Goal: Task Accomplishment & Management: Use online tool/utility

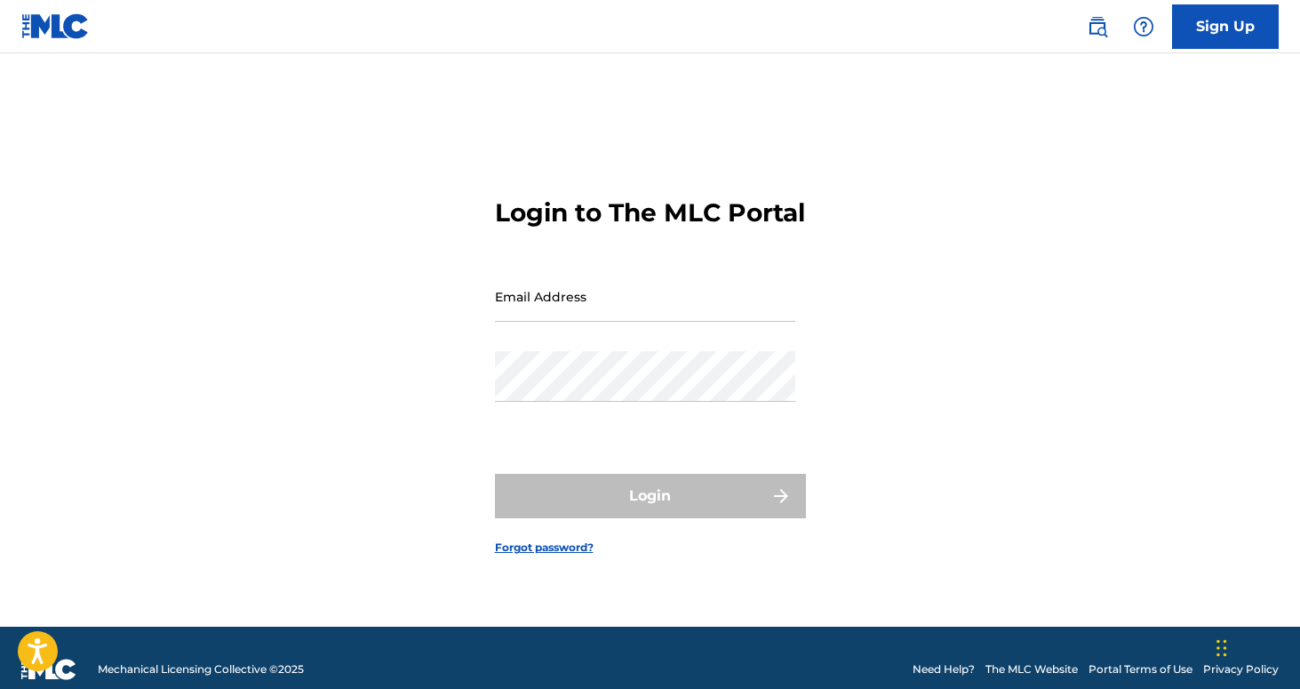
click at [508, 322] on input "Email Address" at bounding box center [645, 296] width 300 height 51
click at [630, 322] on input "Email Address" at bounding box center [645, 296] width 300 height 51
type input "[PERSON_NAME][EMAIL_ADDRESS][DOMAIN_NAME]"
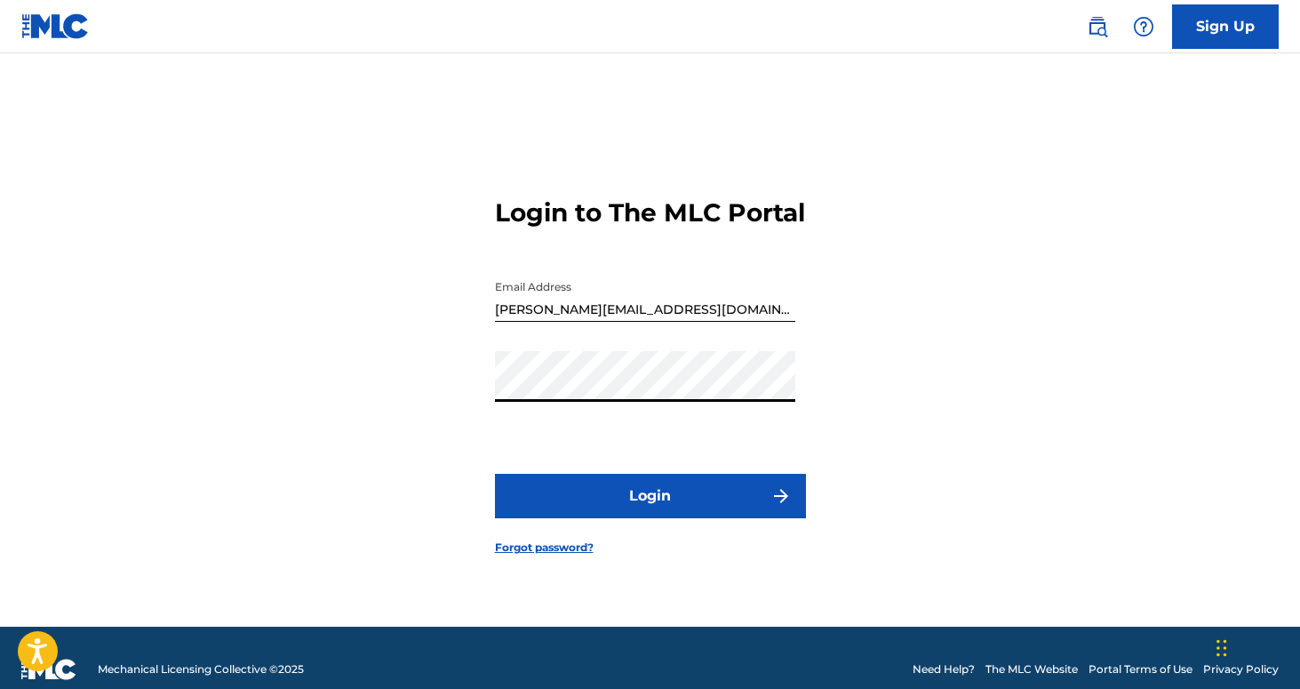
click at [674, 498] on button "Login" at bounding box center [650, 496] width 311 height 44
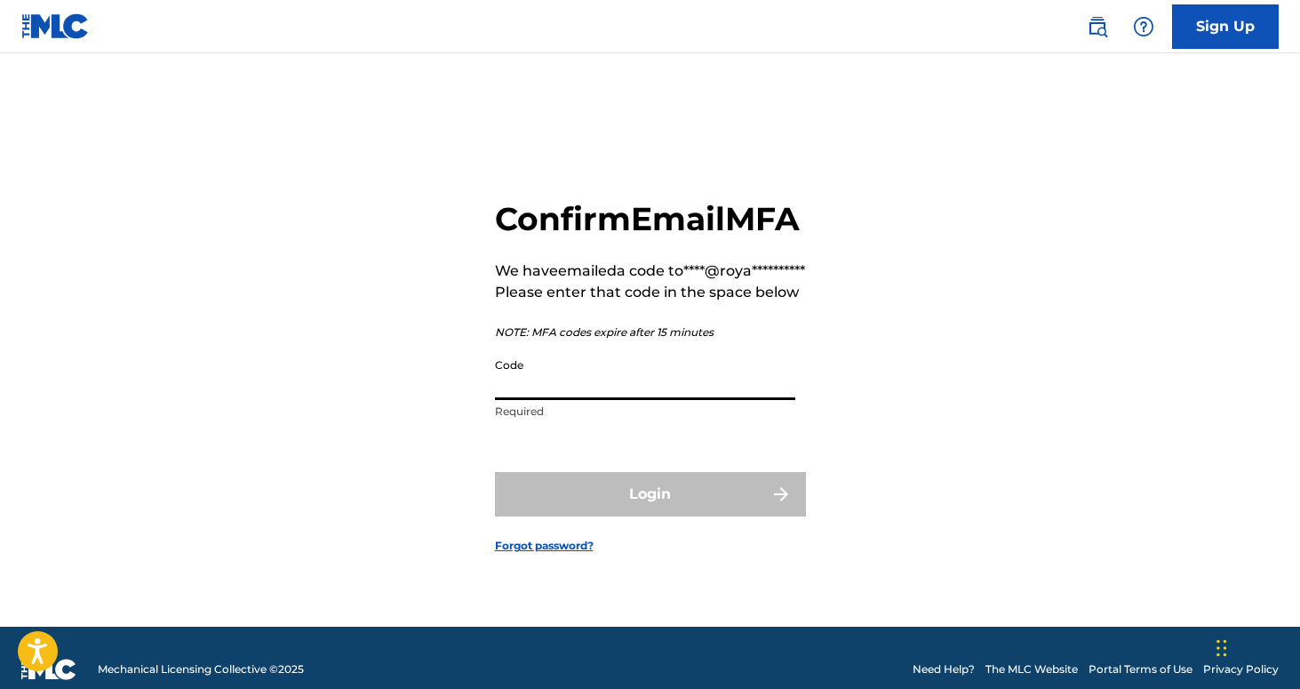
click at [515, 400] on input "Code" at bounding box center [645, 374] width 300 height 51
paste input "908259"
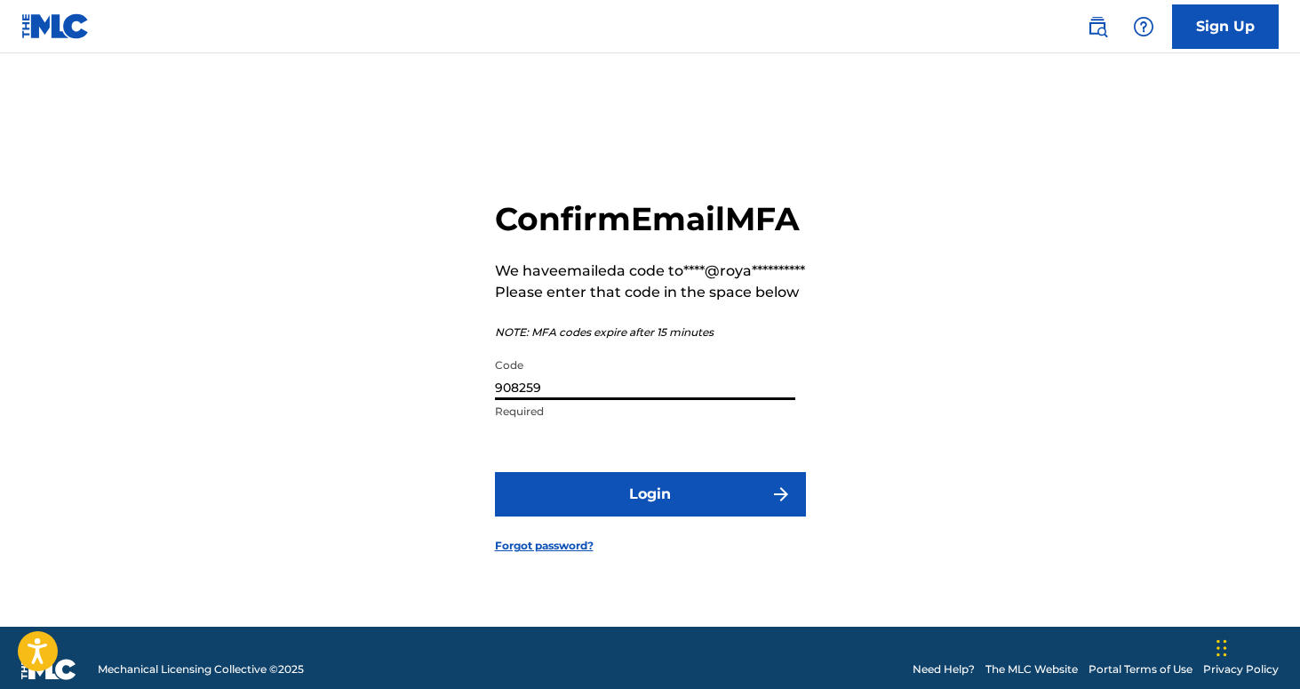
type input "908259"
click at [495, 472] on button "Login" at bounding box center [650, 494] width 311 height 44
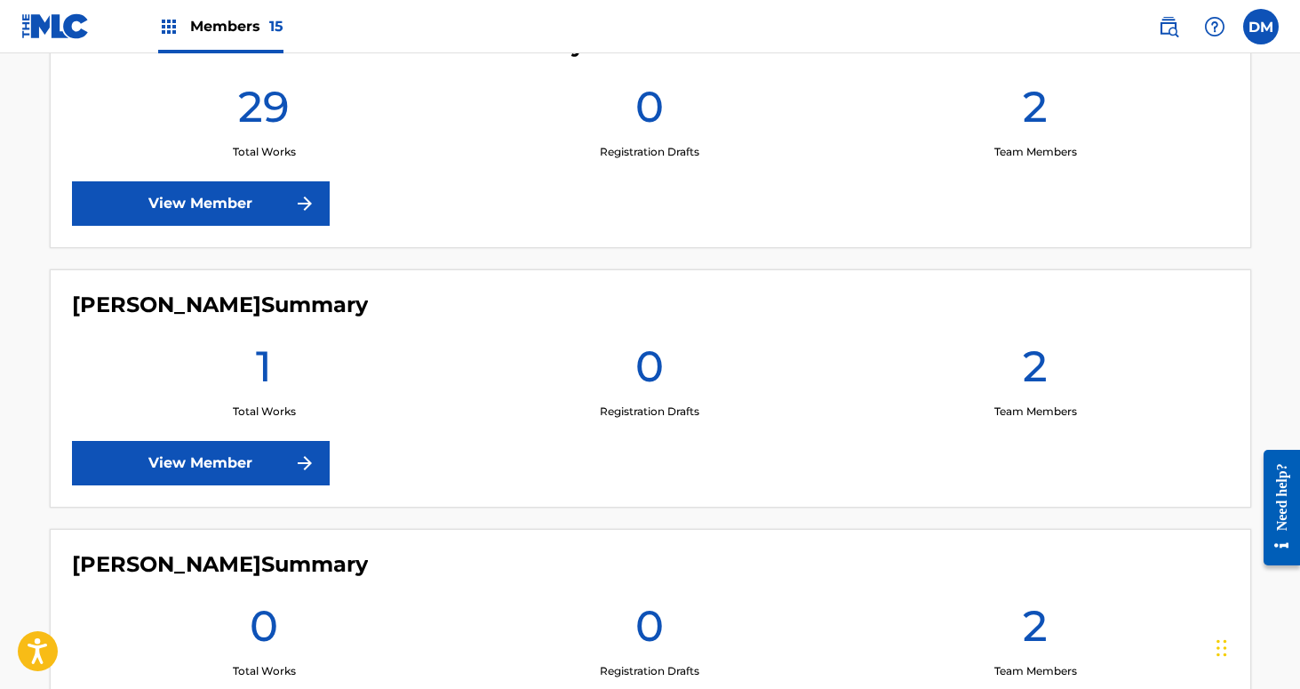
scroll to position [1601, 0]
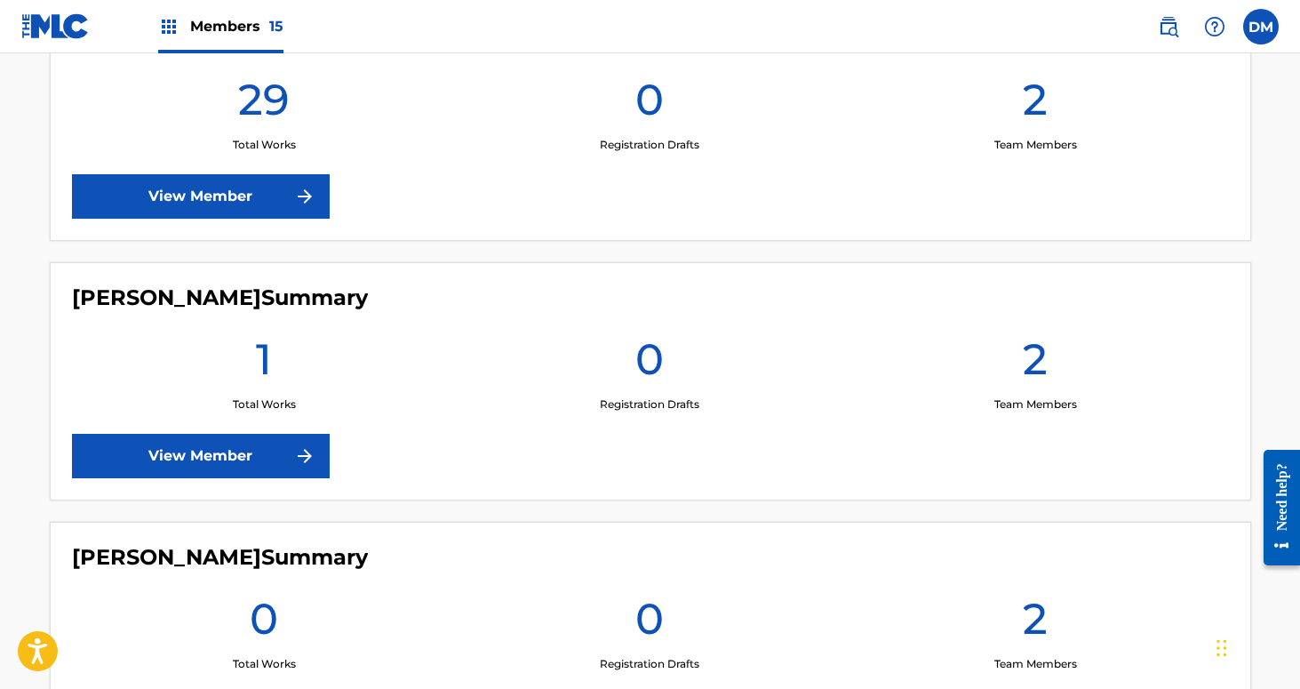
click at [267, 203] on link "View Member" at bounding box center [201, 196] width 258 height 44
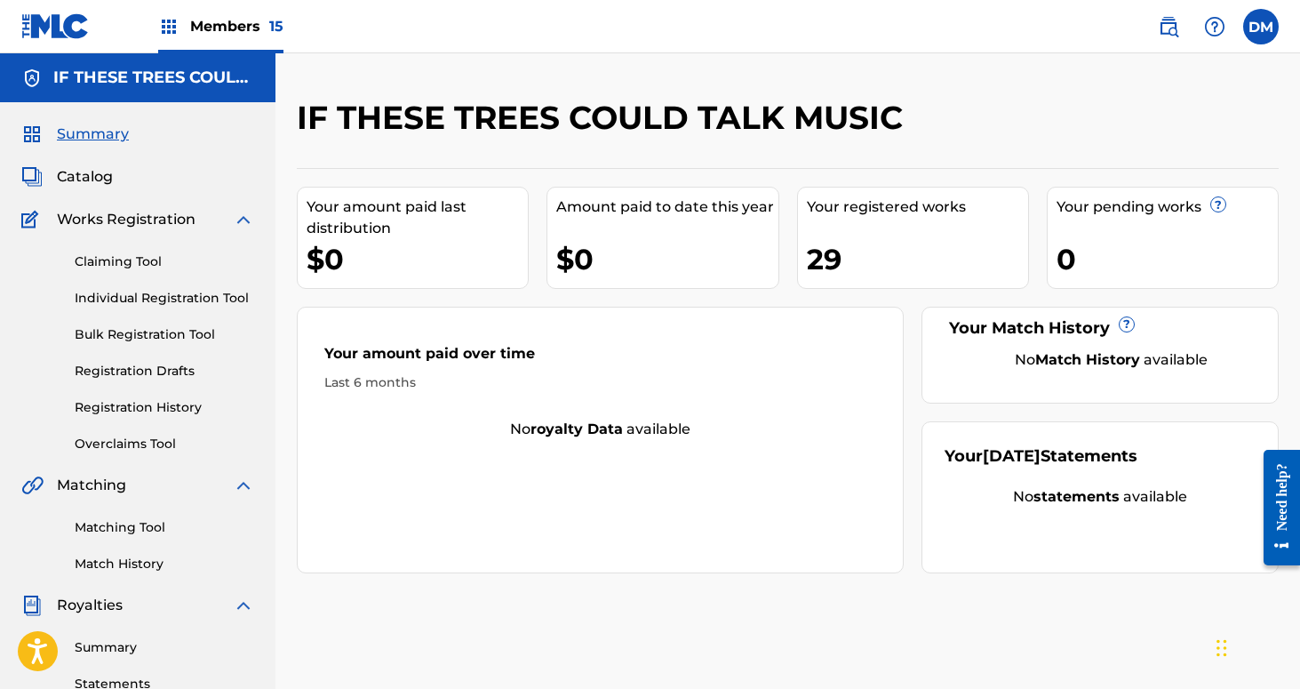
click at [156, 411] on link "Registration History" at bounding box center [165, 407] width 180 height 19
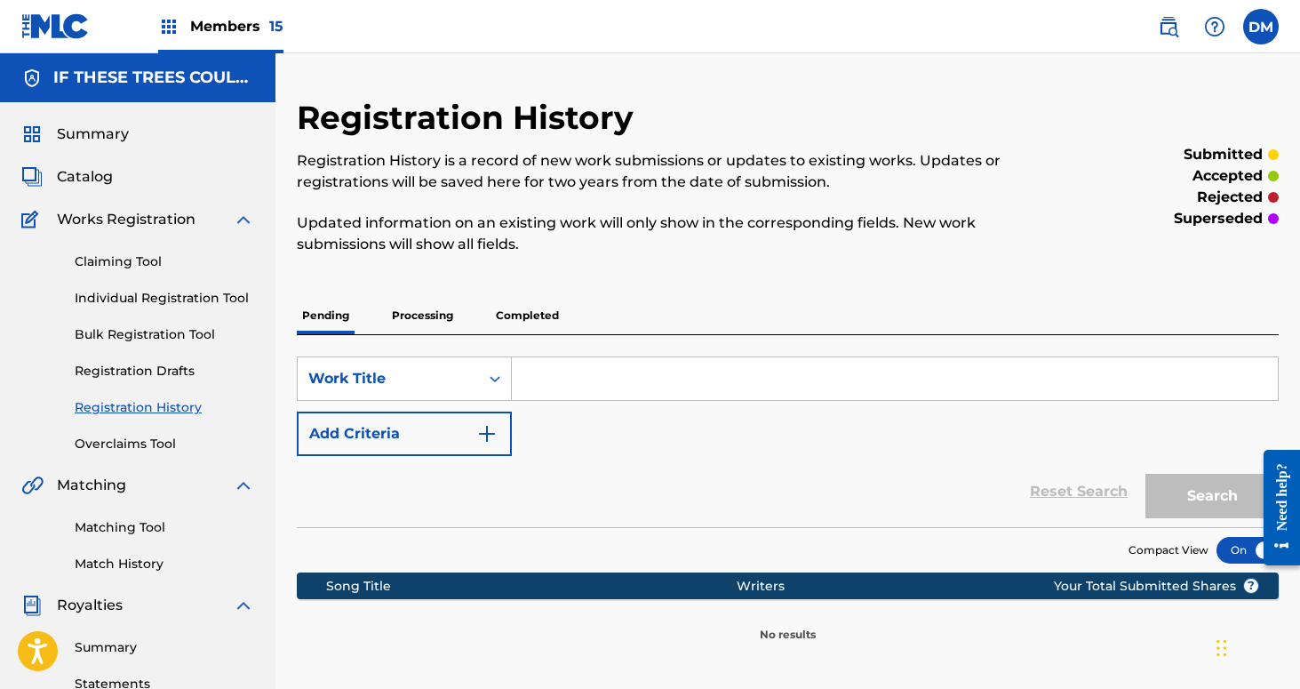
click at [415, 312] on p "Processing" at bounding box center [423, 315] width 72 height 37
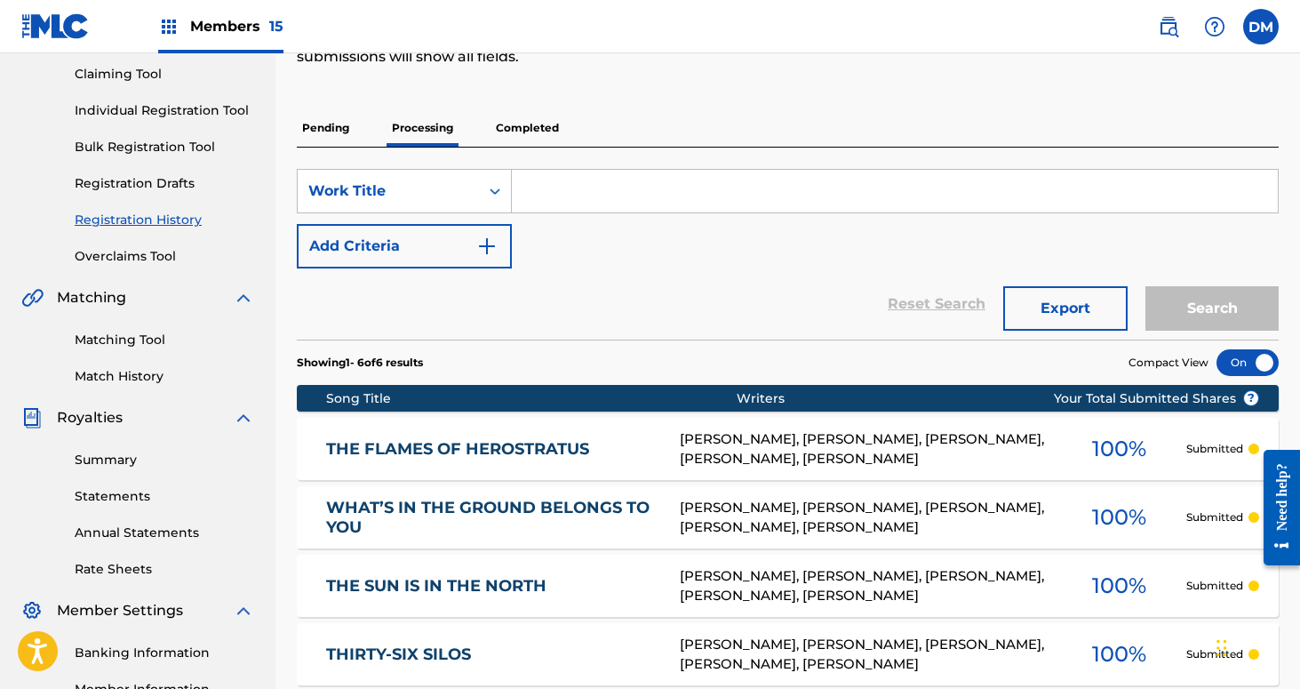
scroll to position [96, 0]
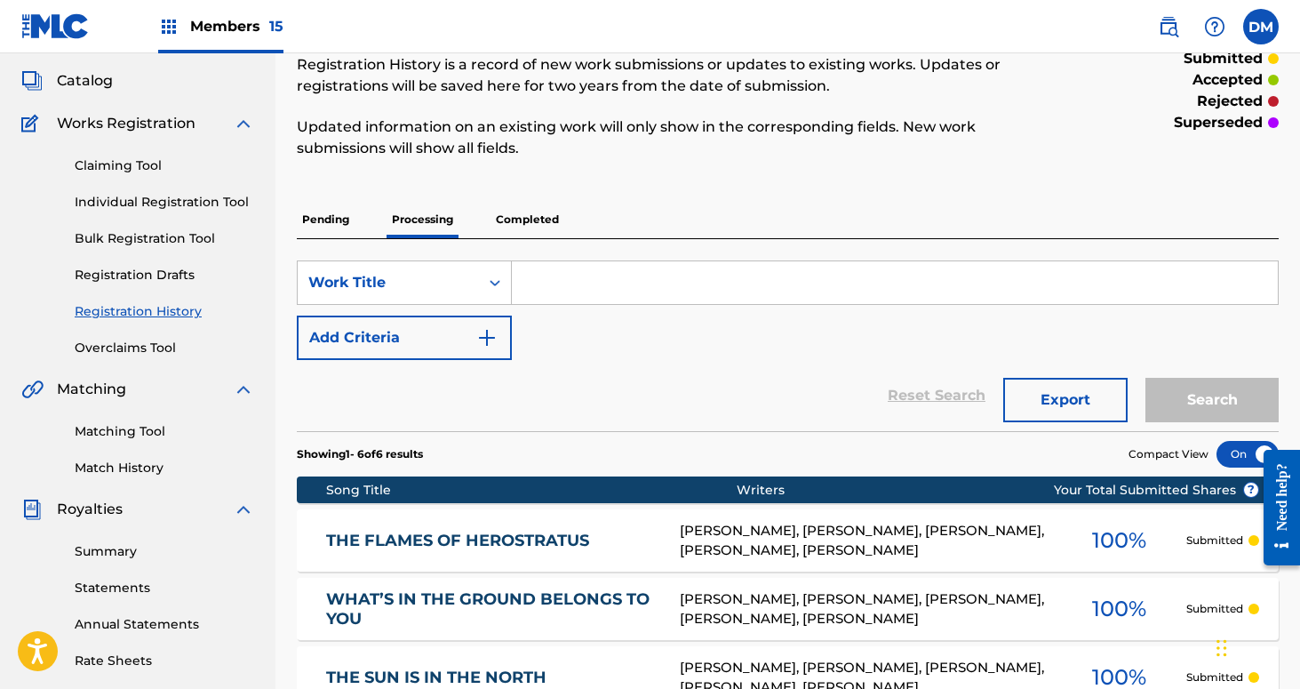
click at [523, 219] on p "Completed" at bounding box center [528, 219] width 74 height 37
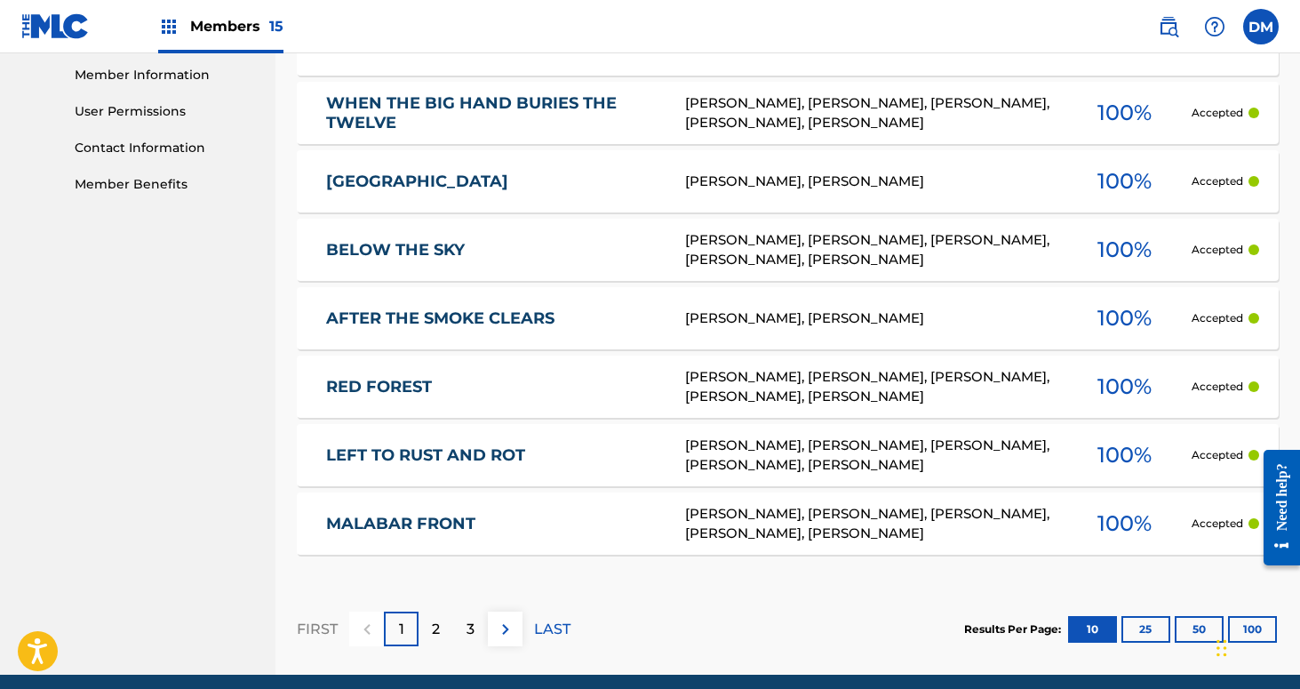
scroll to position [803, 0]
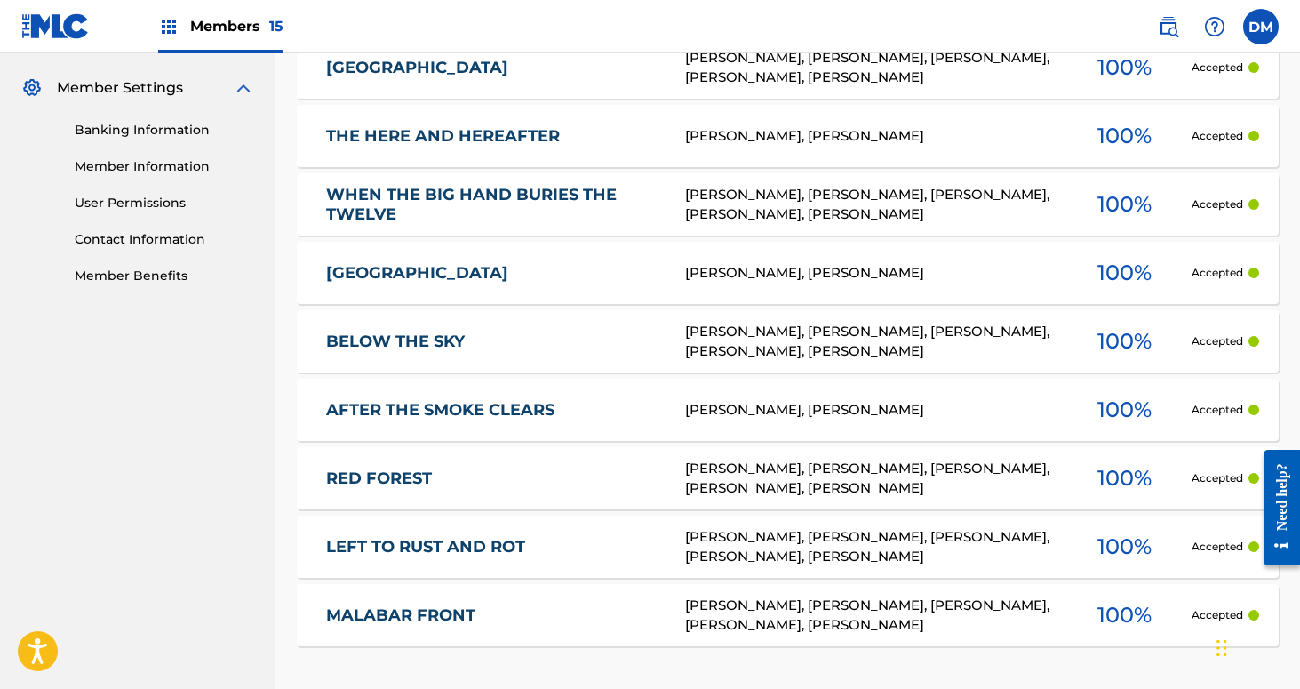
click at [222, 10] on div "Members 15" at bounding box center [220, 26] width 125 height 52
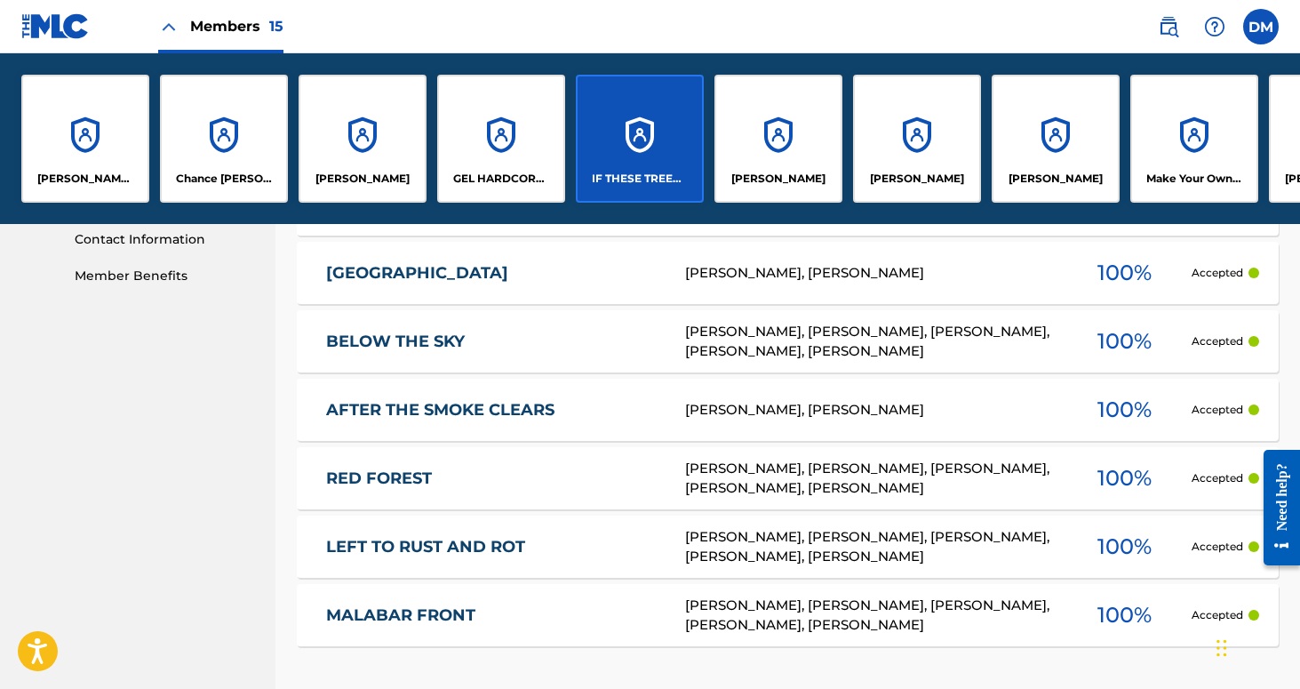
scroll to position [0, 1]
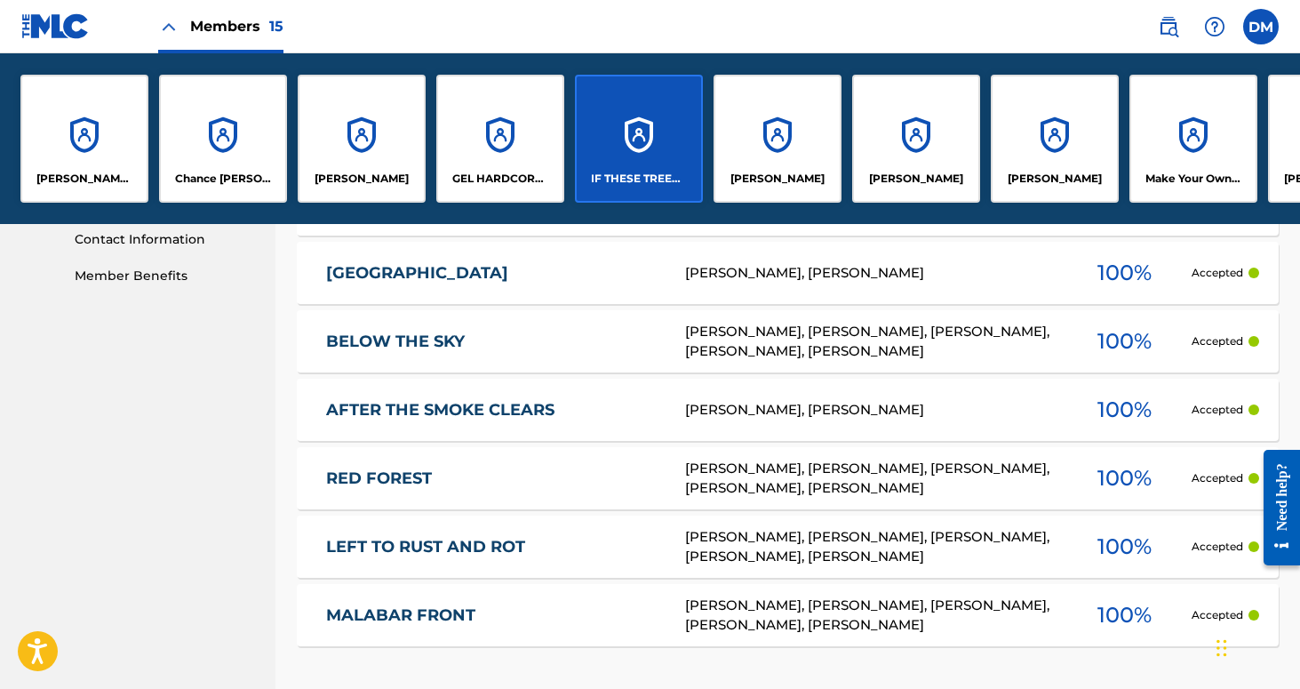
click at [512, 150] on div "GEL HARDCORE LLC" at bounding box center [500, 139] width 128 height 128
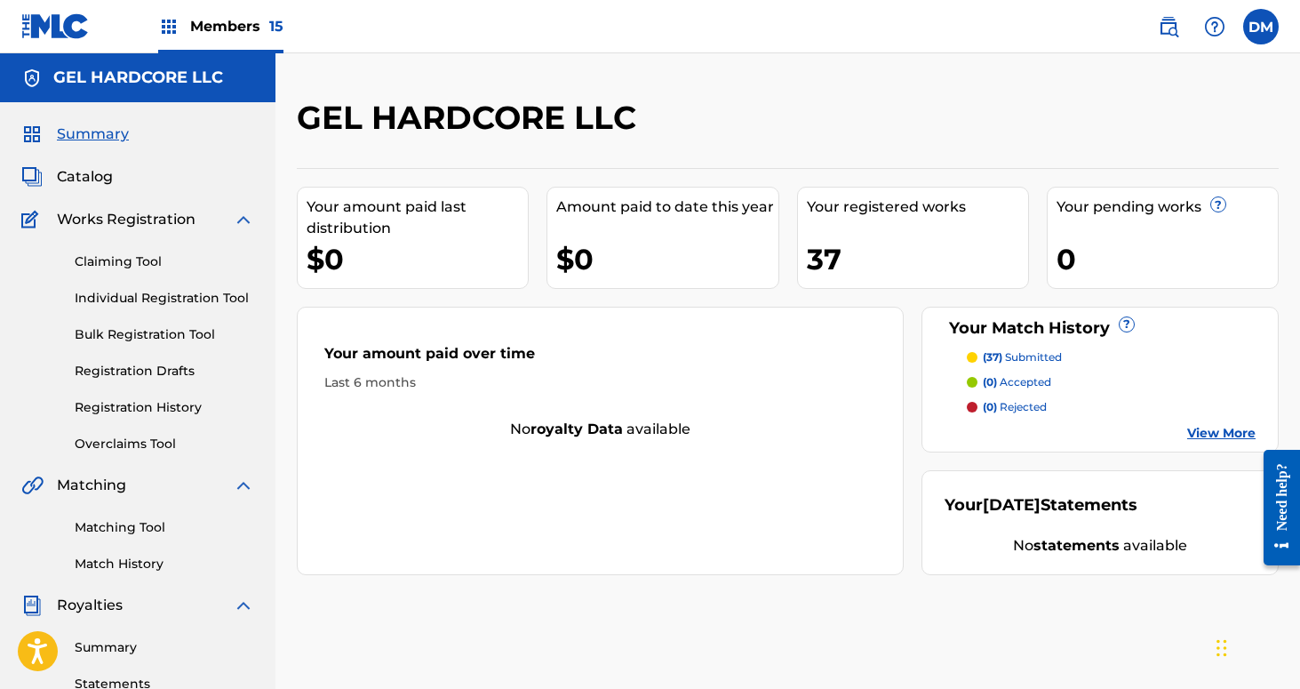
click at [179, 404] on link "Registration History" at bounding box center [165, 407] width 180 height 19
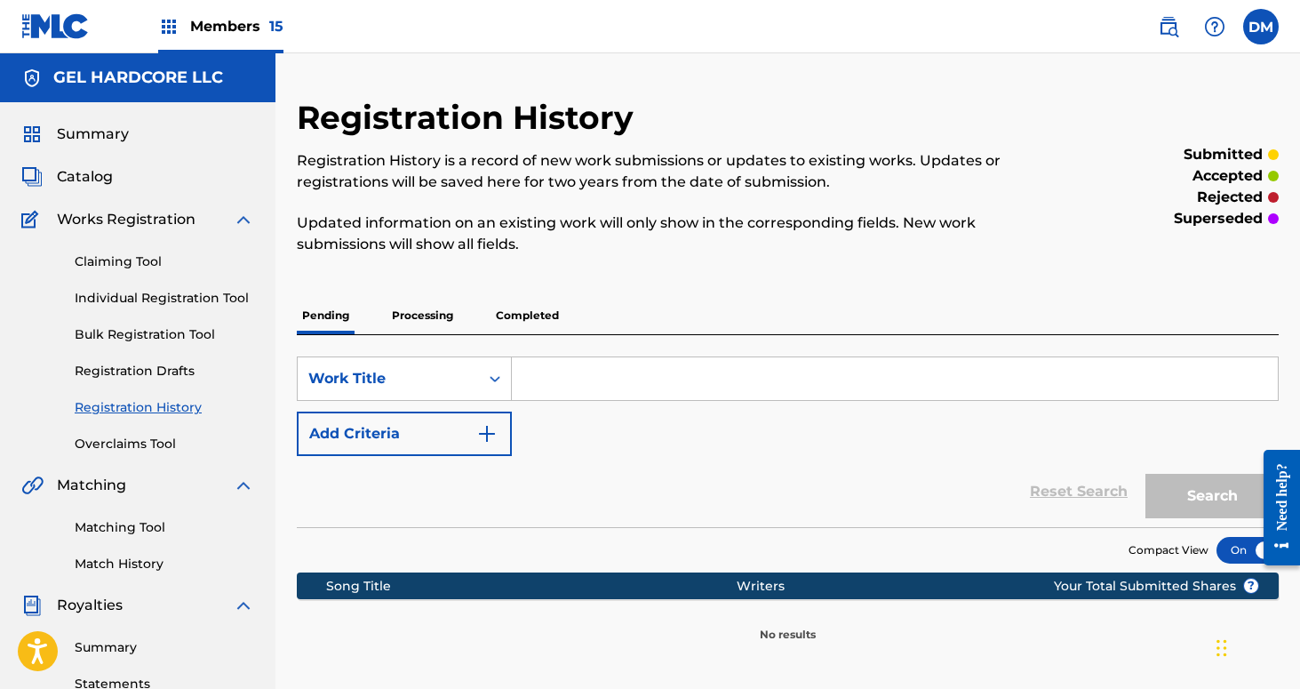
click at [429, 319] on p "Processing" at bounding box center [423, 315] width 72 height 37
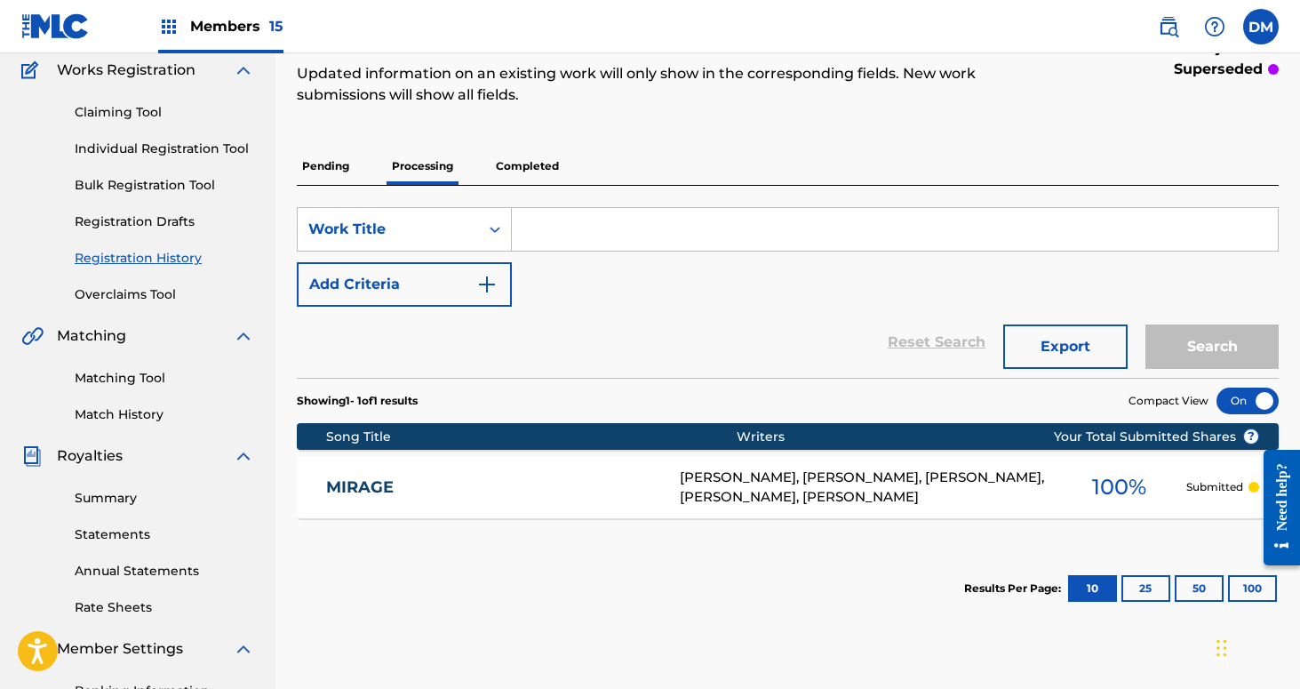
scroll to position [183, 0]
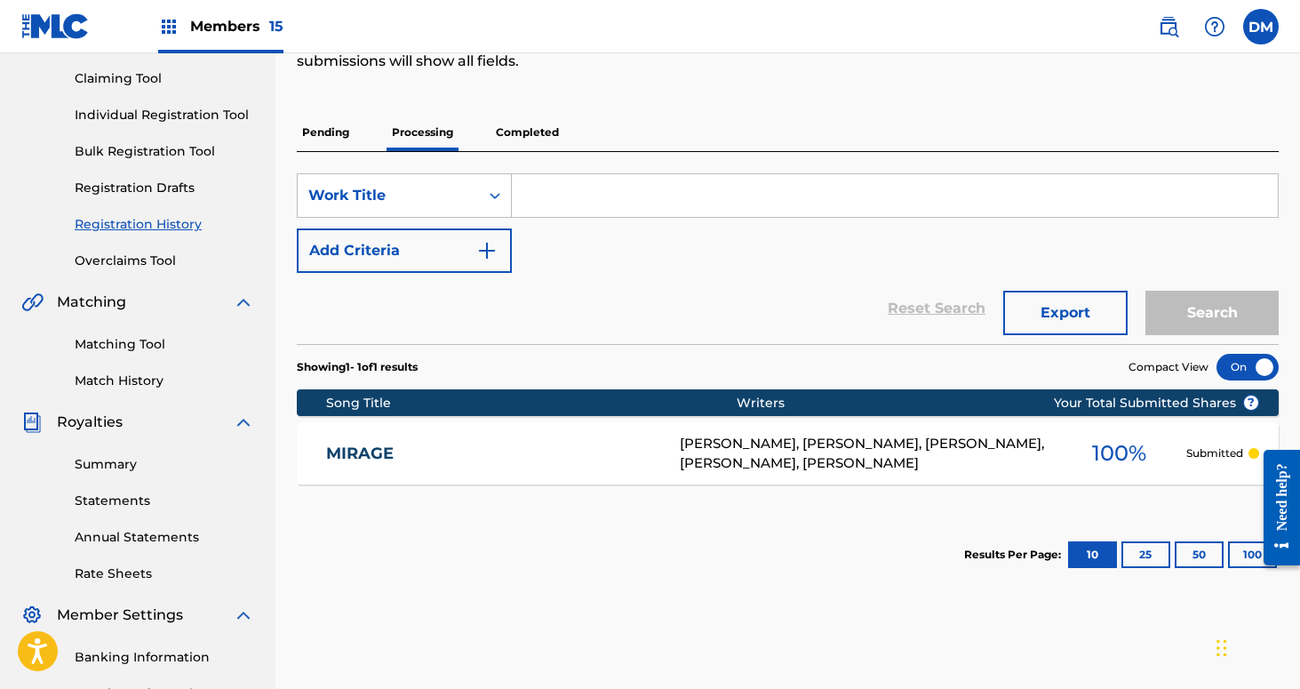
click at [523, 136] on p "Completed" at bounding box center [528, 132] width 74 height 37
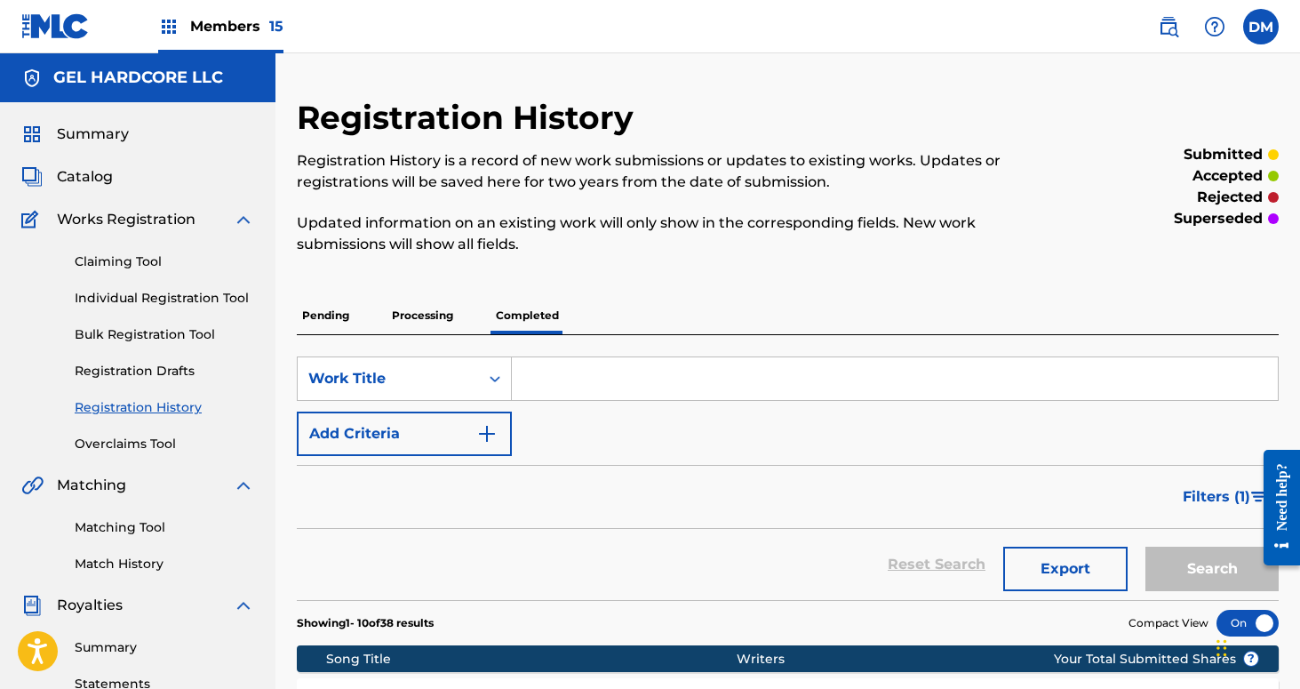
click at [241, 21] on span "Members 15" at bounding box center [236, 26] width 93 height 20
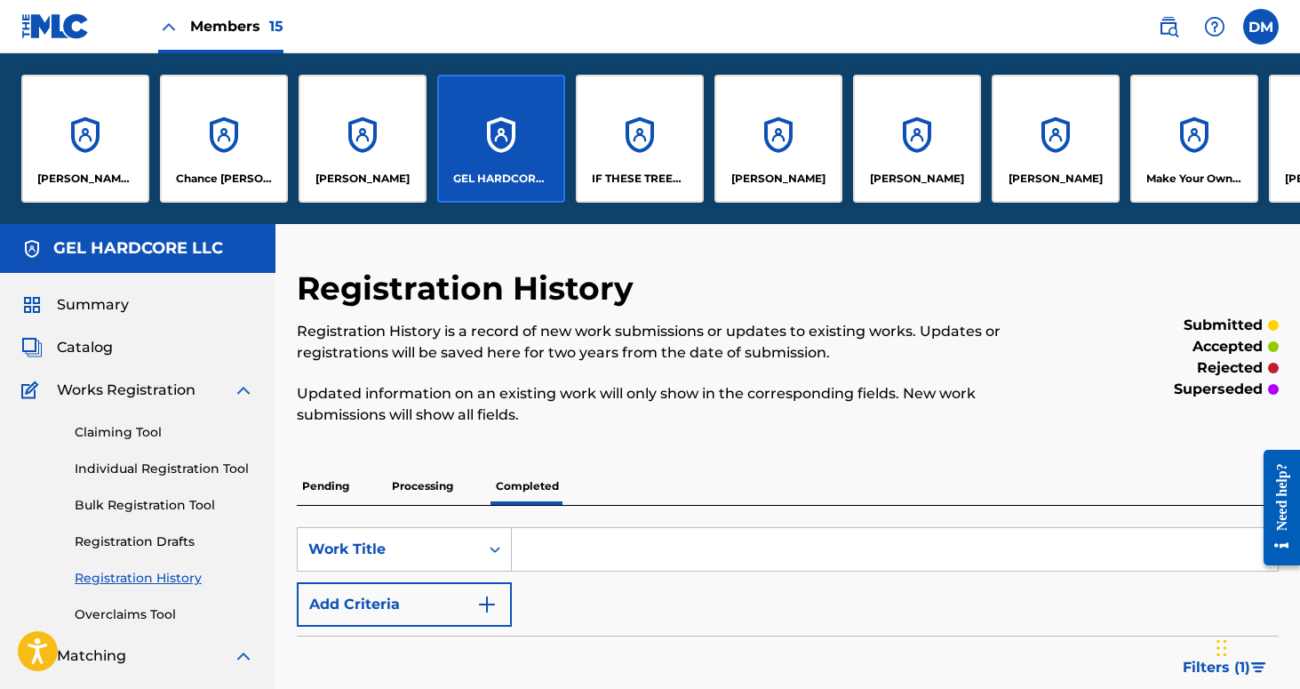
click at [634, 158] on div "IF THESE TREES COULD TALK MUSIC" at bounding box center [640, 139] width 128 height 128
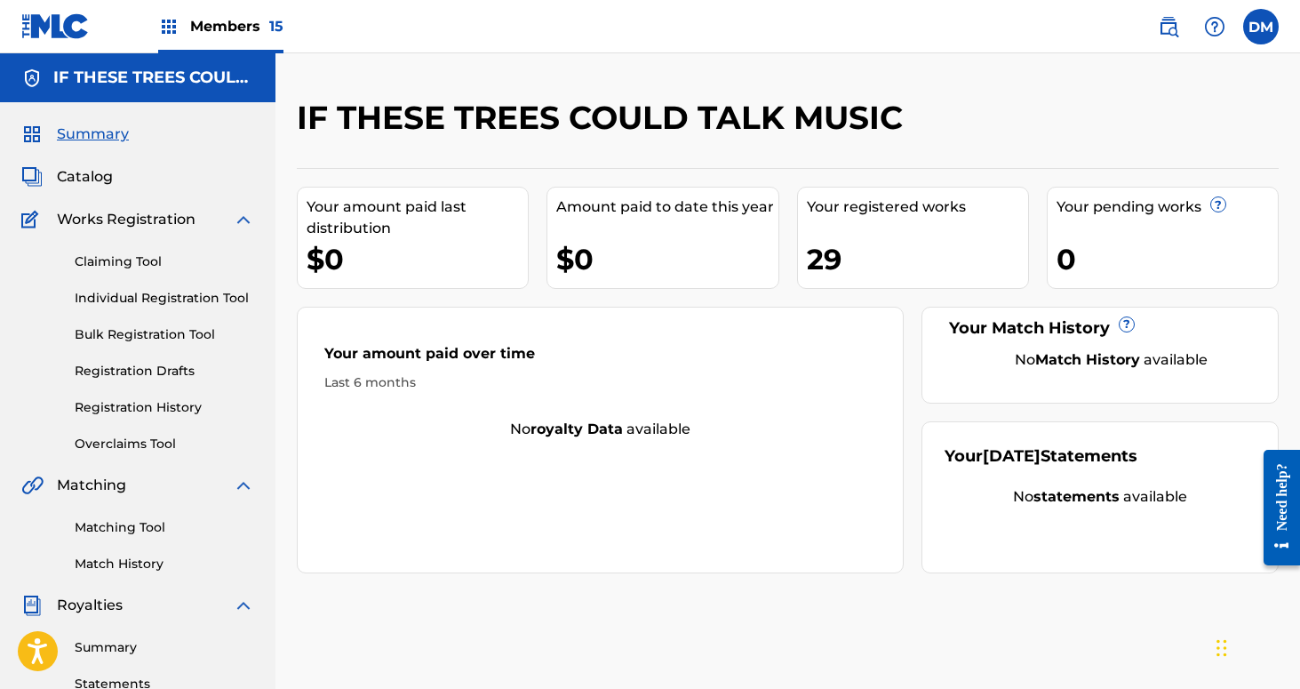
click at [98, 181] on span "Catalog" at bounding box center [85, 176] width 56 height 21
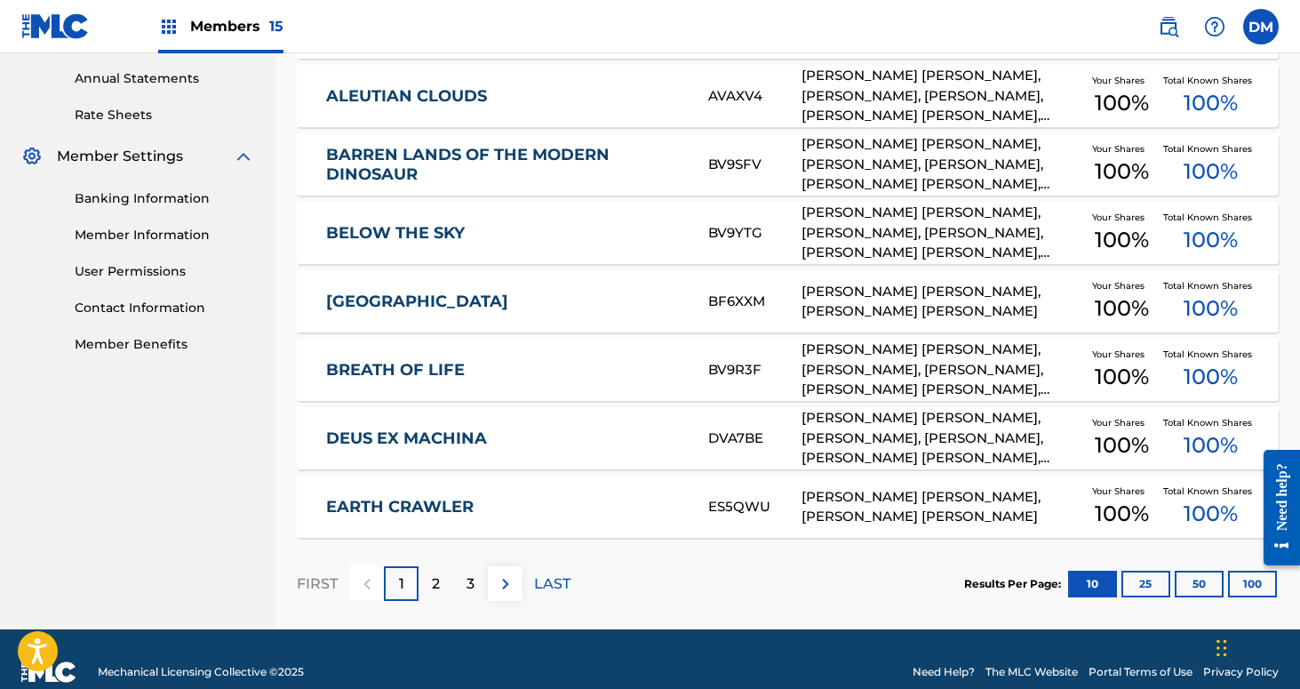
scroll to position [667, 0]
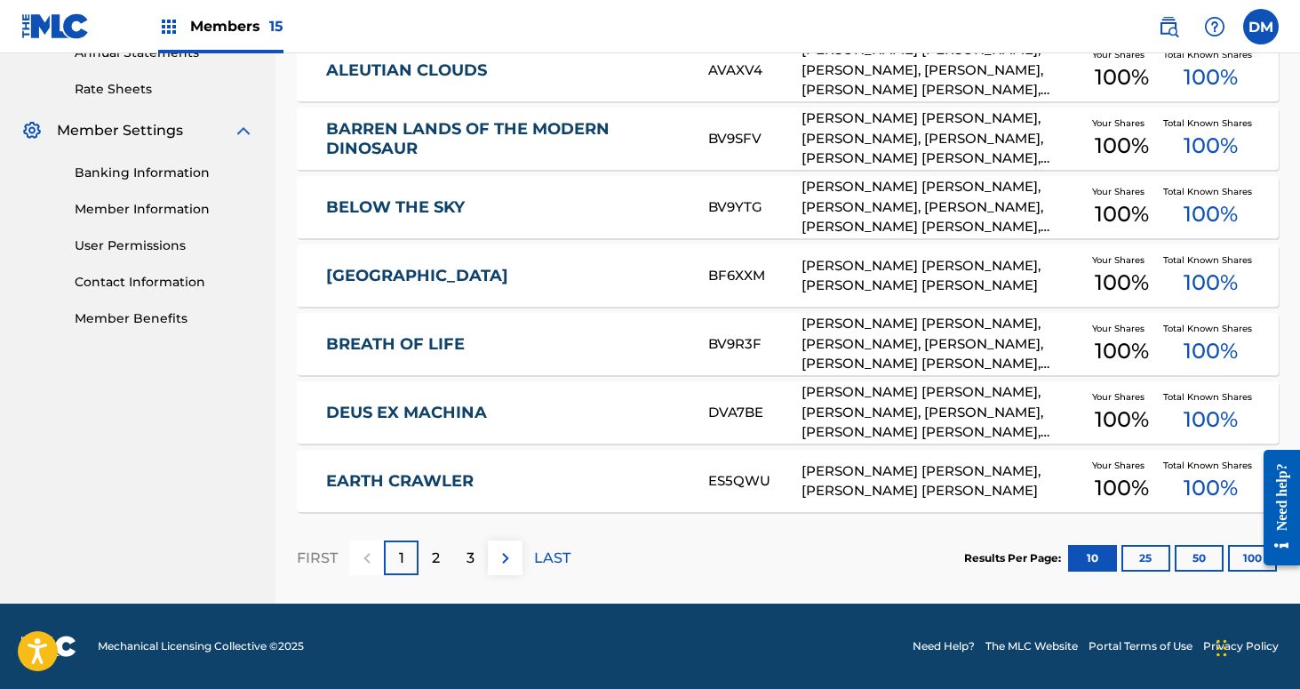
click at [1197, 564] on button "50" at bounding box center [1199, 558] width 49 height 27
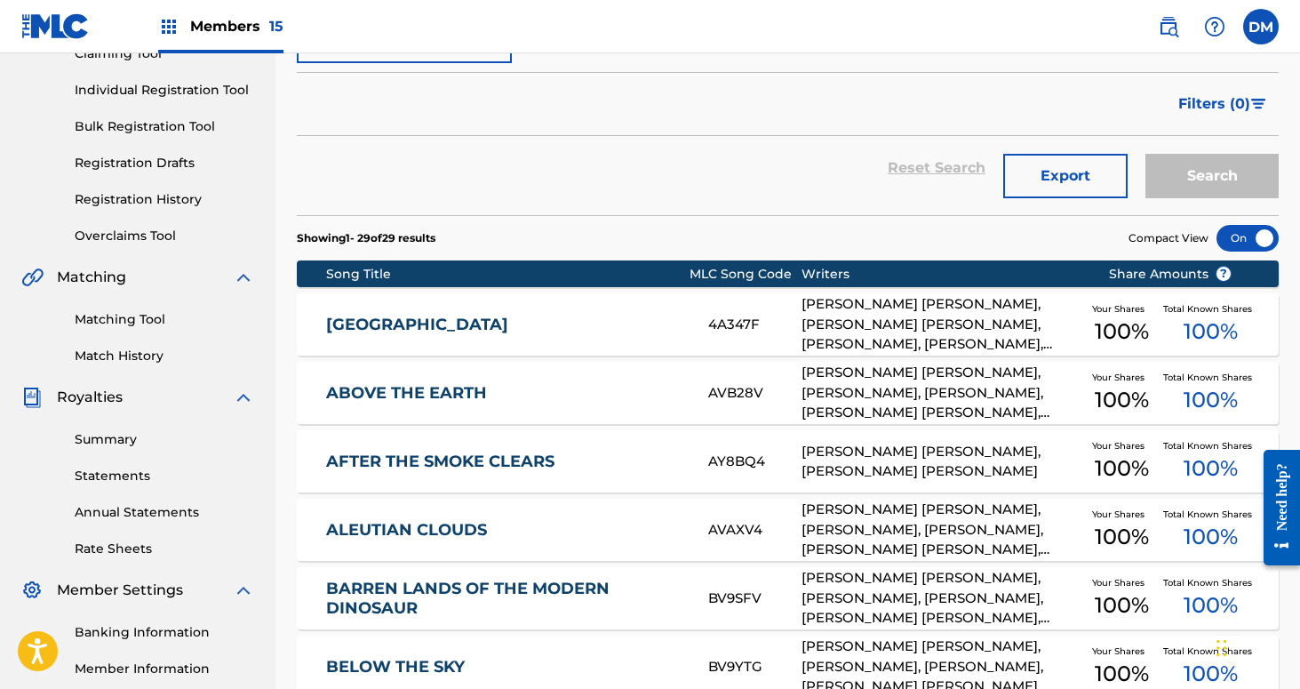
scroll to position [212, 0]
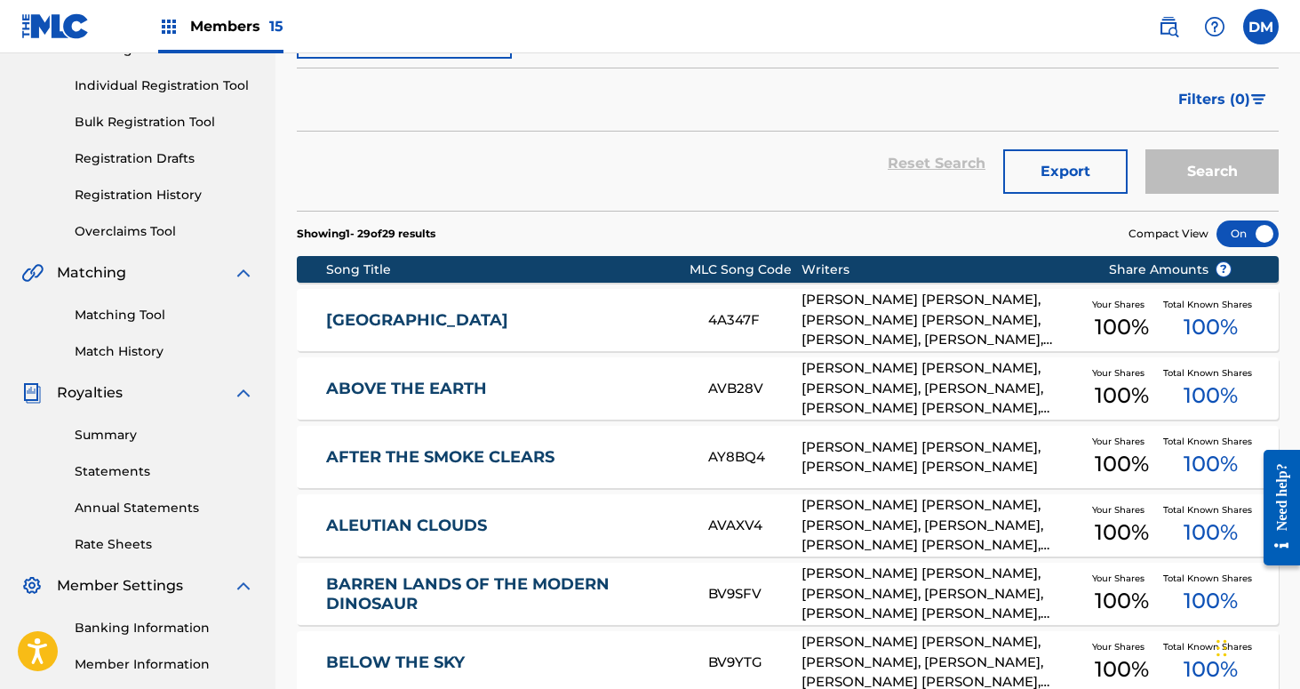
click at [451, 322] on link "[GEOGRAPHIC_DATA]" at bounding box center [505, 320] width 358 height 20
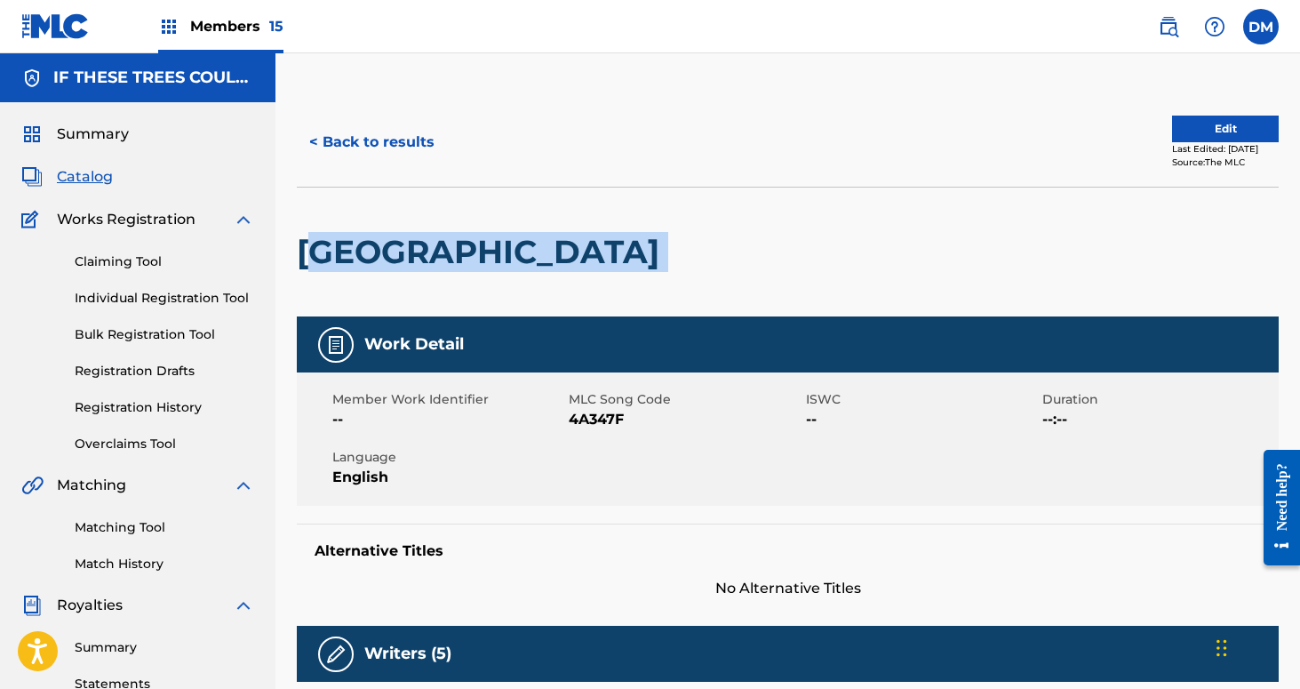
drag, startPoint x: 675, startPoint y: 263, endPoint x: 308, endPoint y: 261, distance: 367.0
click at [308, 261] on div "[GEOGRAPHIC_DATA]" at bounding box center [788, 252] width 982 height 130
copy div "[GEOGRAPHIC_DATA]"
click at [414, 144] on button "< Back to results" at bounding box center [372, 142] width 150 height 44
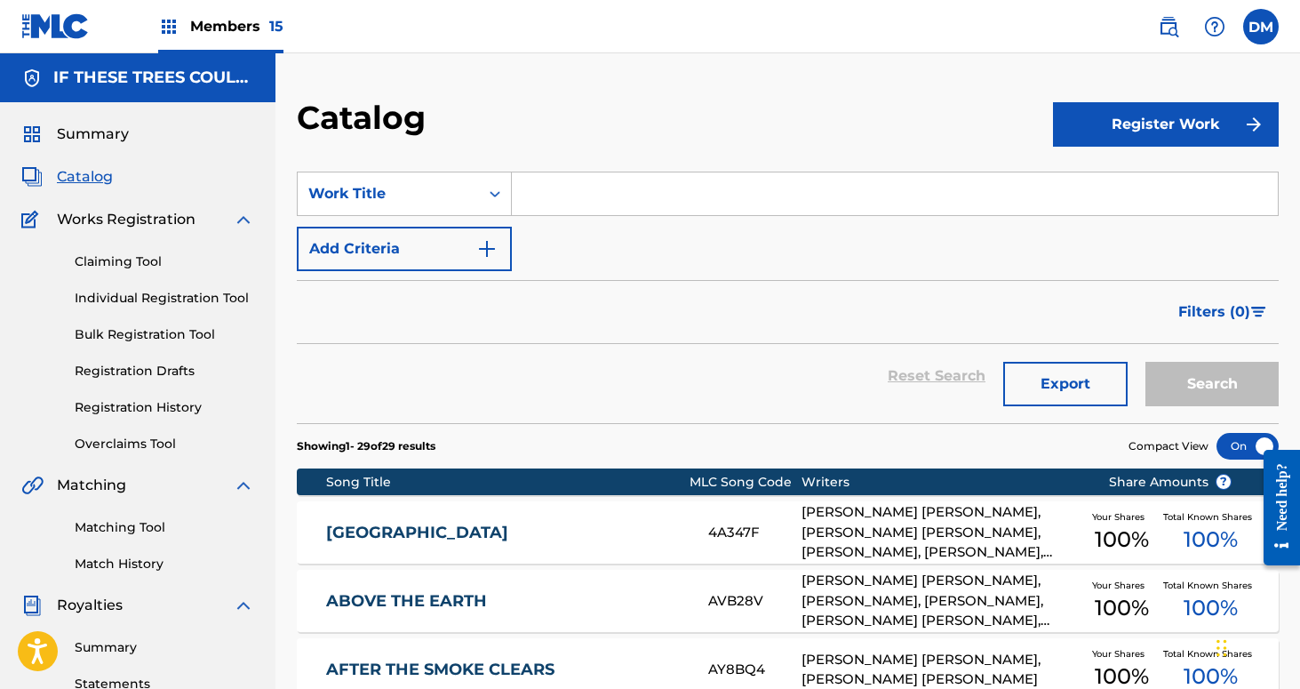
click at [144, 415] on link "Registration History" at bounding box center [165, 407] width 180 height 19
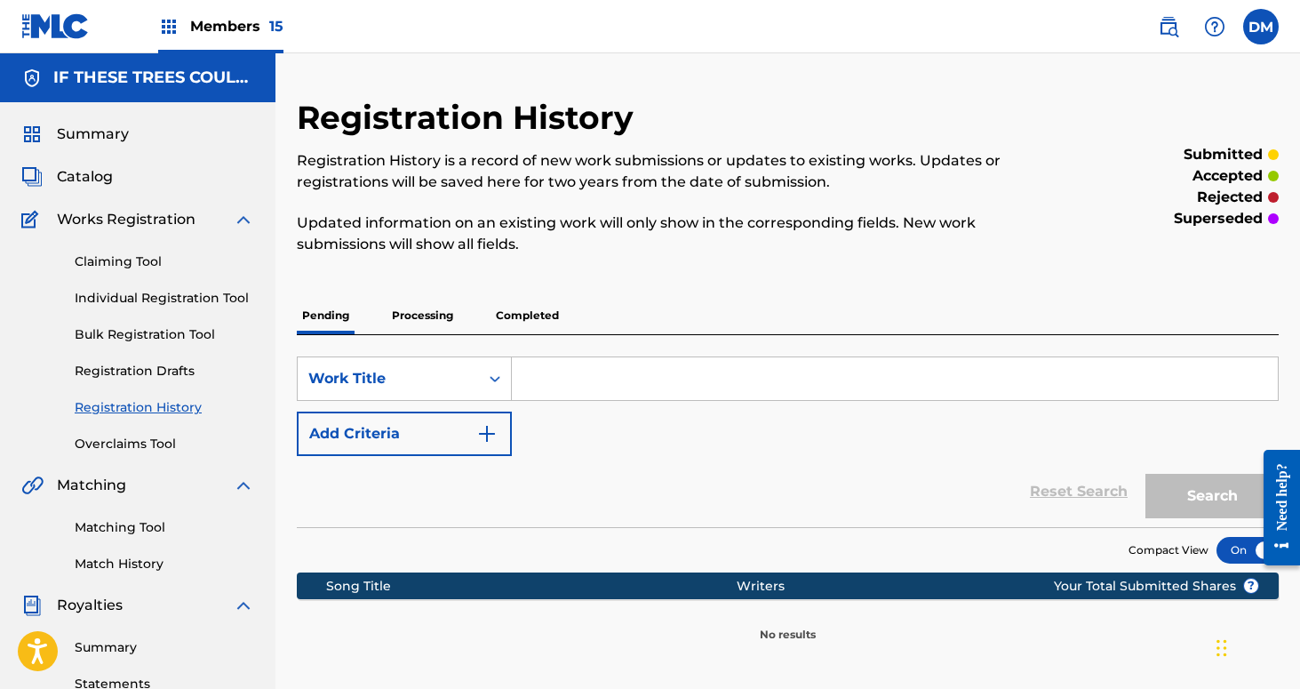
click at [433, 318] on p "Processing" at bounding box center [423, 315] width 72 height 37
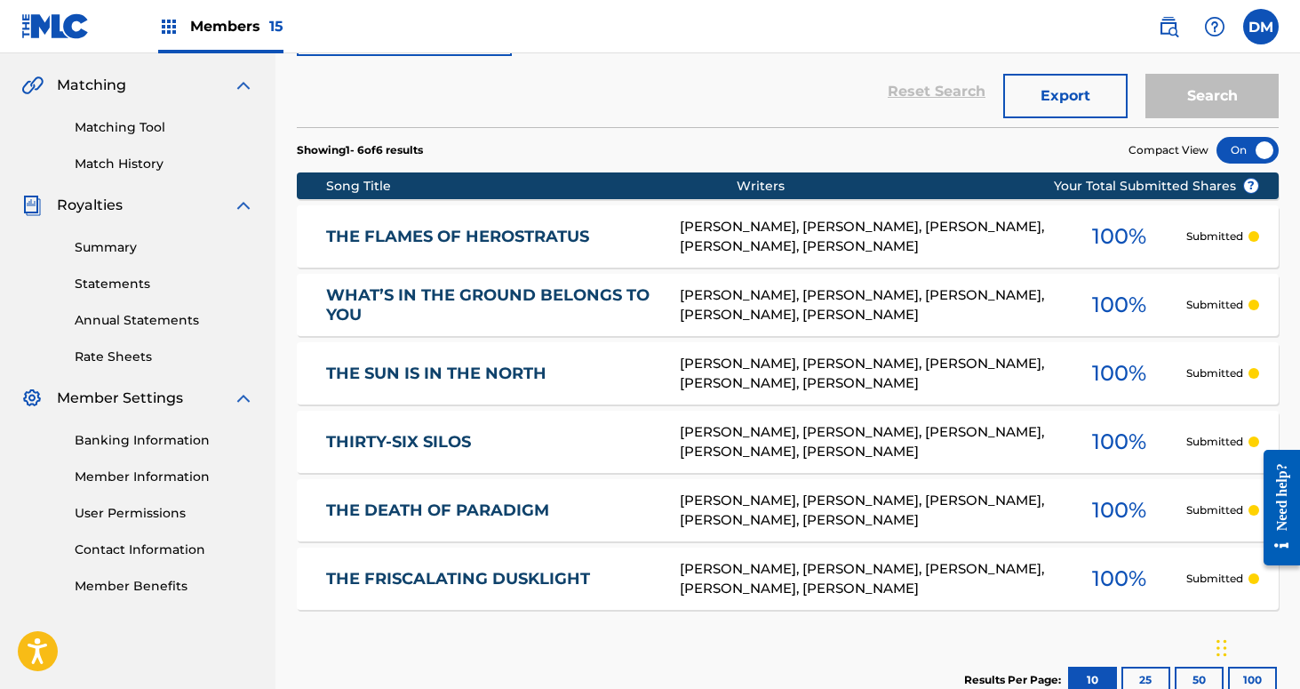
scroll to position [407, 0]
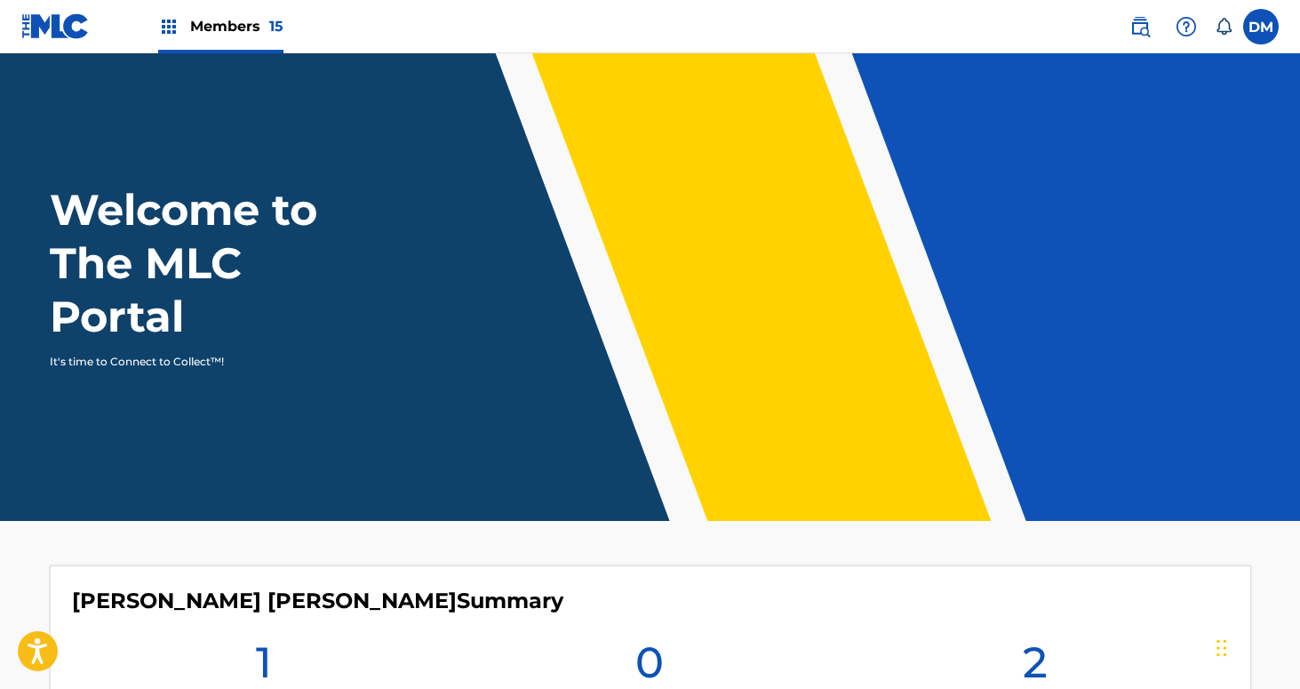
click at [260, 12] on div "Members 15" at bounding box center [220, 26] width 125 height 52
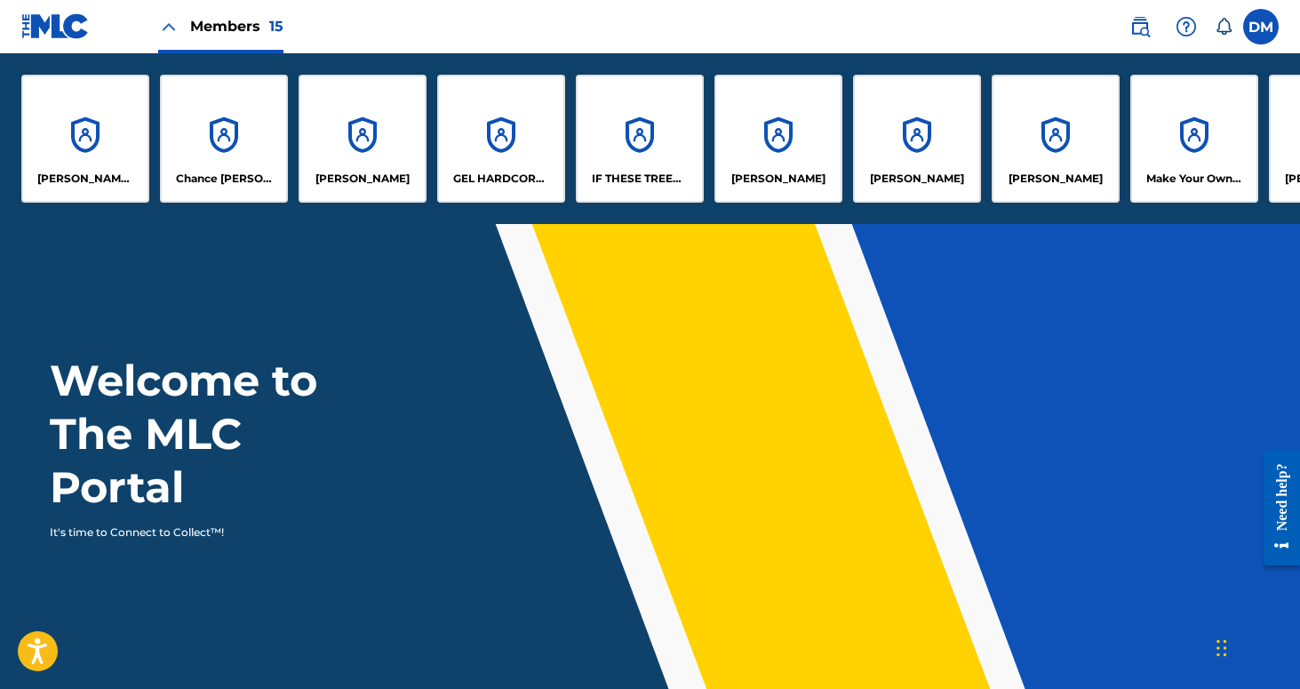
click at [619, 156] on div "IF THESE TREES COULD TALK MUSIC" at bounding box center [640, 139] width 128 height 128
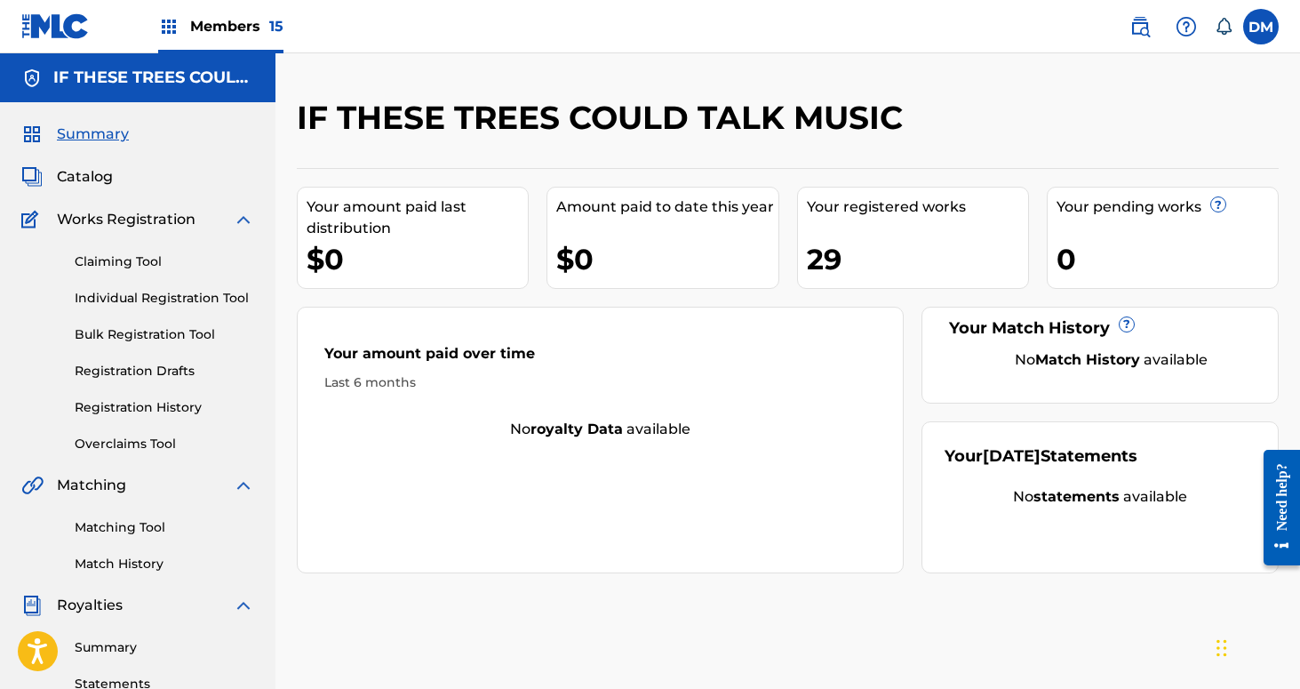
click at [114, 523] on link "Matching Tool" at bounding box center [165, 527] width 180 height 19
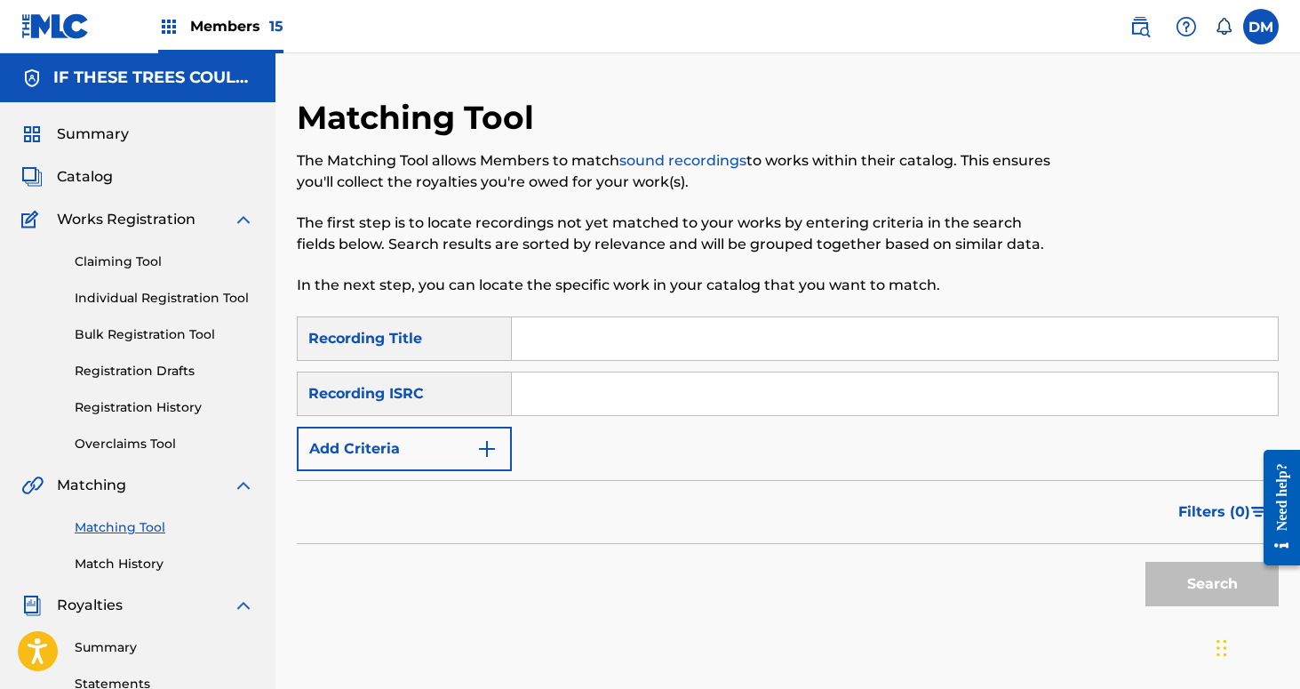
click at [452, 443] on button "Add Criteria" at bounding box center [404, 449] width 215 height 44
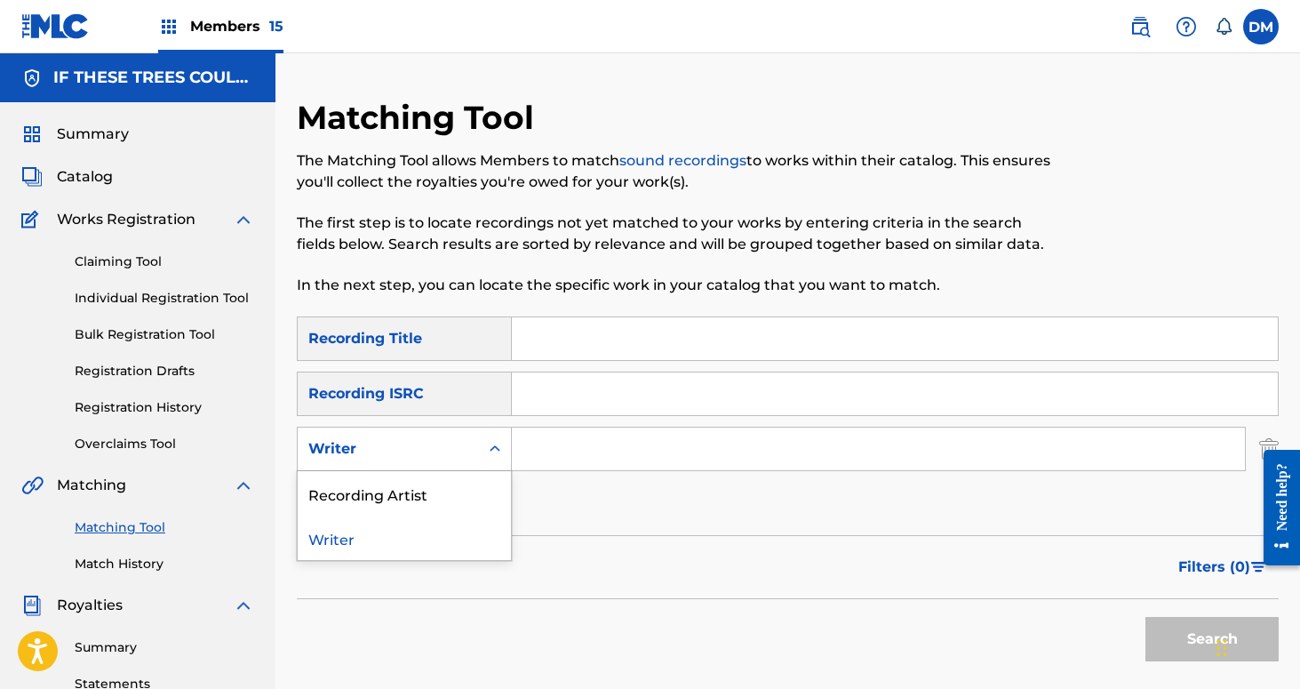
click at [489, 443] on icon "Search Form" at bounding box center [495, 449] width 18 height 18
click at [545, 351] on input "Search Form" at bounding box center [895, 338] width 766 height 43
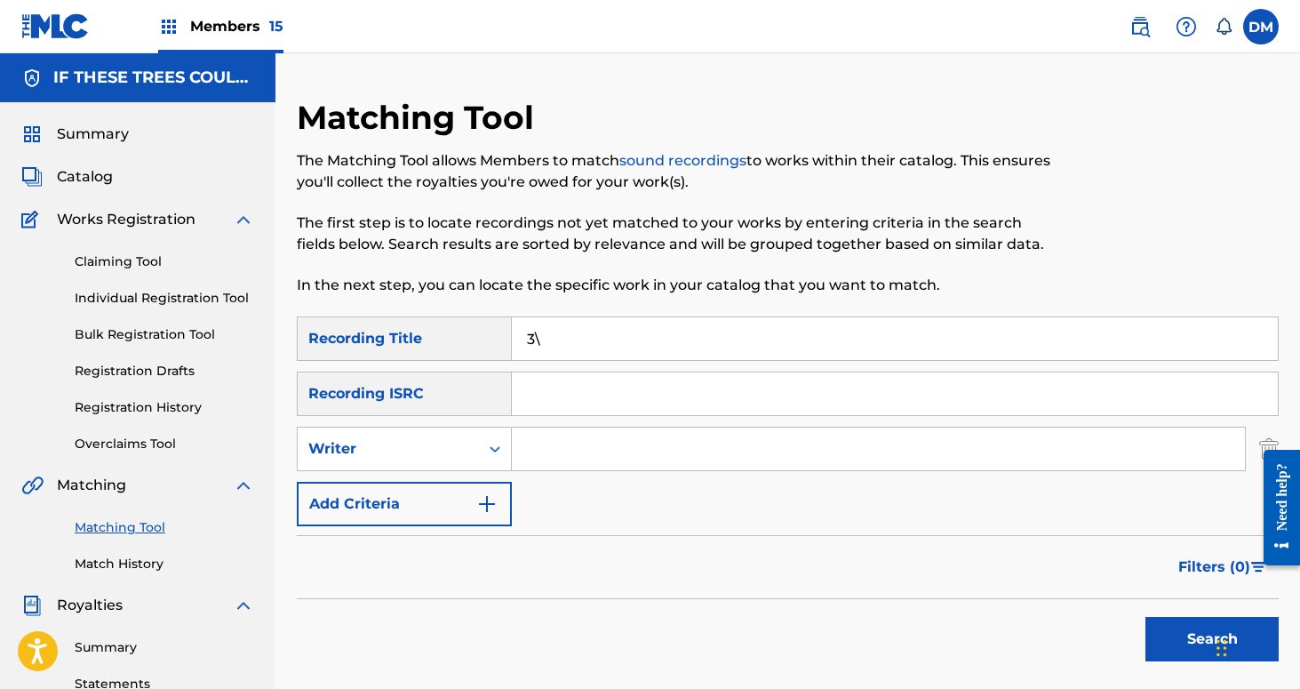
type input "3"
type input "41"
click at [586, 449] on input "Search Form" at bounding box center [878, 448] width 733 height 43
type input "If These Trees Could Talk"
click at [1156, 643] on button "Search" at bounding box center [1212, 639] width 133 height 44
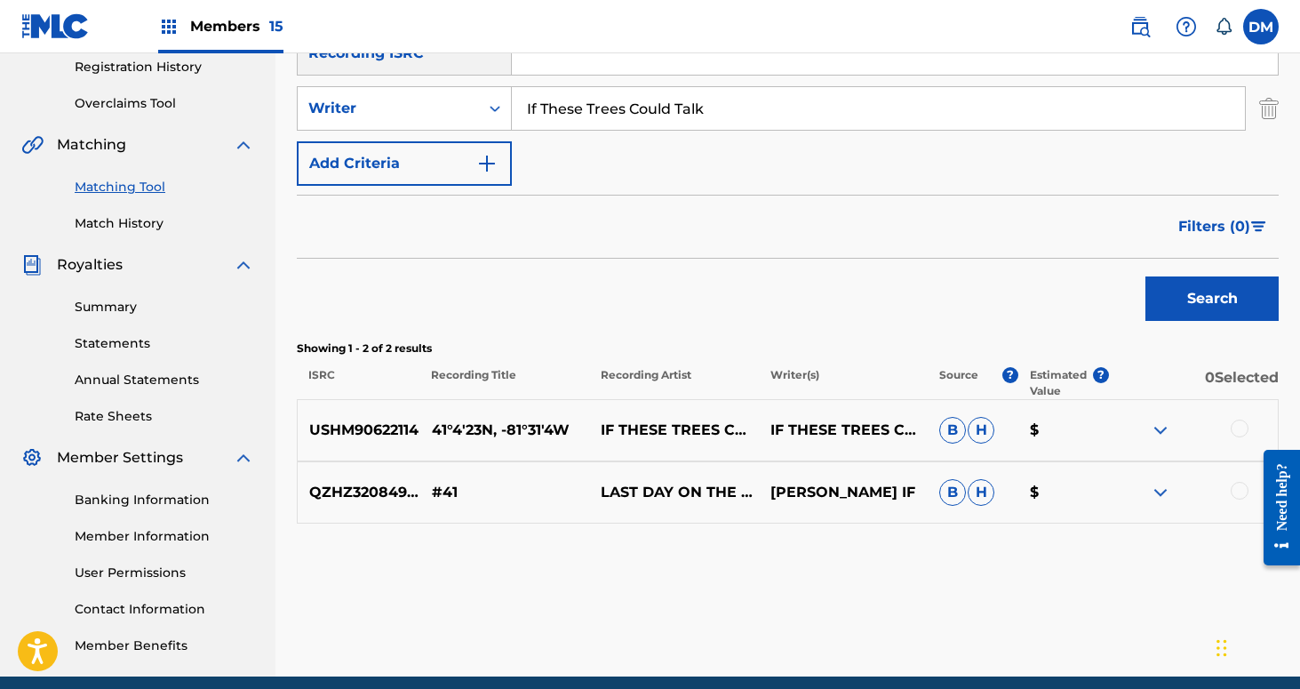
scroll to position [367, 0]
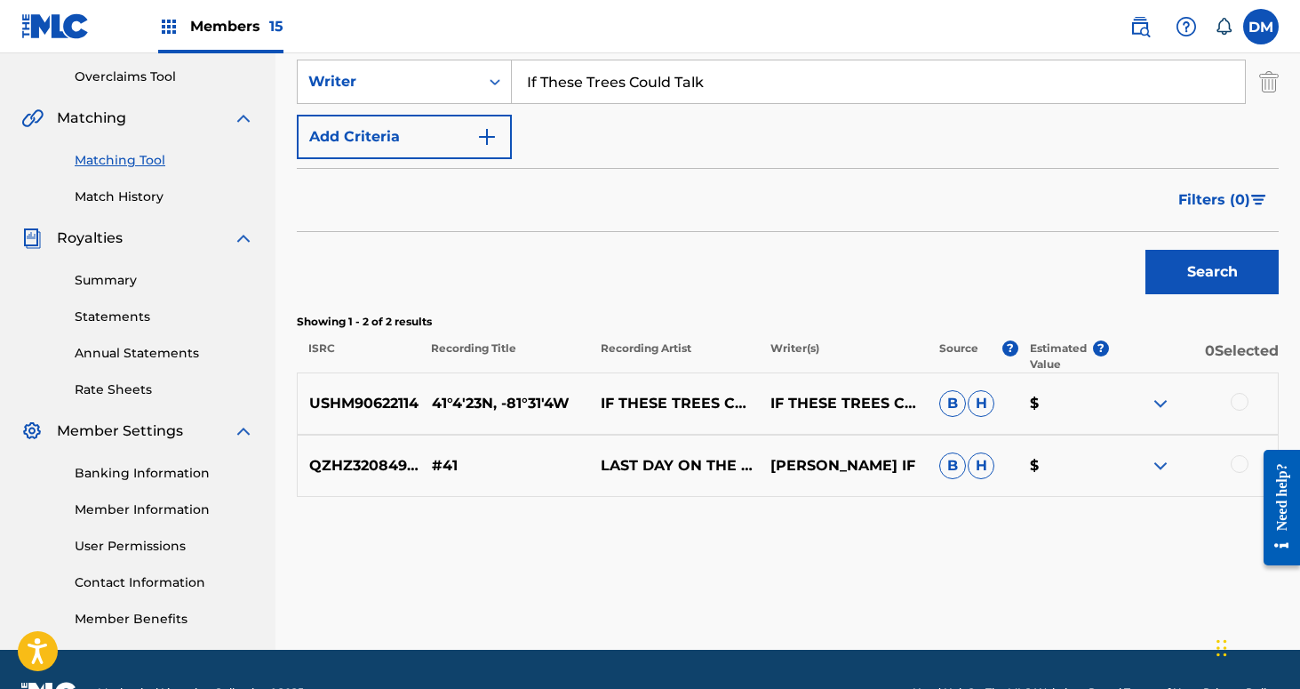
click at [1238, 407] on div at bounding box center [1240, 402] width 18 height 18
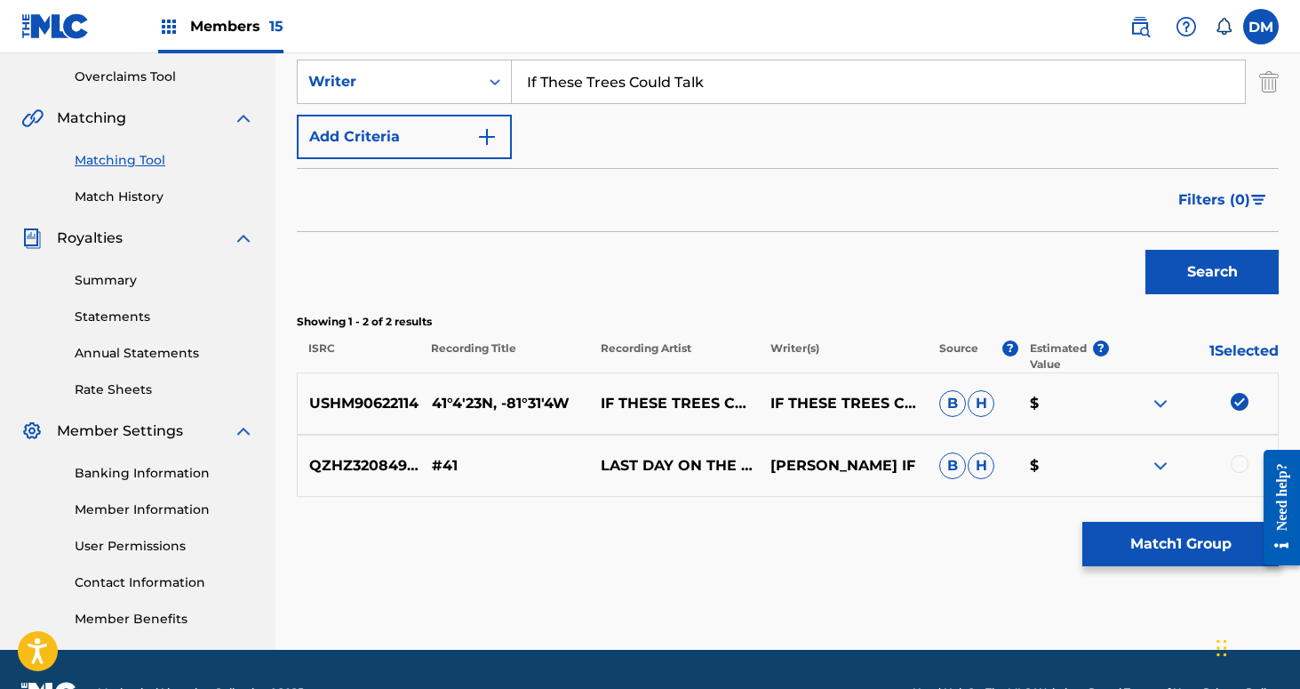
click at [1170, 539] on button "Match 1 Group" at bounding box center [1180, 544] width 196 height 44
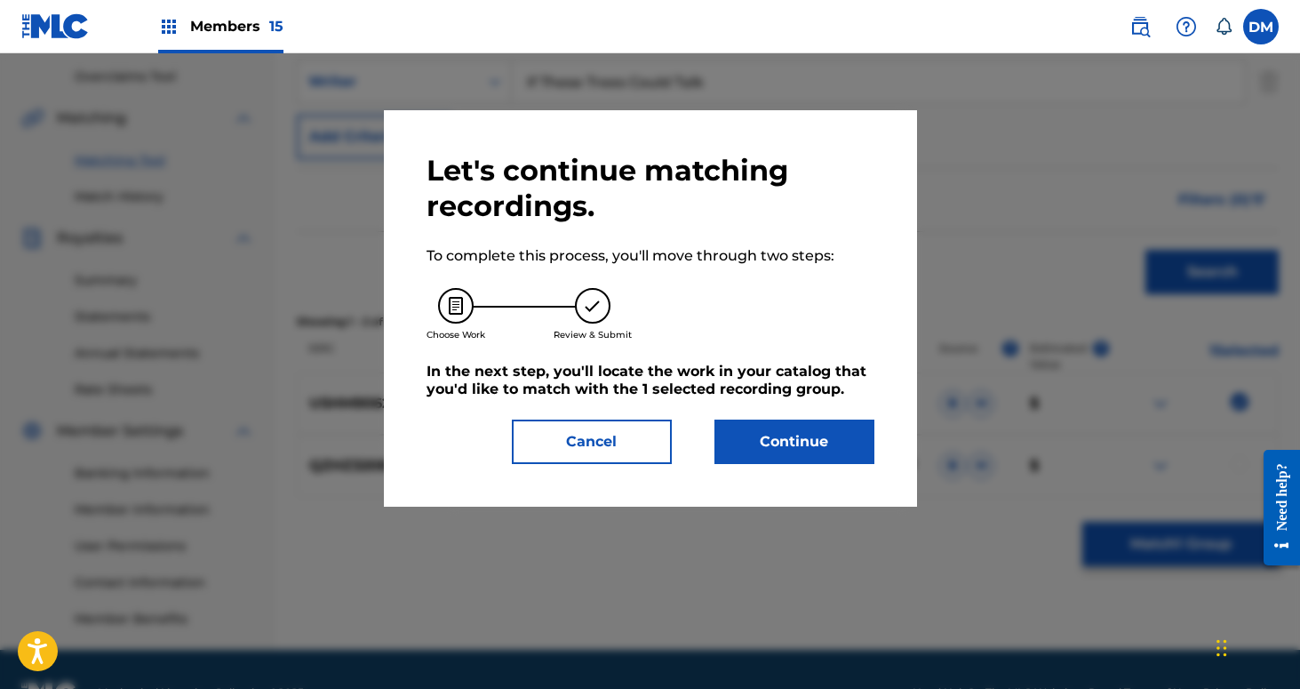
click at [792, 454] on button "Continue" at bounding box center [795, 441] width 160 height 44
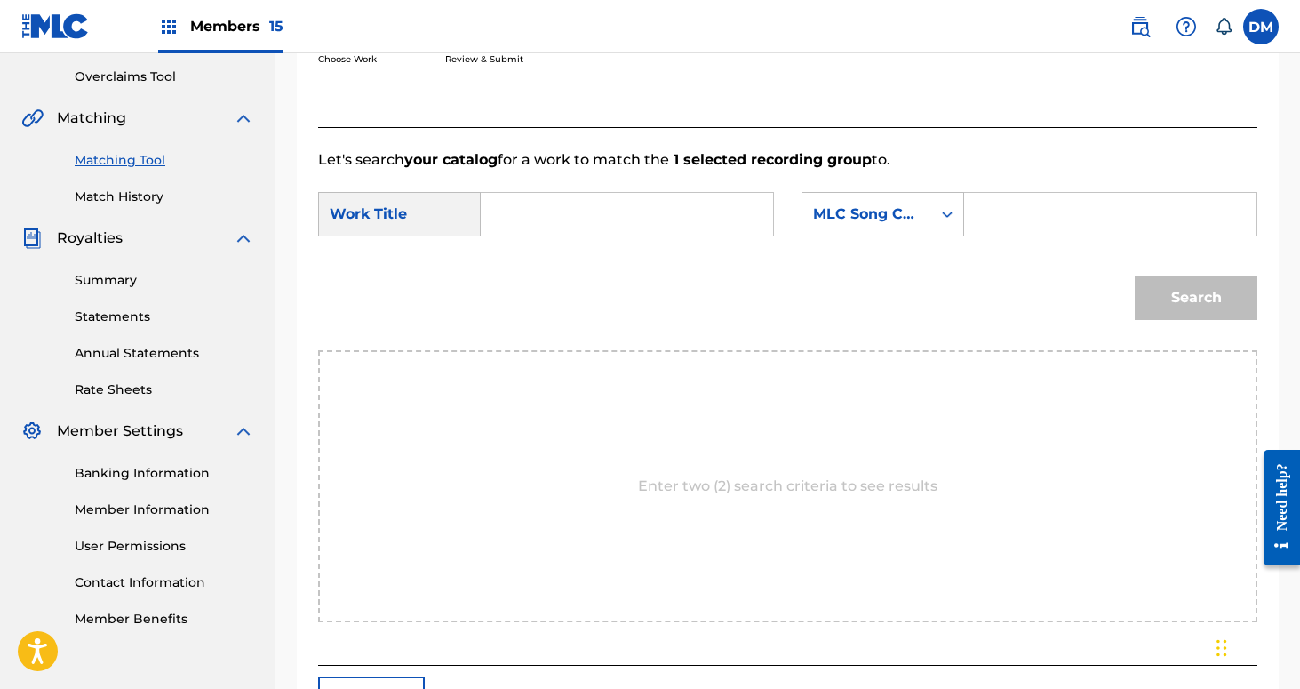
click at [583, 232] on input "Search Form" at bounding box center [627, 214] width 262 height 43
type input "4"
type input "41"
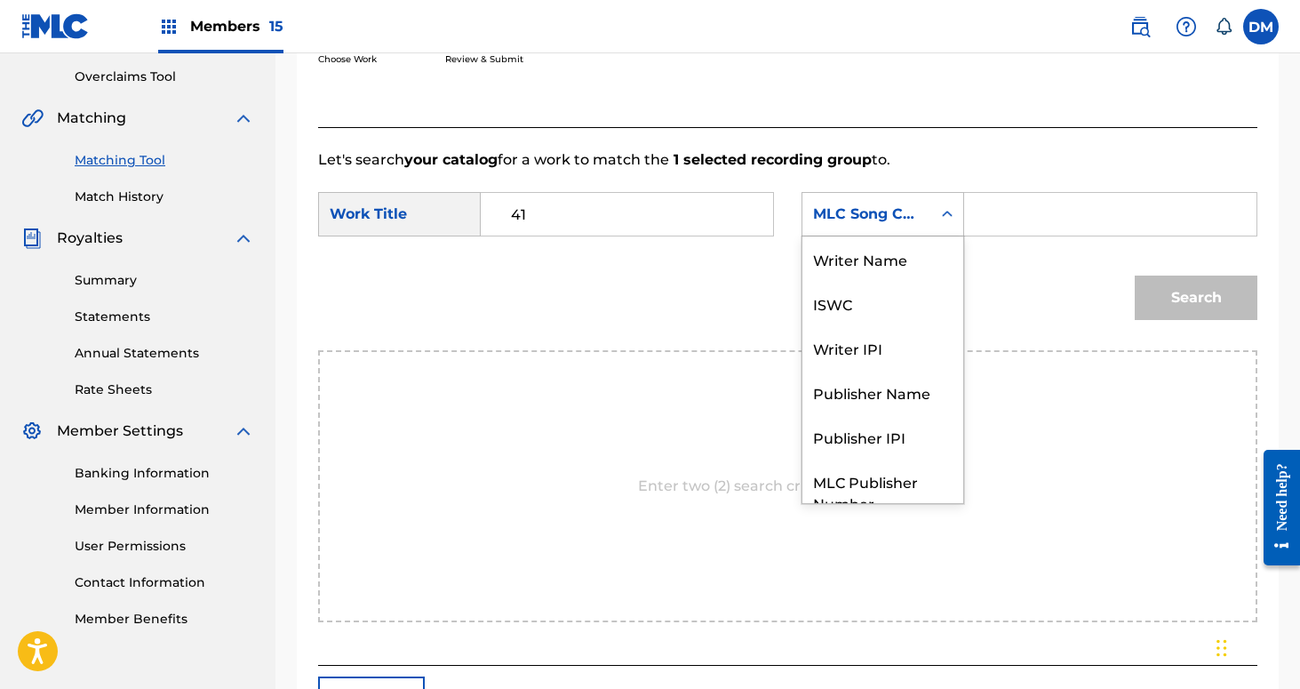
click at [838, 216] on div "MLC Song Code" at bounding box center [867, 214] width 108 height 21
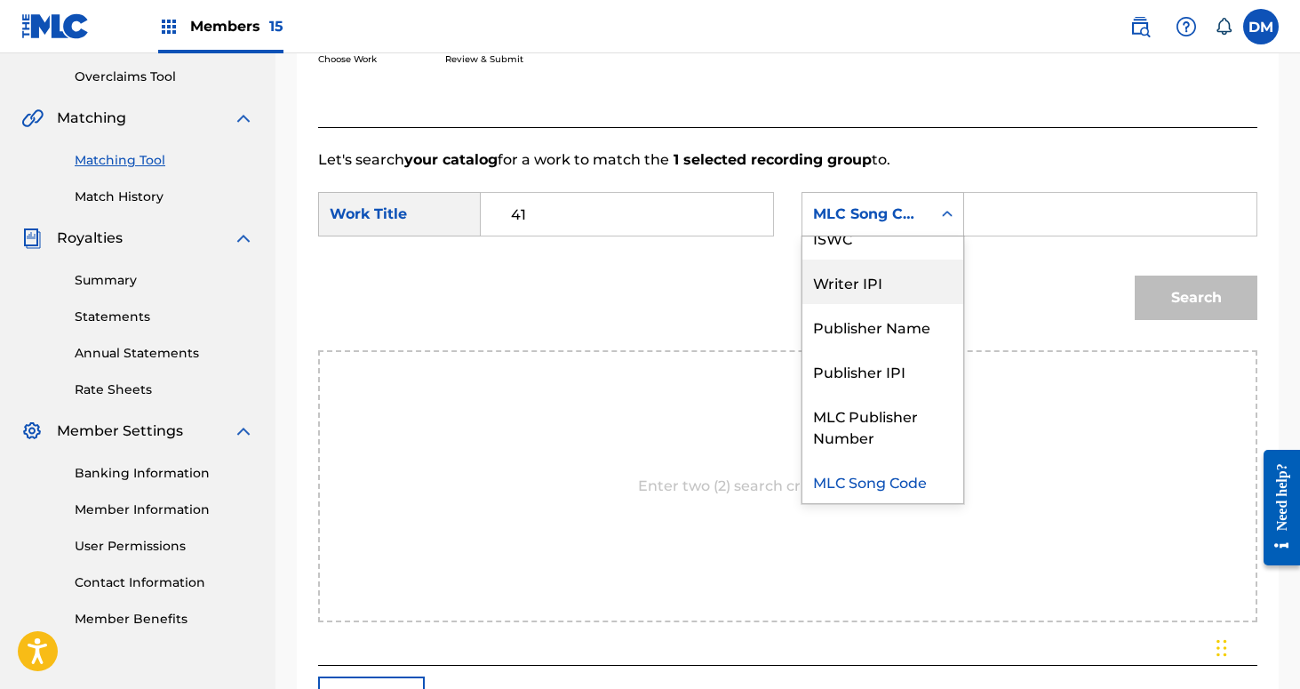
scroll to position [0, 0]
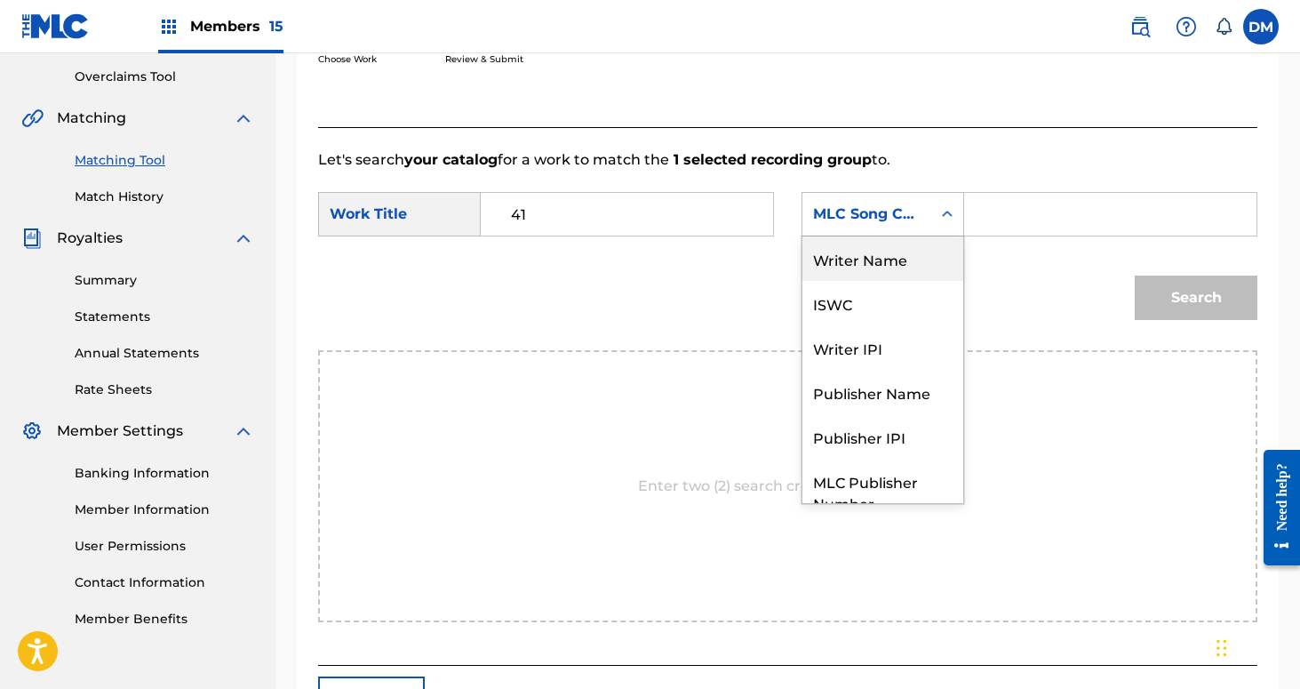
click at [859, 266] on div "Writer Name" at bounding box center [882, 258] width 161 height 44
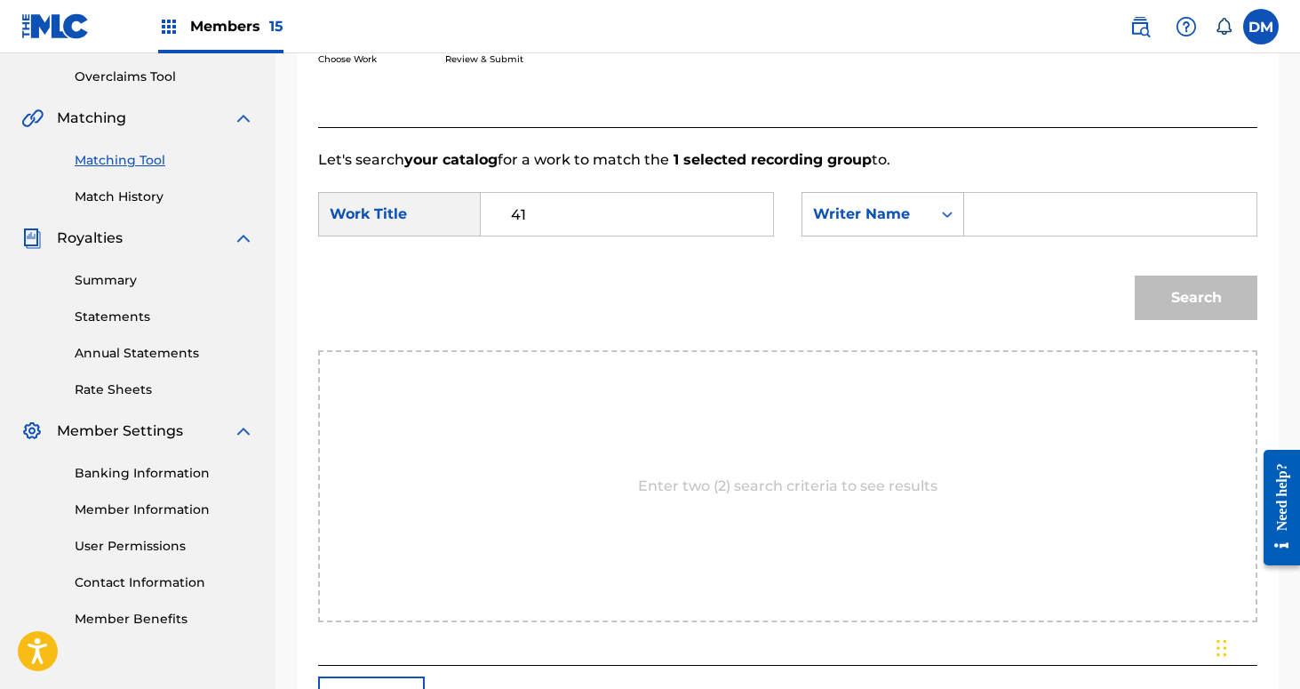
click at [994, 228] on input "Search Form" at bounding box center [1110, 214] width 262 height 43
type input "[PERSON_NAME]"
click at [1135, 275] on button "Search" at bounding box center [1196, 297] width 123 height 44
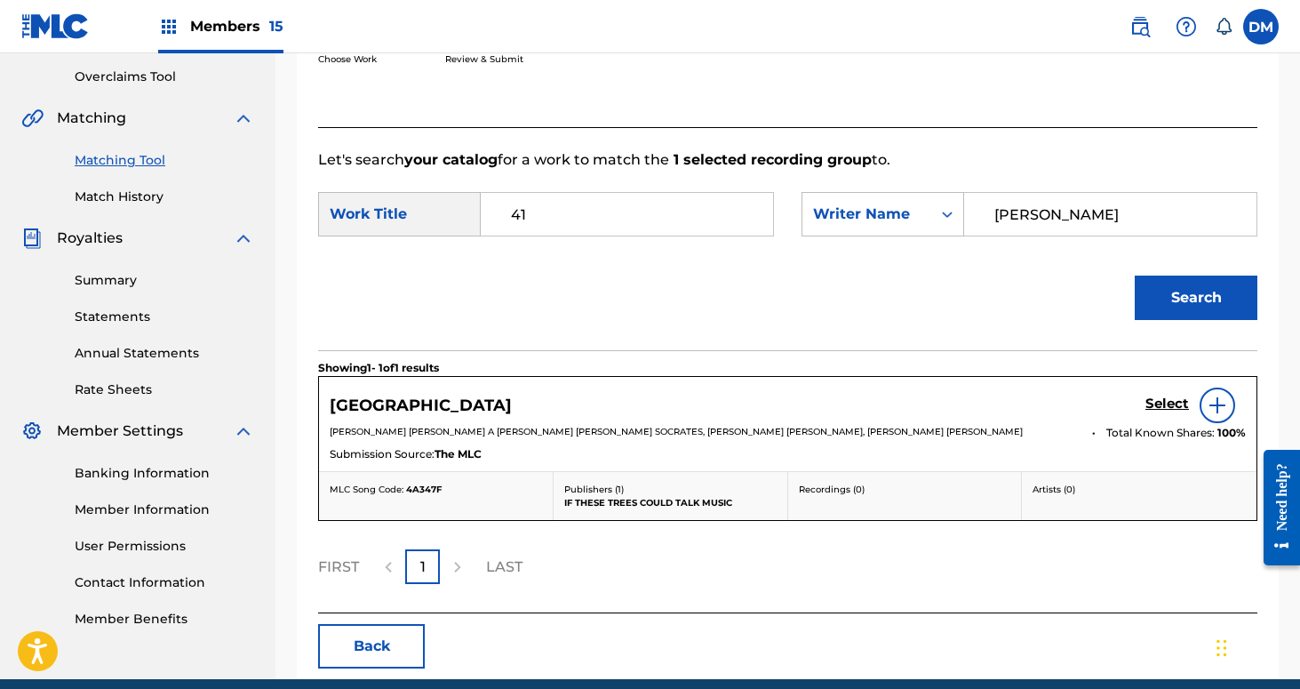
click at [1163, 402] on h5 "Select" at bounding box center [1168, 403] width 44 height 17
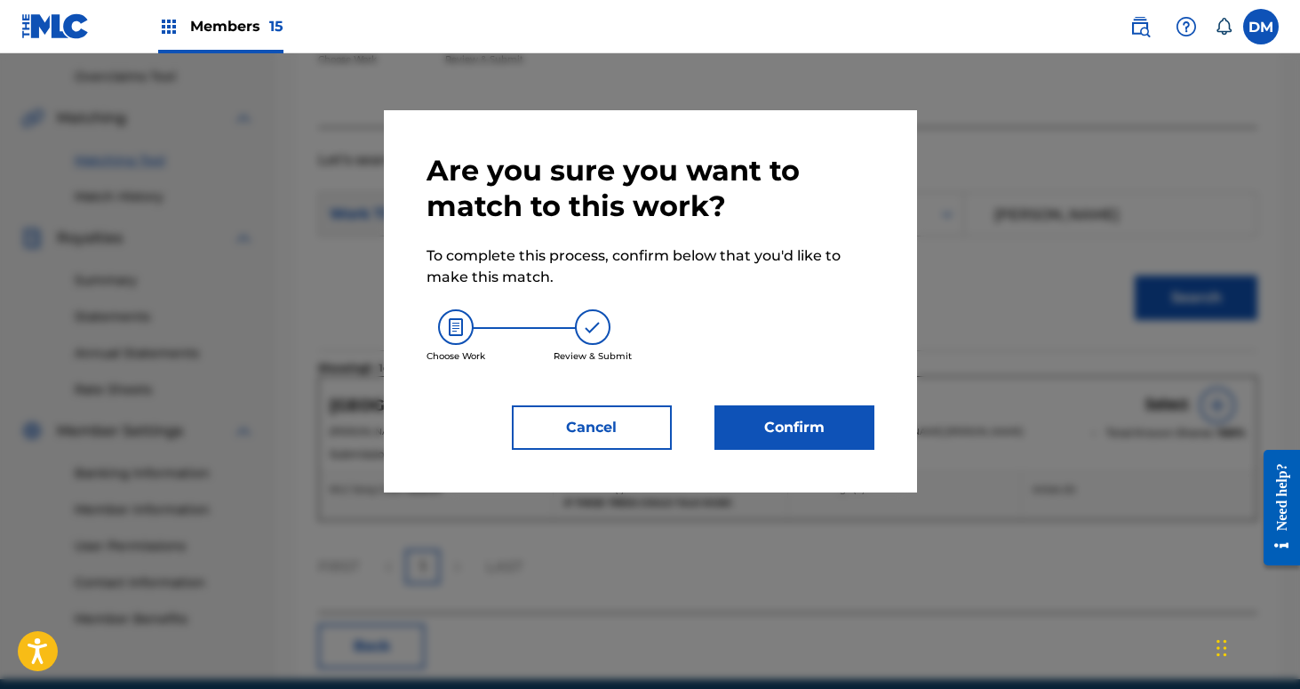
click at [836, 419] on button "Confirm" at bounding box center [795, 427] width 160 height 44
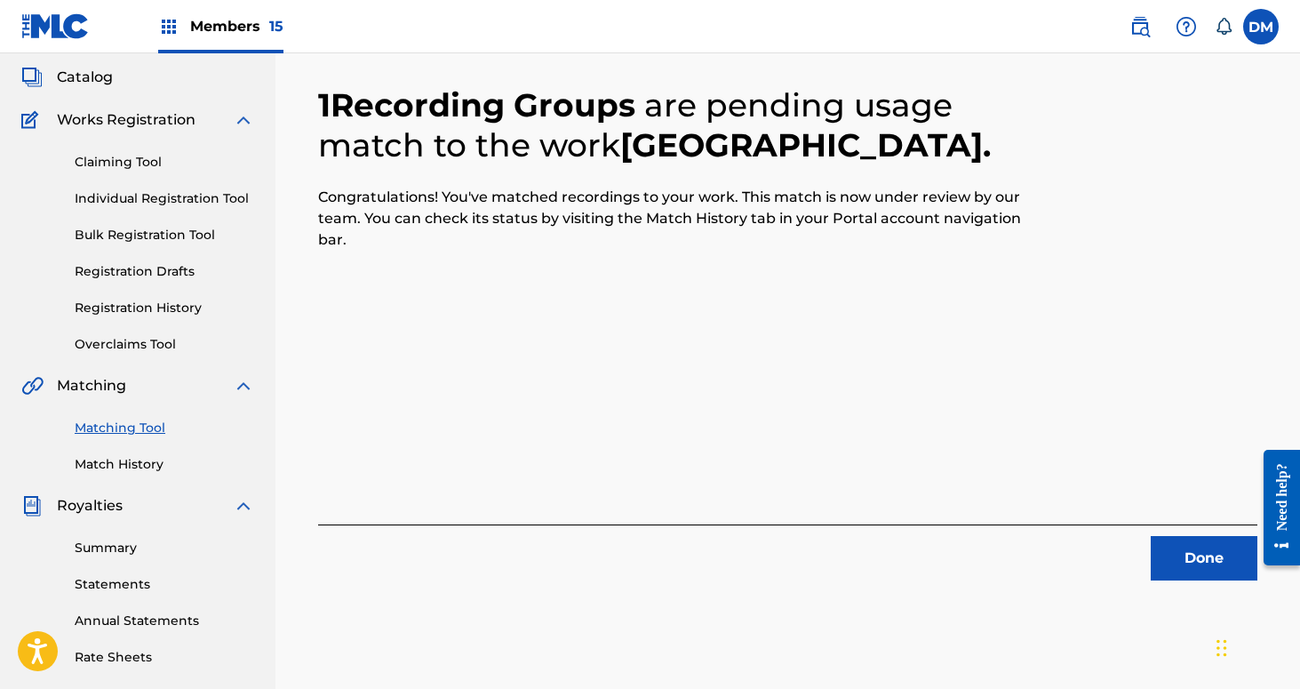
scroll to position [169, 0]
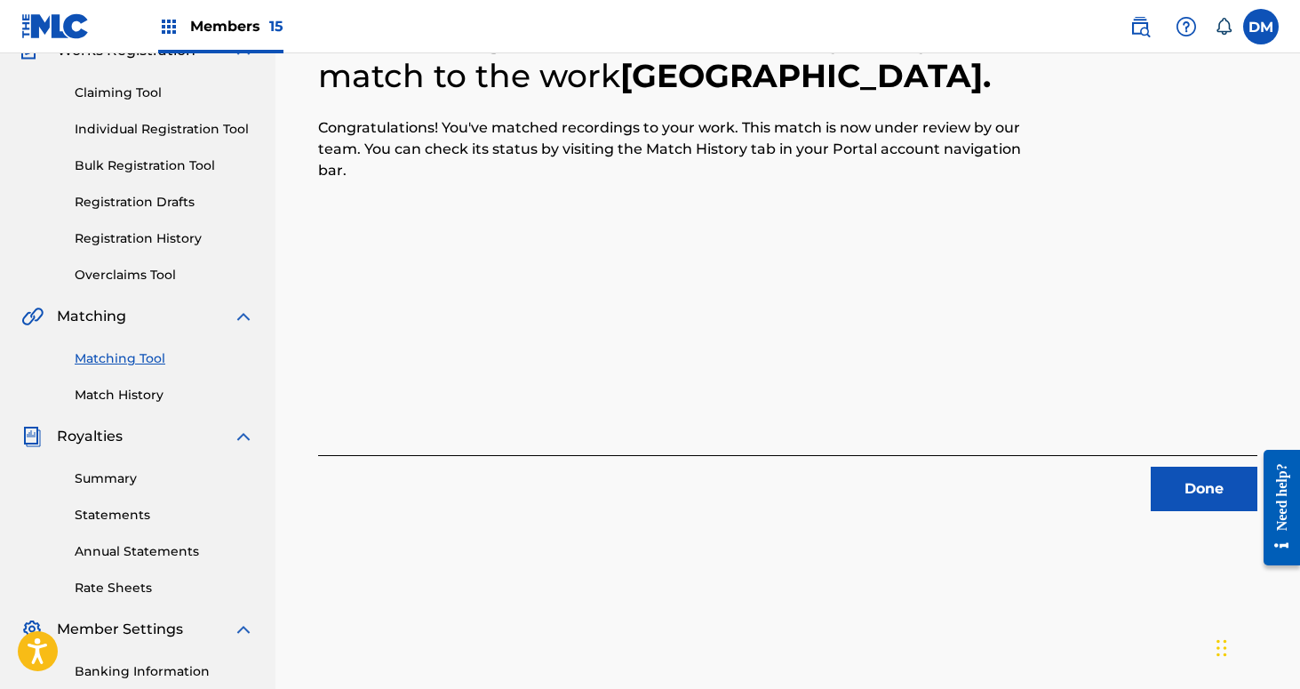
click at [1198, 495] on button "Done" at bounding box center [1204, 489] width 107 height 44
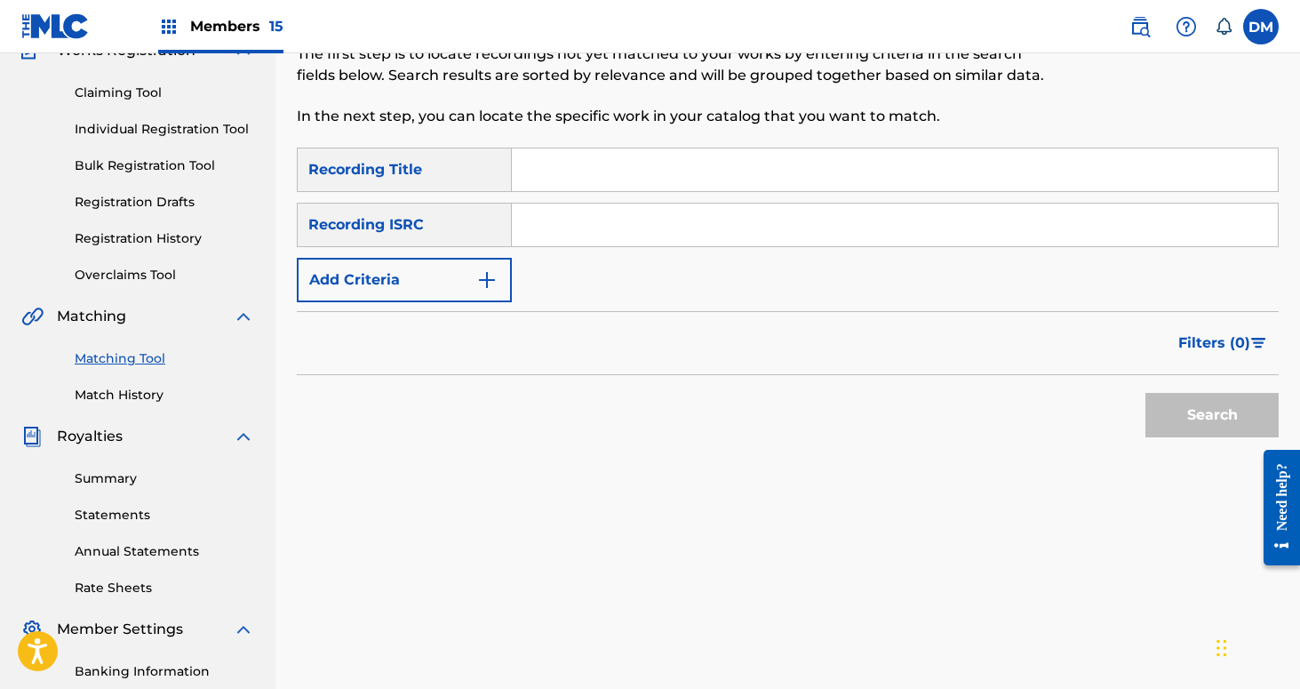
click at [517, 164] on input "Search Form" at bounding box center [895, 169] width 766 height 43
type input "Above the Earth"
click at [448, 270] on button "Add Criteria" at bounding box center [404, 280] width 215 height 44
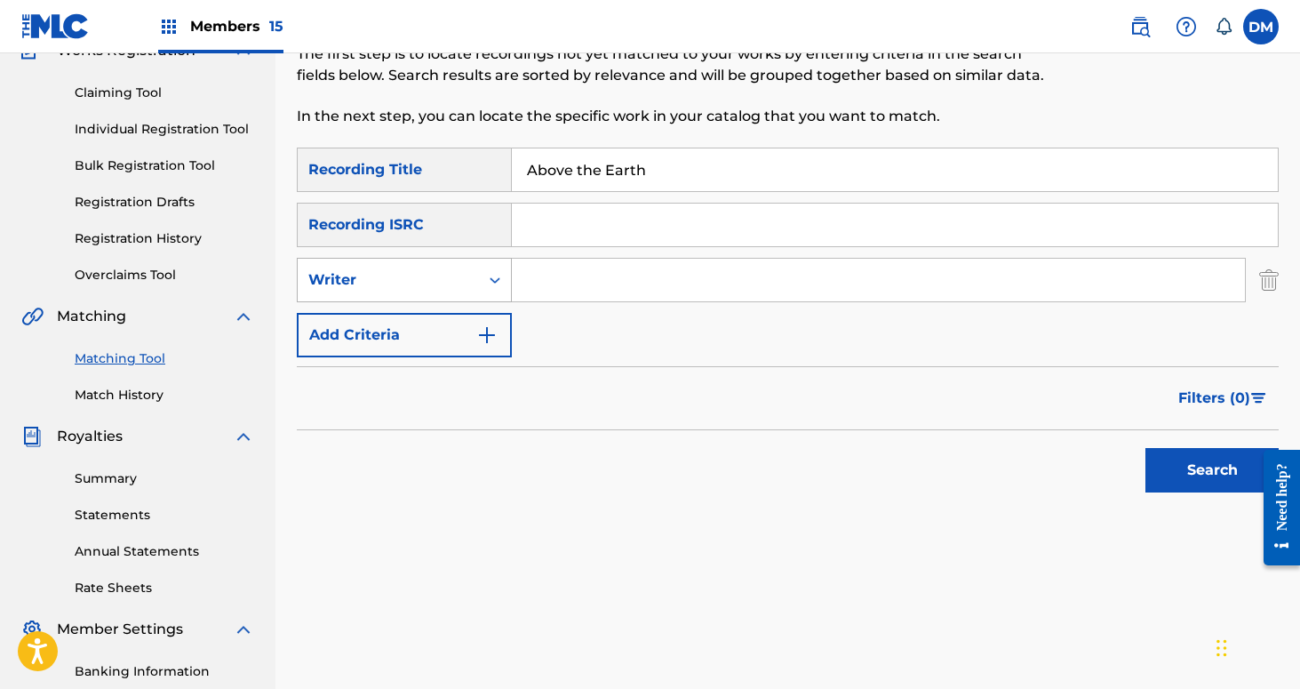
click at [447, 291] on div "Writer" at bounding box center [388, 280] width 181 height 34
click at [453, 327] on div "Recording Artist" at bounding box center [404, 324] width 213 height 44
click at [569, 275] on input "Search Form" at bounding box center [878, 280] width 733 height 43
click at [1146, 448] on button "Search" at bounding box center [1212, 470] width 133 height 44
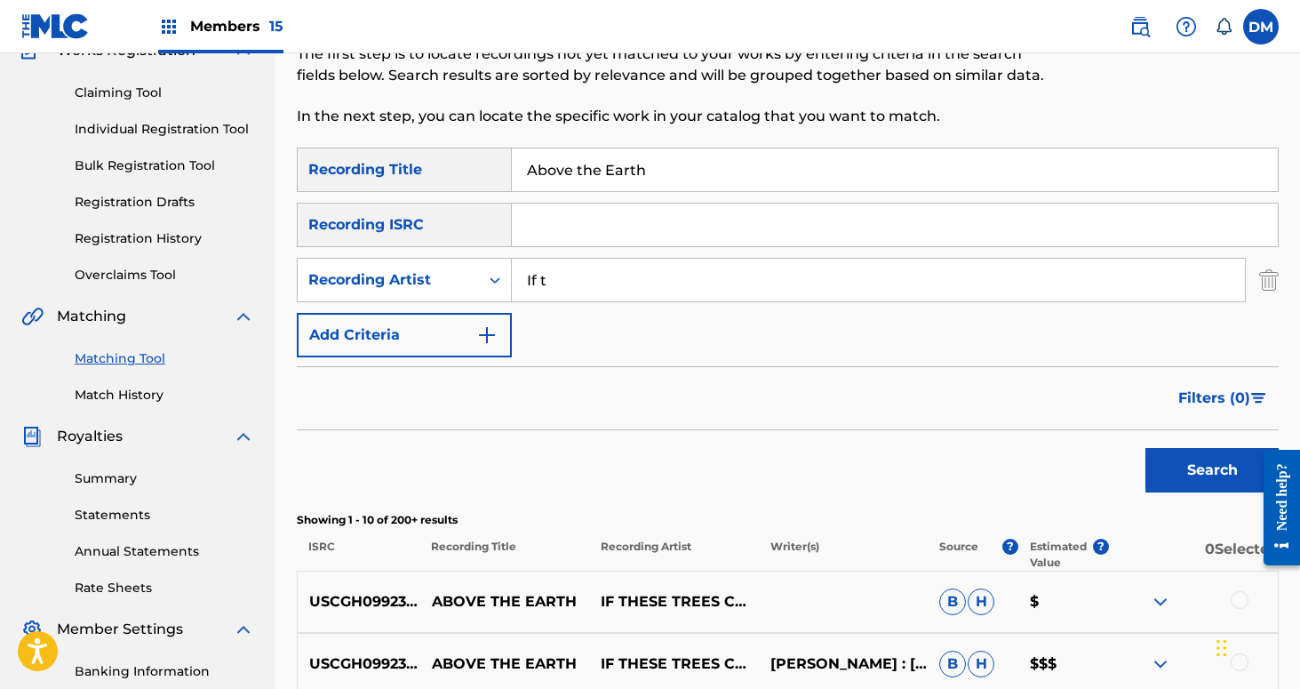
type input "If These Trees Could Talk"
click at [1146, 448] on button "Search" at bounding box center [1212, 470] width 133 height 44
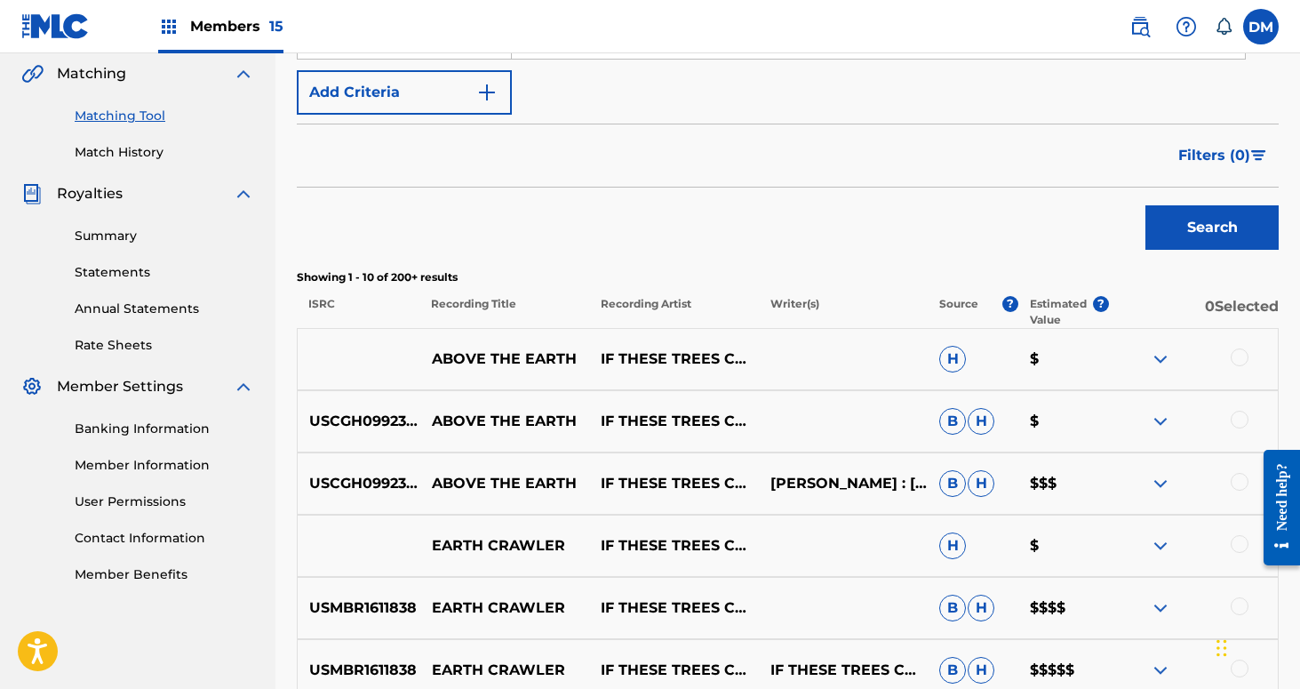
scroll to position [415, 0]
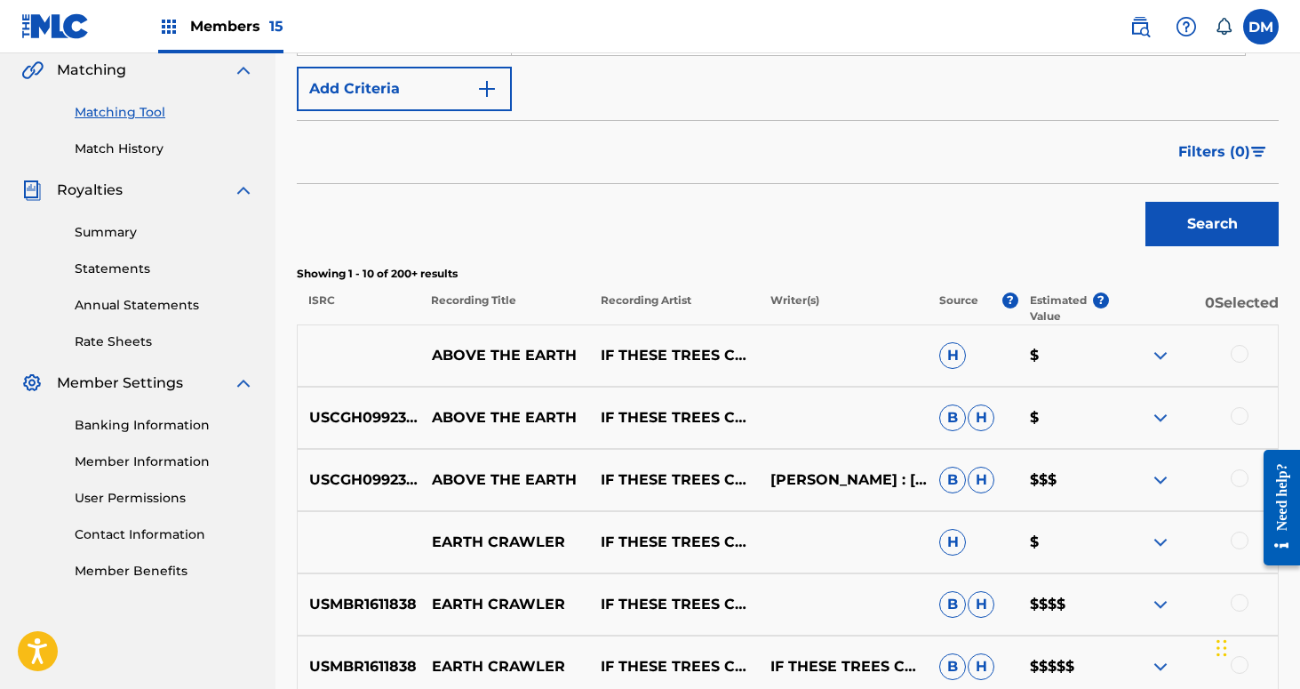
click at [1239, 480] on div at bounding box center [1240, 478] width 18 height 18
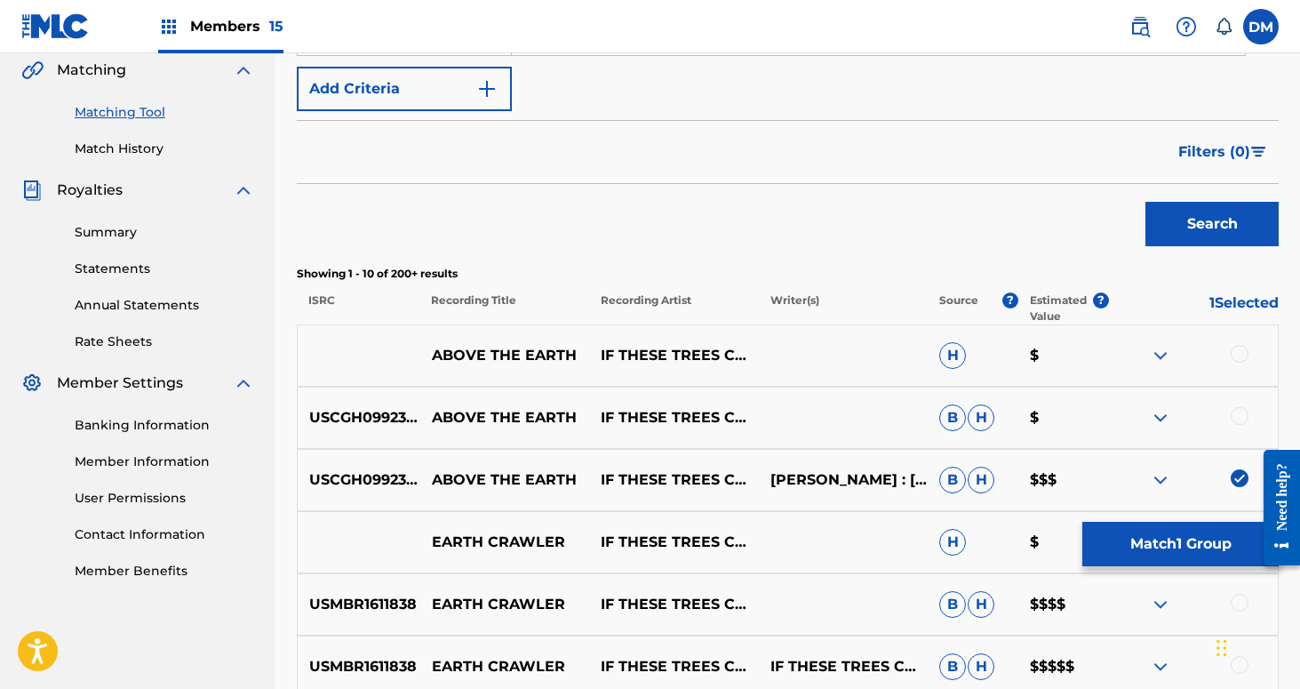
click at [1236, 427] on div at bounding box center [1193, 417] width 169 height 21
click at [1236, 416] on div at bounding box center [1240, 416] width 18 height 18
click at [1234, 352] on div at bounding box center [1240, 354] width 18 height 18
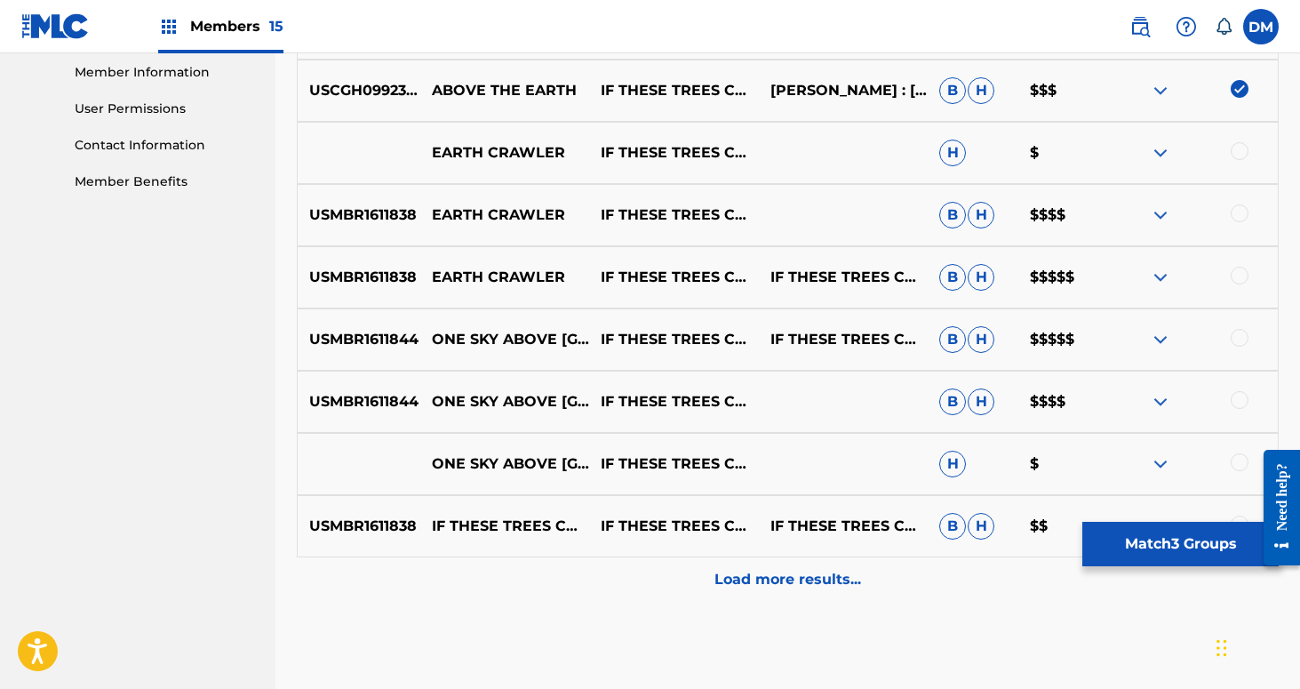
scroll to position [891, 0]
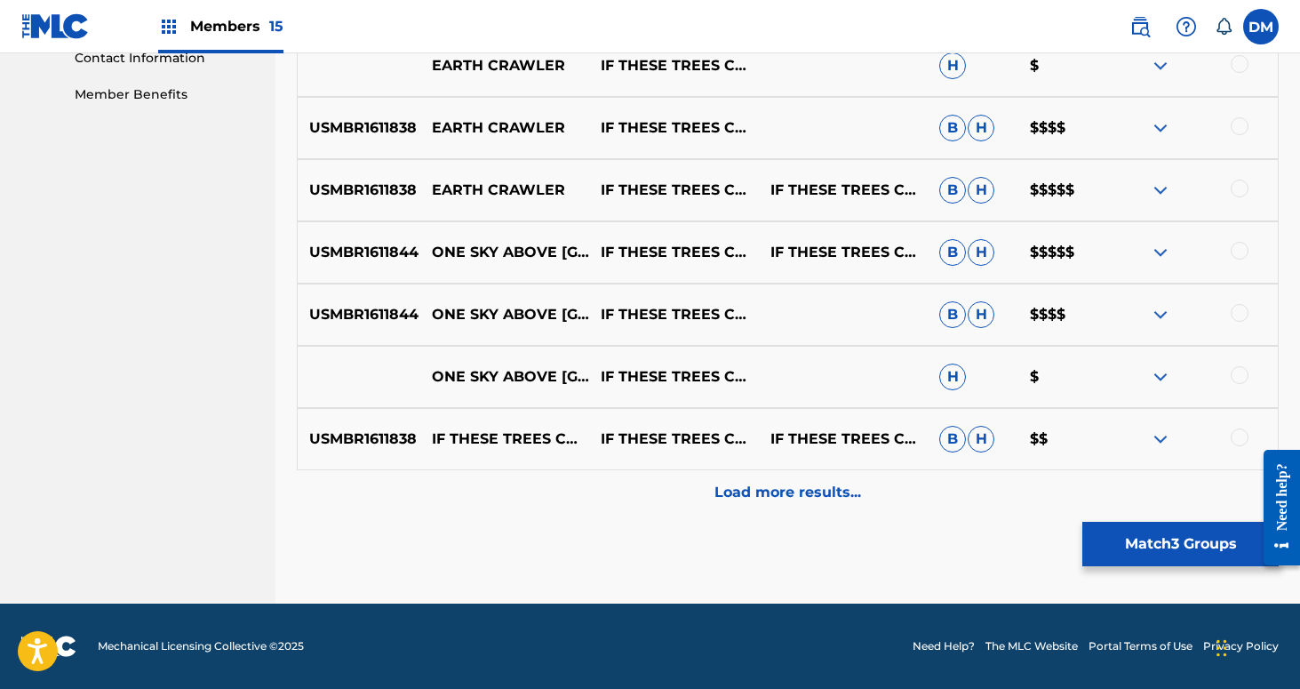
click at [806, 492] on p "Load more results..." at bounding box center [788, 492] width 147 height 21
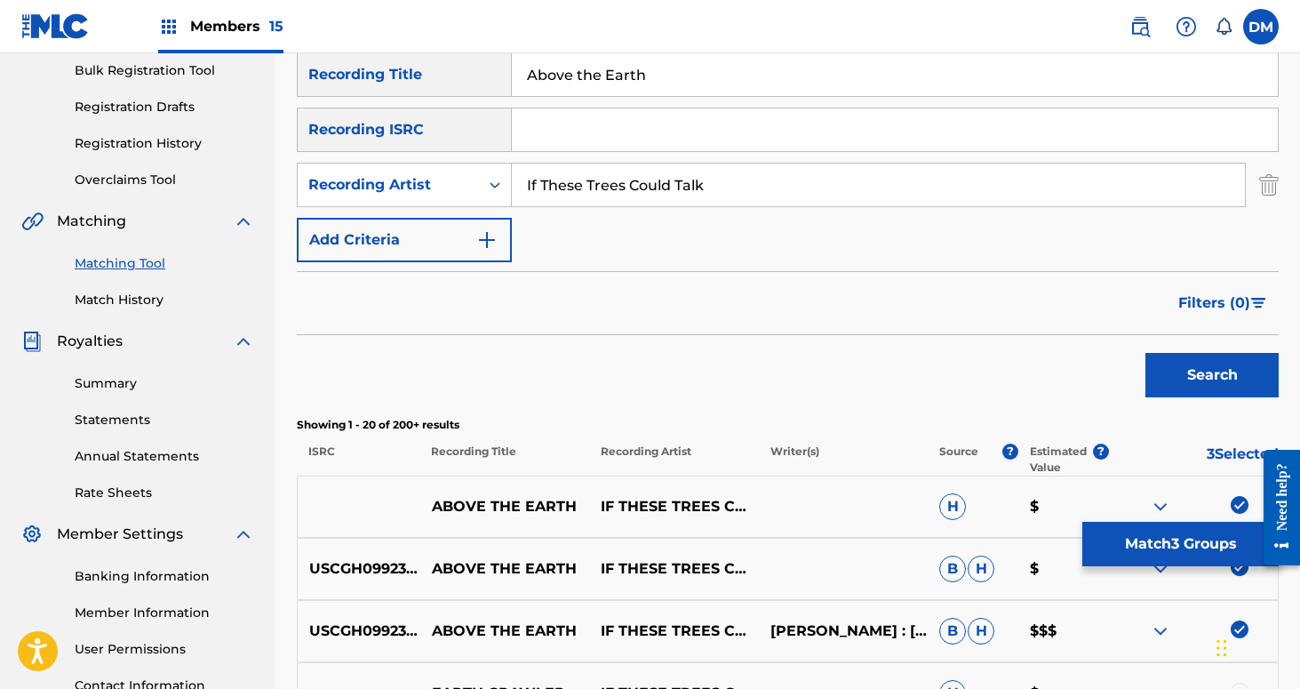
scroll to position [356, 0]
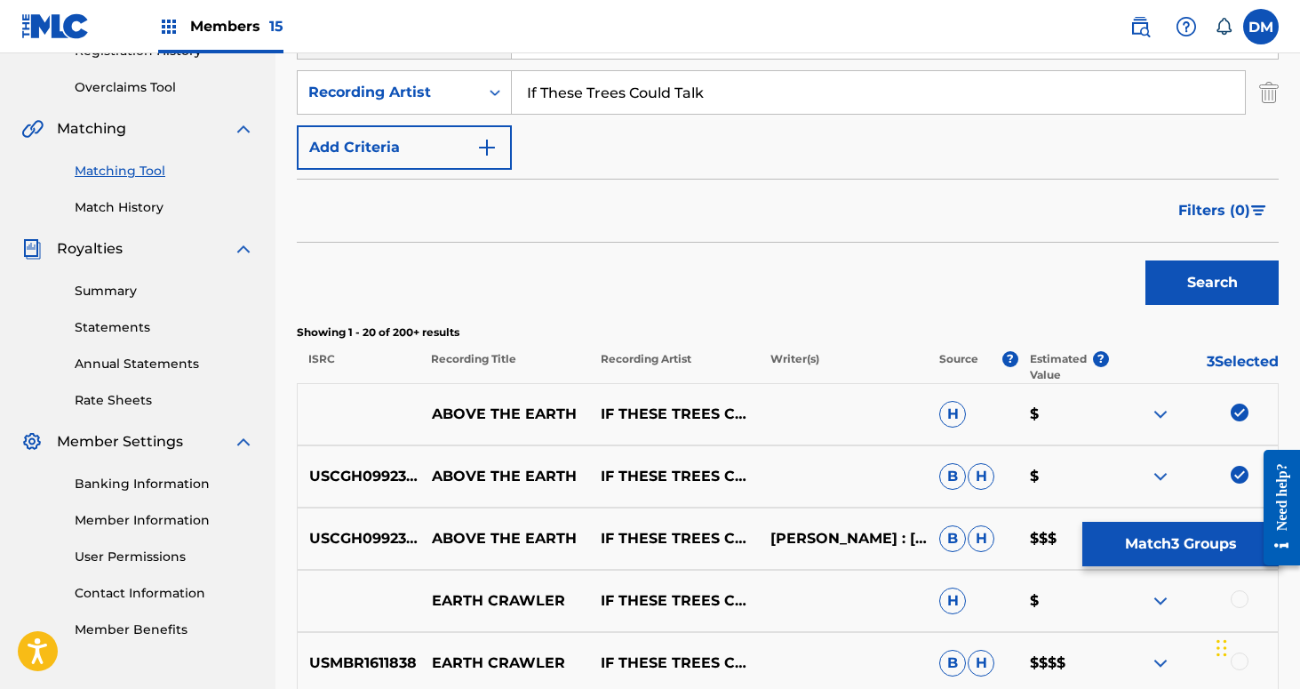
click at [1223, 546] on button "Match 3 Groups" at bounding box center [1180, 544] width 196 height 44
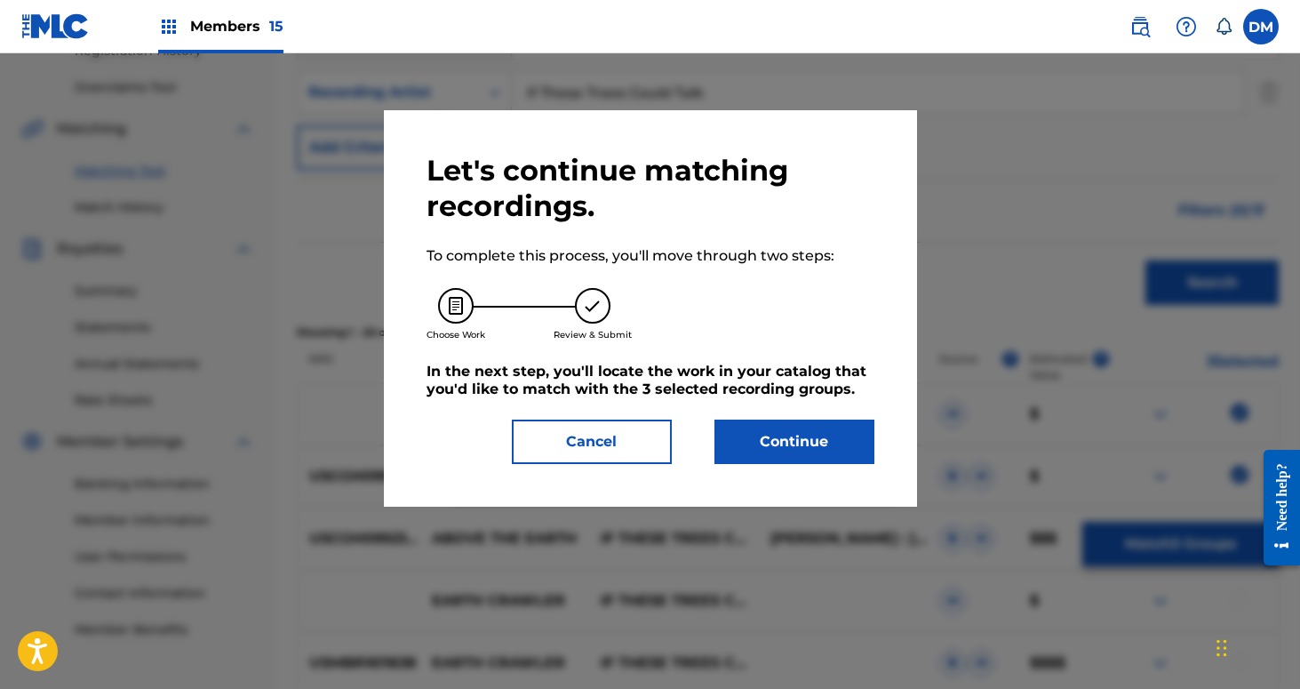
click at [842, 443] on button "Continue" at bounding box center [795, 441] width 160 height 44
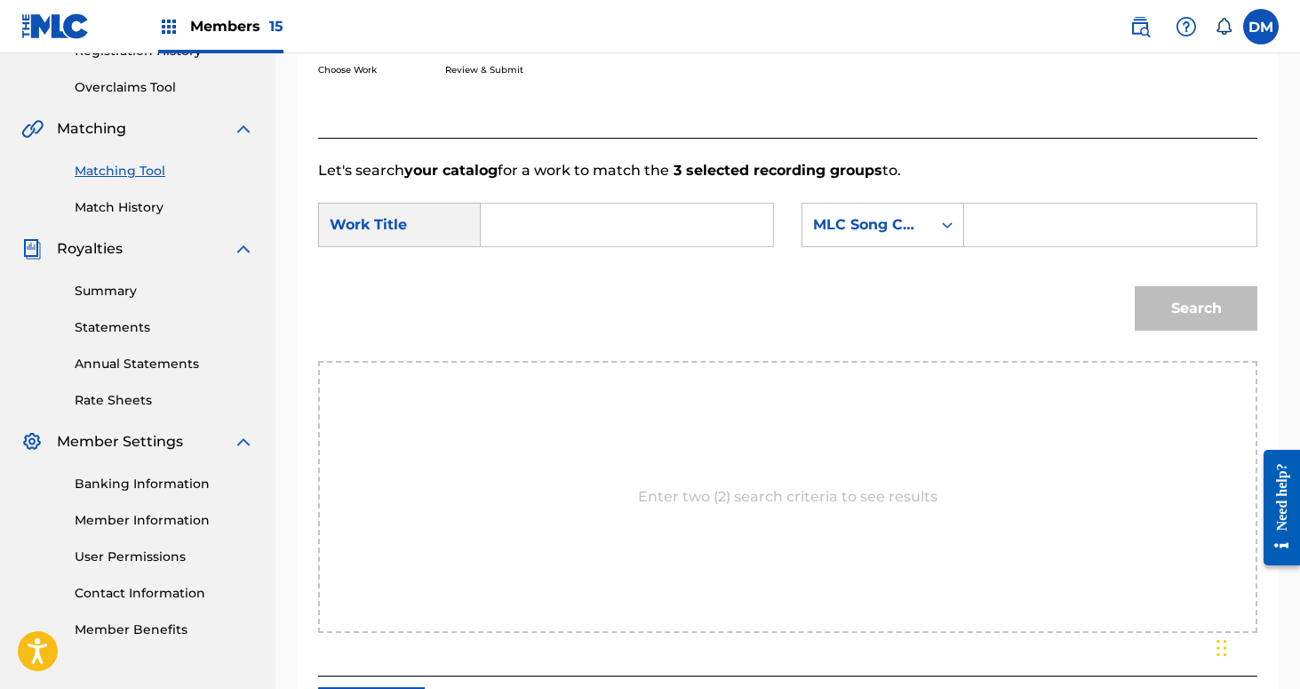
click at [644, 232] on input "Search Form" at bounding box center [627, 225] width 262 height 43
click at [566, 269] on div "Search" at bounding box center [787, 314] width 939 height 92
click at [659, 221] on input "Above the eart" at bounding box center [627, 225] width 262 height 43
type input "Above the earth"
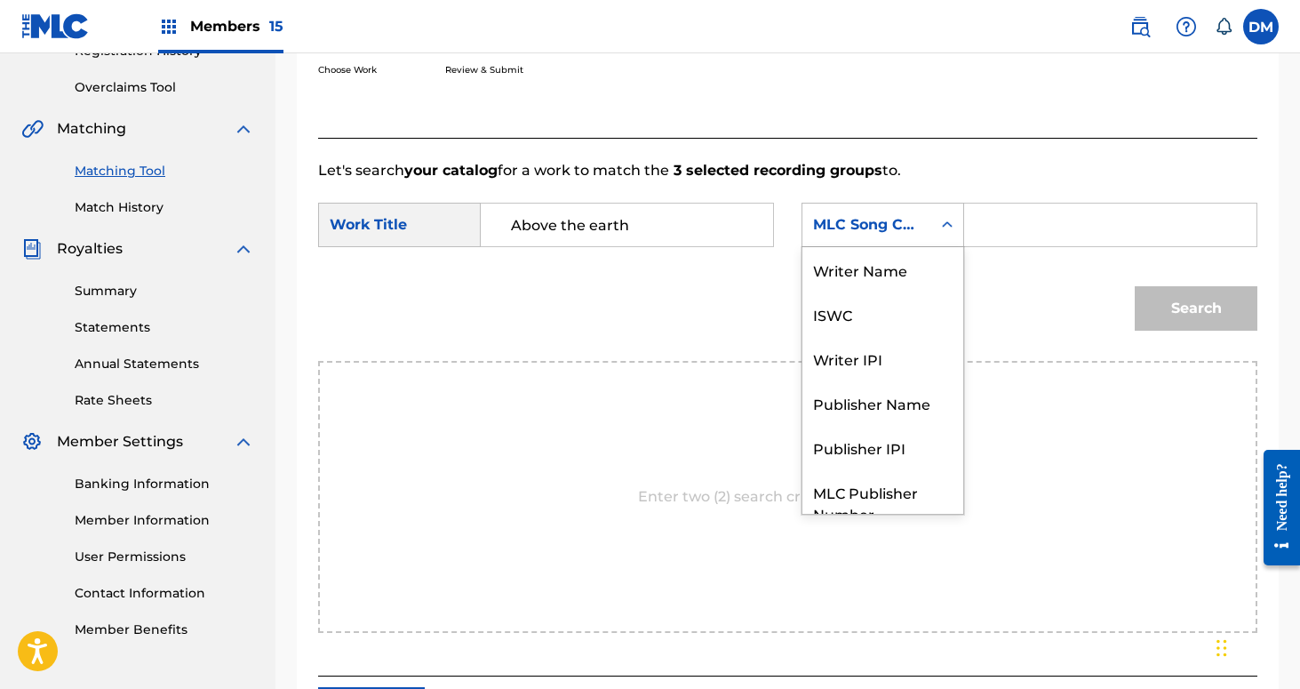
click at [875, 230] on div "MLC Song Code" at bounding box center [867, 224] width 108 height 21
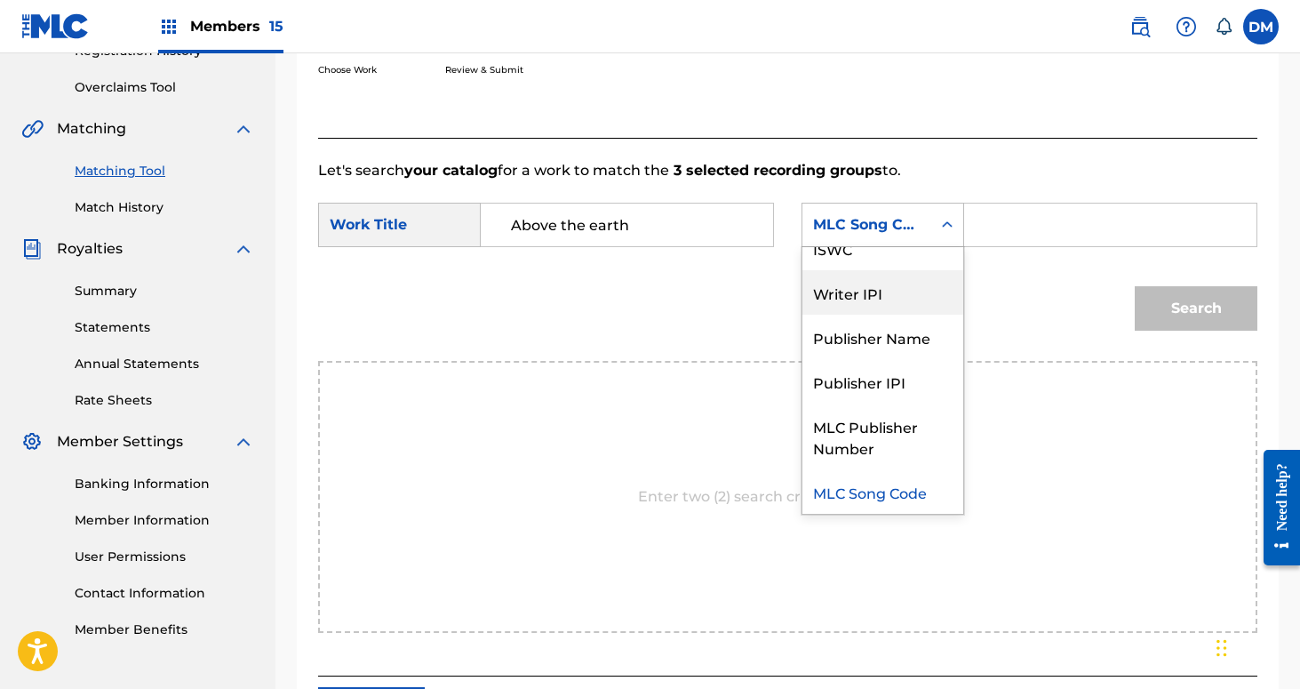
scroll to position [0, 0]
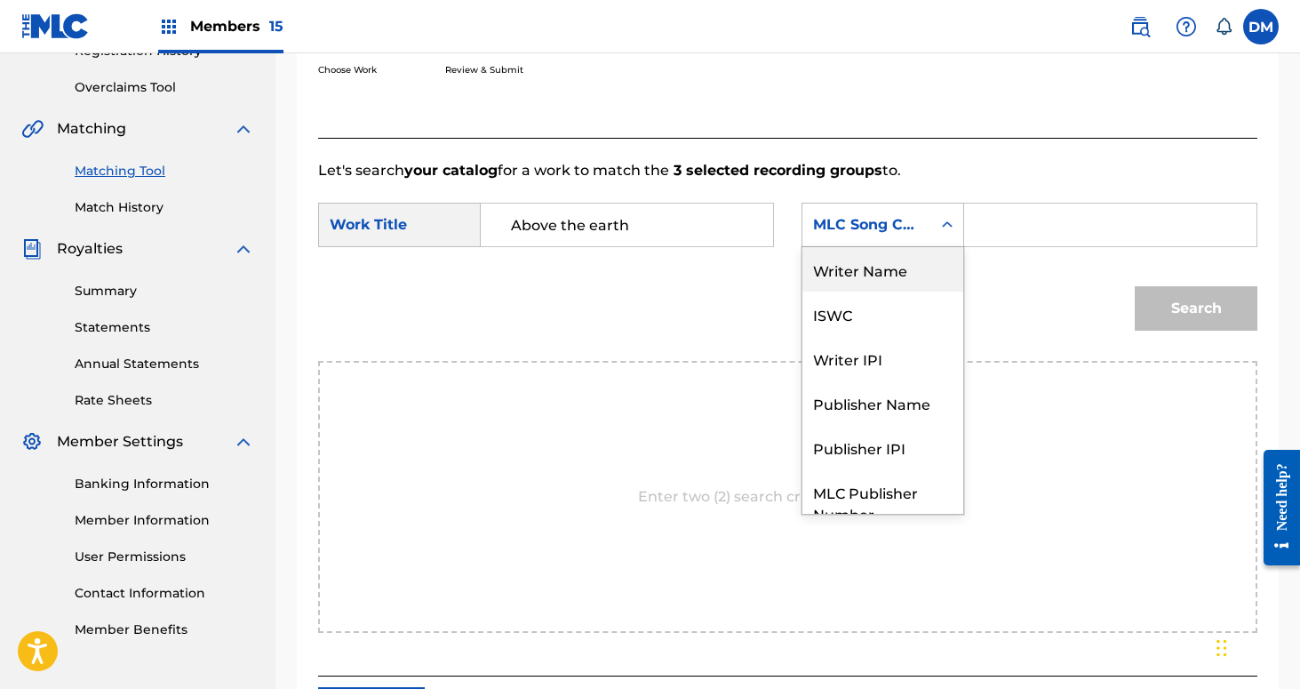
click at [892, 276] on div "Writer Name" at bounding box center [882, 269] width 161 height 44
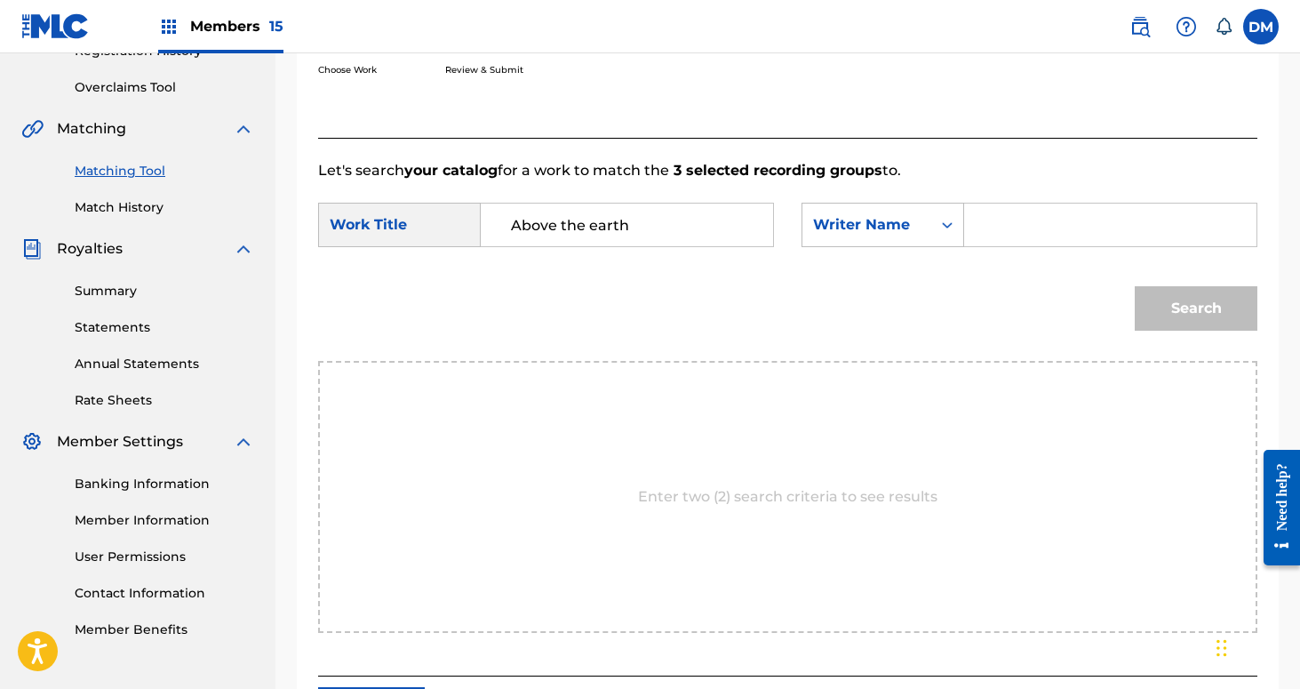
click at [1028, 196] on form "SearchWithCriteria803d240a-3ee9-4ea3-aa9a-577e82270d18 Work Title Above the ear…" at bounding box center [787, 271] width 939 height 180
click at [1004, 226] on input "Search Form" at bounding box center [1110, 225] width 262 height 43
type input "[PERSON_NAME]"
click at [1135, 286] on button "Search" at bounding box center [1196, 308] width 123 height 44
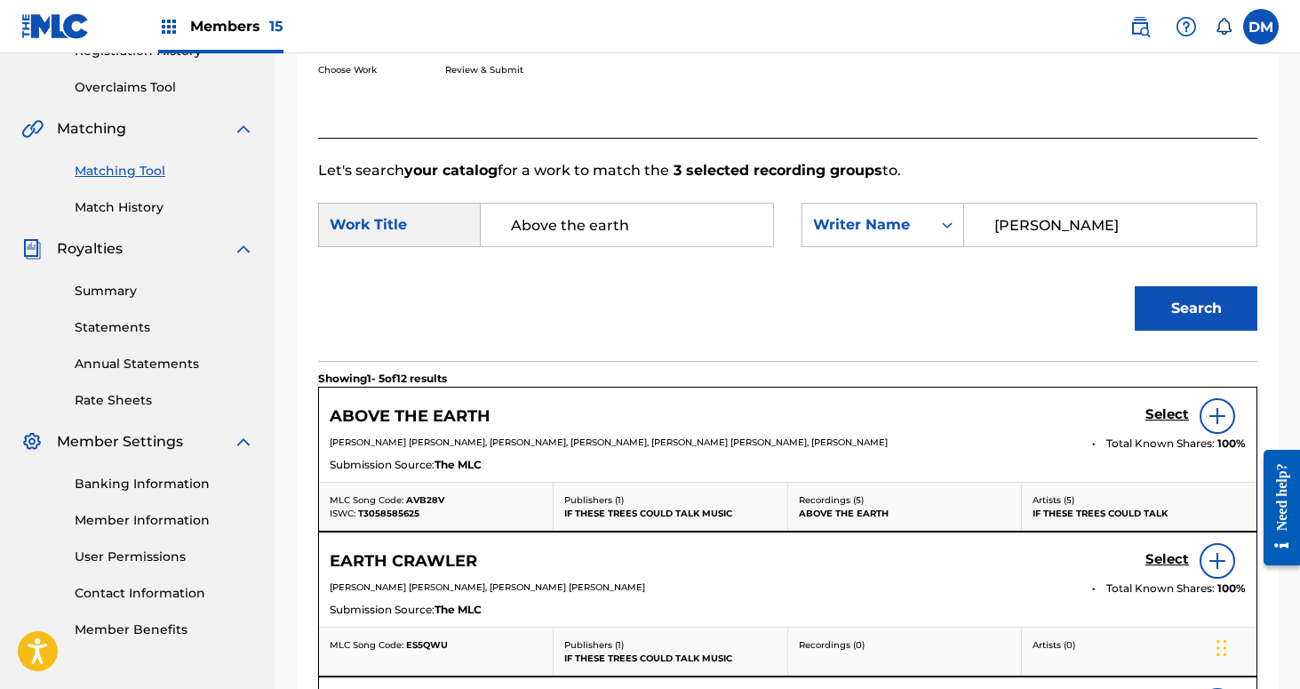
click at [1153, 417] on h5 "Select" at bounding box center [1168, 414] width 44 height 17
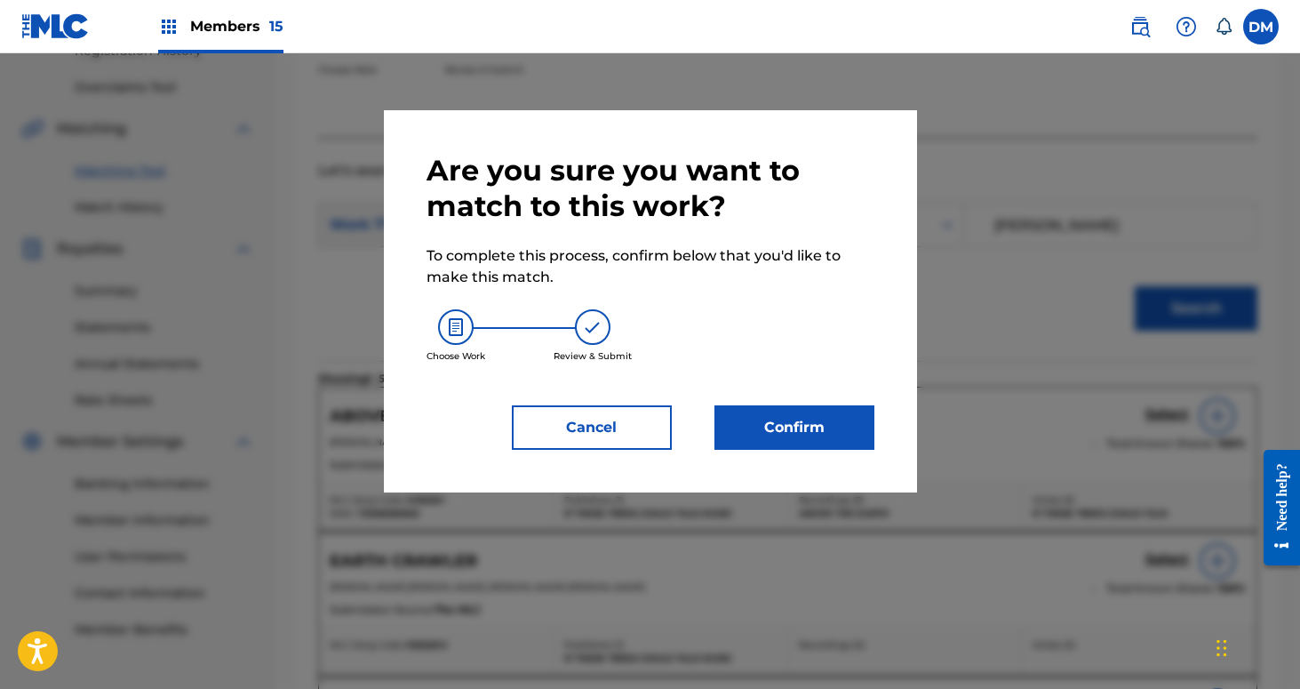
click at [868, 428] on button "Confirm" at bounding box center [795, 427] width 160 height 44
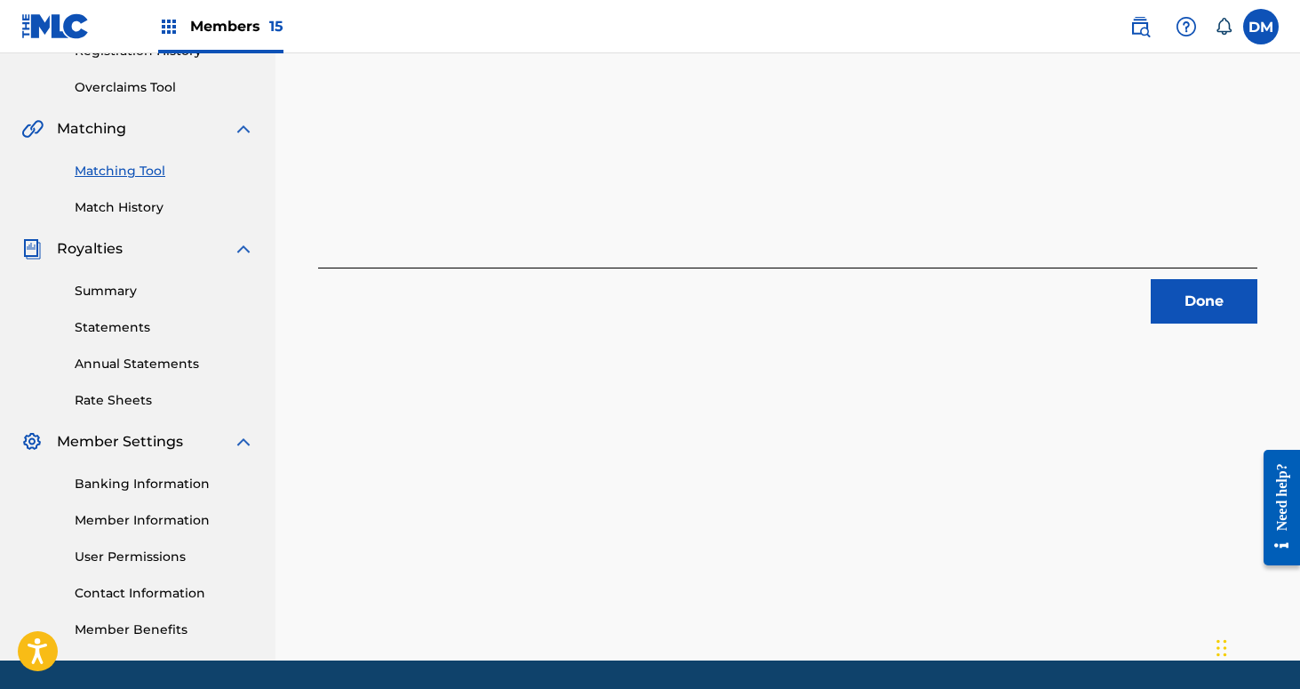
click at [1198, 291] on button "Done" at bounding box center [1204, 301] width 107 height 44
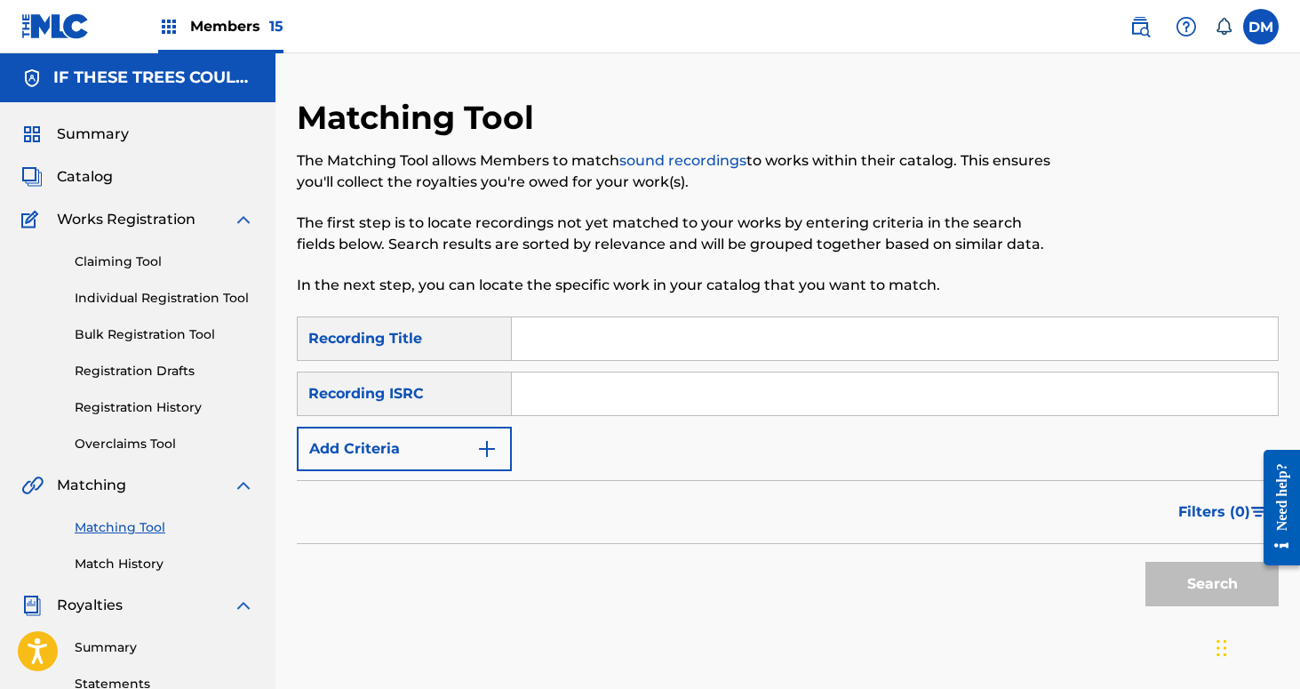
click at [579, 338] on input "Search Form" at bounding box center [895, 338] width 766 height 43
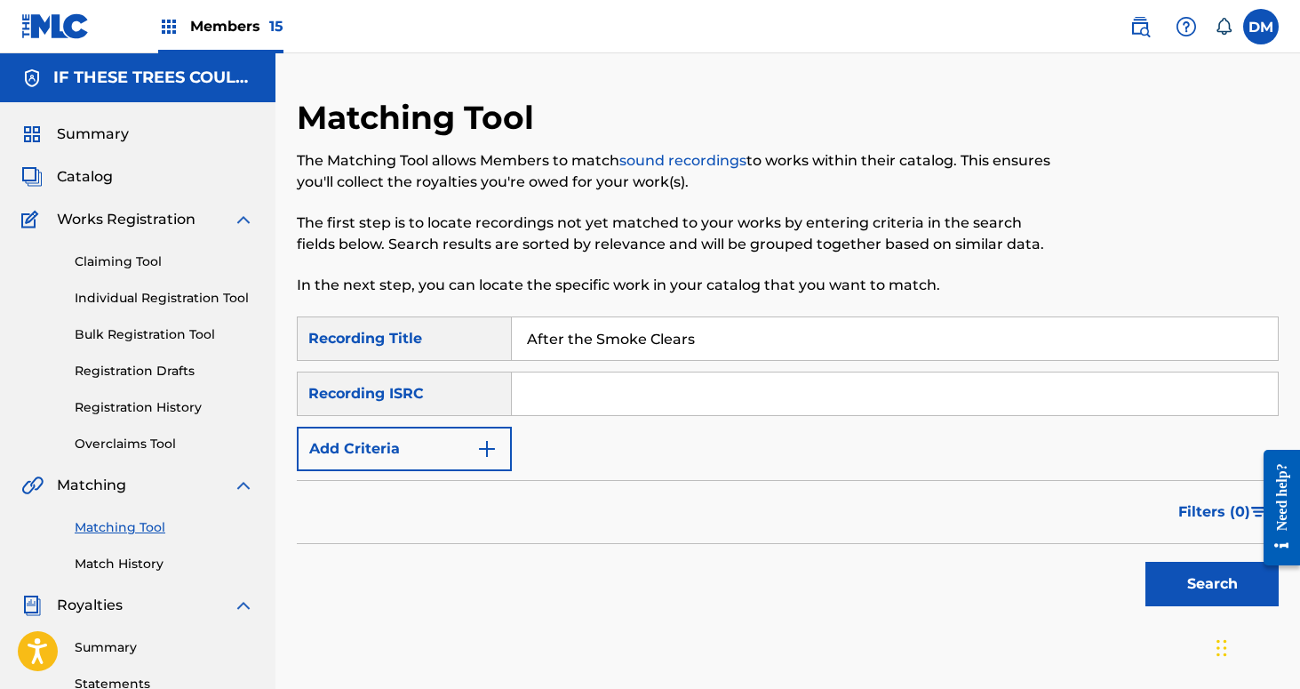
type input "After the Smoke Clears"
click at [456, 458] on button "Add Criteria" at bounding box center [404, 449] width 215 height 44
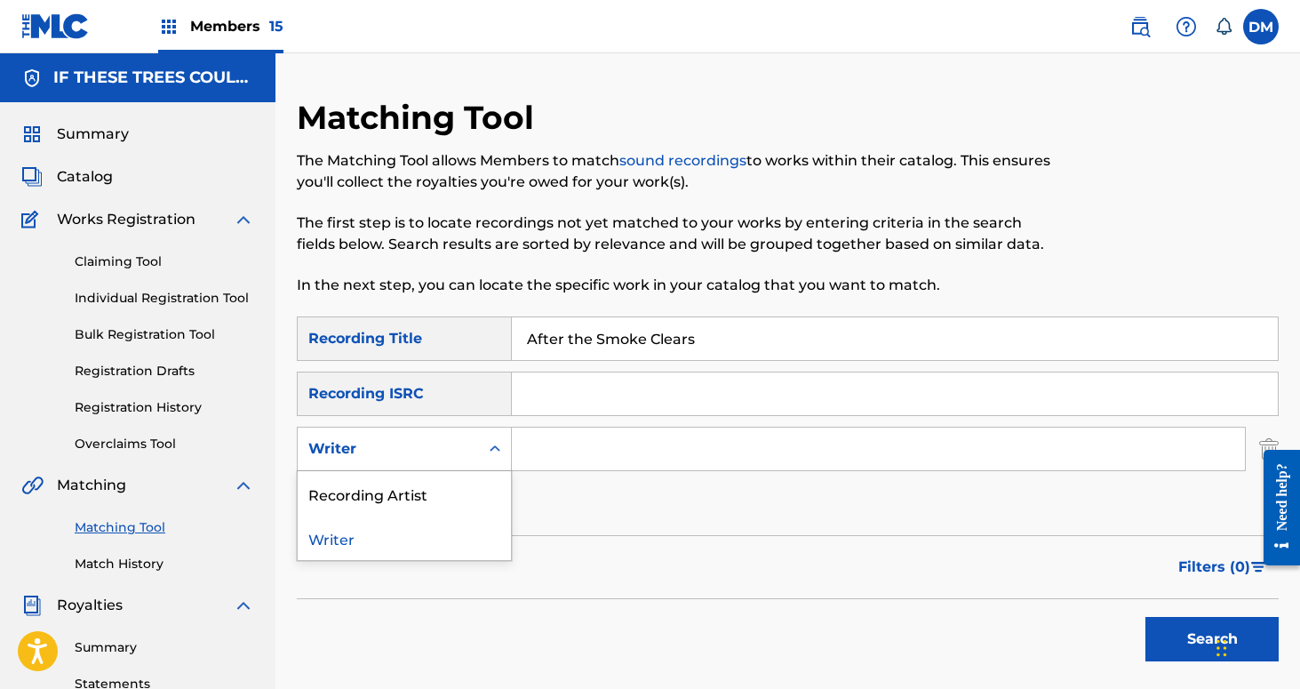
click at [495, 454] on icon "Search Form" at bounding box center [495, 449] width 18 height 18
click at [453, 488] on div "Recording Artist" at bounding box center [404, 493] width 213 height 44
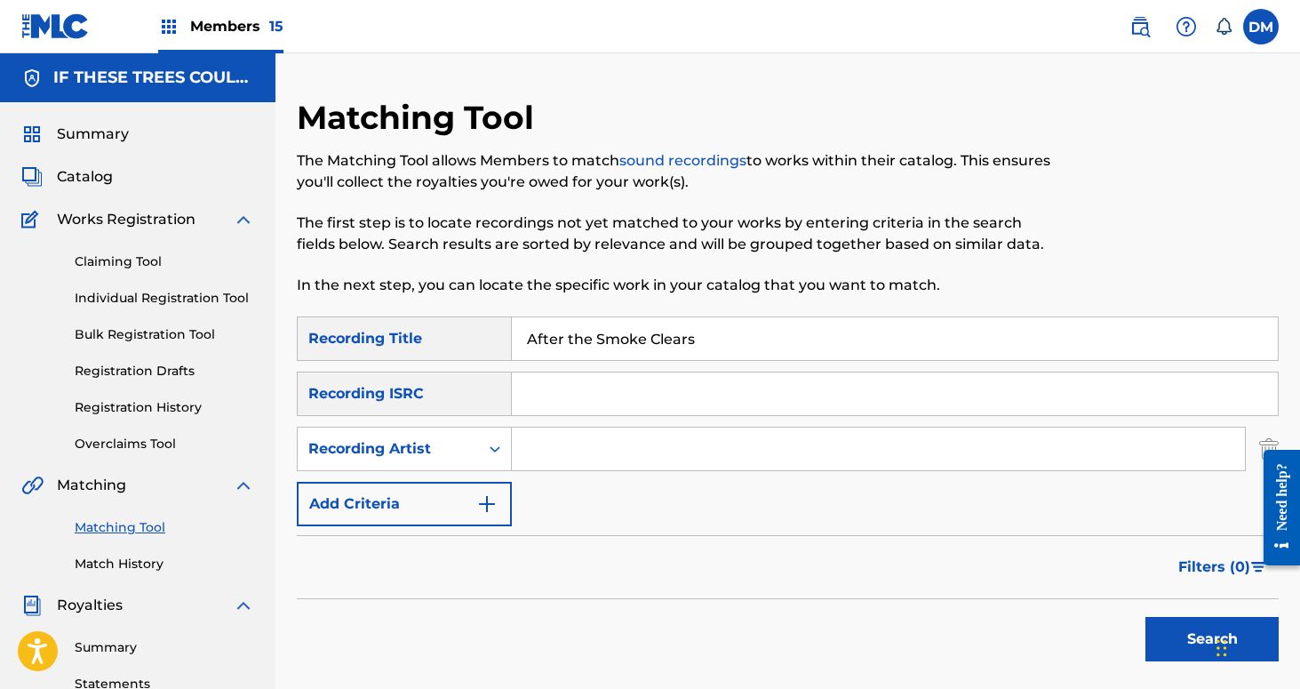
click at [568, 454] on input "Search Form" at bounding box center [878, 448] width 733 height 43
type input "If These Trees Could Talk"
click at [1203, 629] on button "Search" at bounding box center [1212, 639] width 133 height 44
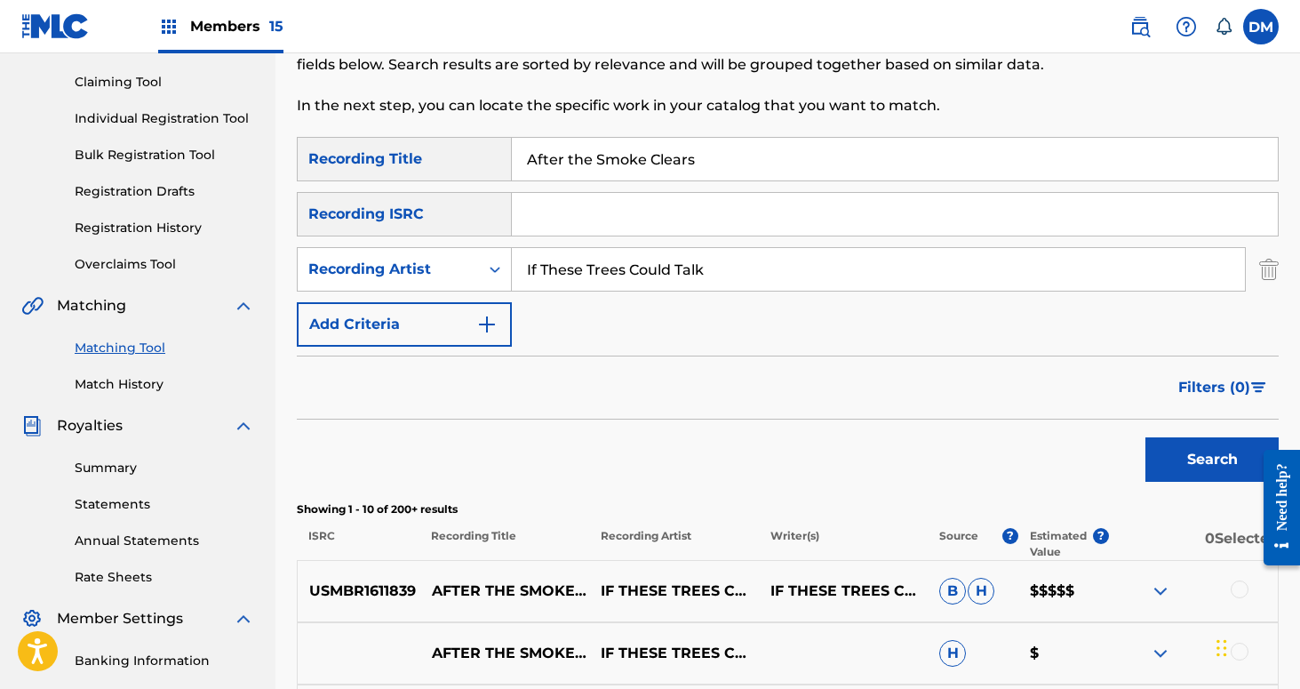
scroll to position [298, 0]
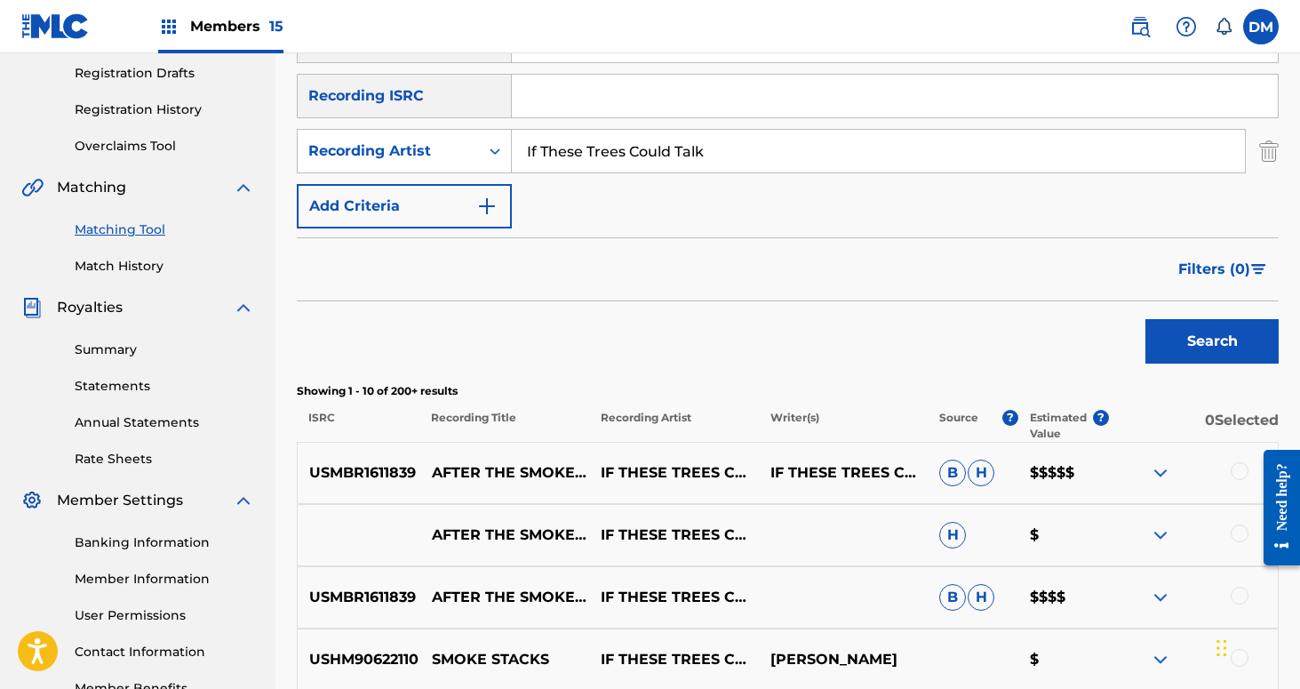
click at [1241, 466] on div at bounding box center [1240, 471] width 18 height 18
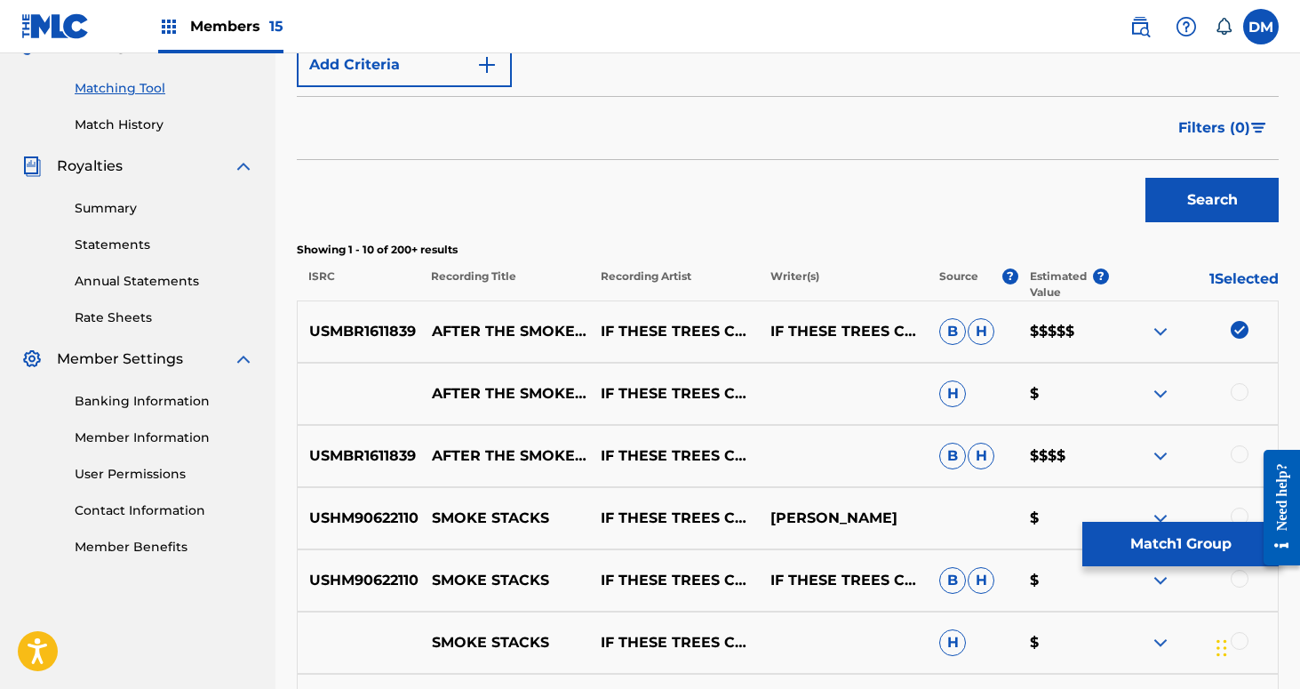
scroll to position [447, 0]
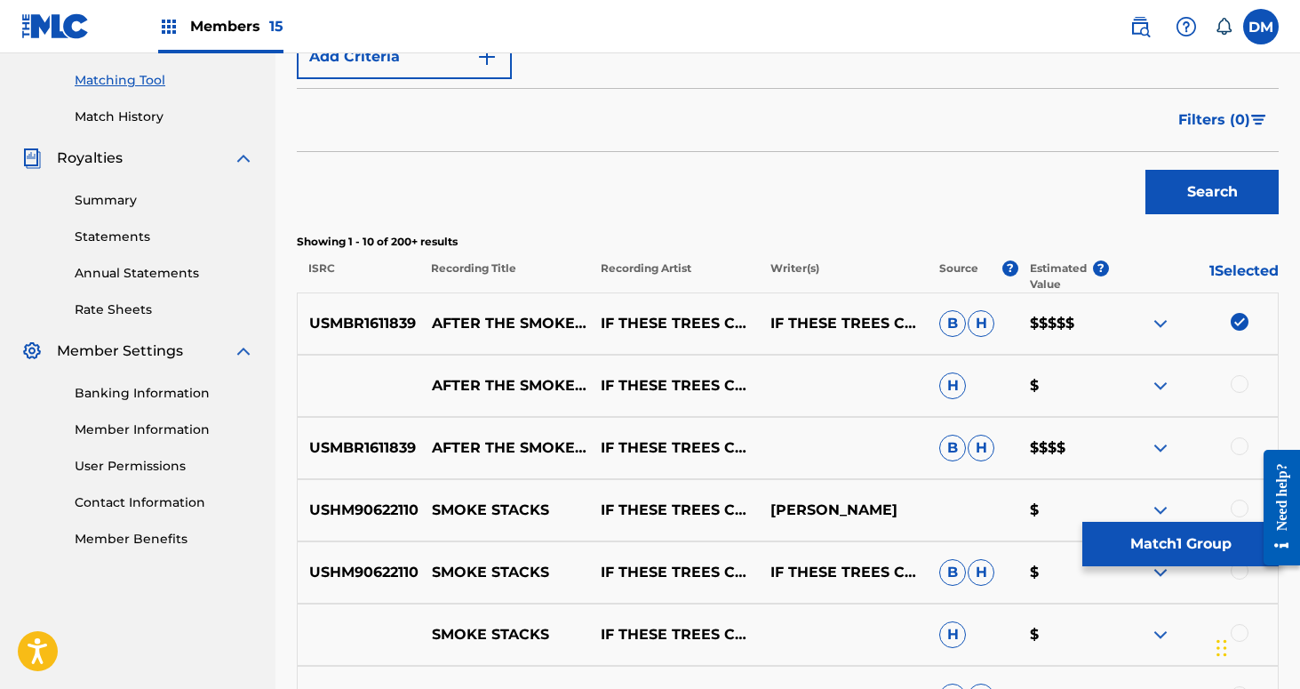
click at [1238, 380] on div at bounding box center [1240, 384] width 18 height 18
click at [1239, 457] on div at bounding box center [1193, 447] width 169 height 21
click at [1237, 443] on div at bounding box center [1240, 446] width 18 height 18
click at [1196, 523] on button "Match 3 Groups" at bounding box center [1180, 544] width 196 height 44
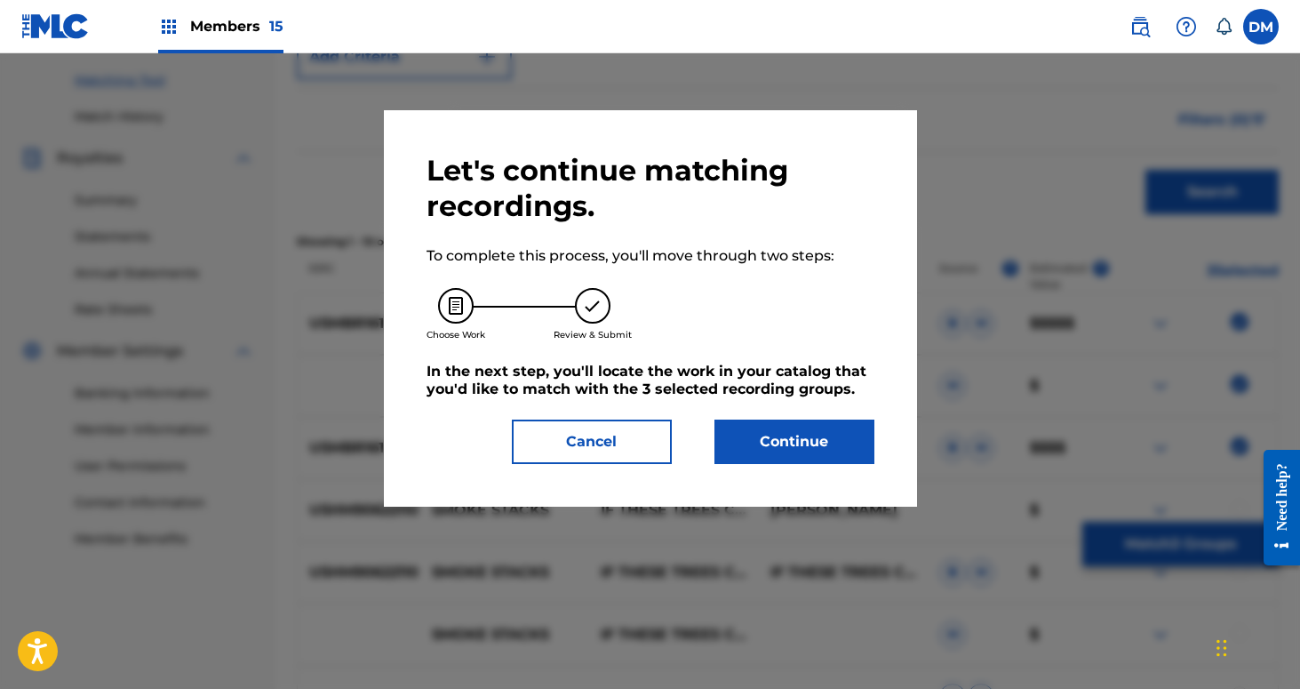
click at [818, 428] on button "Continue" at bounding box center [795, 441] width 160 height 44
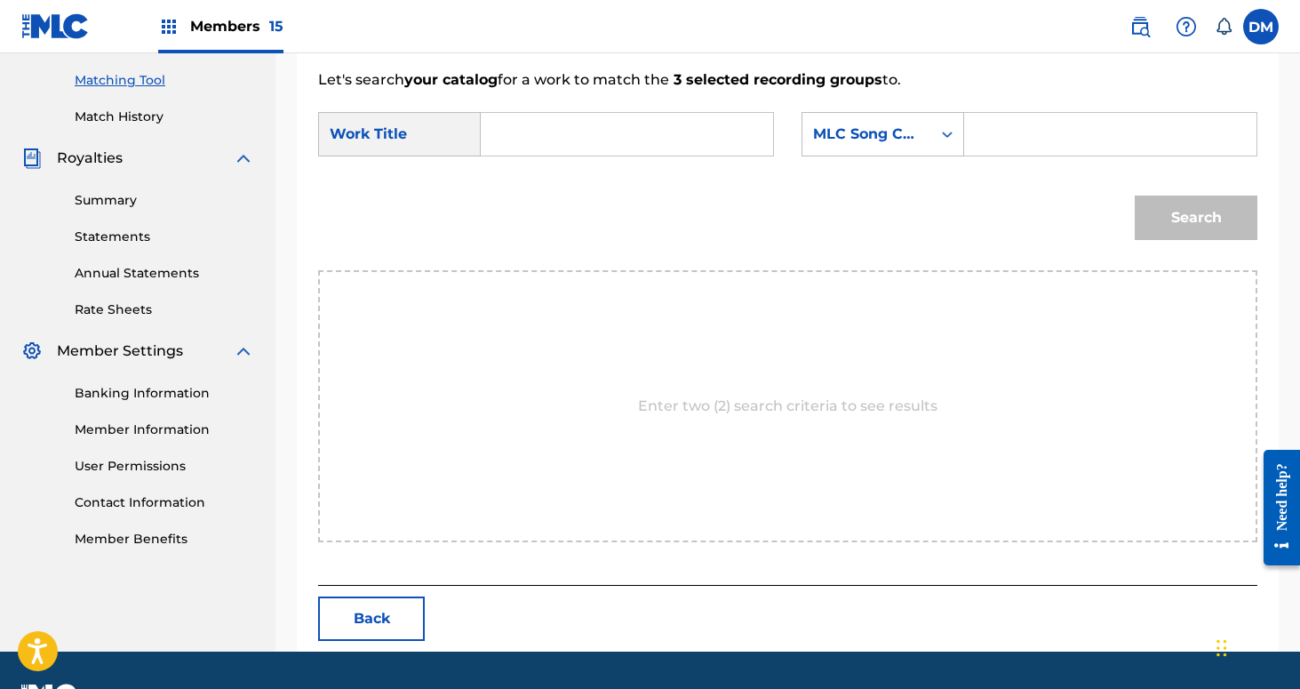
click at [670, 140] on input "Search Form" at bounding box center [627, 134] width 262 height 43
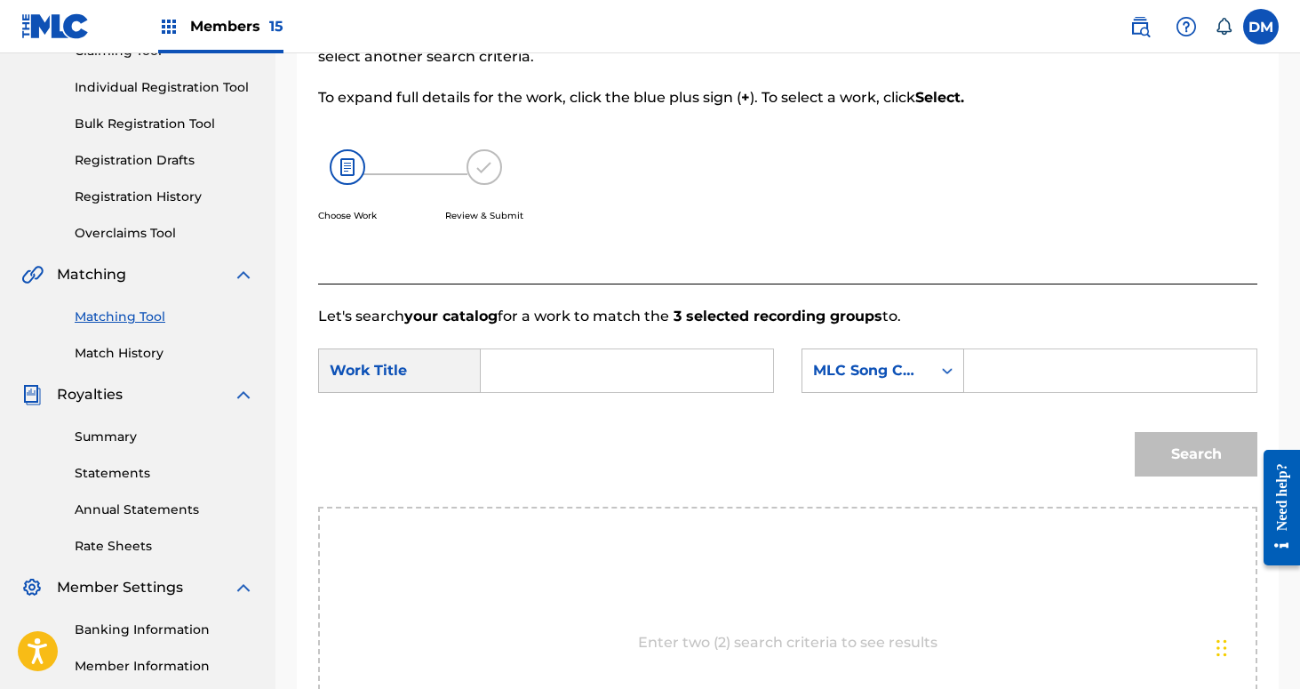
scroll to position [188, 0]
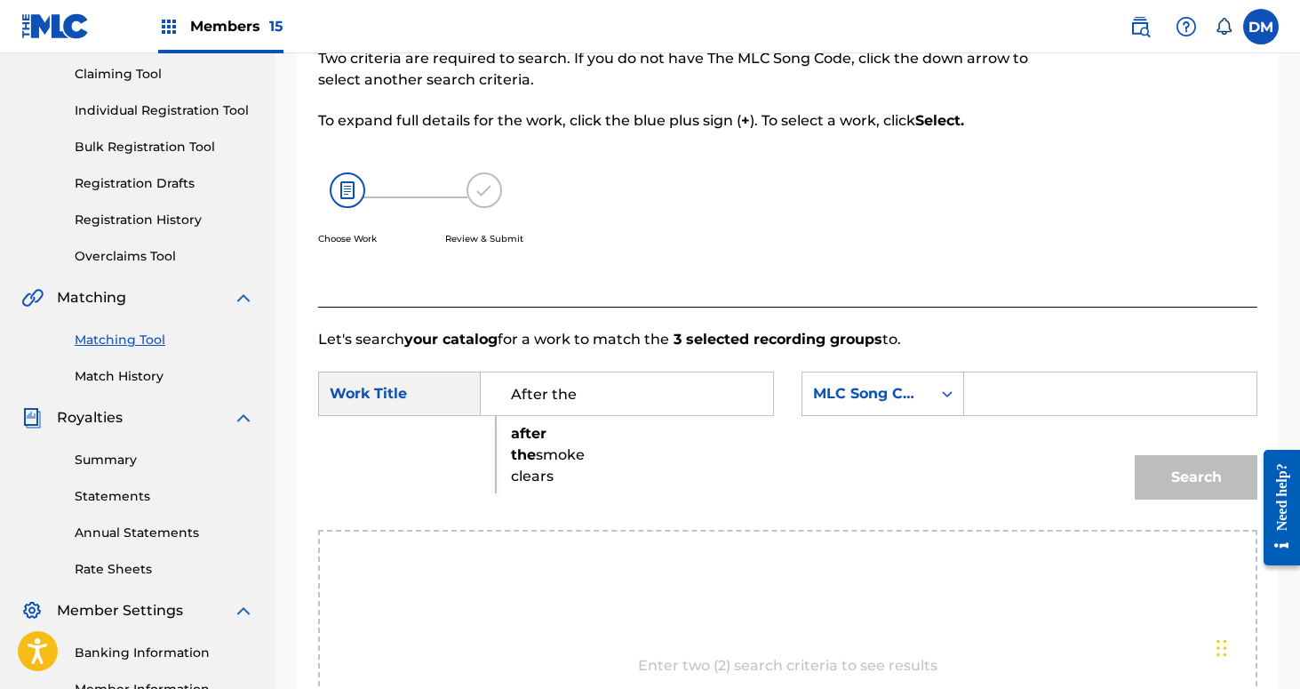
click at [520, 431] on strong "after" at bounding box center [529, 433] width 36 height 17
type input "after the smoke clears"
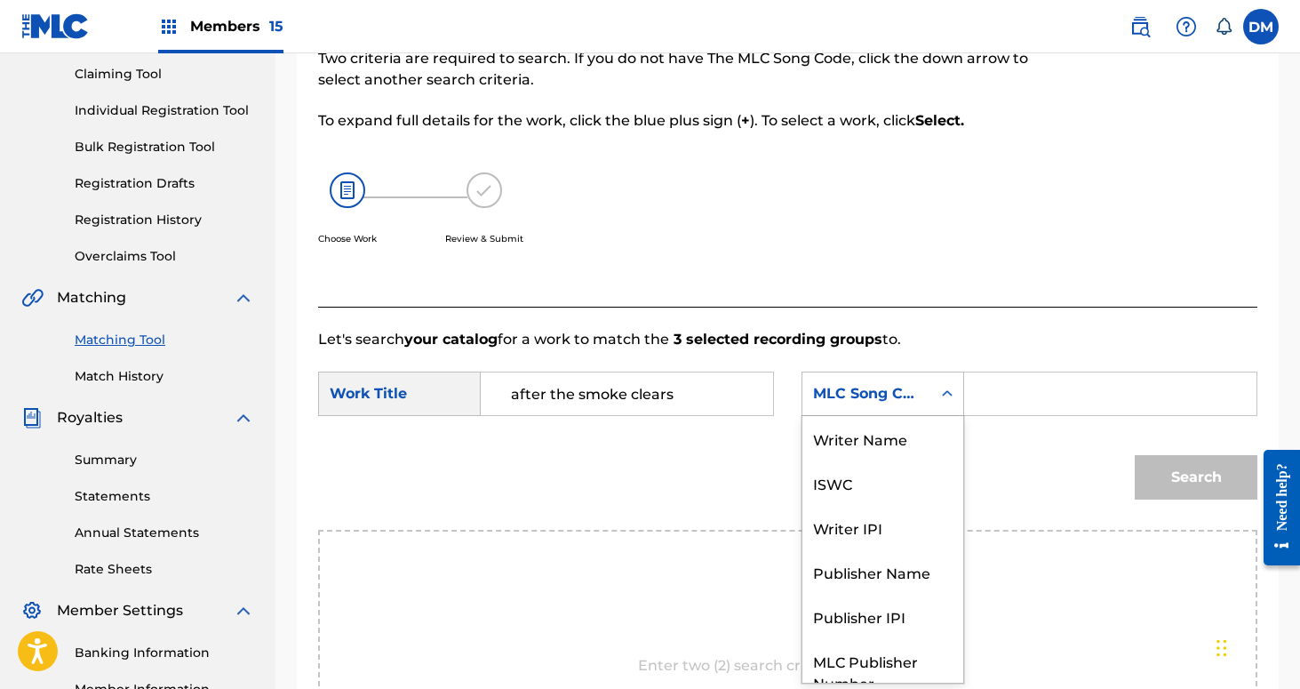
click at [919, 387] on div "MLC Song Code" at bounding box center [867, 393] width 108 height 21
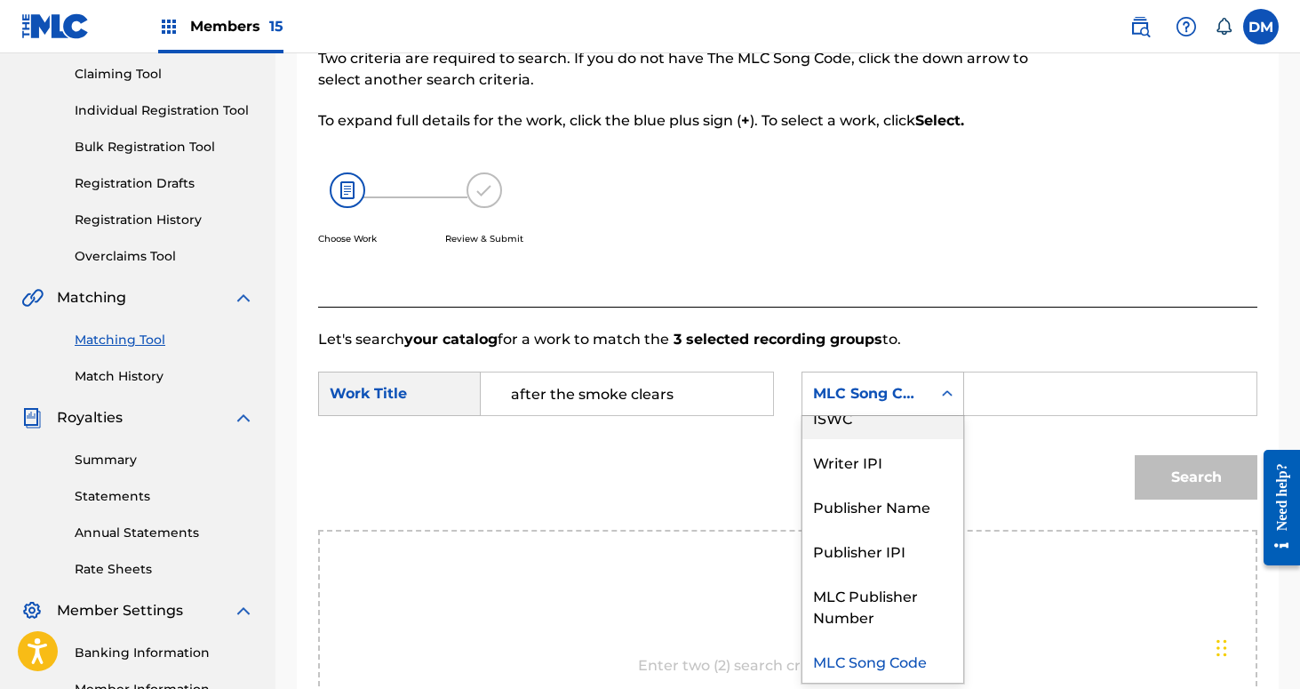
scroll to position [0, 0]
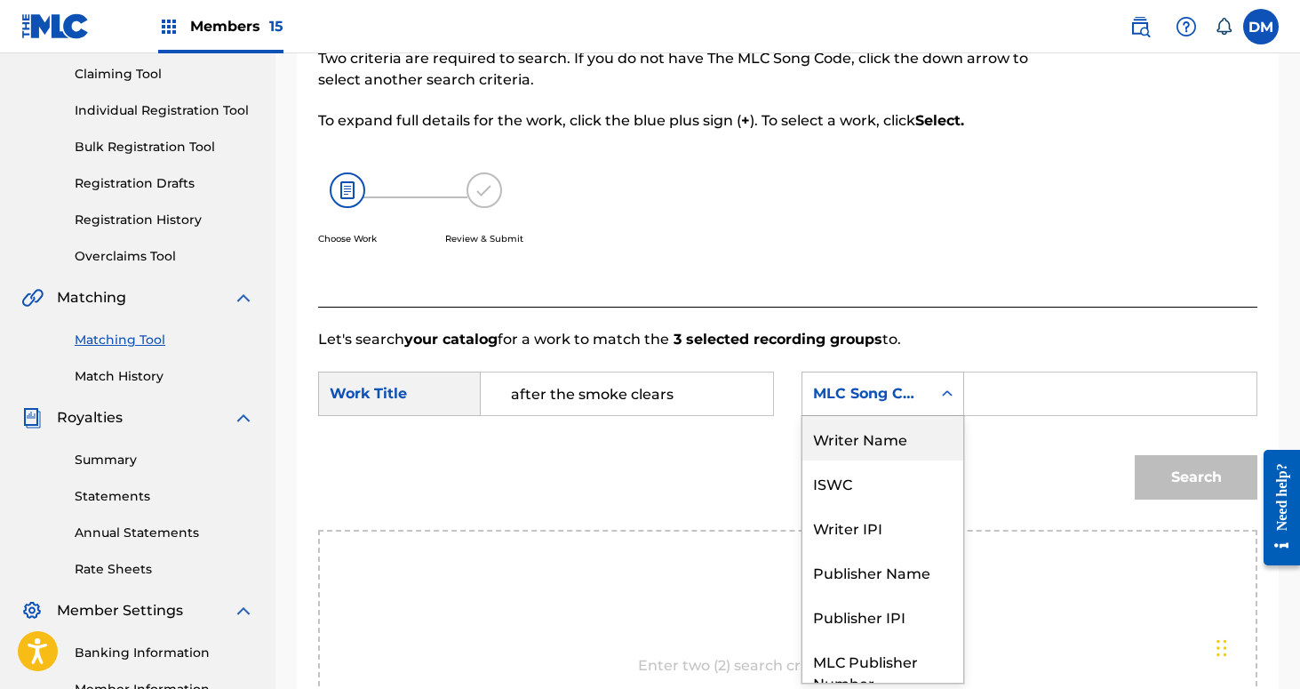
click at [912, 435] on div "Writer Name" at bounding box center [882, 438] width 161 height 44
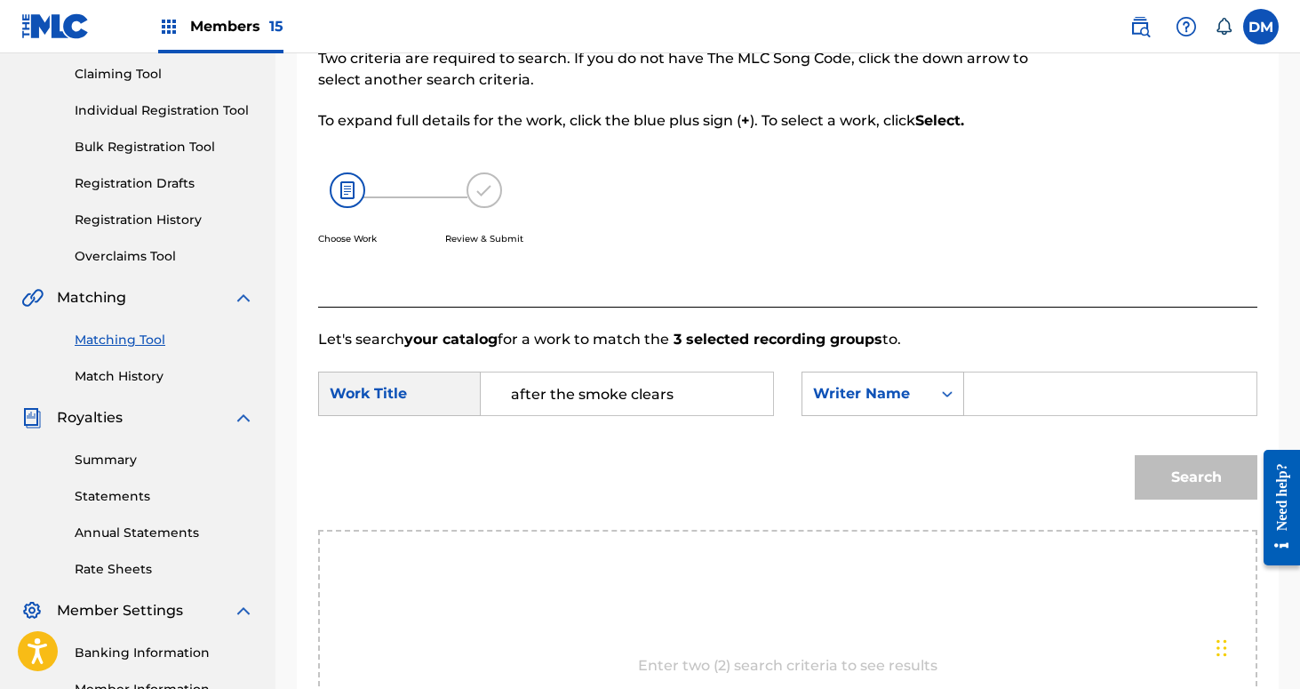
click at [1033, 392] on input "Search Form" at bounding box center [1110, 393] width 262 height 43
type input "[PERSON_NAME]"
click at [1135, 455] on button "Search" at bounding box center [1196, 477] width 123 height 44
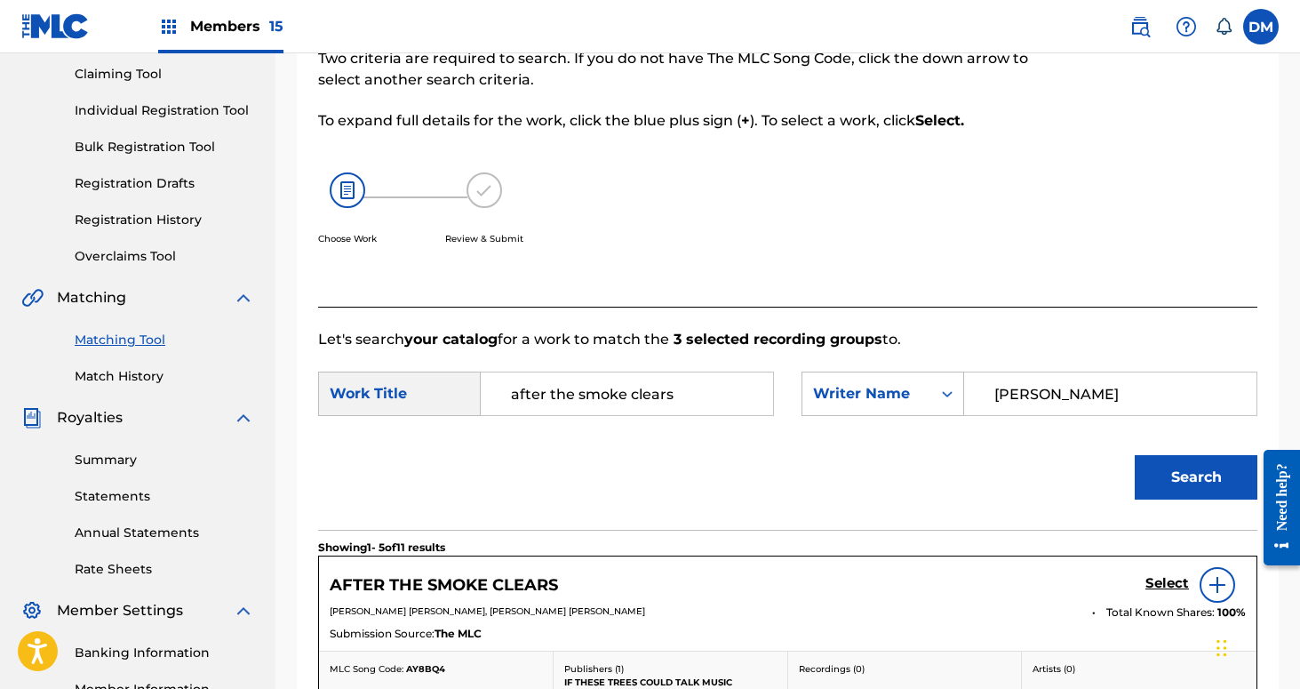
click at [1151, 586] on h5 "Select" at bounding box center [1168, 583] width 44 height 17
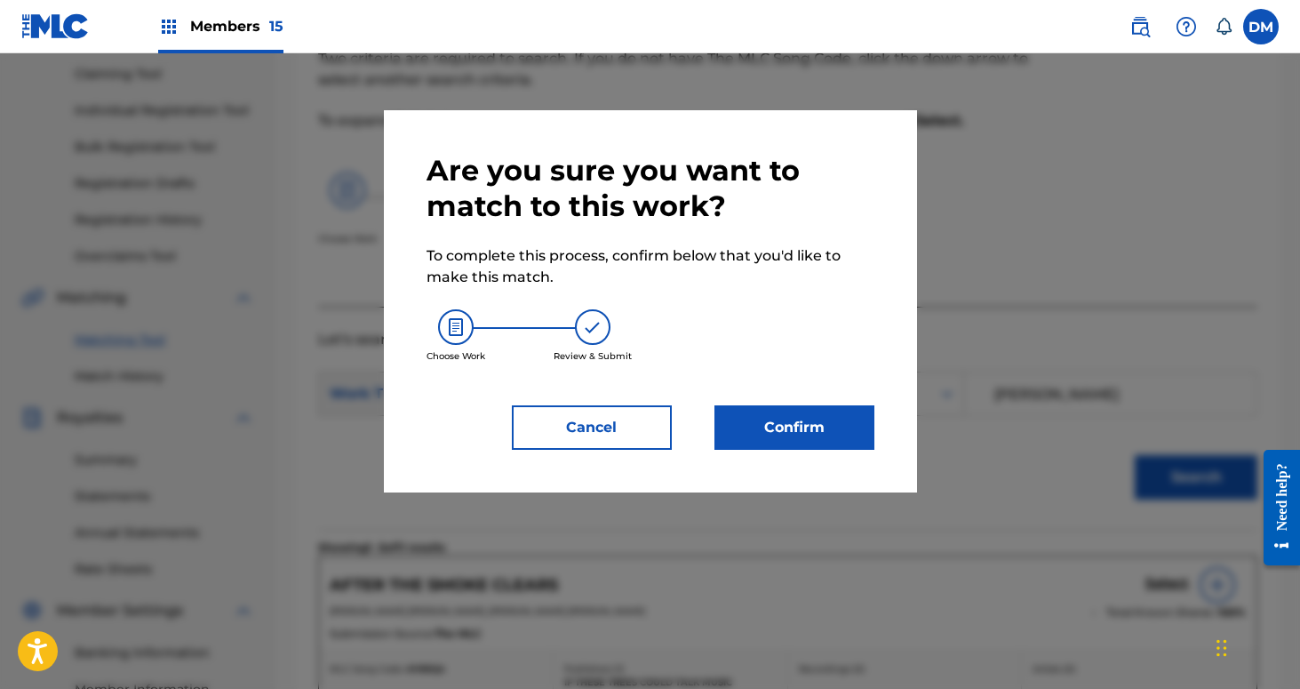
click at [788, 443] on button "Confirm" at bounding box center [795, 427] width 160 height 44
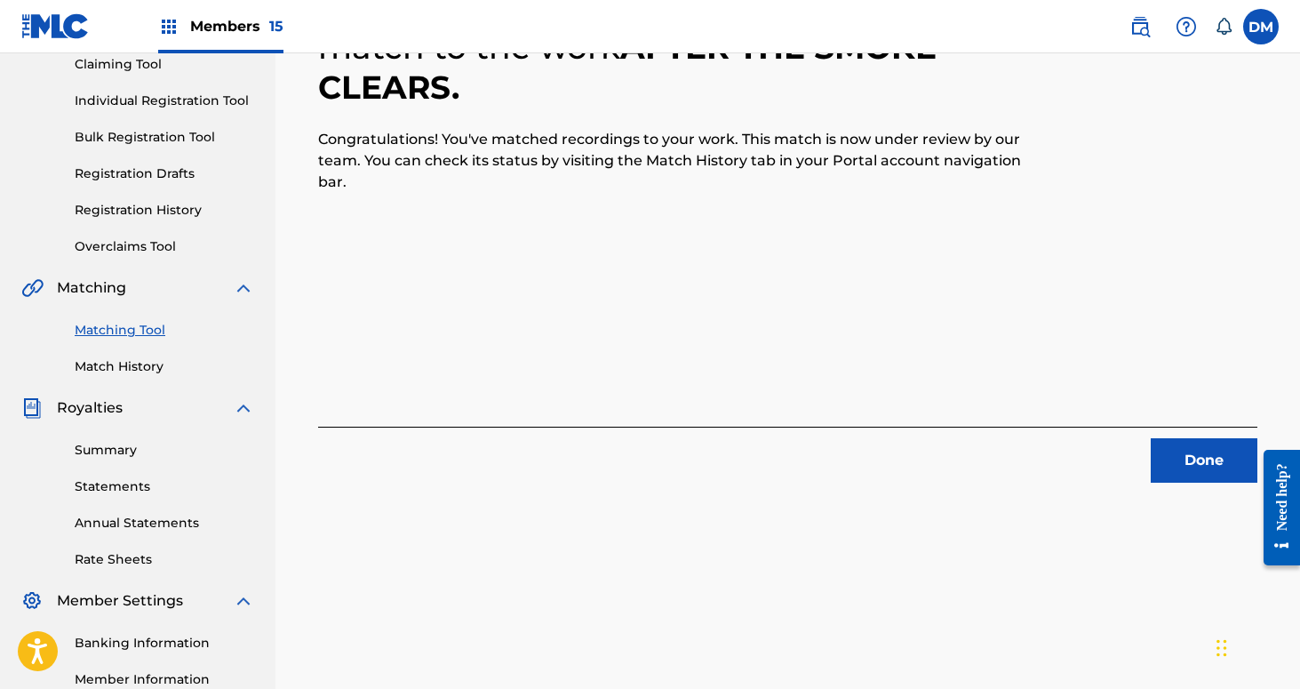
scroll to position [208, 0]
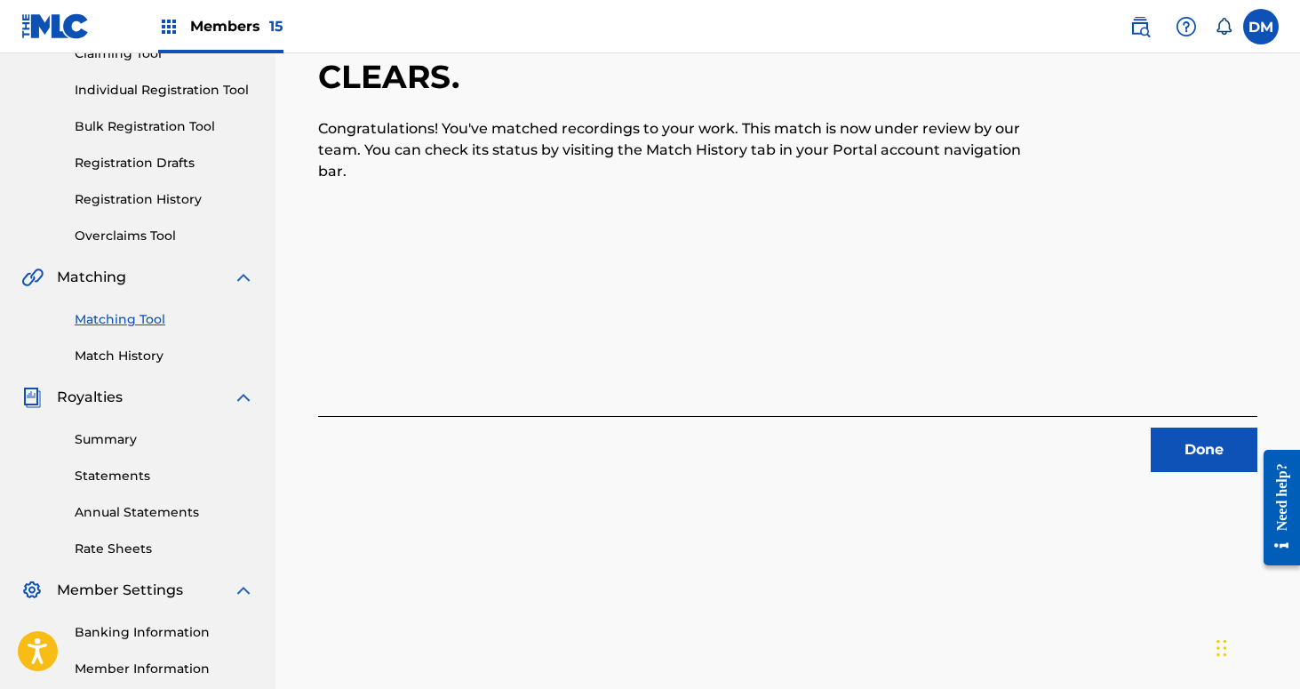
click at [1200, 444] on button "Done" at bounding box center [1204, 449] width 107 height 44
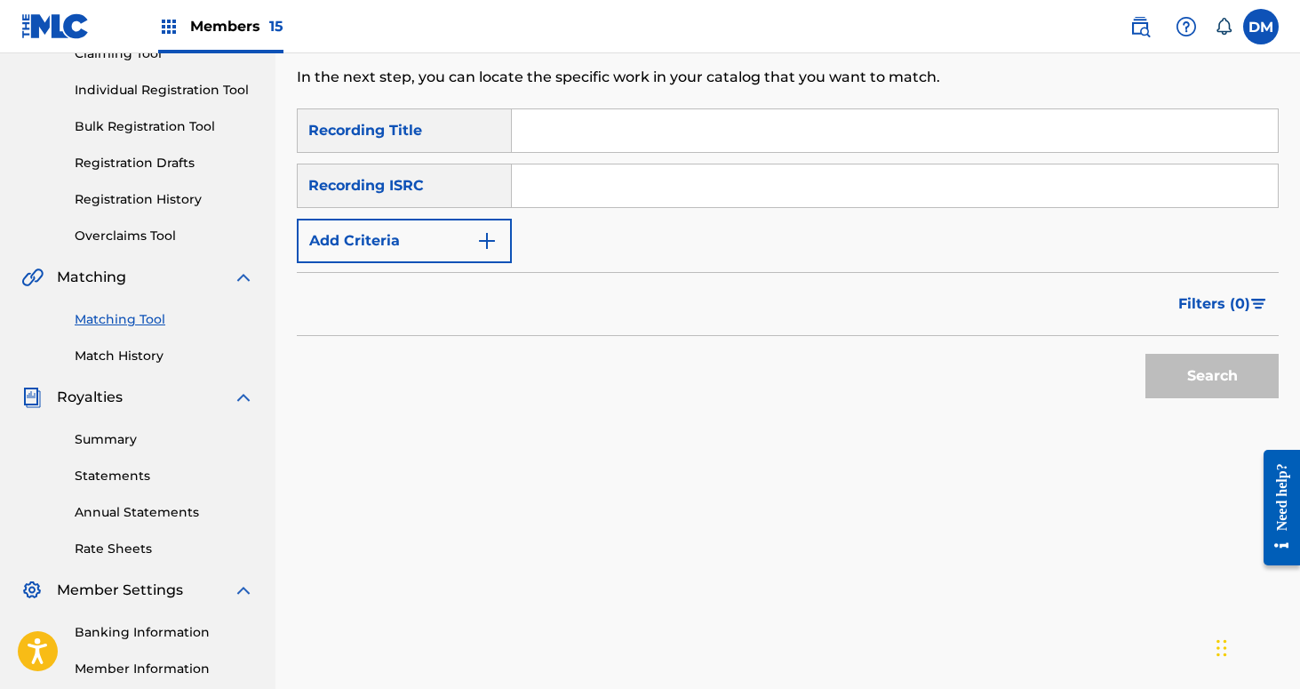
click at [656, 136] on input "Search Form" at bounding box center [895, 130] width 766 height 43
type input "Aleutian"
click at [464, 252] on button "Add Criteria" at bounding box center [404, 241] width 215 height 44
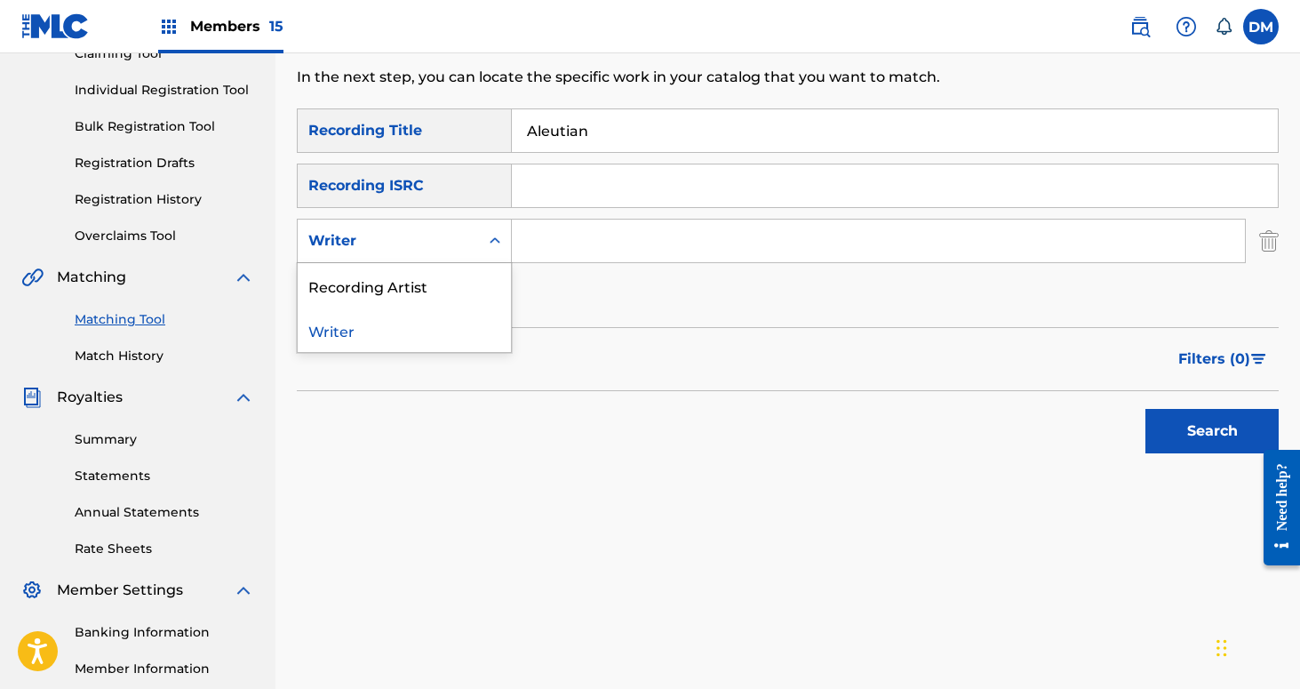
click at [464, 252] on div "Writer" at bounding box center [388, 241] width 181 height 34
click at [462, 285] on div "Recording Artist" at bounding box center [404, 285] width 213 height 44
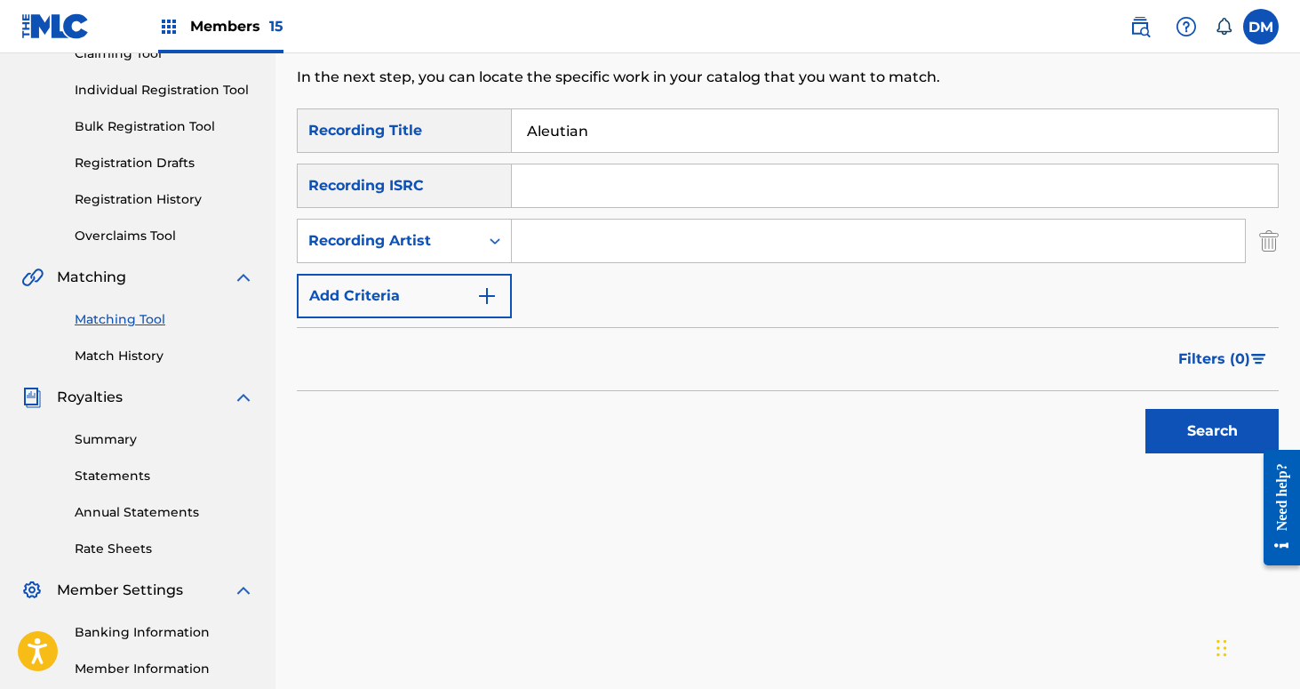
click at [550, 248] on input "Search Form" at bounding box center [878, 241] width 733 height 43
type input "If These Trees Could Talk"
click at [1209, 410] on button "Search" at bounding box center [1212, 431] width 133 height 44
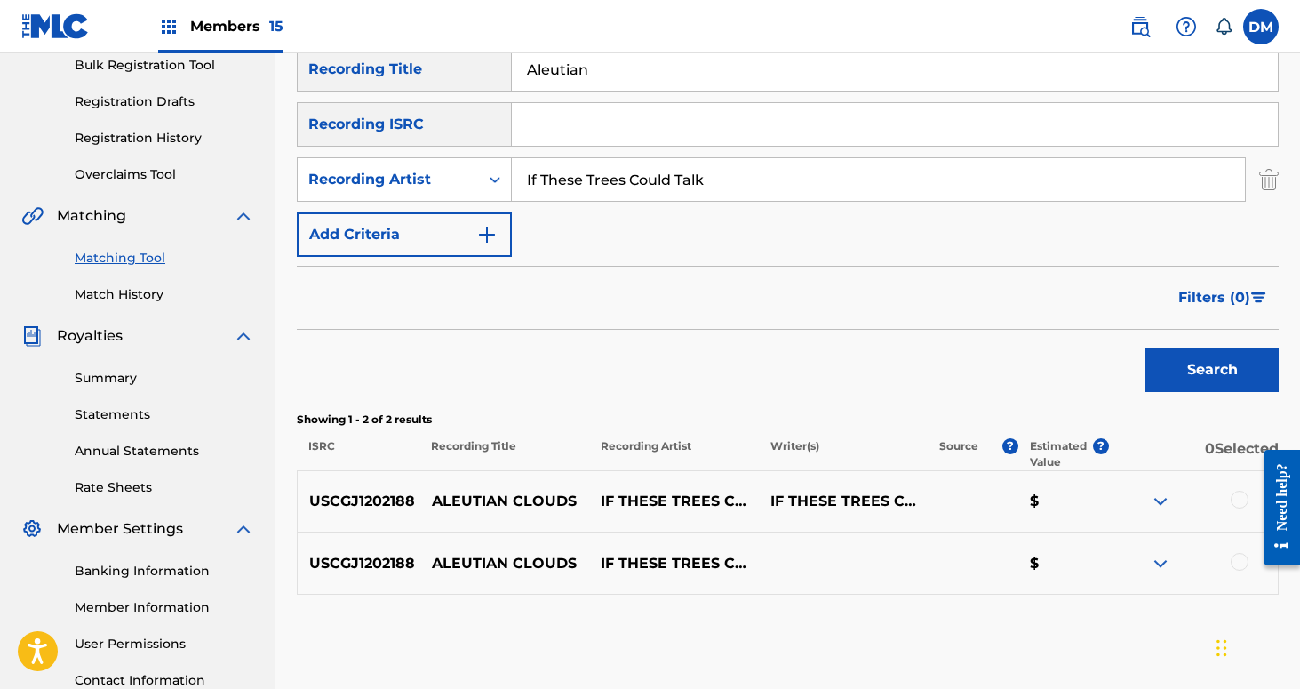
scroll to position [315, 0]
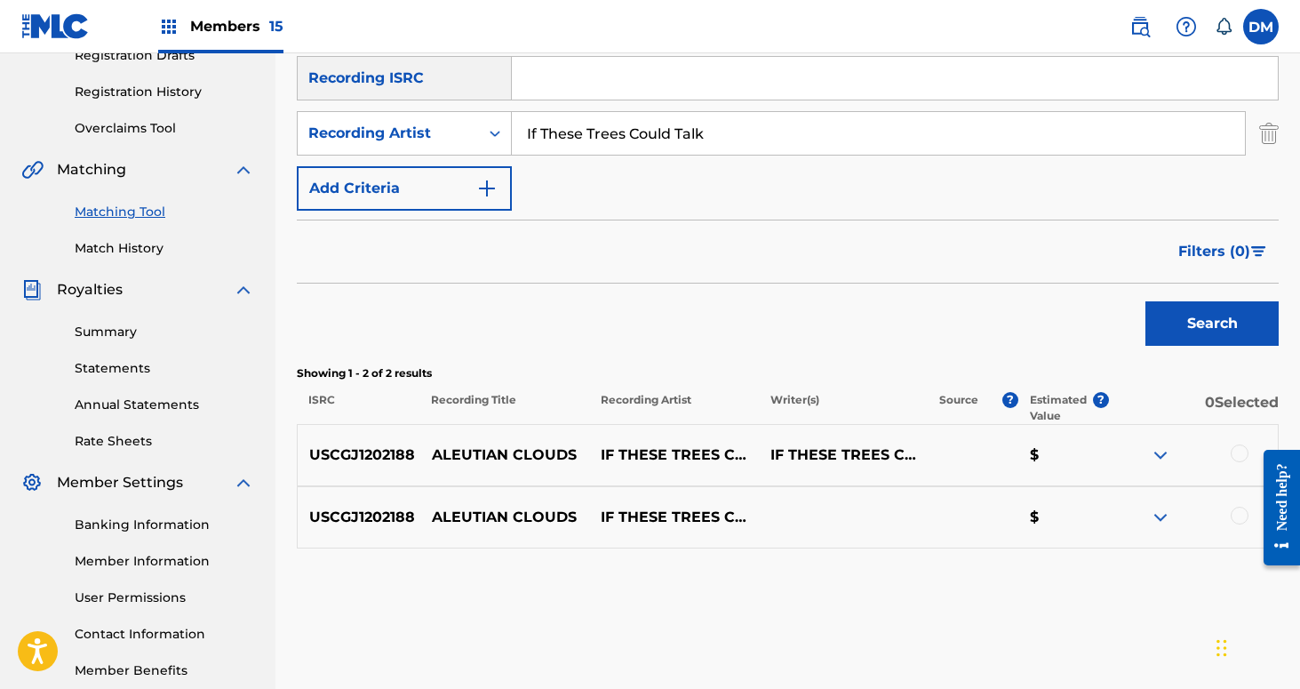
click at [1240, 451] on div at bounding box center [1240, 453] width 18 height 18
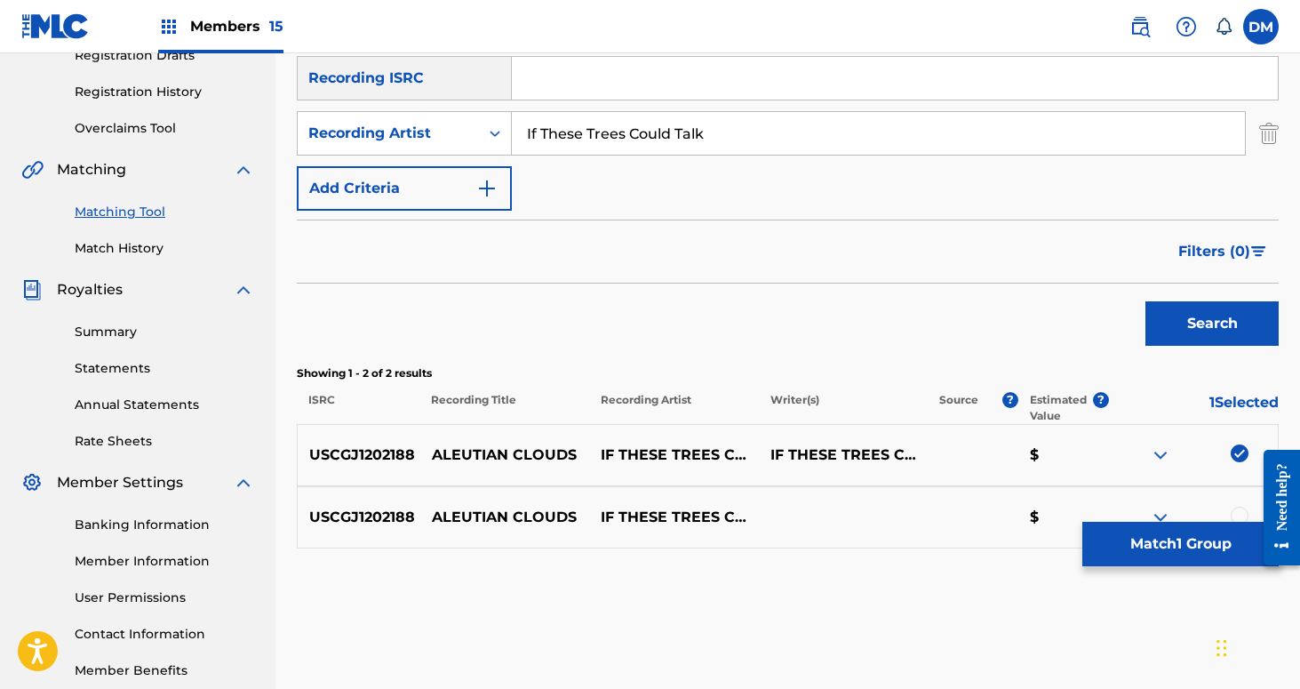
click at [1244, 509] on div at bounding box center [1240, 516] width 18 height 18
click at [1218, 549] on button "Match 2 Groups" at bounding box center [1180, 544] width 196 height 44
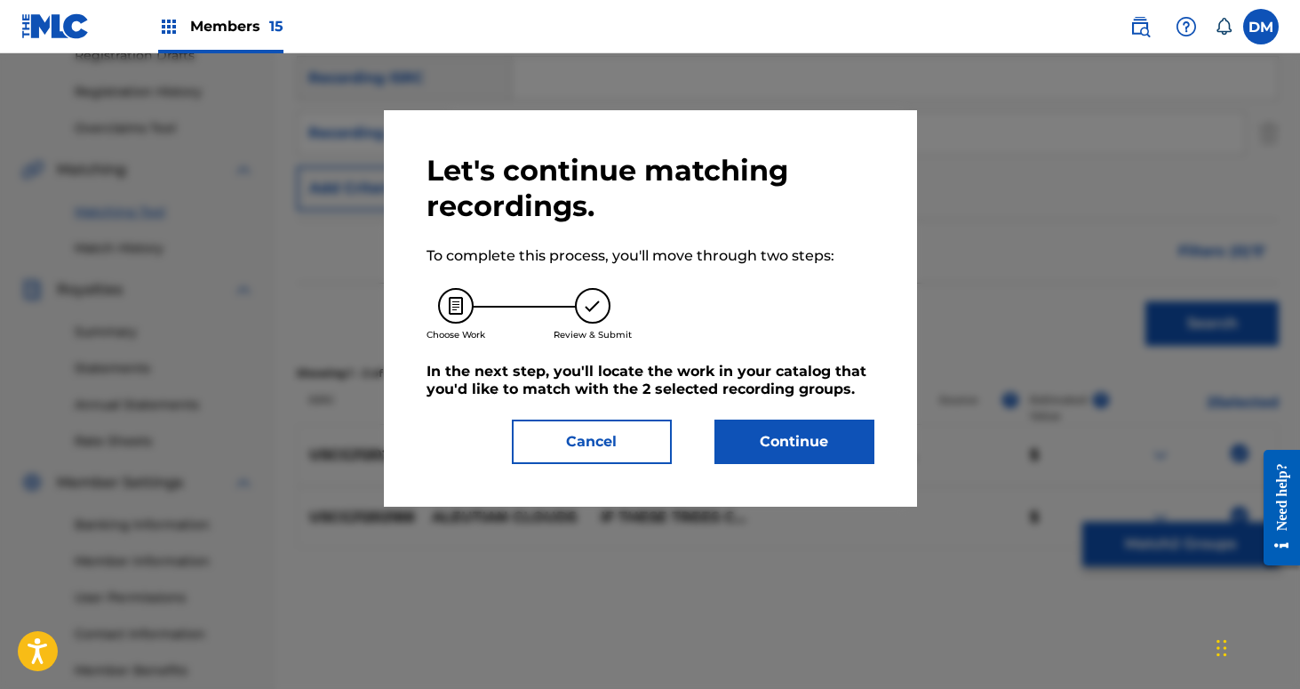
click at [818, 452] on button "Continue" at bounding box center [795, 441] width 160 height 44
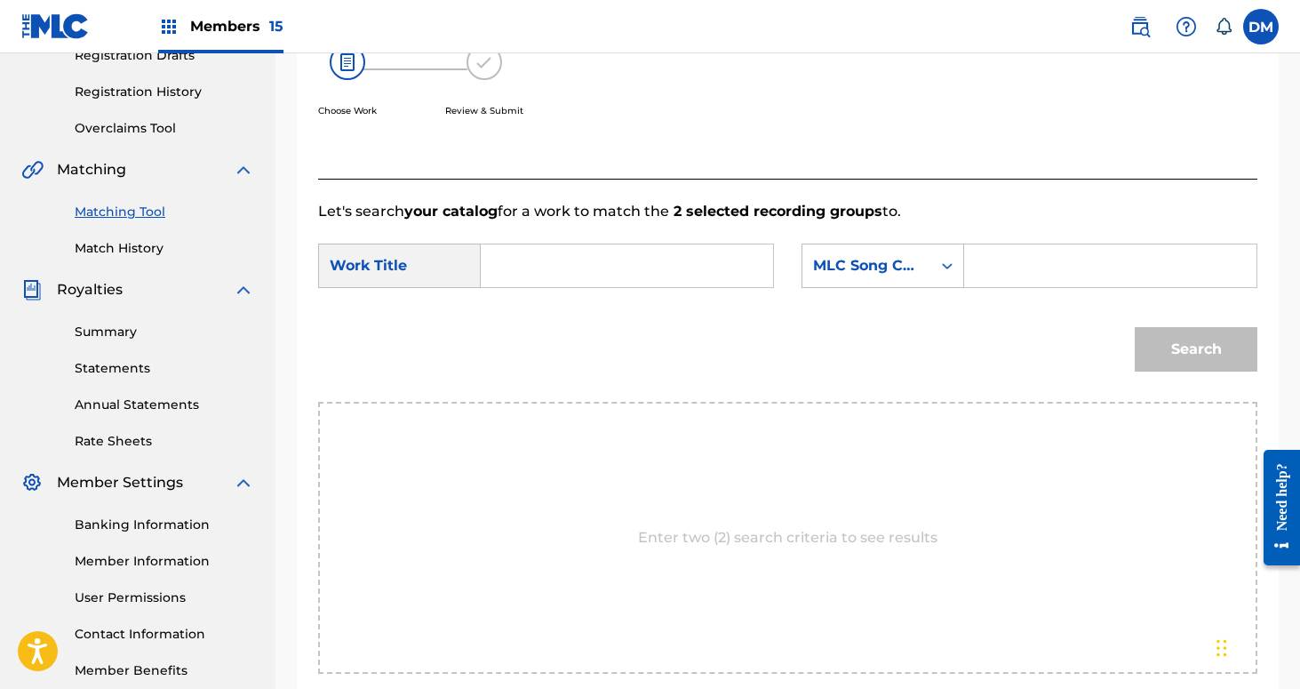
click at [630, 249] on input "Search Form" at bounding box center [627, 265] width 262 height 43
click at [539, 319] on span "utian clouds" at bounding box center [541, 316] width 60 height 38
type input "aleutian clouds"
click at [927, 242] on form "SearchWithCriteria803d240a-3ee9-4ea3-aa9a-577e82270d18 Work Title aleutian clou…" at bounding box center [787, 312] width 939 height 180
click at [921, 264] on div "MLC Song Code" at bounding box center [866, 266] width 129 height 34
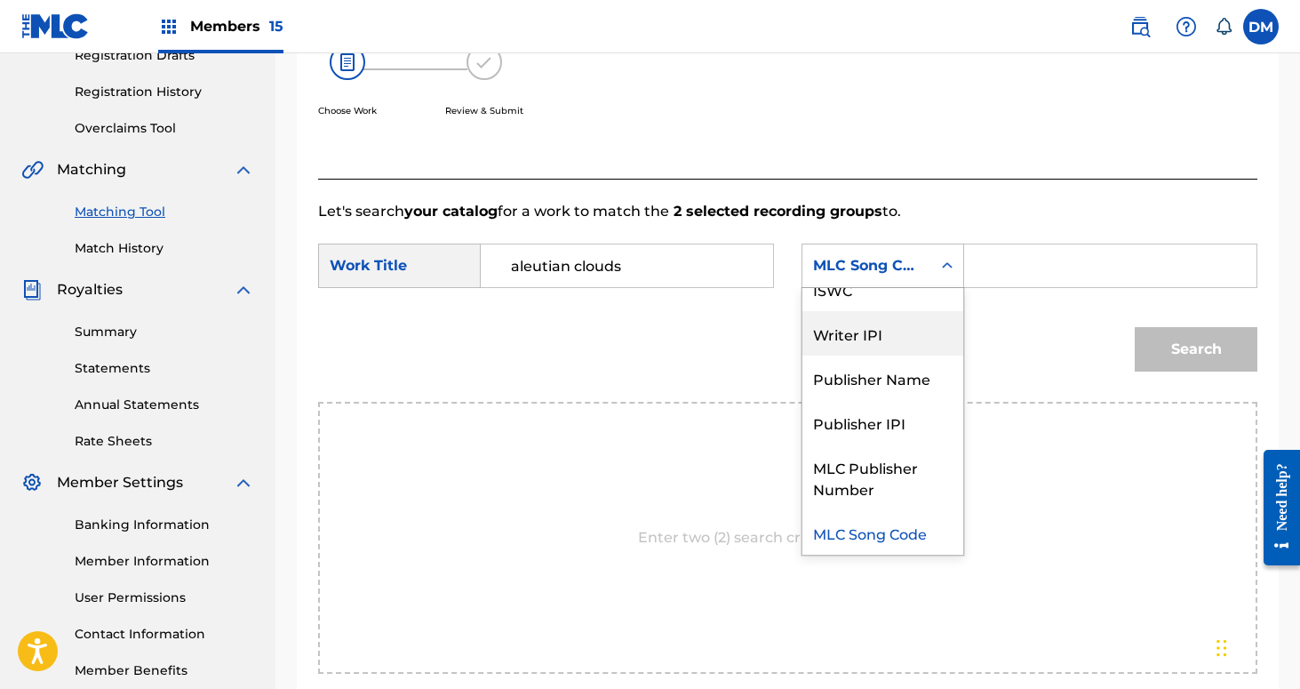
scroll to position [0, 0]
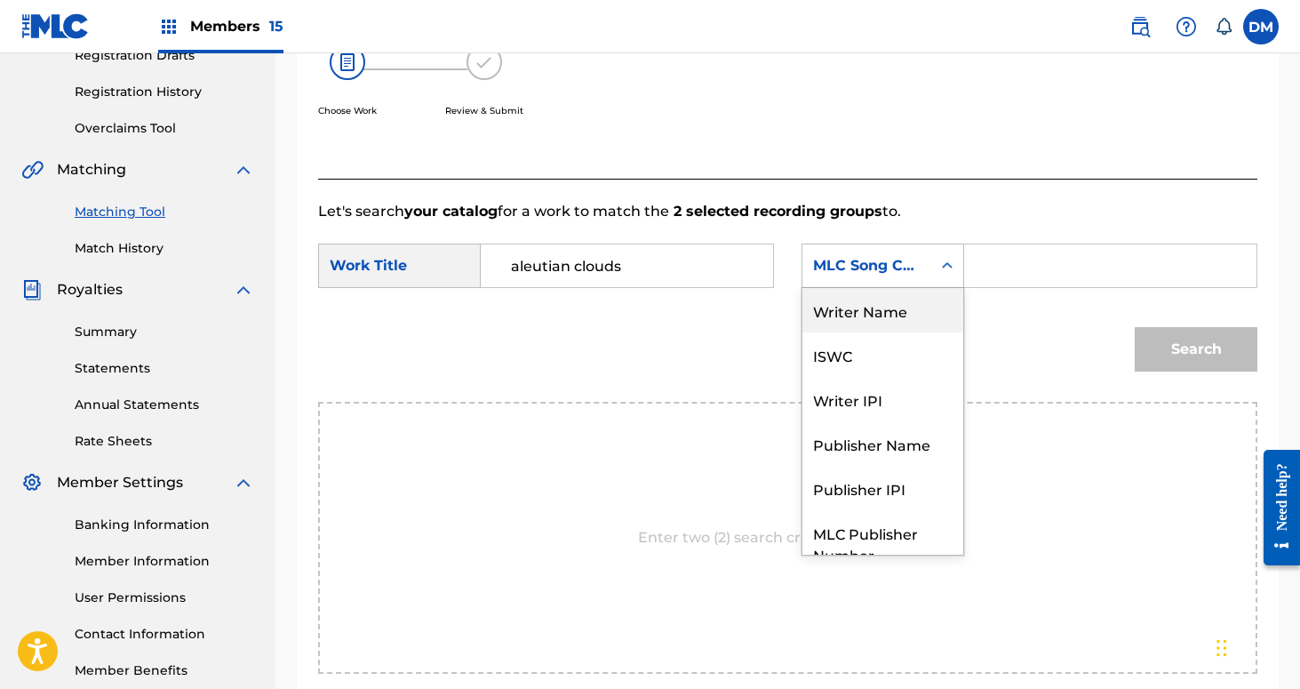
click at [923, 315] on div "Writer Name" at bounding box center [882, 310] width 161 height 44
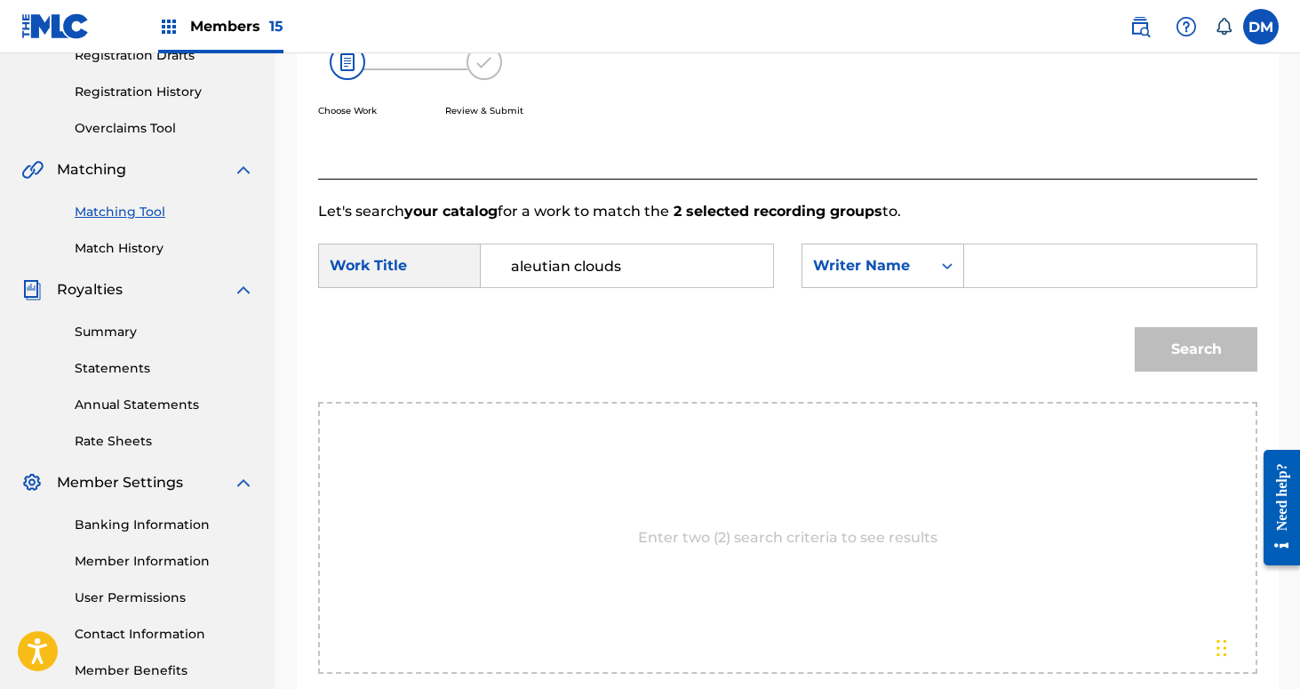
click at [998, 283] on input "Search Form" at bounding box center [1110, 265] width 262 height 43
type input "[PERSON_NAME]"
click at [1135, 327] on button "Search" at bounding box center [1196, 349] width 123 height 44
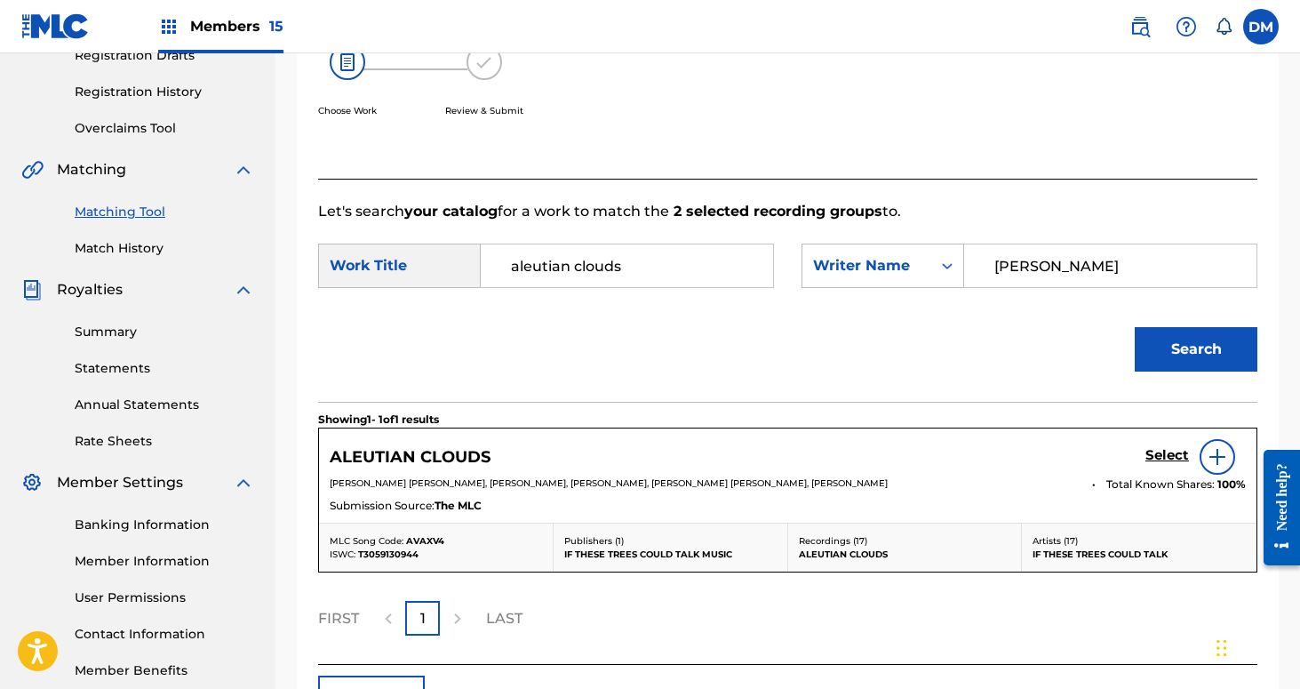
click at [1160, 454] on h5 "Select" at bounding box center [1168, 455] width 44 height 17
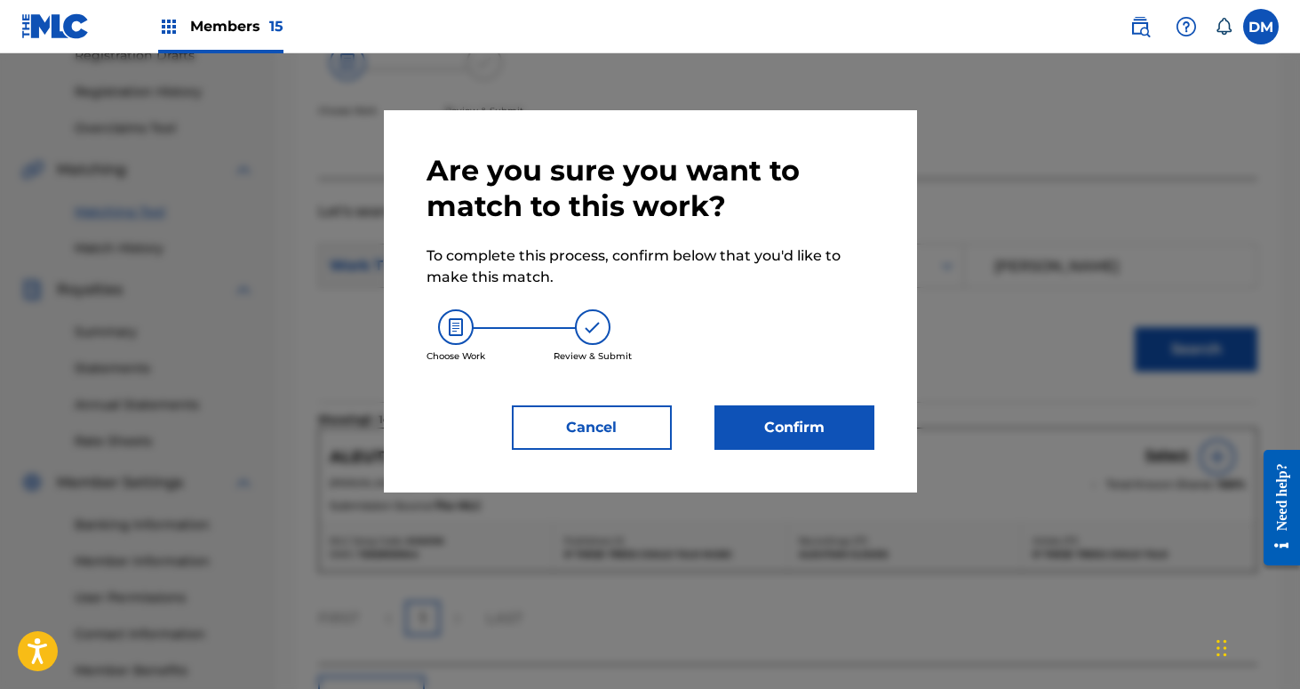
click at [826, 413] on button "Confirm" at bounding box center [795, 427] width 160 height 44
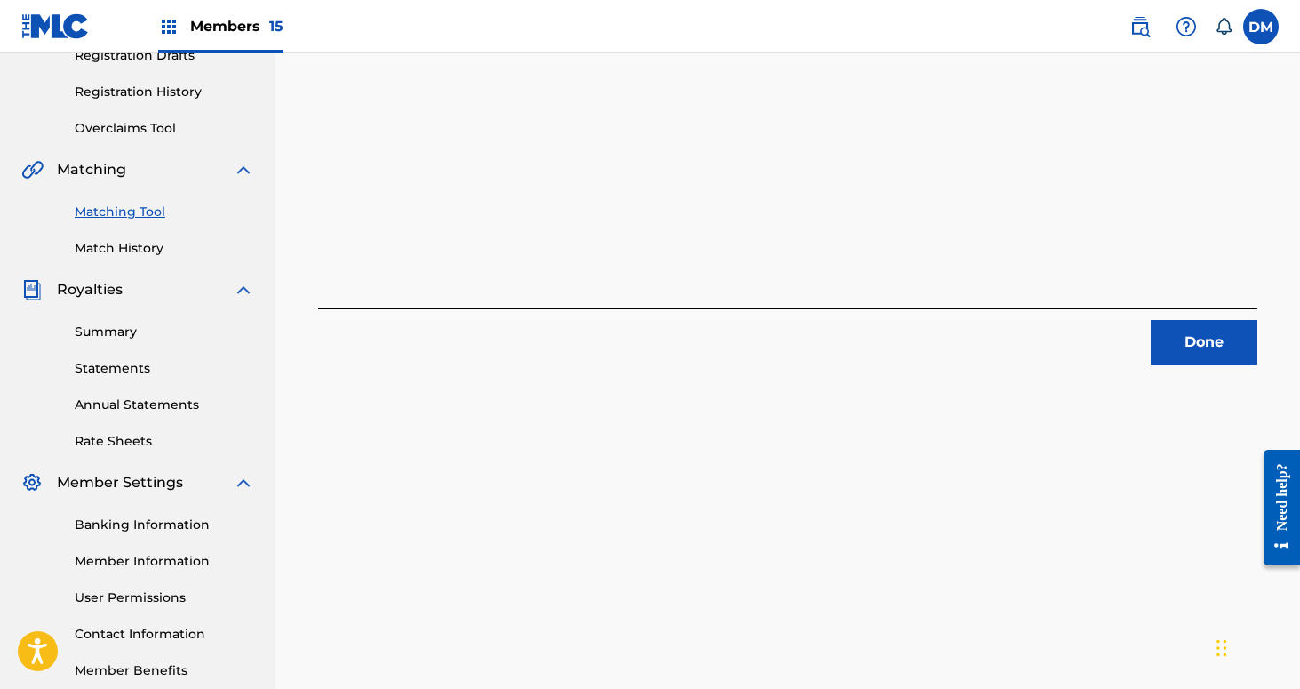
click at [1215, 331] on button "Done" at bounding box center [1204, 342] width 107 height 44
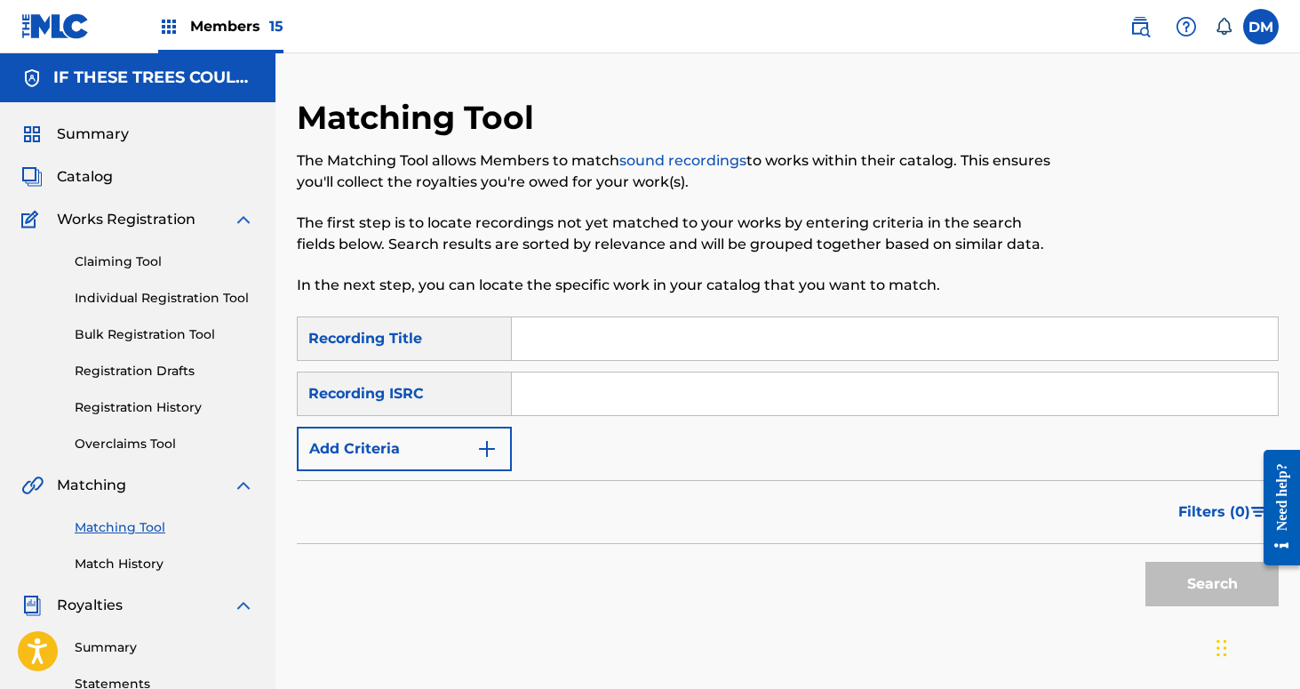
click at [135, 562] on link "Match History" at bounding box center [165, 564] width 180 height 19
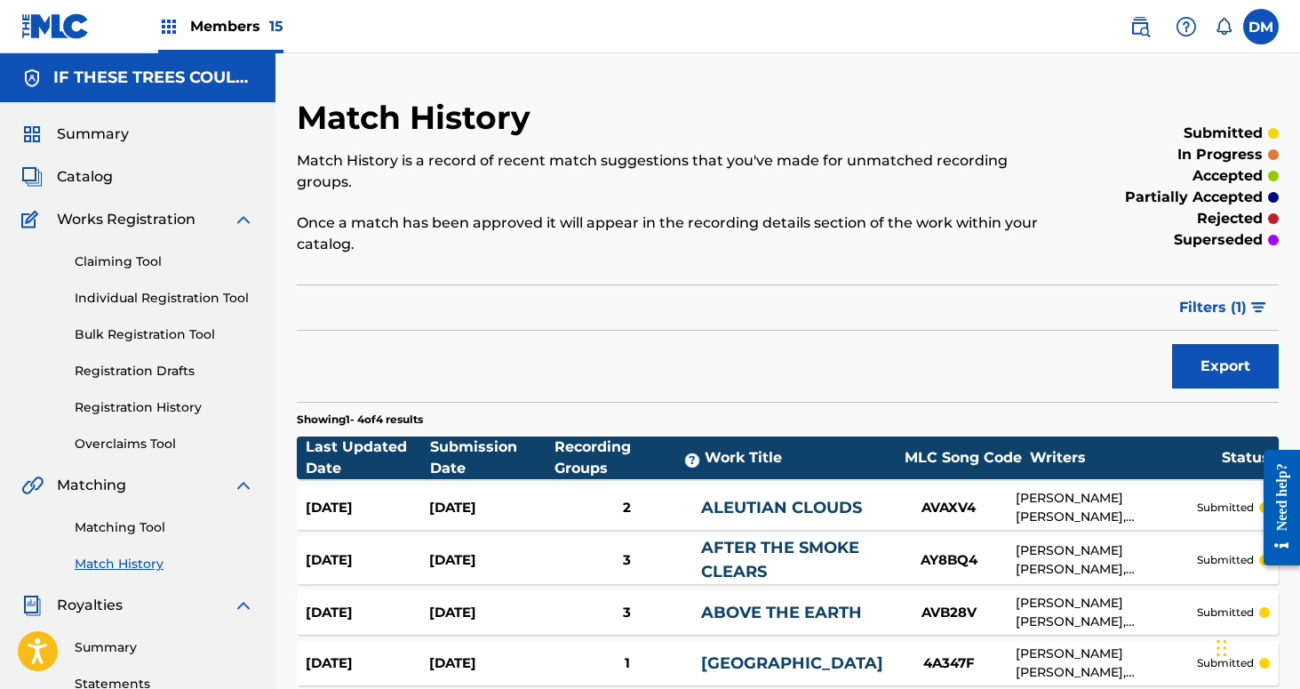
click at [147, 526] on link "Matching Tool" at bounding box center [165, 527] width 180 height 19
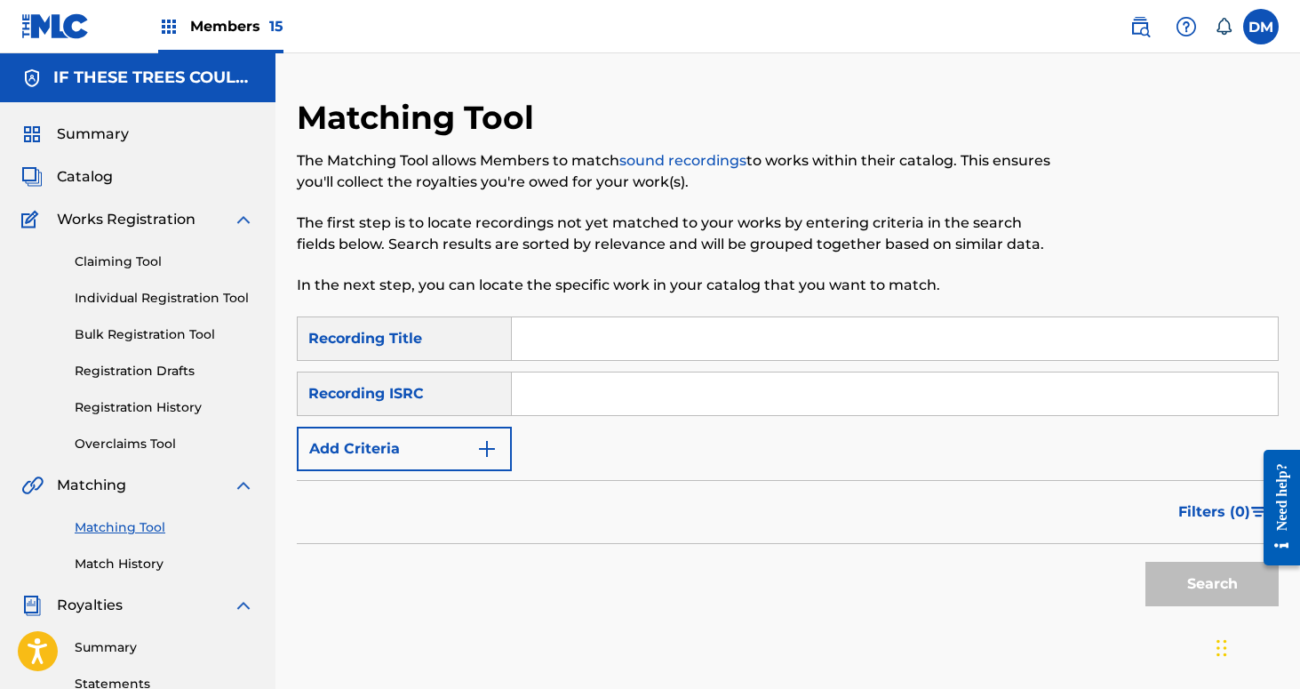
click at [547, 352] on input "Search Form" at bounding box center [895, 338] width 766 height 43
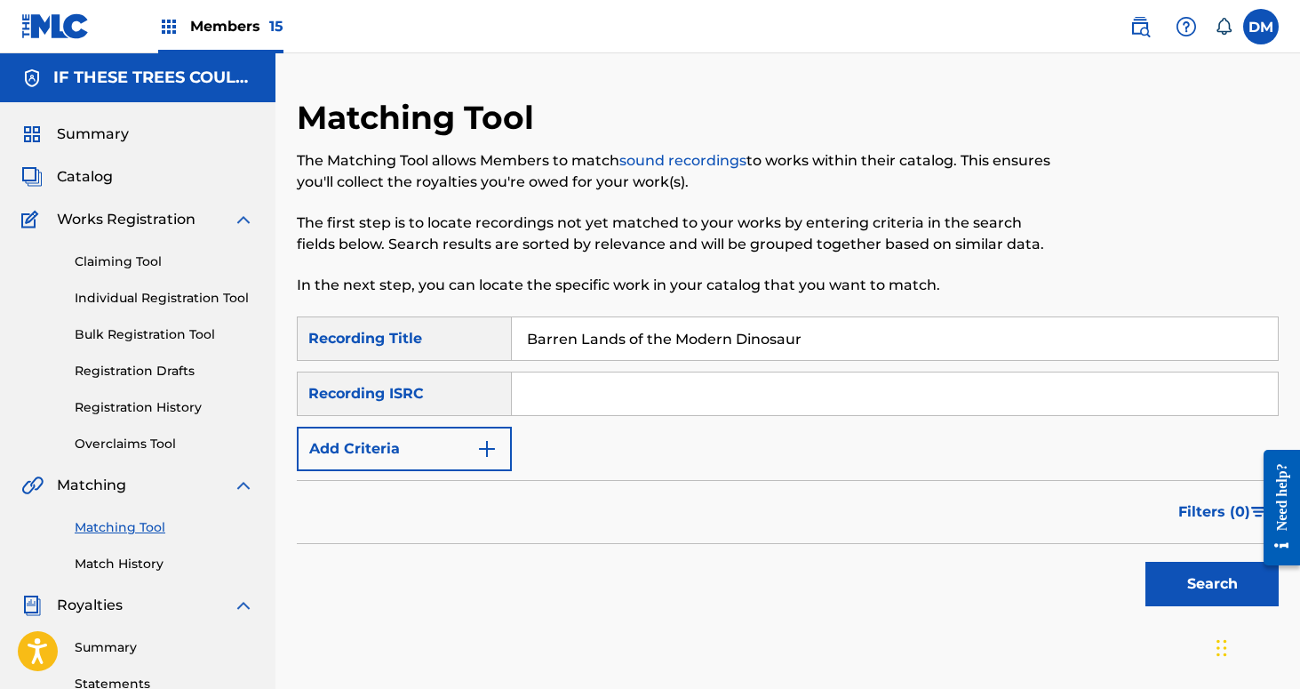
type input "Barren Lands of the Modern Dinosaur"
click at [413, 460] on button "Add Criteria" at bounding box center [404, 449] width 215 height 44
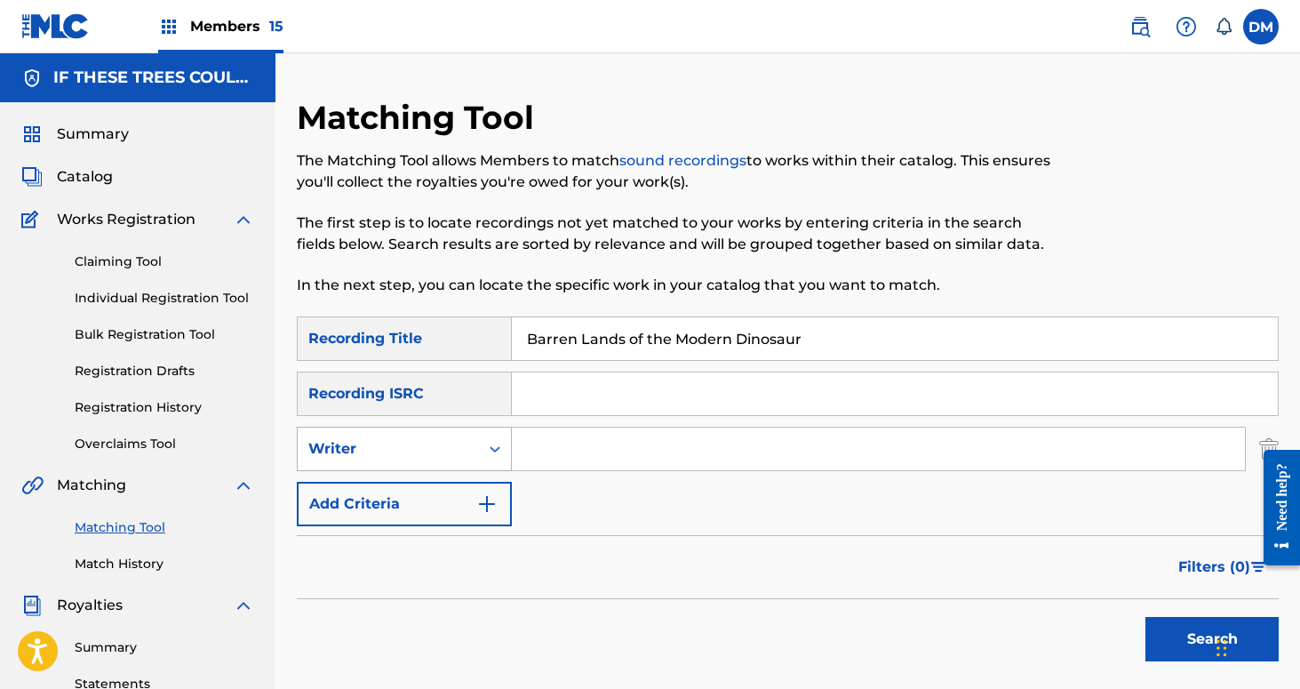
click at [413, 453] on div "Writer" at bounding box center [388, 448] width 160 height 21
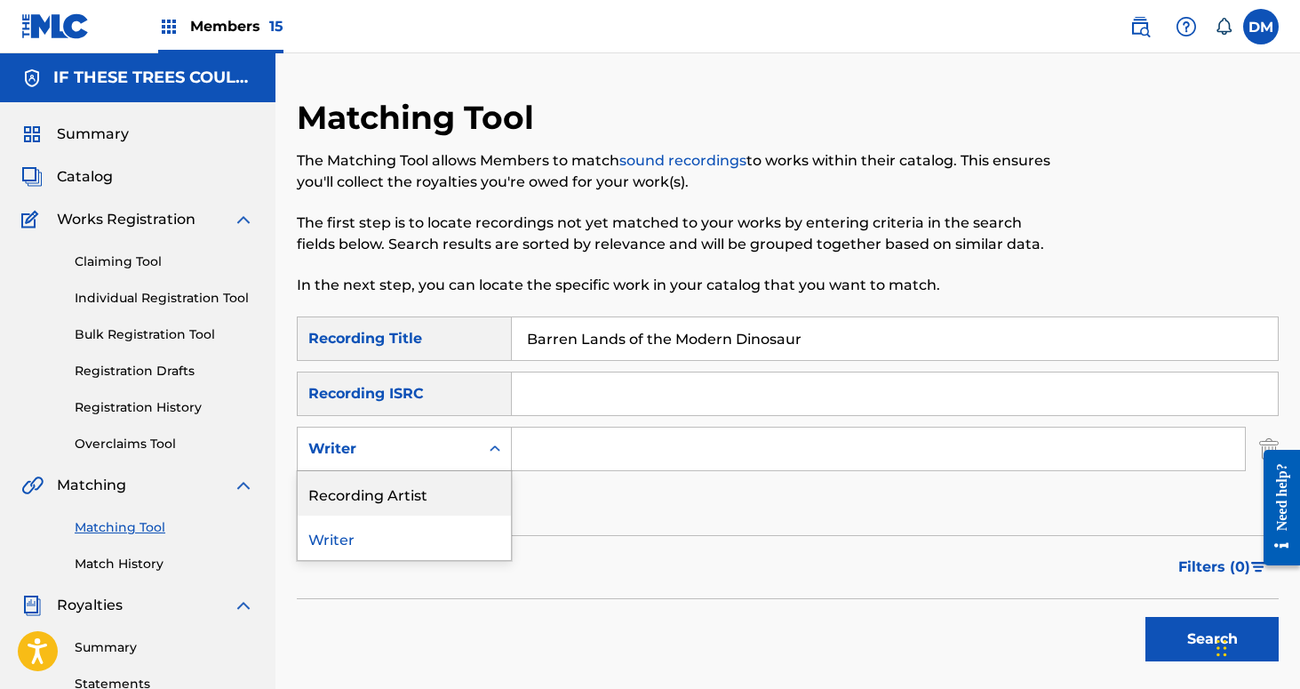
click at [426, 483] on div "Recording Artist" at bounding box center [404, 493] width 213 height 44
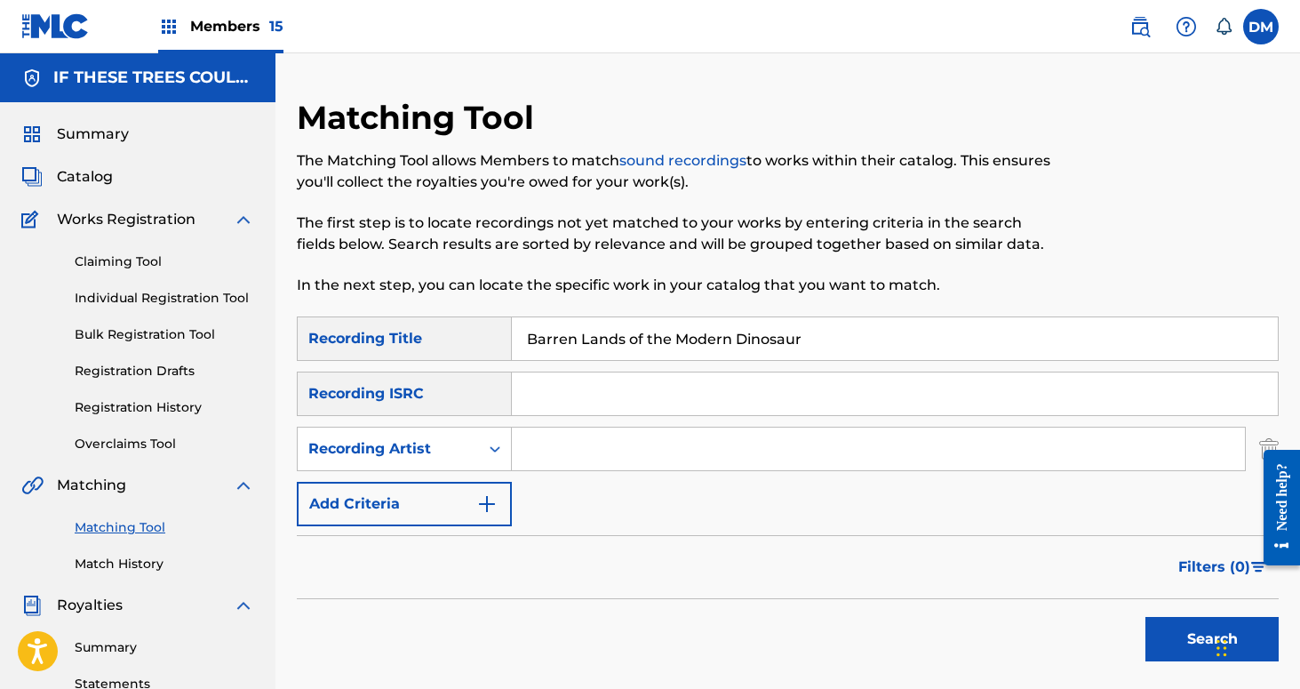
click at [584, 429] on input "Search Form" at bounding box center [878, 448] width 733 height 43
click at [1146, 617] on button "Search" at bounding box center [1212, 639] width 133 height 44
drag, startPoint x: 584, startPoint y: 429, endPoint x: 797, endPoint y: 502, distance: 225.4
click at [794, 502] on div "SearchWithCriteria4f1e5792-aad5-4d26-890c-e9415201d2e2 Recording Title Barren L…" at bounding box center [788, 421] width 982 height 210
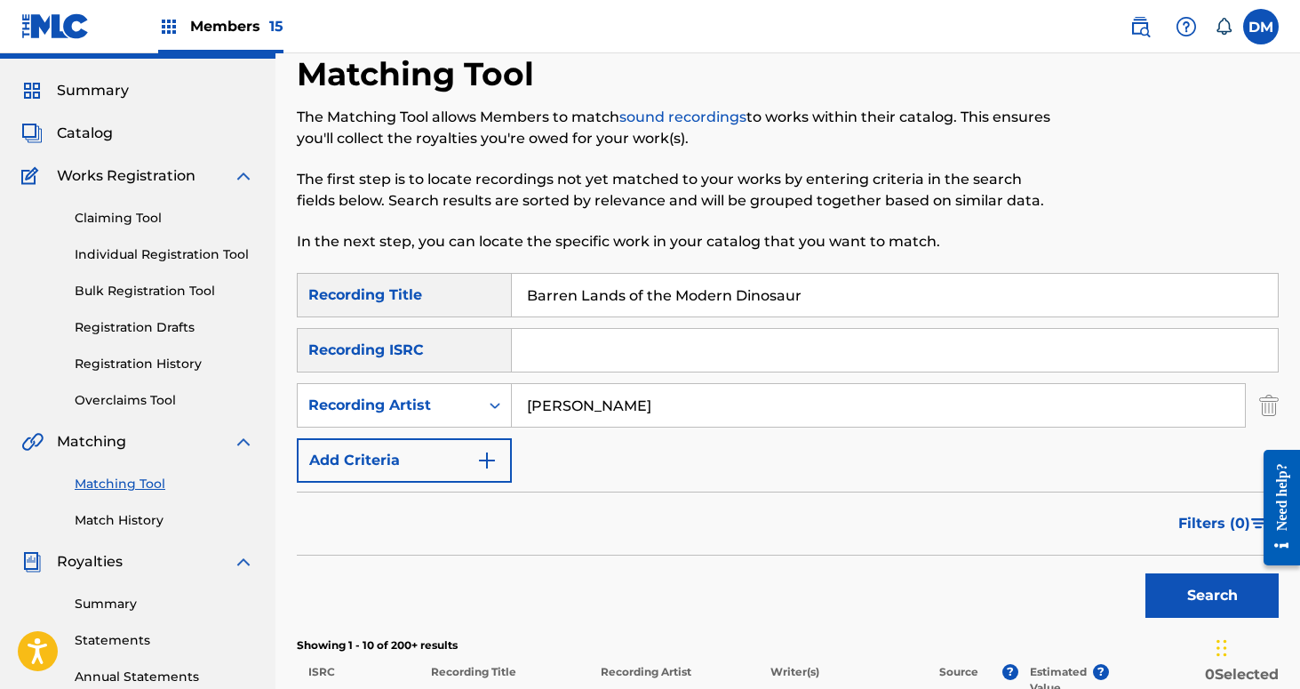
scroll to position [53, 0]
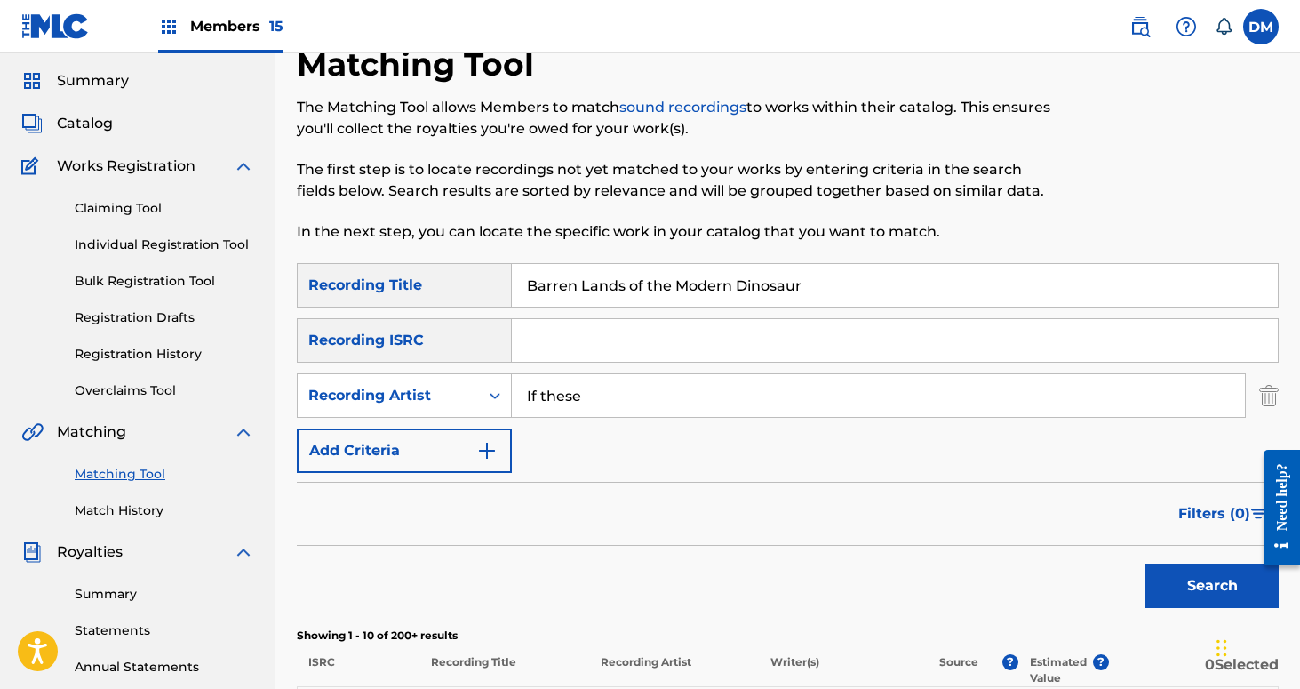
type input "If These Trees Could Talk"
click at [1146, 563] on button "Search" at bounding box center [1212, 585] width 133 height 44
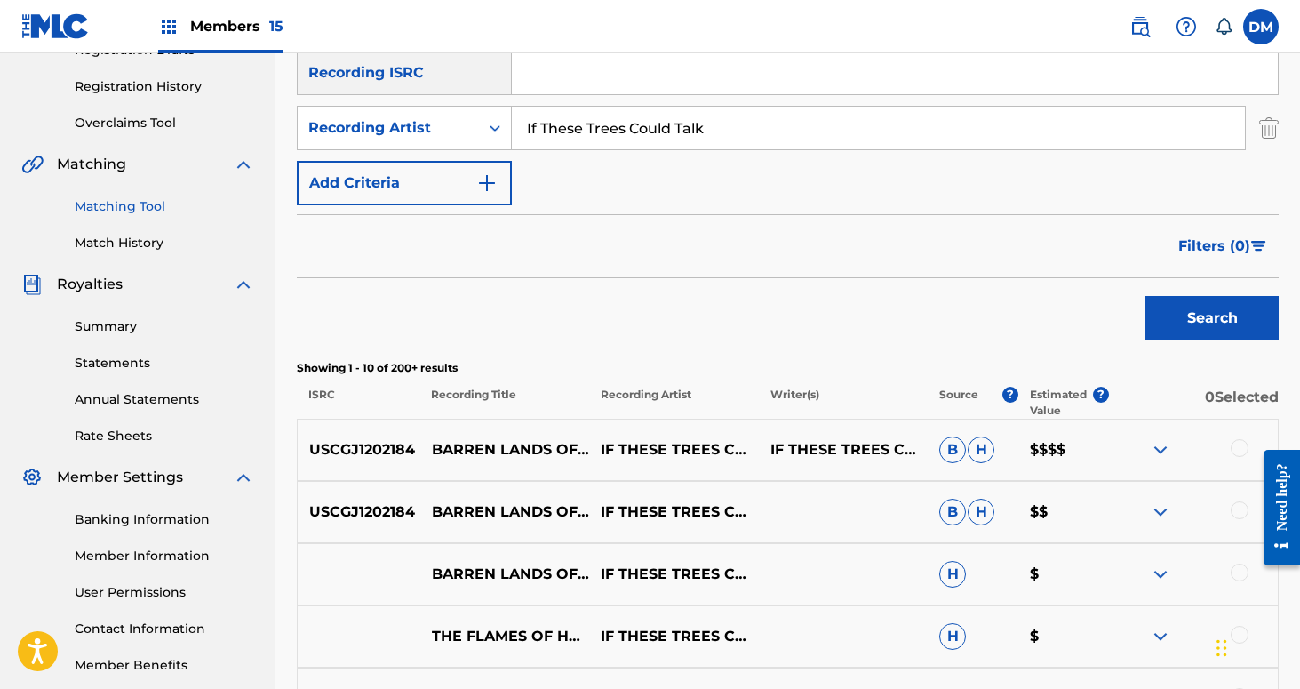
scroll to position [357, 0]
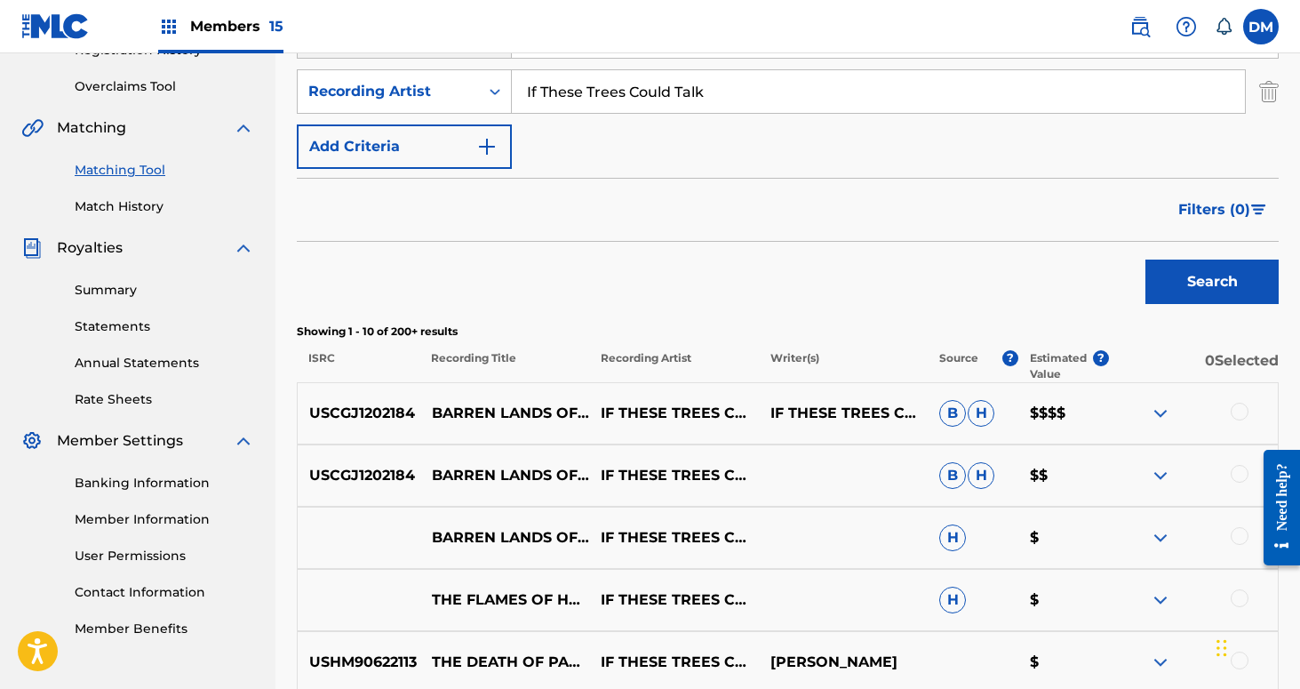
click at [1243, 411] on div at bounding box center [1240, 412] width 18 height 18
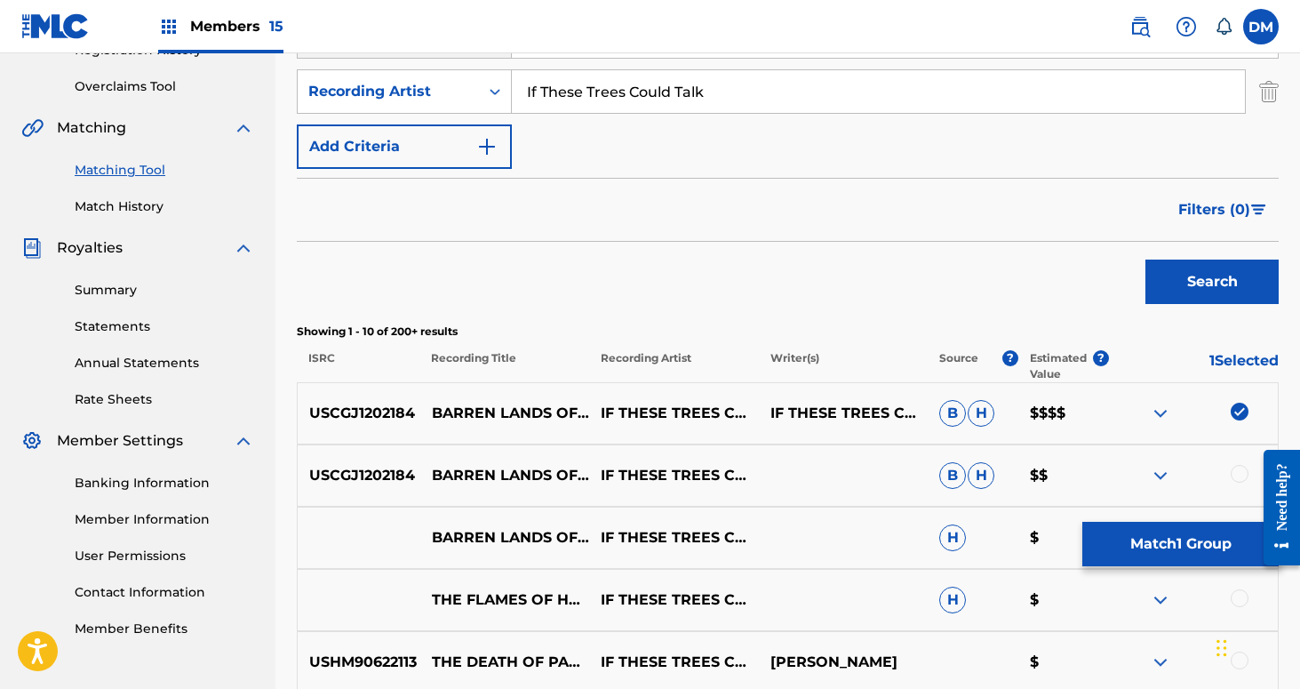
click at [1241, 472] on div at bounding box center [1240, 474] width 18 height 18
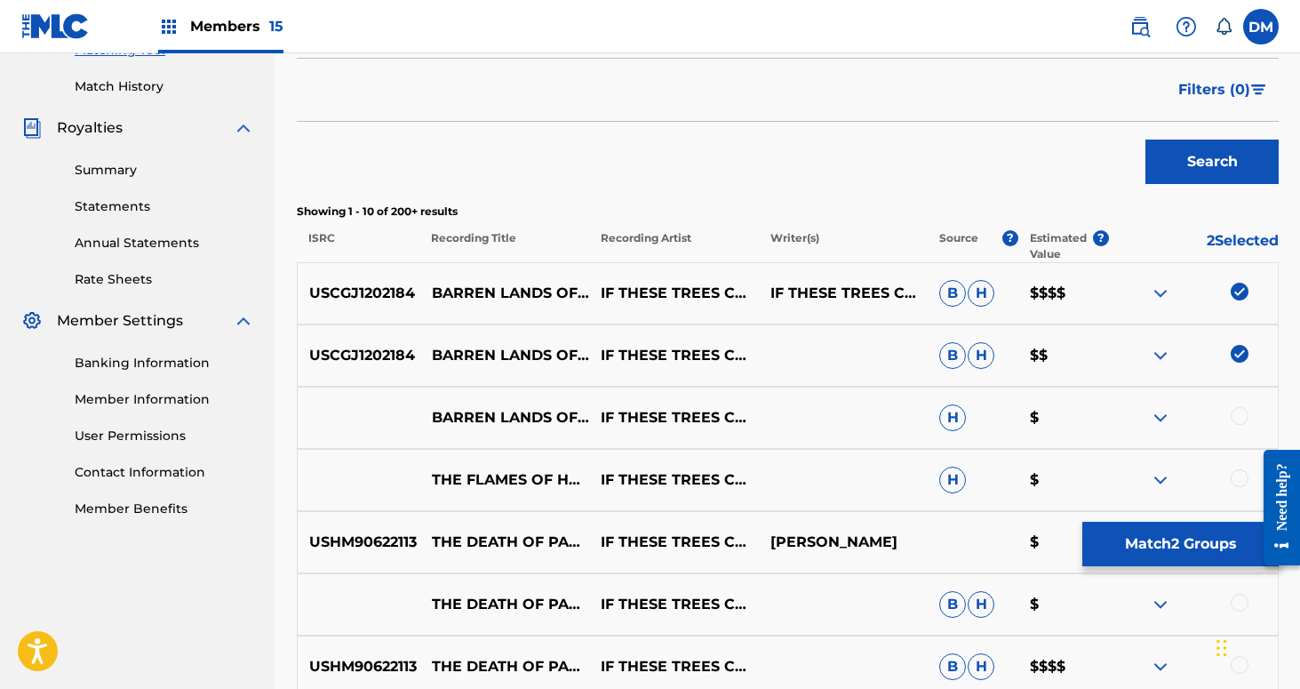
scroll to position [492, 0]
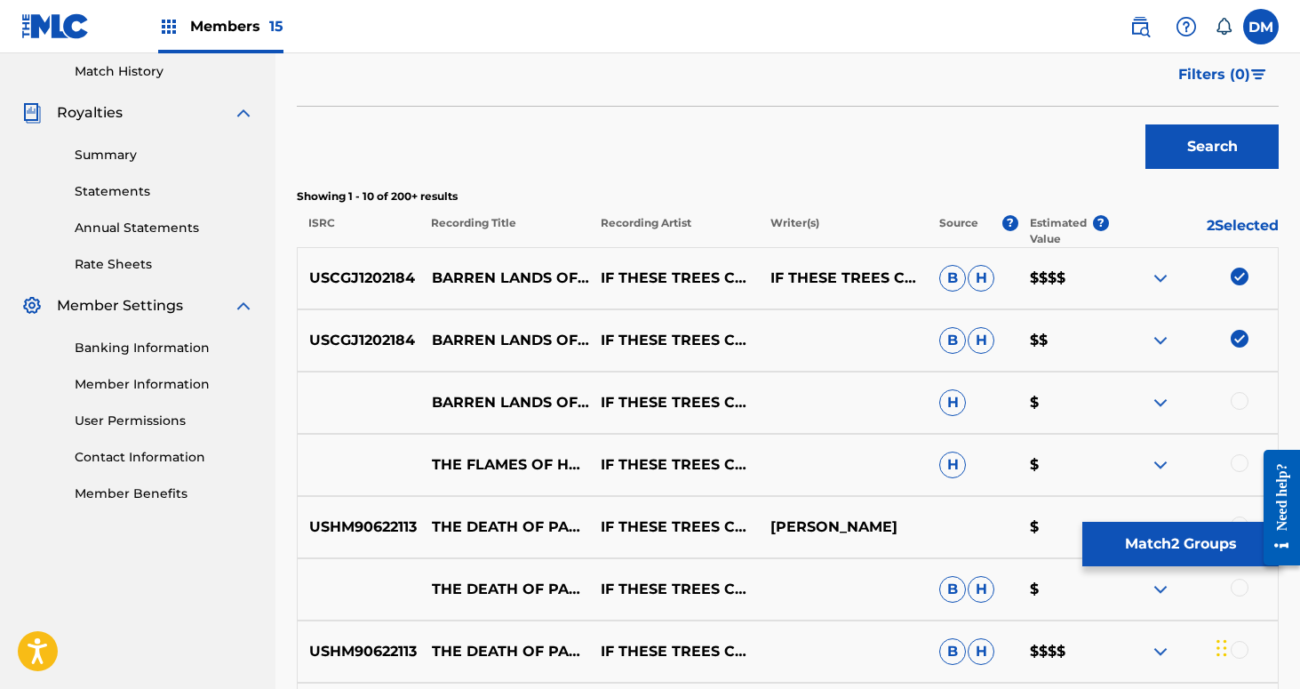
click at [1241, 392] on div at bounding box center [1240, 401] width 18 height 18
click at [1177, 543] on button "Match 3 Groups" at bounding box center [1180, 544] width 196 height 44
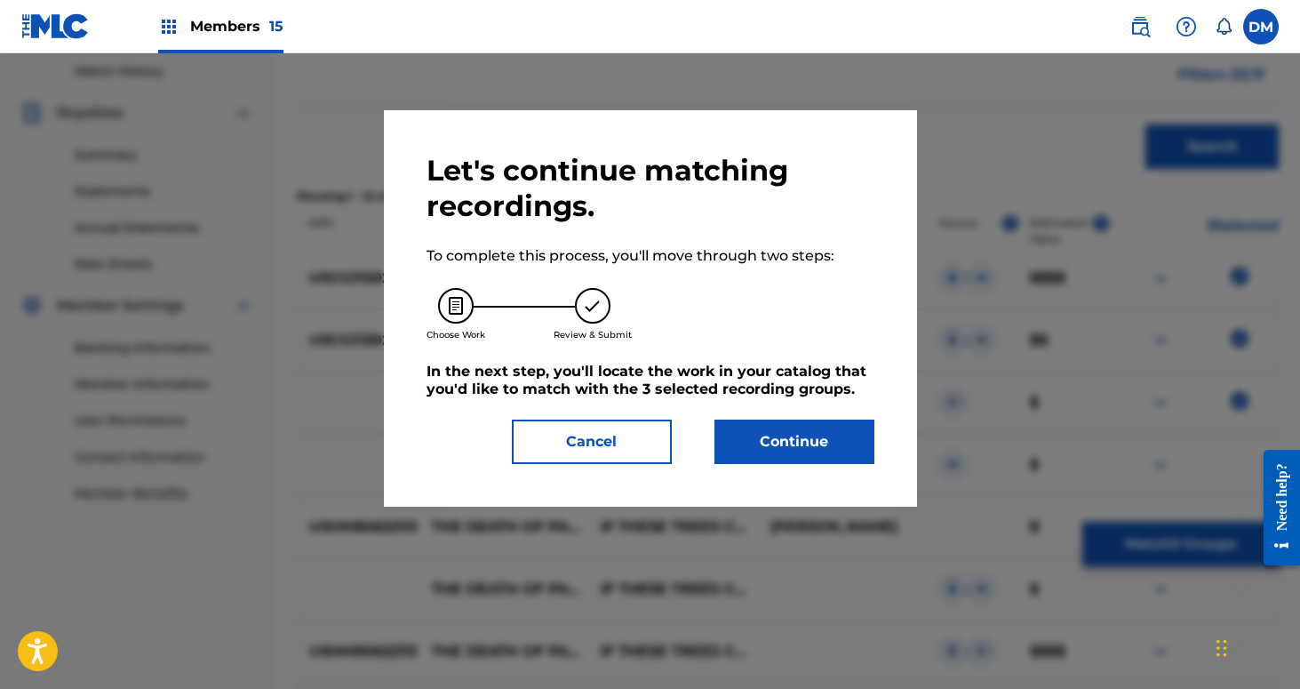
click at [849, 432] on button "Continue" at bounding box center [795, 441] width 160 height 44
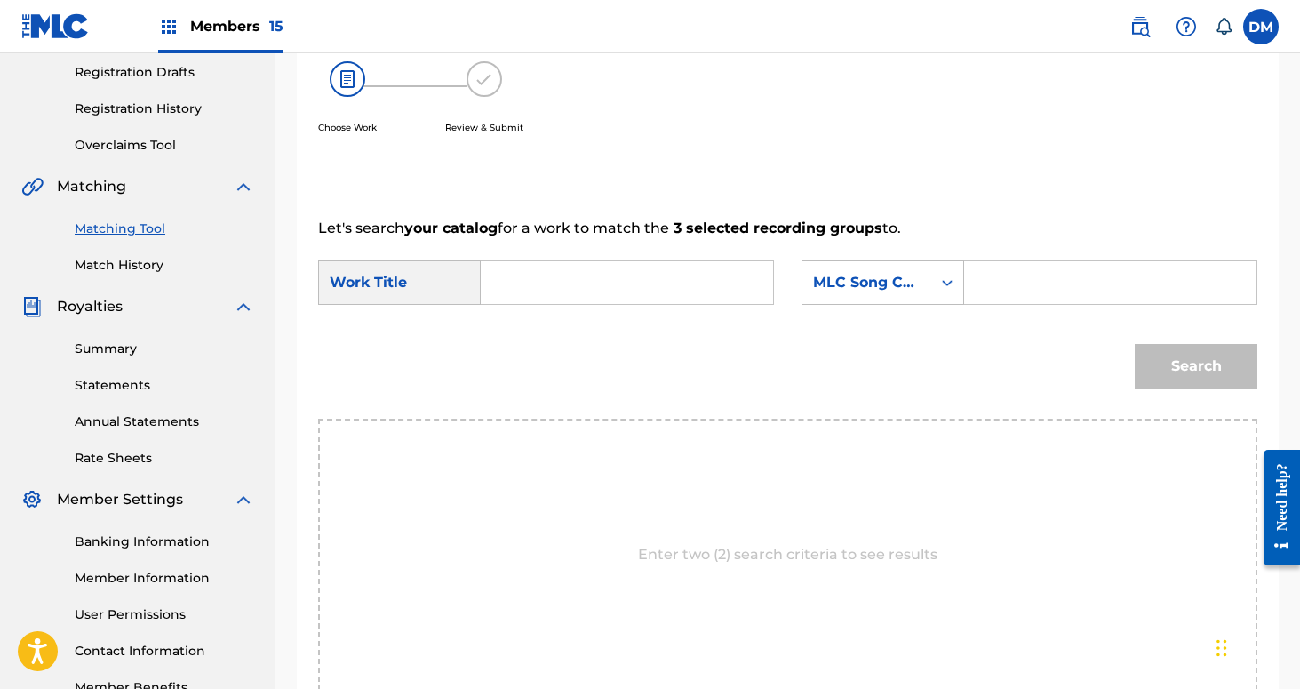
scroll to position [260, 0]
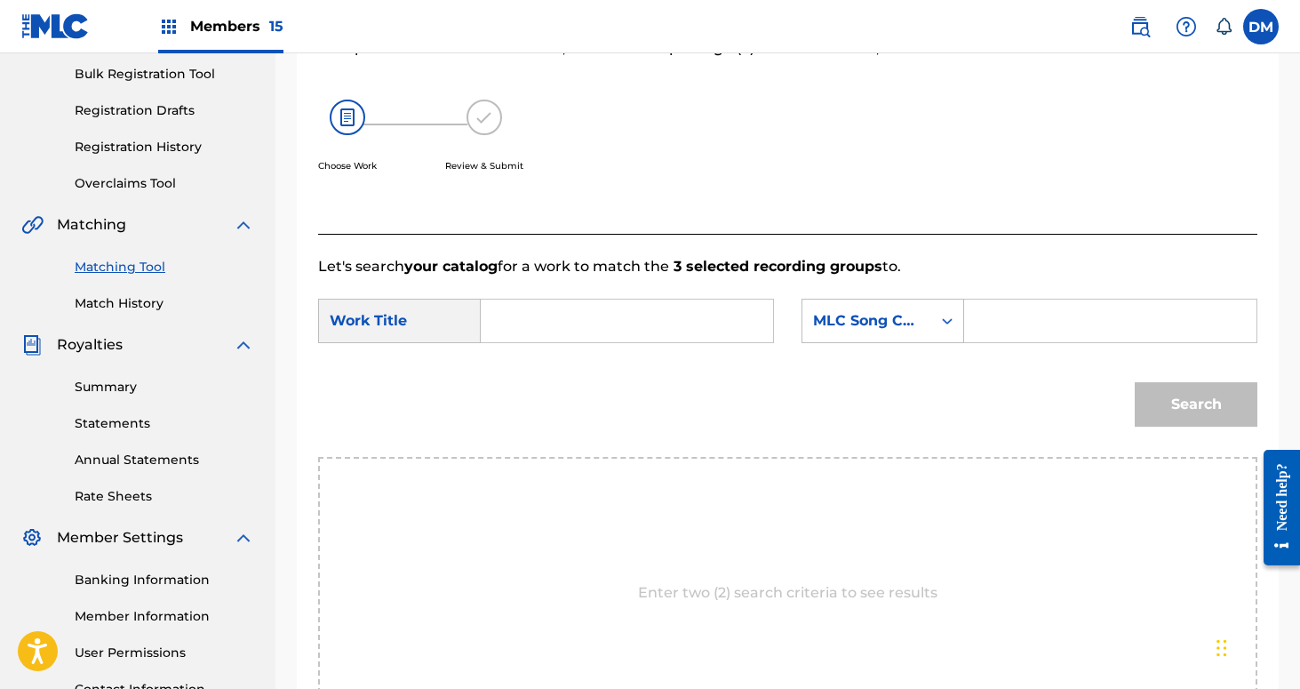
click at [752, 331] on input "Search Form" at bounding box center [627, 320] width 262 height 43
click at [555, 414] on div "Search" at bounding box center [787, 410] width 939 height 92
click at [543, 319] on input "Barren" at bounding box center [627, 320] width 262 height 43
click at [545, 403] on div "Search" at bounding box center [787, 410] width 939 height 92
click at [531, 330] on input "Barren" at bounding box center [627, 320] width 262 height 43
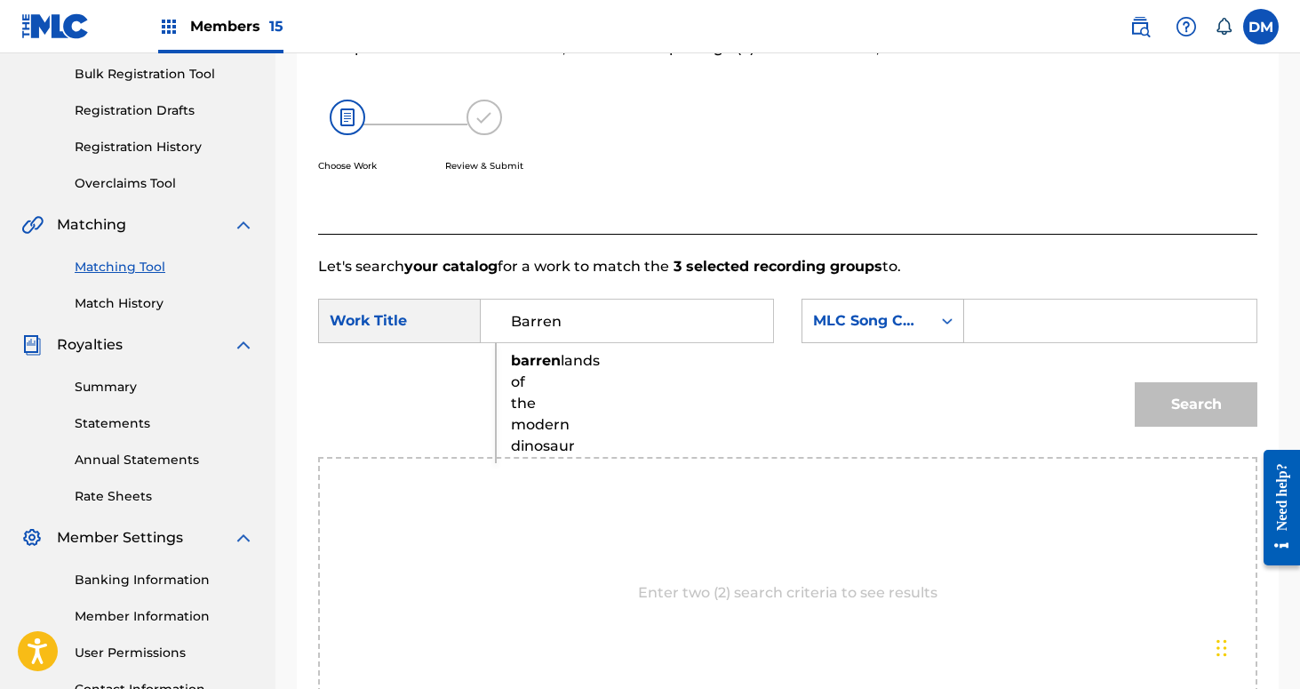
click at [517, 407] on span "lands of the modern dinosaur" at bounding box center [555, 403] width 89 height 102
type input "barren lands of the modern dinosaur"
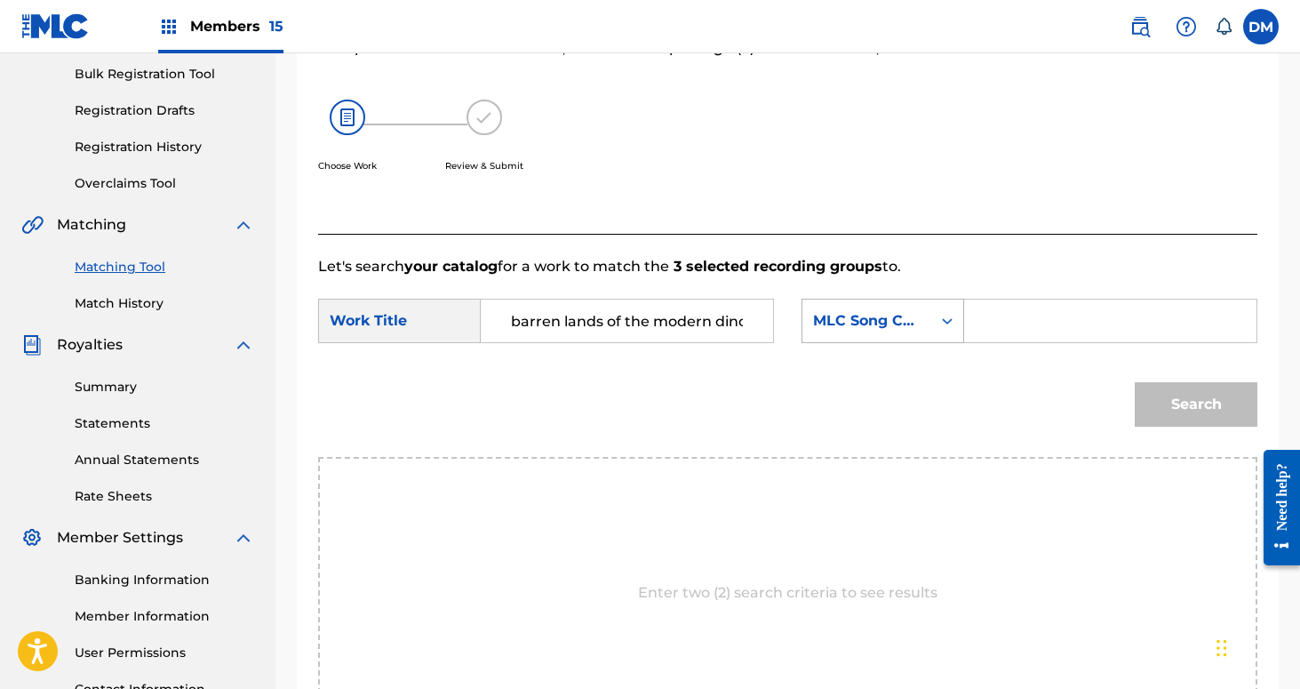
click at [962, 314] on div "Search Form" at bounding box center [947, 321] width 32 height 32
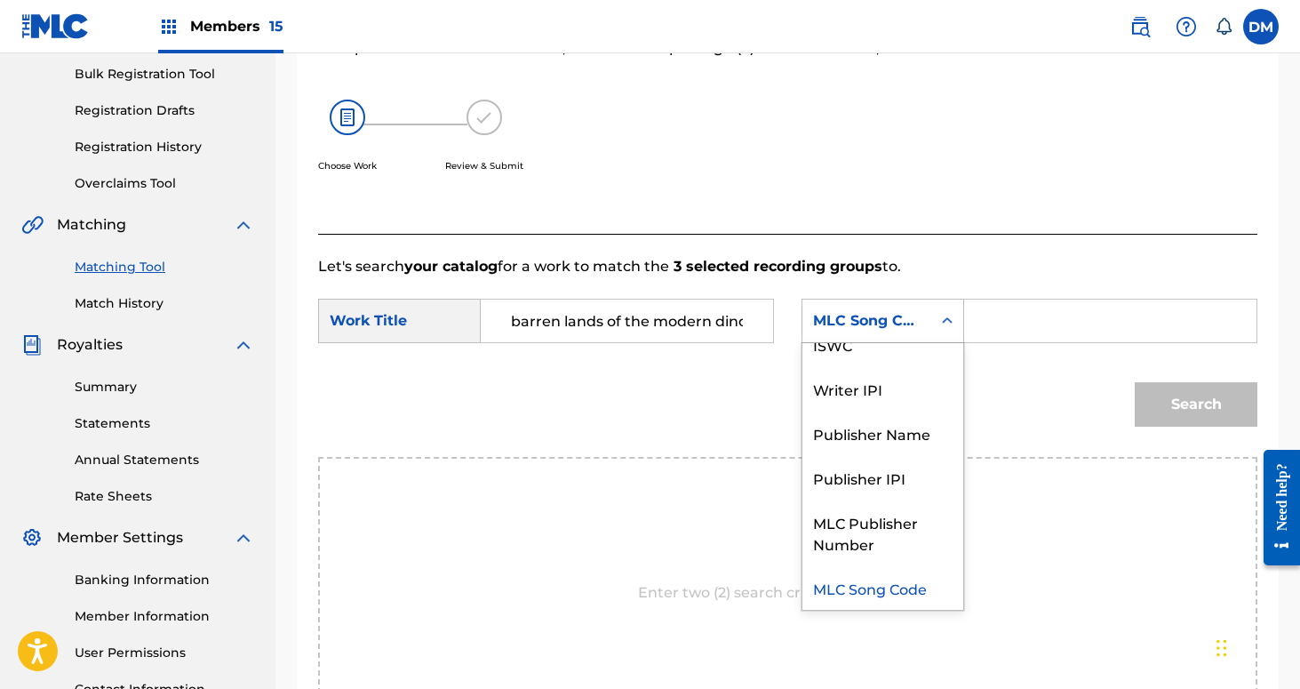
scroll to position [0, 0]
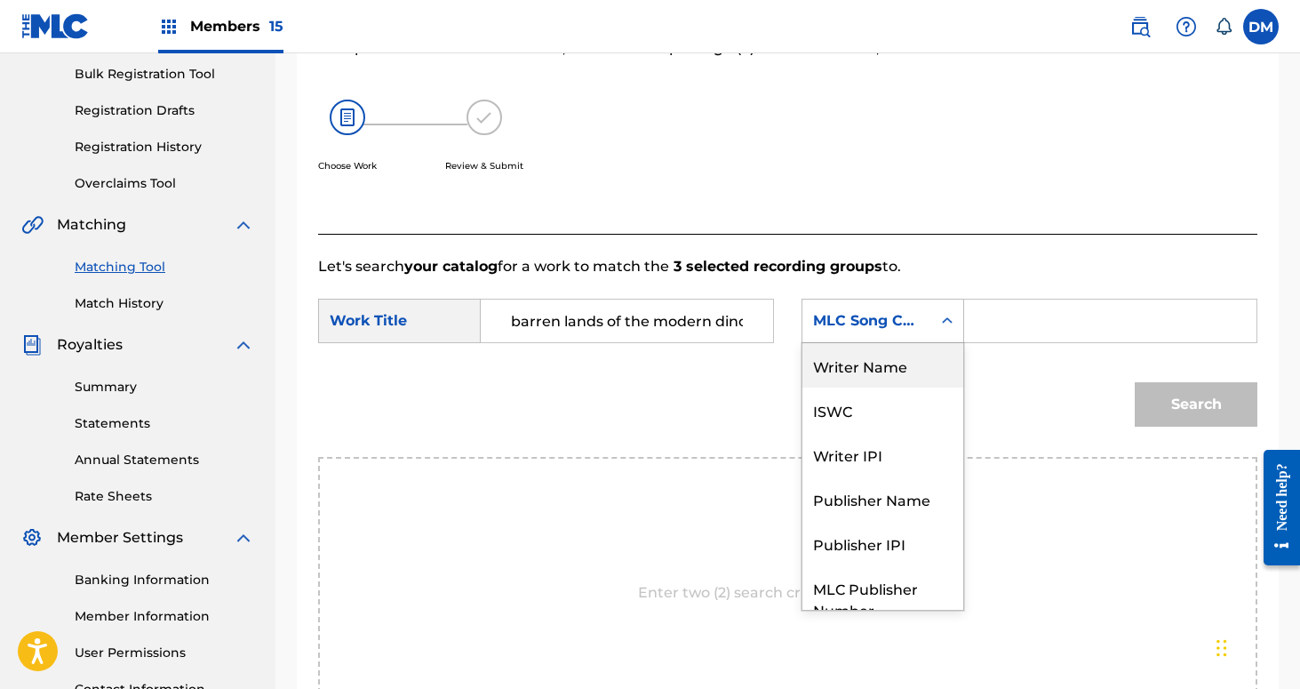
click at [918, 361] on div "Writer Name" at bounding box center [882, 365] width 161 height 44
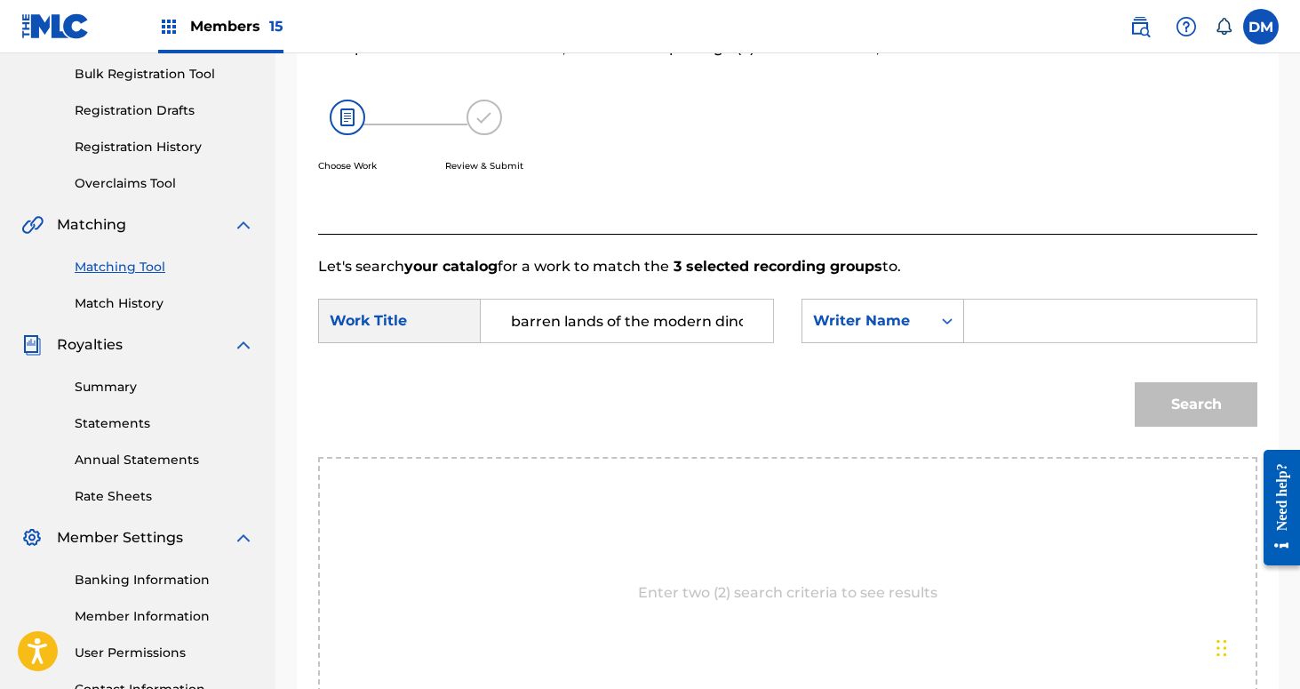
click at [991, 337] on input "Search Form" at bounding box center [1110, 320] width 262 height 43
type input "[PERSON_NAME]"
click at [1135, 382] on button "Search" at bounding box center [1196, 404] width 123 height 44
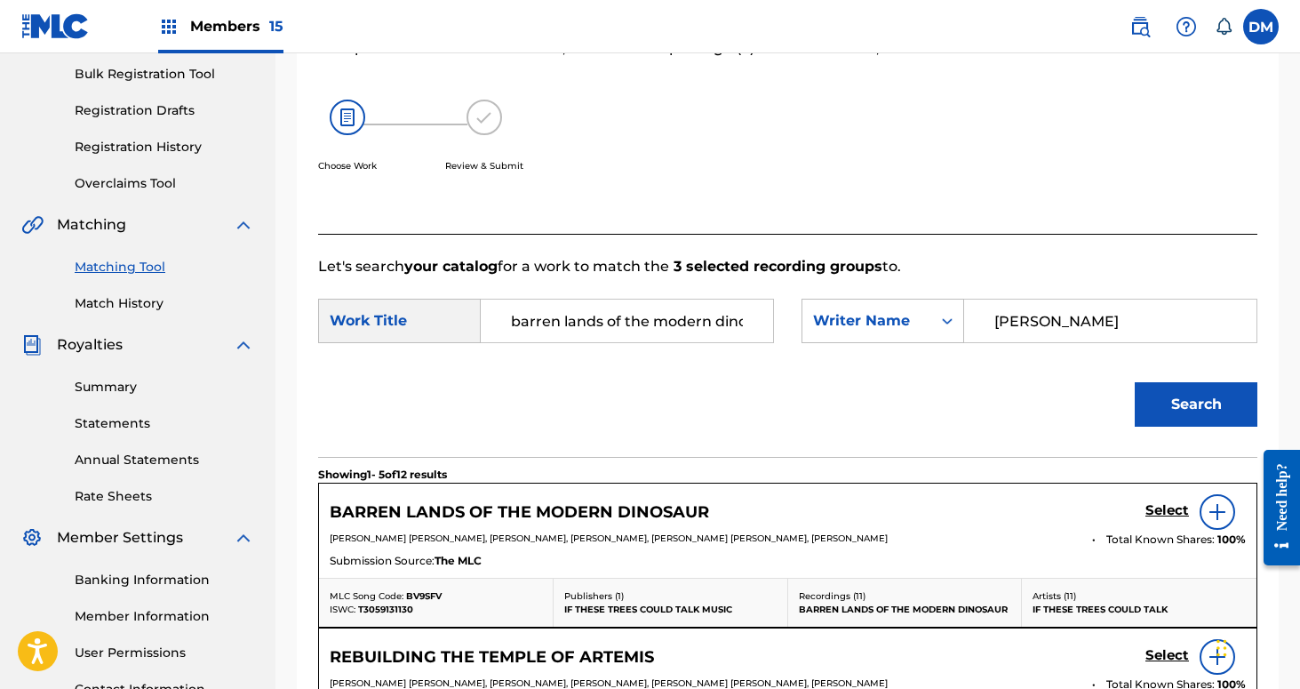
click at [1174, 512] on h5 "Select" at bounding box center [1168, 510] width 44 height 17
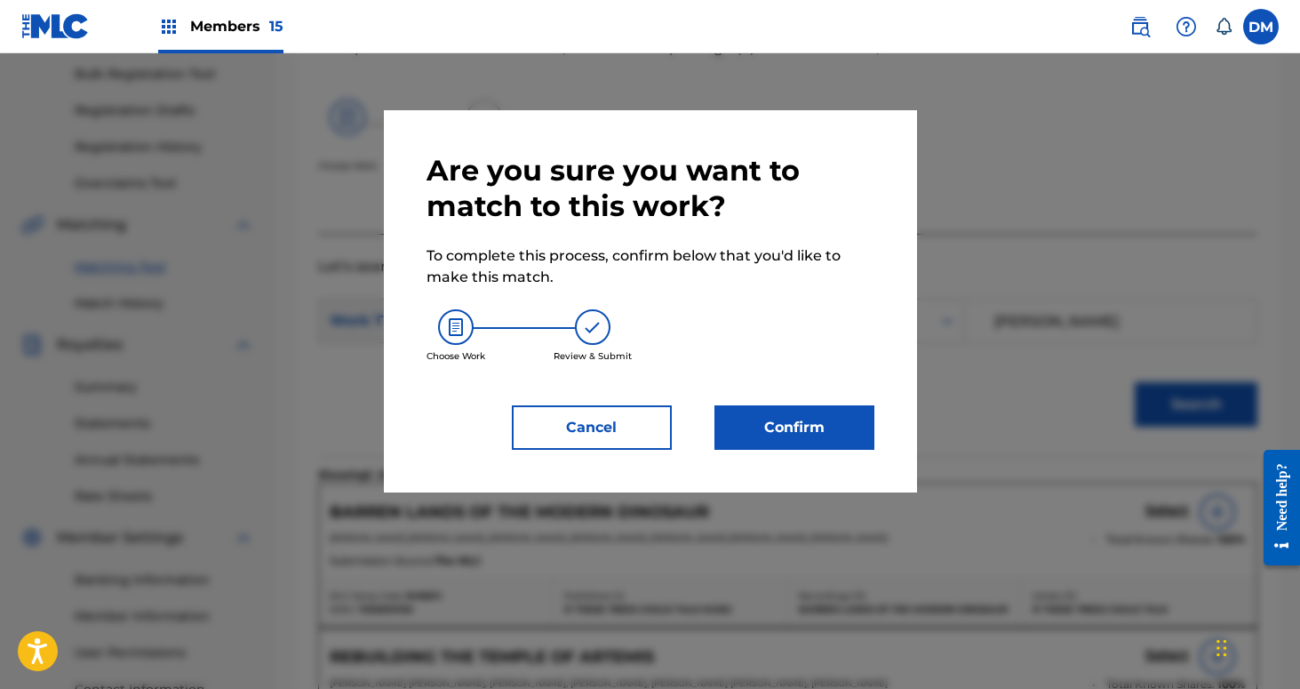
click at [833, 419] on button "Confirm" at bounding box center [795, 427] width 160 height 44
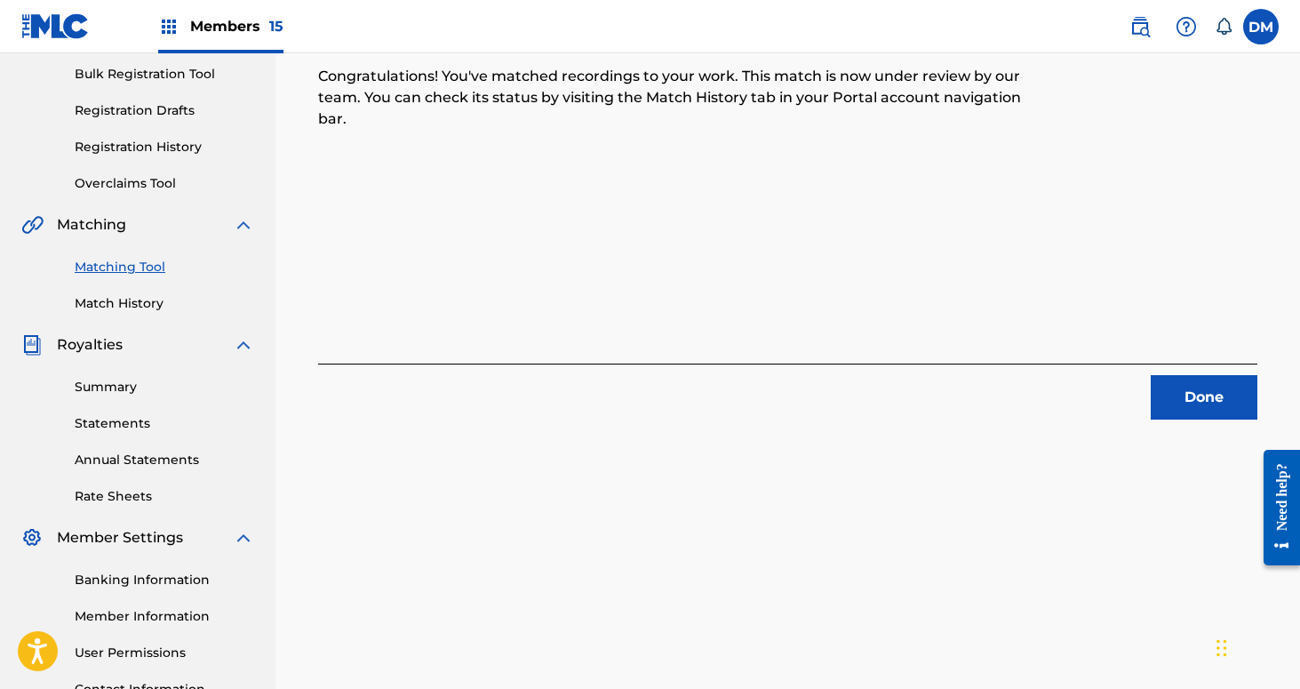
click at [1164, 401] on button "Done" at bounding box center [1204, 397] width 107 height 44
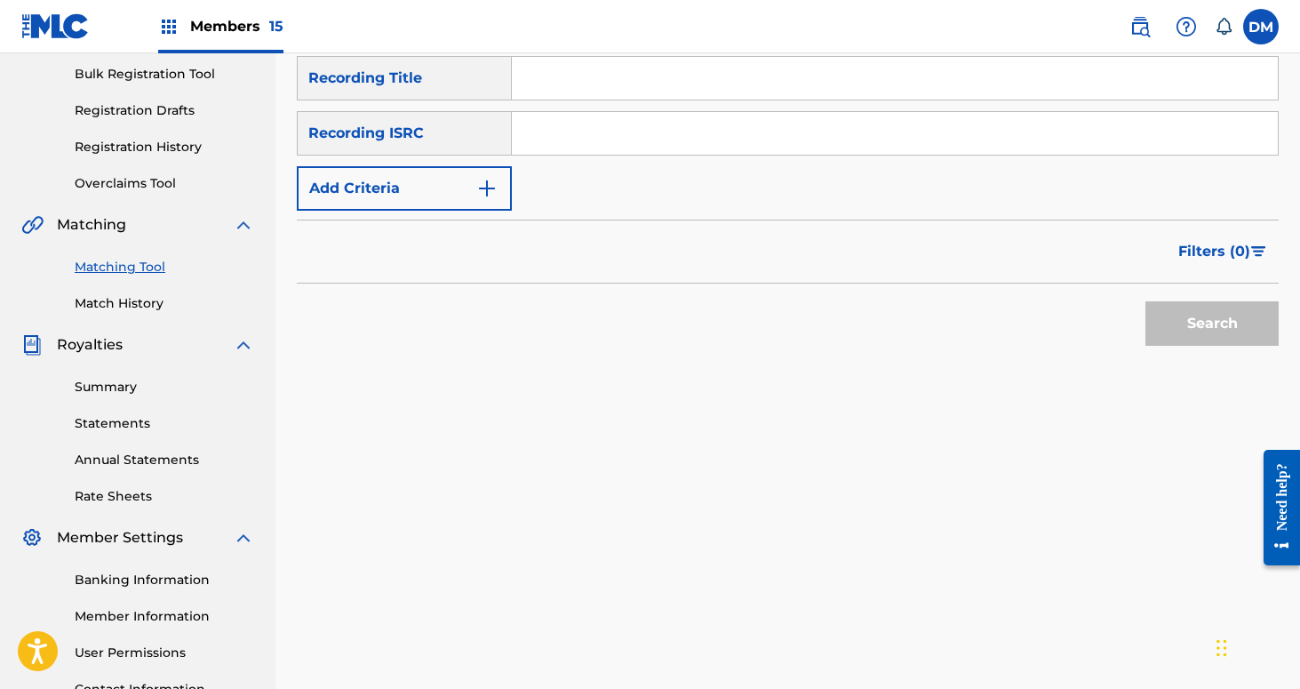
scroll to position [137, 0]
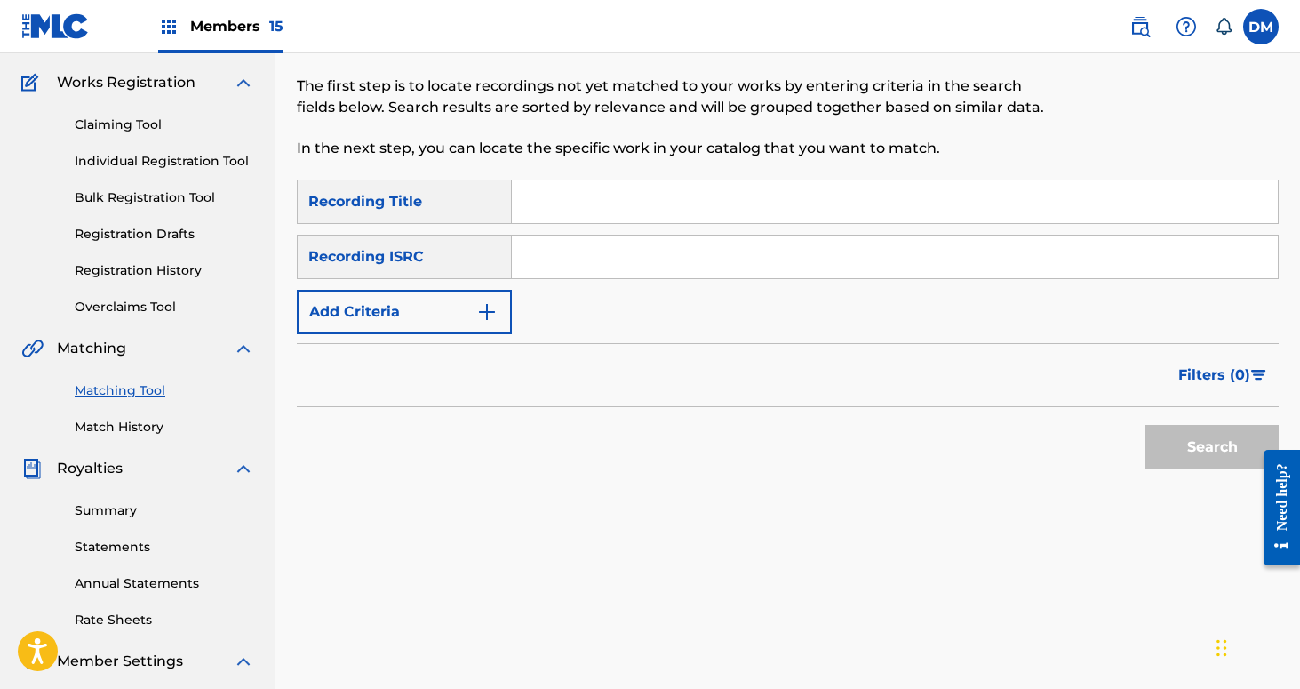
click at [624, 225] on div "SearchWithCriteria4f1e5792-aad5-4d26-890c-e9415201d2e2 Recording Title SearchWi…" at bounding box center [788, 257] width 982 height 155
click at [610, 213] on input "Search Form" at bounding box center [895, 201] width 766 height 43
type input "Below the Sky"
click at [475, 301] on button "Add Criteria" at bounding box center [404, 312] width 215 height 44
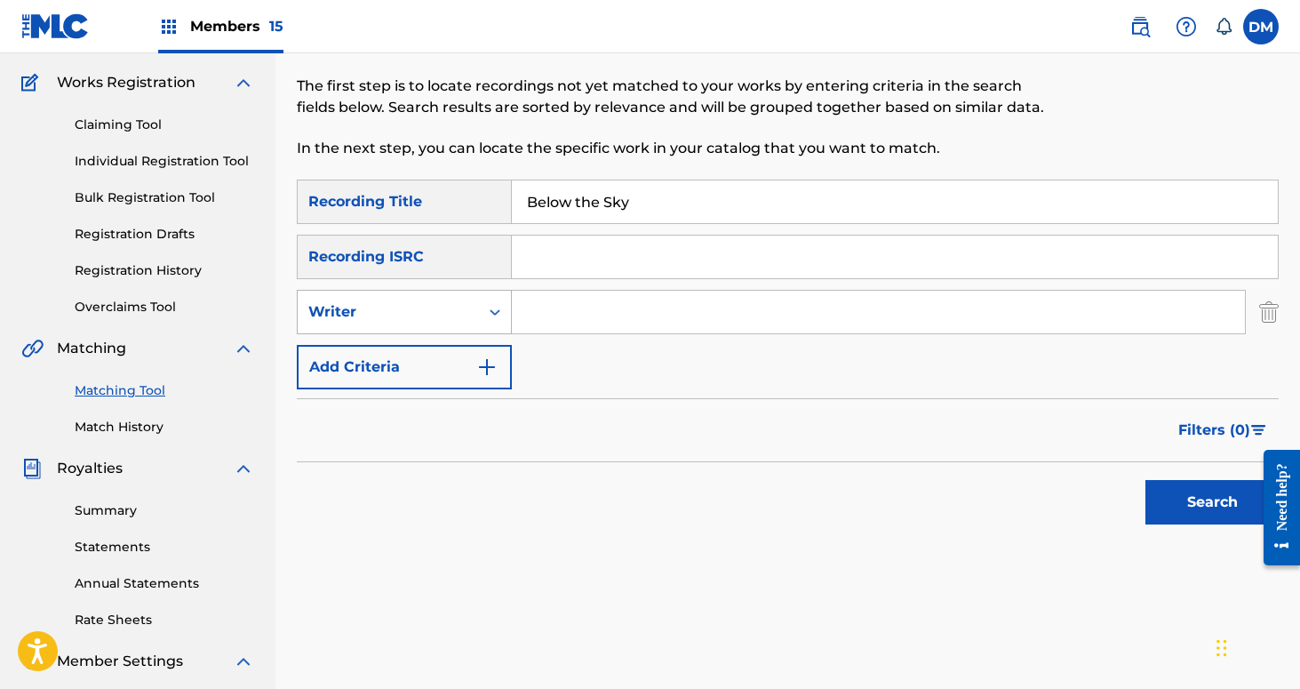
click at [473, 303] on div "Writer" at bounding box center [388, 312] width 181 height 34
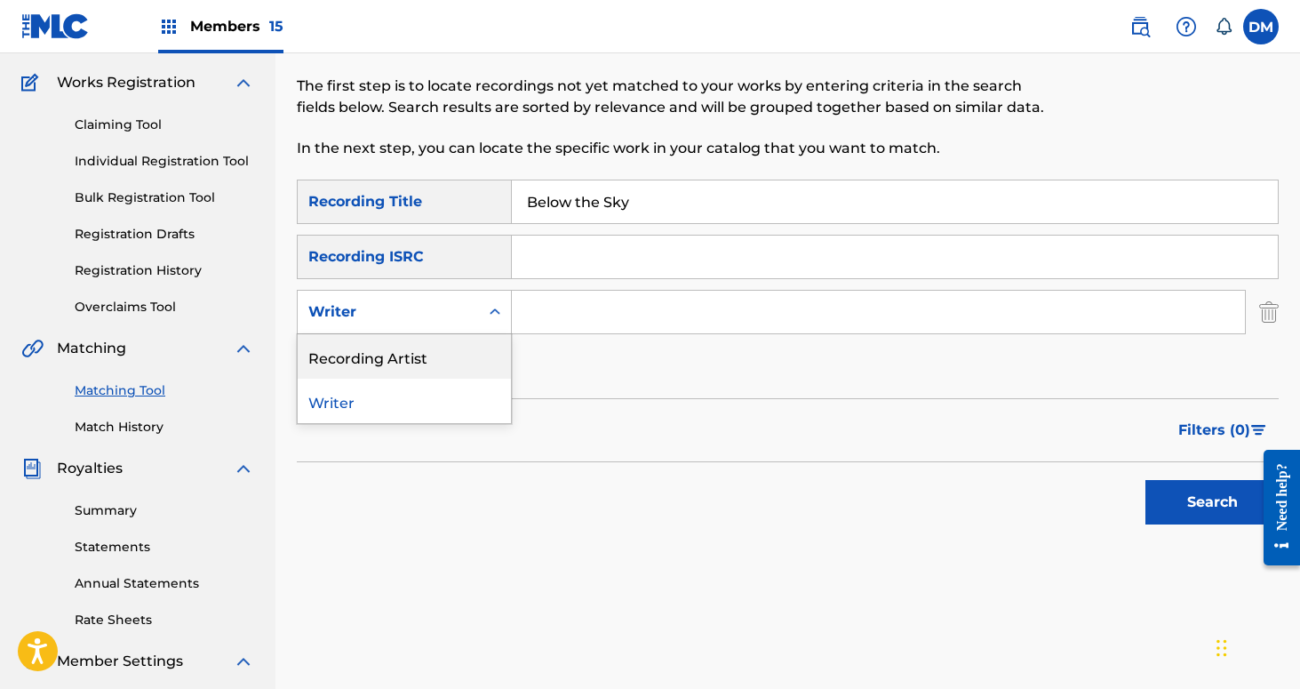
click at [463, 359] on div "Recording Artist" at bounding box center [404, 356] width 213 height 44
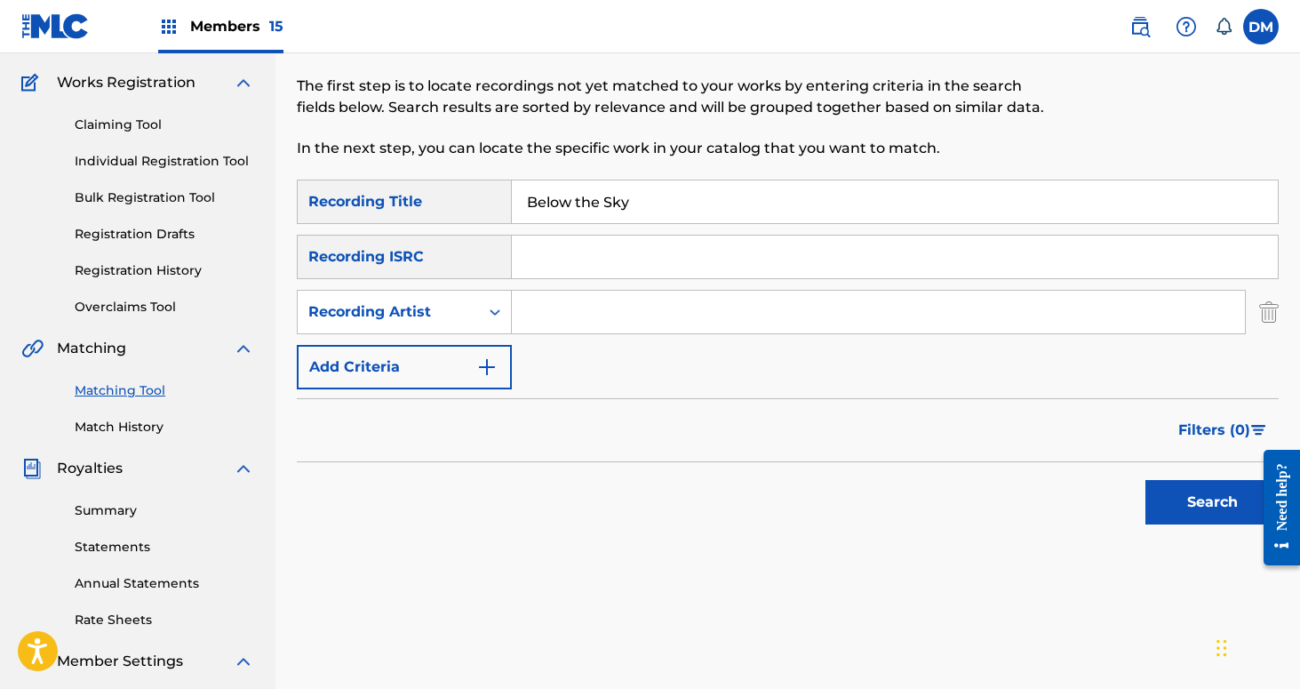
click at [575, 307] on input "Search Form" at bounding box center [878, 312] width 733 height 43
type input "If These Trees Could Talk"
click at [1229, 511] on button "Search" at bounding box center [1212, 502] width 133 height 44
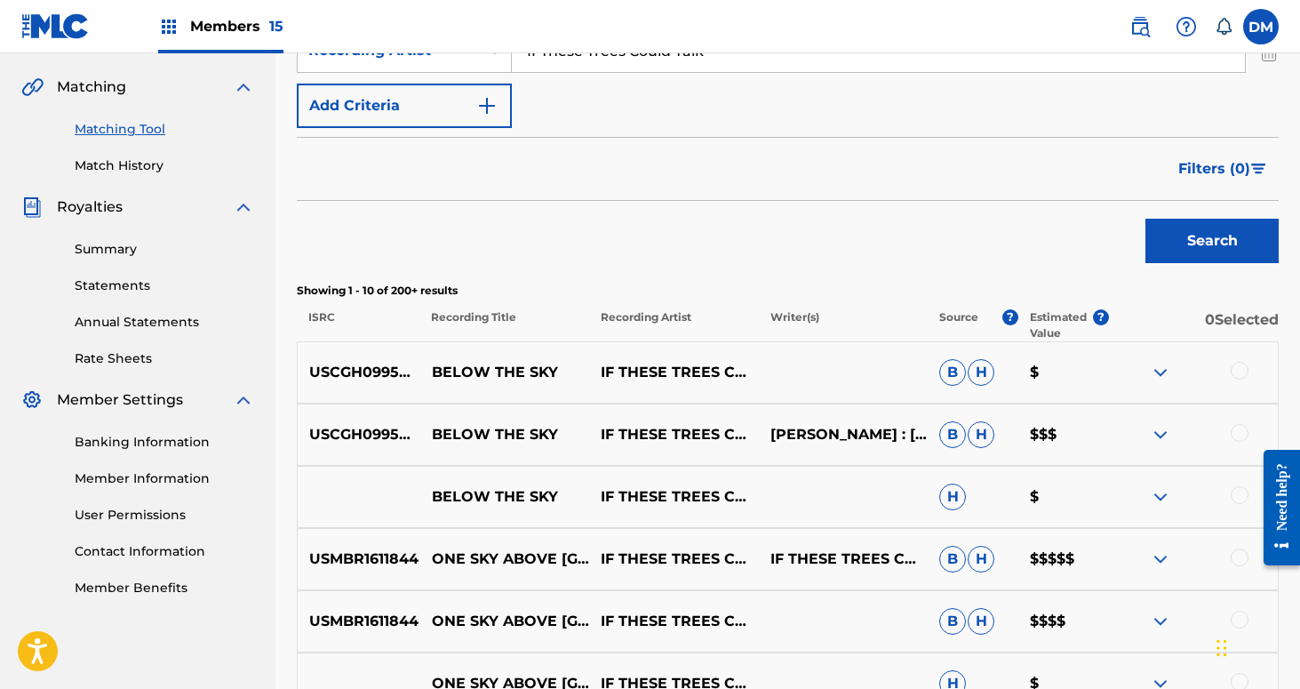
scroll to position [408, 0]
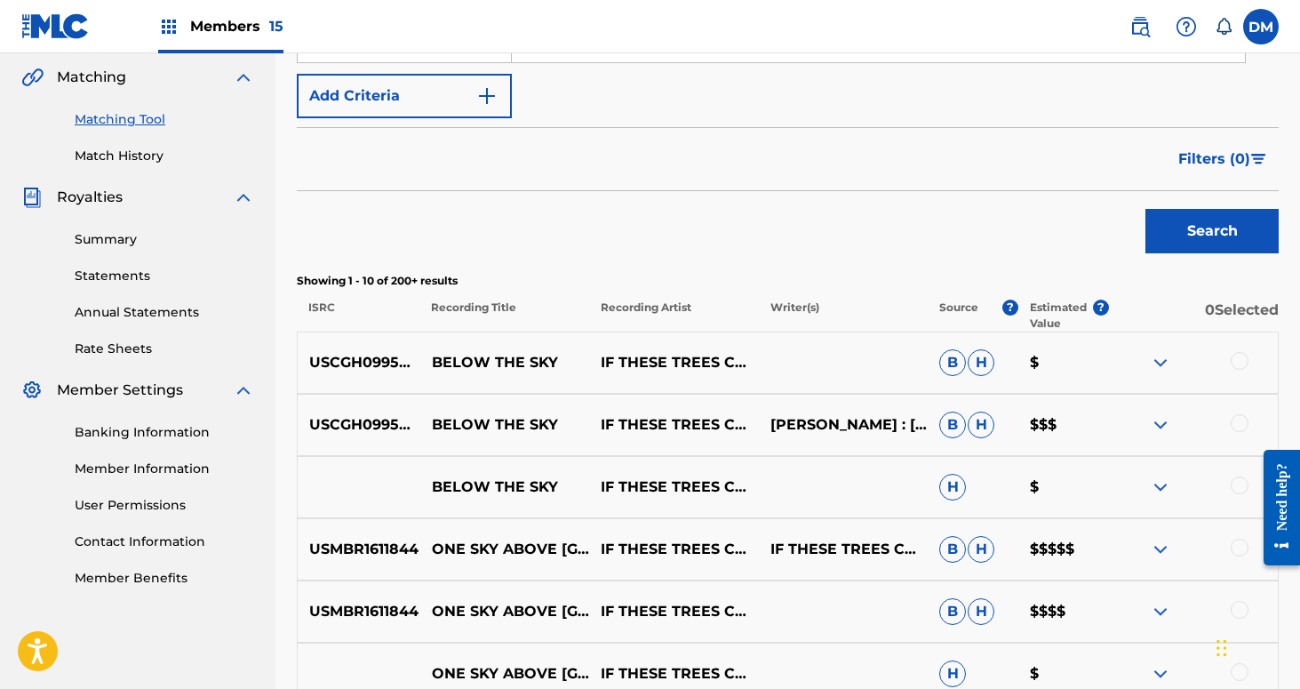
click at [1240, 360] on div at bounding box center [1240, 361] width 18 height 18
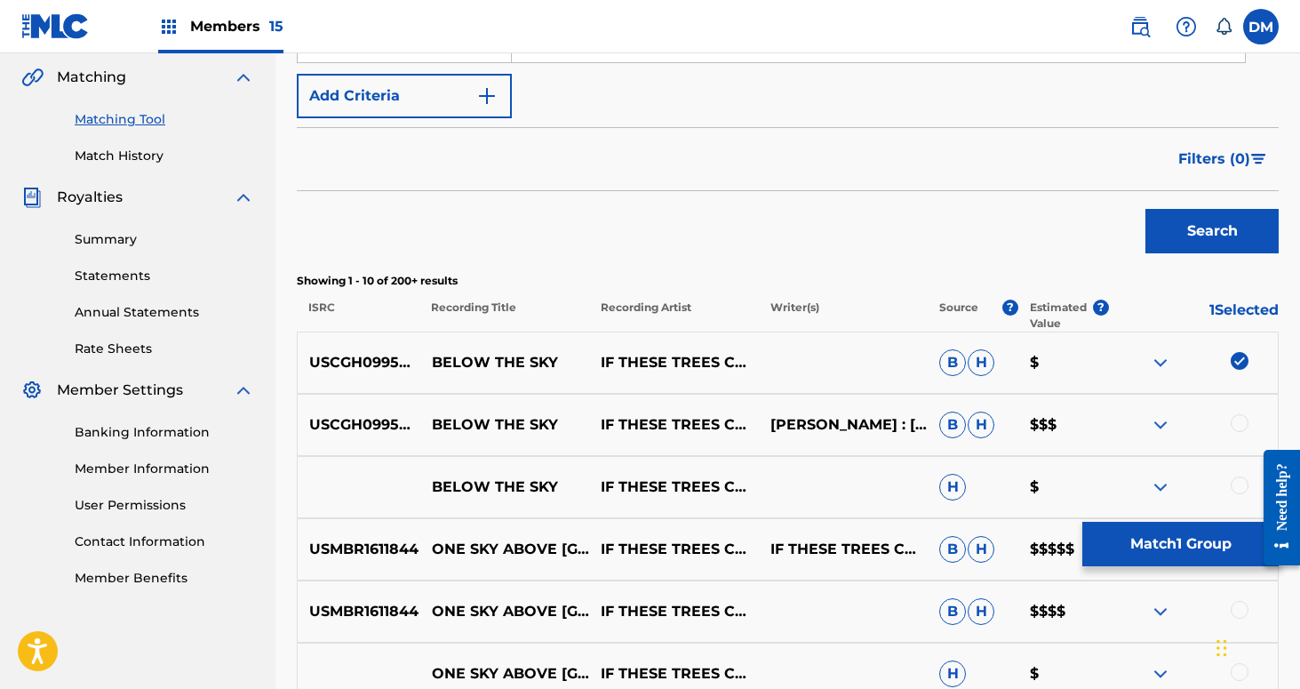
click at [1238, 418] on div at bounding box center [1240, 423] width 18 height 18
click at [1239, 485] on div at bounding box center [1240, 485] width 18 height 18
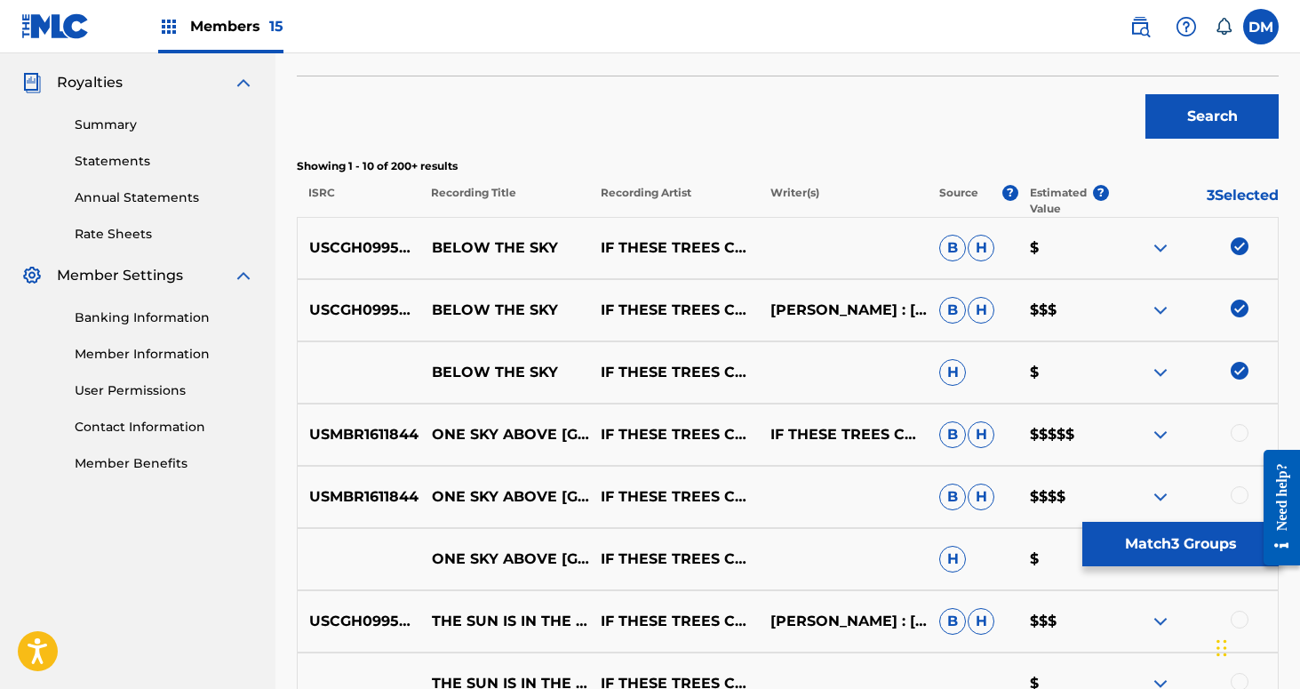
scroll to position [538, 0]
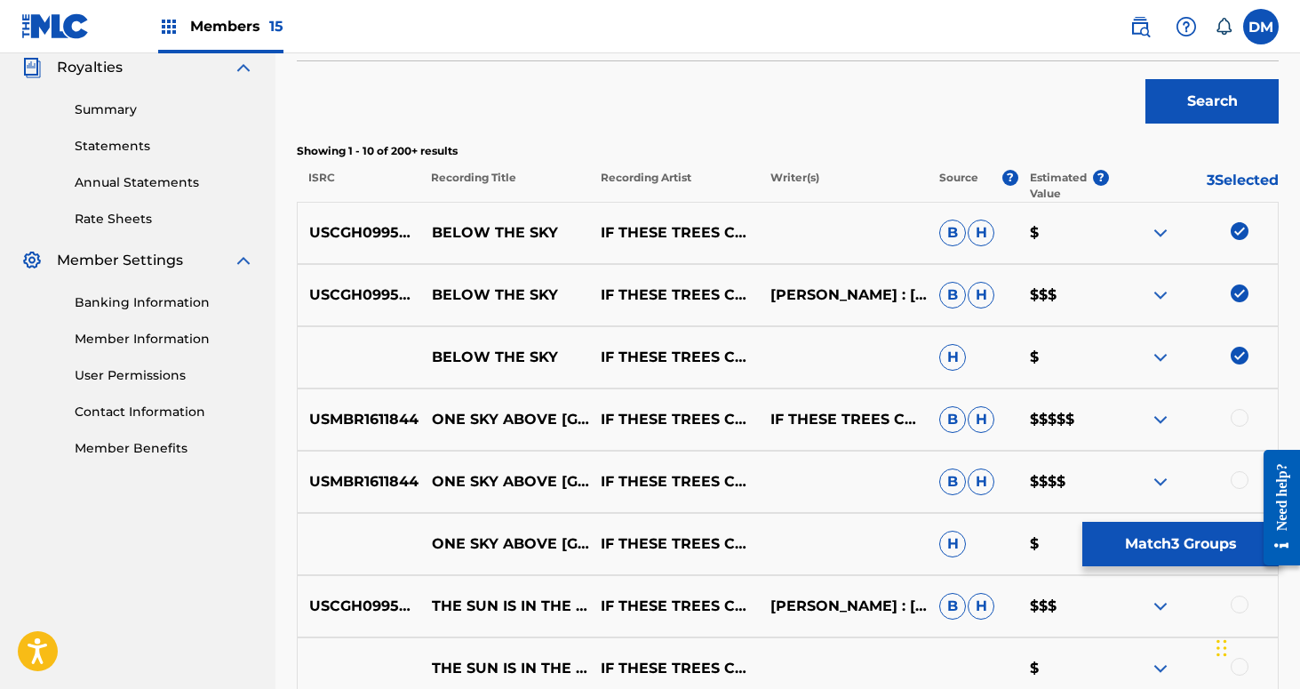
click at [1163, 548] on button "Match 3 Groups" at bounding box center [1180, 544] width 196 height 44
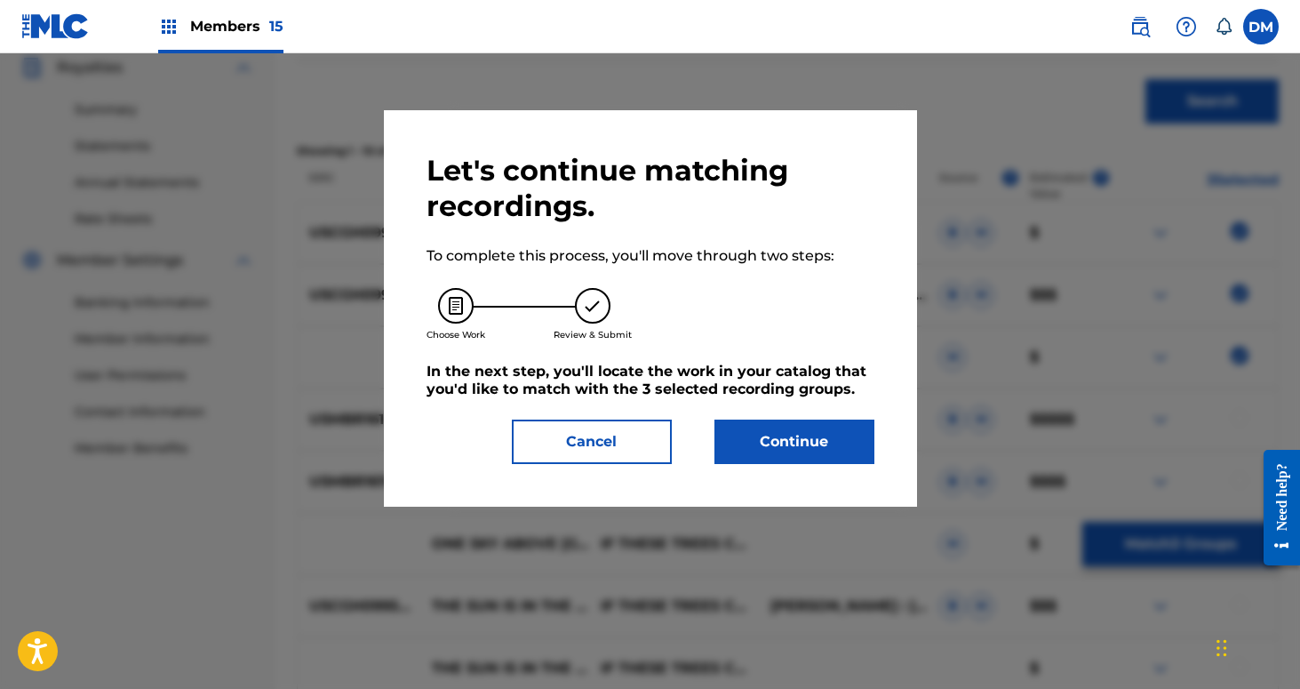
click at [843, 439] on button "Continue" at bounding box center [795, 441] width 160 height 44
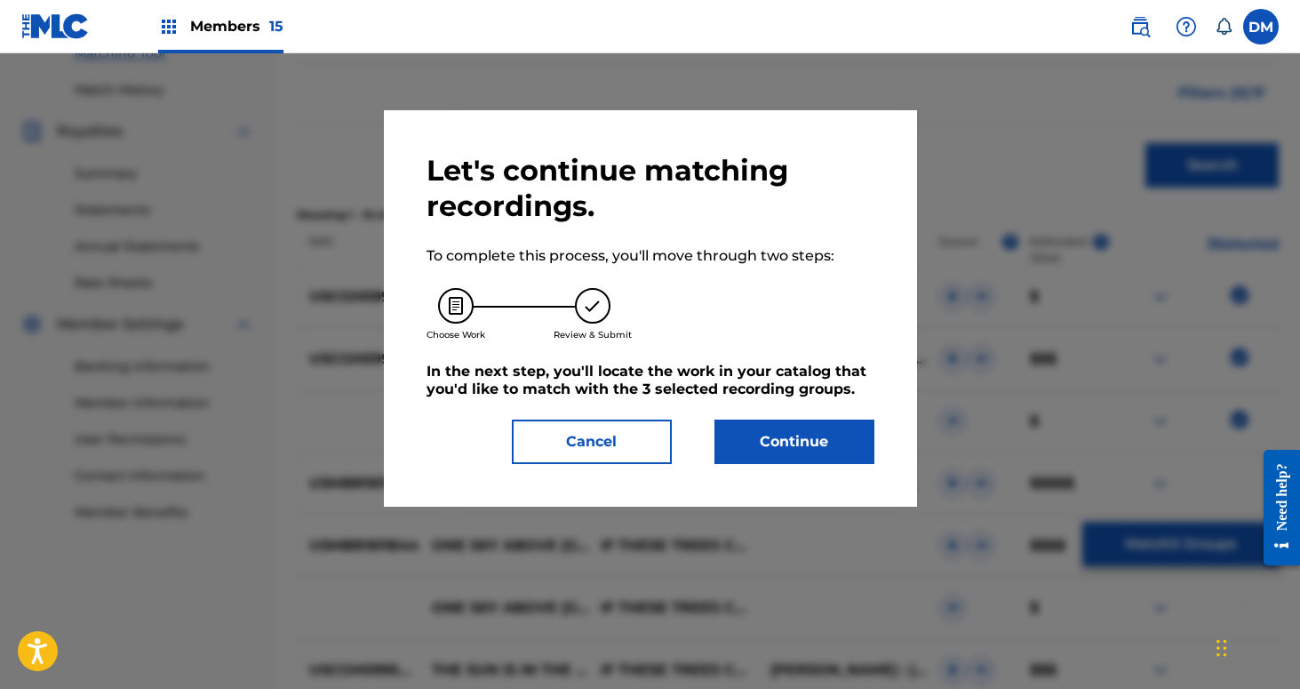
scroll to position [495, 0]
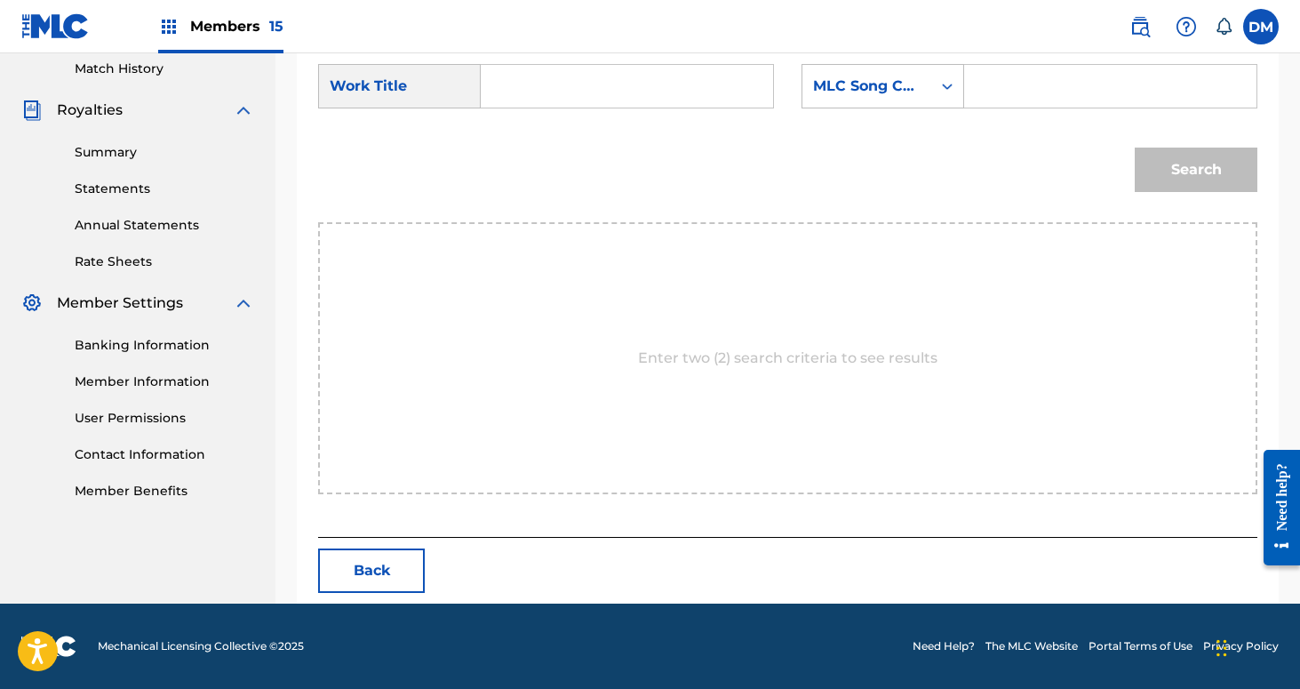
click at [626, 103] on input "Search Form" at bounding box center [627, 86] width 262 height 43
click at [519, 141] on strong "the" at bounding box center [523, 147] width 25 height 17
type input "below the sky"
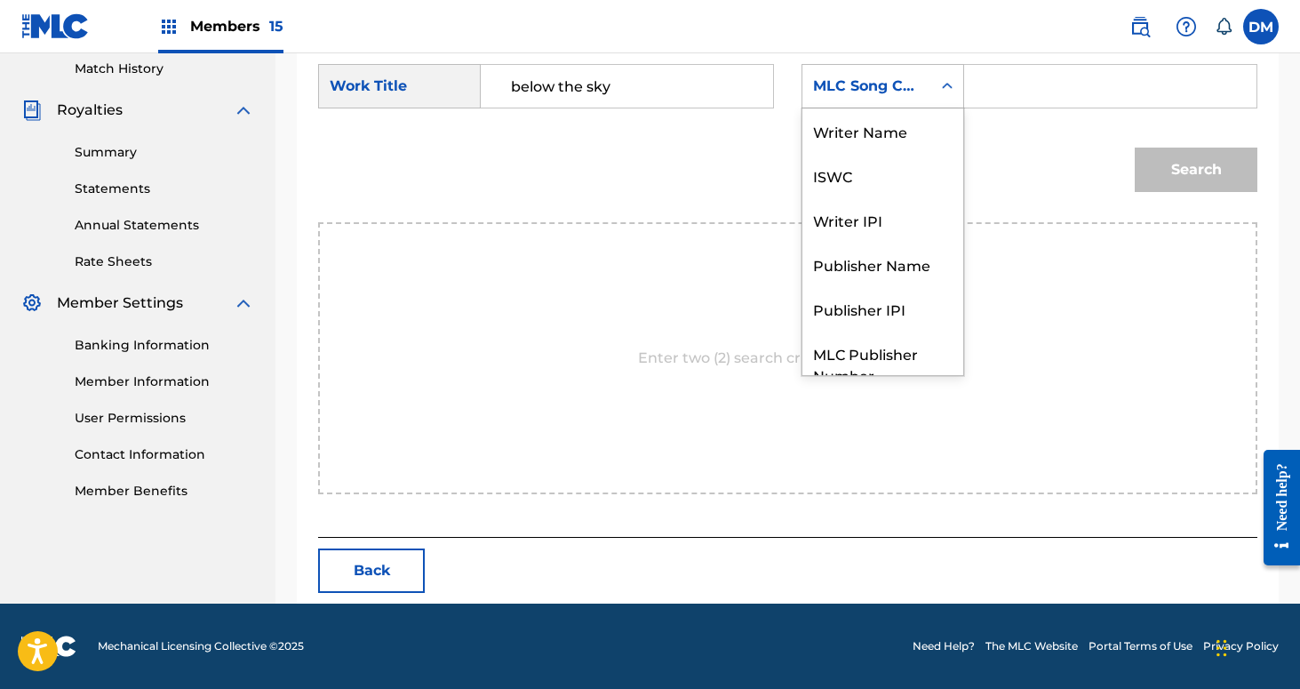
click at [914, 94] on div "MLC Song Code" at bounding box center [867, 86] width 108 height 21
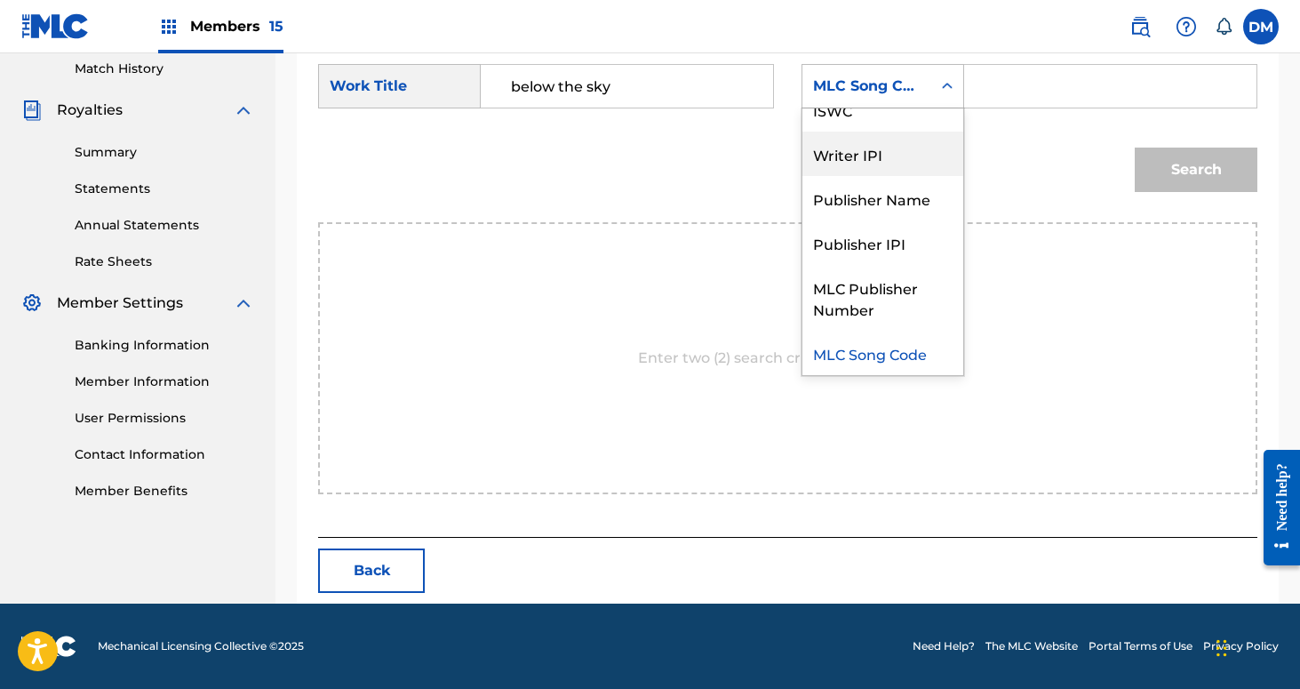
scroll to position [0, 0]
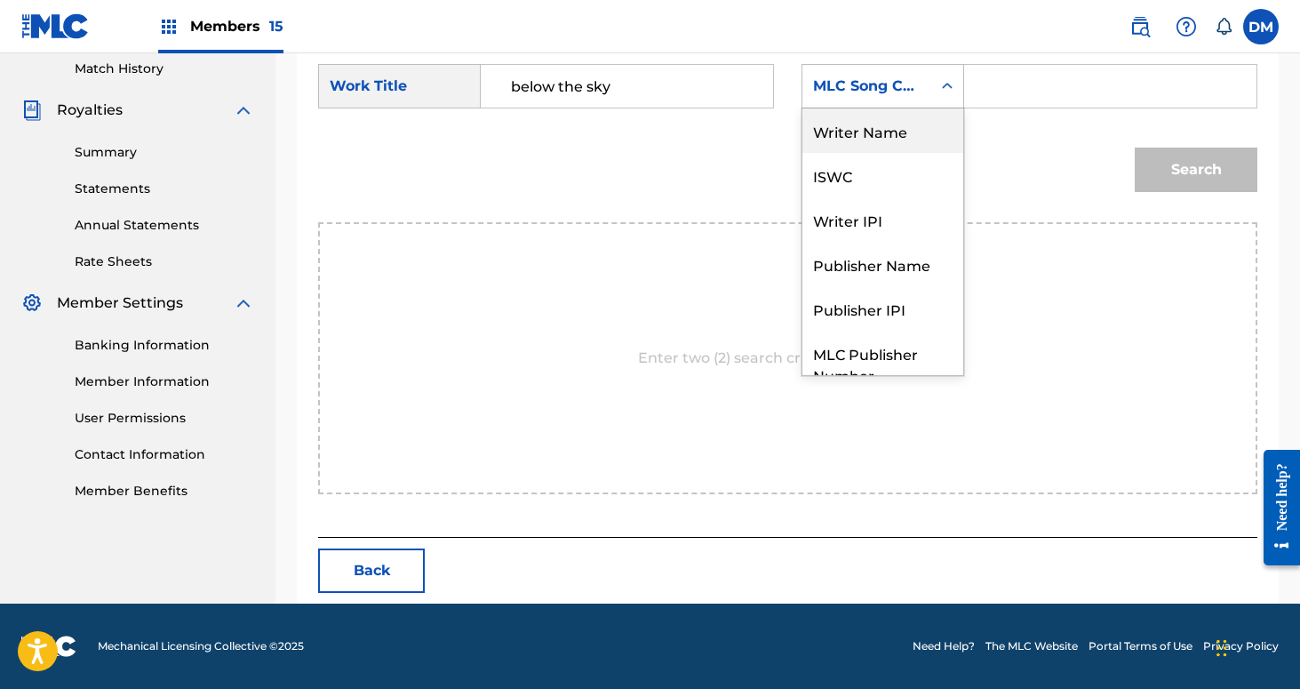
click at [910, 134] on div "Writer Name" at bounding box center [882, 130] width 161 height 44
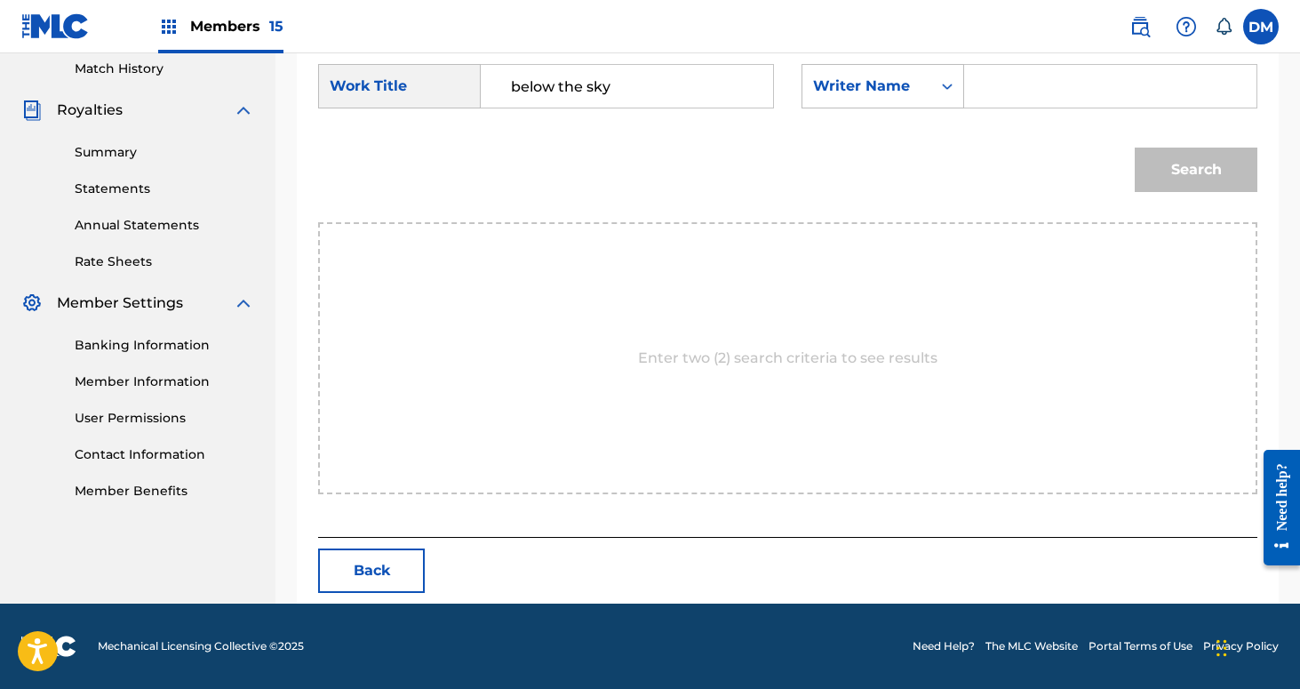
click at [985, 106] on input "Search Form" at bounding box center [1110, 86] width 262 height 43
type input "[PERSON_NAME]"
click at [1135, 148] on button "Search" at bounding box center [1196, 170] width 123 height 44
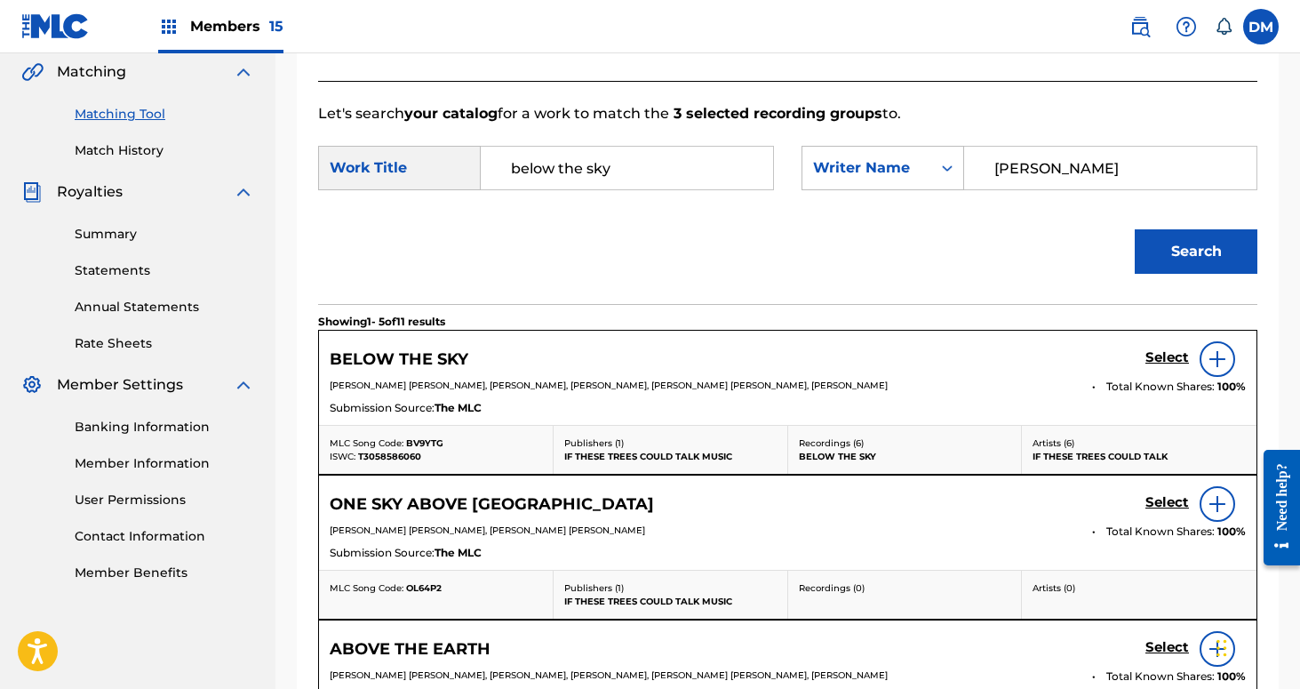
scroll to position [495, 0]
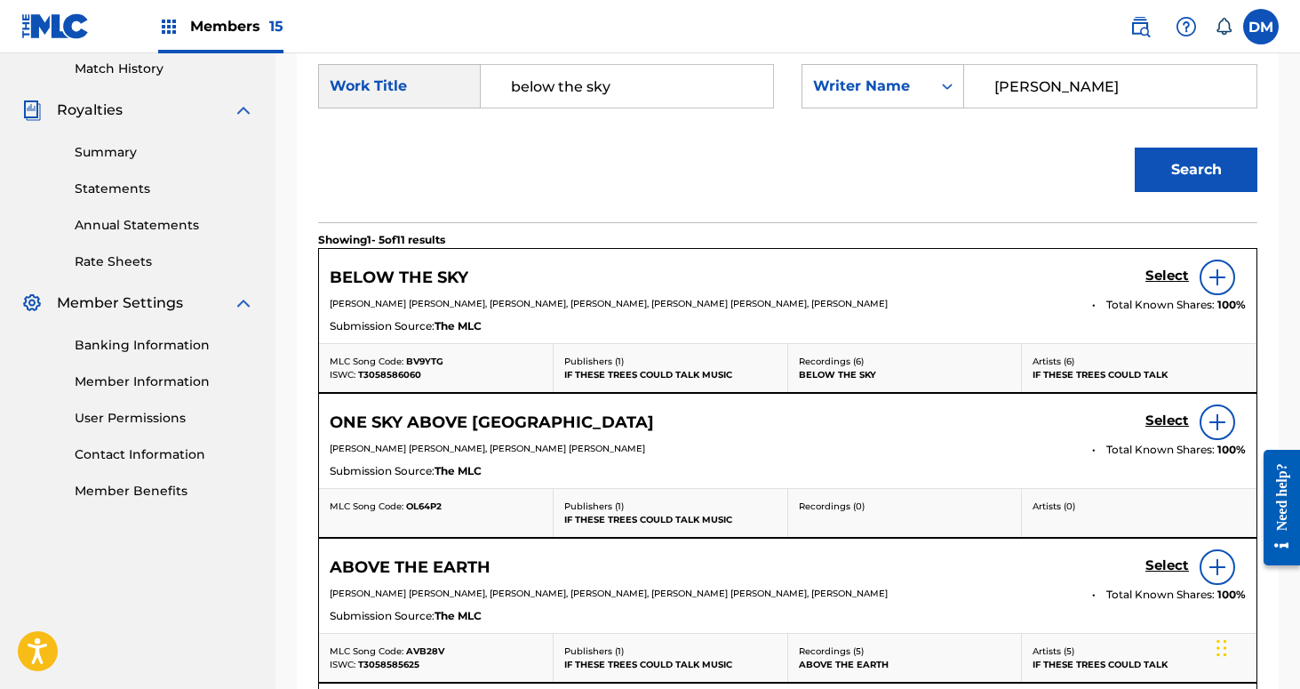
click at [1161, 268] on h5 "Select" at bounding box center [1168, 275] width 44 height 17
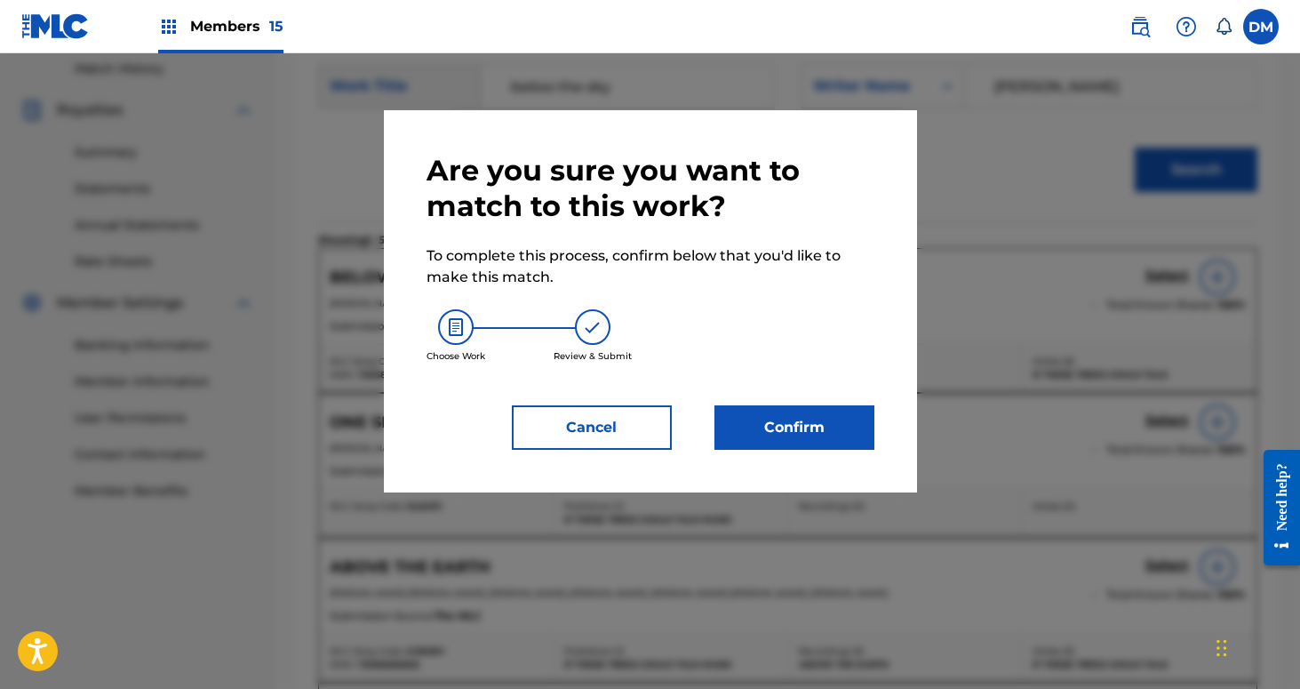
click at [806, 414] on button "Confirm" at bounding box center [795, 427] width 160 height 44
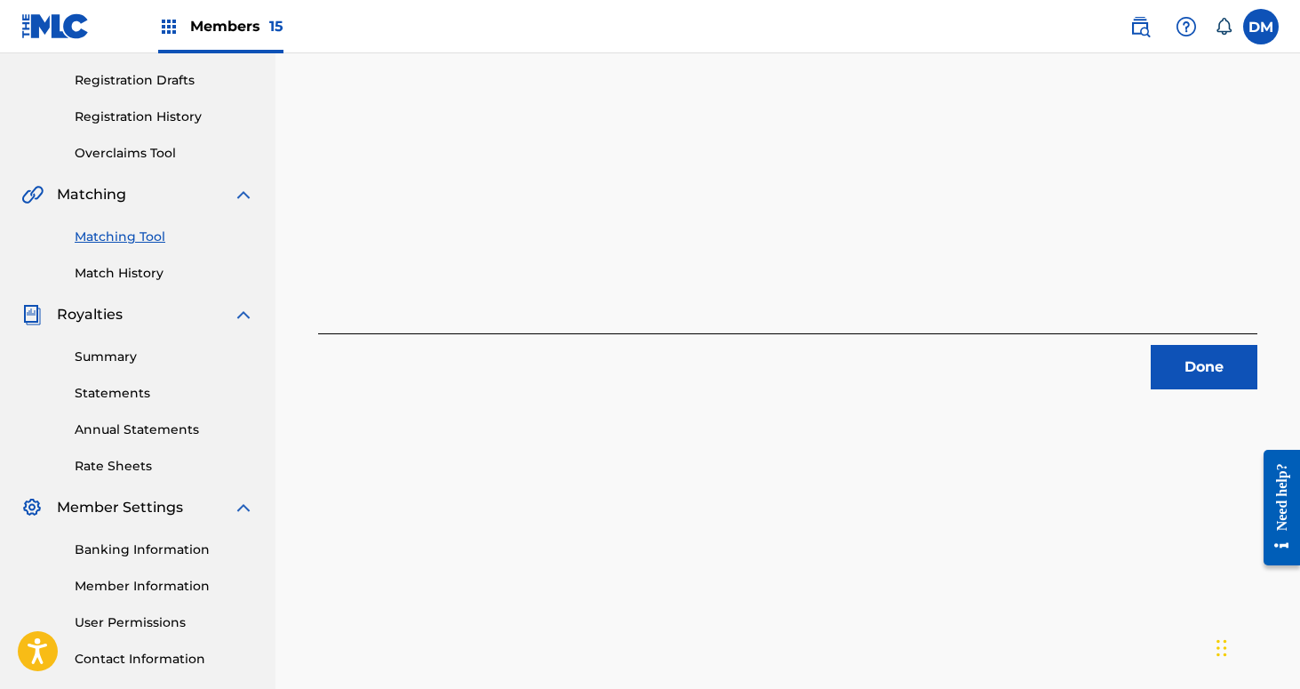
scroll to position [0, 0]
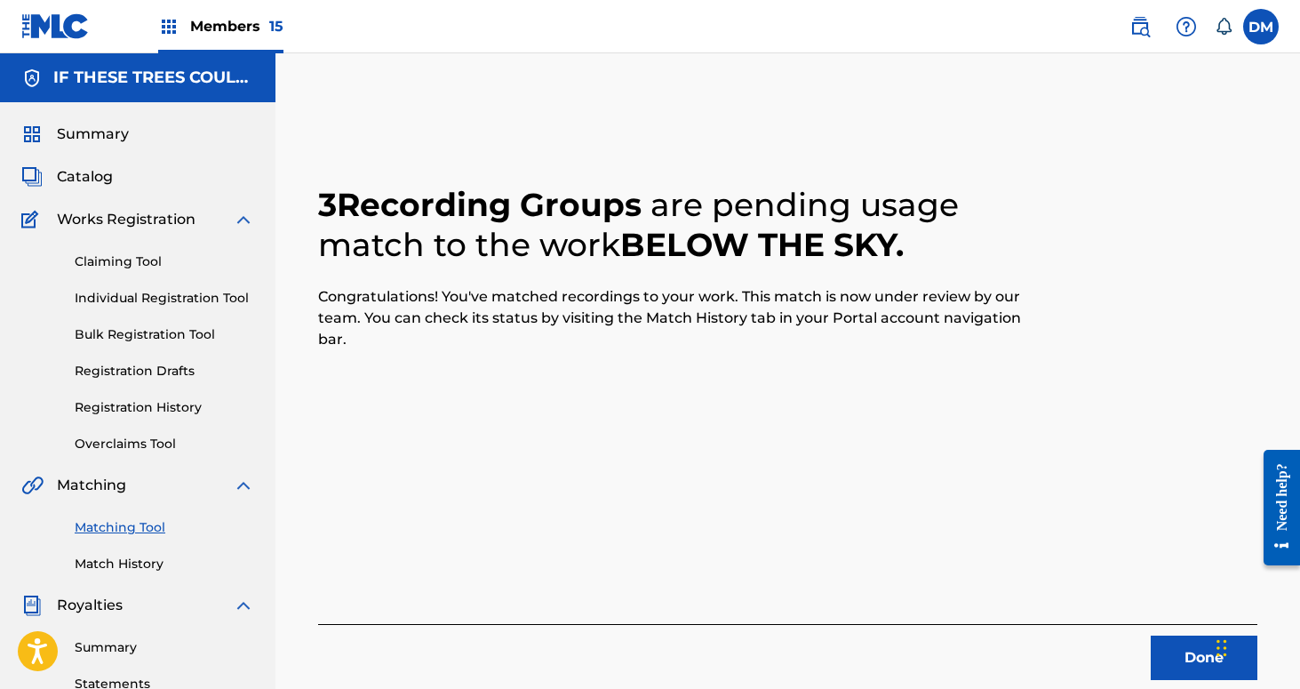
click at [1165, 659] on button "Done" at bounding box center [1204, 657] width 107 height 44
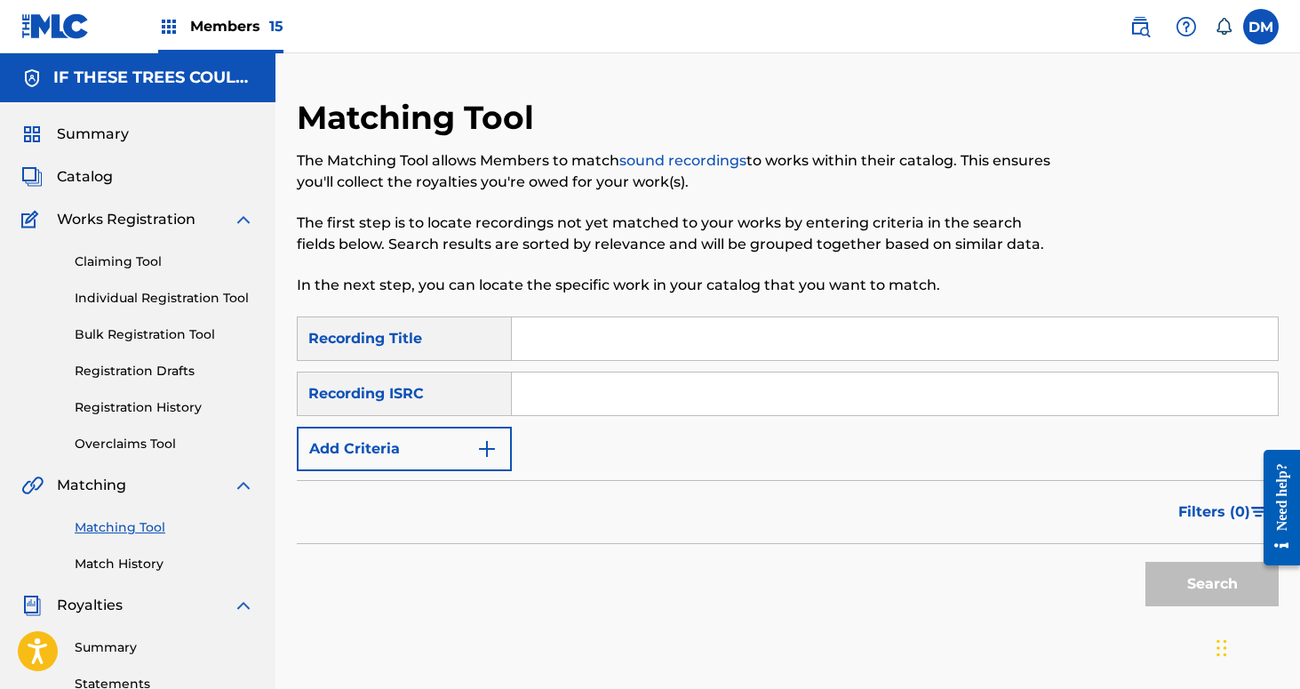
click at [143, 565] on link "Match History" at bounding box center [165, 564] width 180 height 19
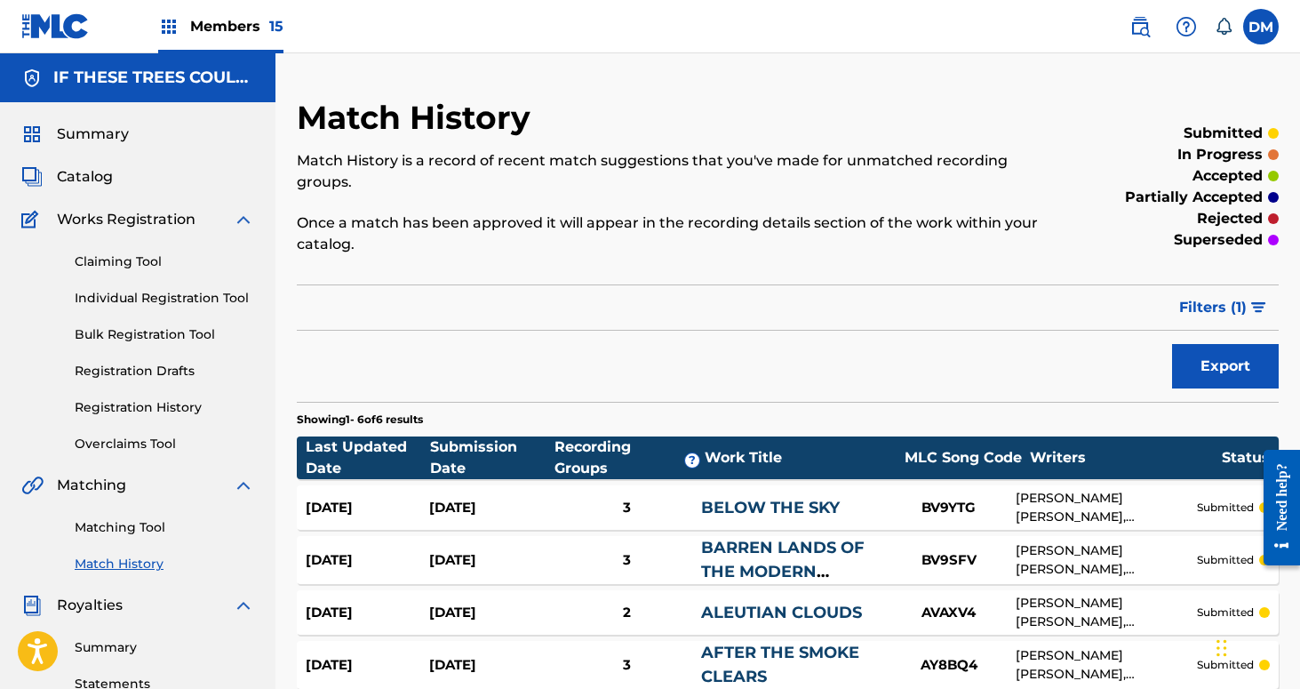
click at [111, 531] on link "Matching Tool" at bounding box center [165, 527] width 180 height 19
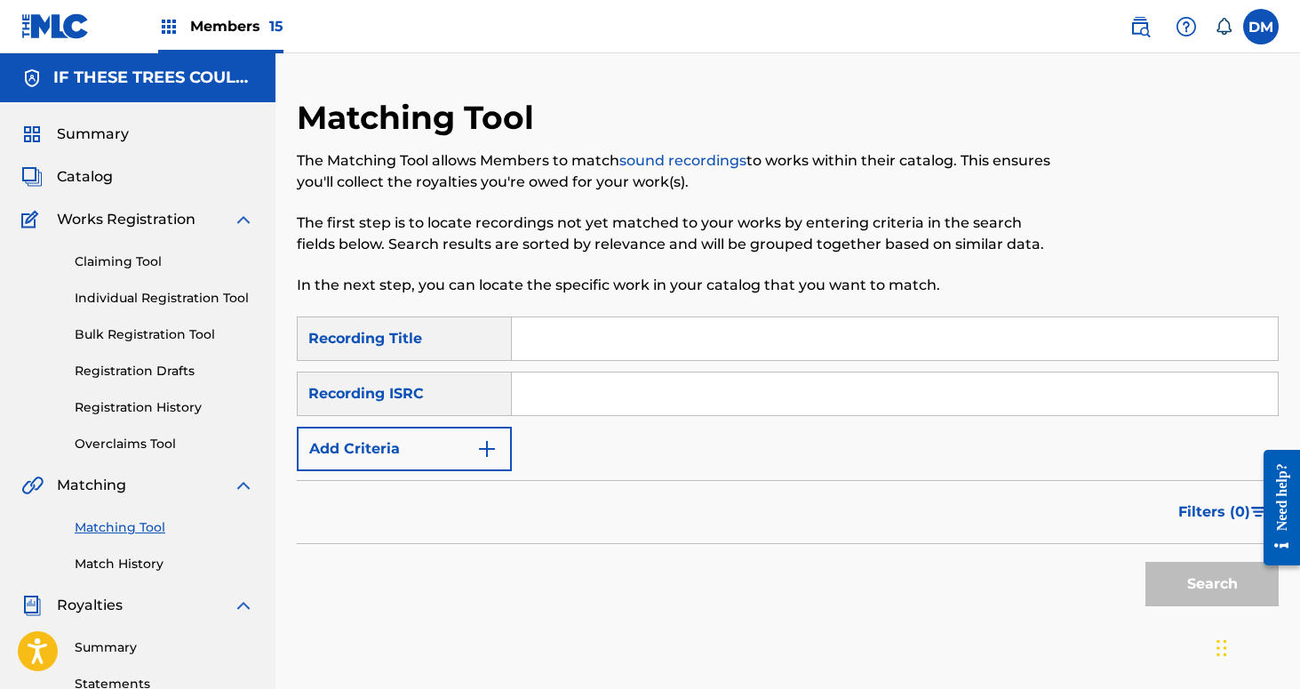
click at [540, 346] on input "Search Form" at bounding box center [895, 338] width 766 height 43
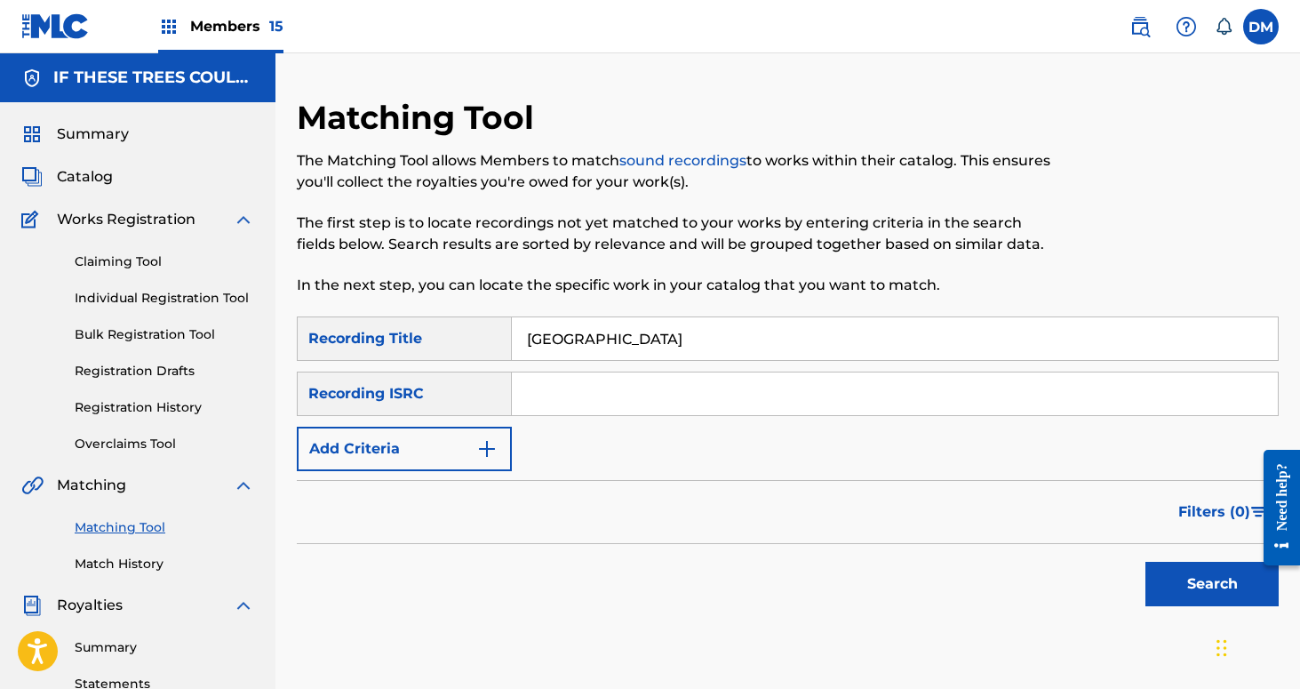
type input "[GEOGRAPHIC_DATA]"
click at [470, 439] on button "Add Criteria" at bounding box center [404, 449] width 215 height 44
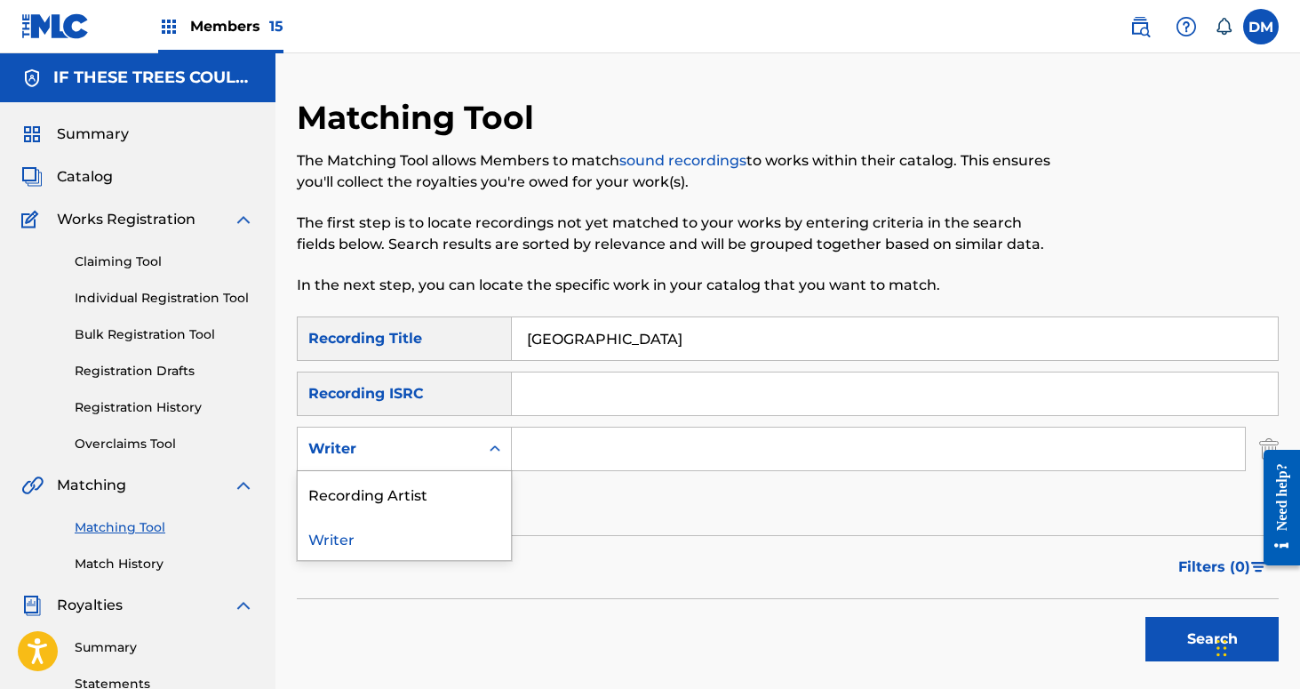
click at [470, 445] on div "Writer" at bounding box center [388, 449] width 181 height 34
click at [466, 503] on div "Recording Artist" at bounding box center [404, 493] width 213 height 44
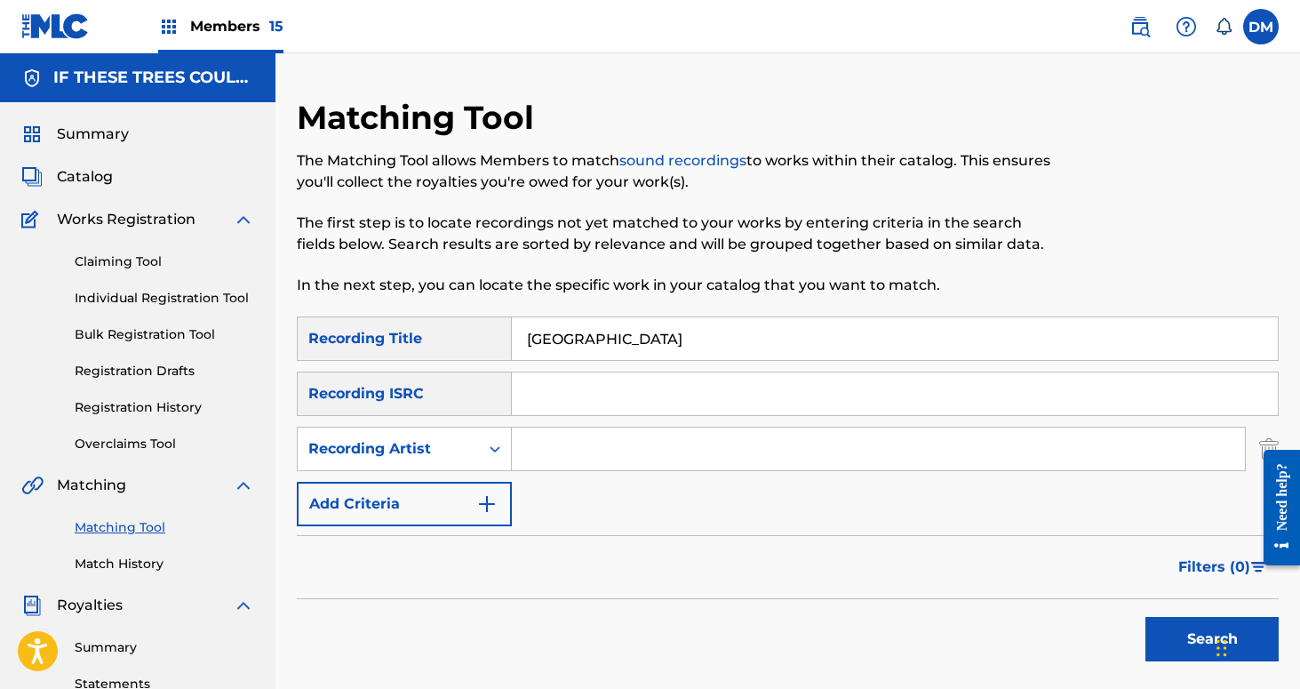
click at [588, 455] on input "Search Form" at bounding box center [878, 448] width 733 height 43
click at [1146, 617] on button "Search" at bounding box center [1212, 639] width 133 height 44
type input "If These Trees Could Talk"
click at [1188, 636] on button "Search" at bounding box center [1212, 639] width 133 height 44
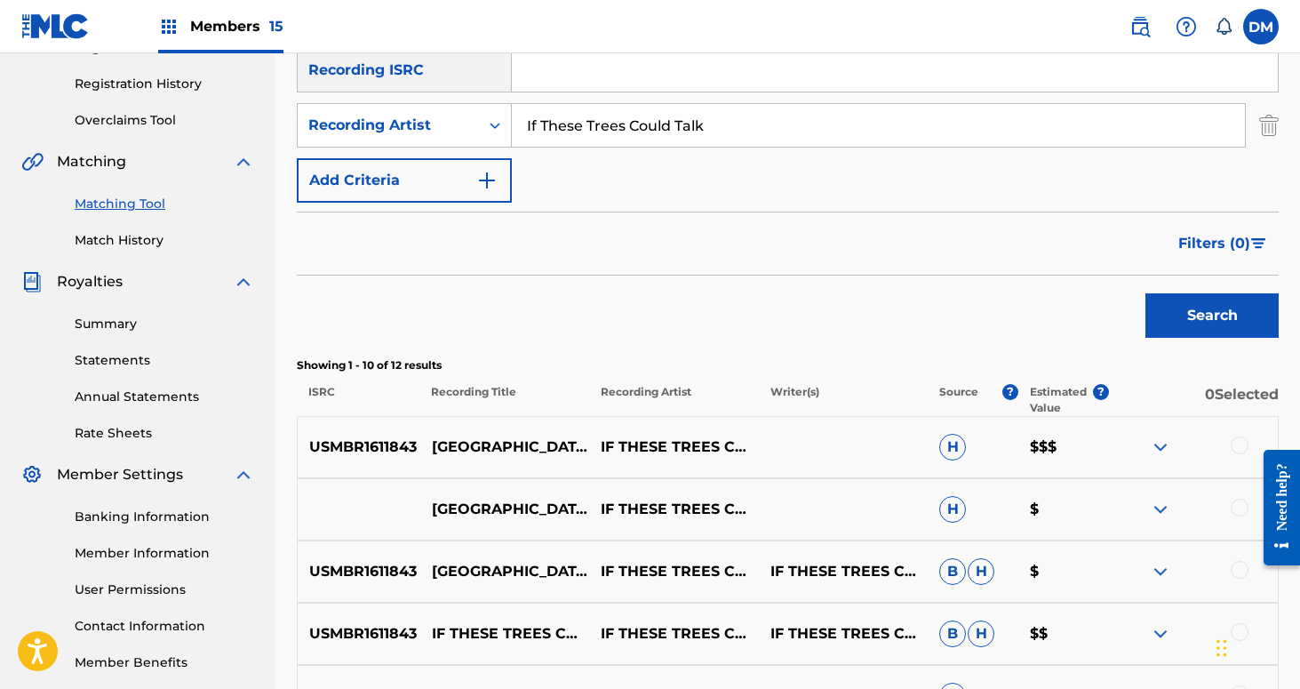
scroll to position [334, 0]
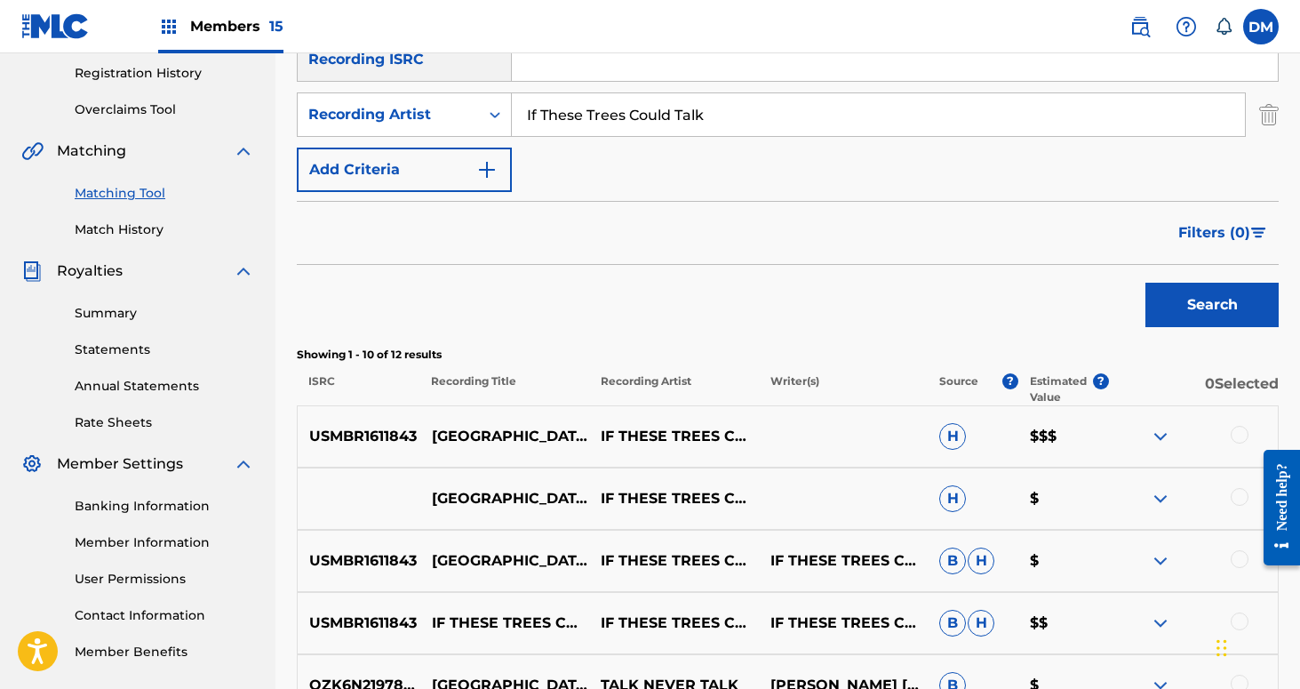
click at [1245, 436] on div at bounding box center [1240, 435] width 18 height 18
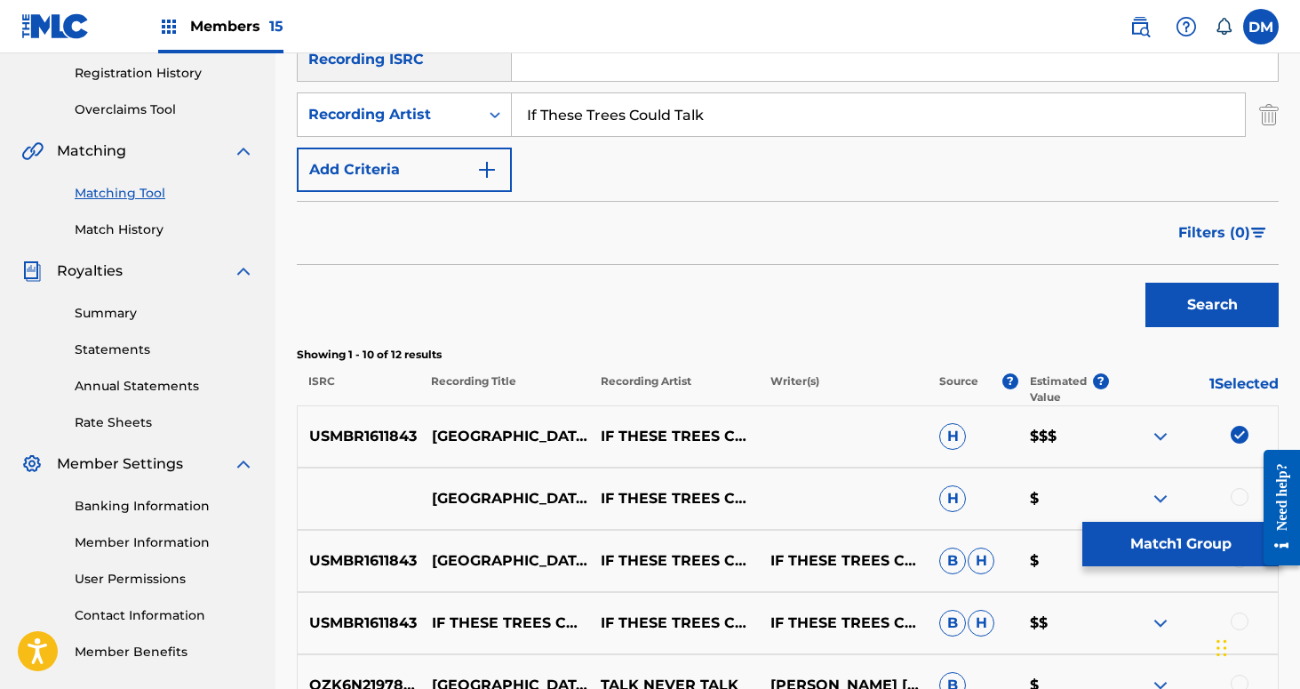
click at [1242, 495] on div at bounding box center [1240, 497] width 18 height 18
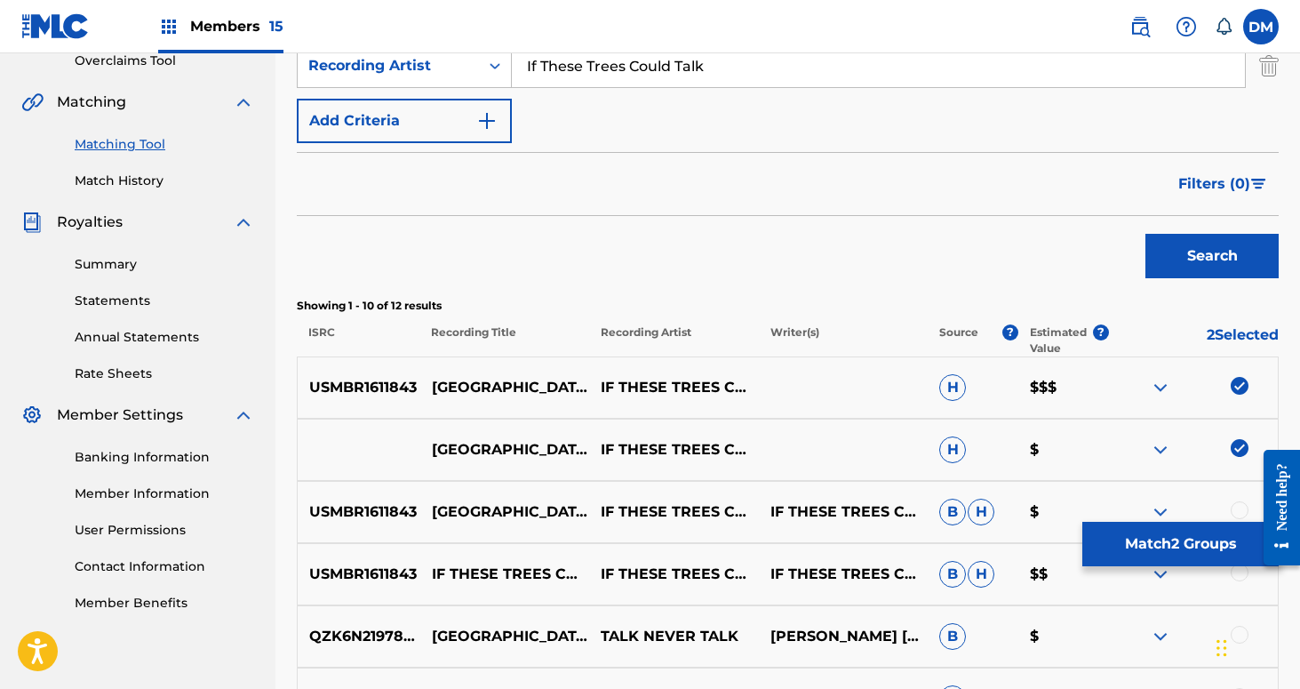
scroll to position [439, 0]
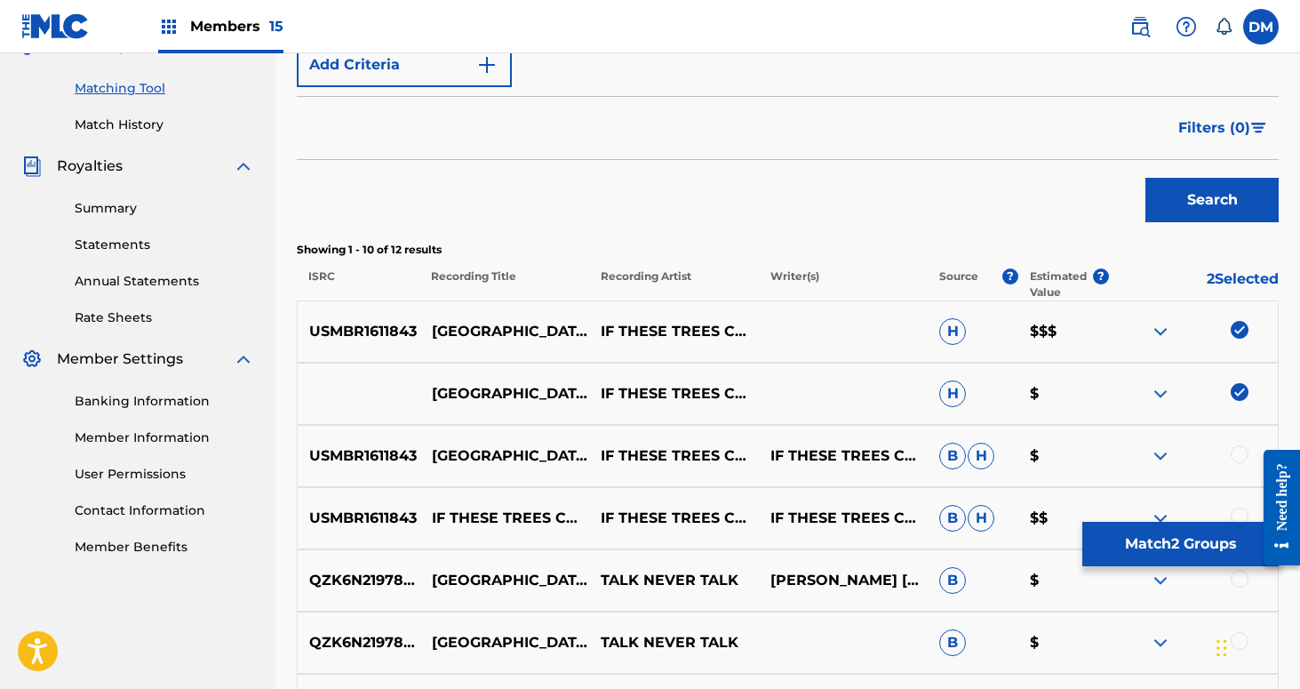
click at [1235, 457] on div at bounding box center [1240, 454] width 18 height 18
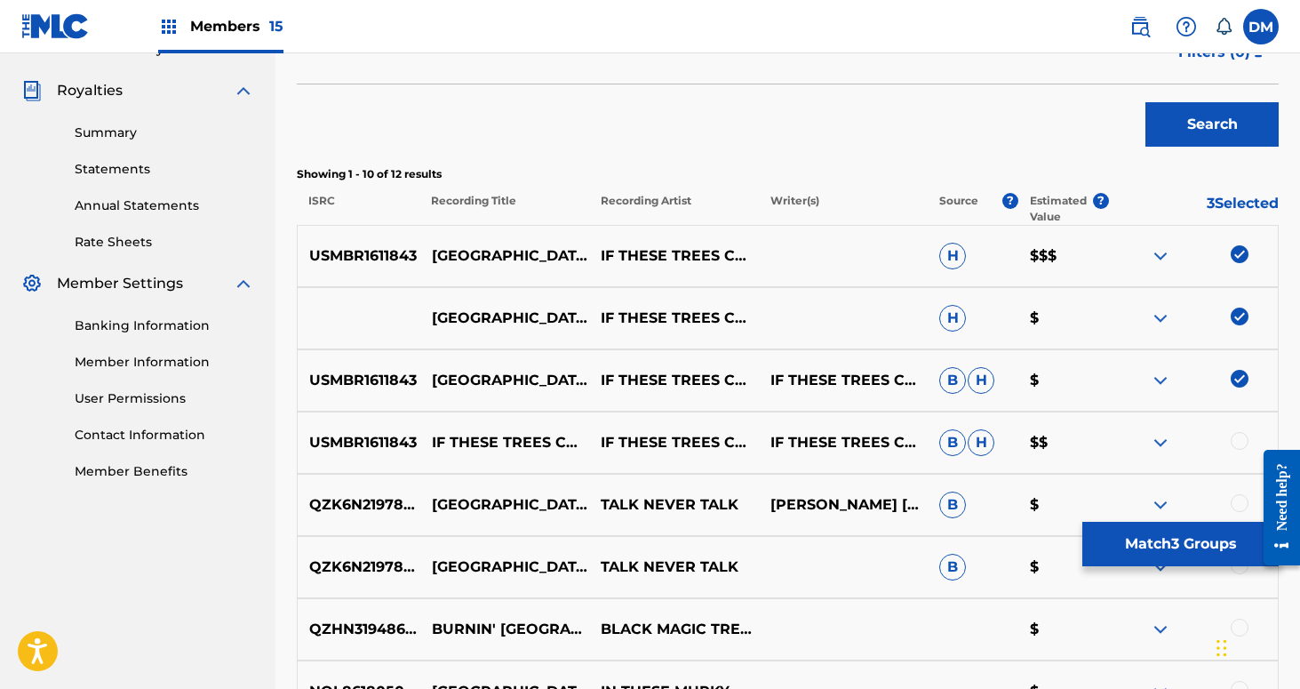
scroll to position [540, 0]
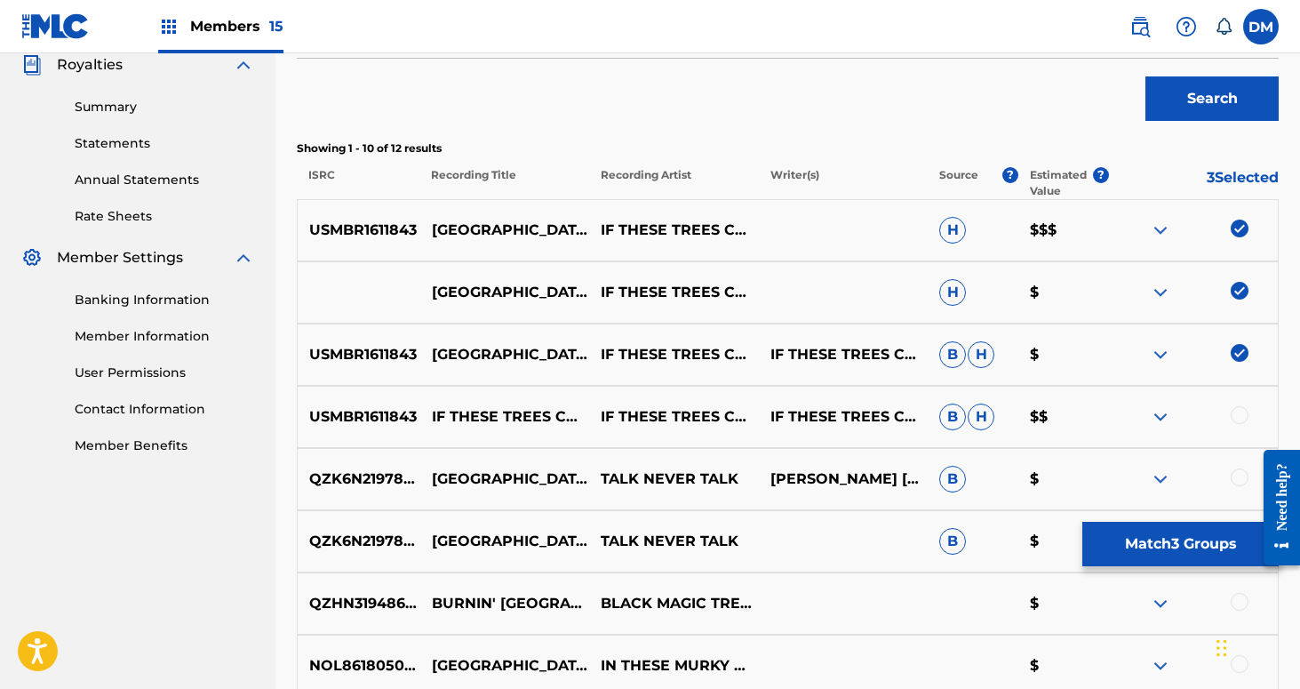
click at [1239, 414] on div at bounding box center [1240, 415] width 18 height 18
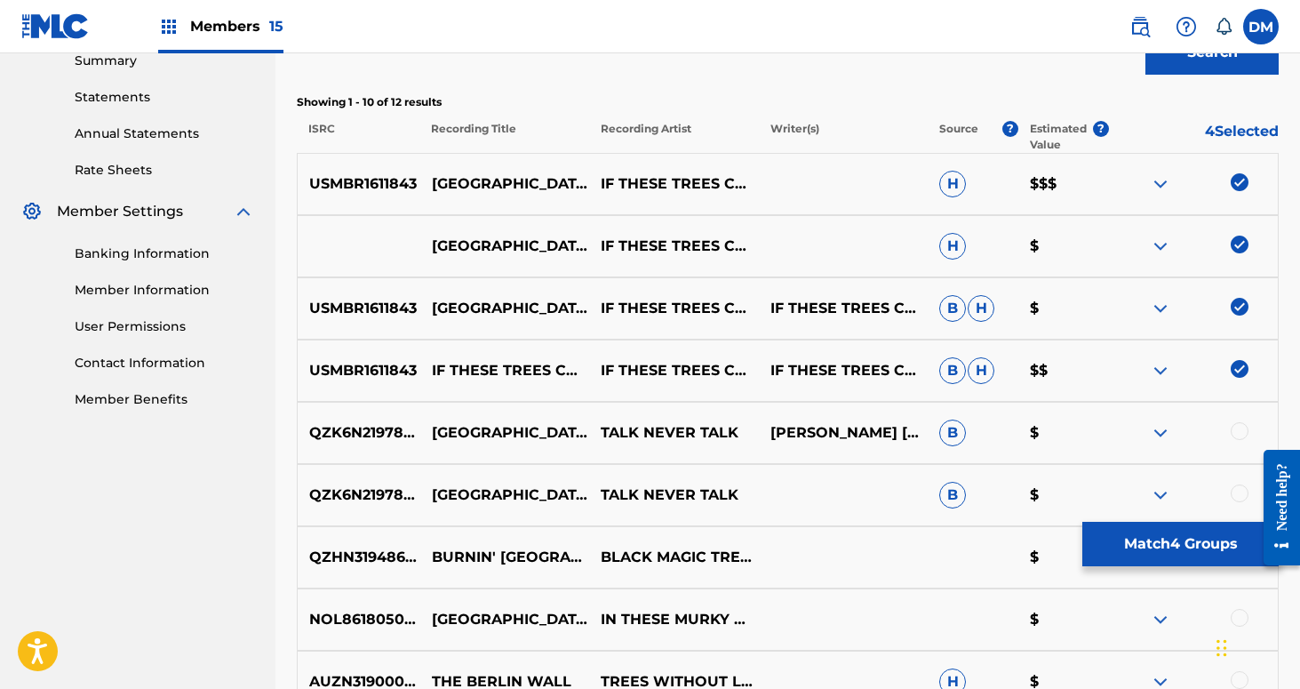
scroll to position [588, 0]
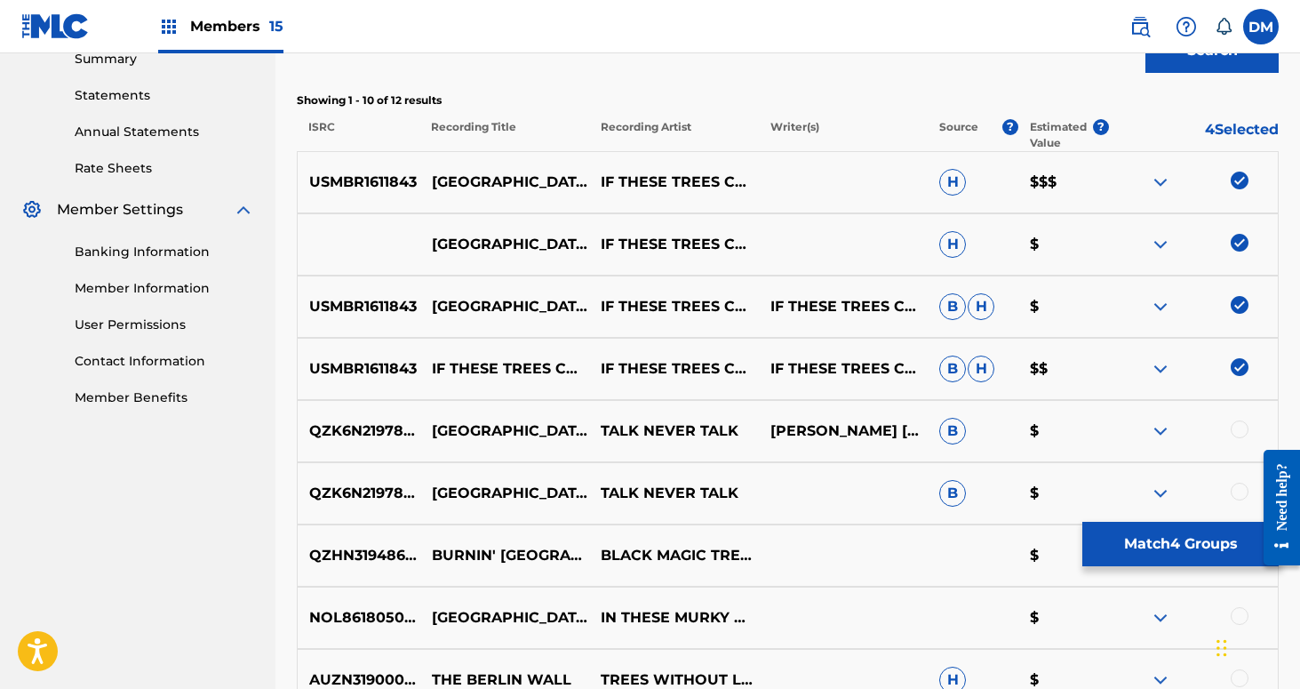
click at [1170, 549] on button "Match 4 Groups" at bounding box center [1180, 544] width 196 height 44
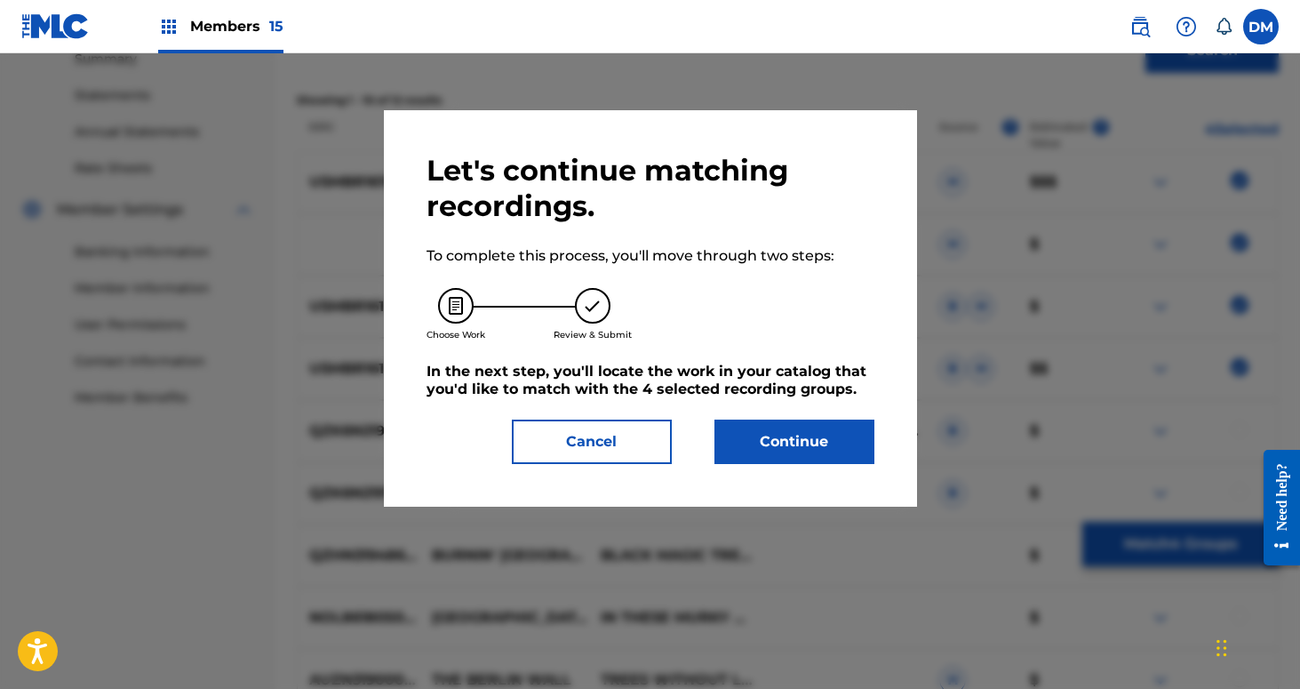
click at [775, 433] on button "Continue" at bounding box center [795, 441] width 160 height 44
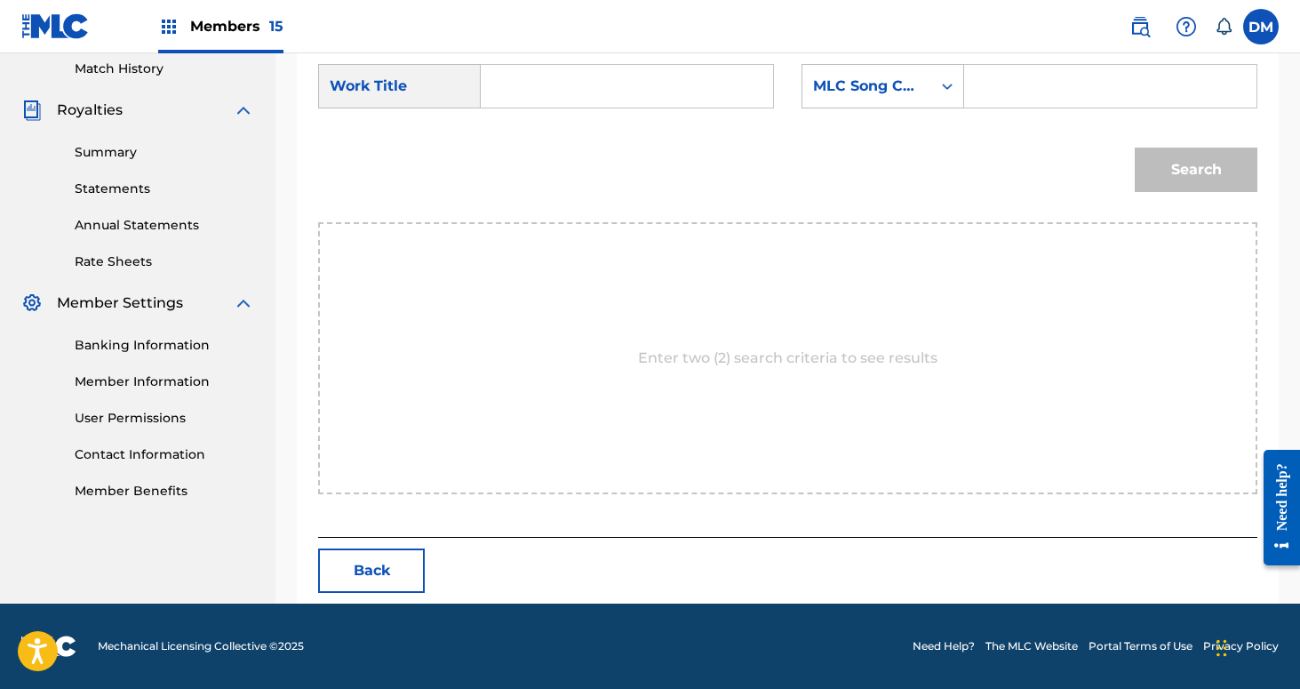
click at [547, 76] on input "Search Form" at bounding box center [627, 86] width 262 height 43
click at [527, 132] on strong "[GEOGRAPHIC_DATA]" at bounding box center [591, 125] width 160 height 17
type input "[GEOGRAPHIC_DATA]"
click at [914, 54] on form "SearchWithCriteria803d240a-3ee9-4ea3-aa9a-577e82270d18 Work Title [GEOGRAPHIC_D…" at bounding box center [787, 133] width 939 height 180
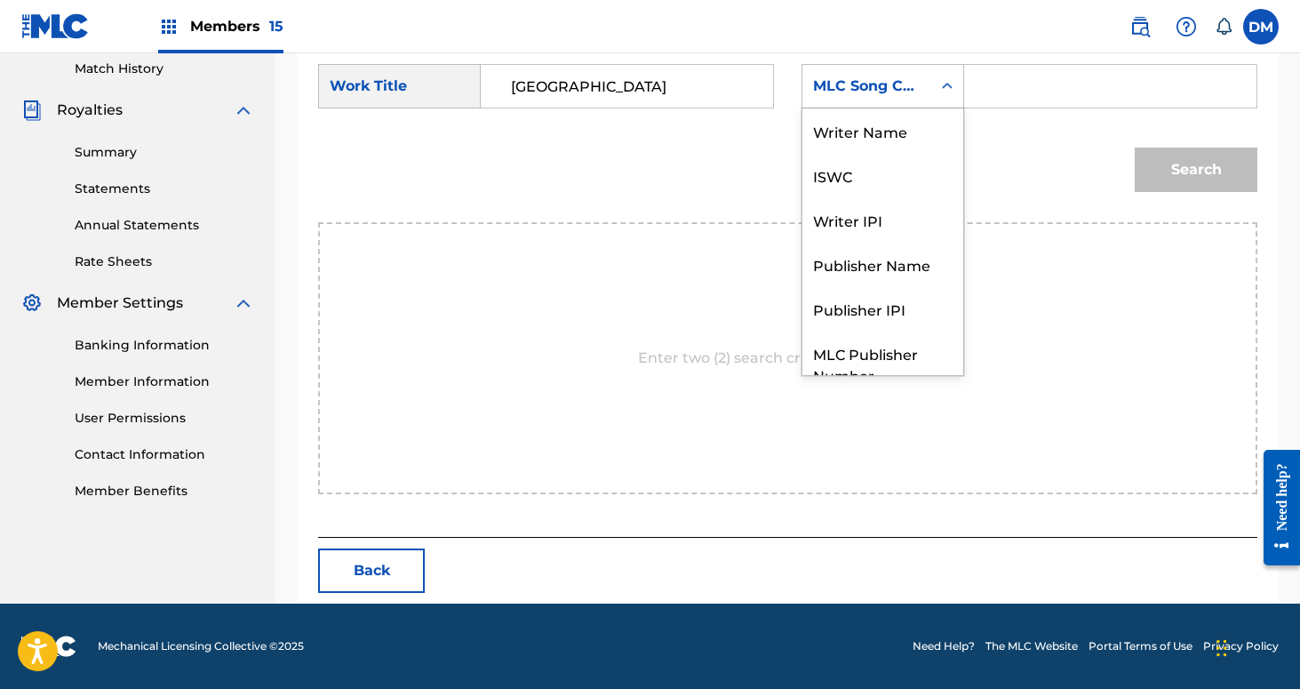
click at [902, 80] on div "MLC Song Code" at bounding box center [867, 86] width 108 height 21
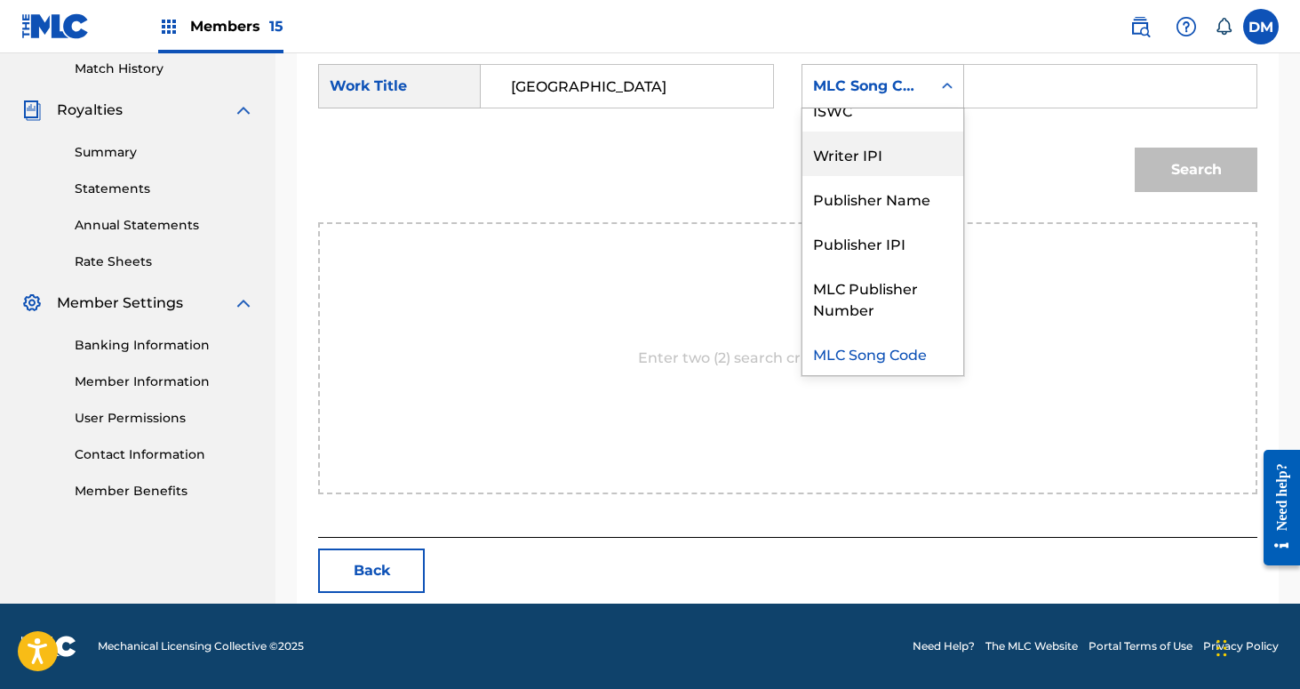
scroll to position [0, 0]
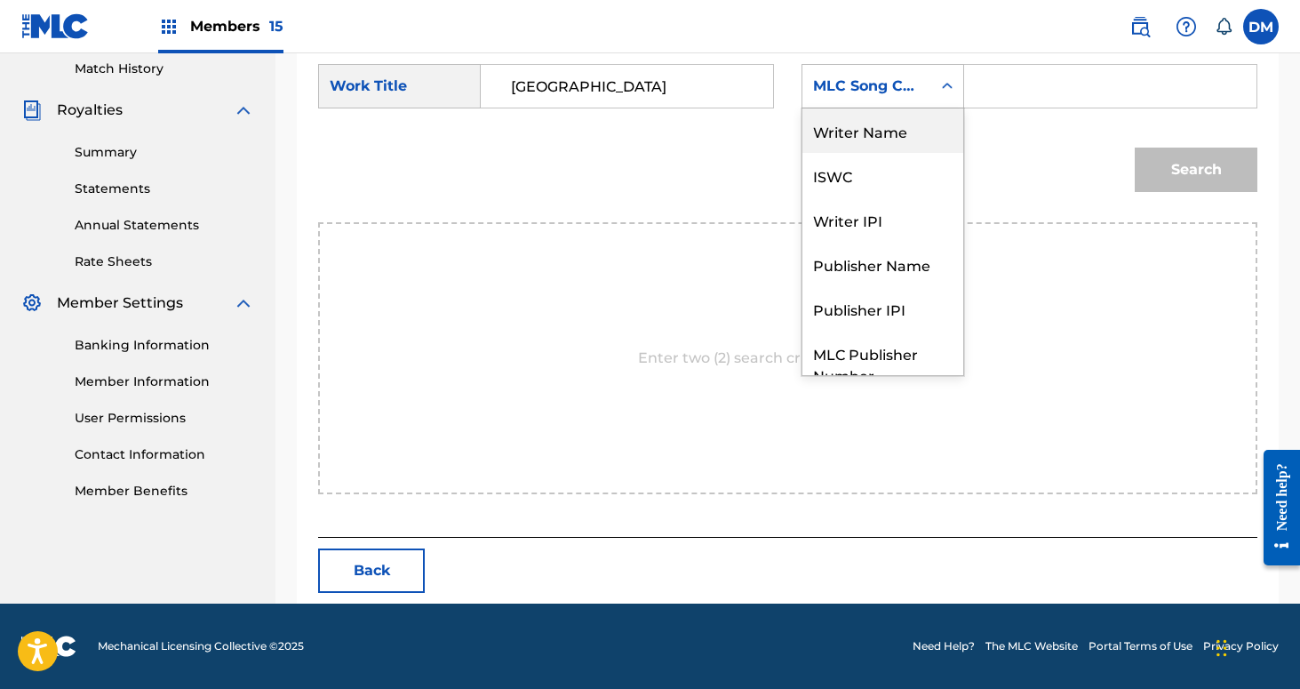
click at [908, 136] on div "Writer Name" at bounding box center [882, 130] width 161 height 44
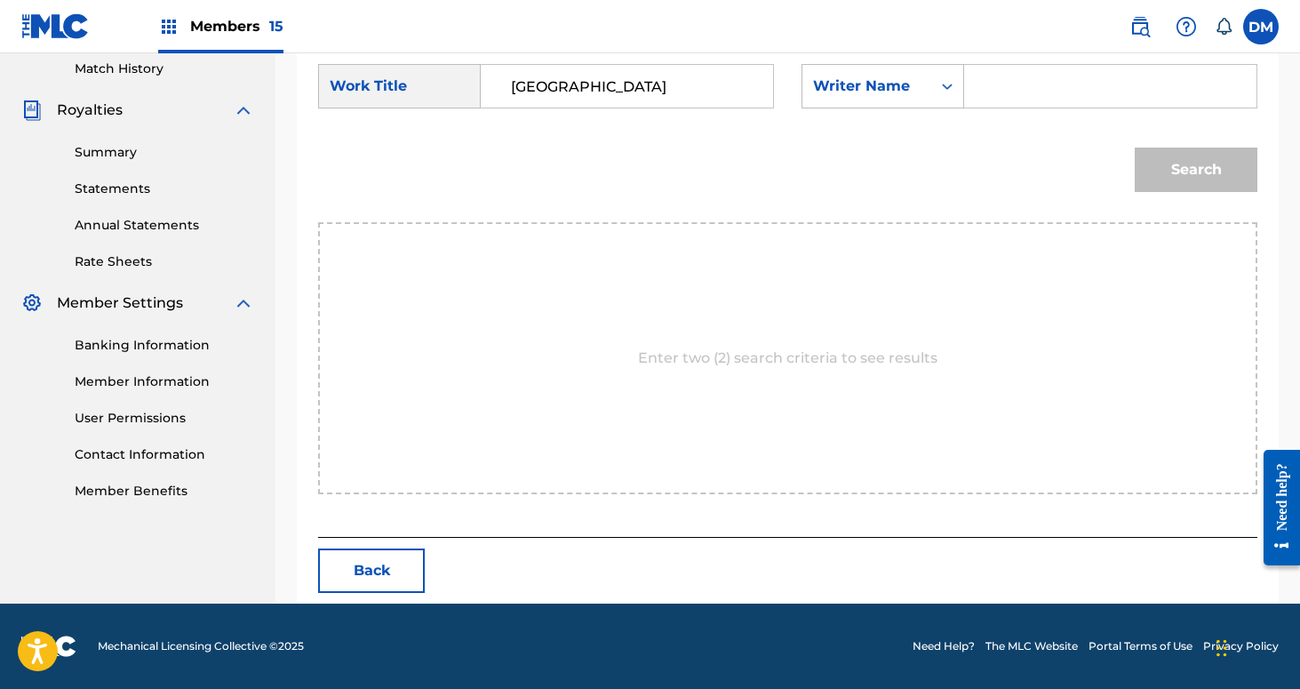
click at [1013, 84] on input "Search Form" at bounding box center [1110, 86] width 262 height 43
type input "[PERSON_NAME]"
click at [1135, 148] on button "Search" at bounding box center [1196, 170] width 123 height 44
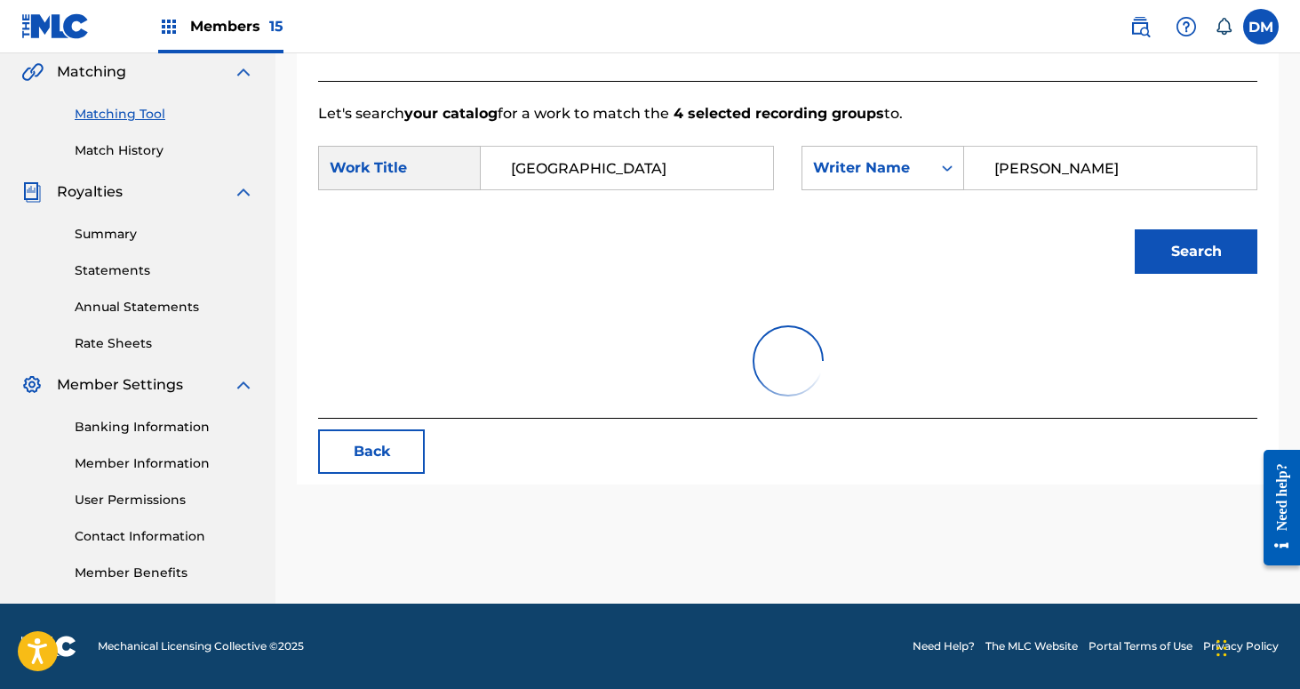
scroll to position [443, 0]
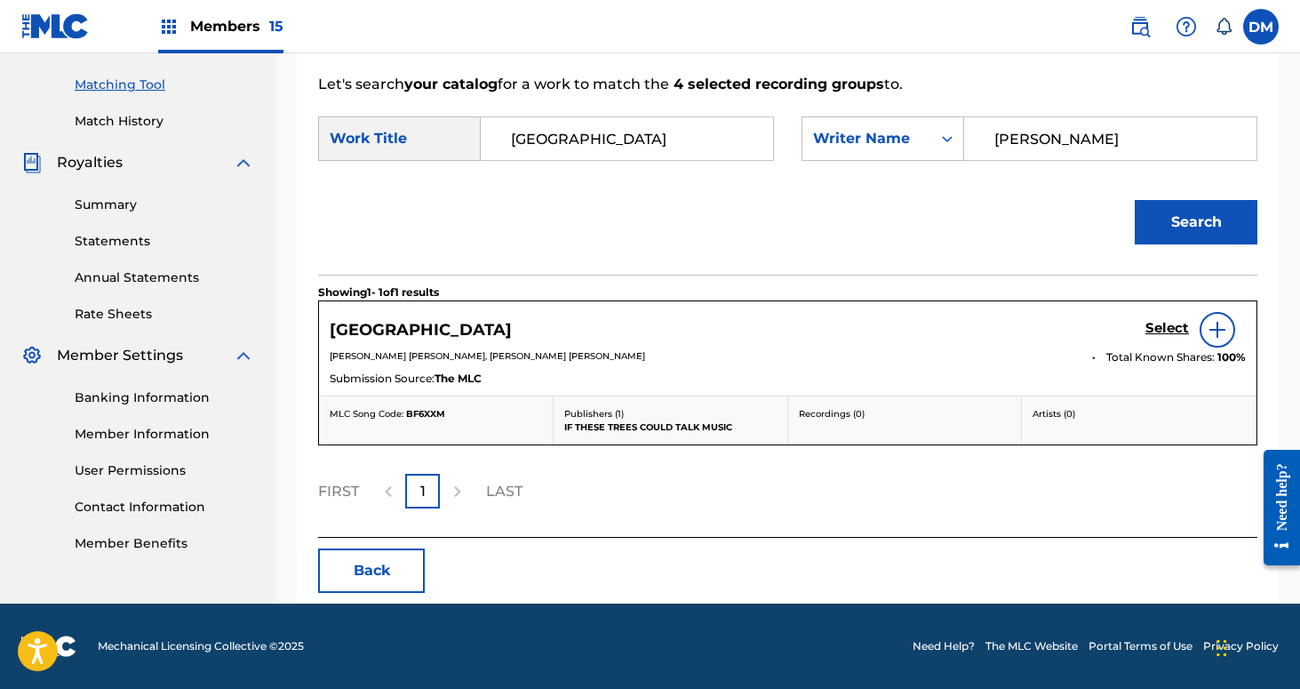
click at [1160, 331] on h5 "Select" at bounding box center [1168, 328] width 44 height 17
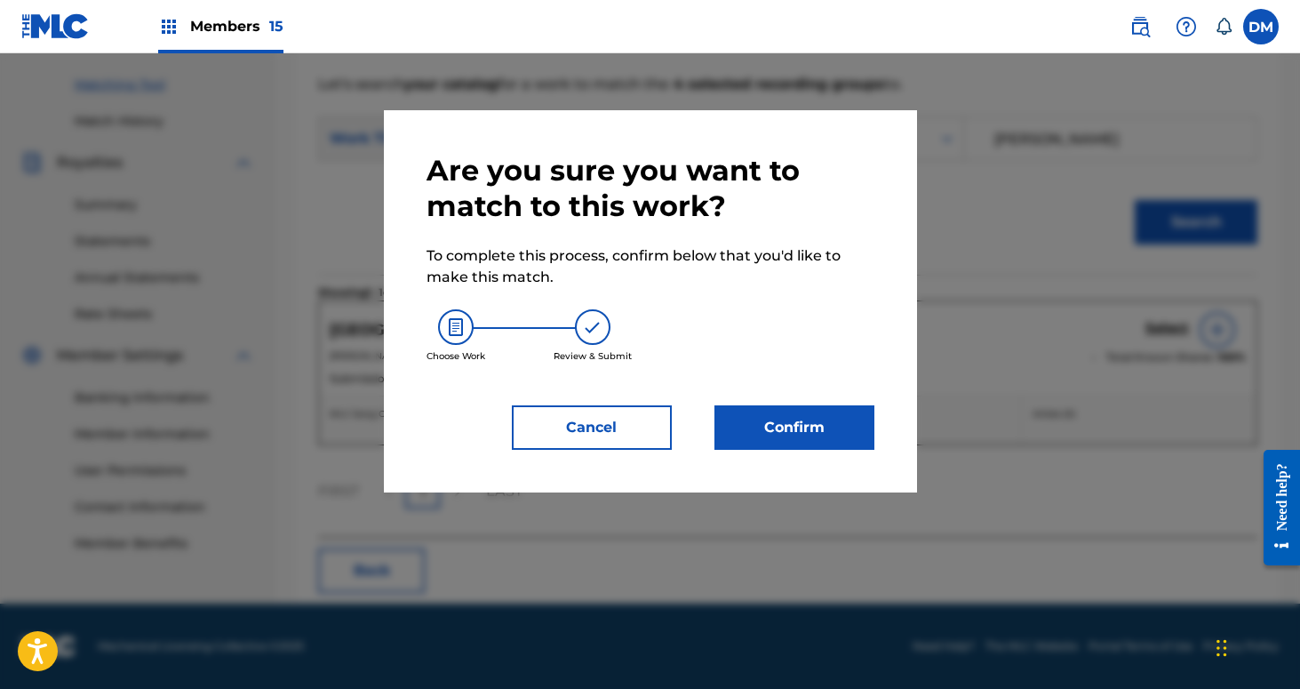
click at [796, 411] on button "Confirm" at bounding box center [795, 427] width 160 height 44
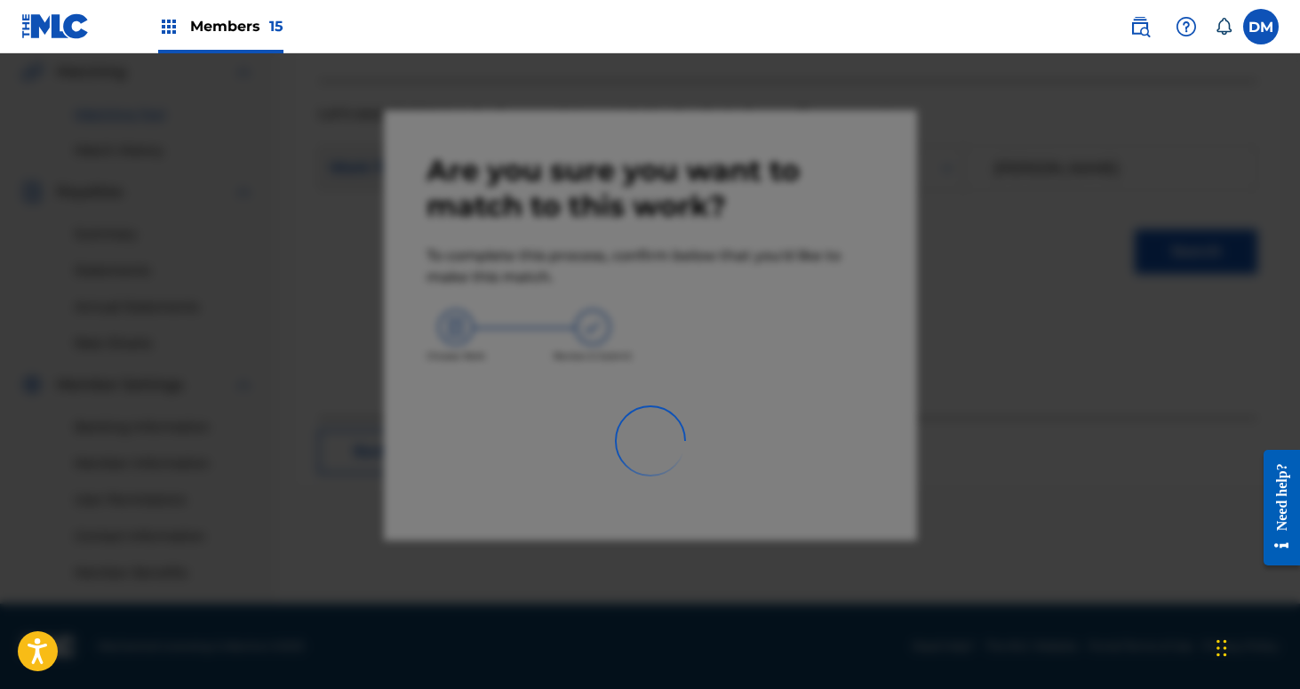
scroll to position [413, 0]
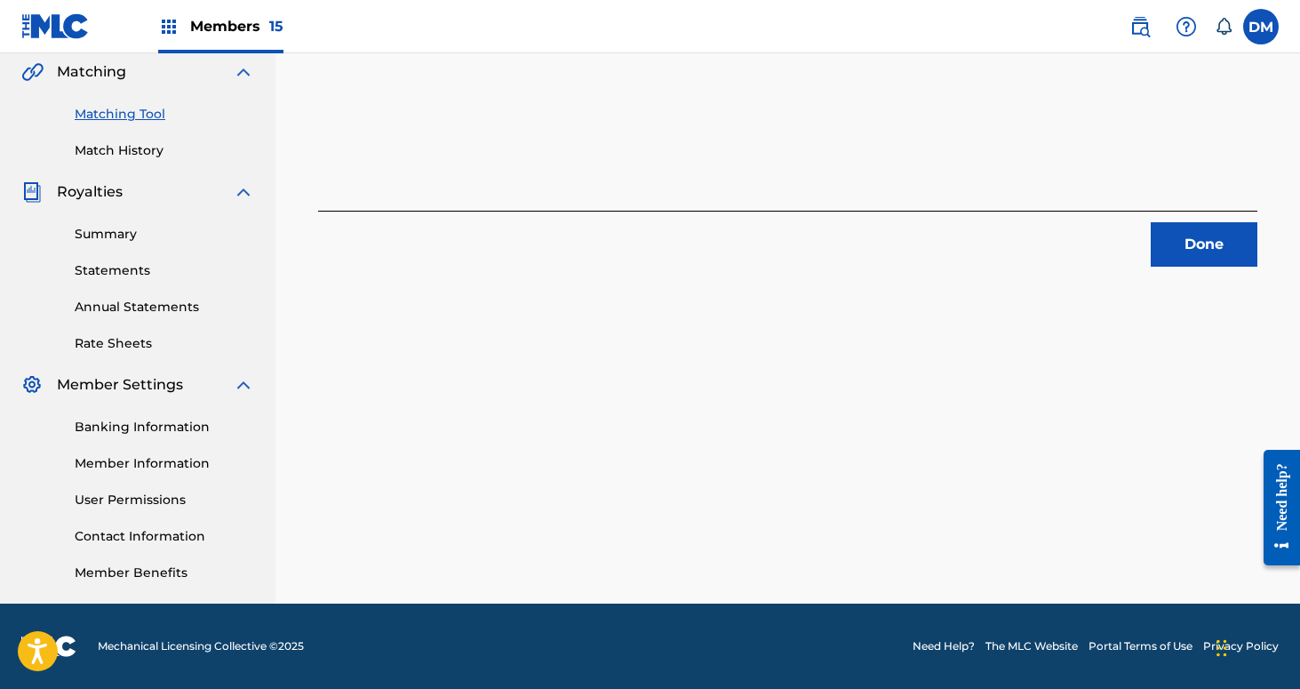
click at [1236, 254] on button "Done" at bounding box center [1204, 244] width 107 height 44
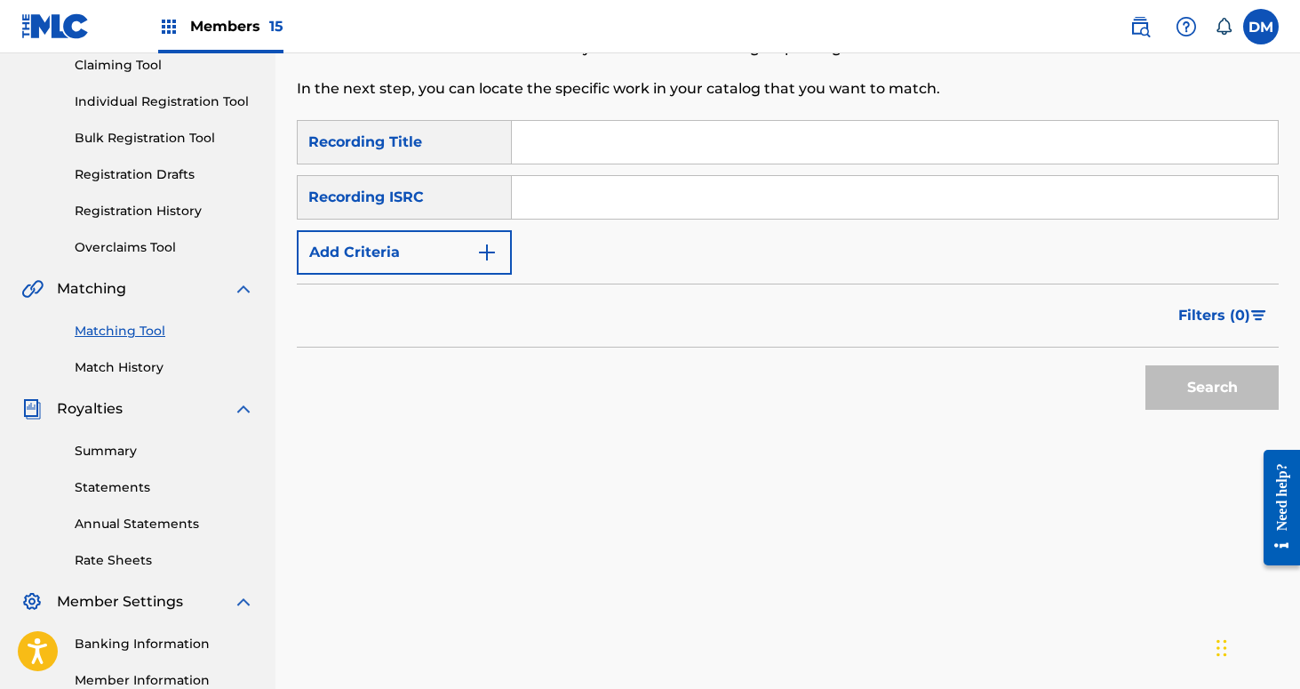
scroll to position [136, 0]
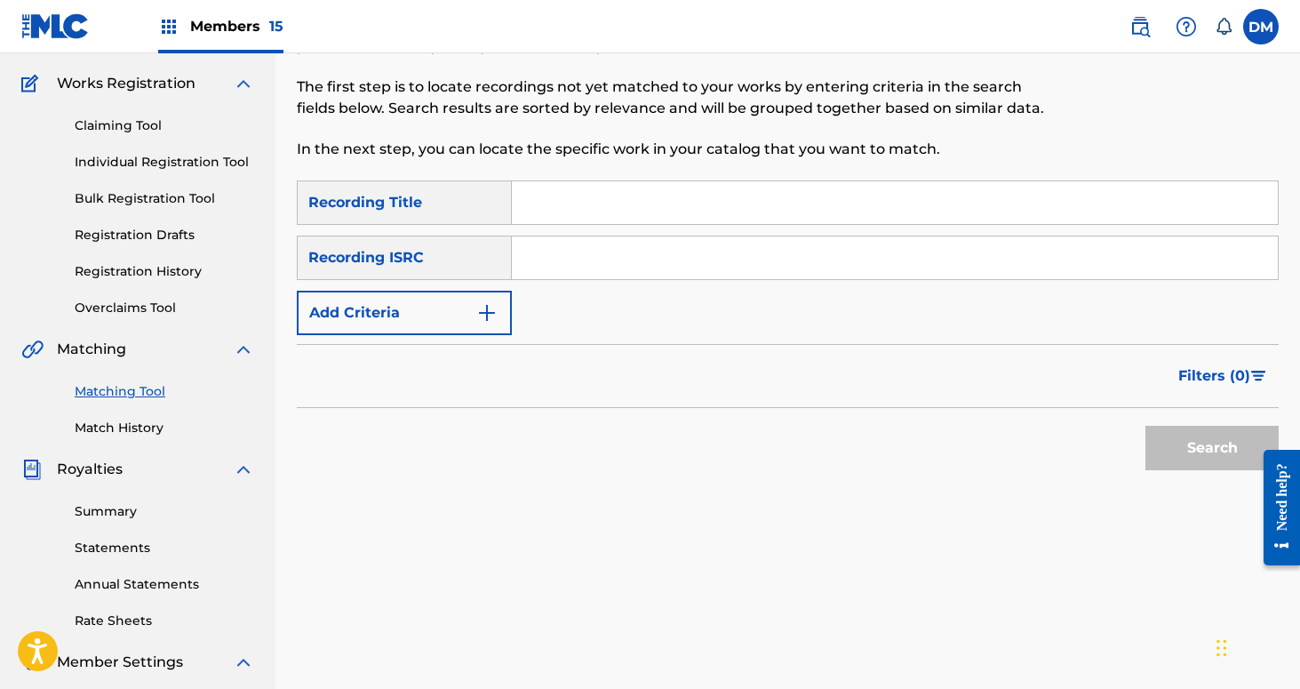
click at [609, 199] on input "Search Form" at bounding box center [895, 202] width 766 height 43
type input "Breath of Life"
click at [455, 319] on button "Add Criteria" at bounding box center [404, 313] width 215 height 44
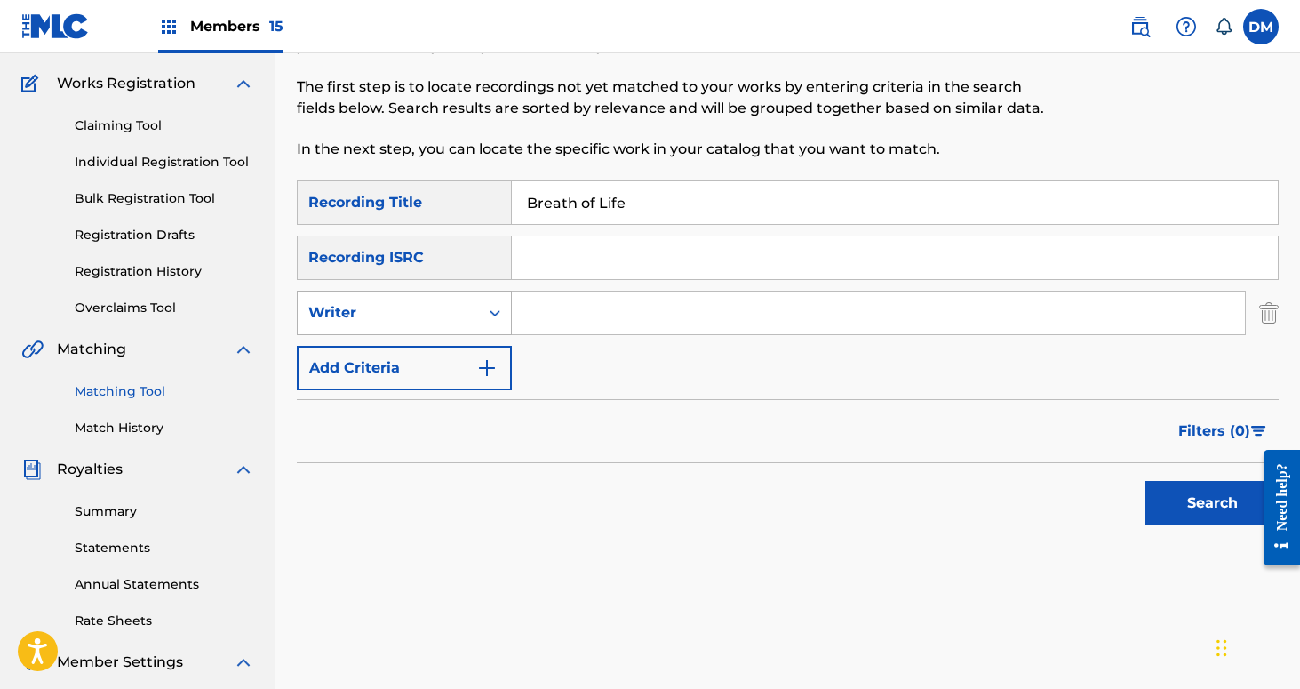
click at [450, 315] on div "Writer" at bounding box center [388, 312] width 160 height 21
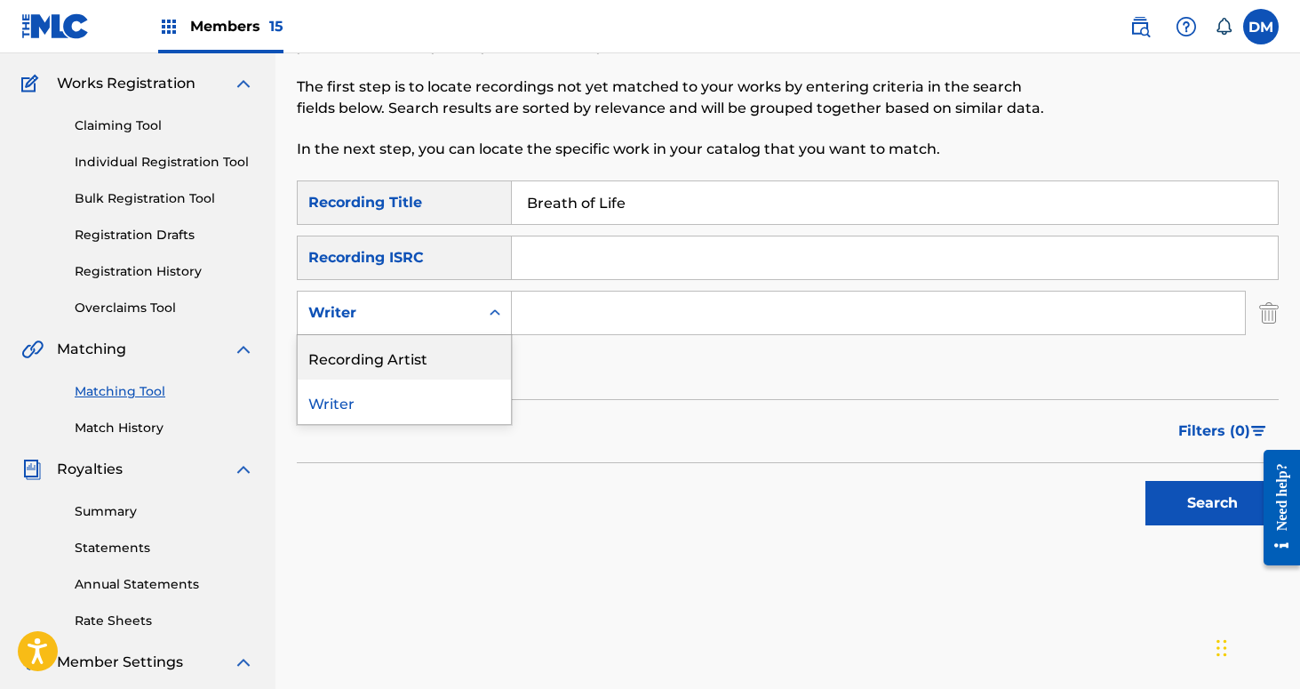
click at [450, 366] on div "Recording Artist" at bounding box center [404, 357] width 213 height 44
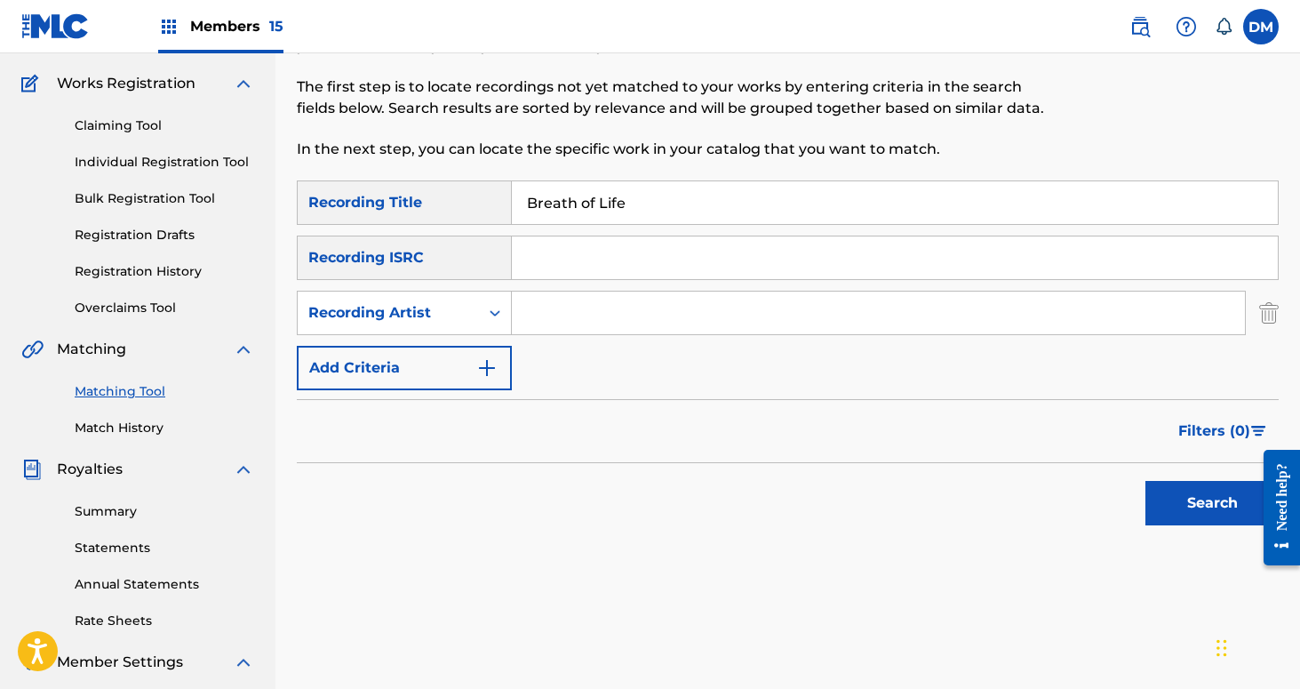
click at [612, 293] on input "Search Form" at bounding box center [878, 312] width 733 height 43
type input "If These Trees Could Talk"
click at [1202, 505] on button "Search" at bounding box center [1212, 503] width 133 height 44
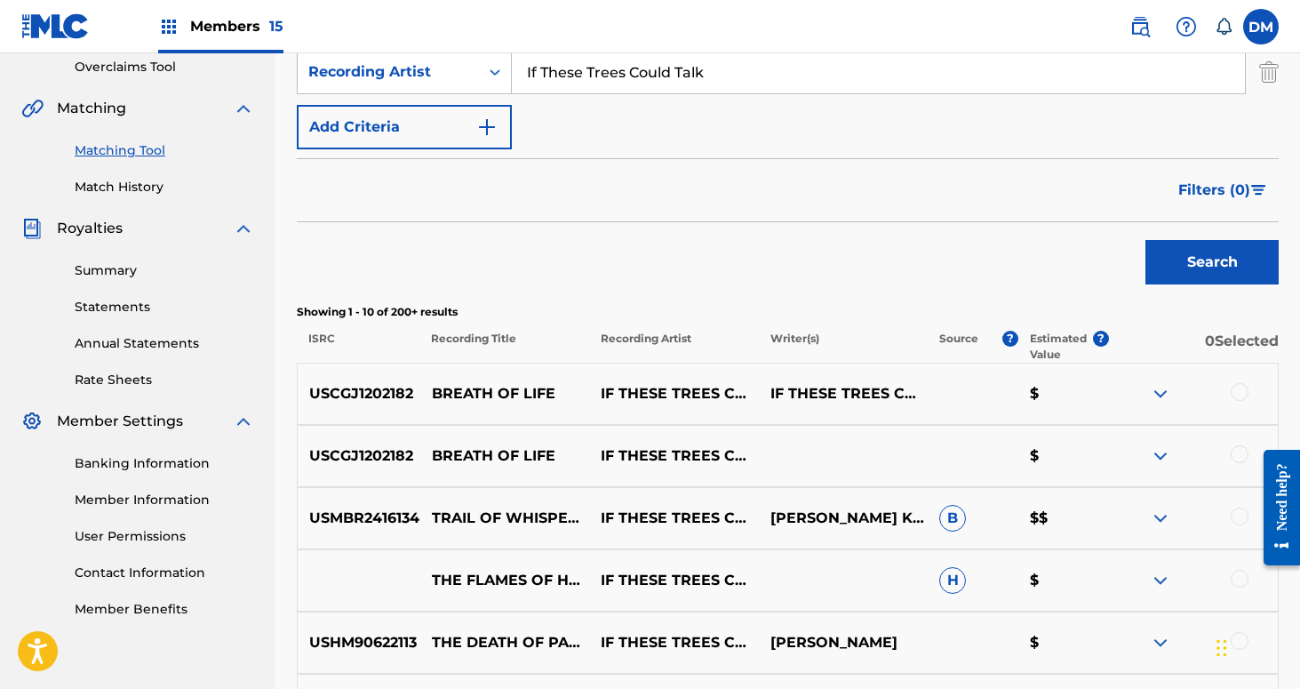
scroll to position [394, 0]
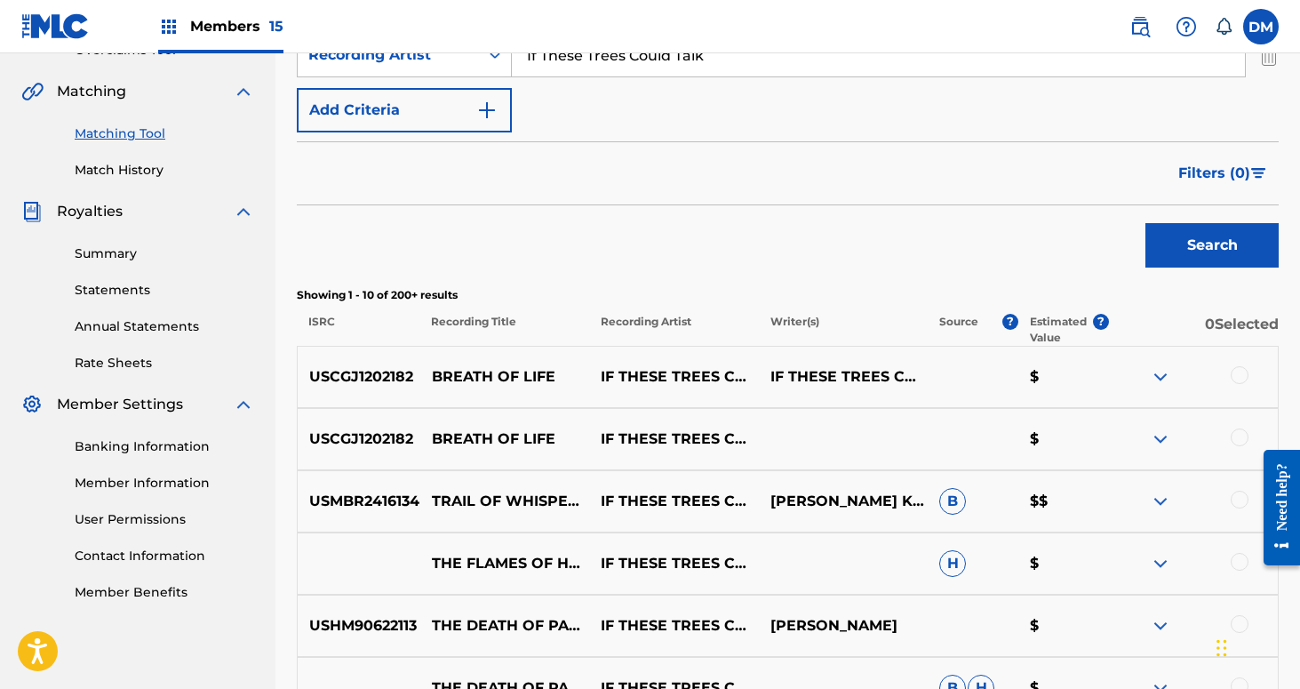
click at [1240, 372] on div at bounding box center [1240, 375] width 18 height 18
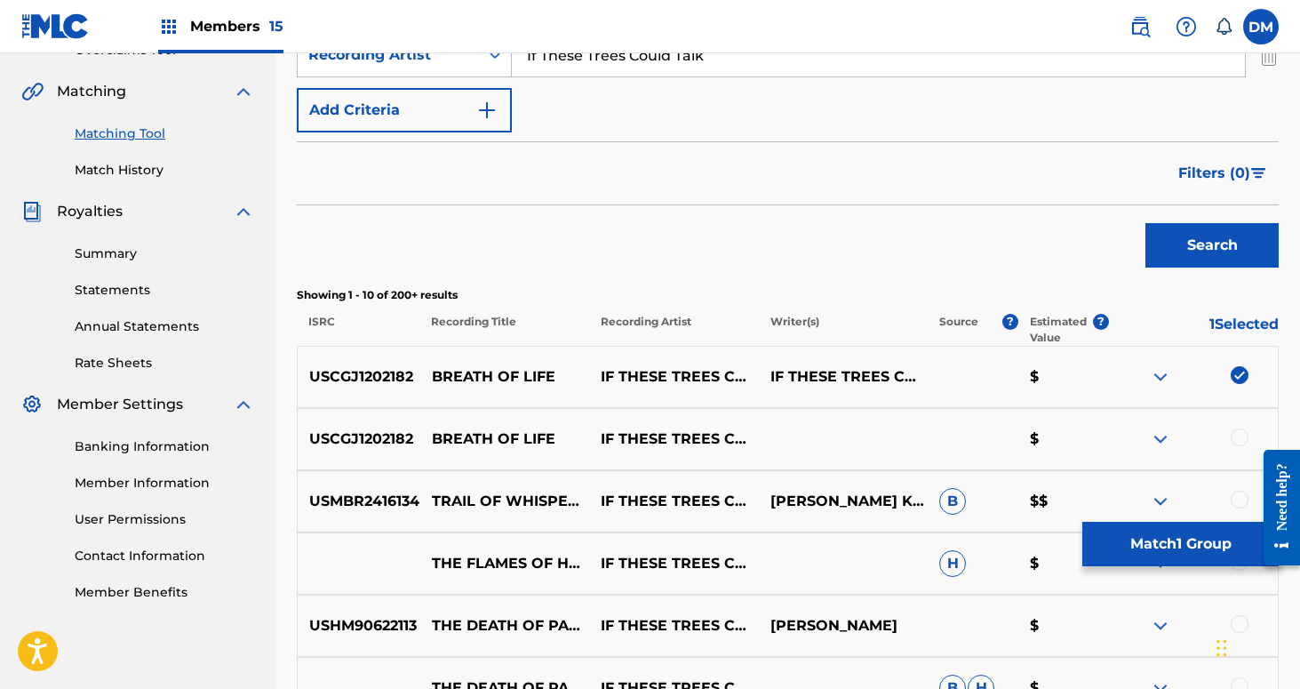
click at [1235, 434] on div at bounding box center [1240, 437] width 18 height 18
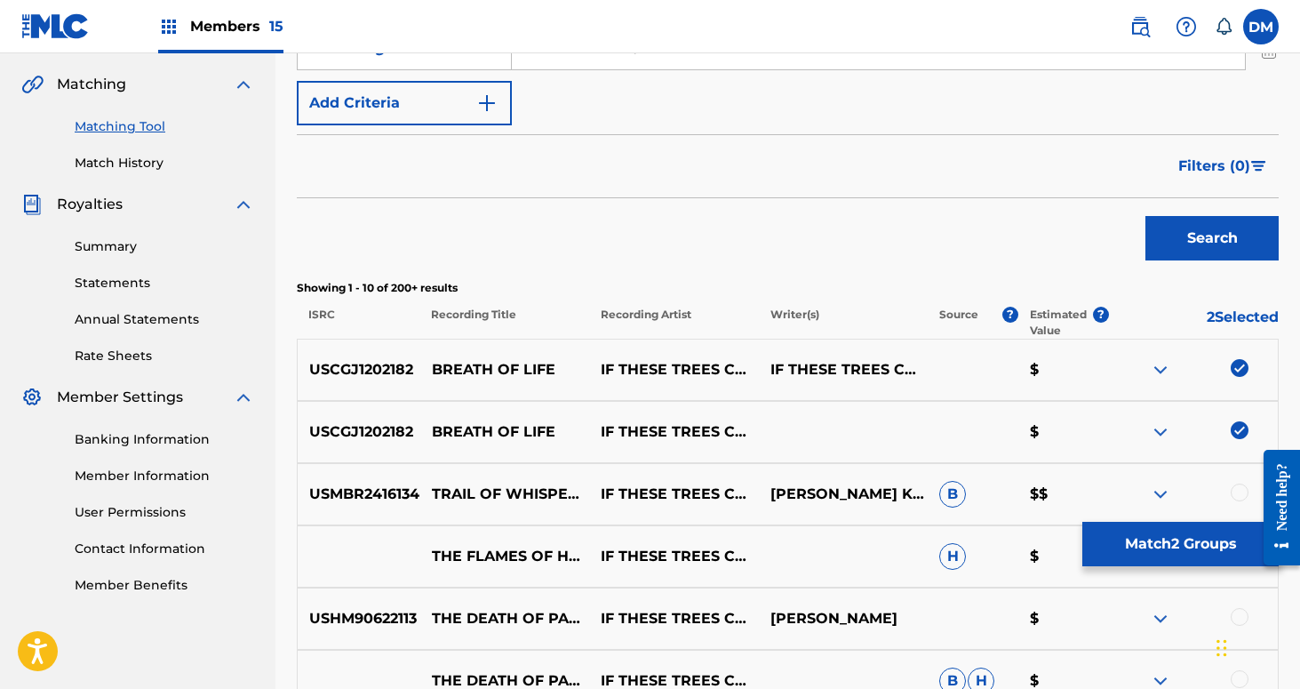
click at [1208, 539] on button "Match 2 Groups" at bounding box center [1180, 544] width 196 height 44
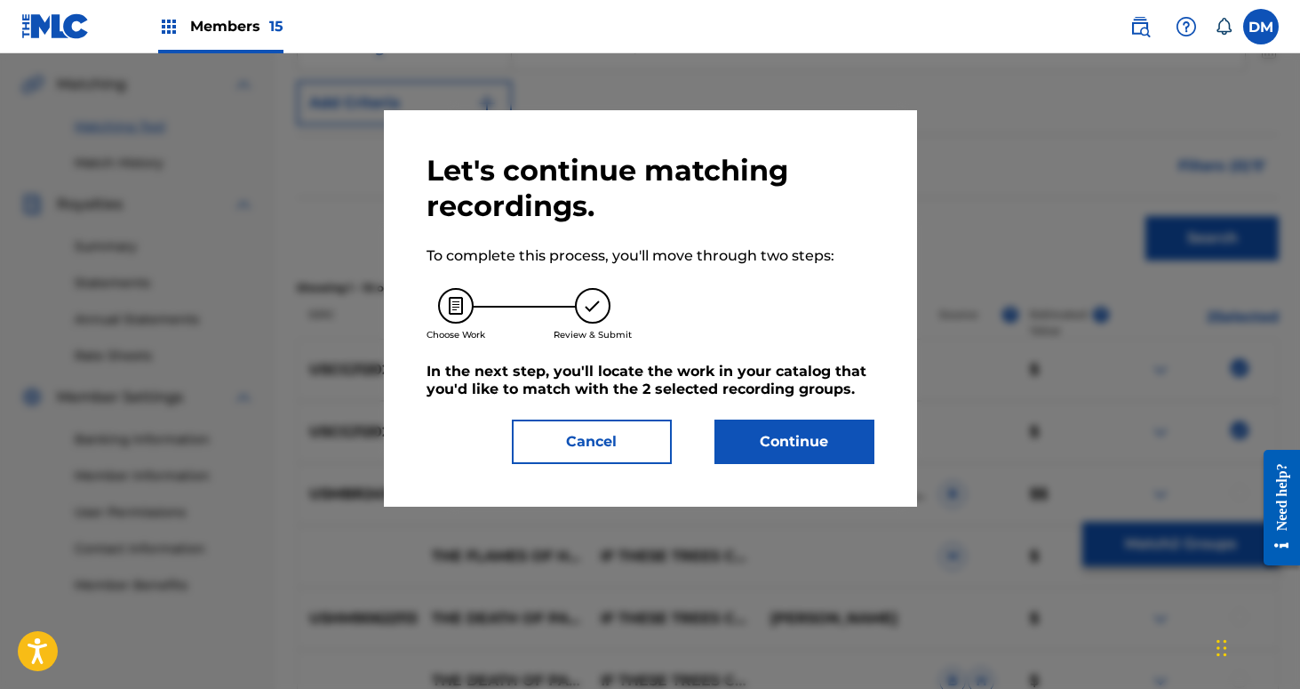
click at [841, 441] on button "Continue" at bounding box center [795, 441] width 160 height 44
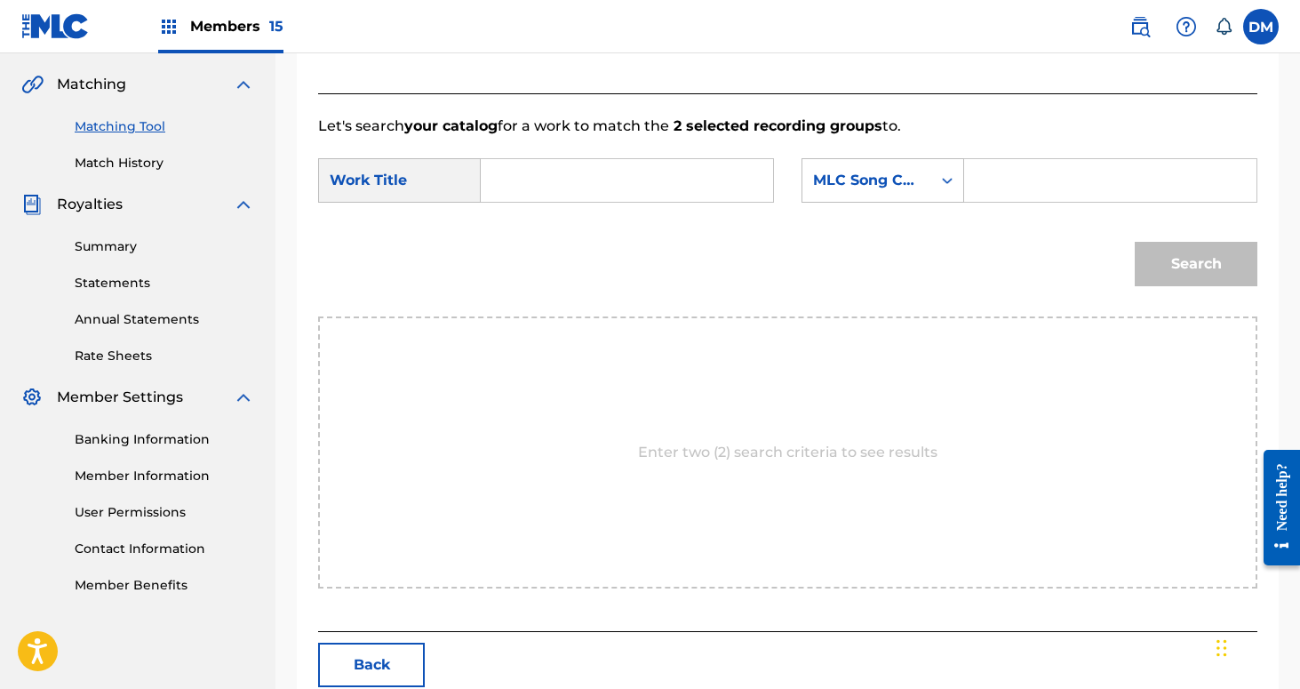
click at [589, 166] on input "Search Form" at bounding box center [627, 180] width 262 height 43
click at [522, 247] on strong "of" at bounding box center [518, 241] width 14 height 17
type input "breath of life"
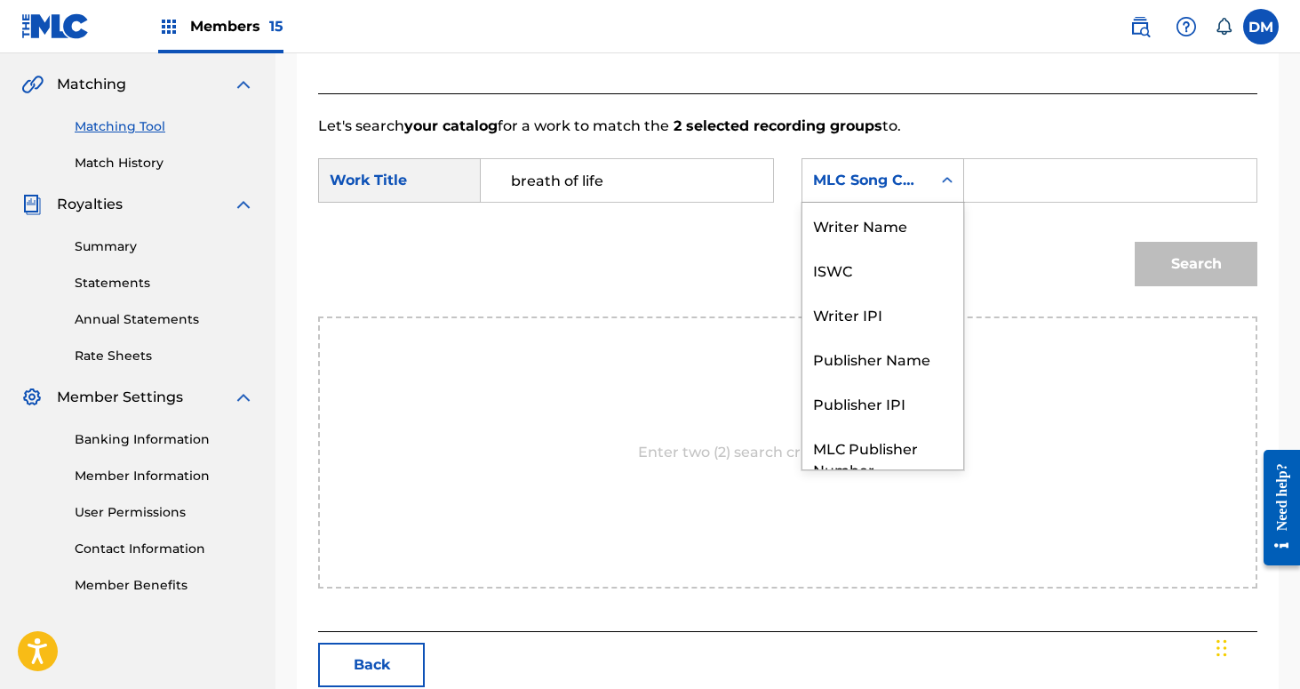
click at [933, 165] on div "Search Form" at bounding box center [947, 180] width 32 height 32
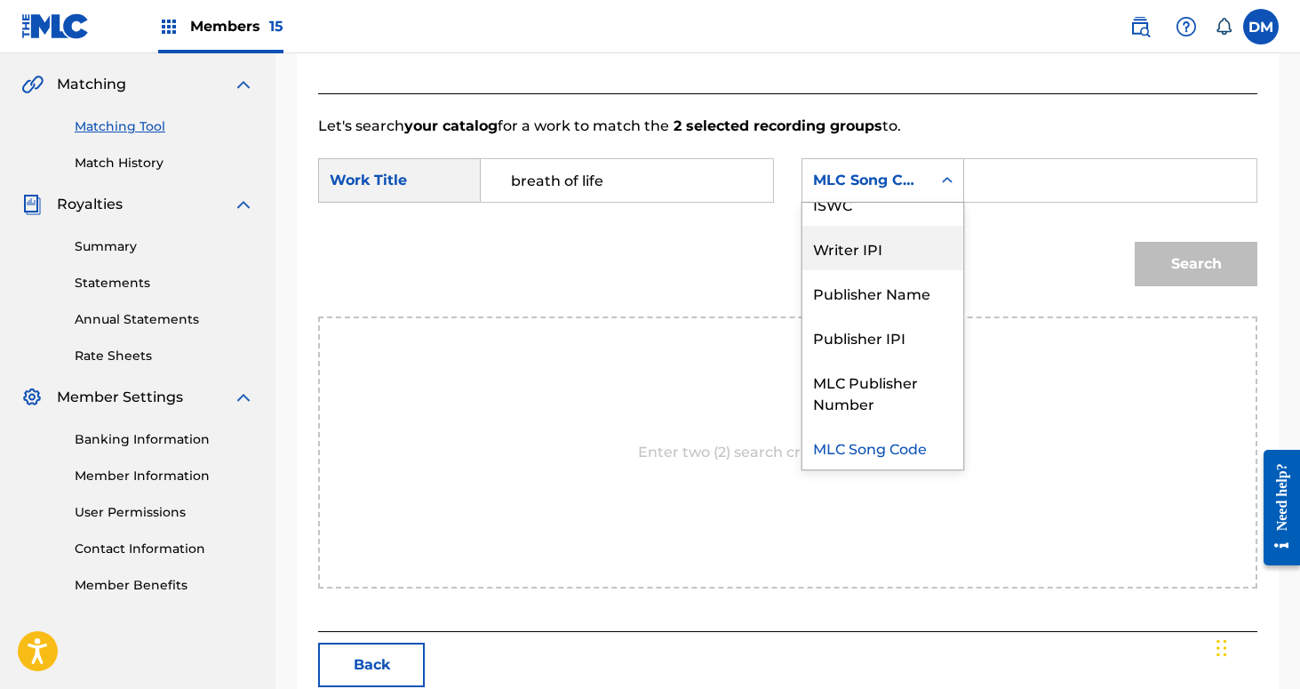
scroll to position [0, 0]
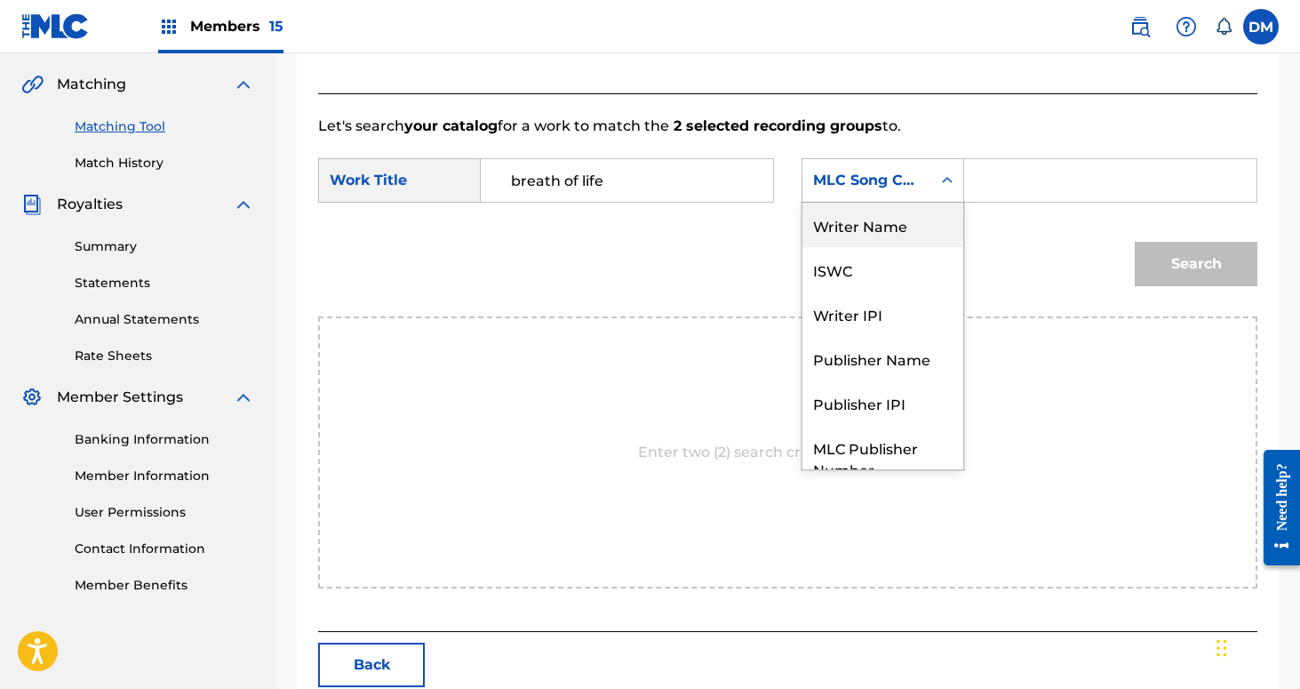
click at [928, 228] on div "Writer Name" at bounding box center [882, 225] width 161 height 44
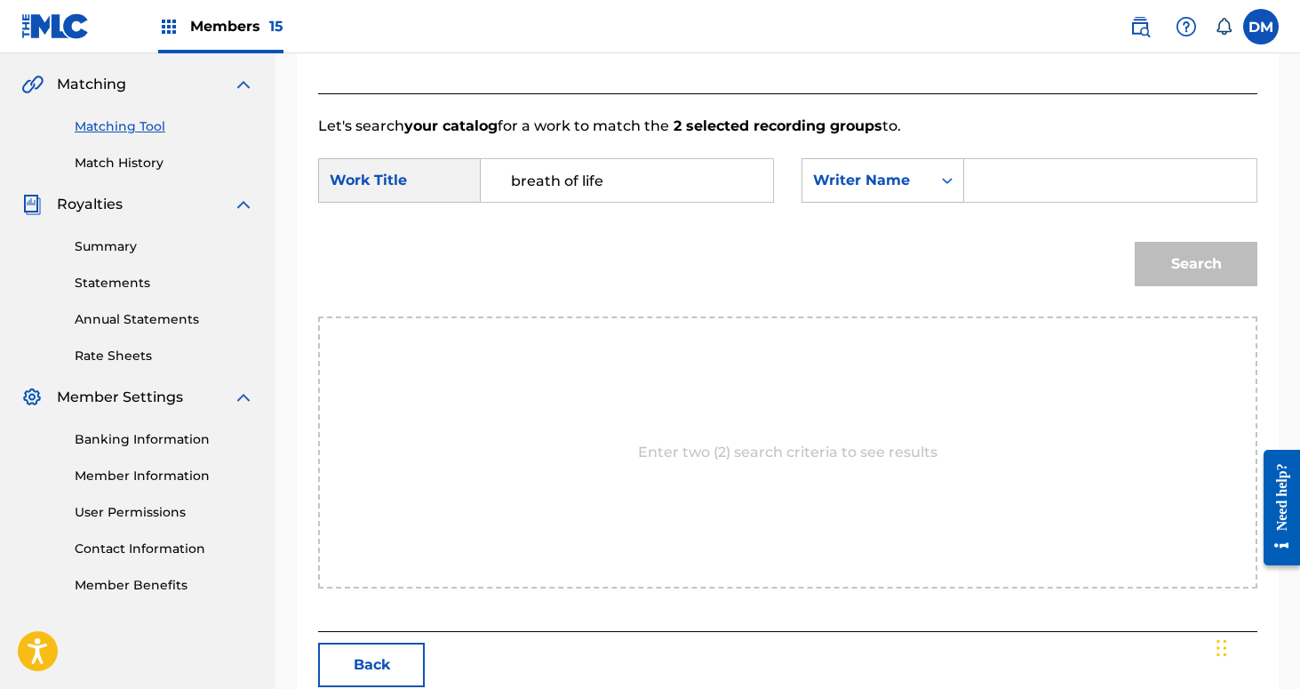
click at [1005, 199] on input "Search Form" at bounding box center [1110, 180] width 262 height 43
type input "[PERSON_NAME]"
click at [1135, 242] on button "Search" at bounding box center [1196, 264] width 123 height 44
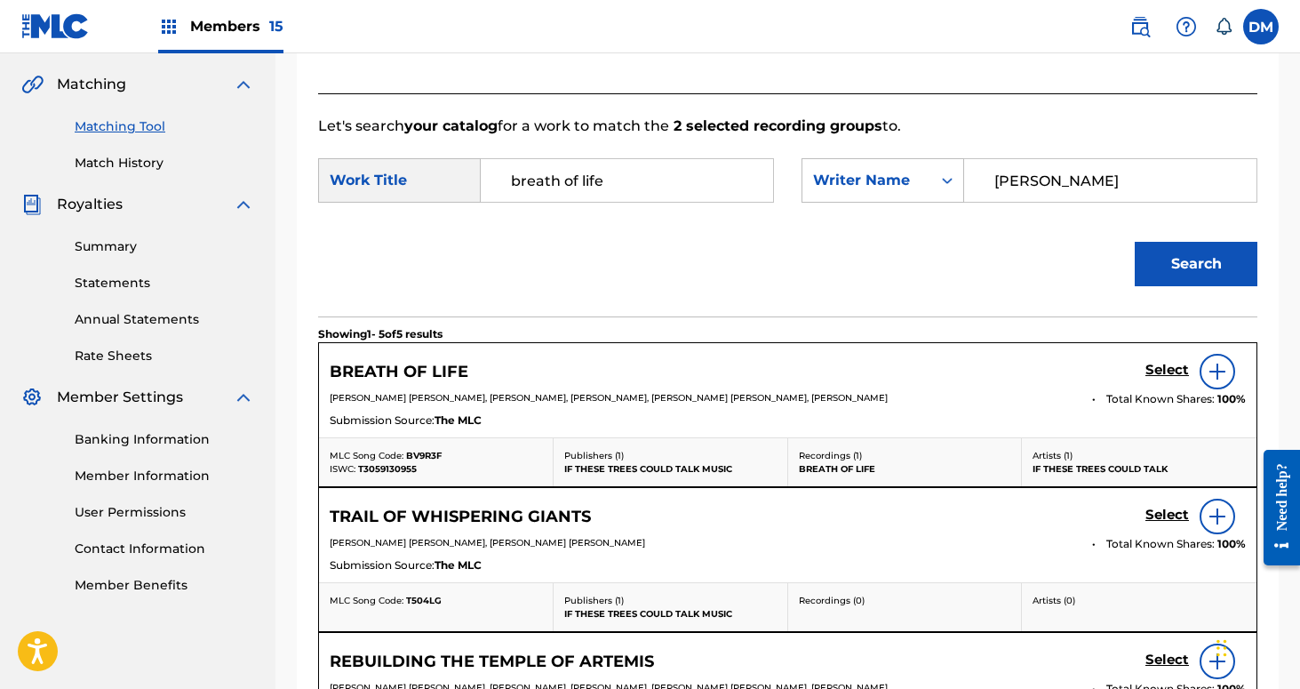
click at [1162, 368] on h5 "Select" at bounding box center [1168, 370] width 44 height 17
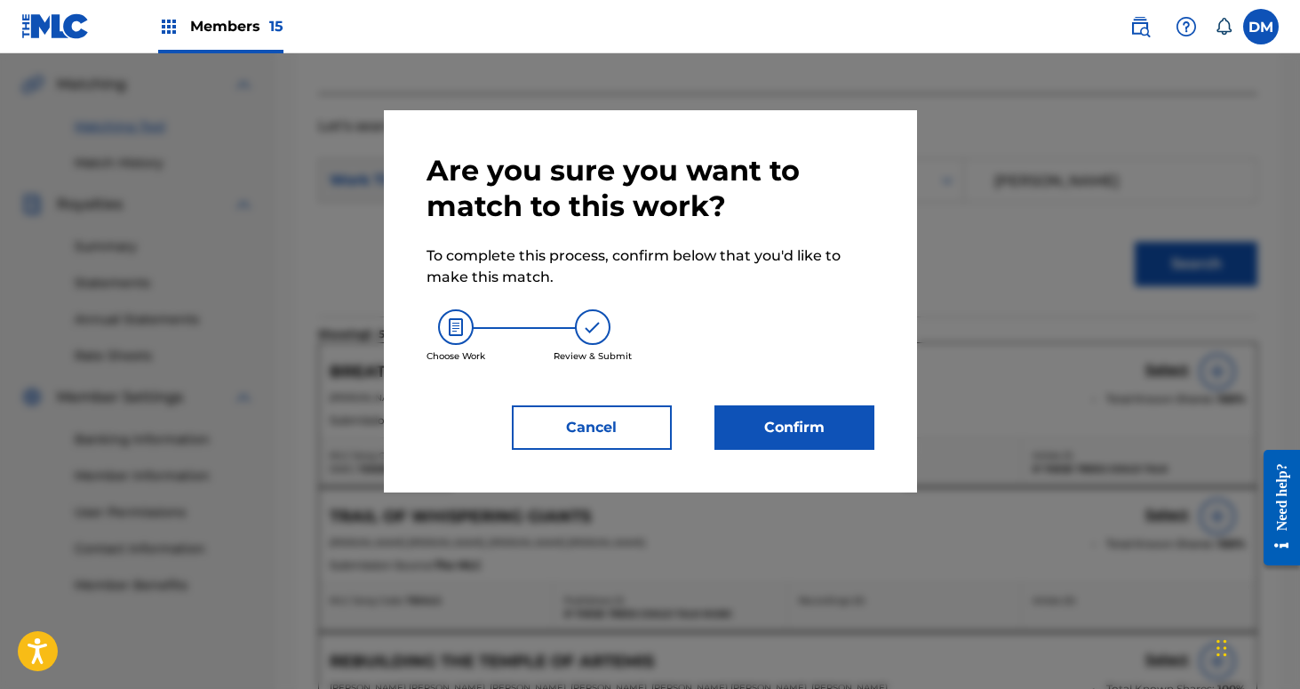
click at [832, 440] on button "Confirm" at bounding box center [795, 427] width 160 height 44
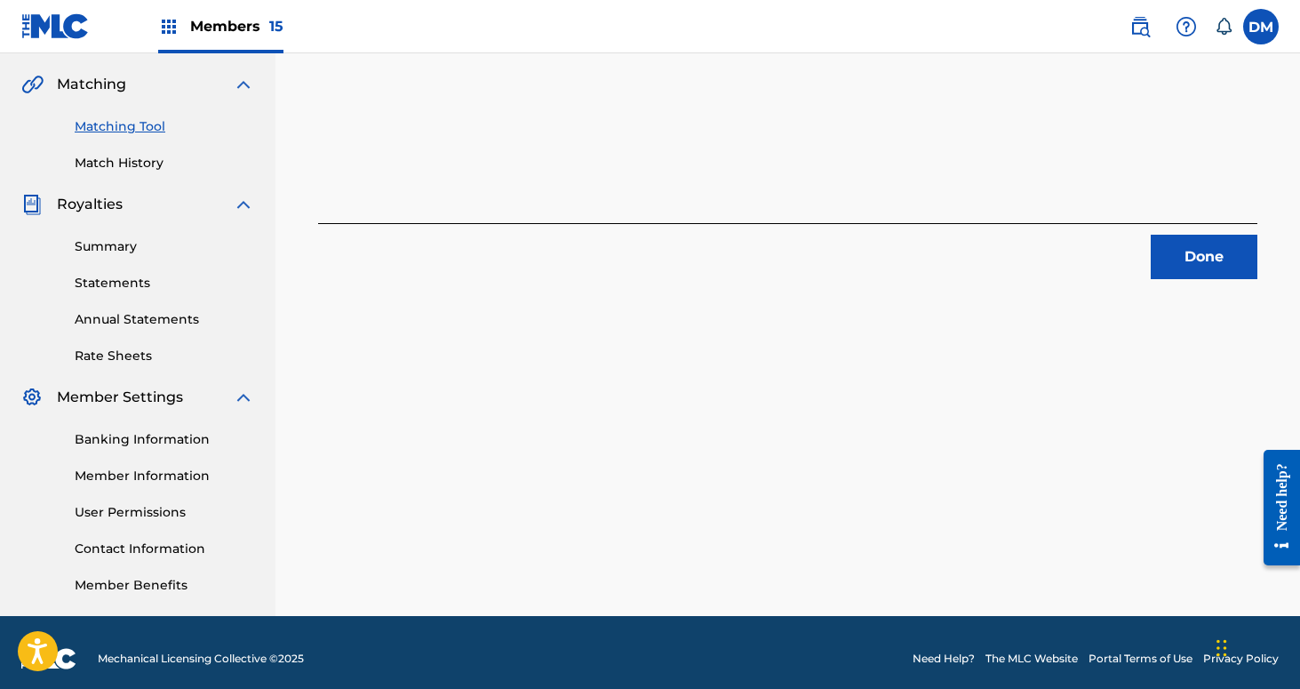
click at [1201, 263] on button "Done" at bounding box center [1204, 257] width 107 height 44
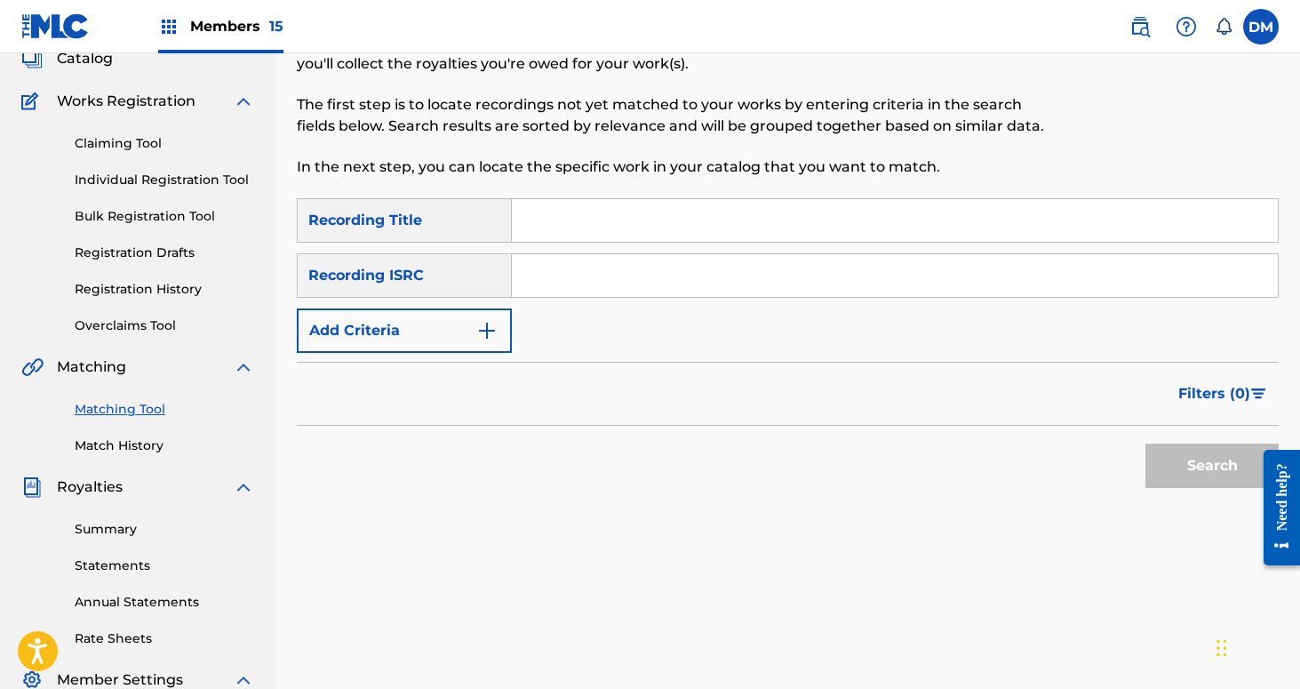
scroll to position [113, 0]
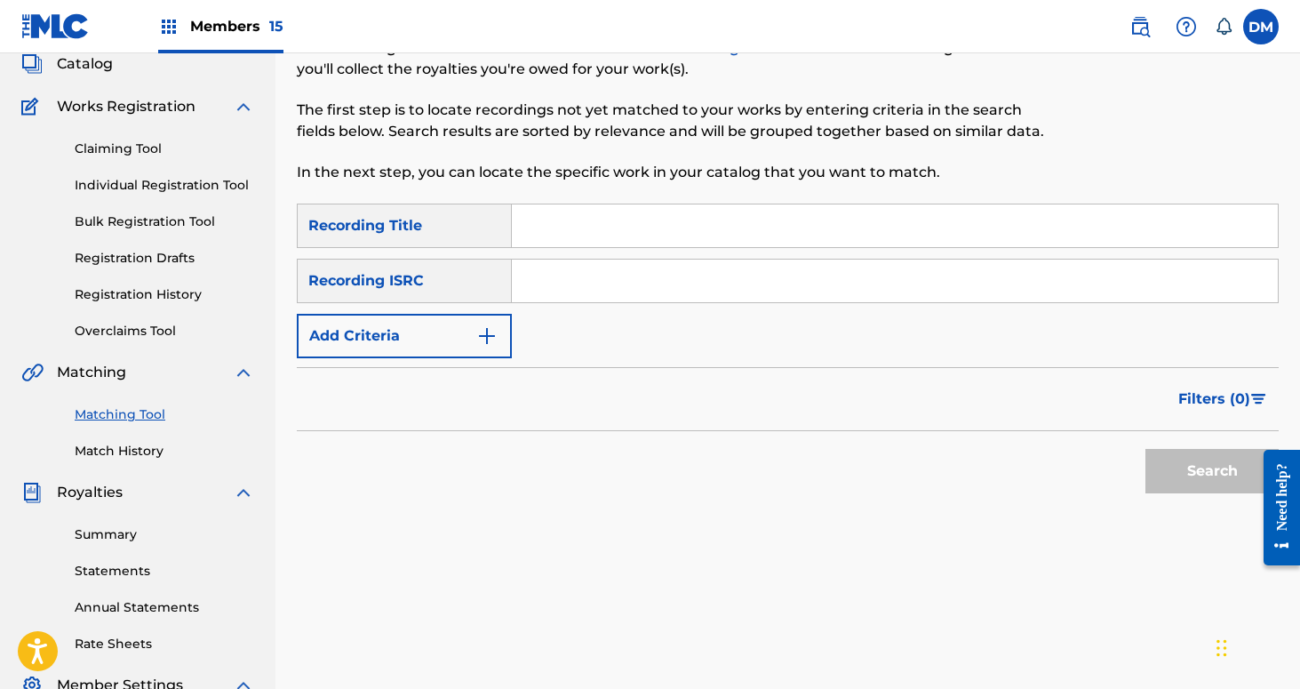
click at [655, 225] on input "Search Form" at bounding box center [895, 225] width 766 height 43
type input "Deus ex machina"
click at [475, 321] on button "Add Criteria" at bounding box center [404, 336] width 215 height 44
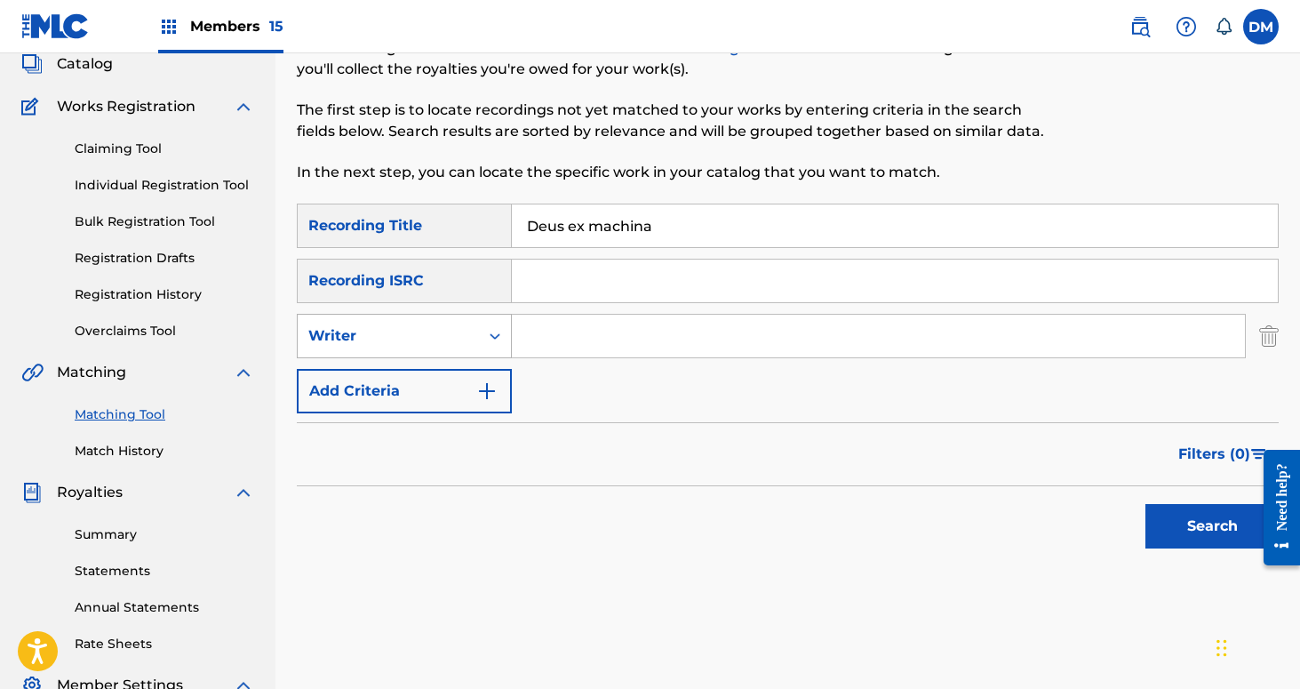
click at [467, 325] on div "Writer" at bounding box center [388, 335] width 160 height 21
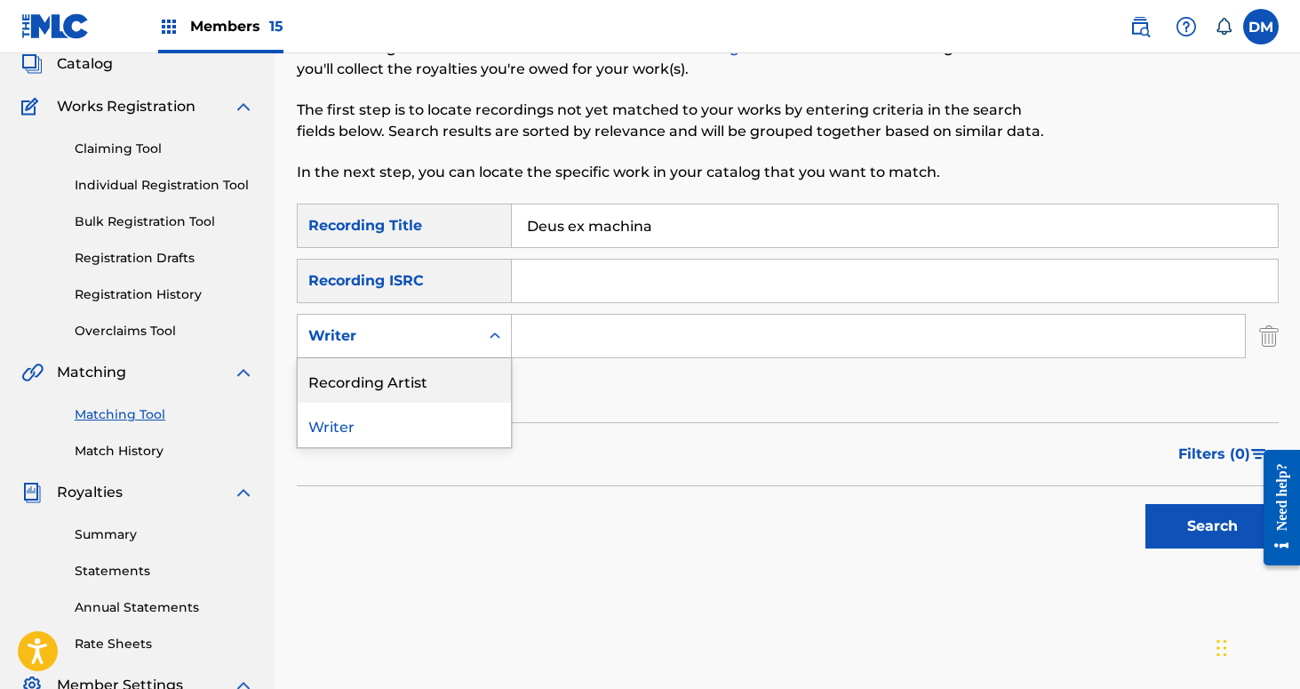
click at [463, 366] on div "Recording Artist" at bounding box center [404, 380] width 213 height 44
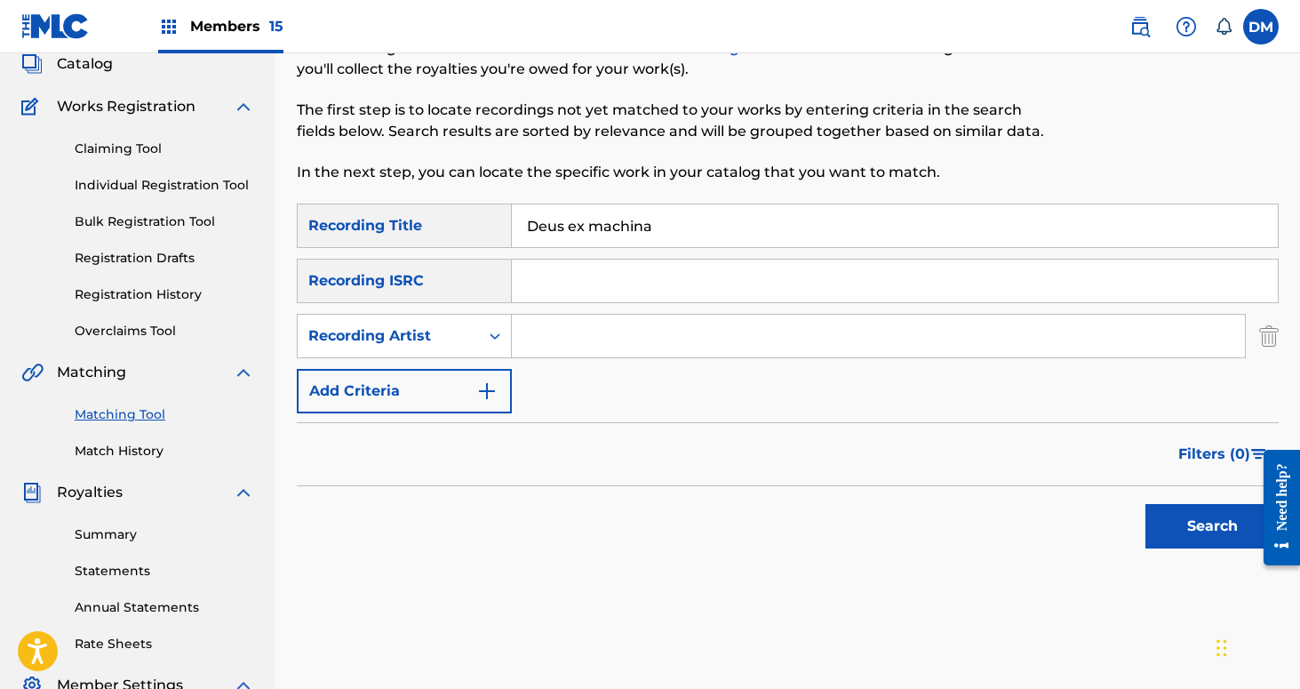
click at [621, 315] on input "Search Form" at bounding box center [878, 336] width 733 height 43
type input "If These Trees Could Talk"
click at [1161, 518] on button "Search" at bounding box center [1212, 526] width 133 height 44
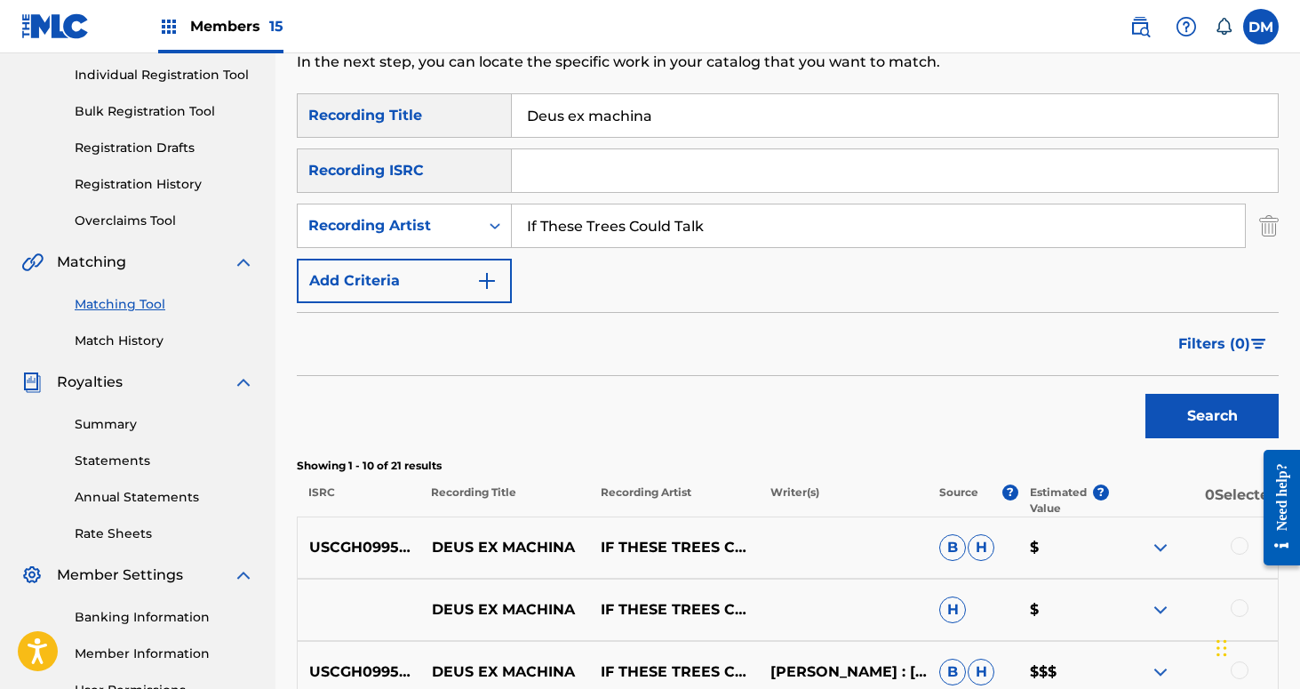
scroll to position [333, 0]
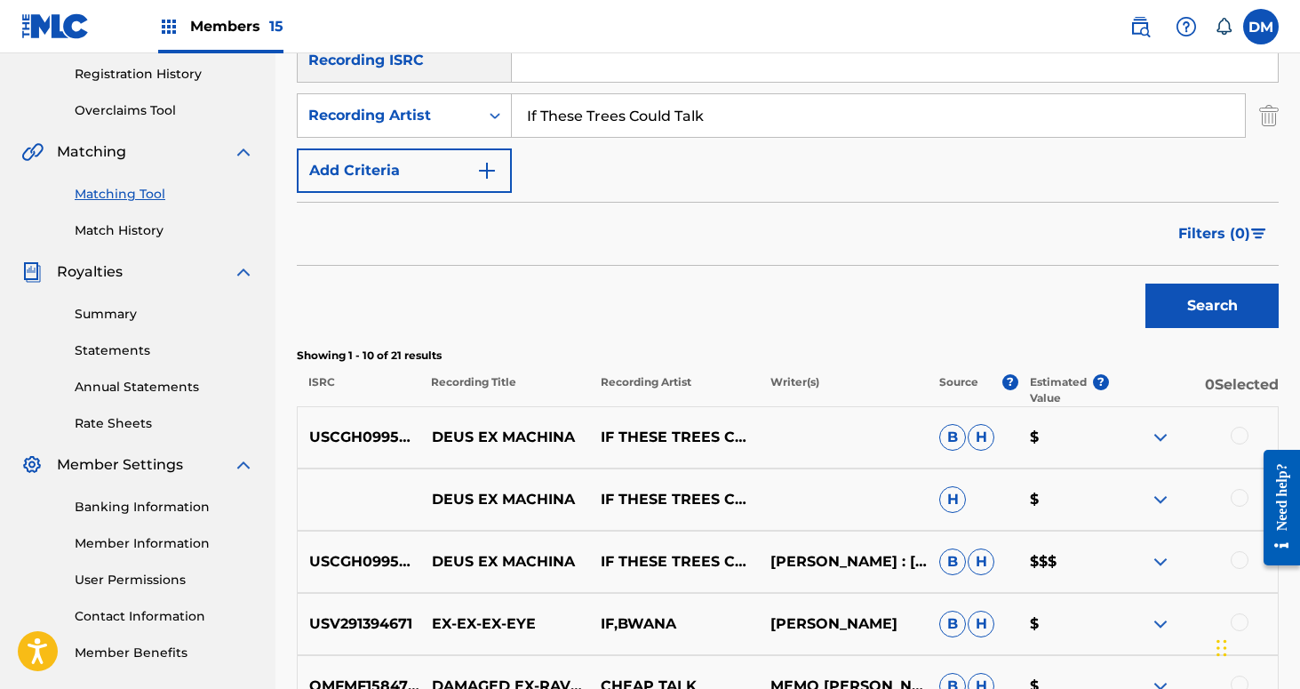
click at [1240, 432] on div at bounding box center [1240, 436] width 18 height 18
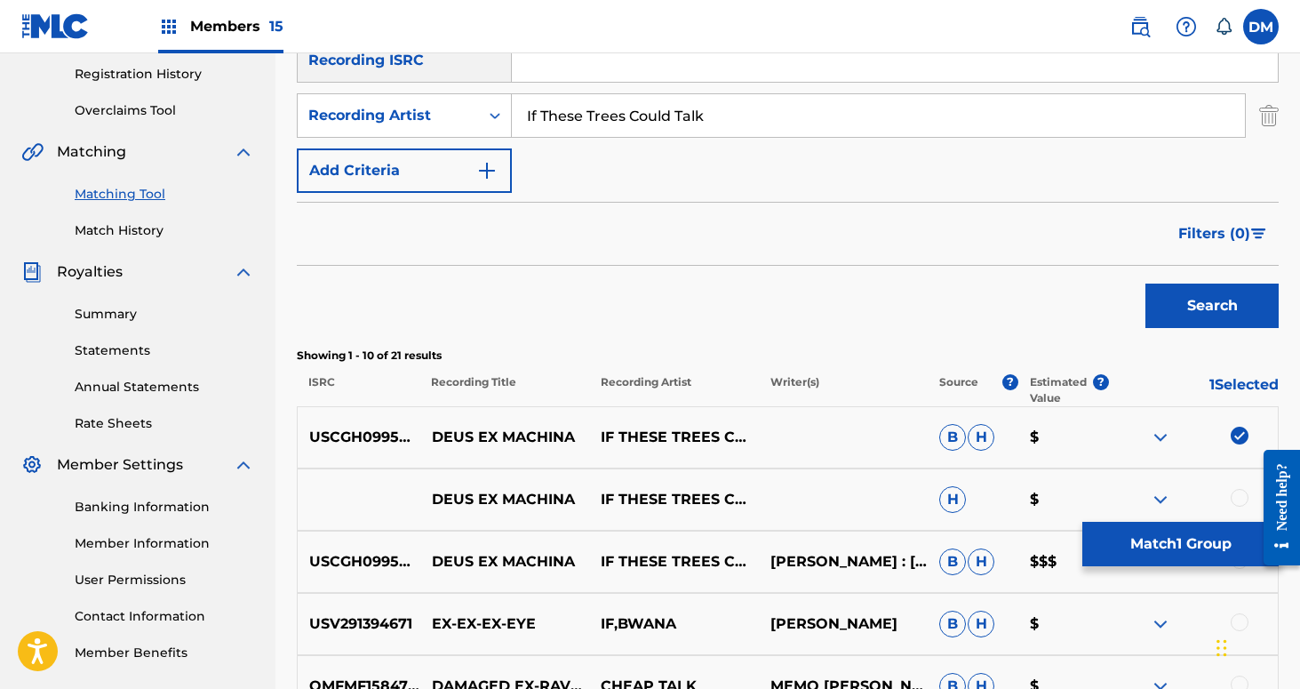
click at [1241, 494] on div at bounding box center [1240, 498] width 18 height 18
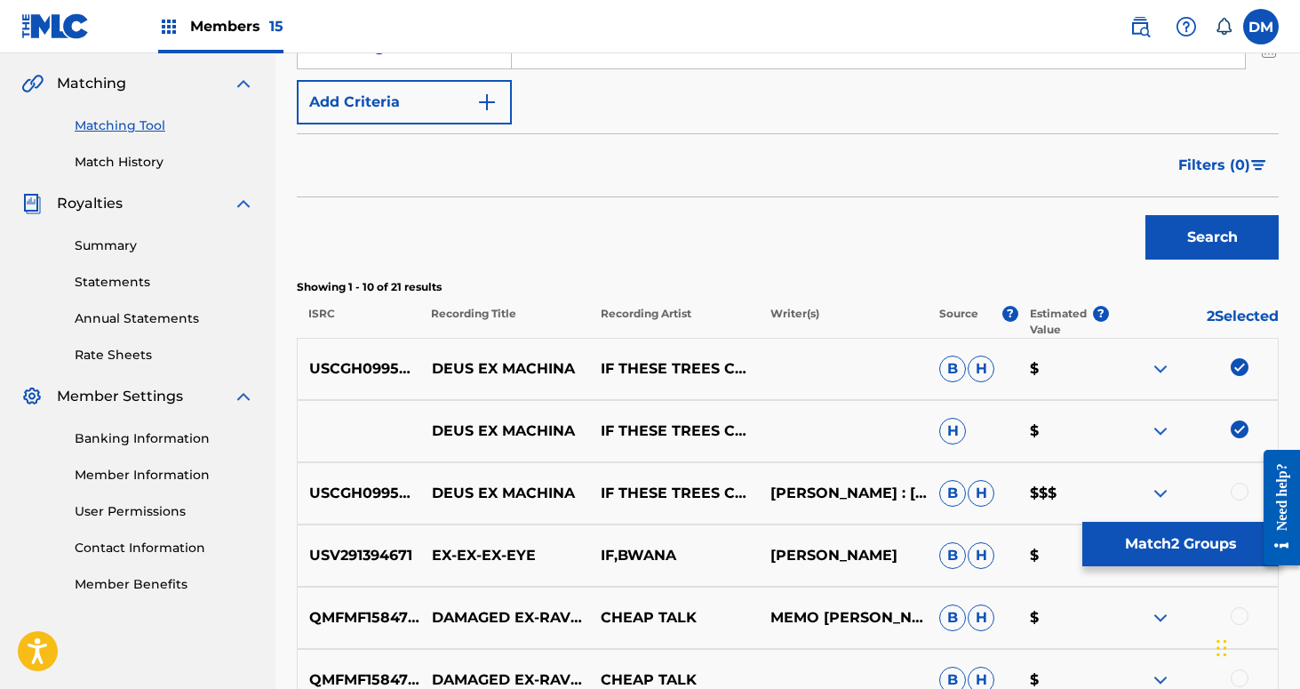
scroll to position [471, 0]
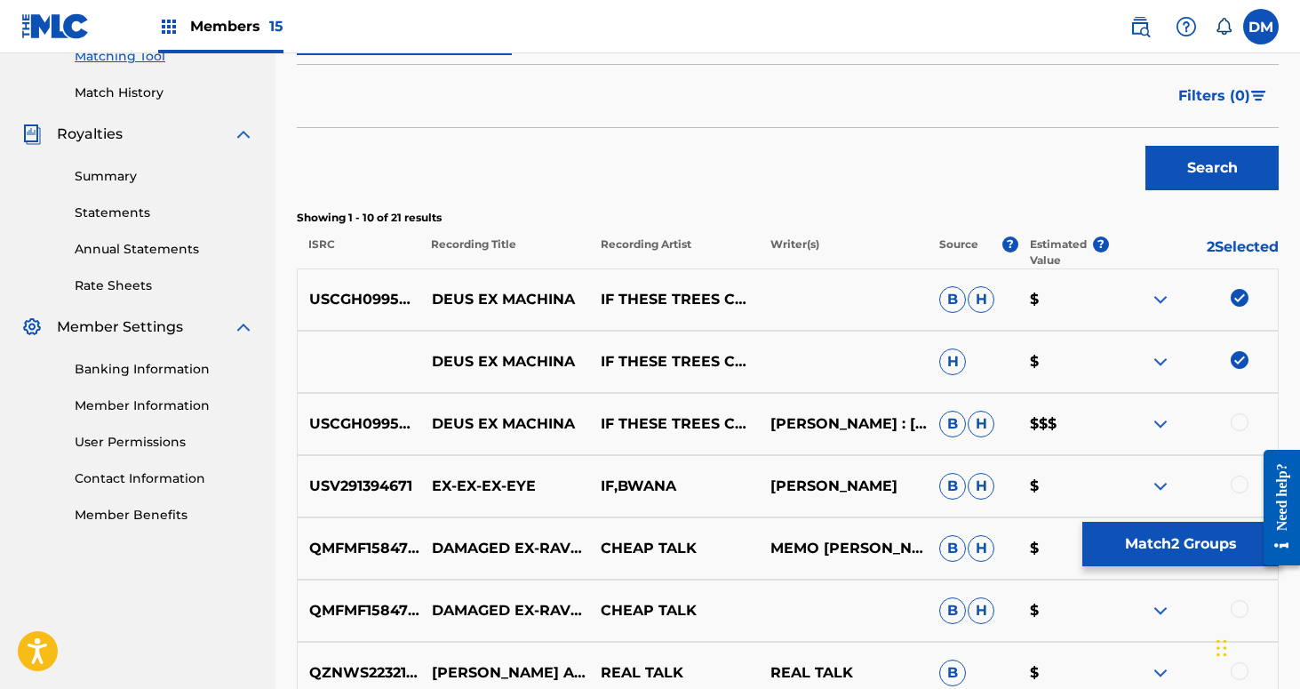
click at [1241, 420] on div at bounding box center [1240, 422] width 18 height 18
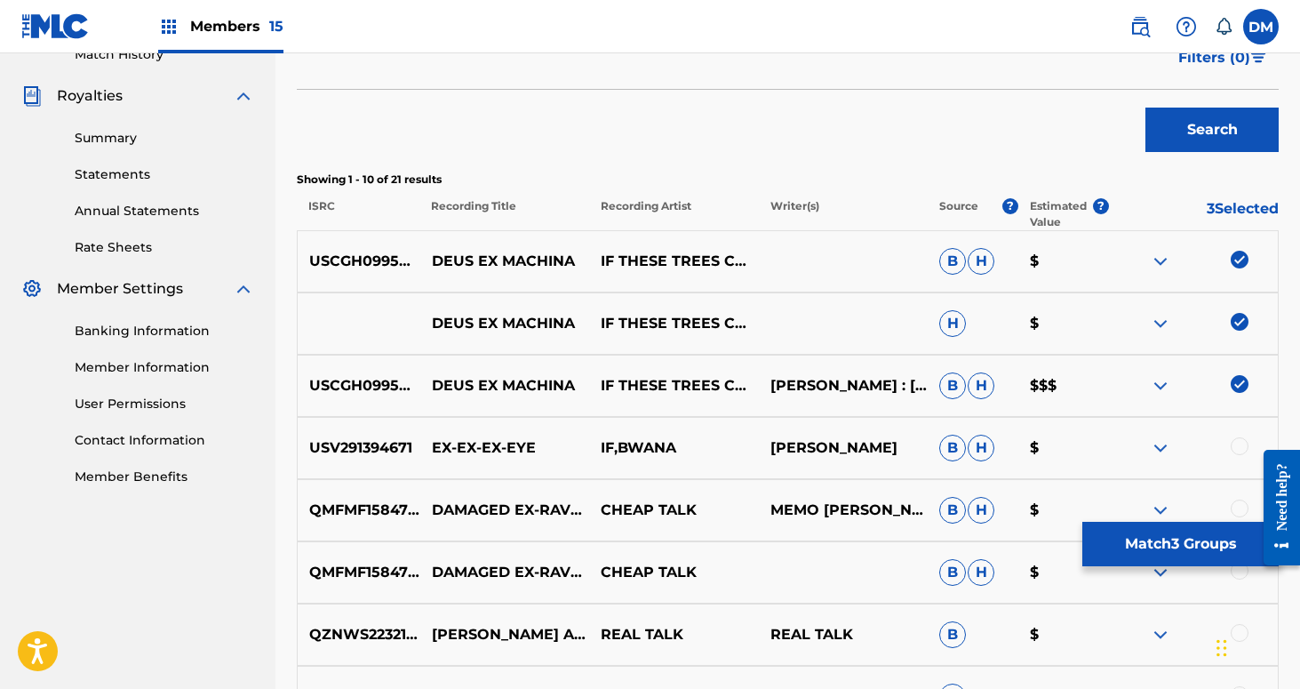
scroll to position [531, 0]
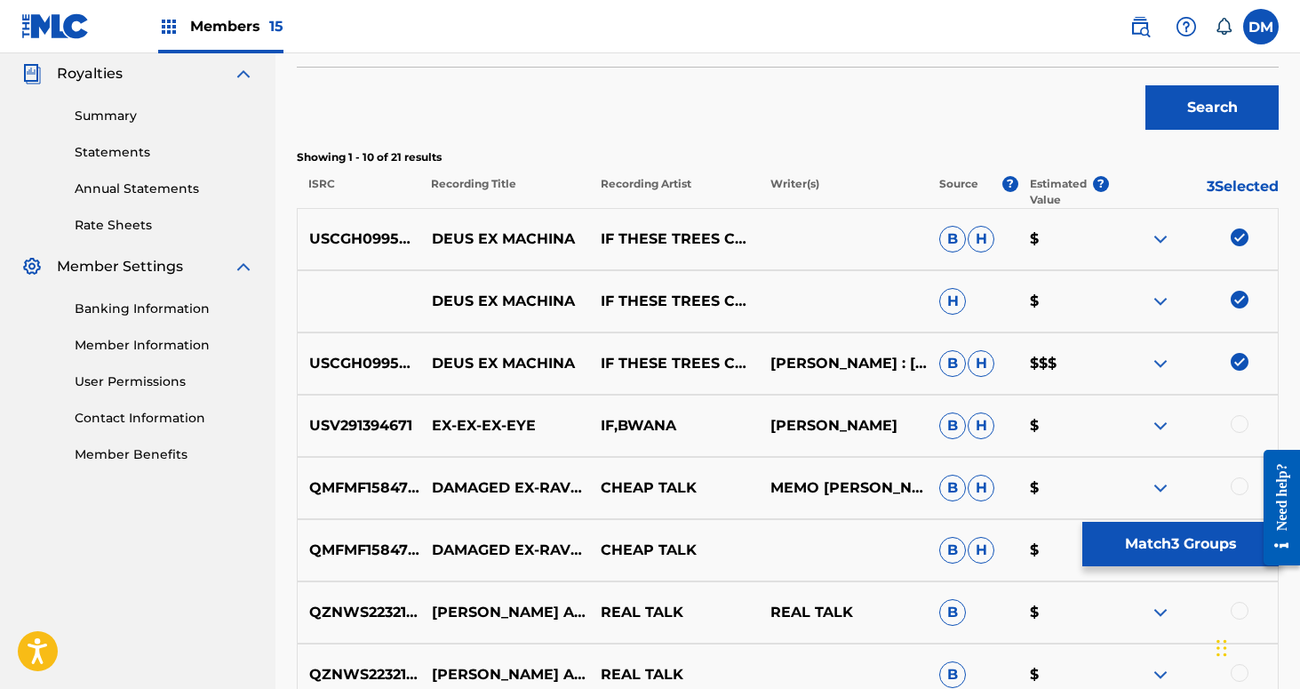
click at [1192, 550] on button "Match 3 Groups" at bounding box center [1180, 544] width 196 height 44
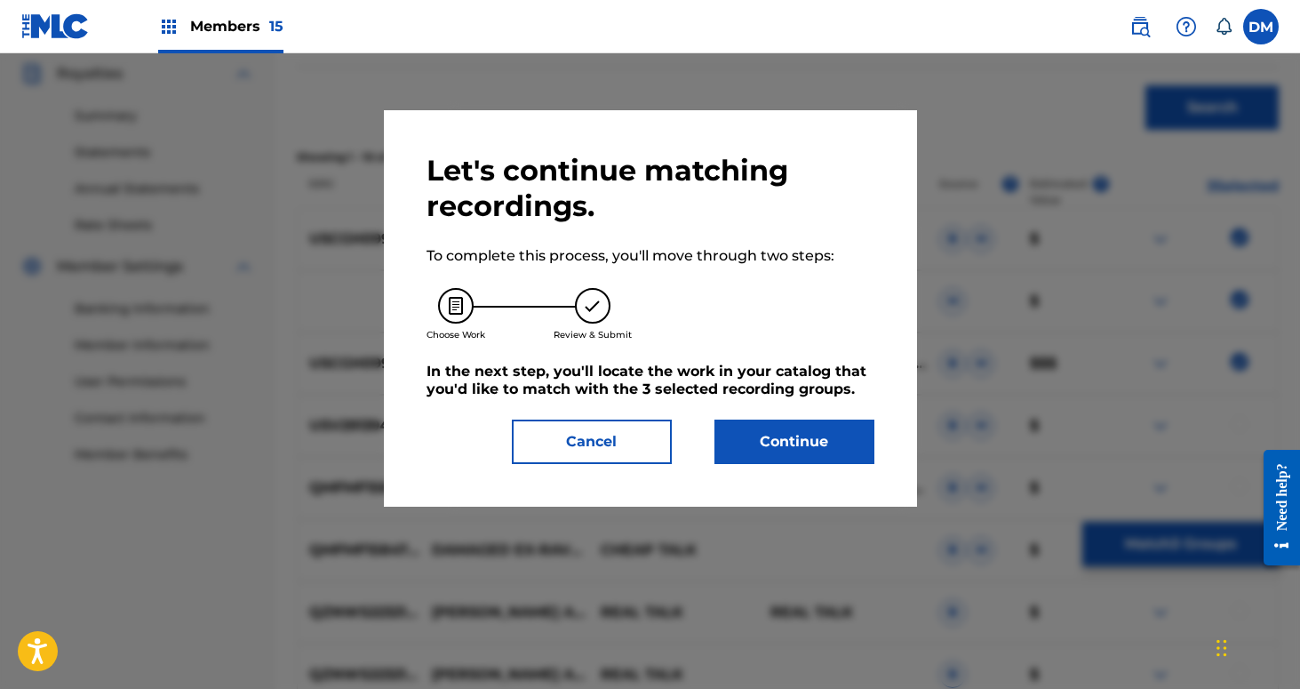
click at [865, 430] on button "Continue" at bounding box center [795, 441] width 160 height 44
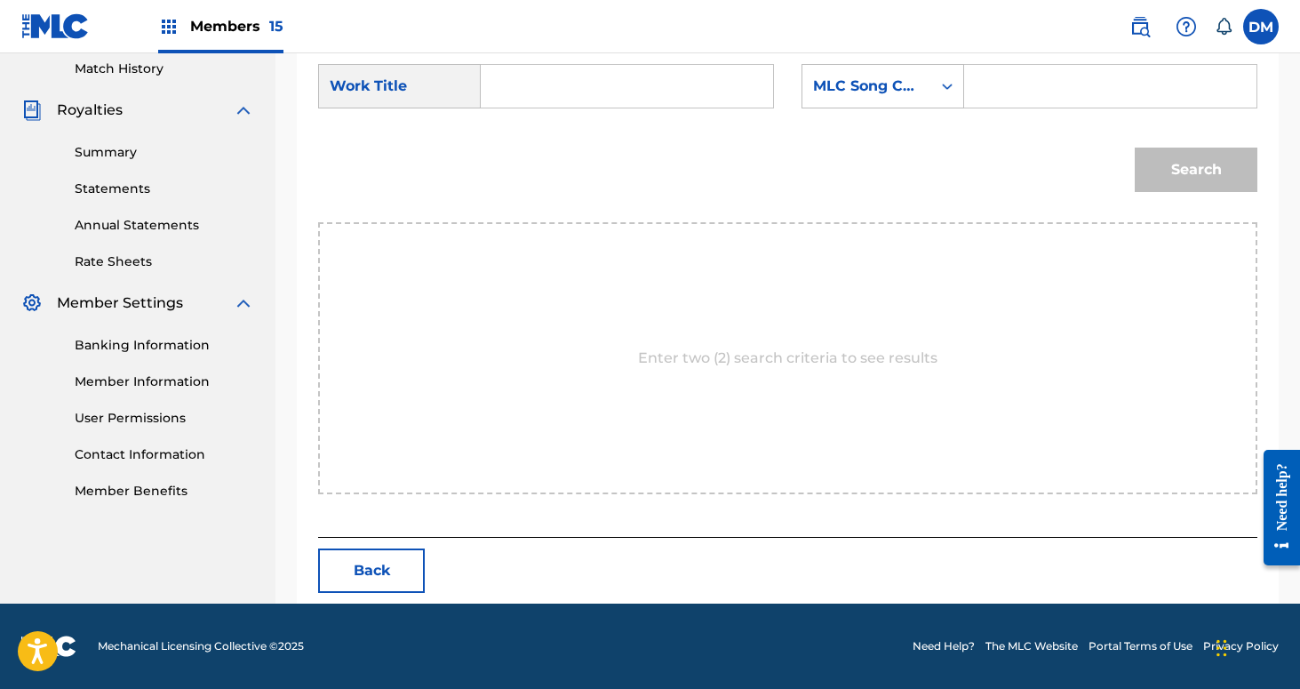
click at [651, 91] on input "Search Form" at bounding box center [627, 86] width 262 height 43
type input "S"
click at [514, 157] on div "deus ex machina" at bounding box center [511, 136] width 30 height 53
type input "deus ex machina"
click at [922, 84] on div "MLC Song Code" at bounding box center [866, 86] width 129 height 34
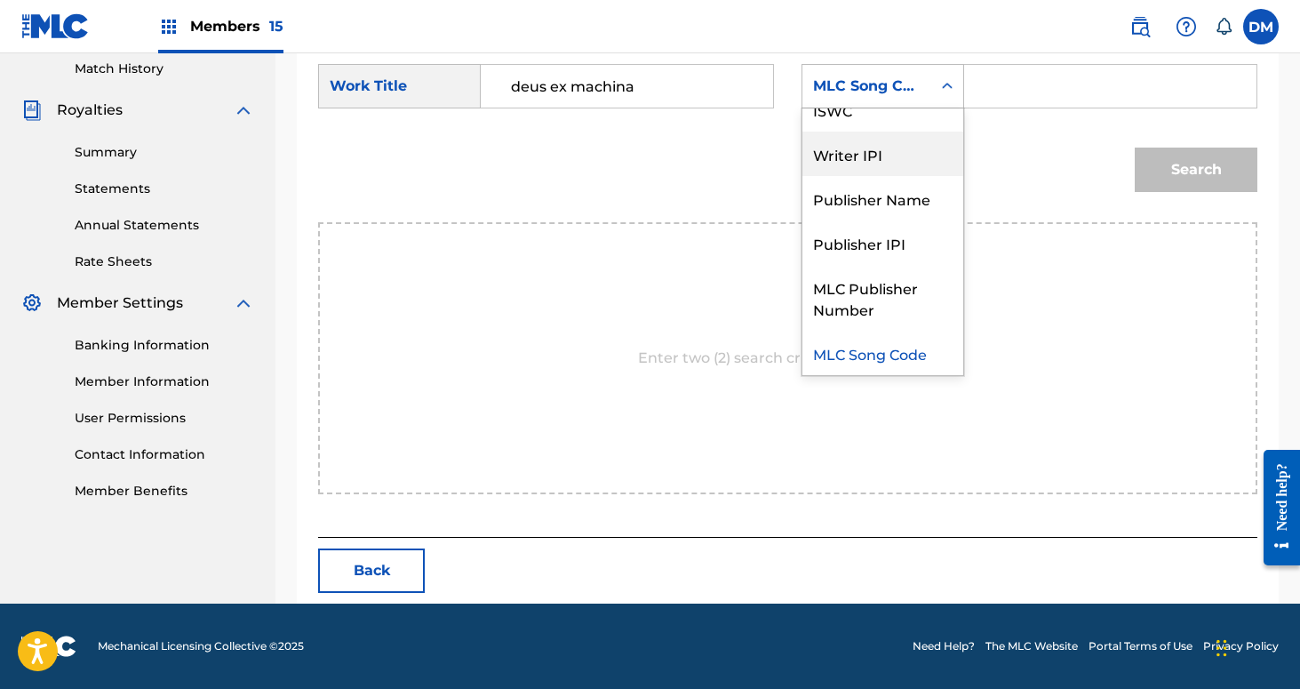
scroll to position [0, 0]
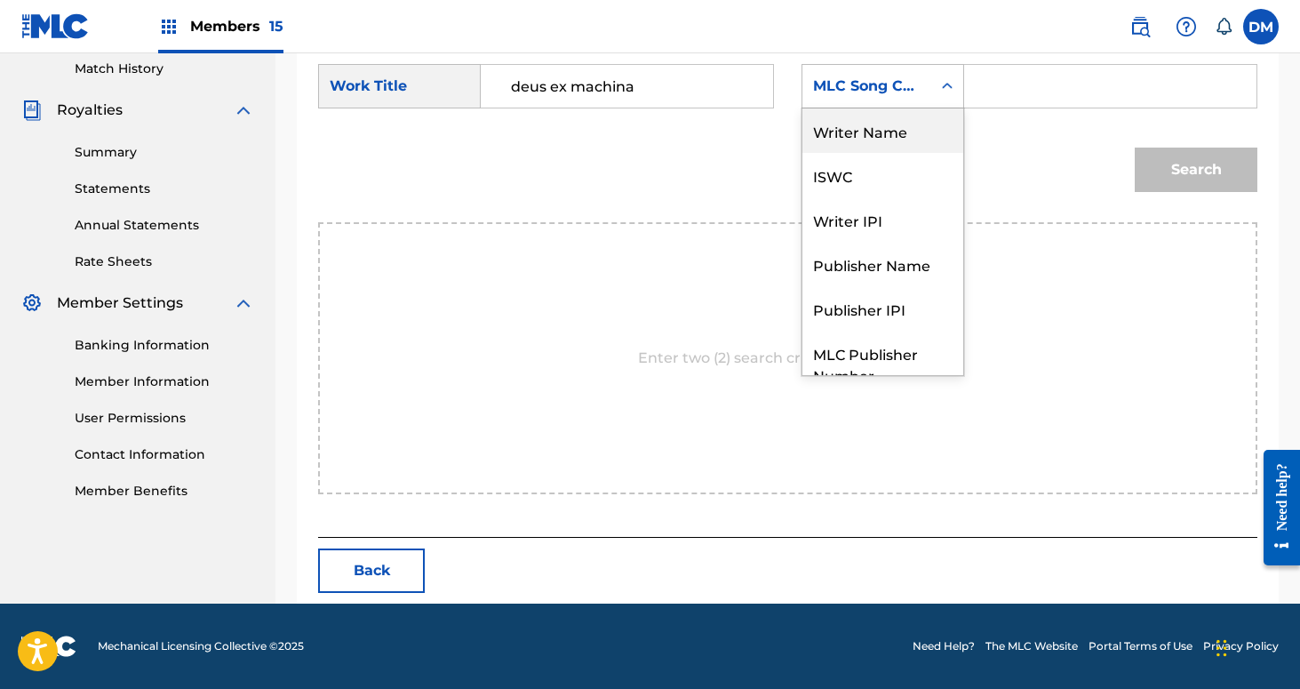
click at [911, 139] on div "Writer Name" at bounding box center [882, 130] width 161 height 44
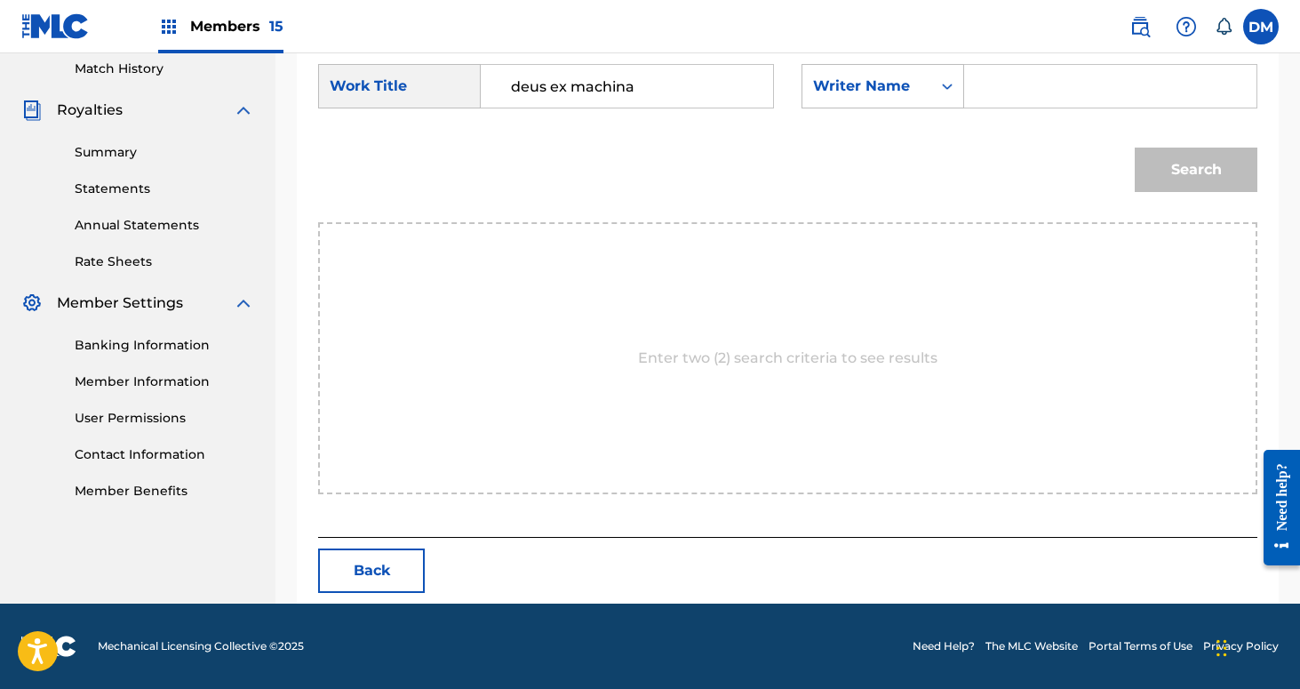
click at [980, 107] on input "Search Form" at bounding box center [1110, 86] width 262 height 43
type input "[PERSON_NAME]"
click at [1135, 148] on button "Search" at bounding box center [1196, 170] width 123 height 44
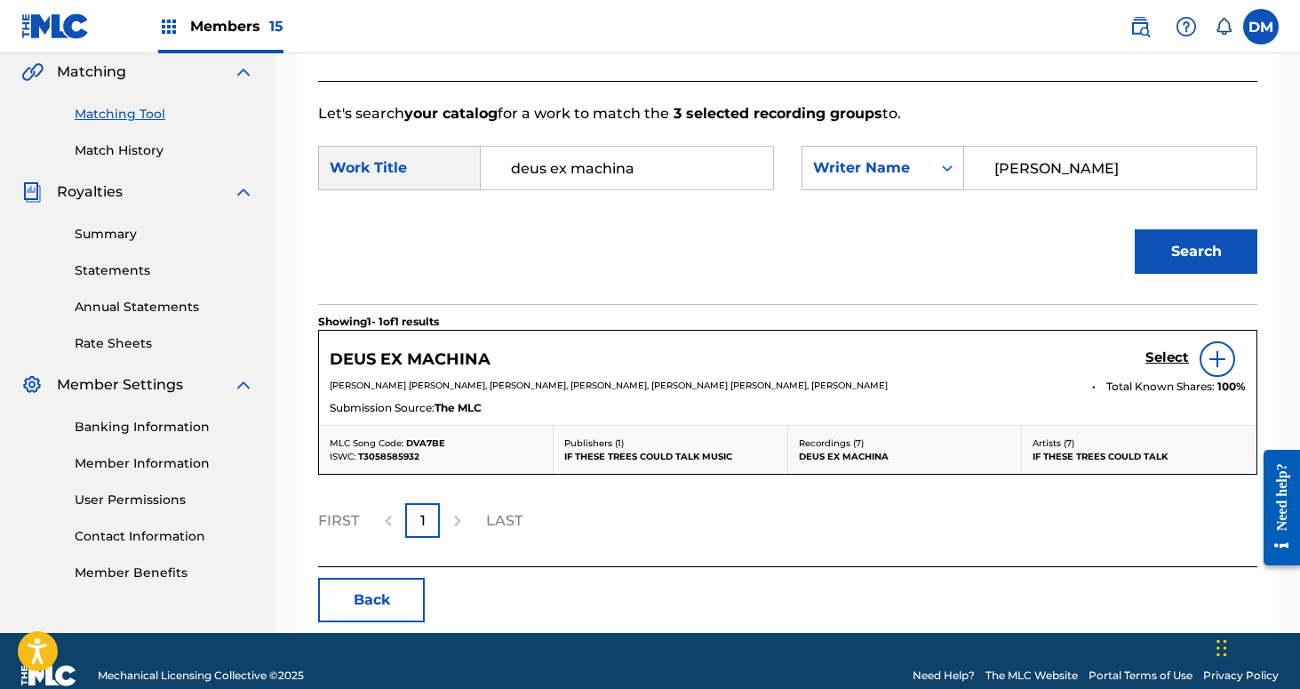
scroll to position [443, 0]
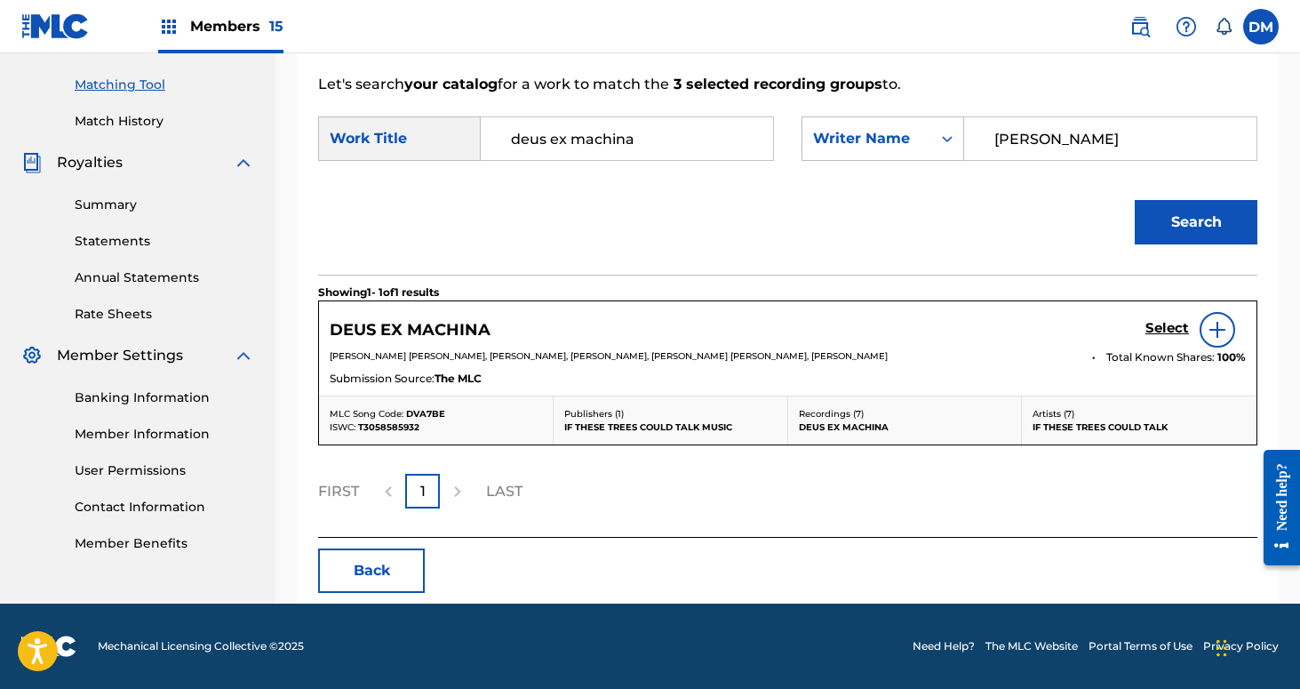
click at [1180, 331] on h5 "Select" at bounding box center [1168, 328] width 44 height 17
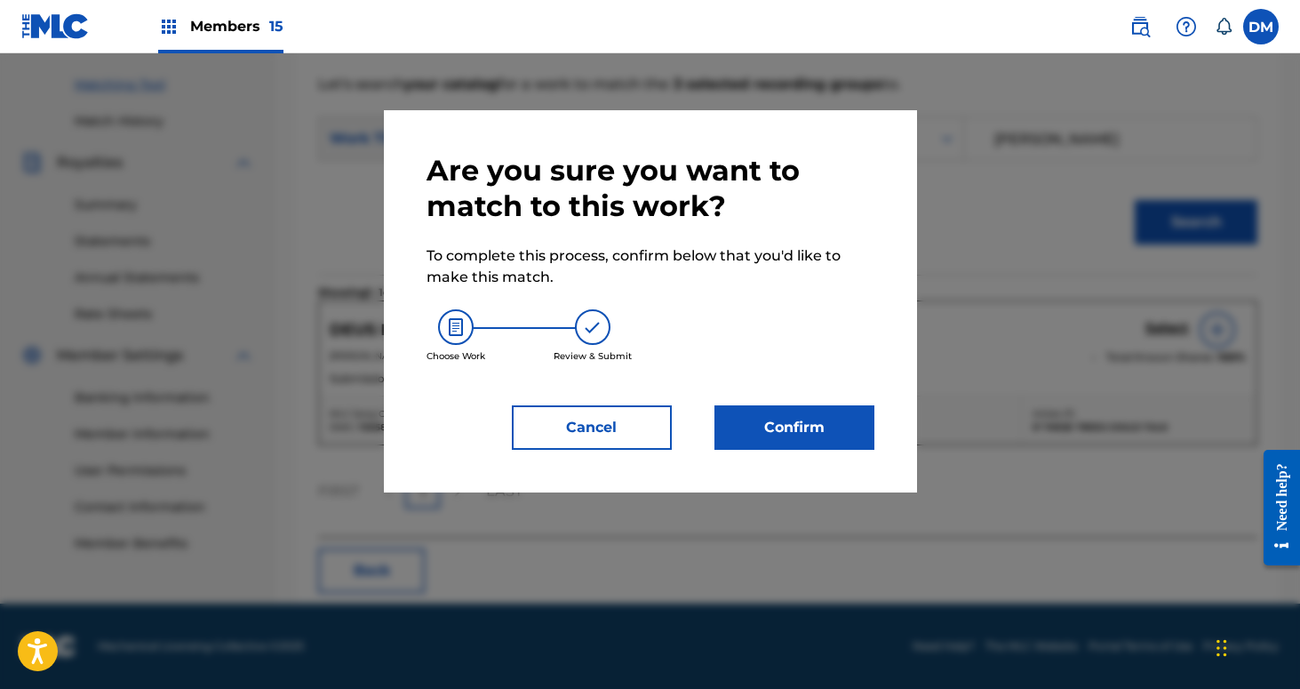
click at [814, 419] on button "Confirm" at bounding box center [795, 427] width 160 height 44
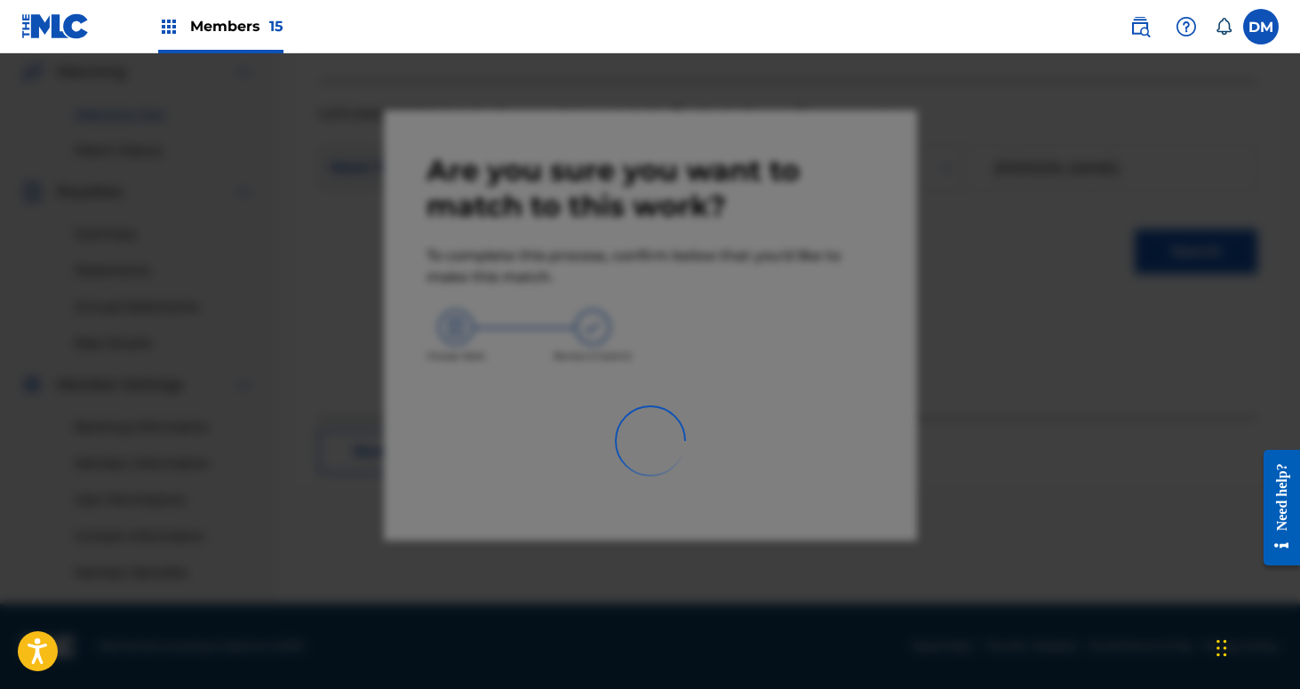
scroll to position [413, 0]
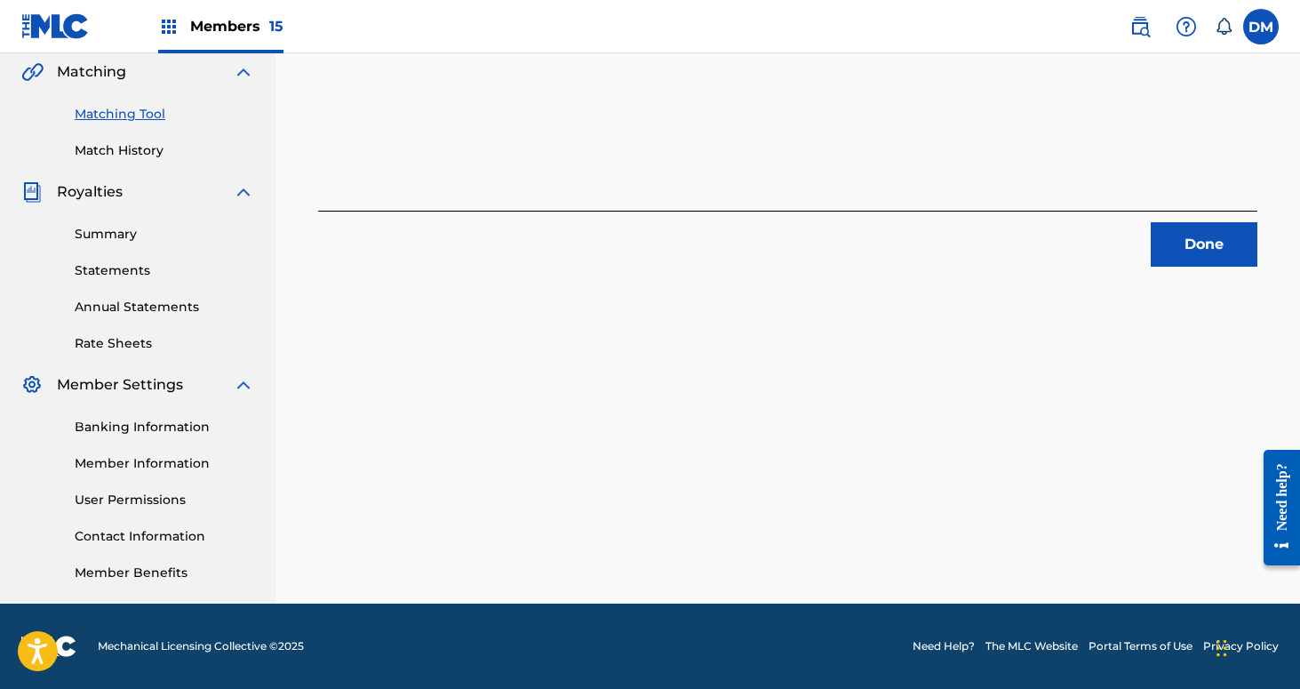
click at [1217, 257] on button "Done" at bounding box center [1204, 244] width 107 height 44
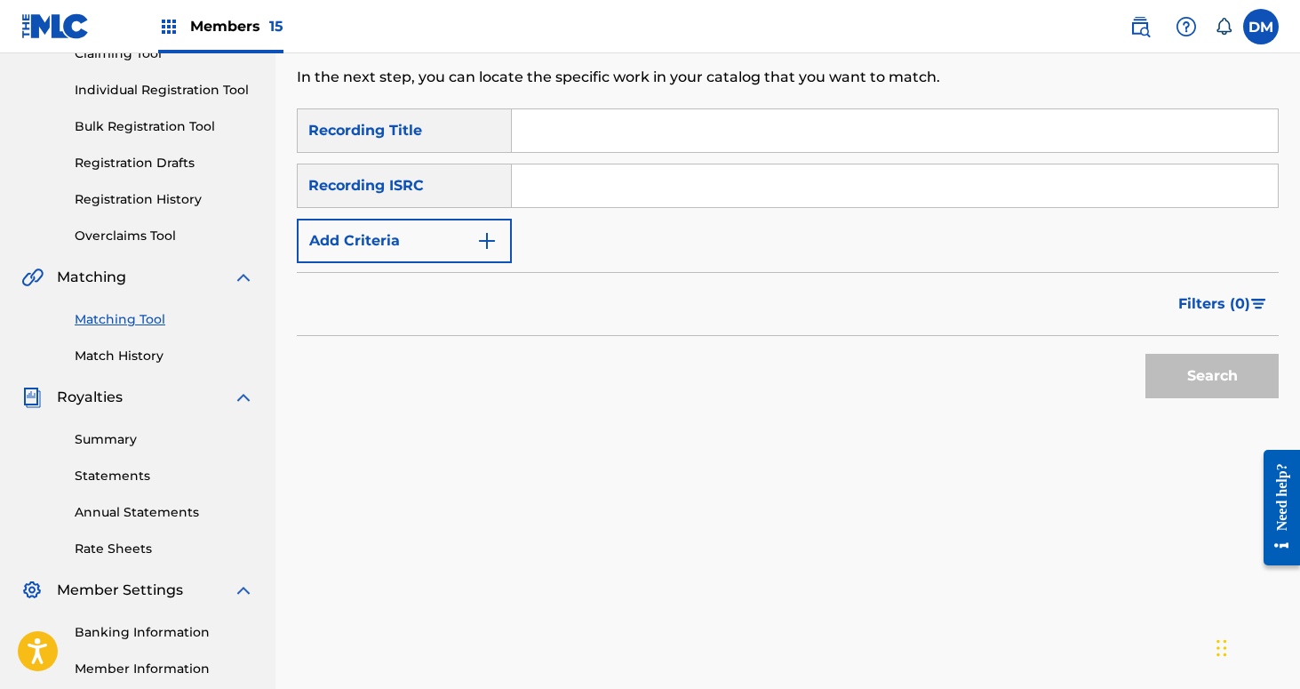
scroll to position [197, 0]
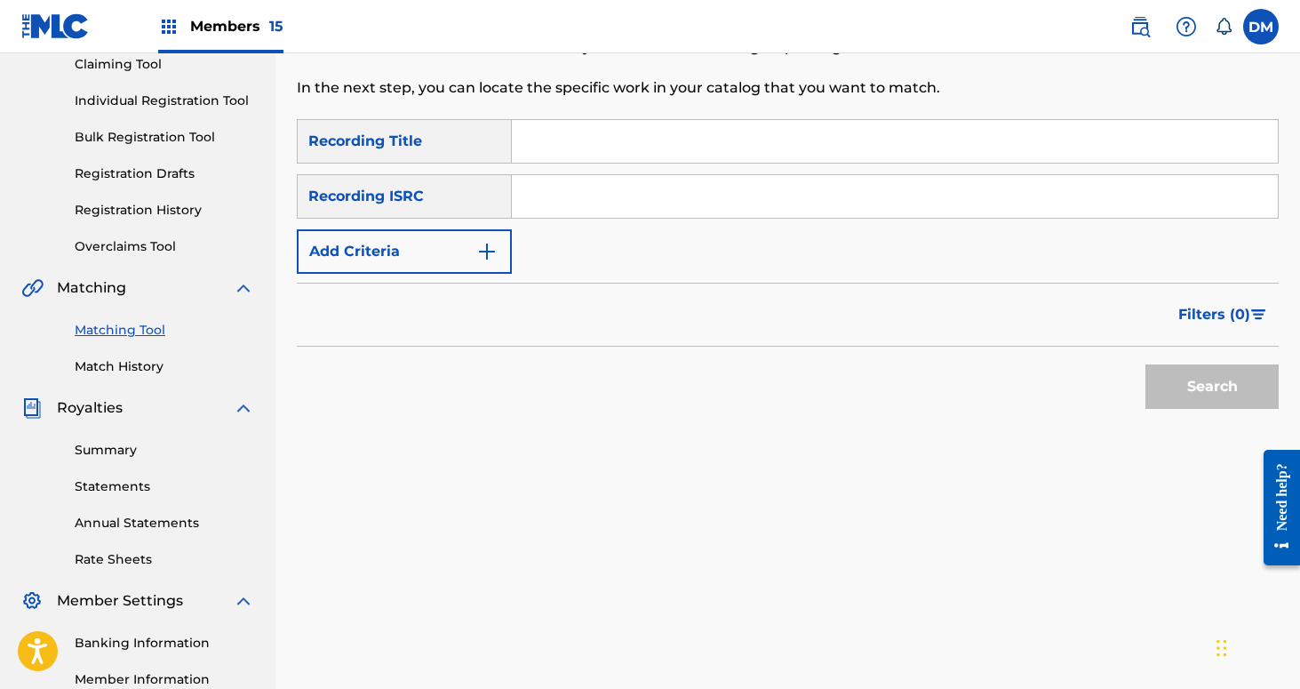
click at [679, 139] on input "Search Form" at bounding box center [895, 141] width 766 height 43
type input "Earth Crawler"
click at [466, 248] on button "Add Criteria" at bounding box center [404, 251] width 215 height 44
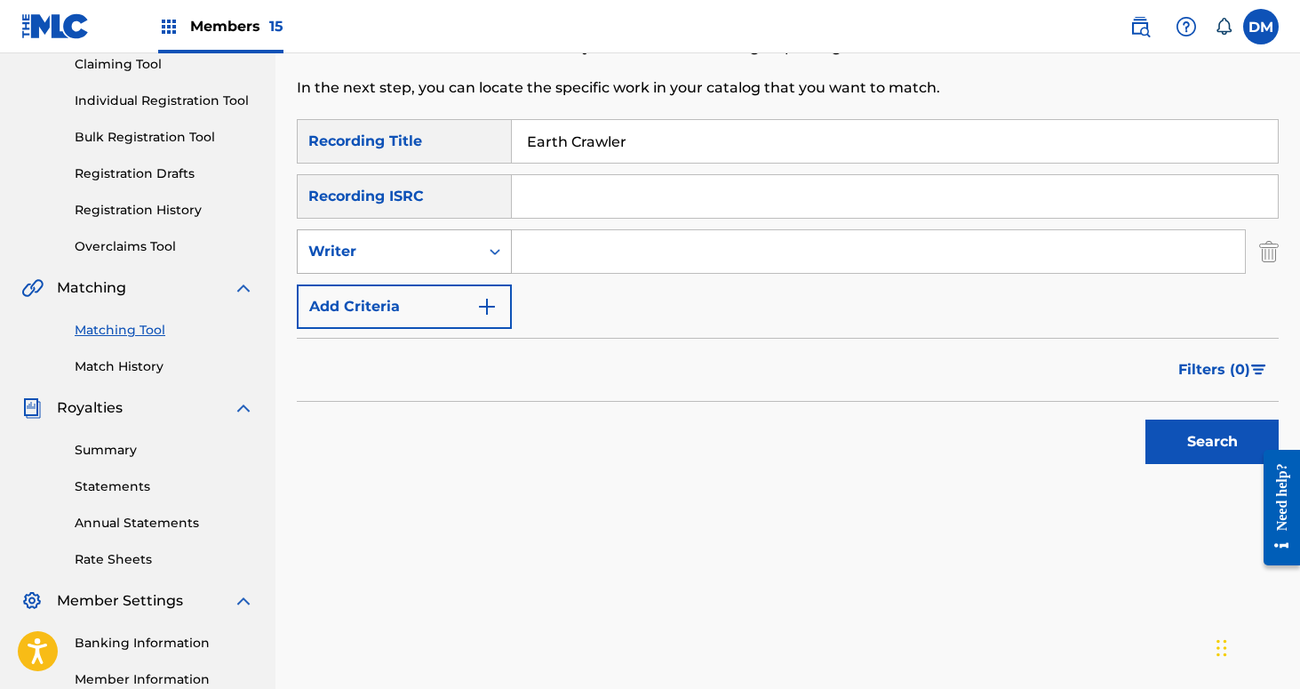
click at [462, 264] on div "Writer" at bounding box center [388, 252] width 181 height 34
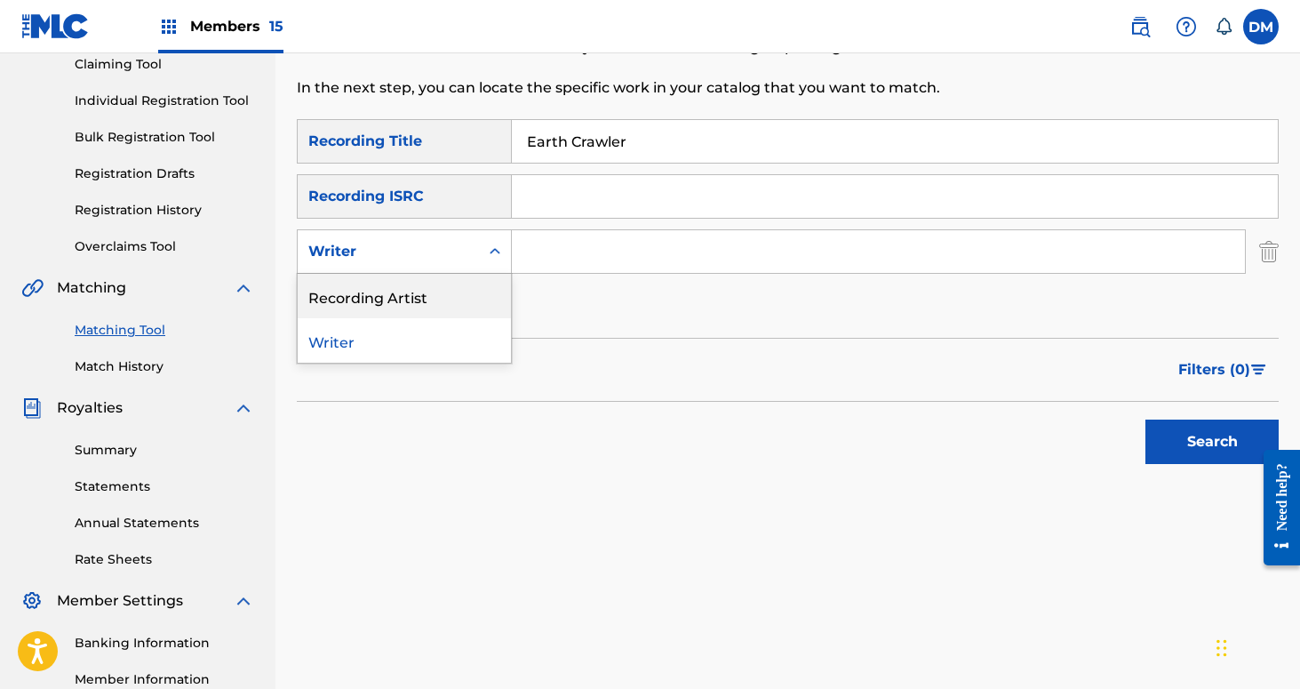
click at [470, 289] on div "Recording Artist" at bounding box center [404, 296] width 213 height 44
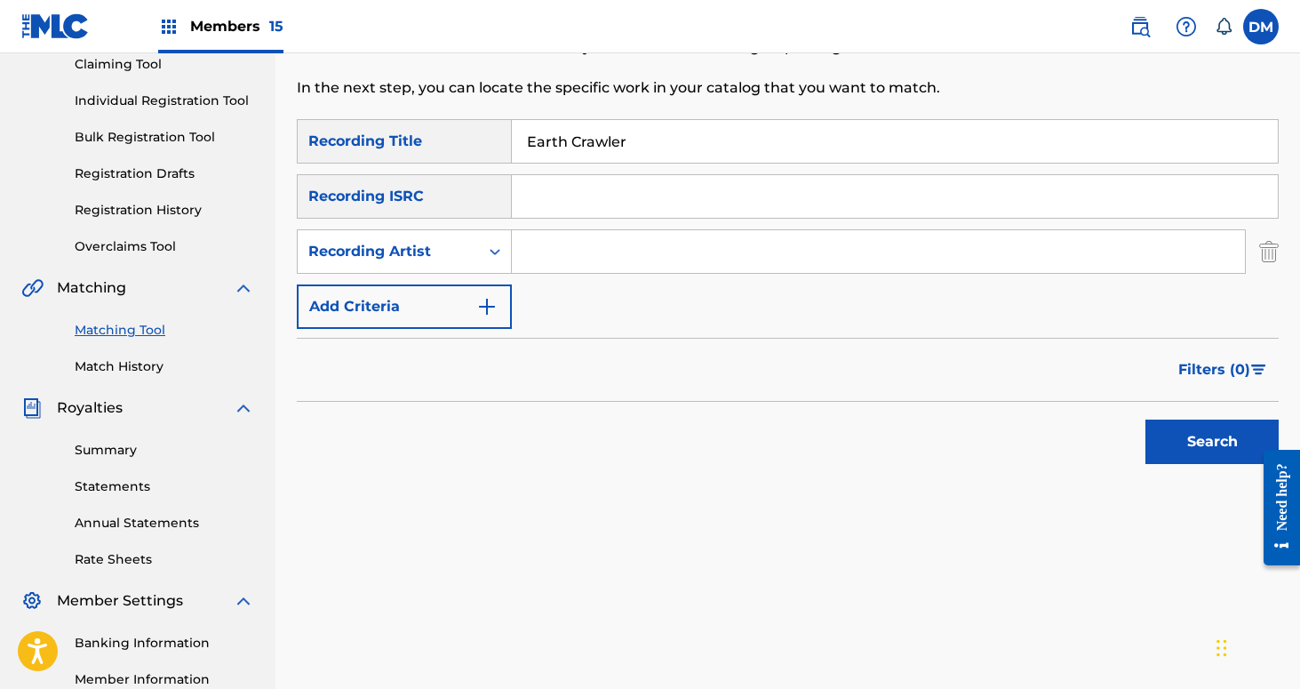
click at [542, 271] on input "Search Form" at bounding box center [878, 251] width 733 height 43
type input "If These Trees Could Talk"
click at [1225, 432] on button "Search" at bounding box center [1212, 441] width 133 height 44
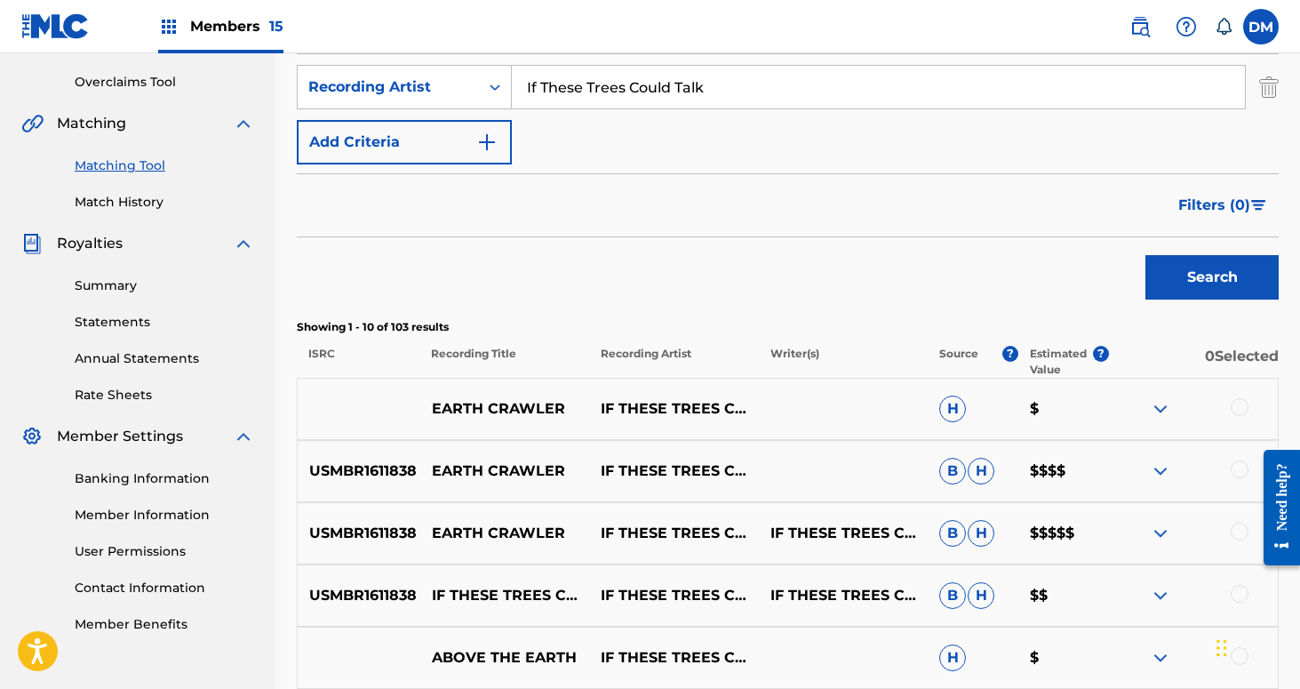
scroll to position [376, 0]
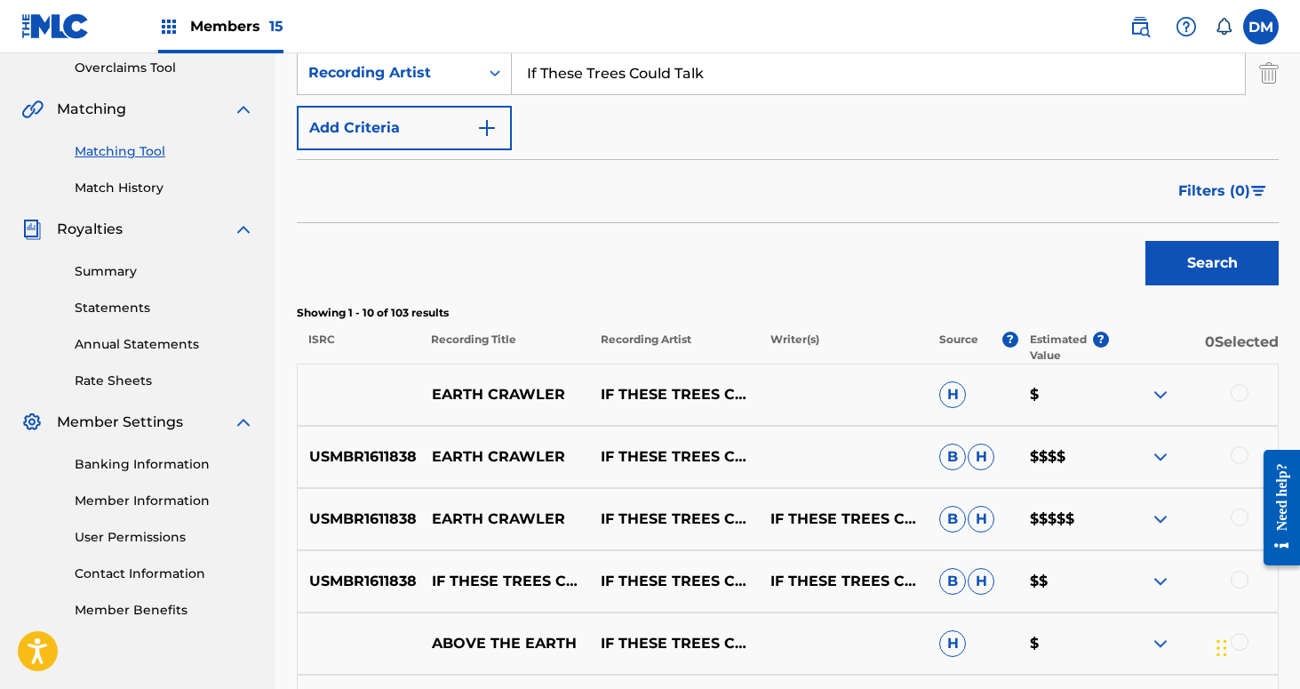
click at [1241, 390] on div at bounding box center [1240, 393] width 18 height 18
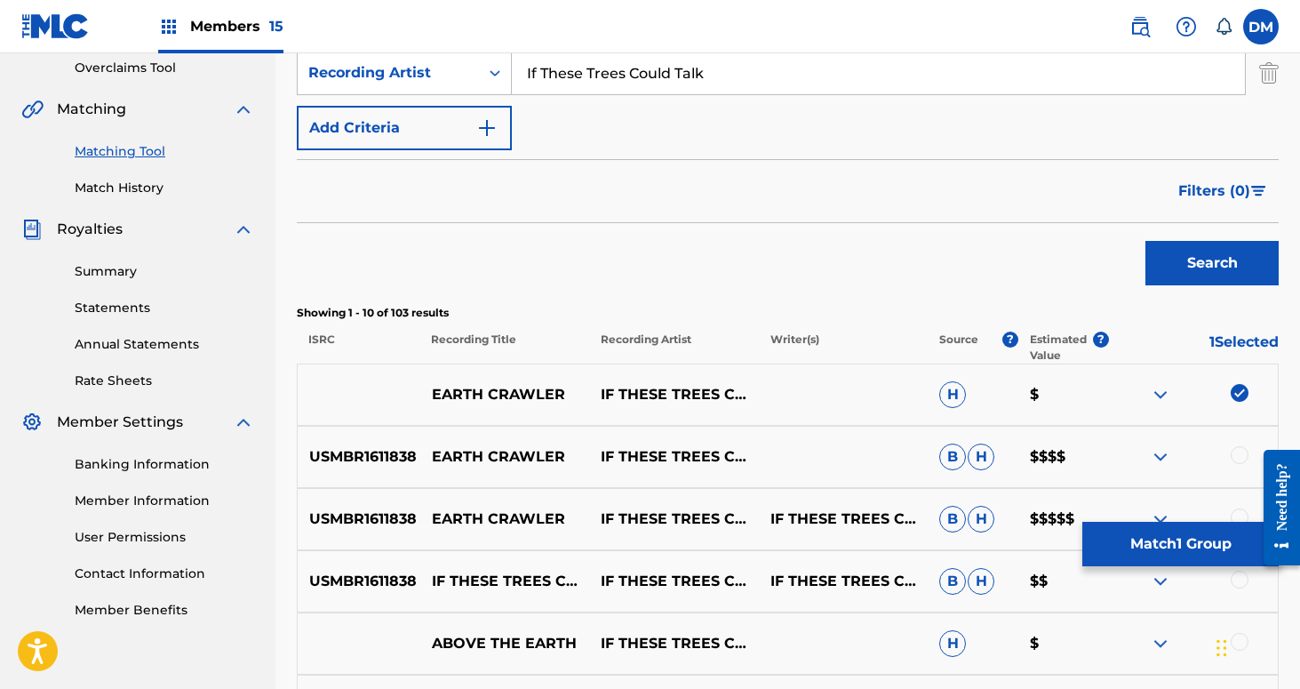
click at [1235, 451] on div at bounding box center [1240, 455] width 18 height 18
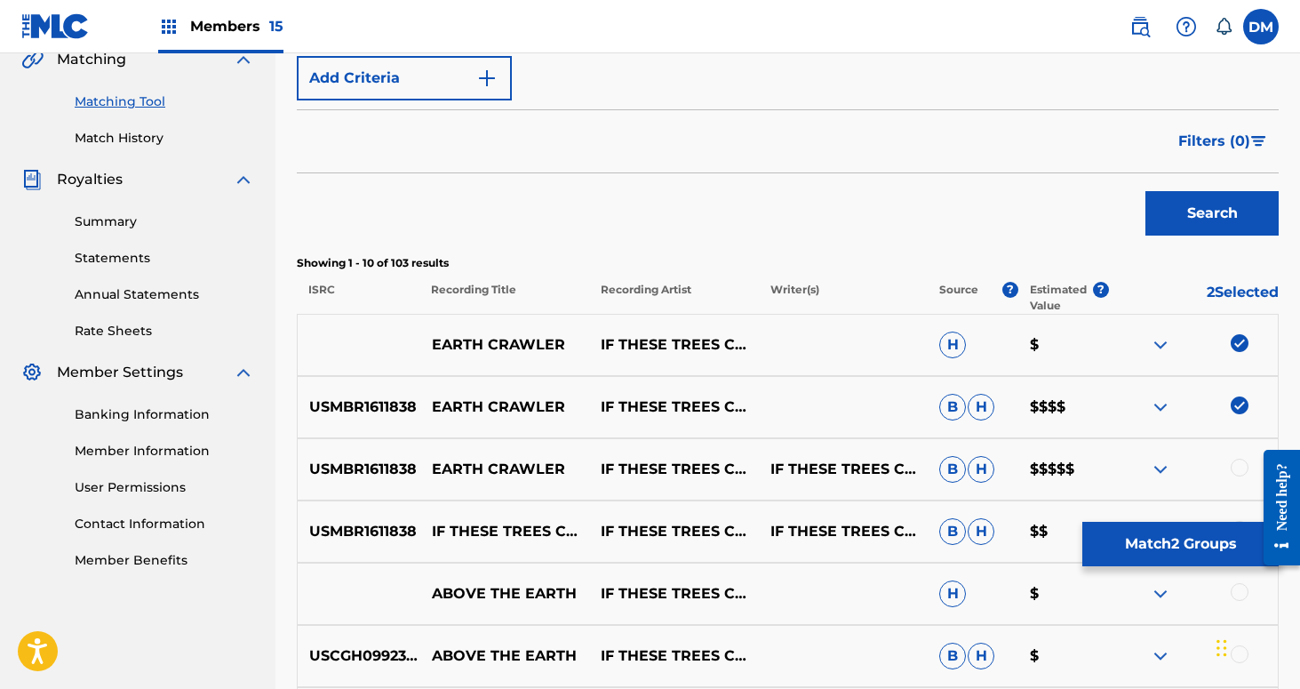
scroll to position [458, 0]
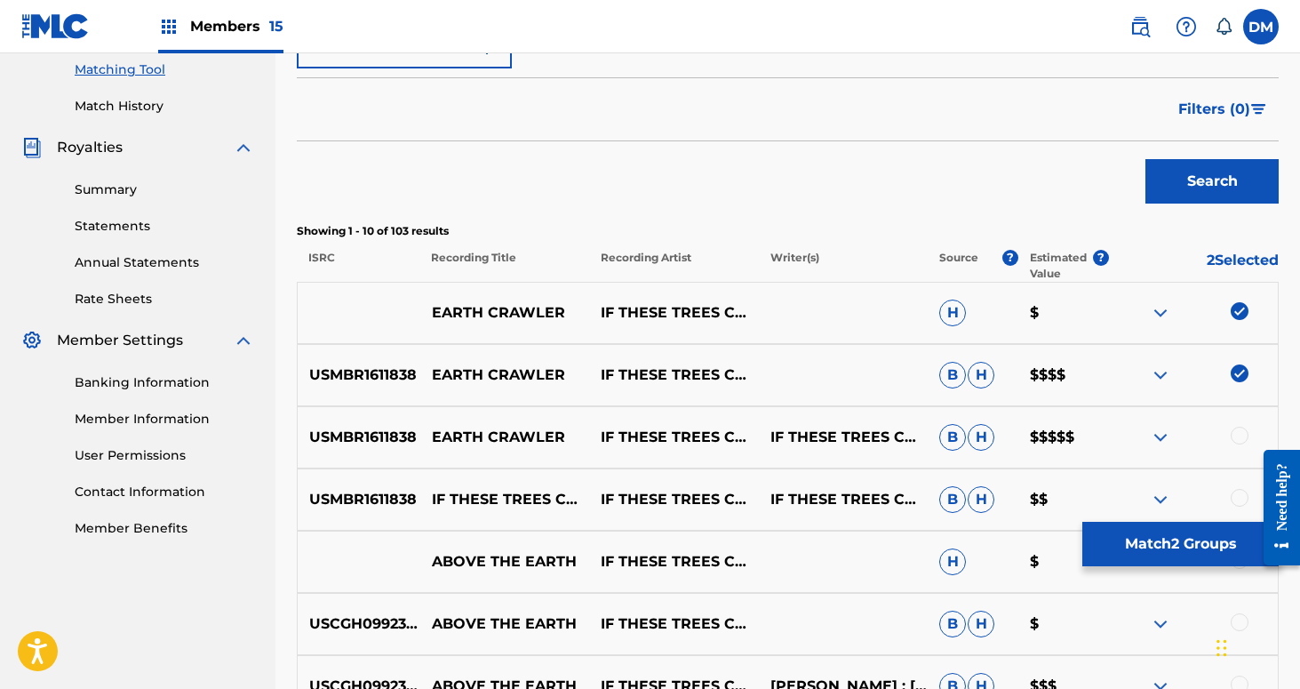
click at [1238, 442] on div at bounding box center [1240, 436] width 18 height 18
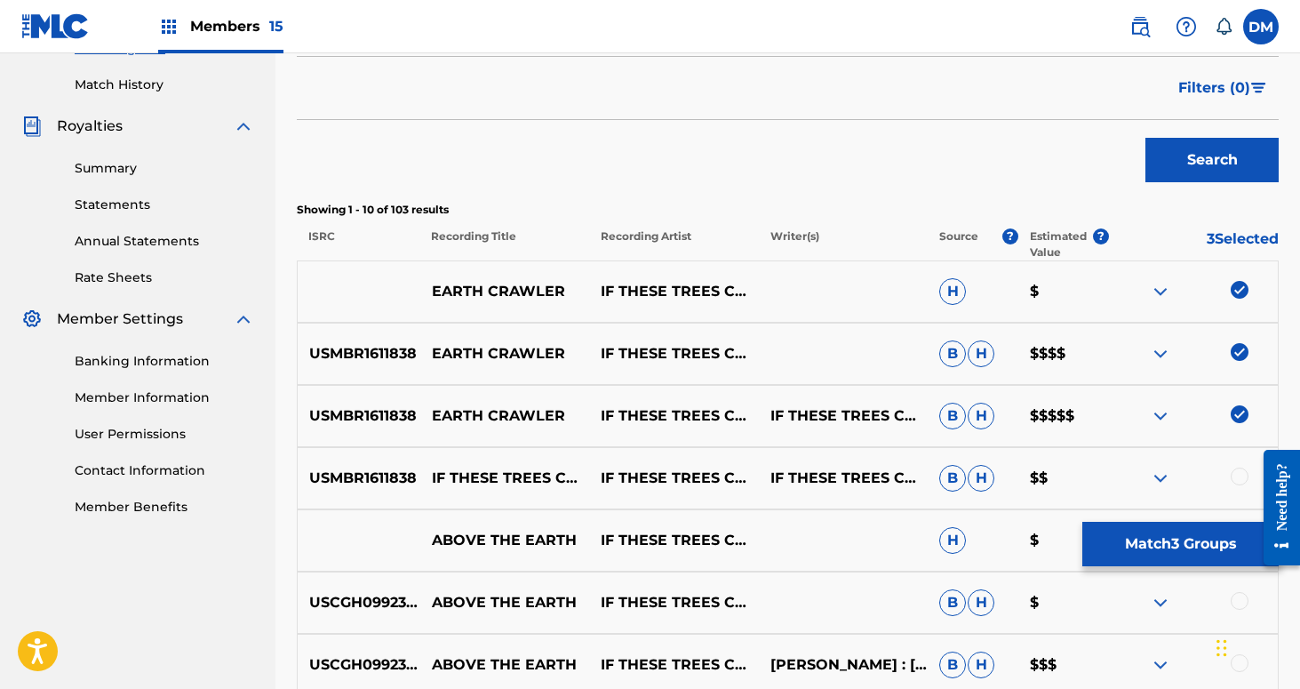
click at [1242, 473] on div at bounding box center [1240, 476] width 18 height 18
click at [1198, 555] on button "Match 4 Groups" at bounding box center [1180, 544] width 196 height 44
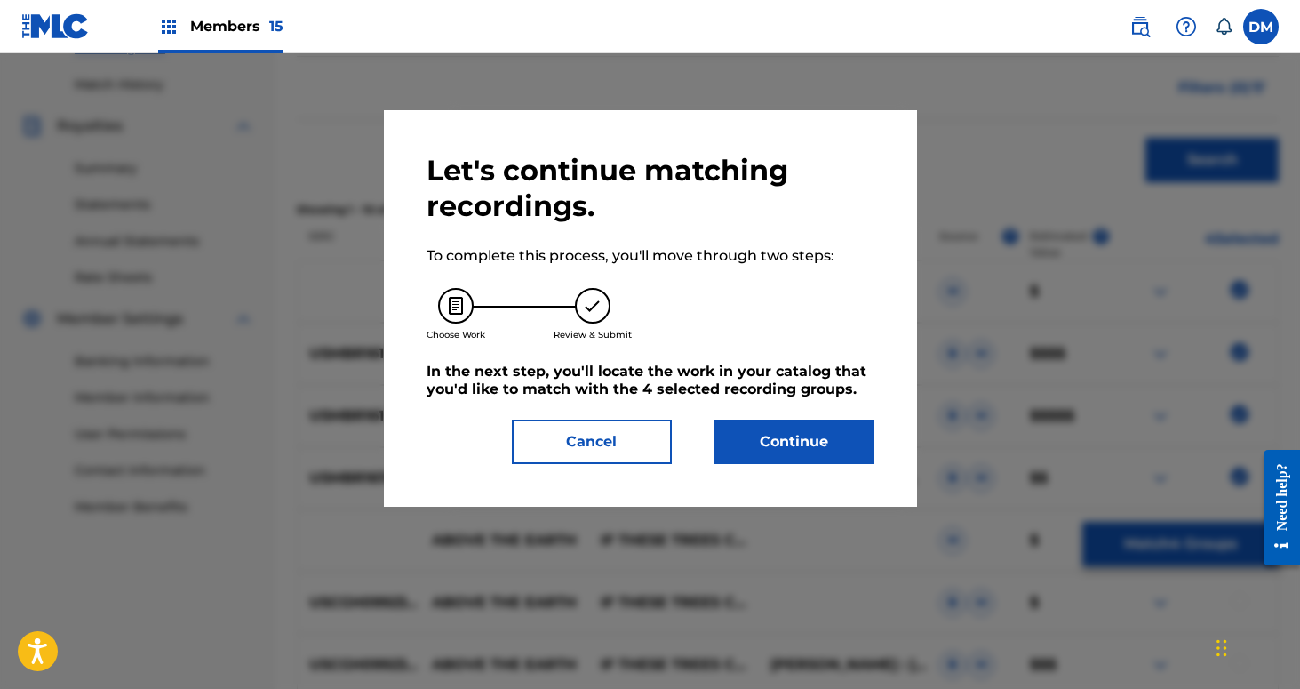
click at [790, 443] on button "Continue" at bounding box center [795, 441] width 160 height 44
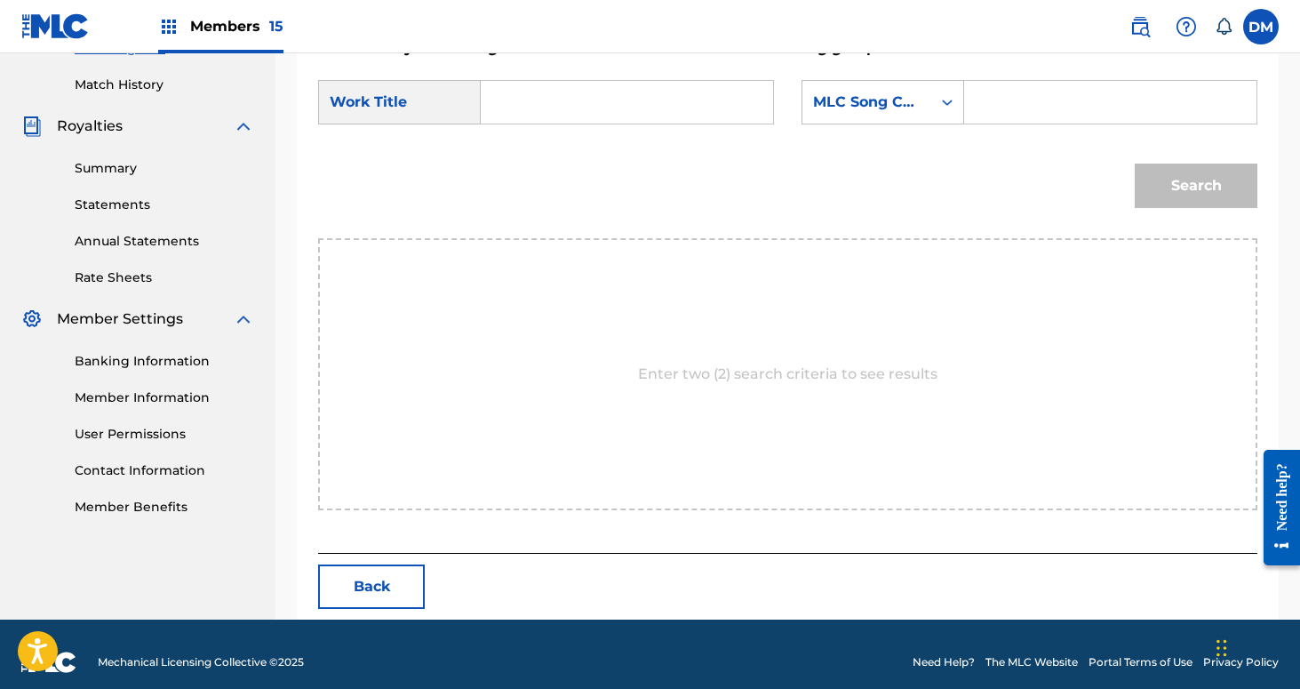
click at [566, 100] on input "Search Form" at bounding box center [627, 102] width 262 height 43
type input "earth crawler"
click at [943, 102] on icon "Search Form" at bounding box center [948, 103] width 11 height 6
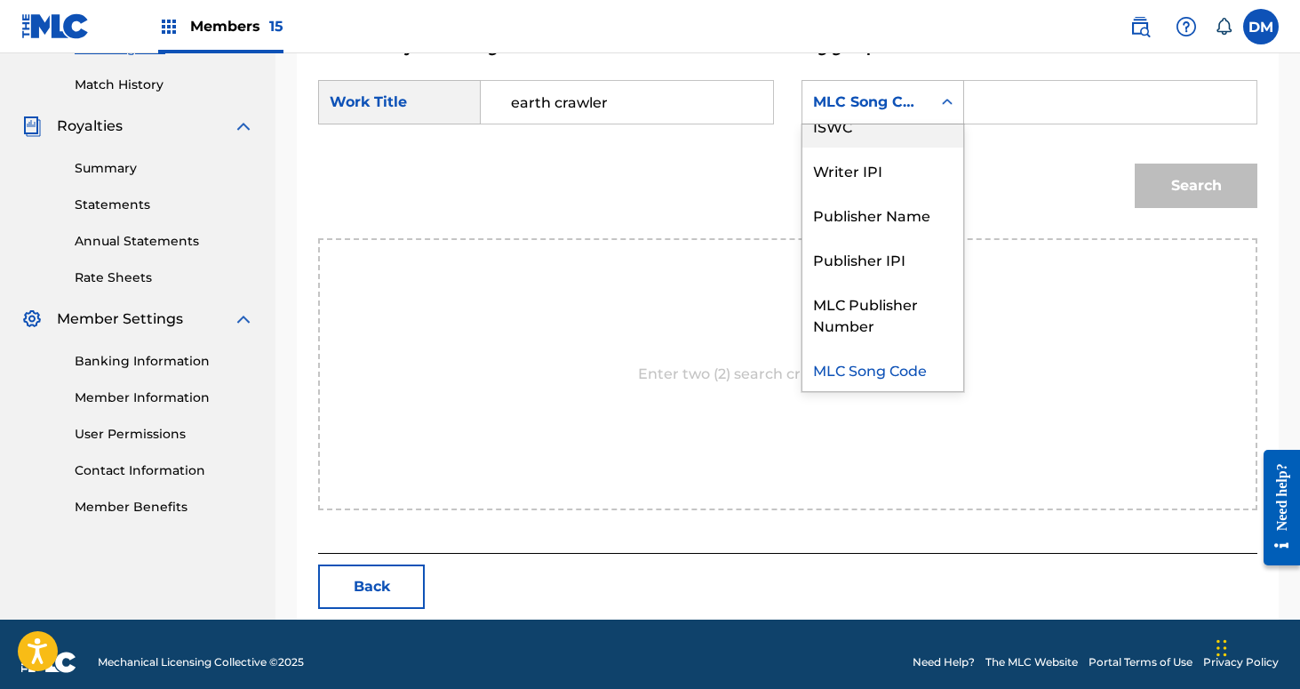
scroll to position [0, 0]
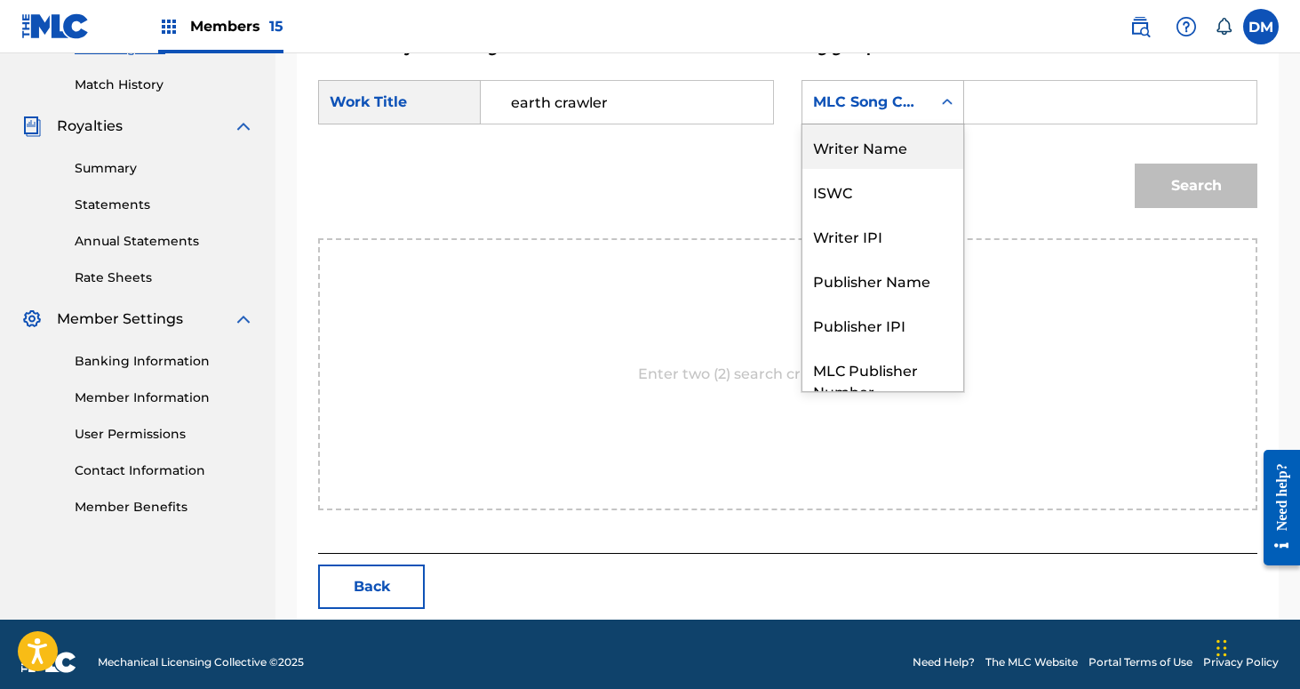
click at [937, 142] on div "Writer Name" at bounding box center [882, 146] width 161 height 44
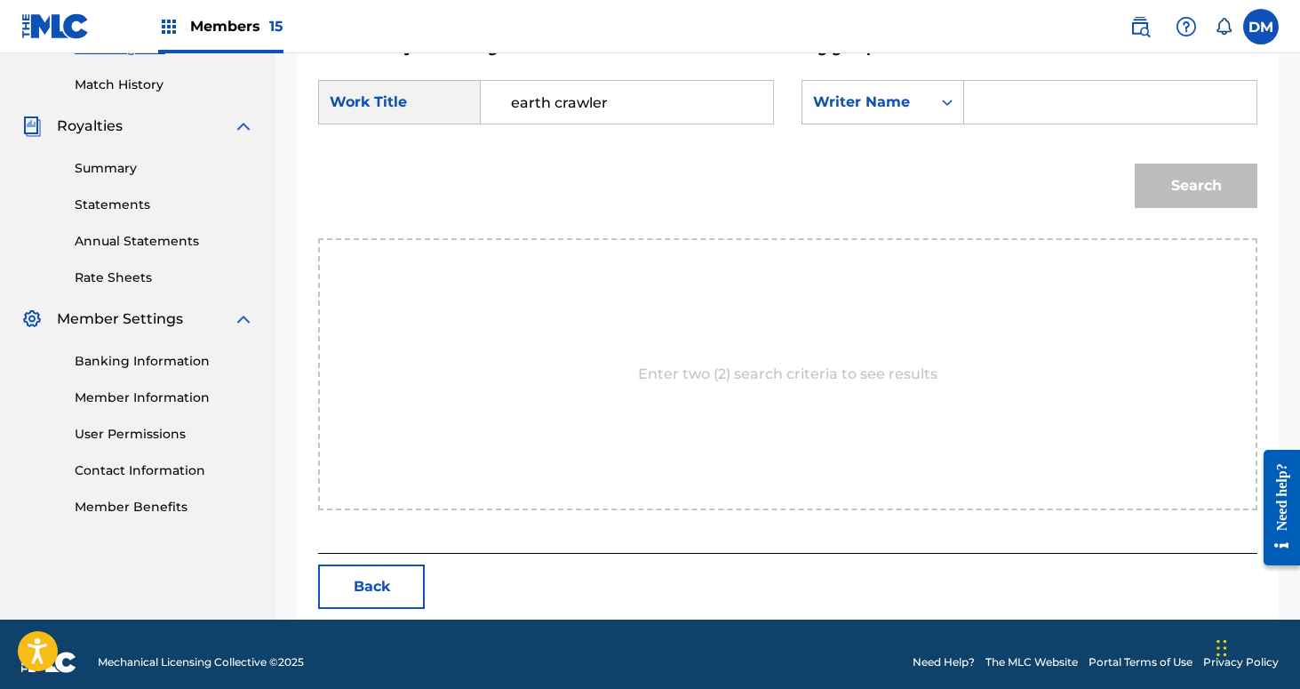
click at [1012, 103] on input "Search Form" at bounding box center [1110, 102] width 262 height 43
type input "[PERSON_NAME]"
click at [1135, 164] on button "Search" at bounding box center [1196, 186] width 123 height 44
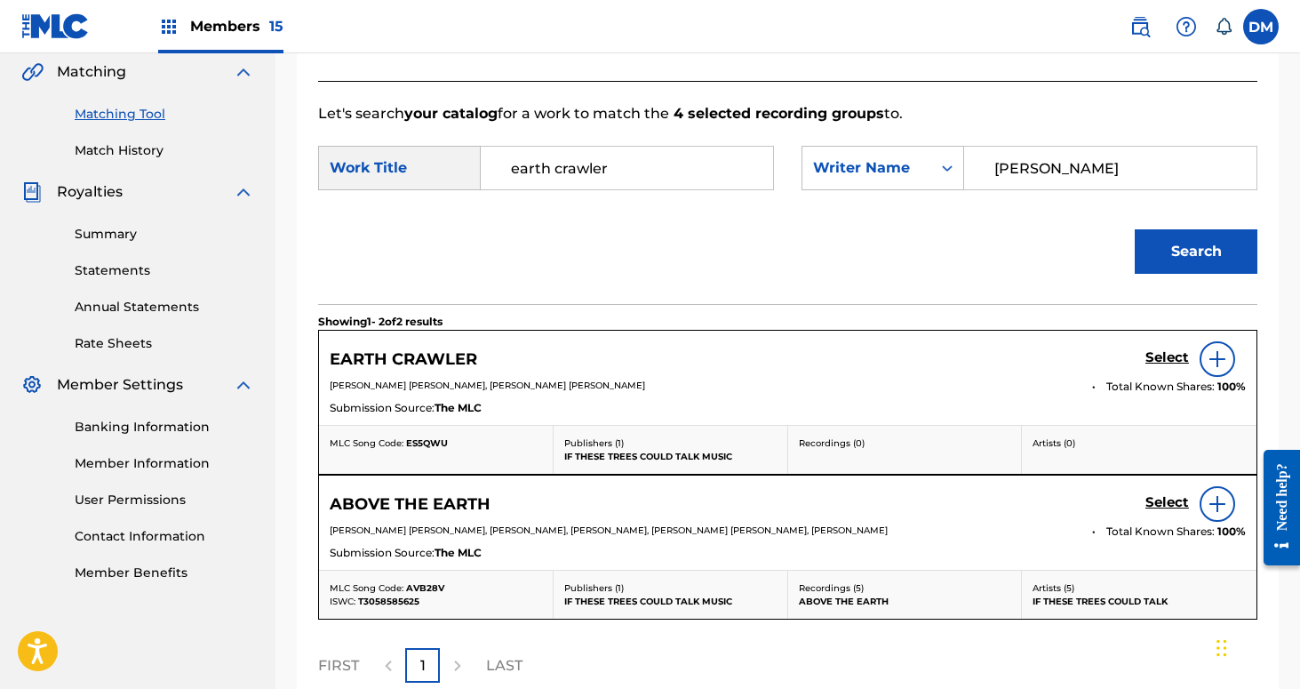
scroll to position [479, 0]
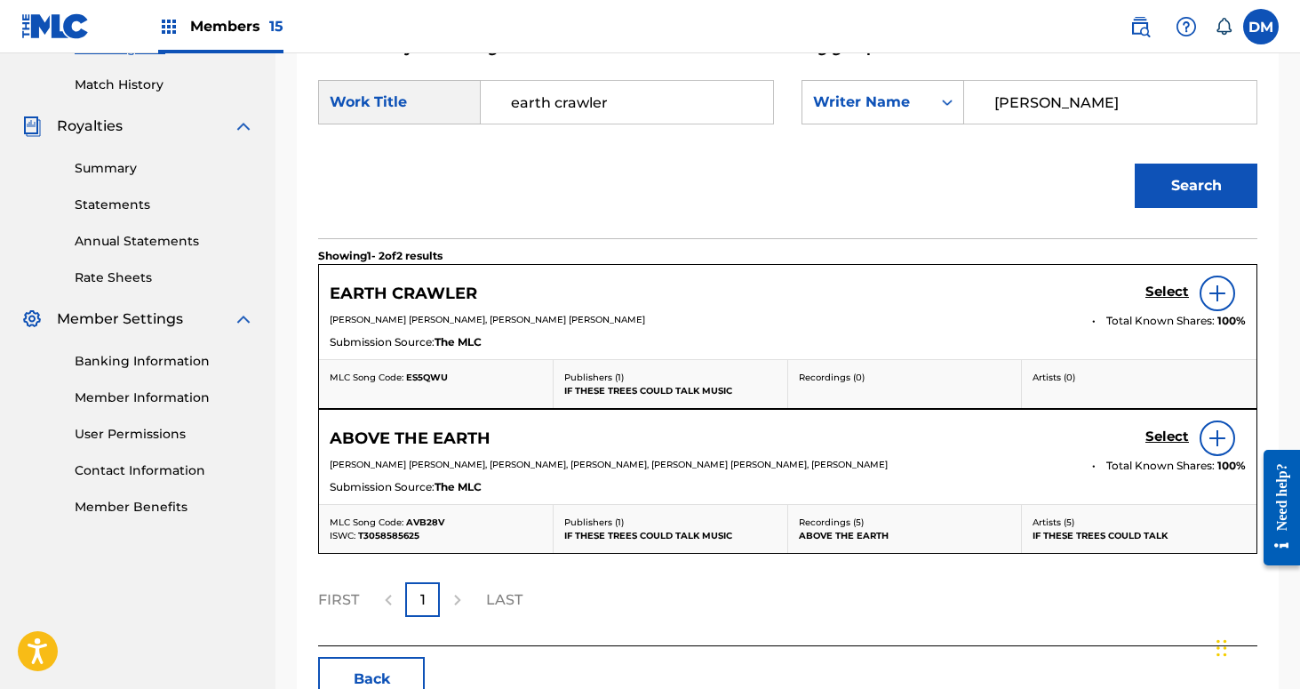
click at [1157, 287] on h5 "Select" at bounding box center [1168, 291] width 44 height 17
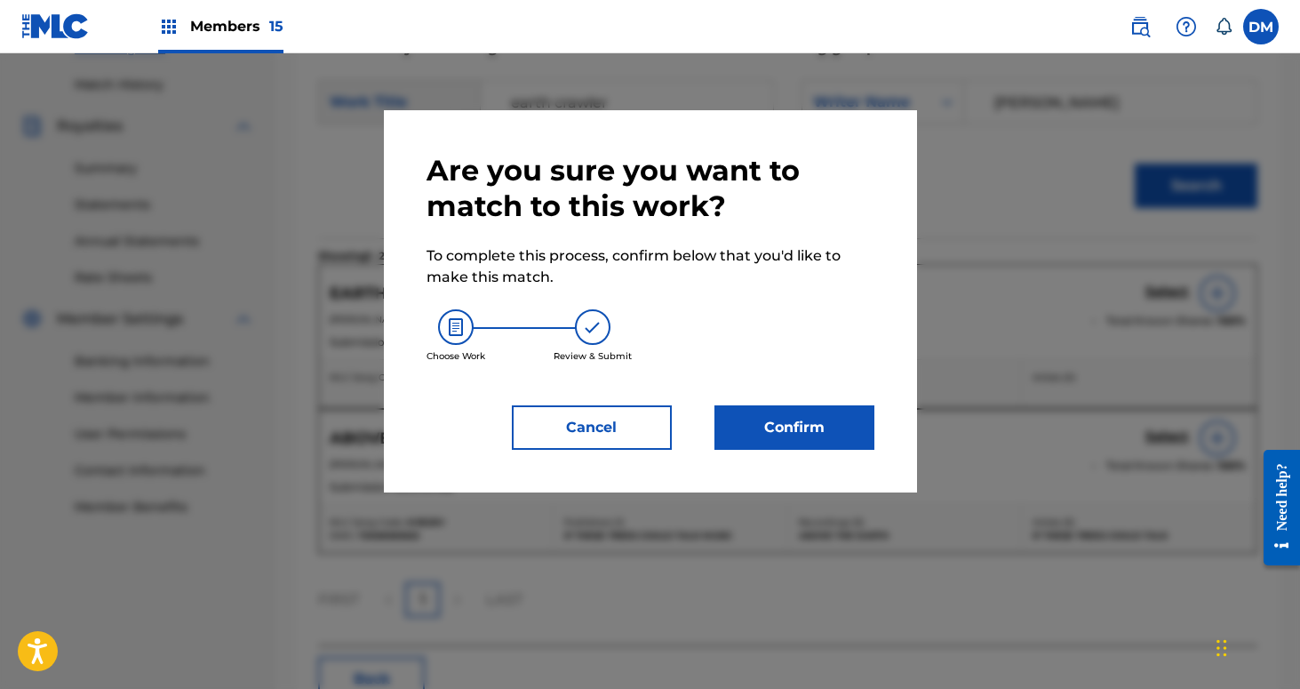
click at [784, 433] on button "Confirm" at bounding box center [795, 427] width 160 height 44
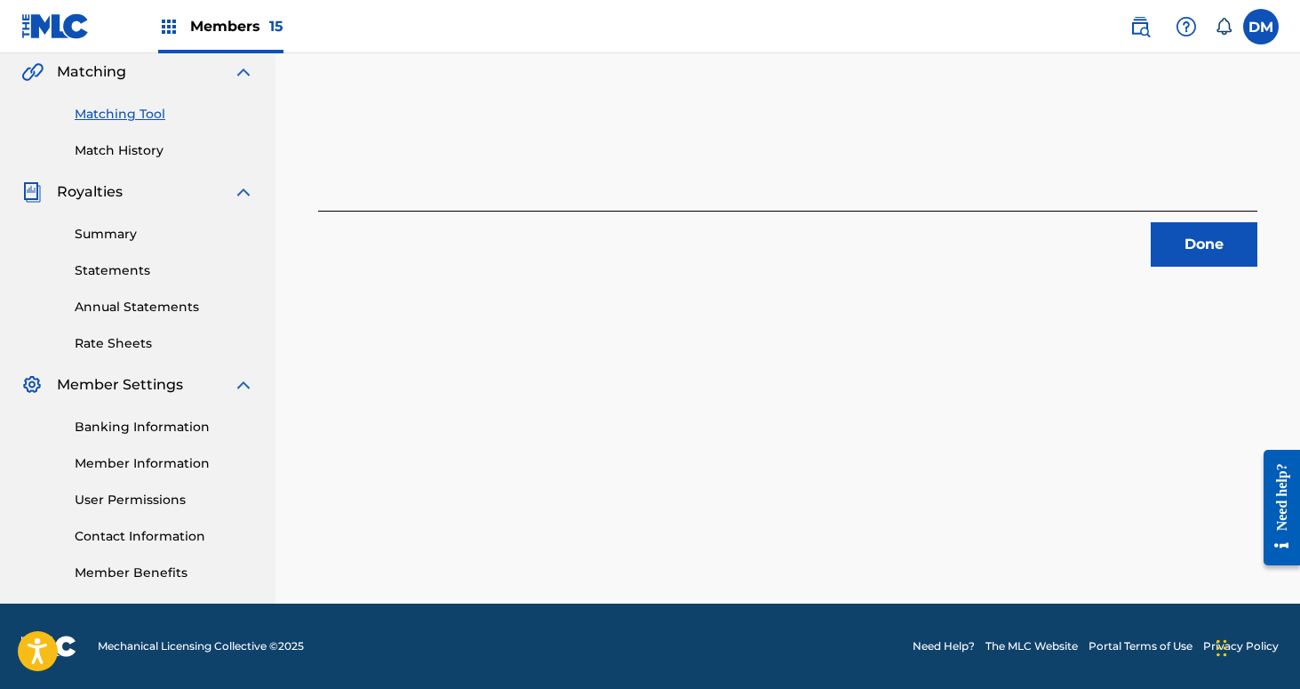
click at [1203, 249] on button "Done" at bounding box center [1204, 244] width 107 height 44
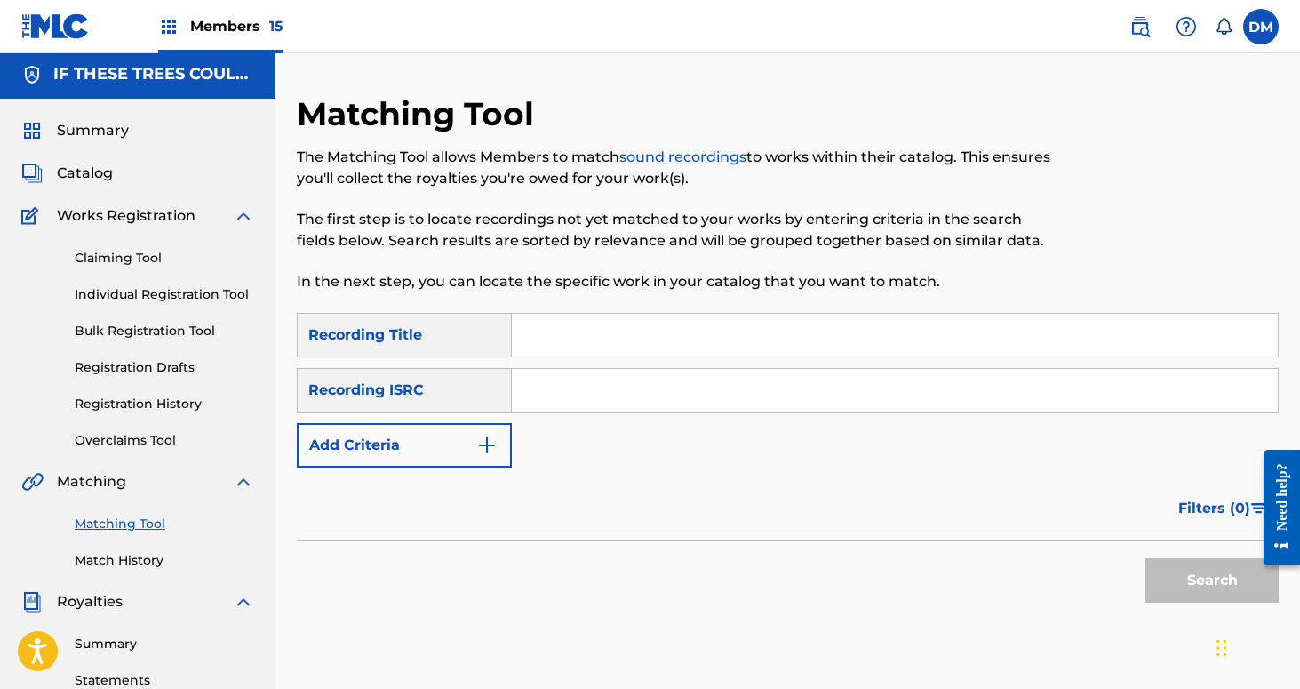
scroll to position [0, 0]
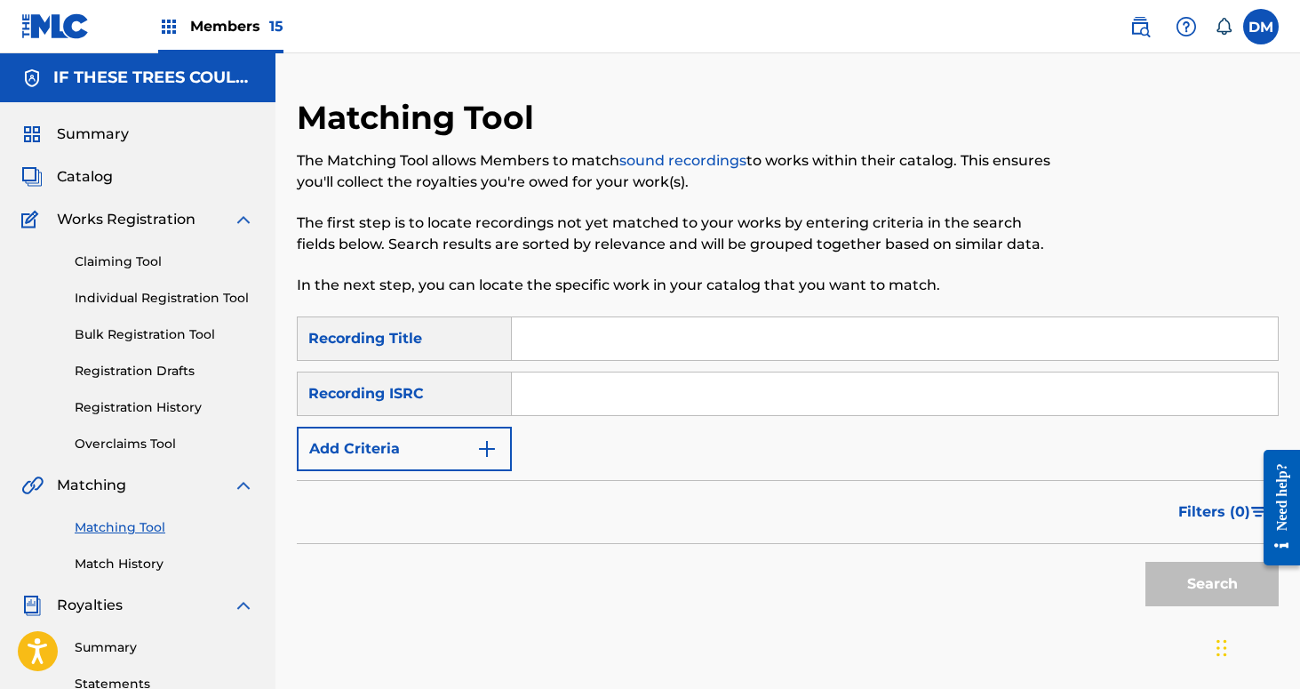
click at [638, 352] on input "Search Form" at bounding box center [895, 338] width 766 height 43
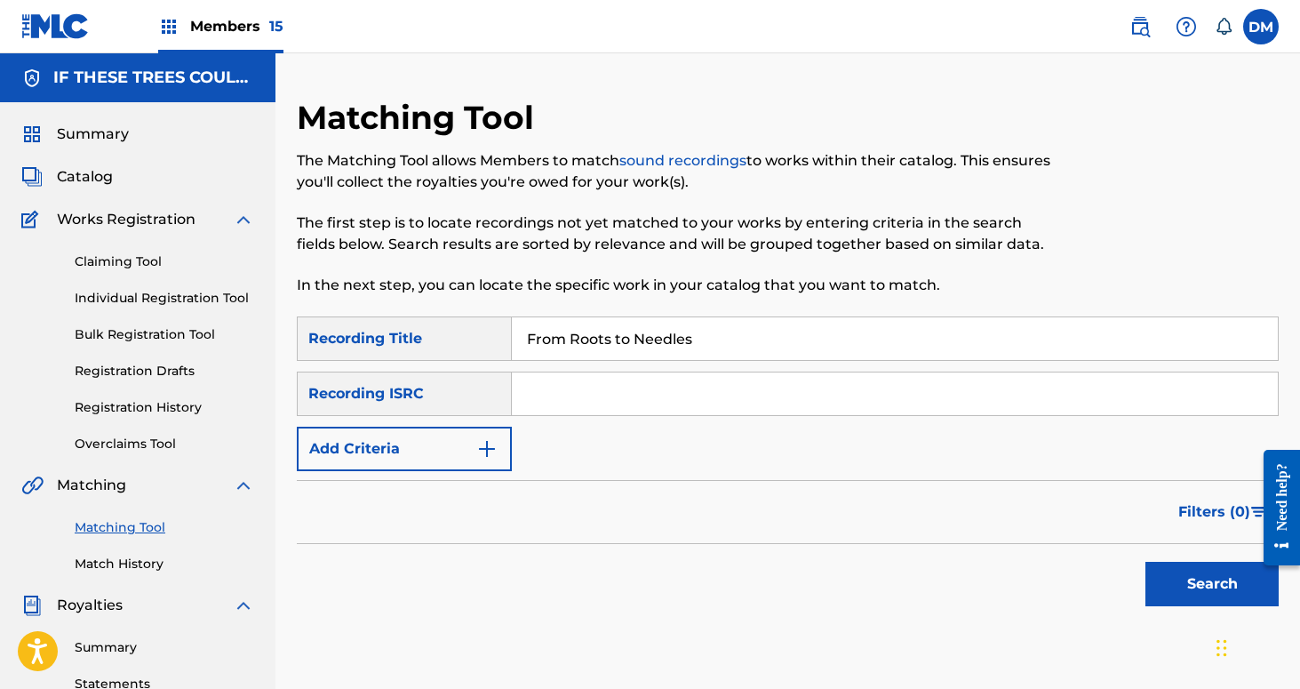
type input "From Roots to Needles"
click at [435, 484] on div "Filters ( 0 )" at bounding box center [788, 512] width 982 height 64
click at [411, 447] on button "Add Criteria" at bounding box center [404, 449] width 215 height 44
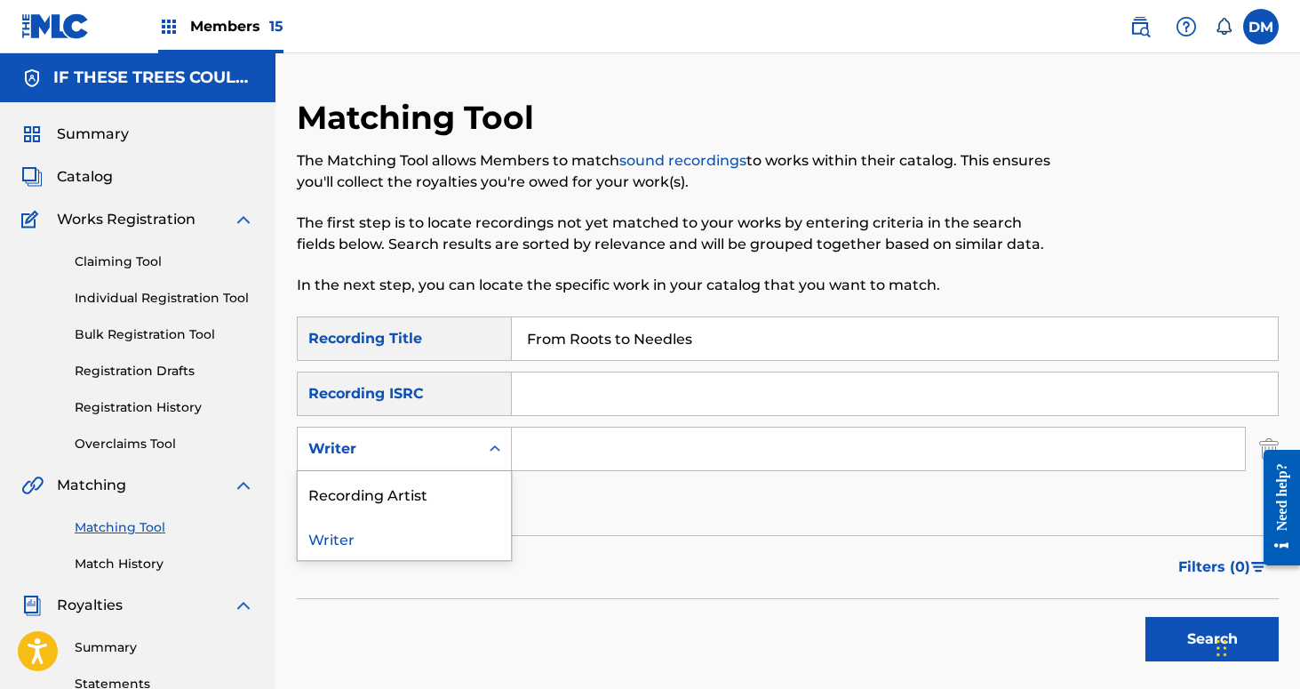
click at [415, 447] on div "Writer" at bounding box center [388, 448] width 160 height 21
click at [438, 480] on div "Recording Artist" at bounding box center [404, 493] width 213 height 44
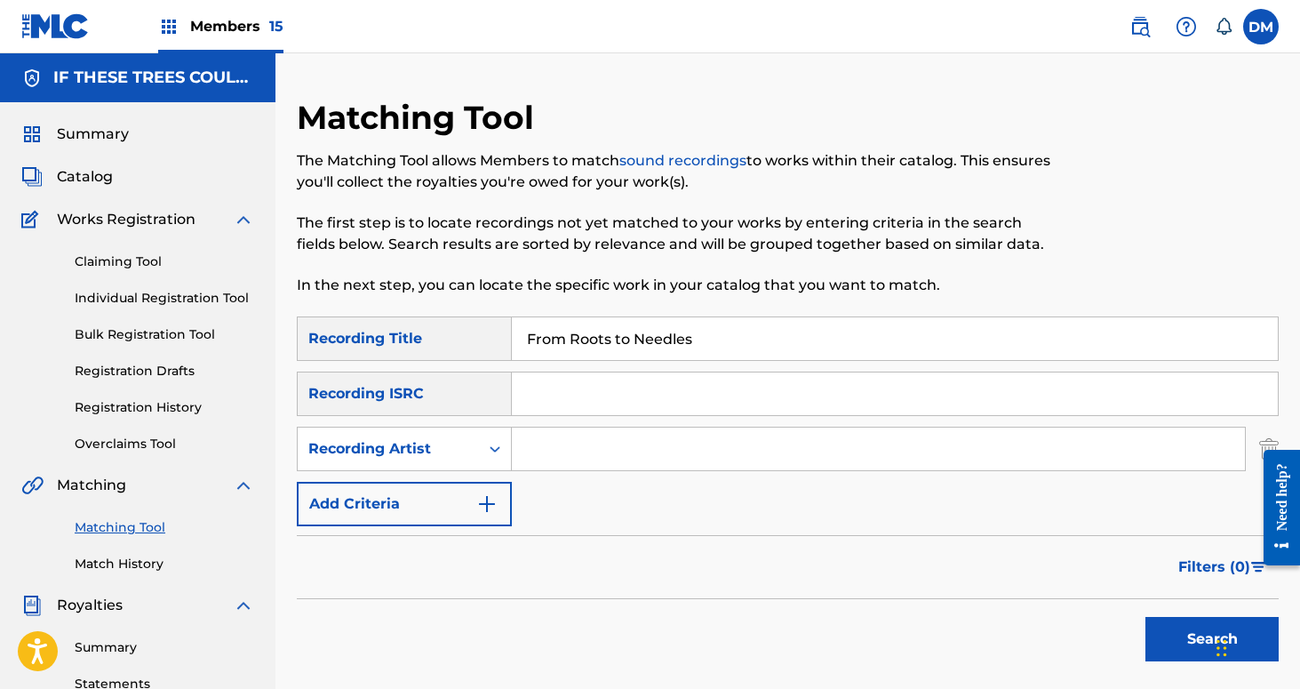
click at [585, 427] on div "Search Form" at bounding box center [879, 449] width 734 height 44
click at [552, 467] on input "Search Form" at bounding box center [878, 448] width 733 height 43
type input "If These Trees Could Talk"
click at [1162, 630] on button "Search" at bounding box center [1212, 639] width 133 height 44
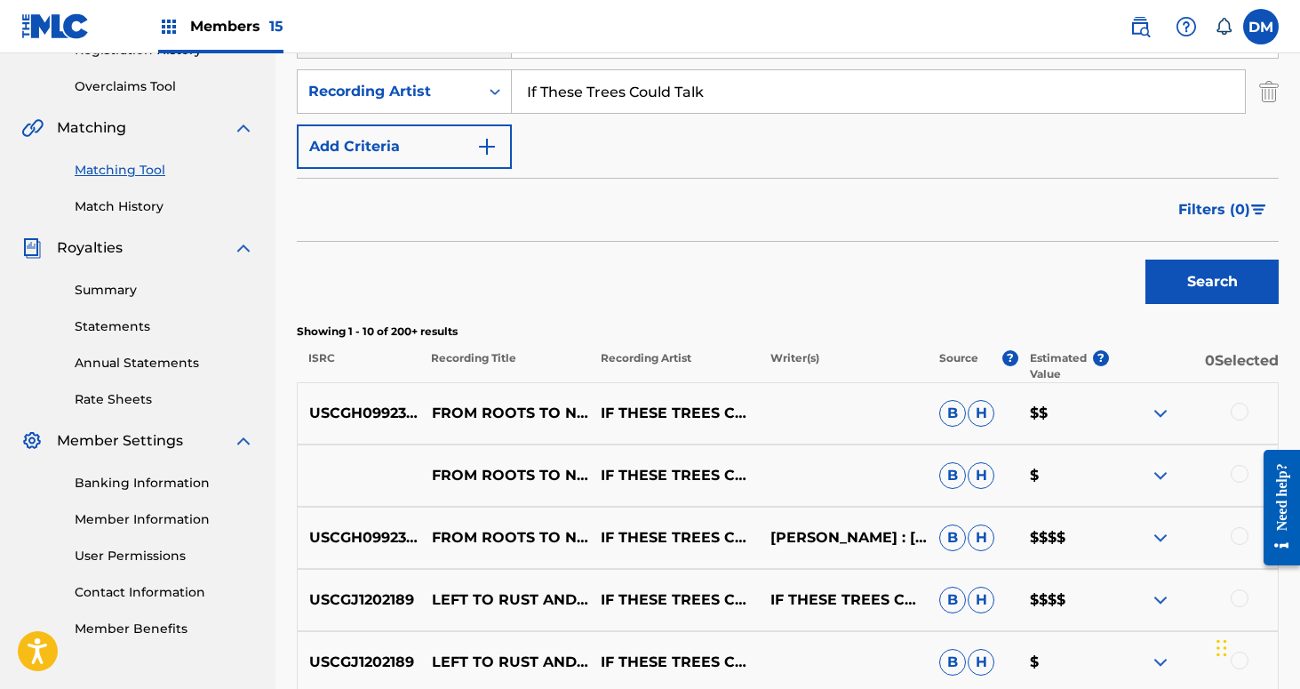
scroll to position [389, 0]
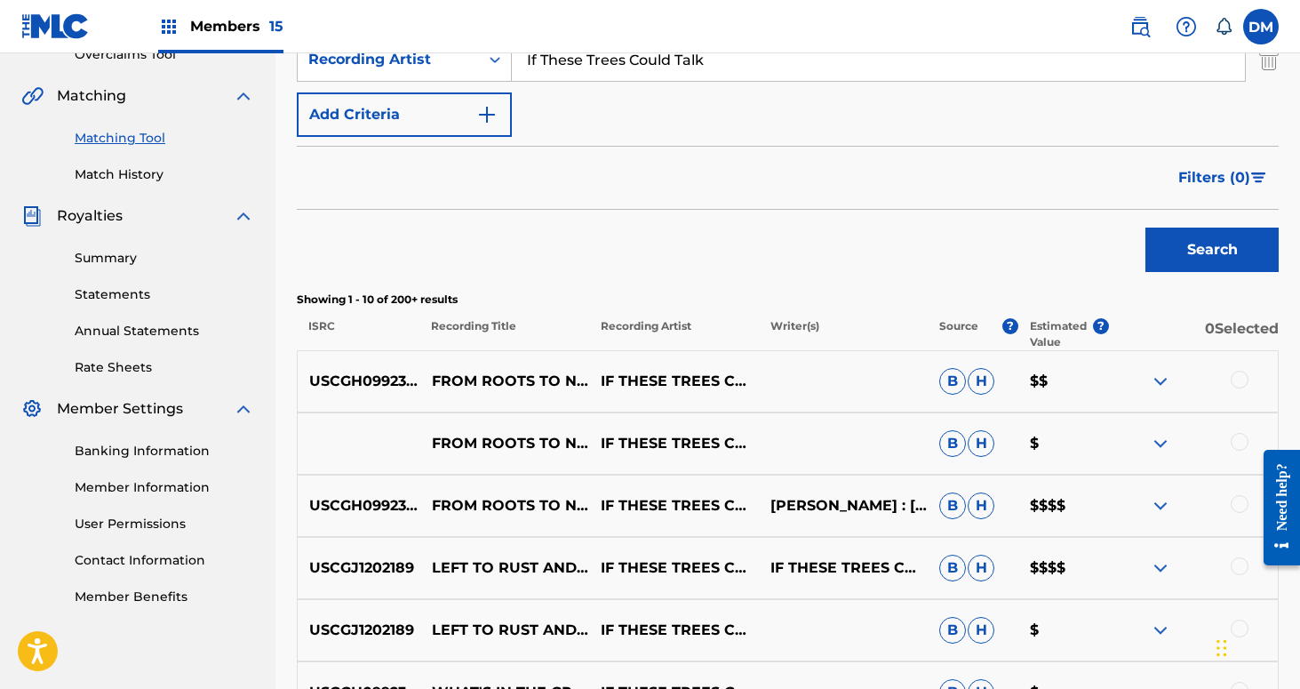
click at [1236, 502] on div at bounding box center [1240, 504] width 18 height 18
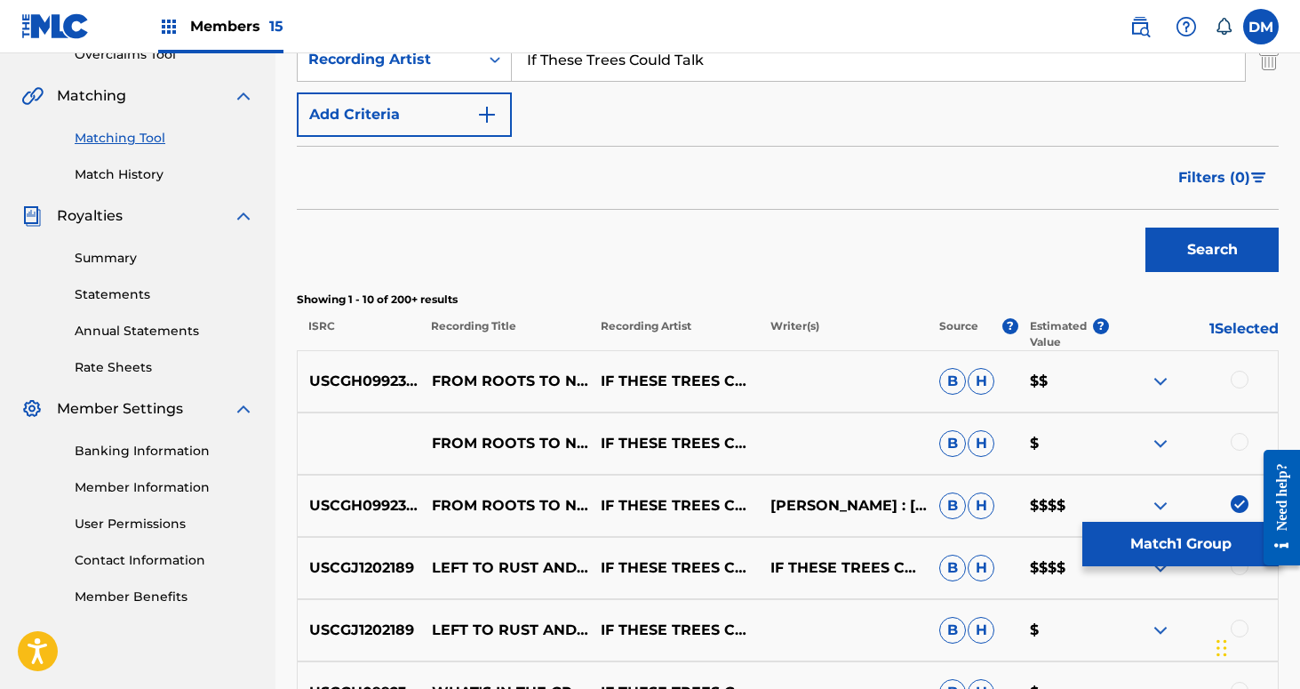
click at [1237, 439] on div at bounding box center [1240, 442] width 18 height 18
click at [1242, 375] on div at bounding box center [1240, 380] width 18 height 18
click at [1164, 531] on button "Match 3 Groups" at bounding box center [1180, 544] width 196 height 44
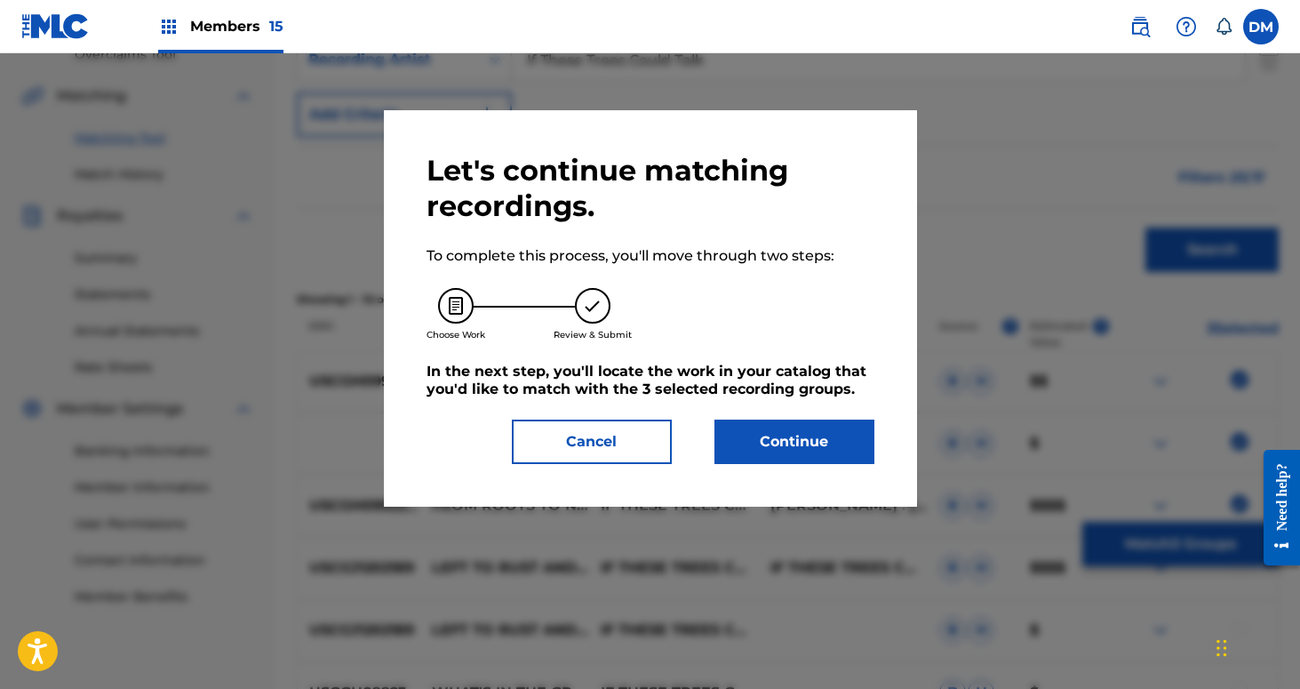
click at [828, 430] on button "Continue" at bounding box center [795, 441] width 160 height 44
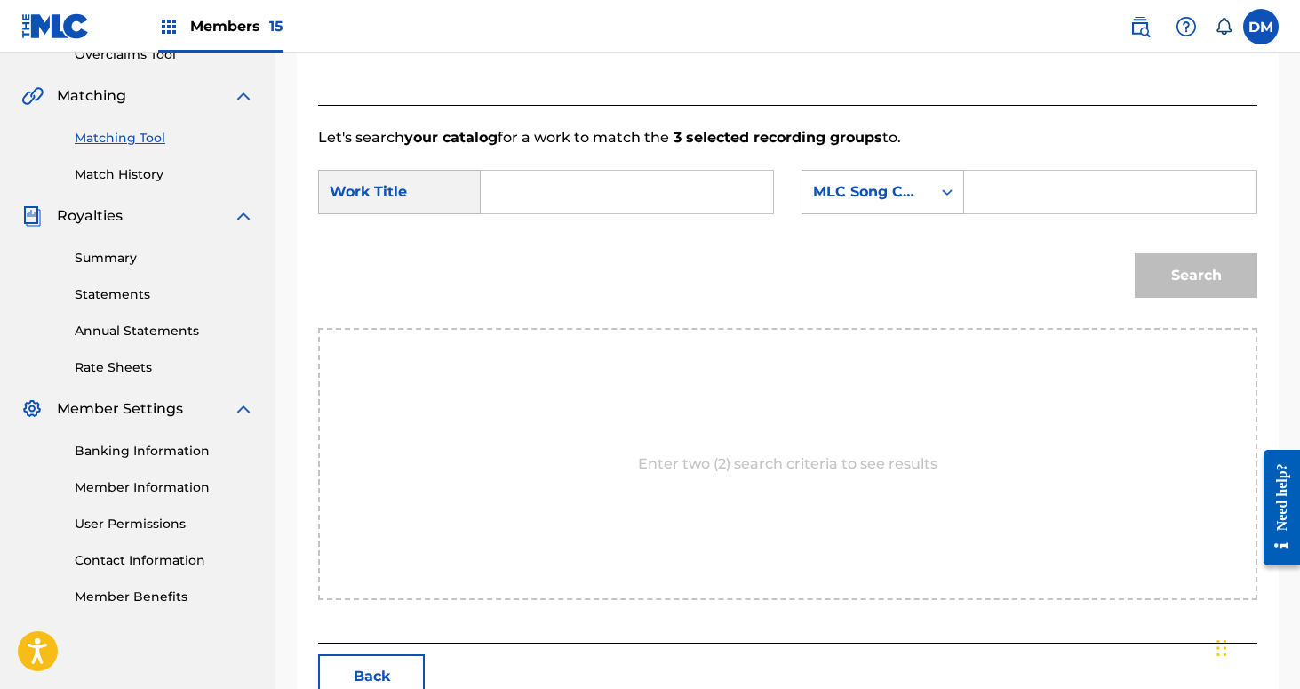
click at [600, 196] on input "Search Form" at bounding box center [627, 192] width 262 height 43
type input "R"
click at [516, 256] on strong "roots" at bounding box center [530, 252] width 38 height 17
type input "from roots to needles"
click at [904, 196] on div "MLC Song Code" at bounding box center [867, 191] width 108 height 21
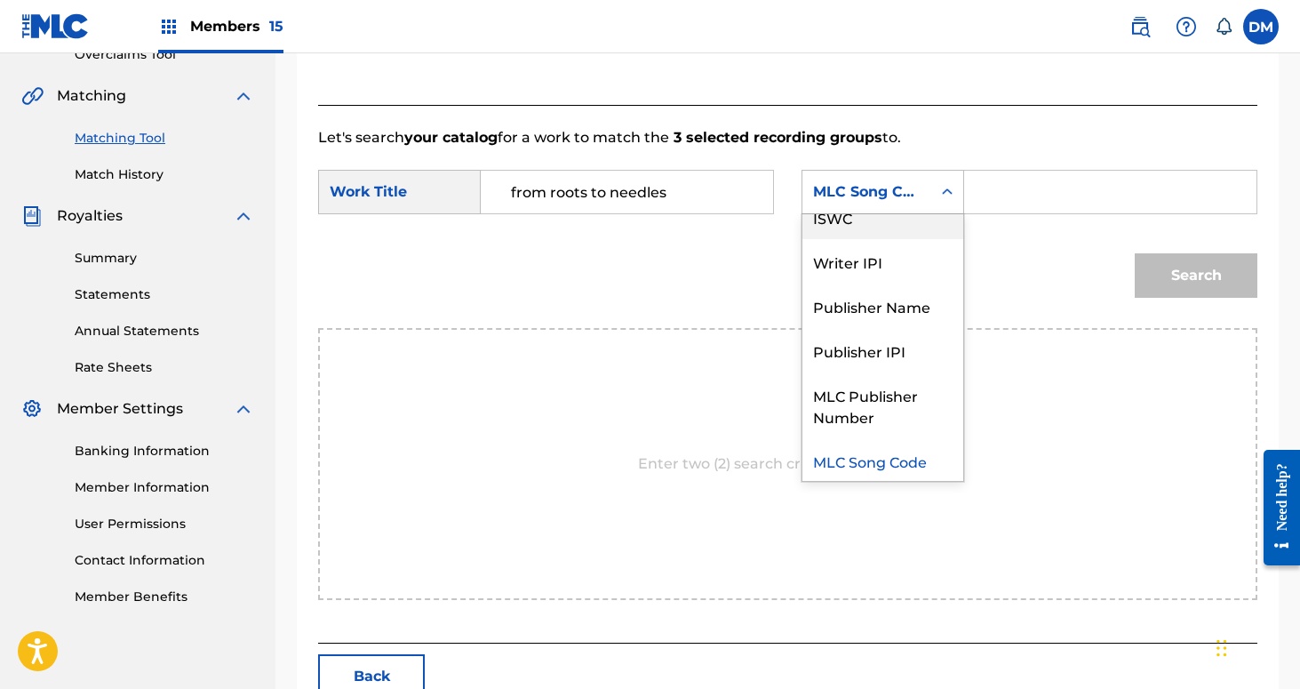
scroll to position [0, 0]
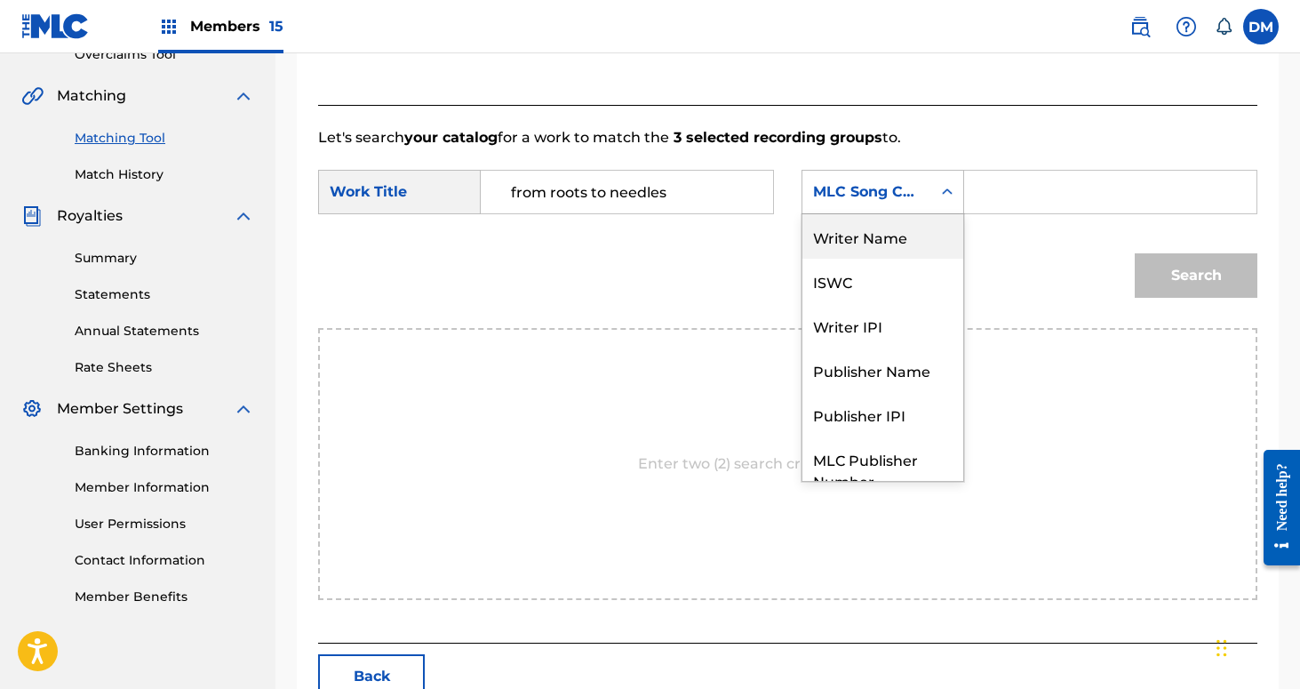
click at [898, 221] on div "Writer Name" at bounding box center [882, 236] width 161 height 44
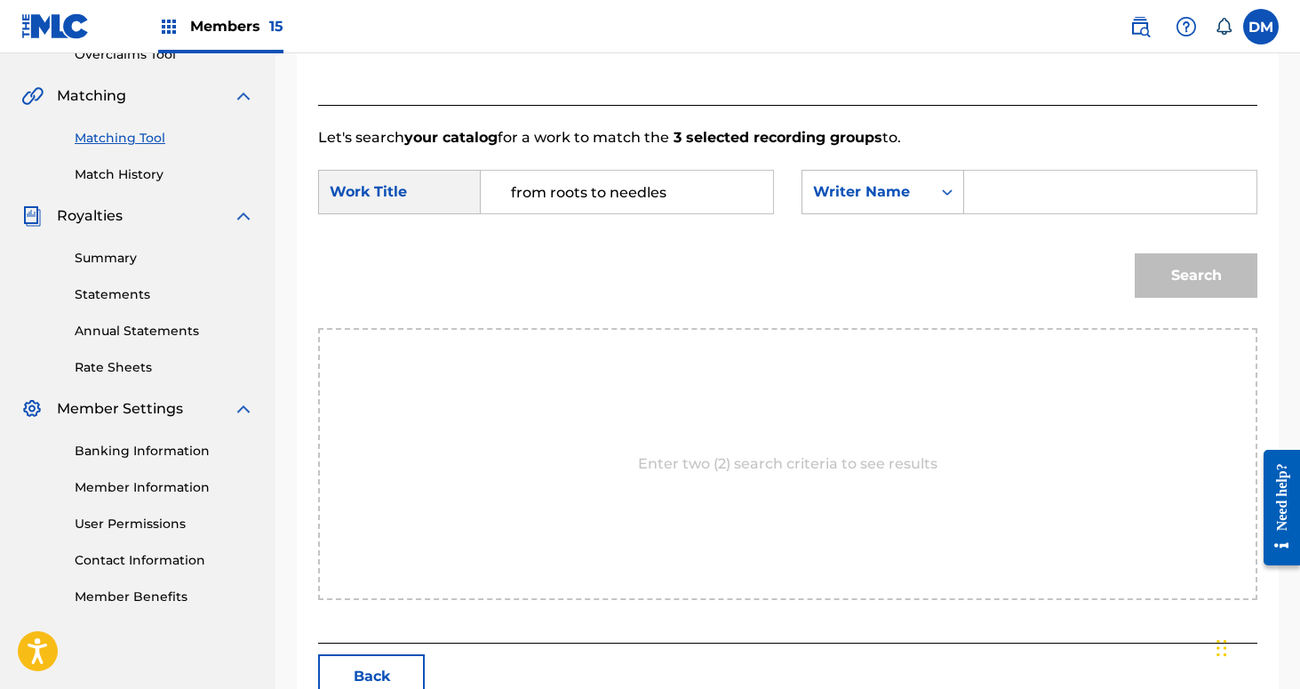
click at [1001, 204] on input "Search Form" at bounding box center [1110, 192] width 262 height 43
type input "[PERSON_NAME]"
click at [1135, 253] on button "Search" at bounding box center [1196, 275] width 123 height 44
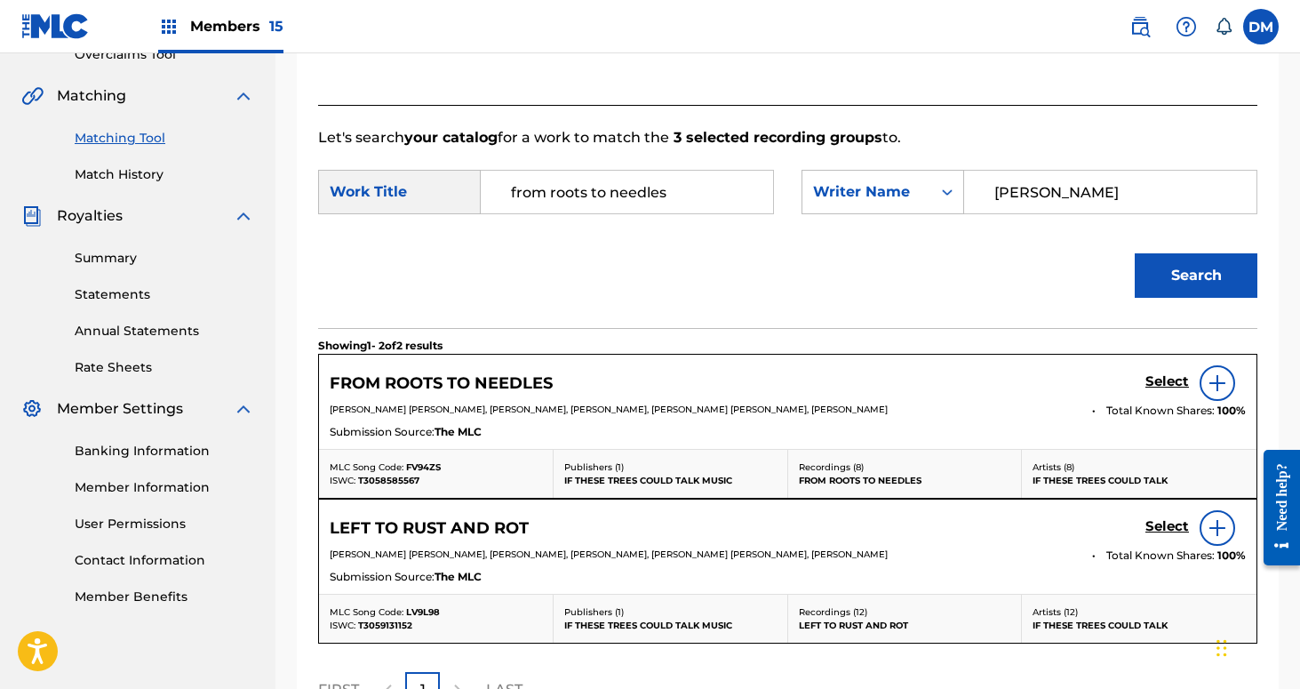
click at [1175, 382] on h5 "Select" at bounding box center [1168, 381] width 44 height 17
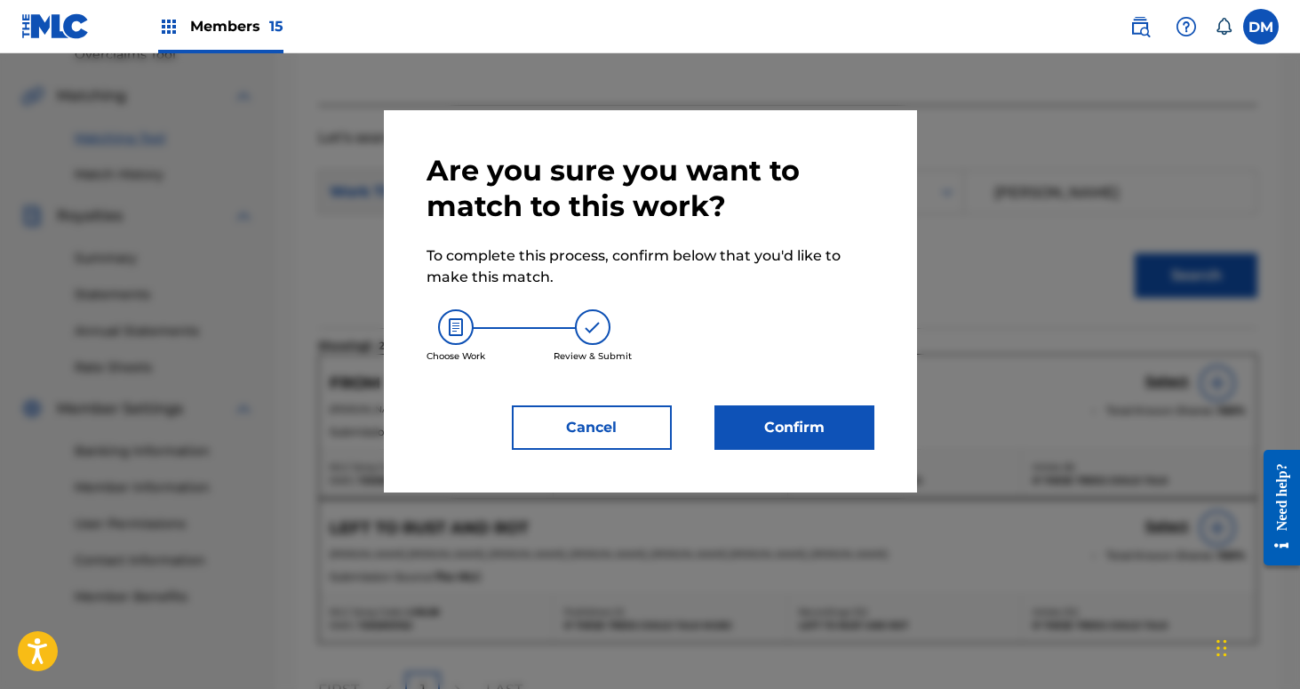
click at [804, 420] on button "Confirm" at bounding box center [795, 427] width 160 height 44
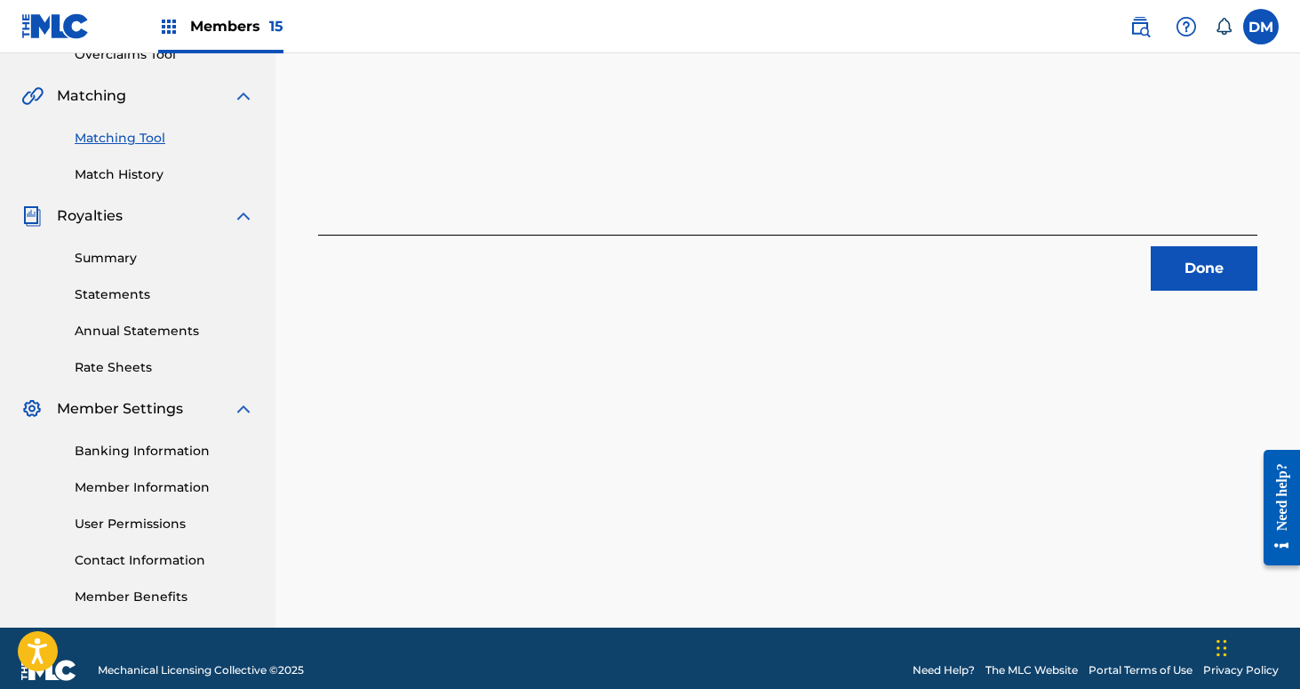
click at [1210, 274] on button "Done" at bounding box center [1204, 268] width 107 height 44
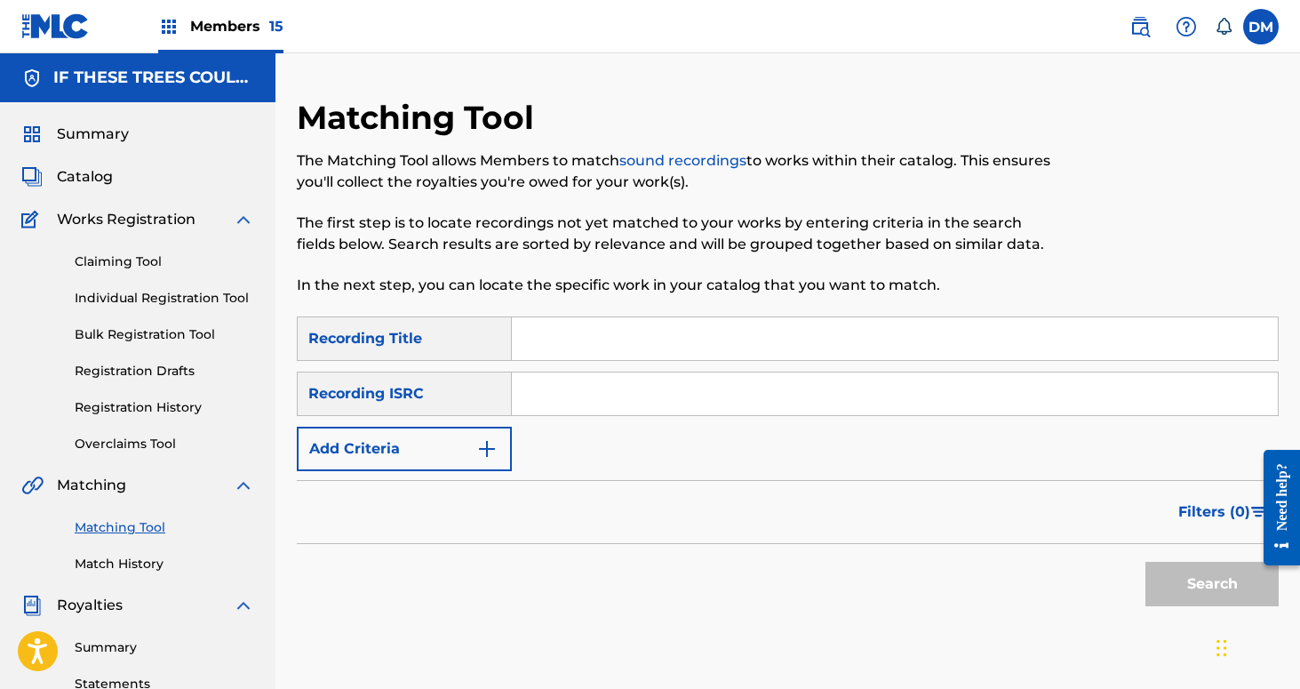
click at [626, 328] on input "Search Form" at bounding box center [895, 338] width 766 height 43
type input "Iron Glacier"
click at [434, 462] on button "Add Criteria" at bounding box center [404, 449] width 215 height 44
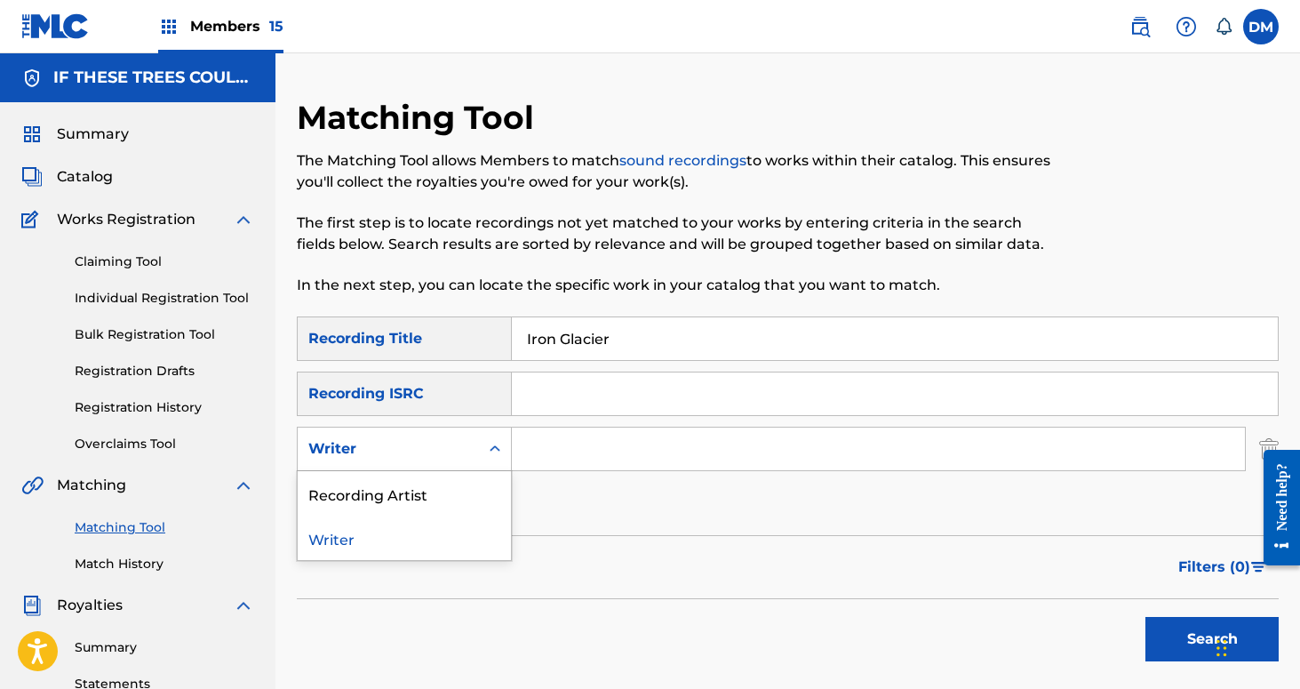
click at [434, 462] on div "Writer" at bounding box center [388, 449] width 181 height 34
click at [443, 497] on div "Recording Artist" at bounding box center [404, 493] width 213 height 44
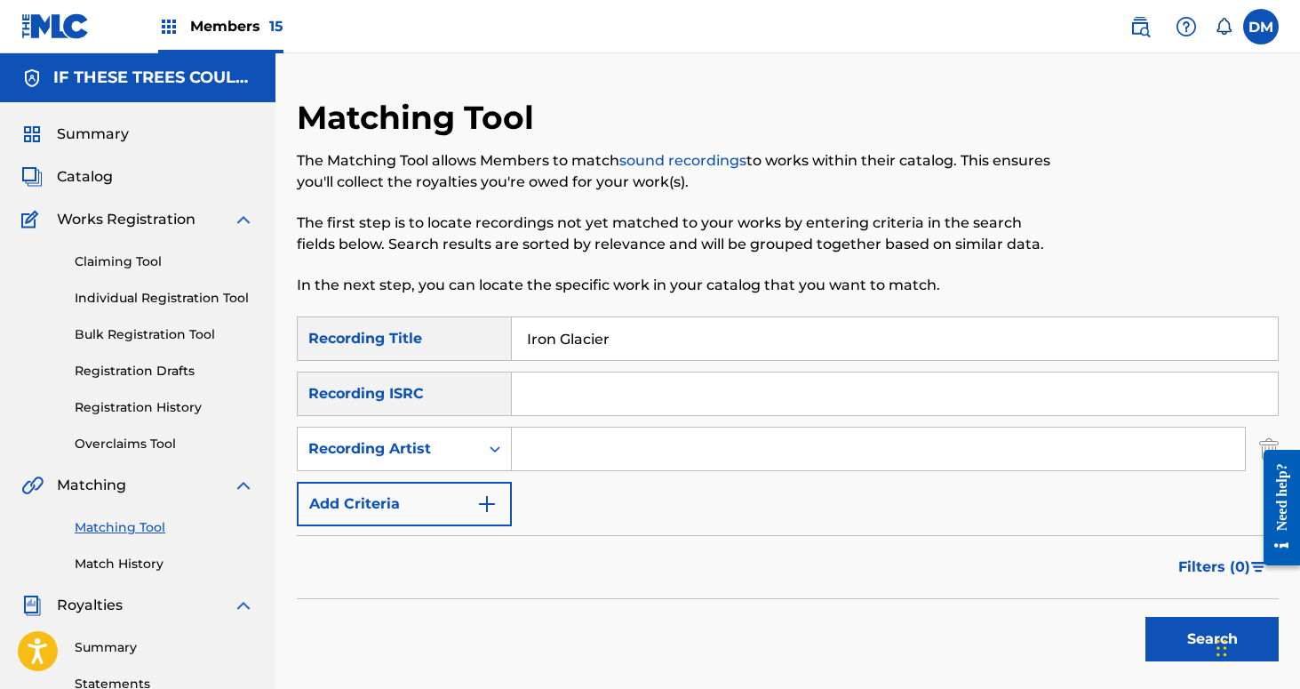
click at [547, 470] on div "Search Form" at bounding box center [879, 449] width 734 height 44
click at [547, 447] on input "Search Form" at bounding box center [878, 448] width 733 height 43
type input "If These Trees Could Talk"
click at [1160, 626] on button "Search" at bounding box center [1212, 639] width 133 height 44
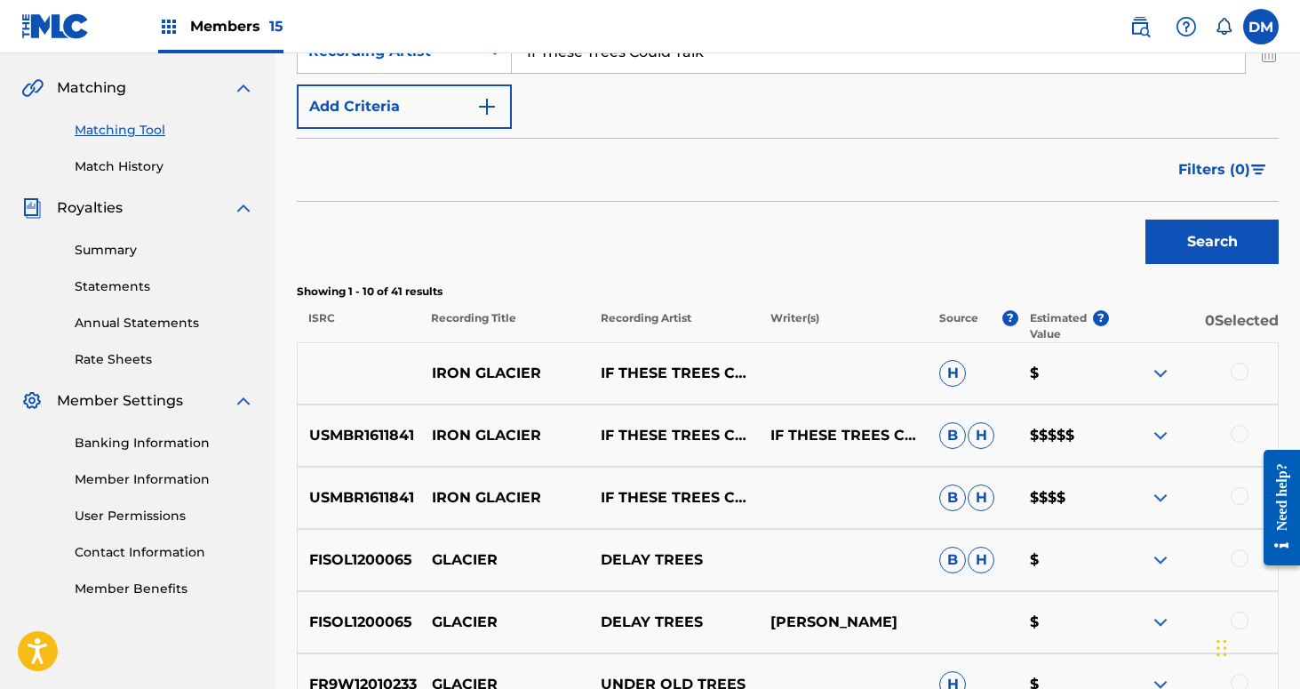
scroll to position [496, 0]
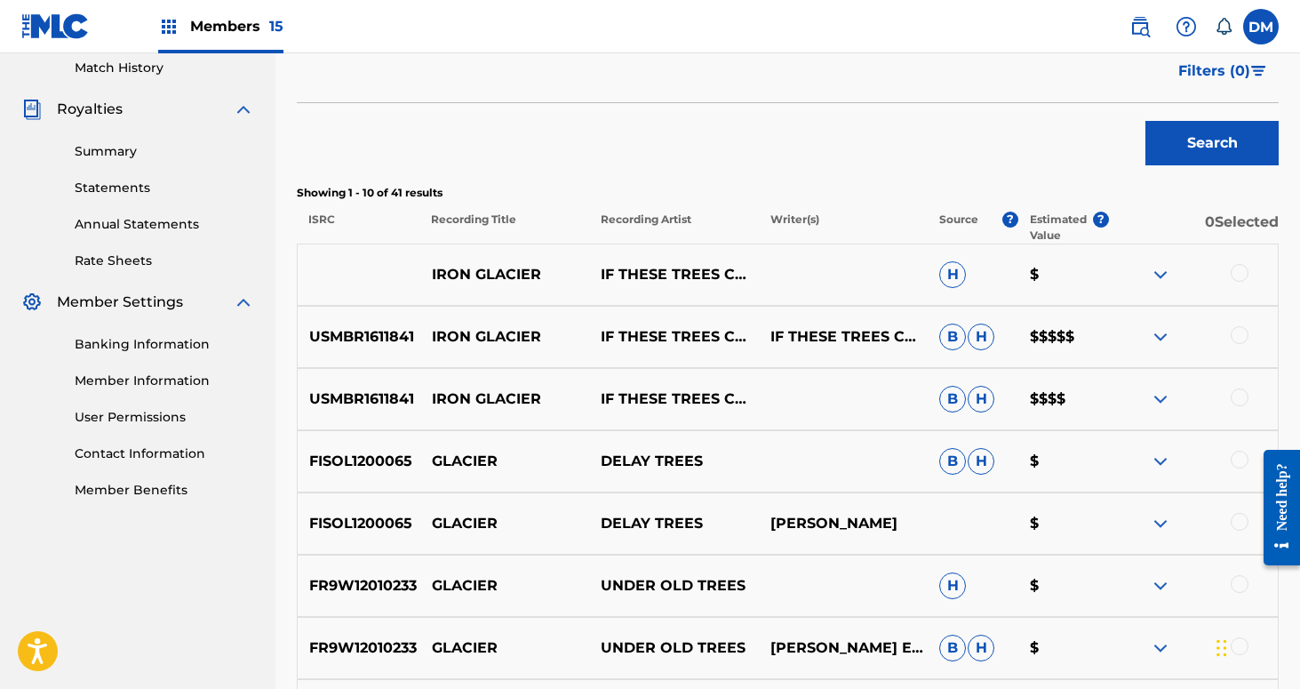
click at [1234, 273] on div at bounding box center [1240, 273] width 18 height 18
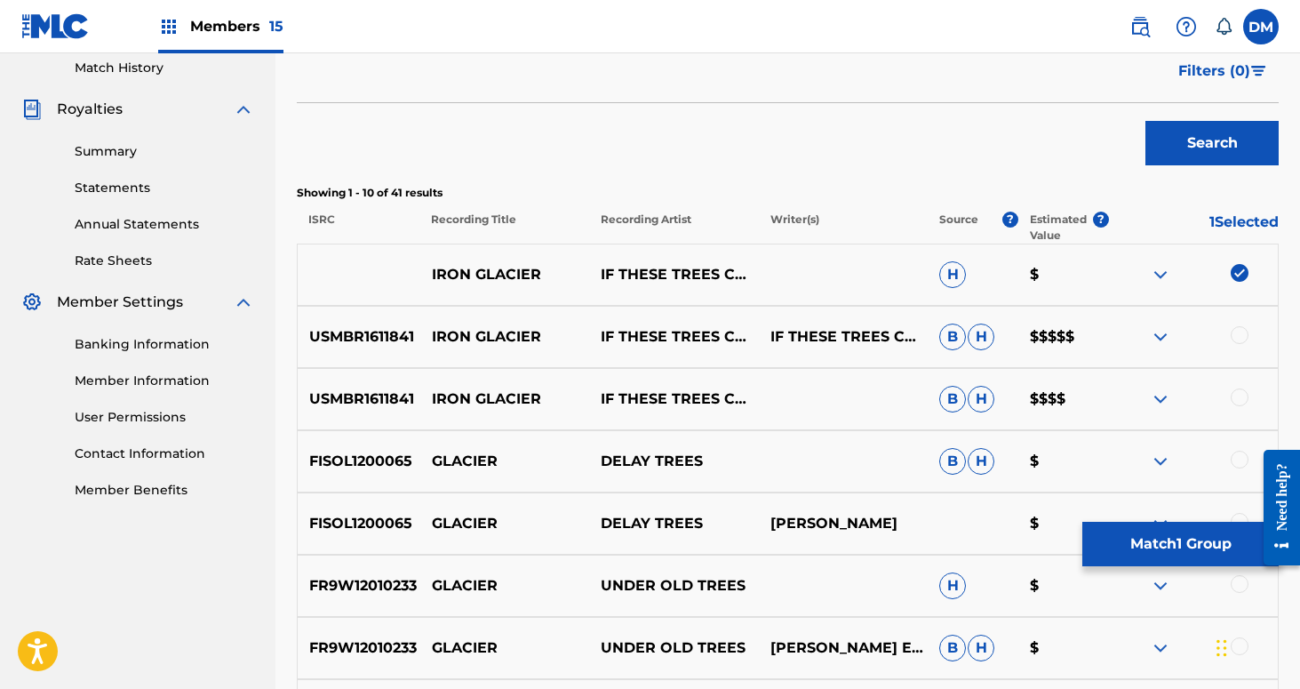
click at [1241, 330] on div at bounding box center [1240, 335] width 18 height 18
click at [1240, 394] on div at bounding box center [1240, 397] width 18 height 18
click at [1173, 539] on button "Match 3 Groups" at bounding box center [1180, 544] width 196 height 44
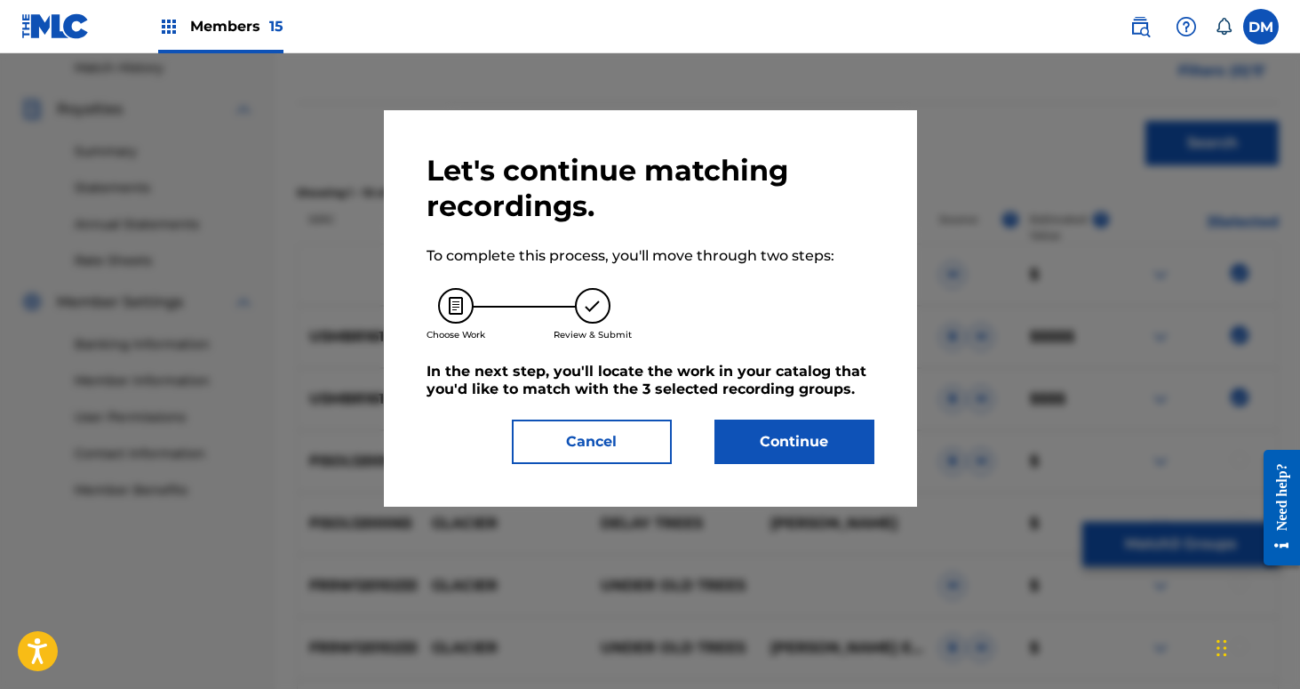
click at [867, 427] on button "Continue" at bounding box center [795, 441] width 160 height 44
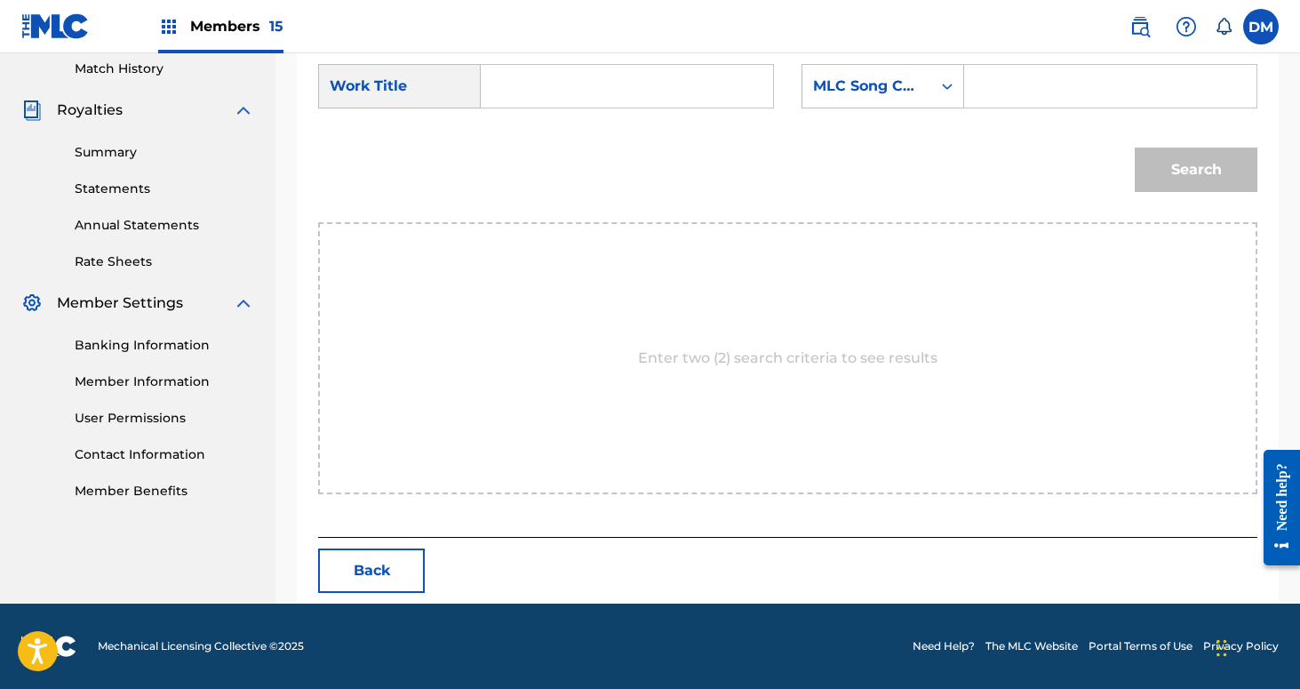
click at [638, 84] on input "Search Form" at bounding box center [627, 86] width 262 height 43
click at [540, 134] on span "glacier" at bounding box center [564, 125] width 49 height 17
type input "iron glacier"
click at [880, 56] on form "SearchWithCriteria803d240a-3ee9-4ea3-aa9a-577e82270d18 Work Title iron glacier …" at bounding box center [787, 133] width 939 height 180
click at [877, 96] on div "MLC Song Code" at bounding box center [867, 86] width 108 height 21
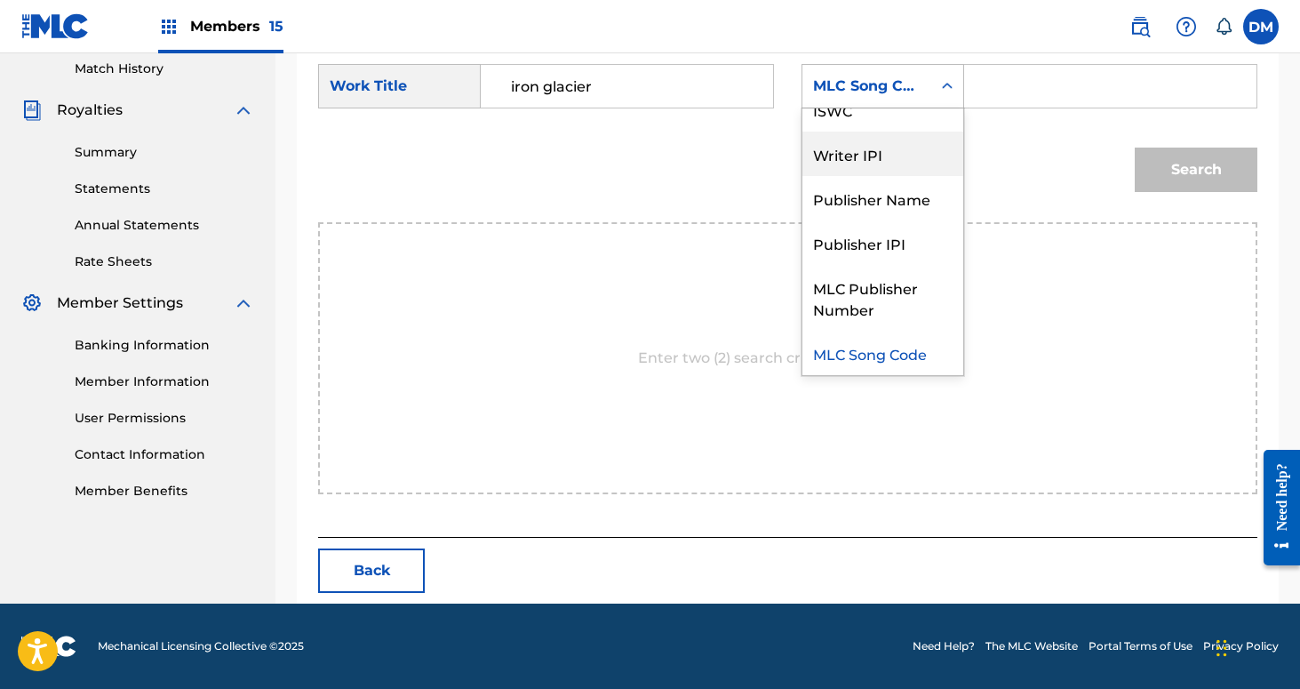
scroll to position [0, 0]
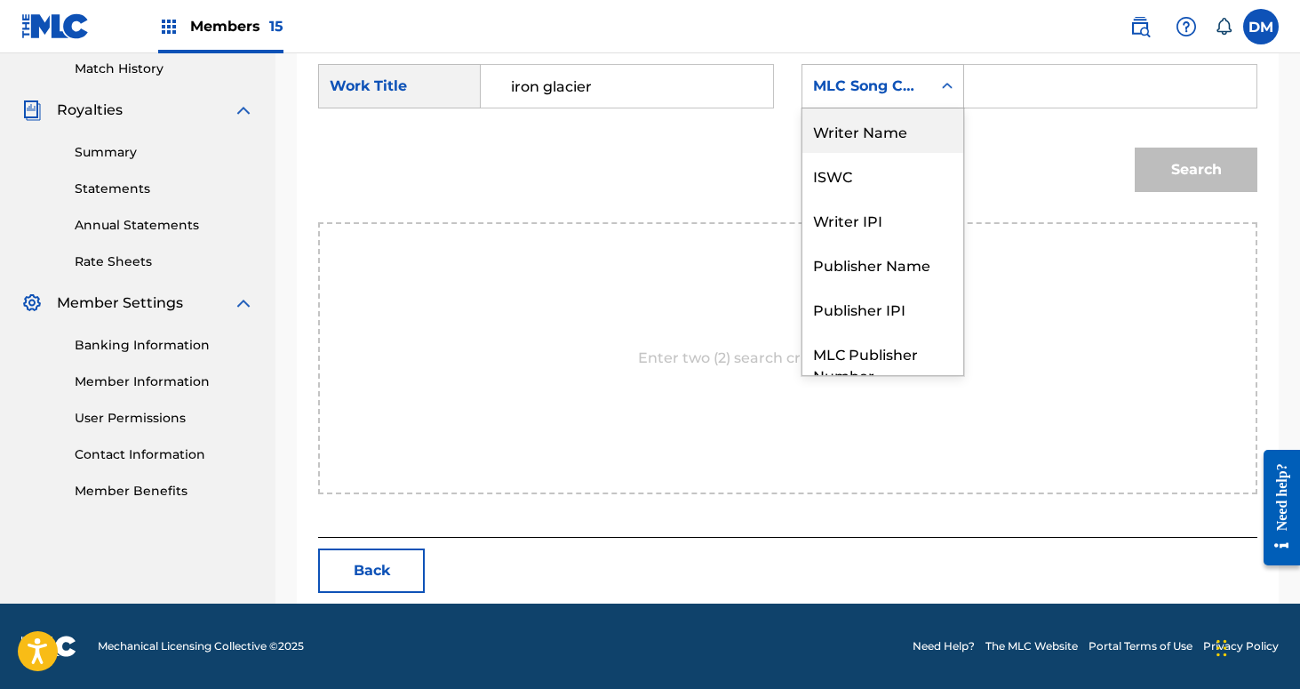
click at [897, 128] on div "Writer Name" at bounding box center [882, 130] width 161 height 44
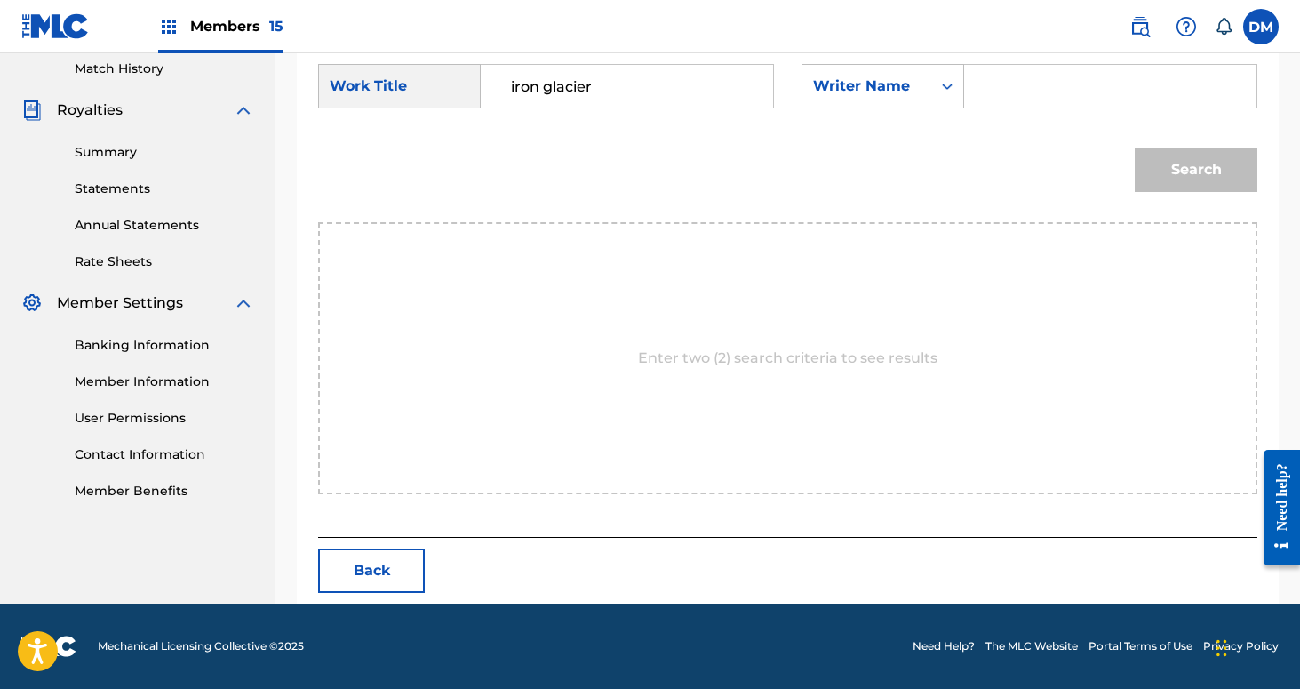
click at [986, 84] on input "Search Form" at bounding box center [1110, 86] width 262 height 43
type input "[PERSON_NAME]"
click at [1135, 148] on button "Search" at bounding box center [1196, 170] width 123 height 44
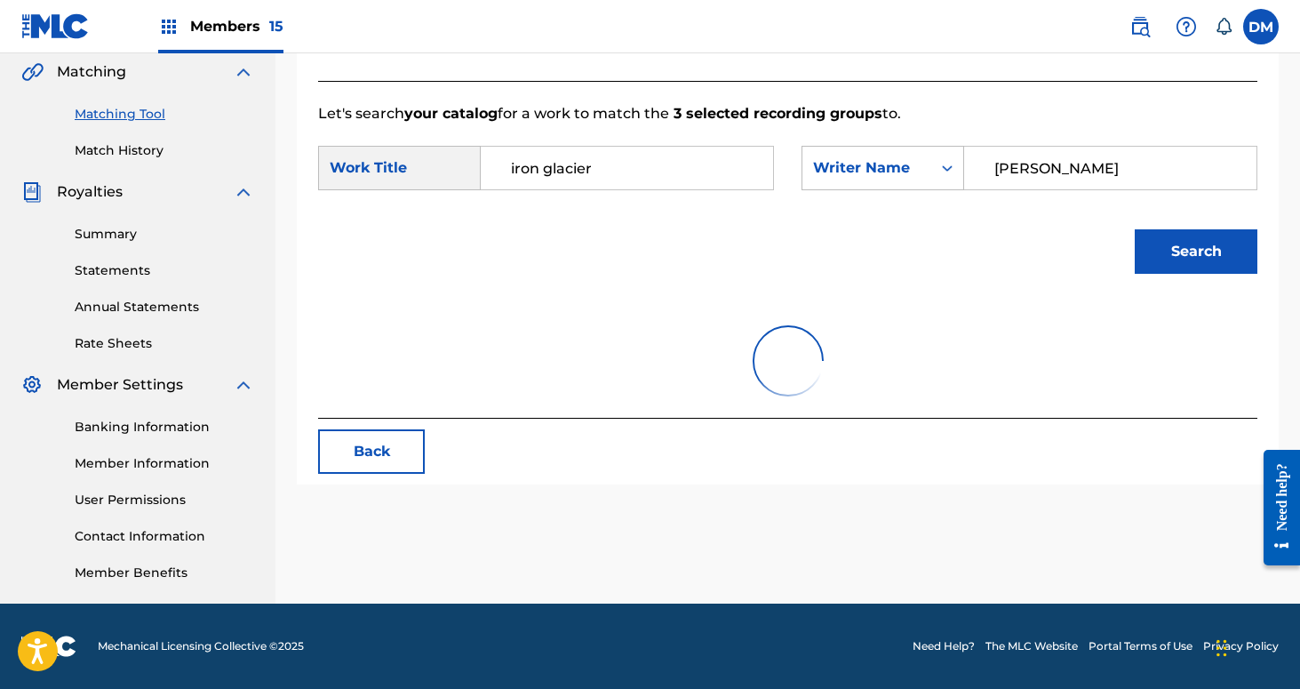
scroll to position [443, 0]
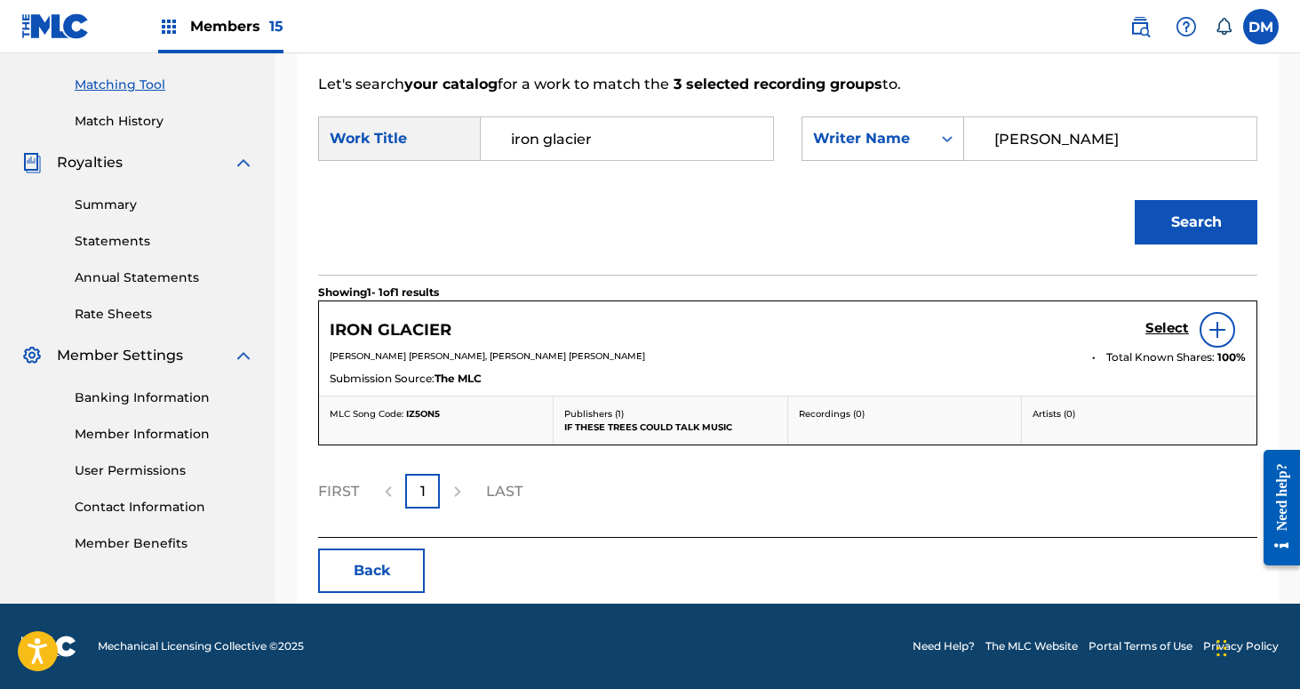
click at [1162, 314] on div "Select" at bounding box center [1196, 330] width 100 height 36
click at [1162, 333] on h5 "Select" at bounding box center [1168, 328] width 44 height 17
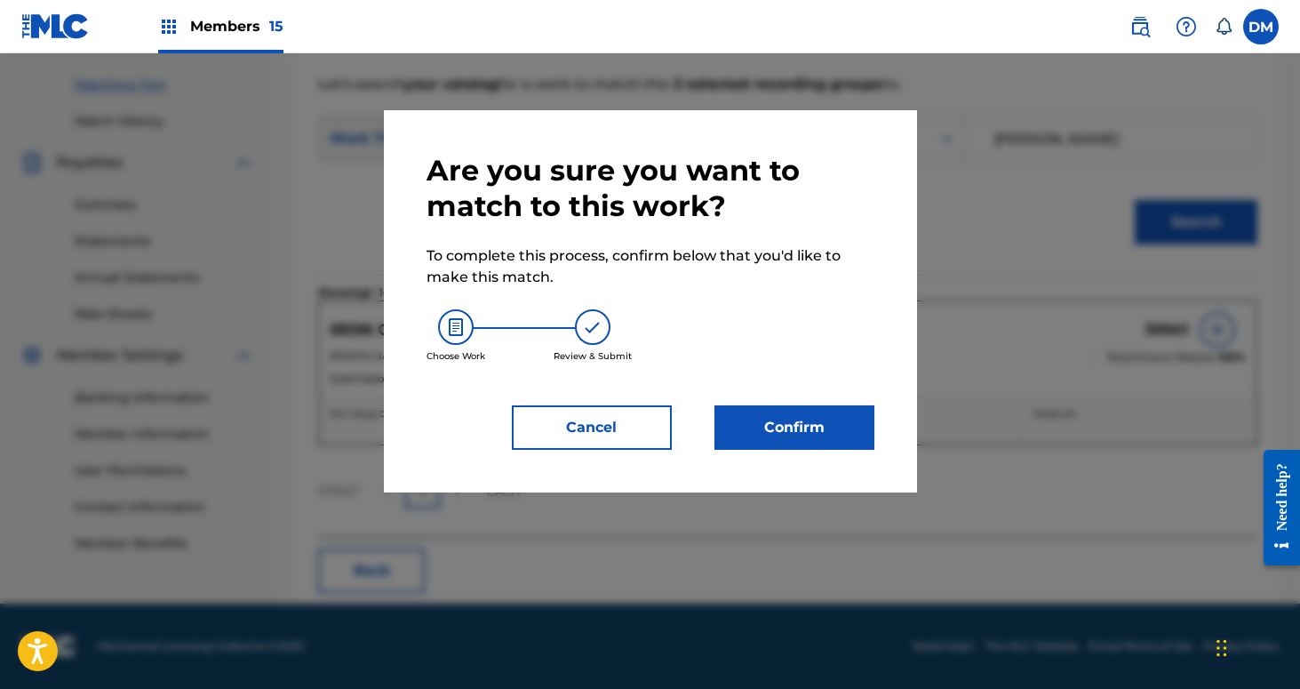
click at [787, 412] on button "Confirm" at bounding box center [795, 427] width 160 height 44
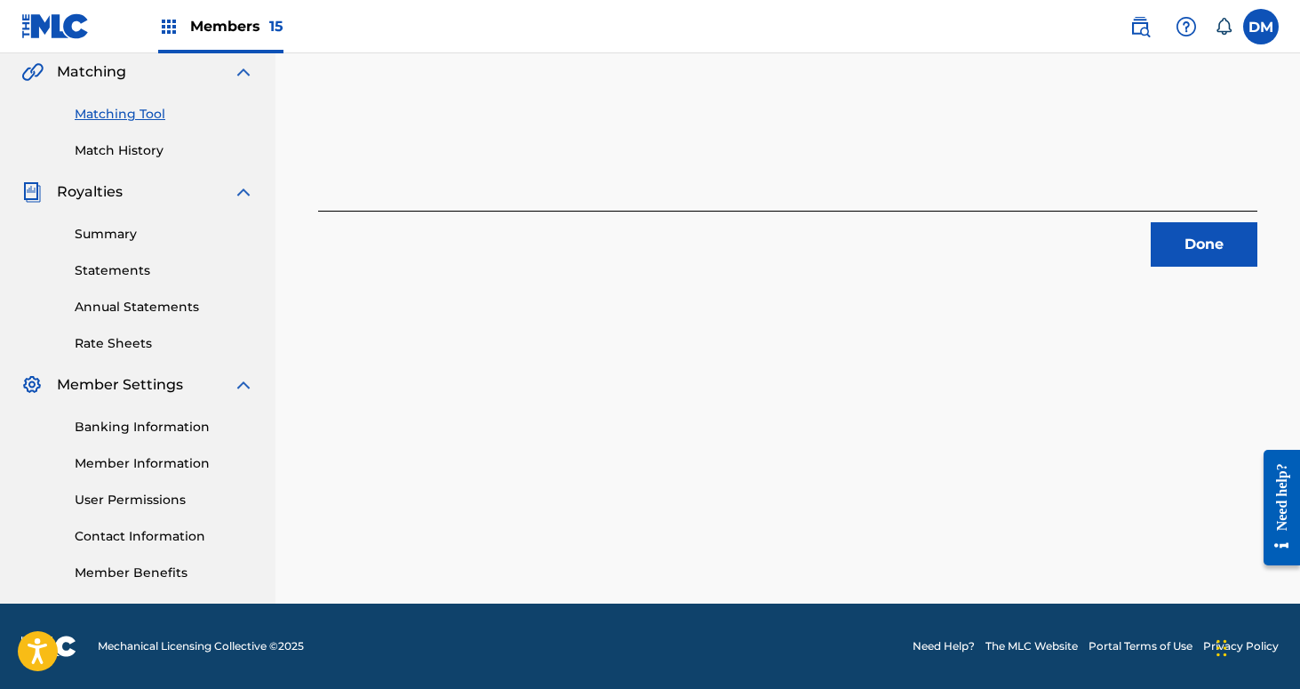
click at [1232, 240] on button "Done" at bounding box center [1204, 244] width 107 height 44
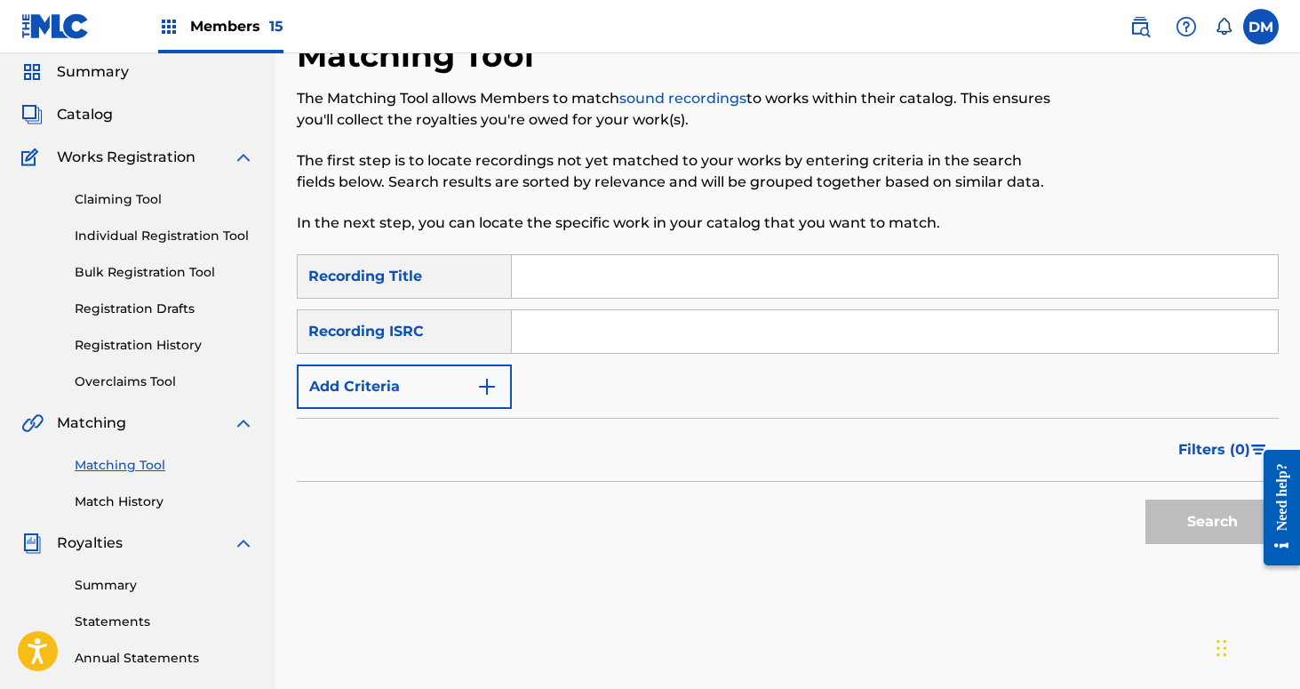
scroll to position [33, 0]
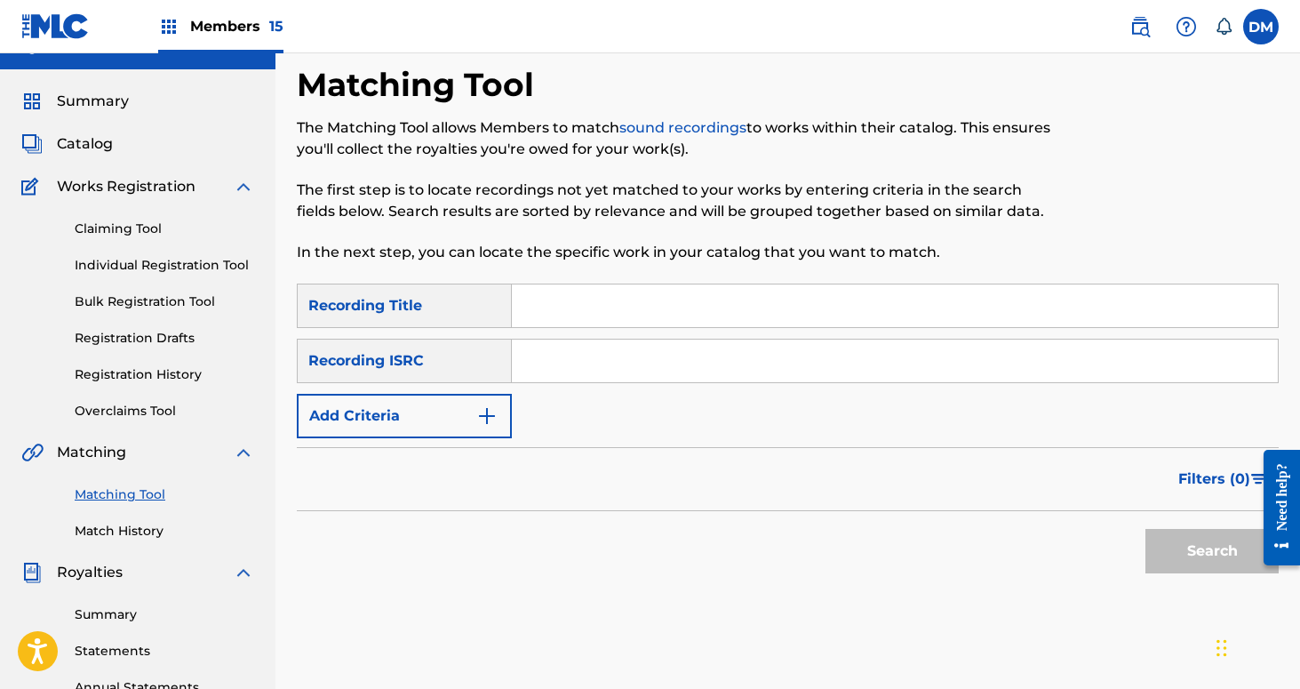
click at [646, 326] on input "Search Form" at bounding box center [895, 305] width 766 height 43
type input "Left to Rust and Rot"
click at [457, 417] on button "Add Criteria" at bounding box center [404, 416] width 215 height 44
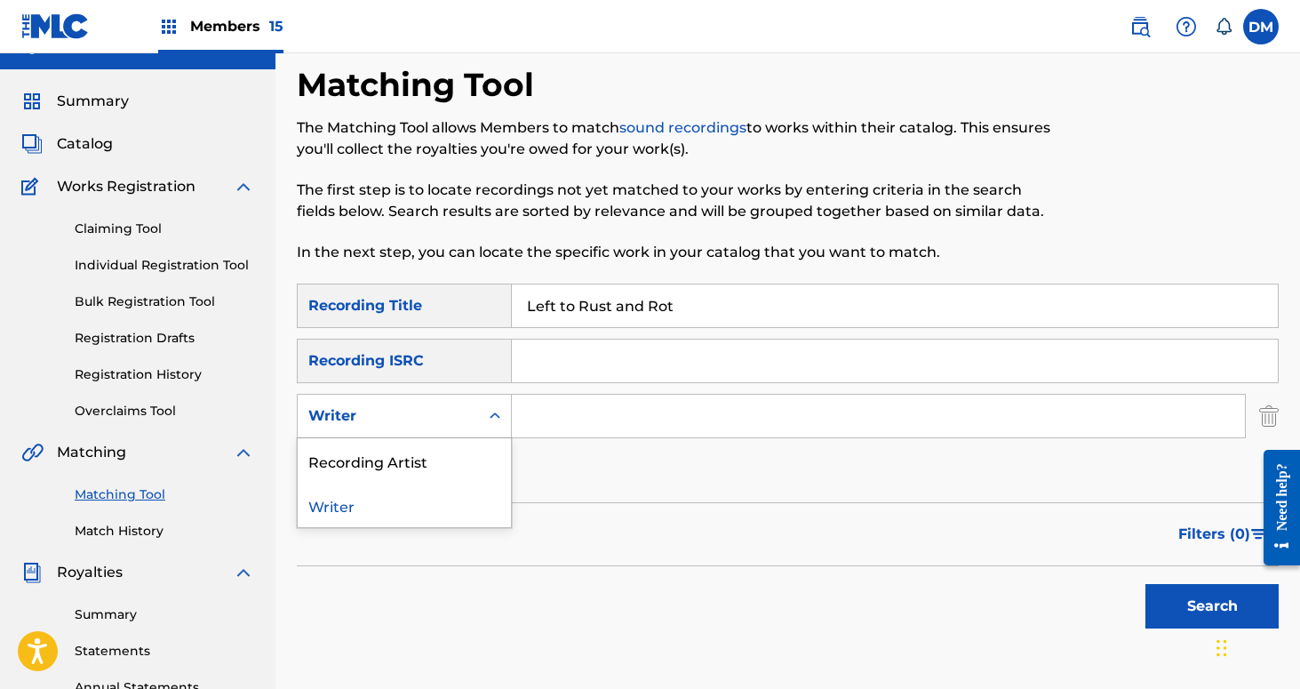
click at [456, 419] on div "Writer" at bounding box center [388, 415] width 160 height 21
click at [456, 467] on div "Recording Artist" at bounding box center [404, 460] width 213 height 44
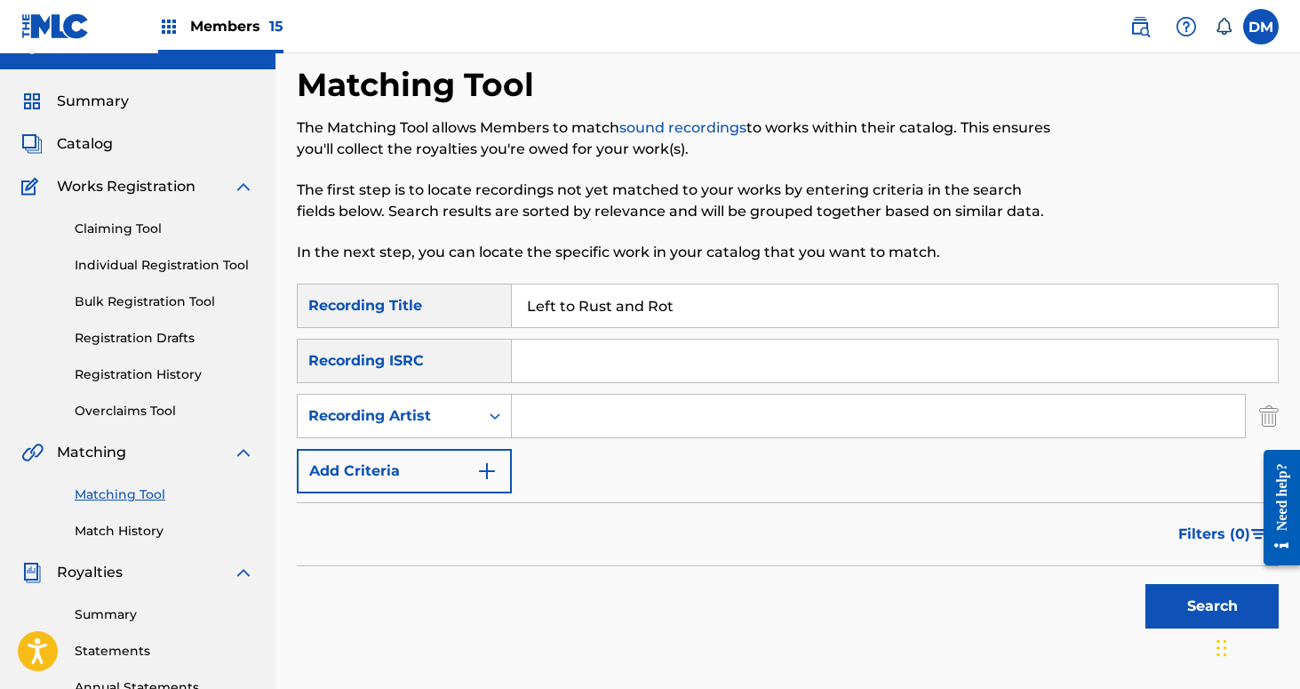
click at [627, 389] on div "SearchWithCriteria4f1e5792-aad5-4d26-890c-e9415201d2e2 Recording Title Left to …" at bounding box center [788, 388] width 982 height 210
click at [603, 412] on input "Search Form" at bounding box center [878, 416] width 733 height 43
type input "If These Trees Could Talk"
click at [1159, 594] on button "Search" at bounding box center [1212, 606] width 133 height 44
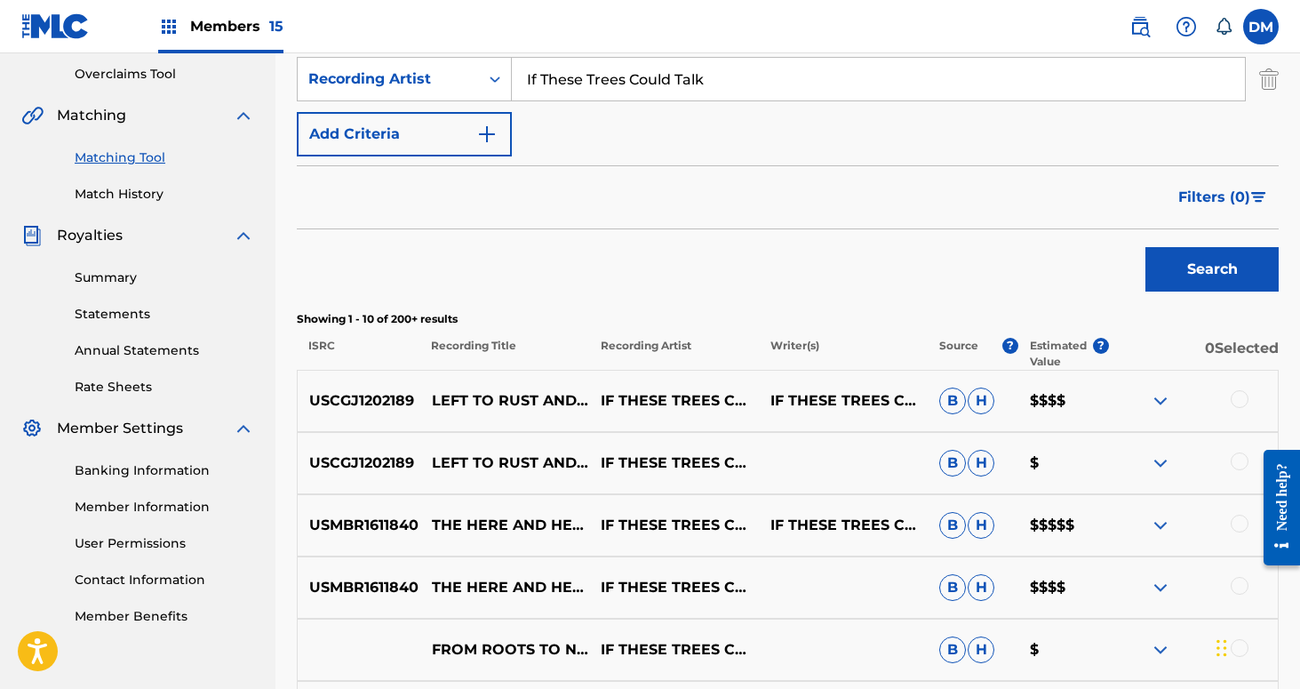
scroll to position [437, 0]
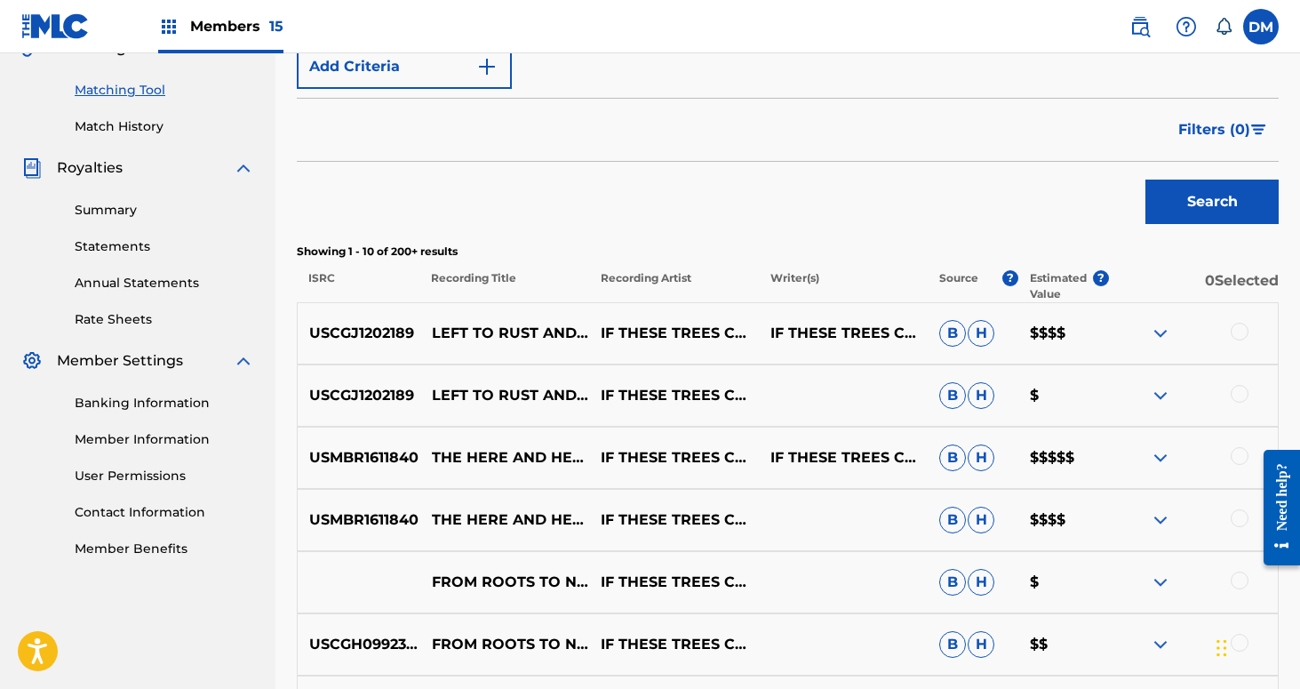
click at [1242, 323] on div at bounding box center [1240, 332] width 18 height 18
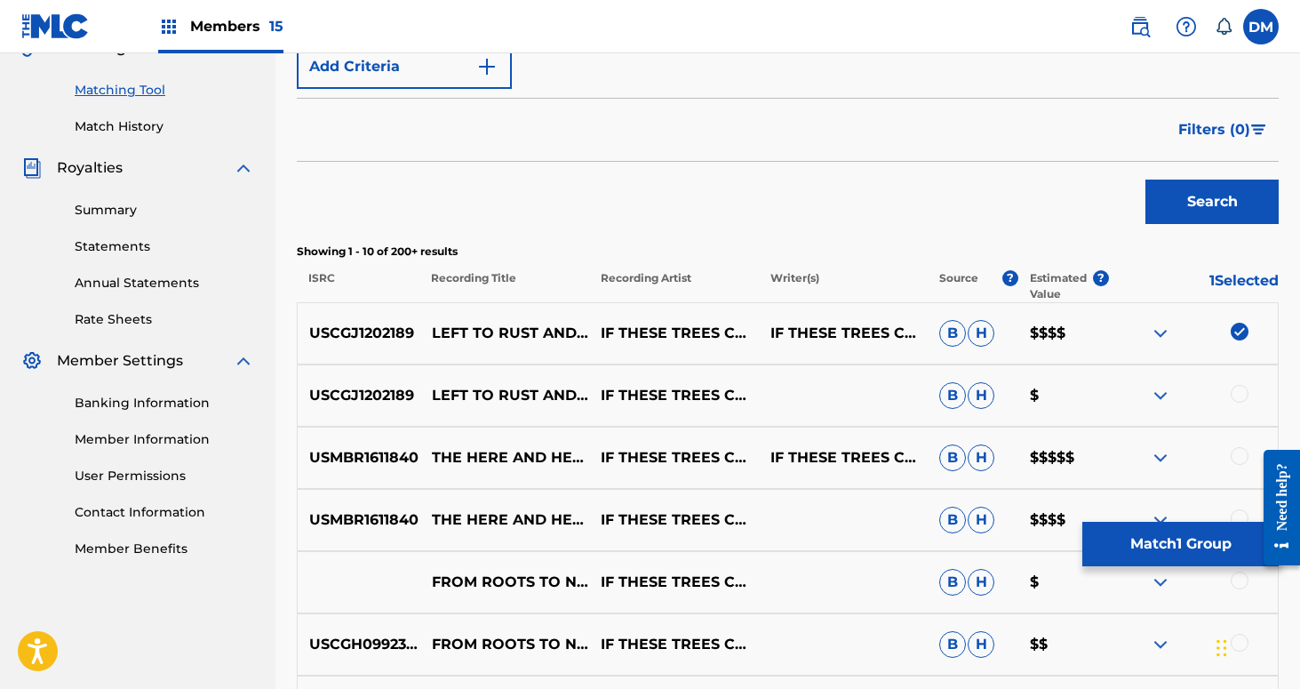
click at [1240, 397] on div at bounding box center [1240, 394] width 18 height 18
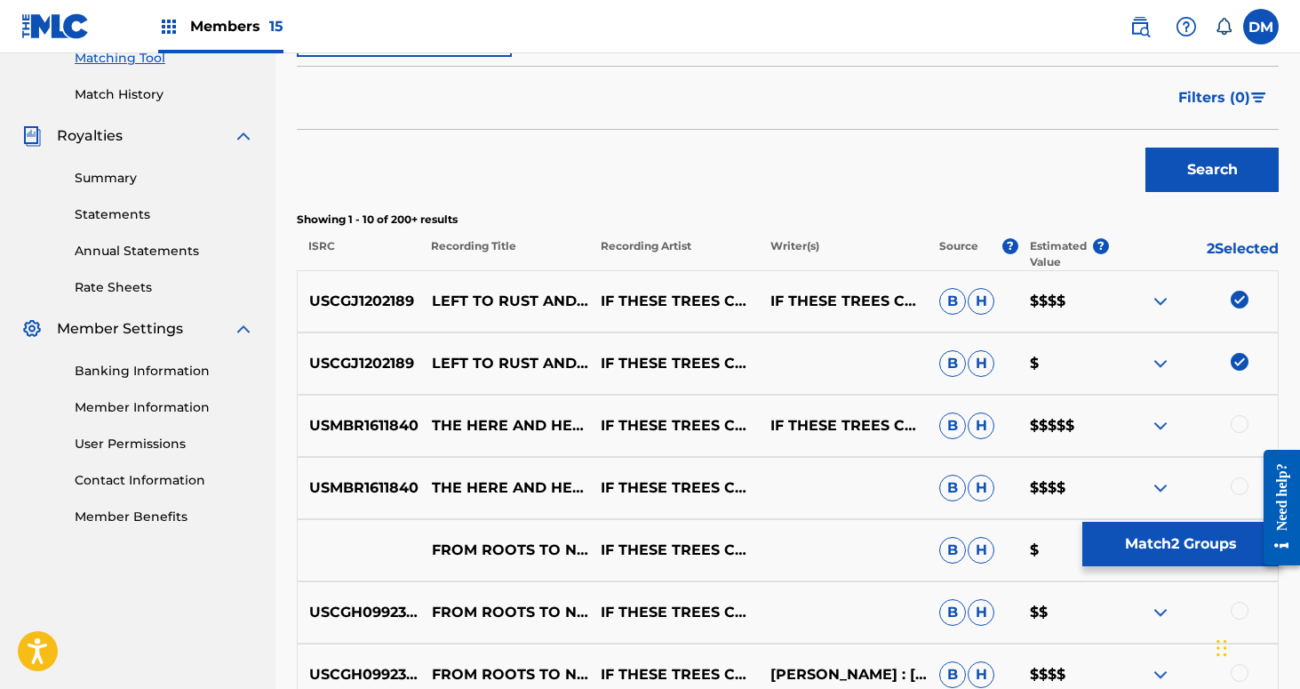
scroll to position [483, 0]
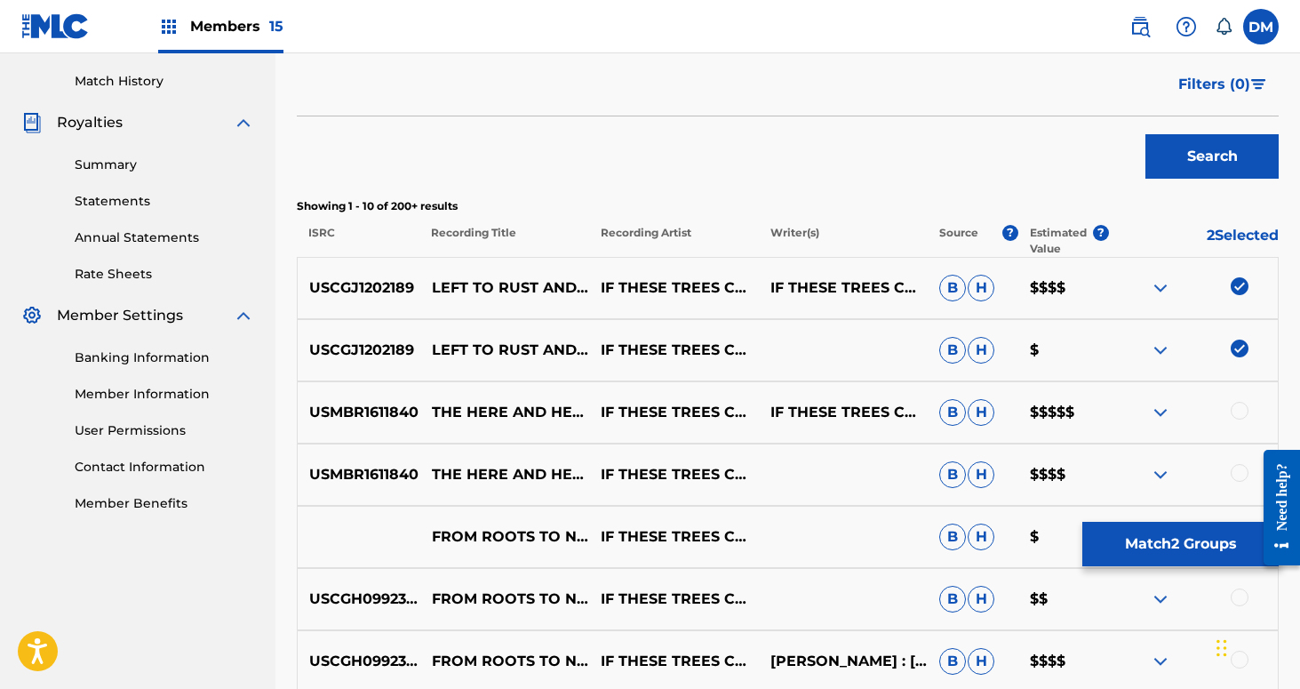
click at [1190, 545] on button "Match 2 Groups" at bounding box center [1180, 544] width 196 height 44
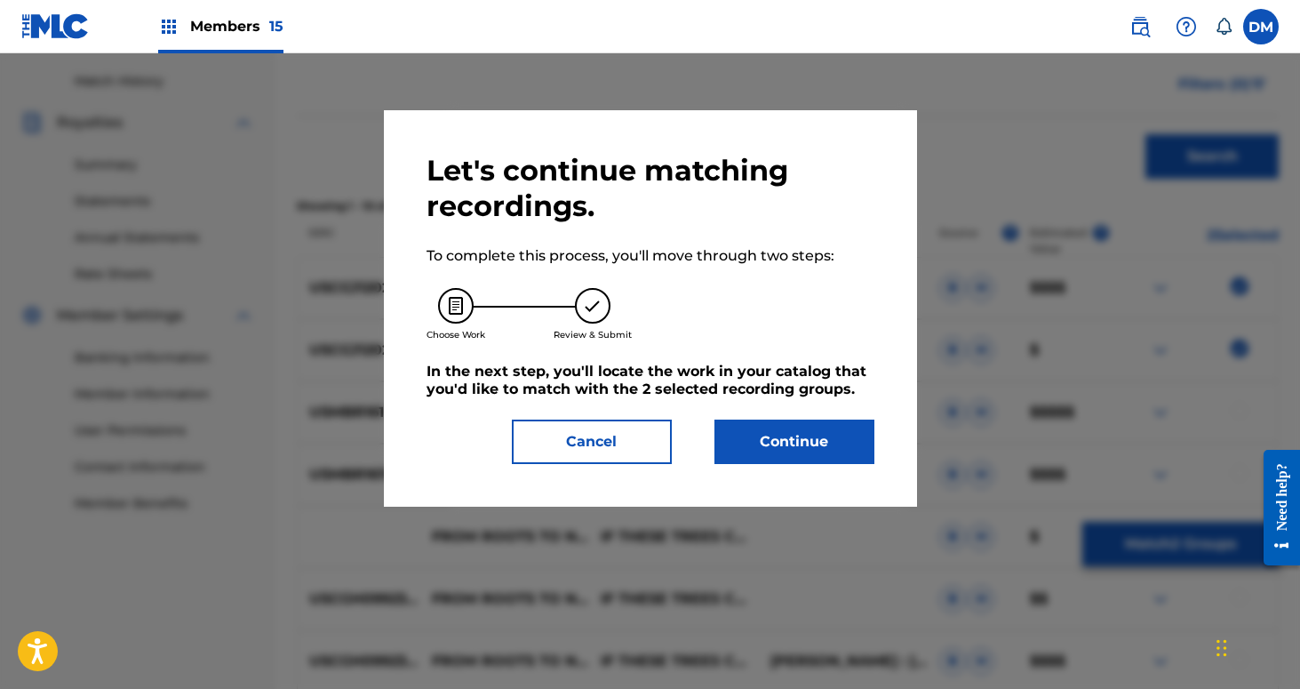
click at [789, 425] on button "Continue" at bounding box center [795, 441] width 160 height 44
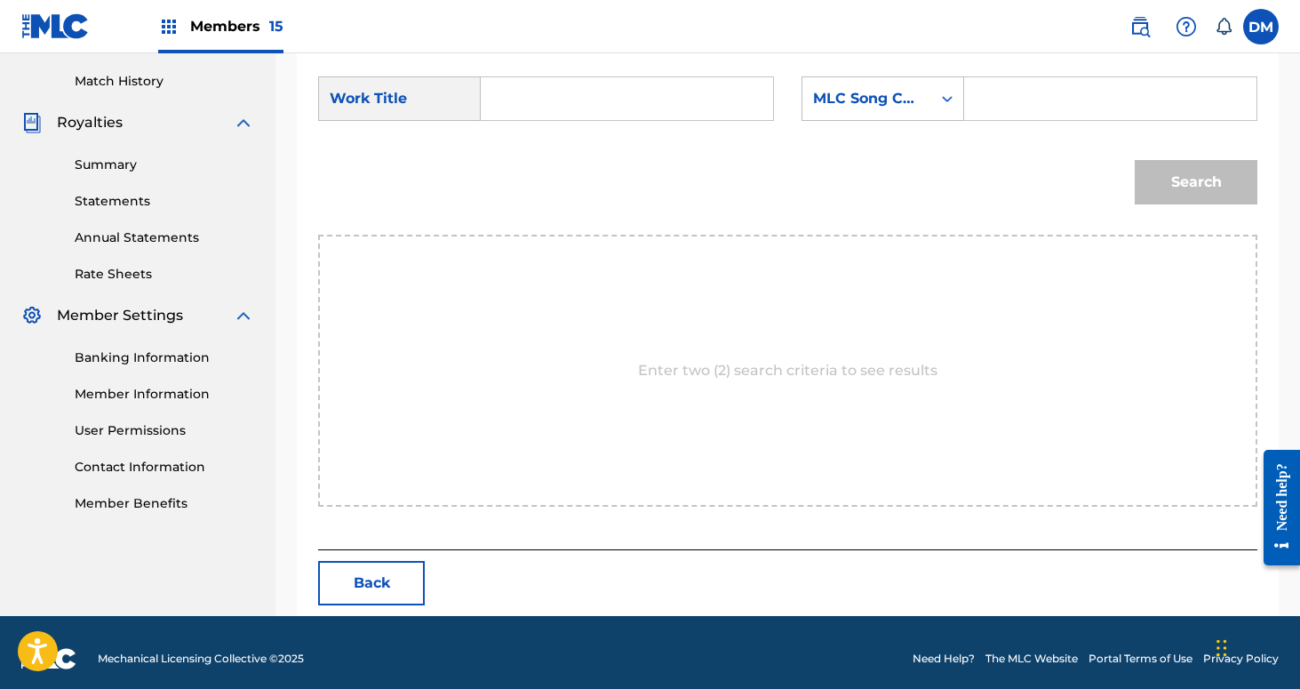
click at [618, 111] on input "Search Form" at bounding box center [627, 98] width 262 height 43
click at [531, 174] on span "to rust and rot" at bounding box center [531, 170] width 40 height 81
type input "left to rust and rot"
click at [531, 160] on div "Search" at bounding box center [787, 188] width 939 height 92
click at [952, 85] on div "Search Form" at bounding box center [947, 99] width 32 height 32
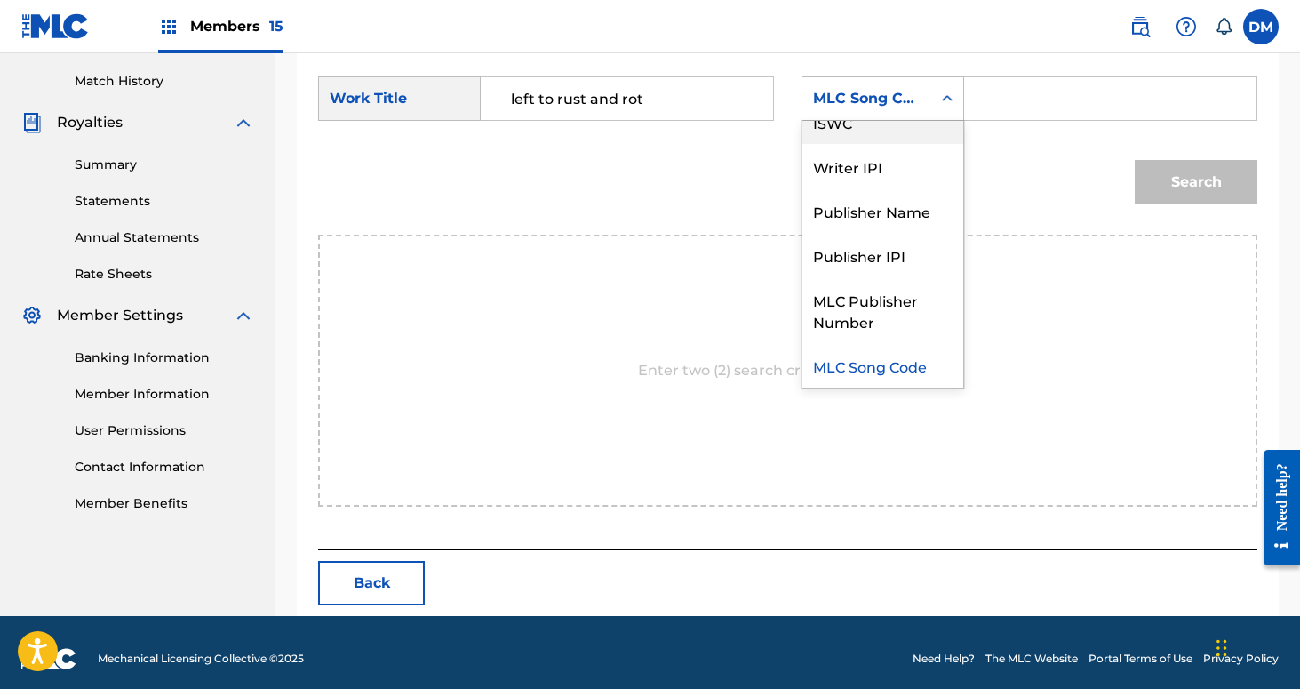
scroll to position [0, 0]
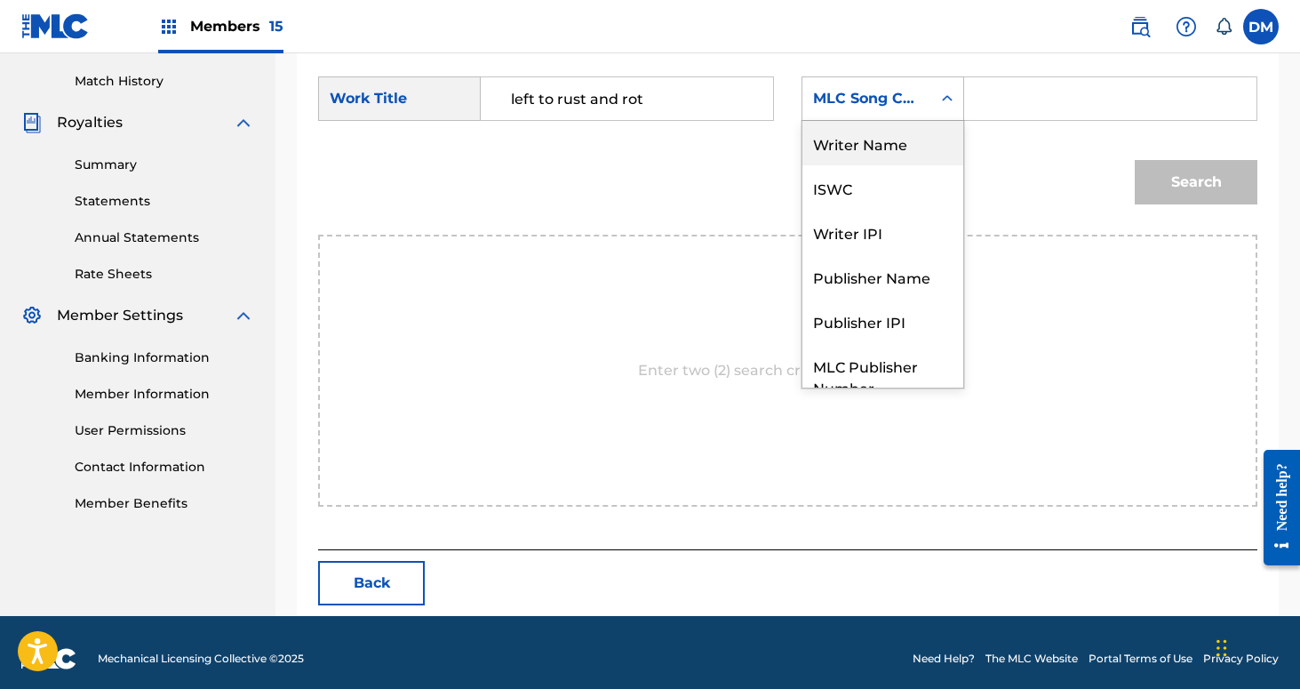
click at [936, 137] on div "Writer Name" at bounding box center [882, 143] width 161 height 44
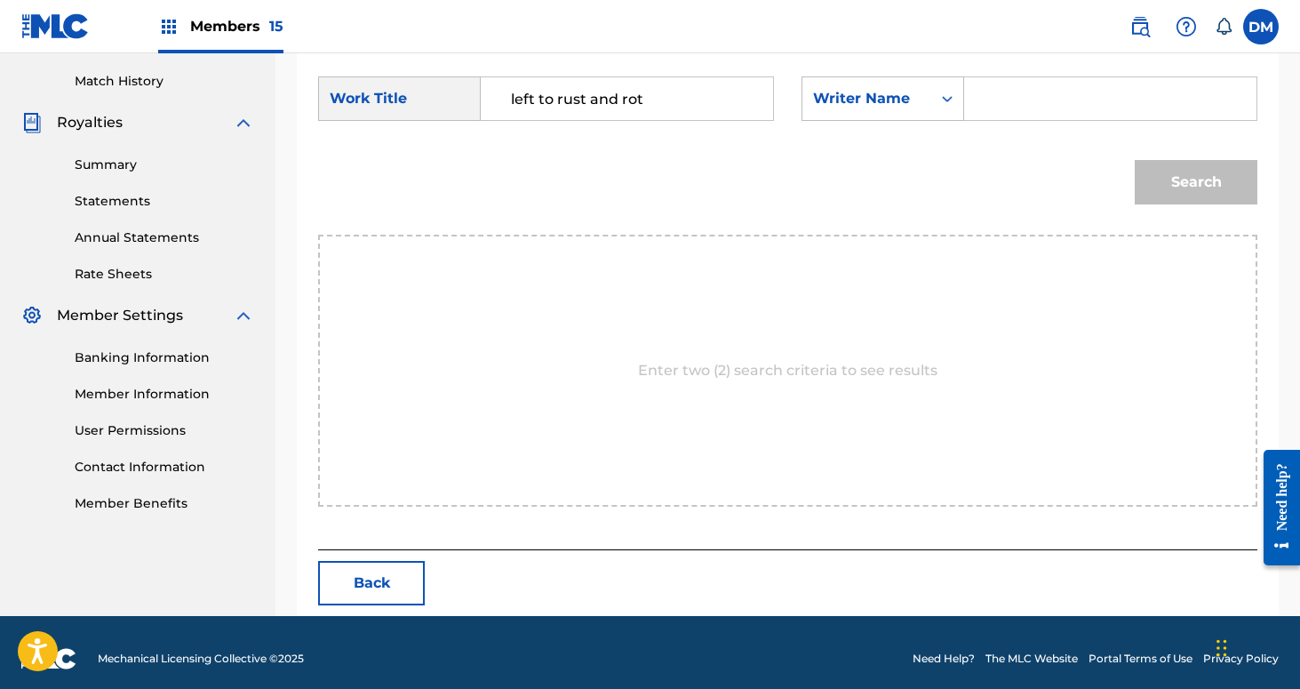
click at [1027, 107] on input "Search Form" at bounding box center [1110, 98] width 262 height 43
click at [1135, 160] on button "Search" at bounding box center [1196, 182] width 123 height 44
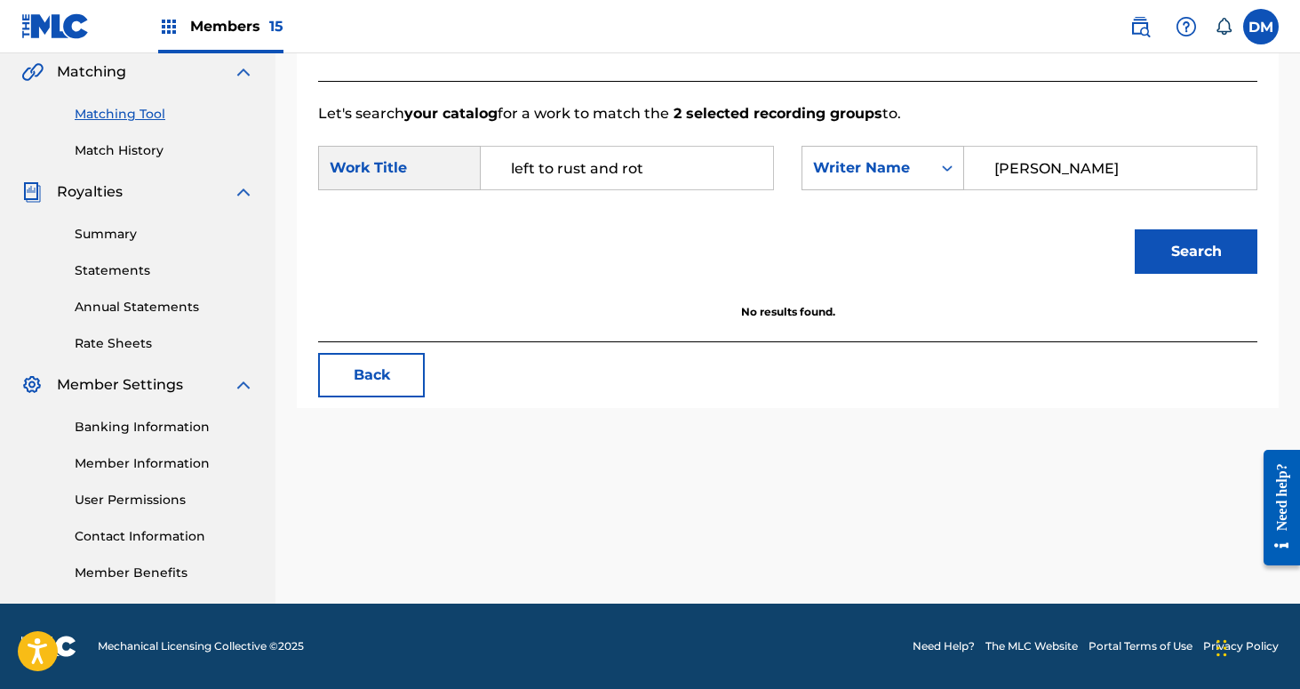
type input "[PERSON_NAME]"
click at [1135, 229] on button "Search" at bounding box center [1196, 251] width 123 height 44
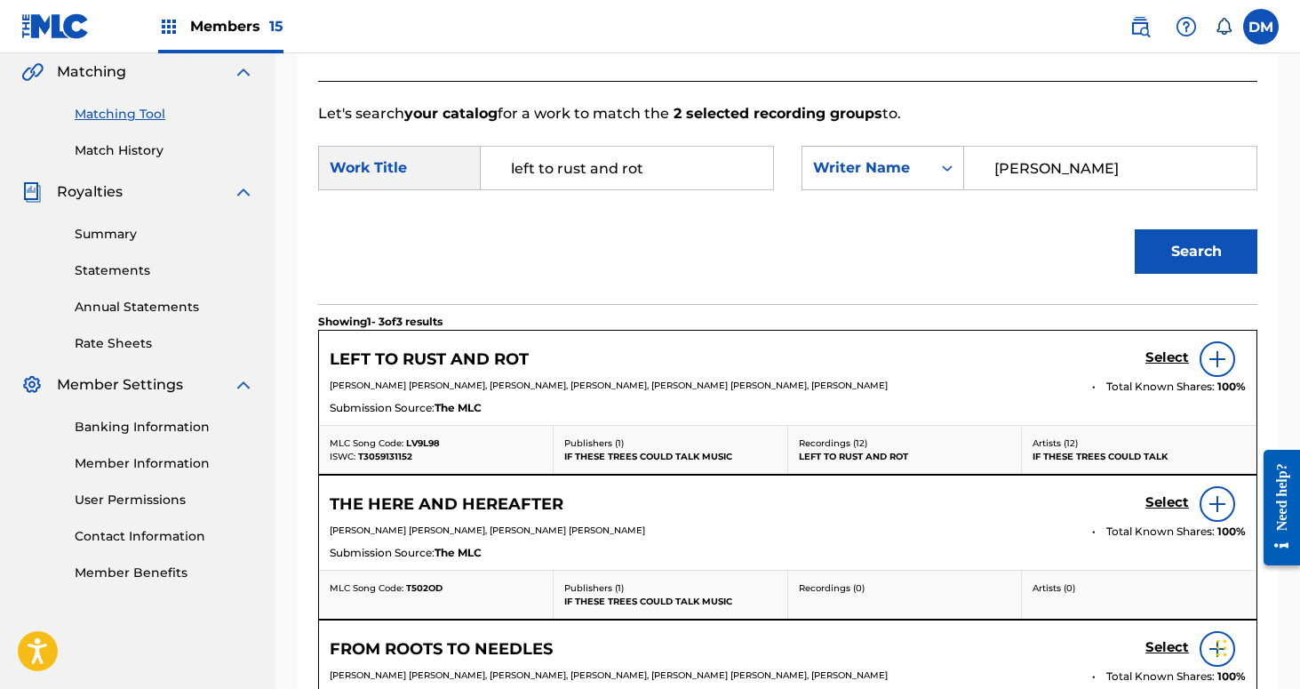
scroll to position [483, 0]
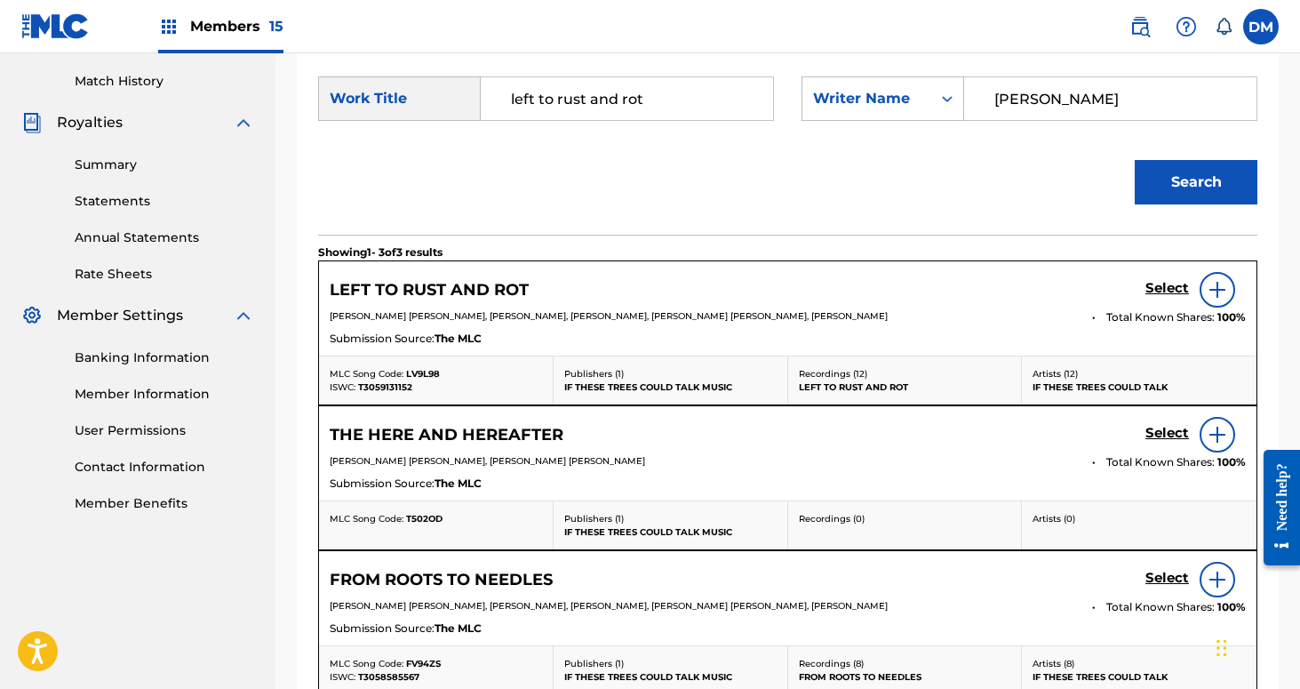
click at [1170, 294] on h5 "Select" at bounding box center [1168, 288] width 44 height 17
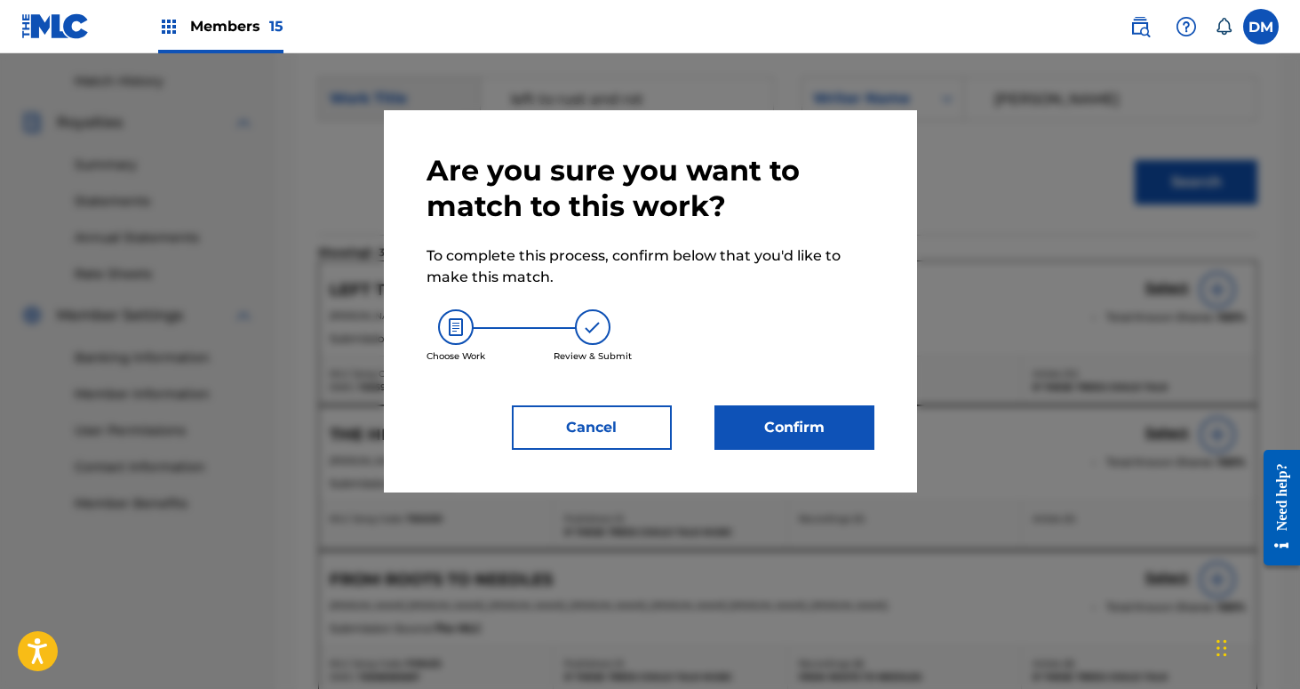
click at [835, 411] on button "Confirm" at bounding box center [795, 427] width 160 height 44
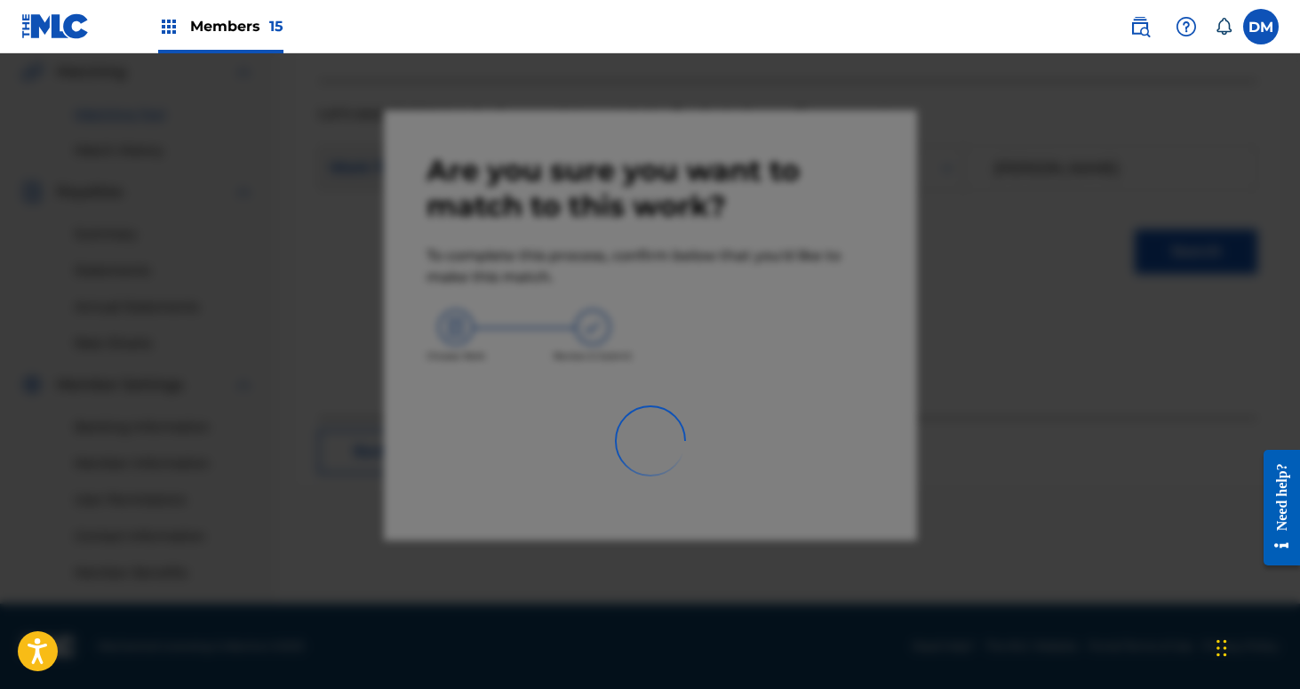
scroll to position [413, 0]
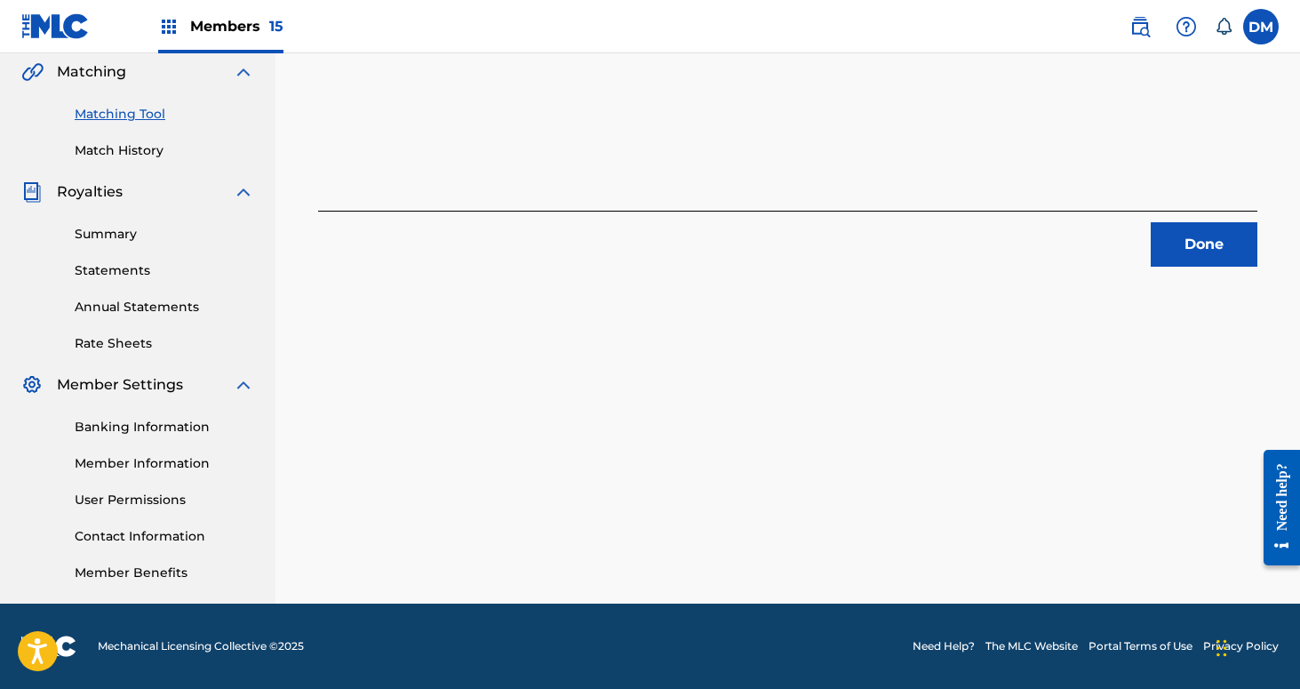
click at [1187, 238] on button "Done" at bounding box center [1204, 244] width 107 height 44
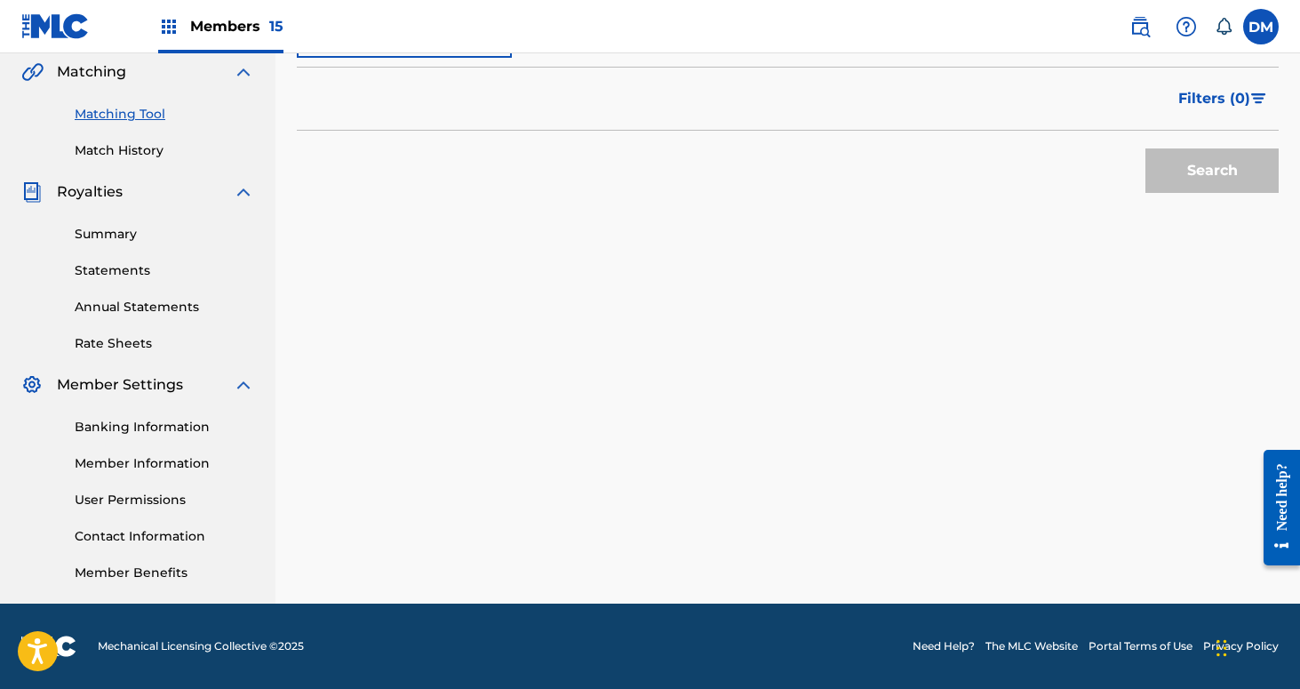
scroll to position [0, 0]
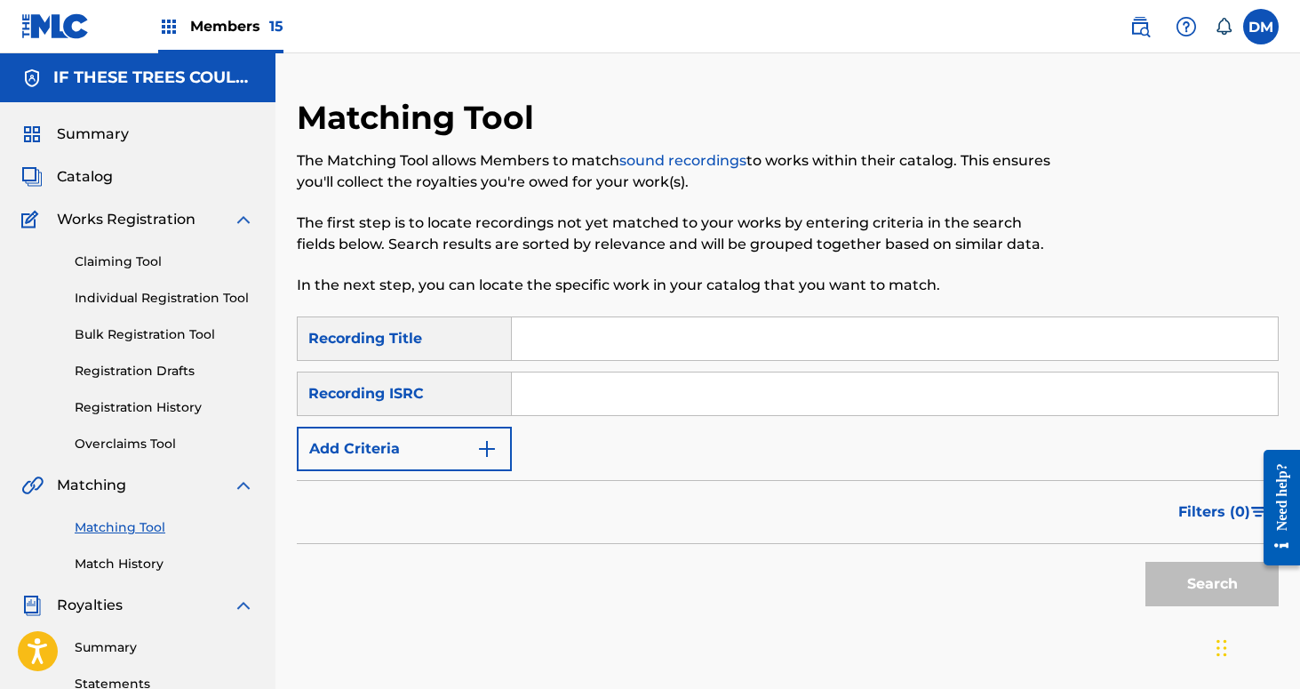
click at [667, 323] on input "Search Form" at bounding box center [895, 338] width 766 height 43
type input "Malabar"
click at [461, 452] on button "Add Criteria" at bounding box center [404, 449] width 215 height 44
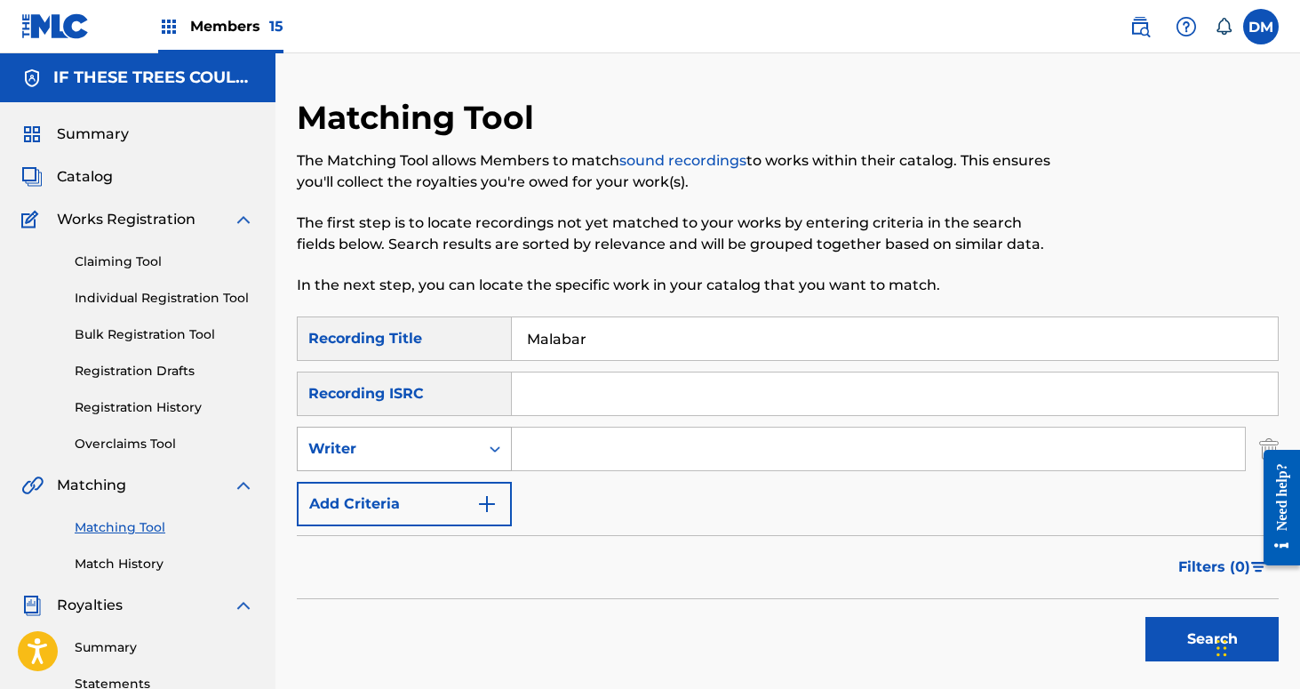
click at [456, 457] on div "Writer" at bounding box center [388, 448] width 160 height 21
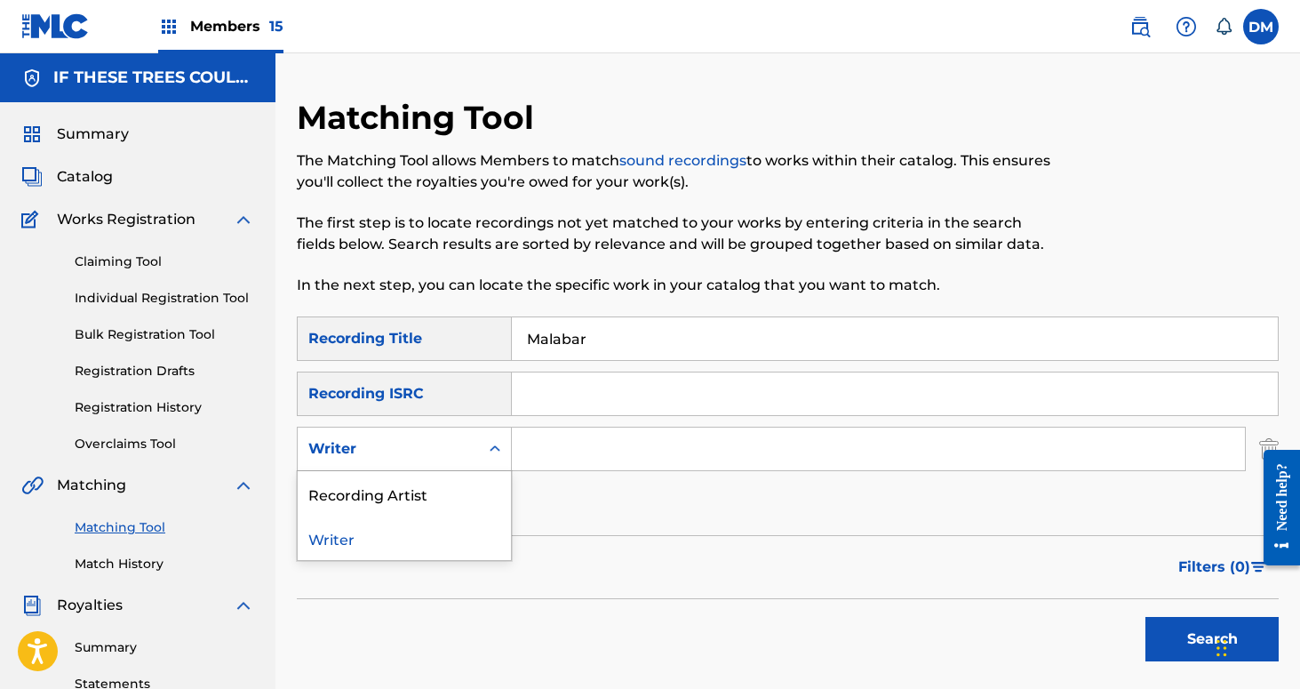
click at [450, 475] on div "Recording Artist" at bounding box center [404, 493] width 213 height 44
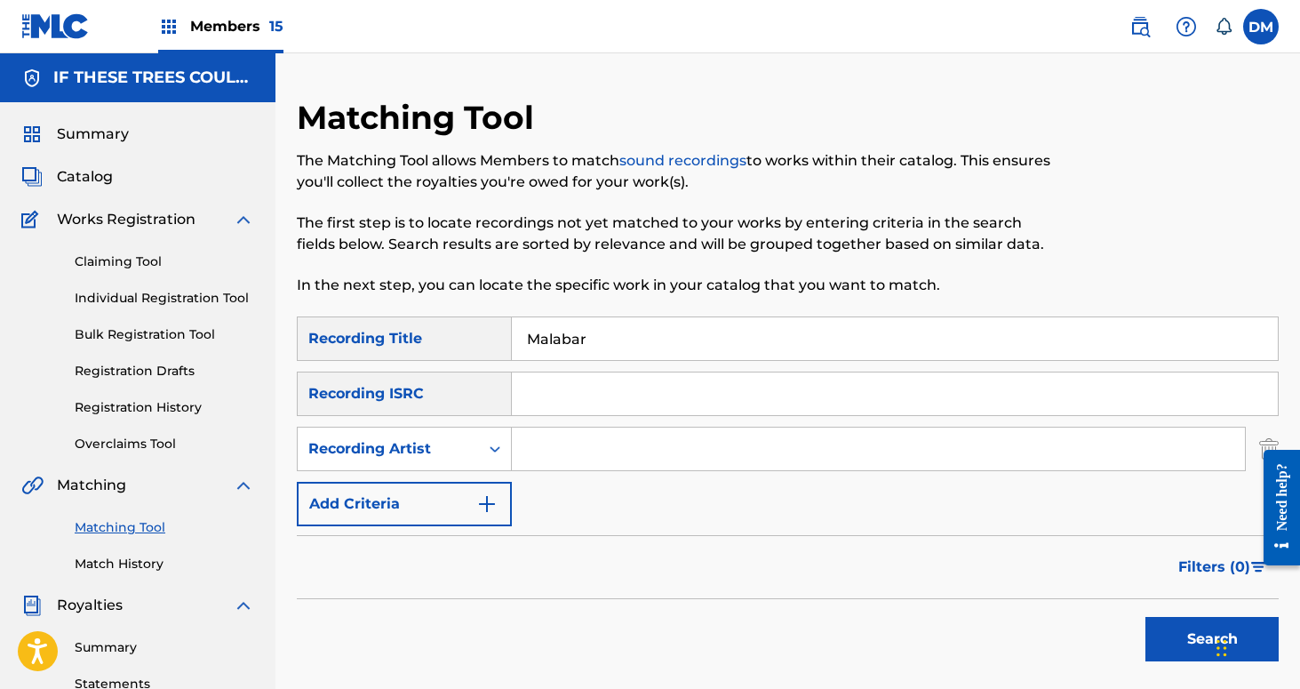
click at [571, 428] on input "Search Form" at bounding box center [878, 448] width 733 height 43
type input "If These Trees Could Talk"
click at [1170, 631] on button "Search" at bounding box center [1212, 639] width 133 height 44
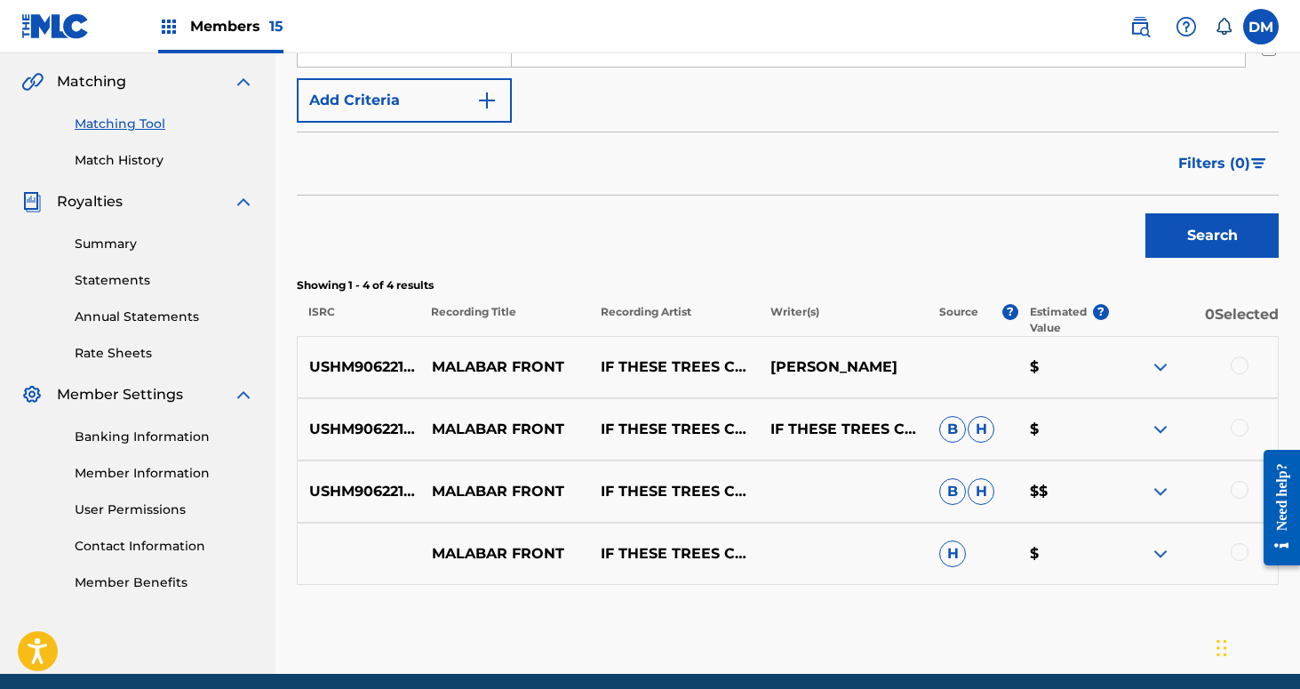
scroll to position [447, 0]
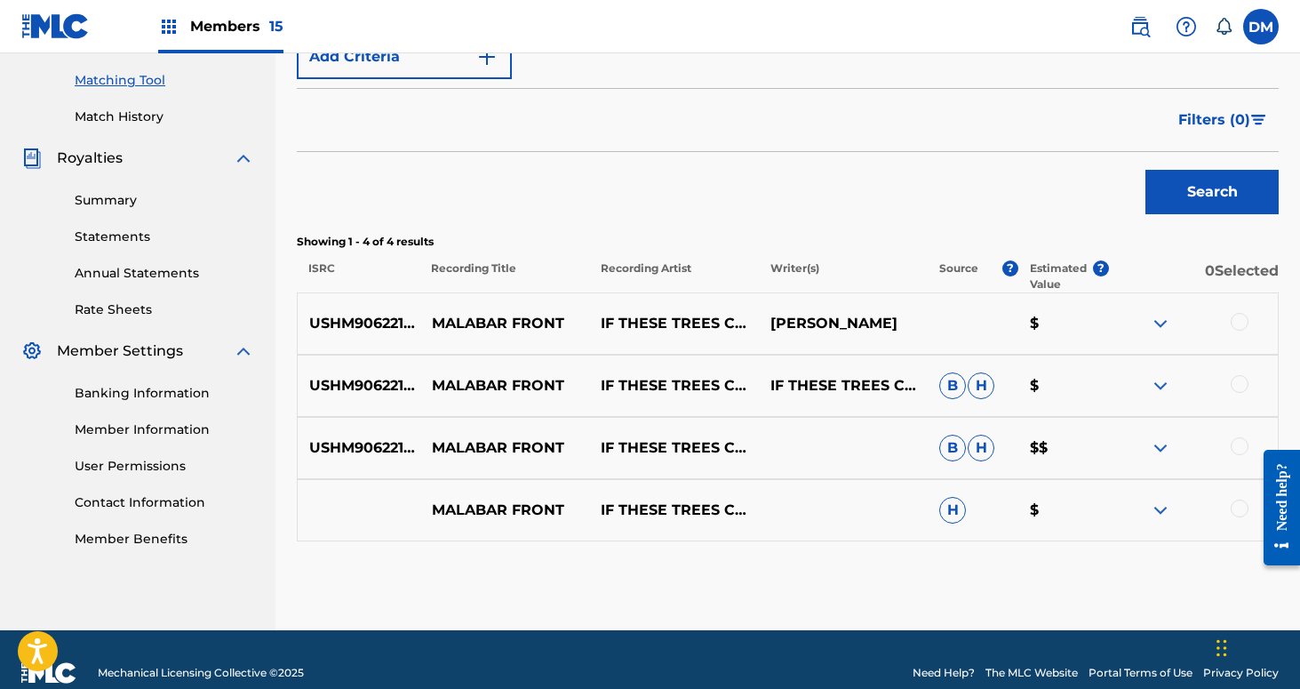
click at [1236, 323] on div at bounding box center [1240, 322] width 18 height 18
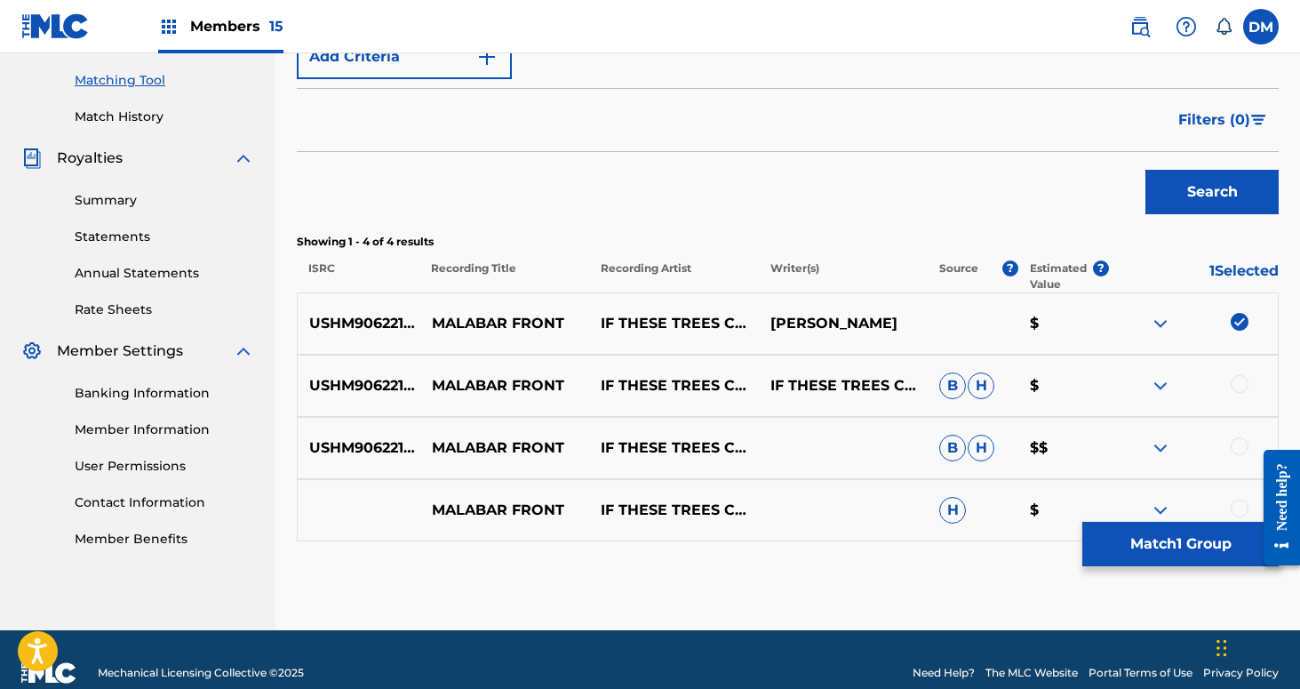
click at [1244, 380] on div at bounding box center [1240, 384] width 18 height 18
click at [1233, 443] on div at bounding box center [1240, 446] width 18 height 18
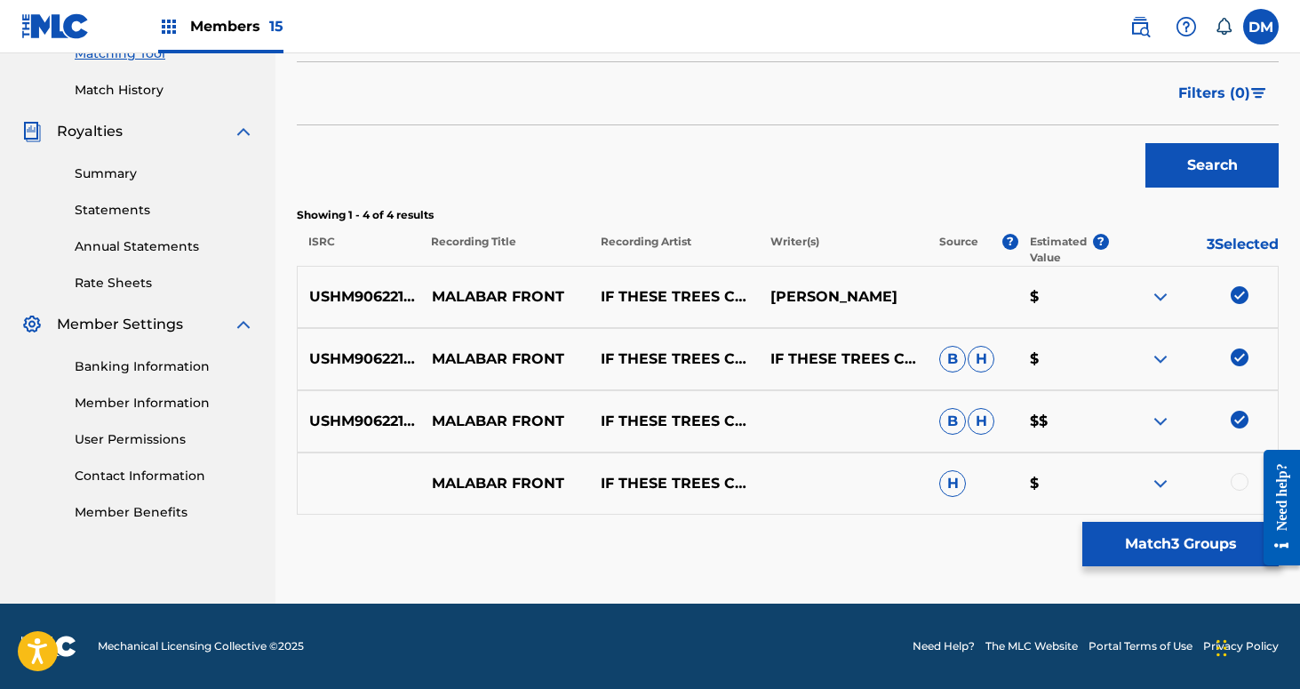
click at [1235, 479] on div at bounding box center [1240, 482] width 18 height 18
click at [1204, 539] on button "Match 4 Groups" at bounding box center [1180, 544] width 196 height 44
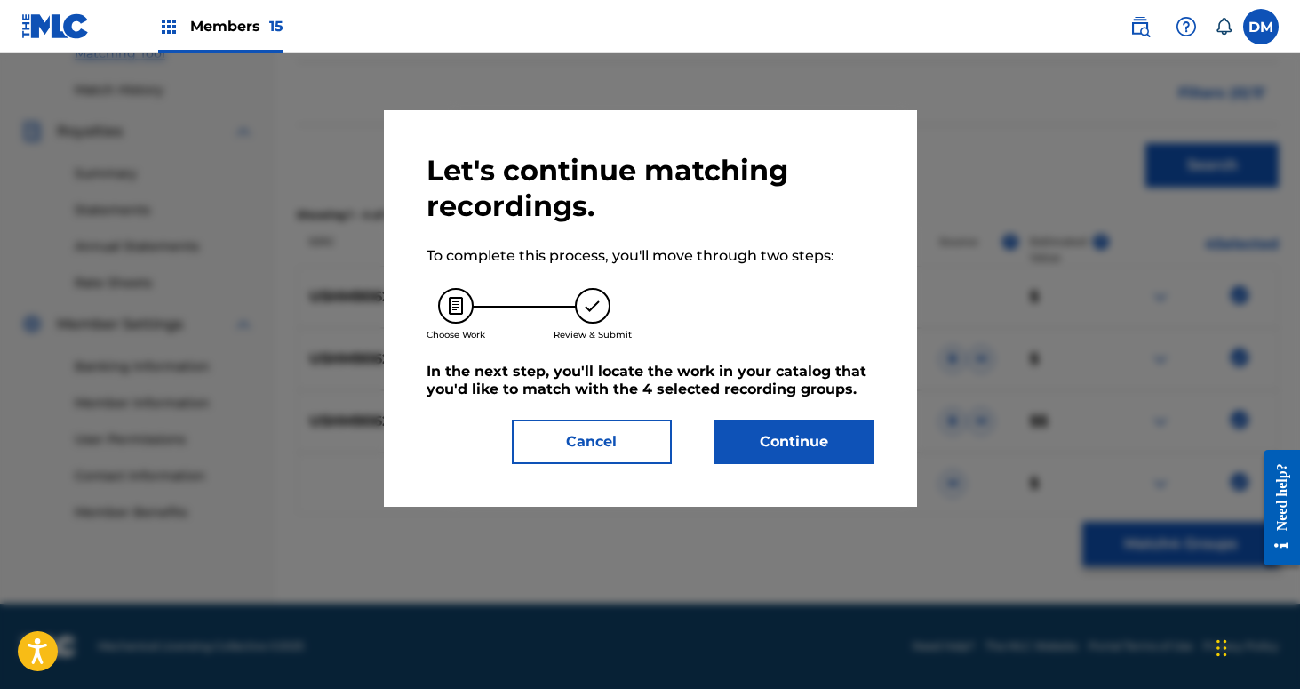
click at [800, 447] on button "Continue" at bounding box center [795, 441] width 160 height 44
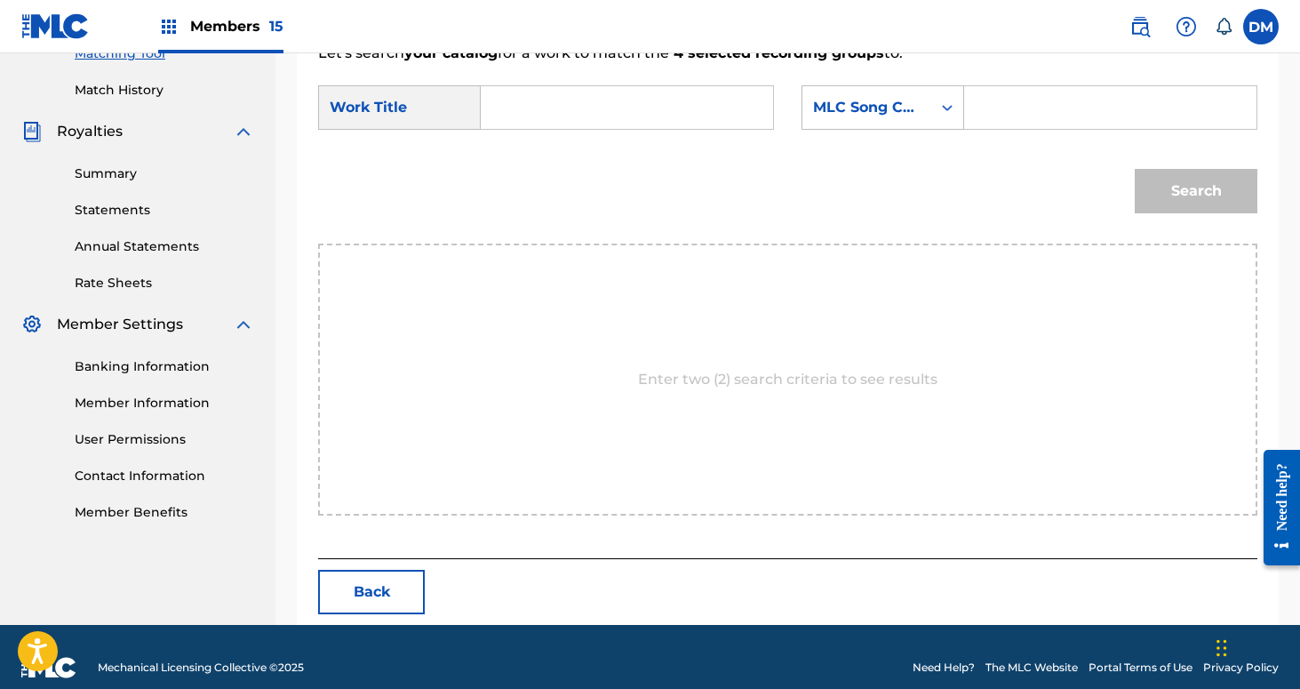
click at [643, 116] on input "Search Form" at bounding box center [627, 107] width 262 height 43
click at [524, 163] on span "bar front" at bounding box center [542, 158] width 62 height 38
type input "malabar front"
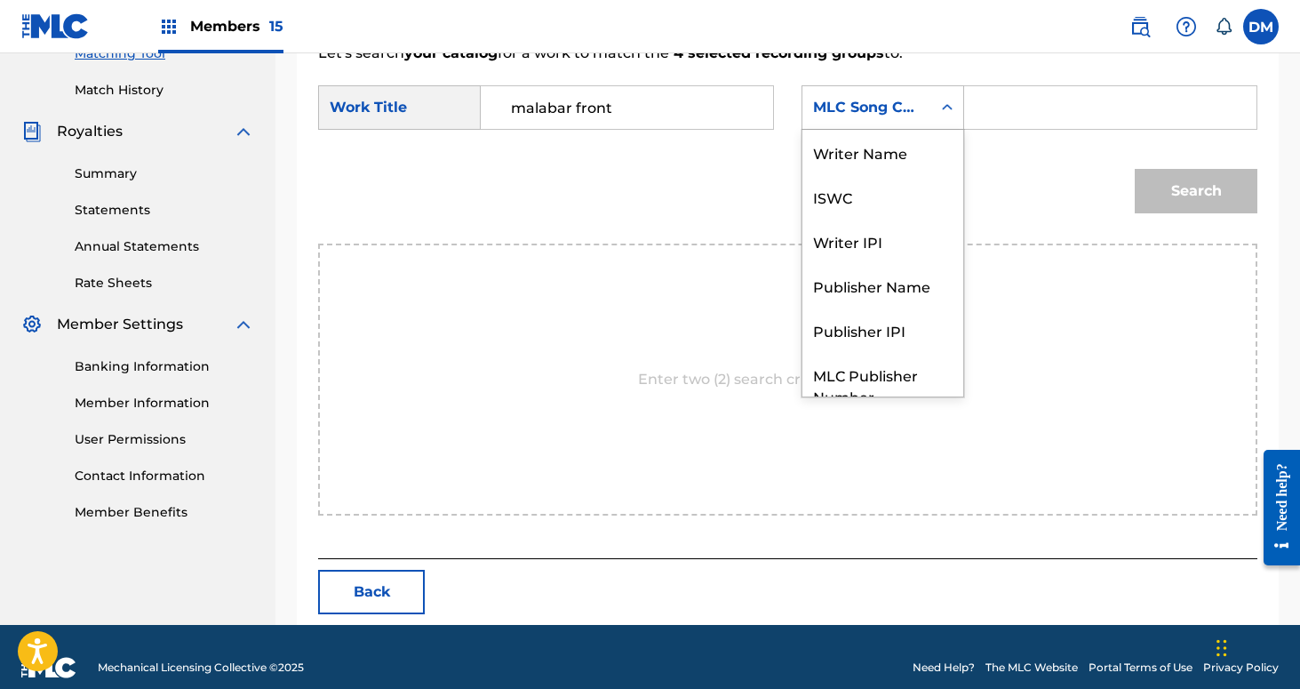
click at [904, 92] on div "MLC Song Code" at bounding box center [866, 108] width 129 height 34
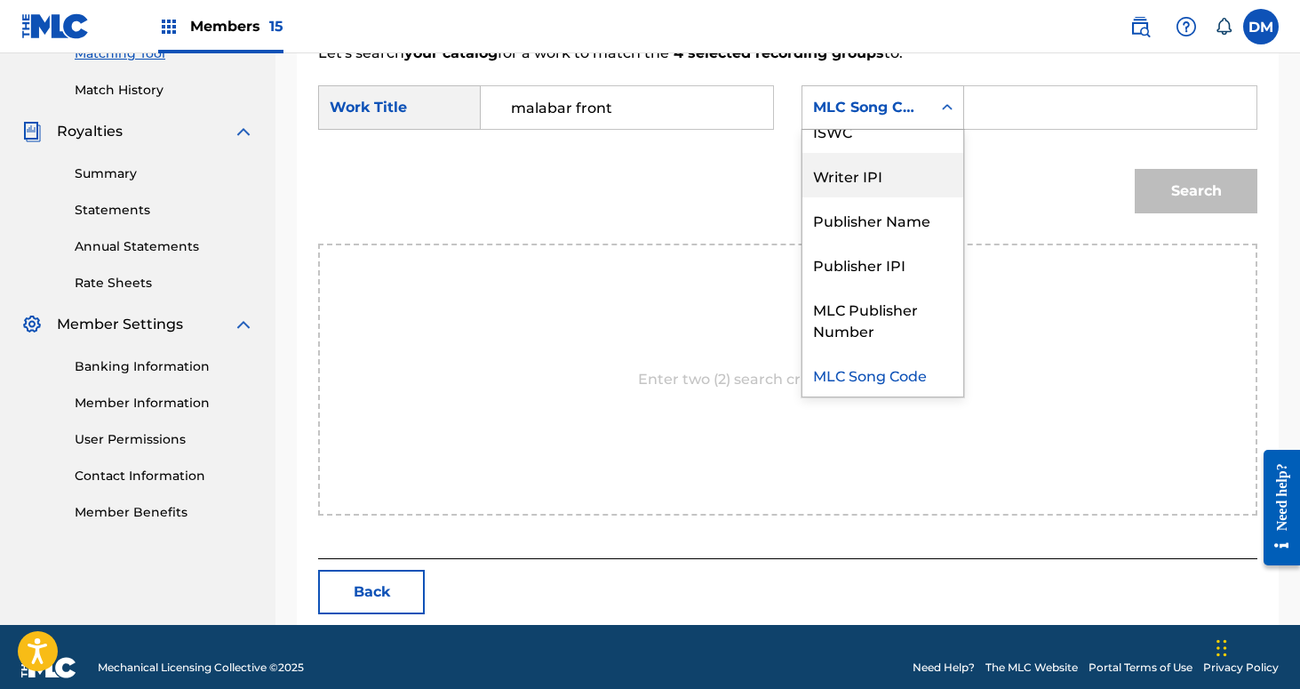
scroll to position [0, 0]
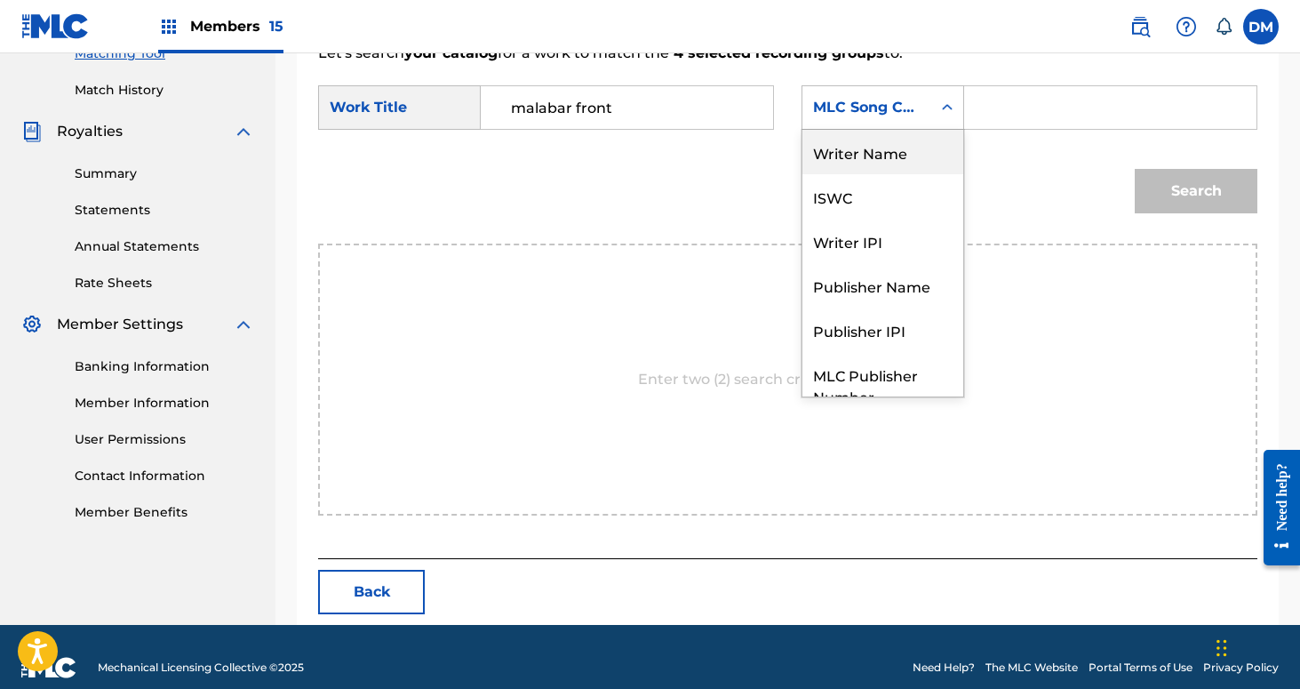
click at [884, 144] on div "Writer Name" at bounding box center [882, 152] width 161 height 44
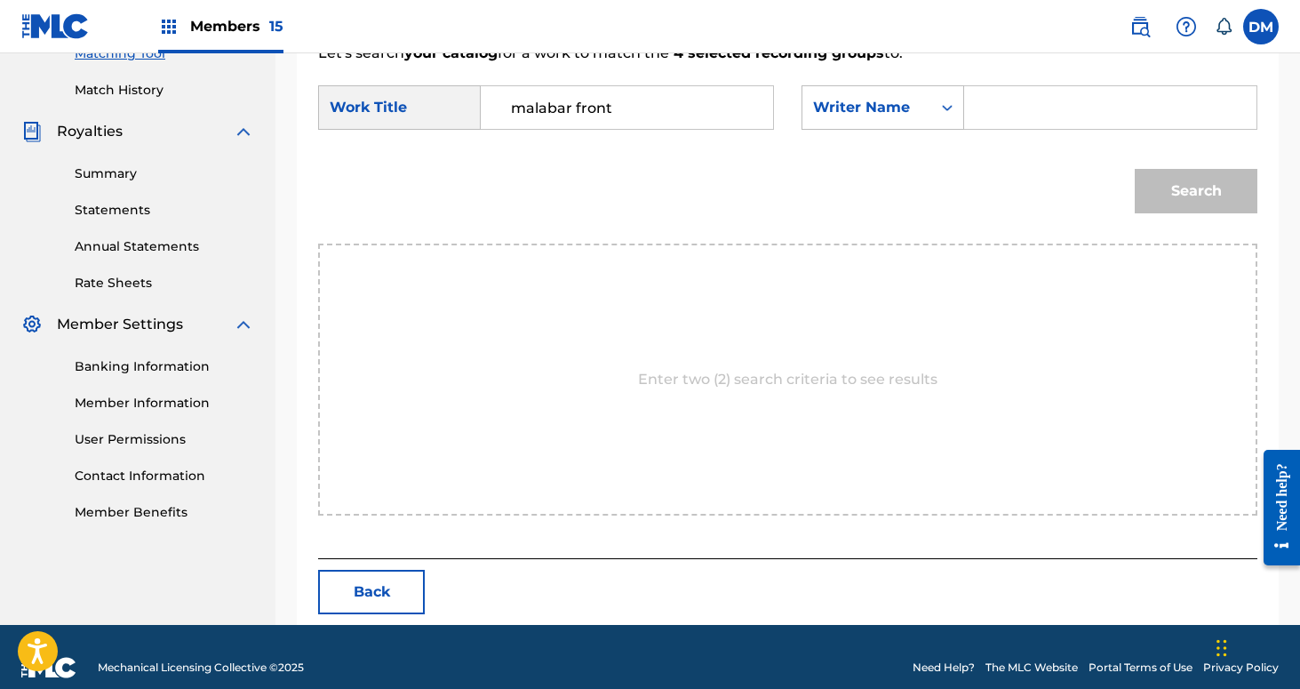
click at [970, 123] on div "Search Form" at bounding box center [1110, 107] width 293 height 44
click at [1004, 100] on input "Search Form" at bounding box center [1110, 107] width 262 height 43
type input "I"
type input "[PERSON_NAME]"
click at [1135, 169] on button "Search" at bounding box center [1196, 191] width 123 height 44
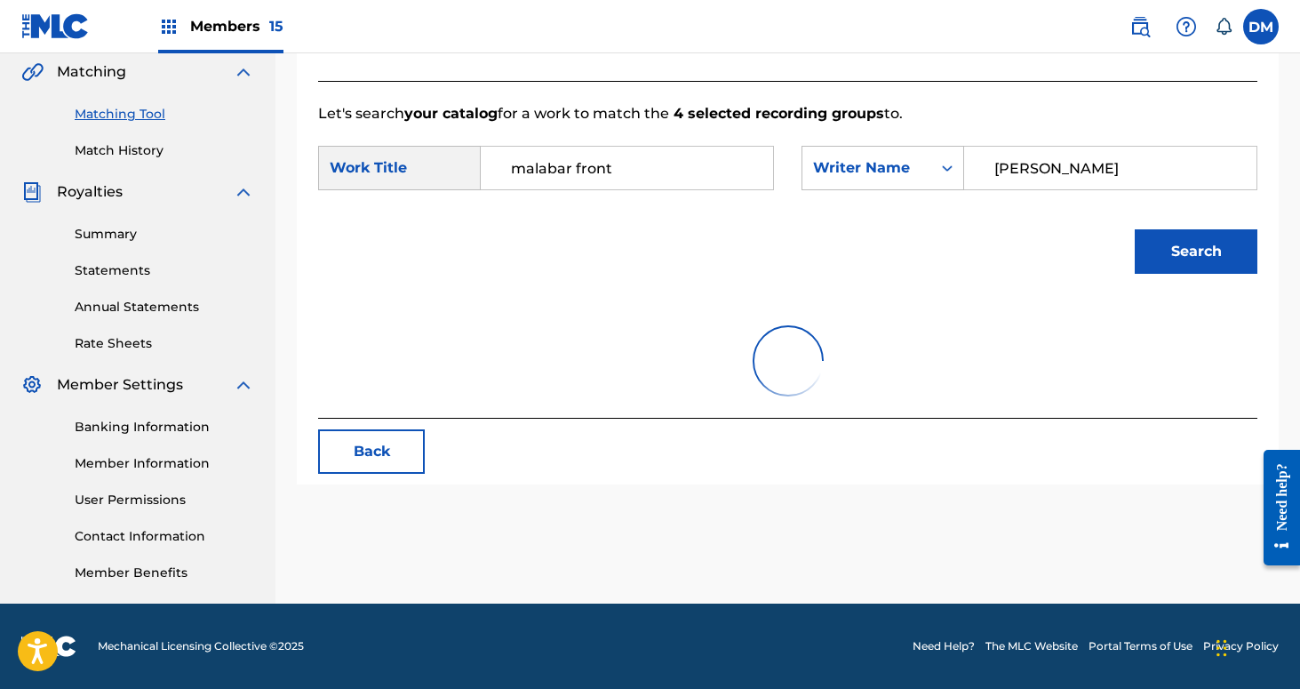
scroll to position [443, 0]
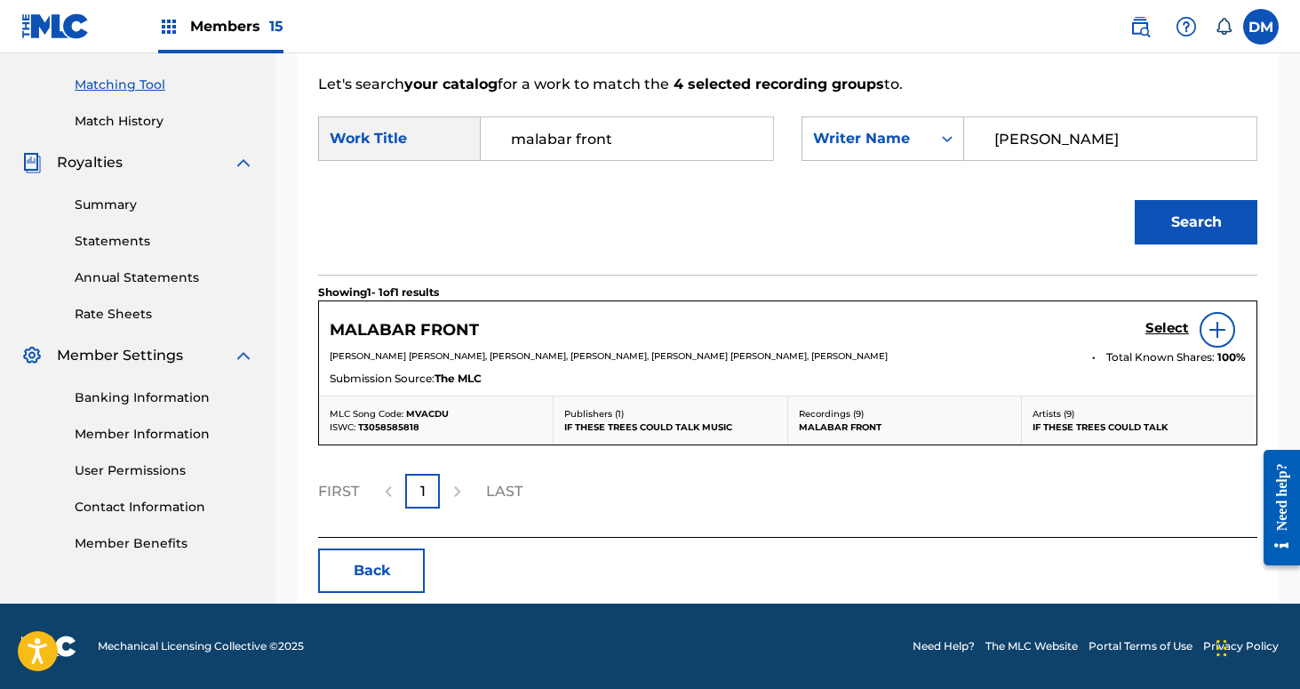
click at [1168, 330] on h5 "Select" at bounding box center [1168, 328] width 44 height 17
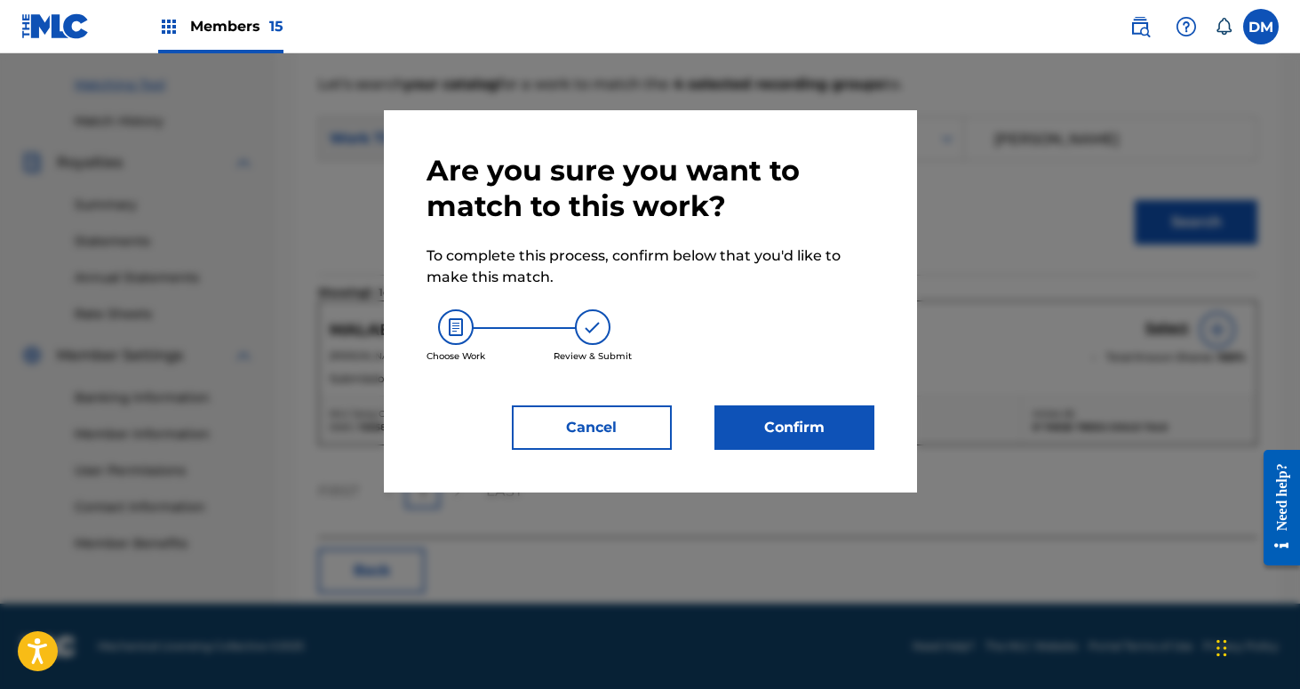
click at [774, 426] on button "Confirm" at bounding box center [795, 427] width 160 height 44
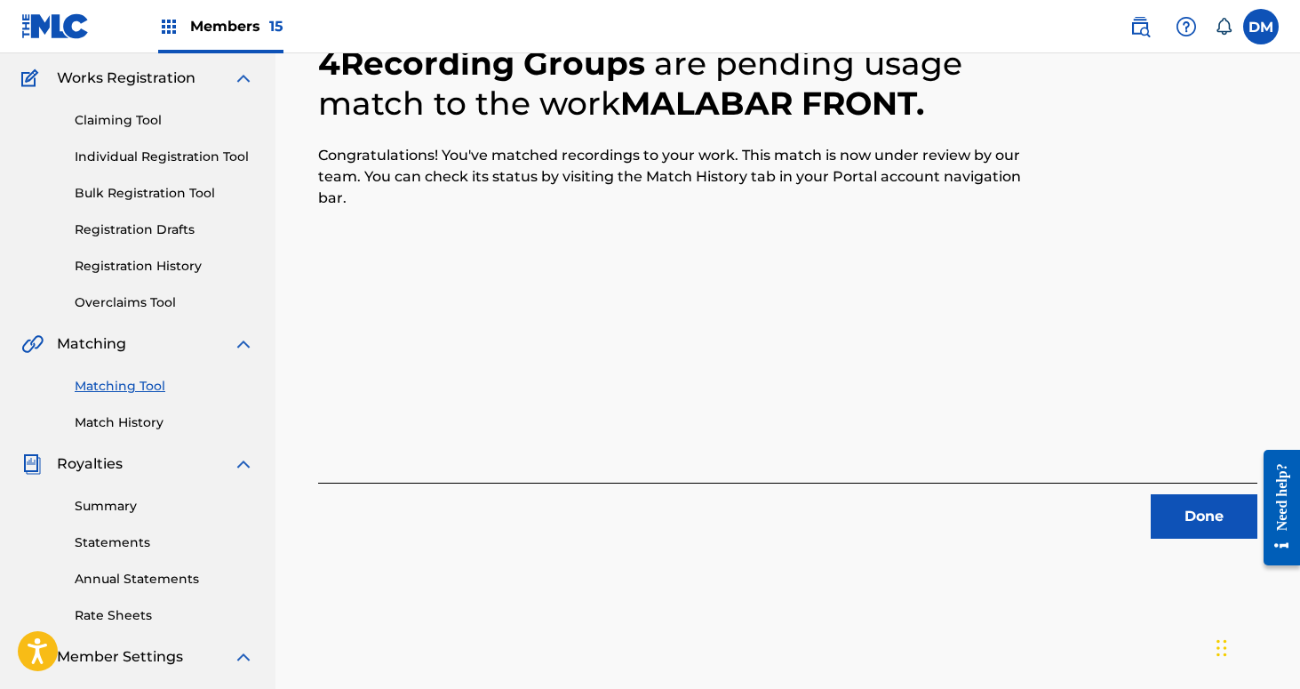
scroll to position [180, 0]
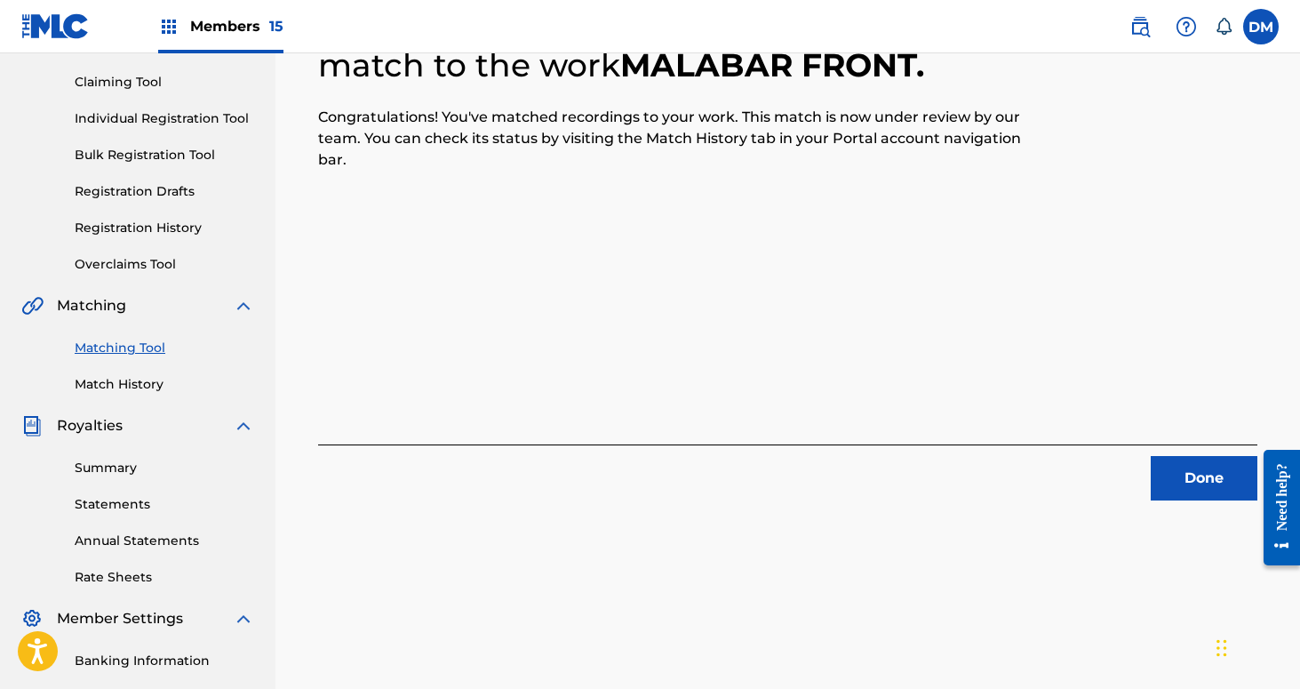
click at [1201, 473] on button "Done" at bounding box center [1204, 478] width 107 height 44
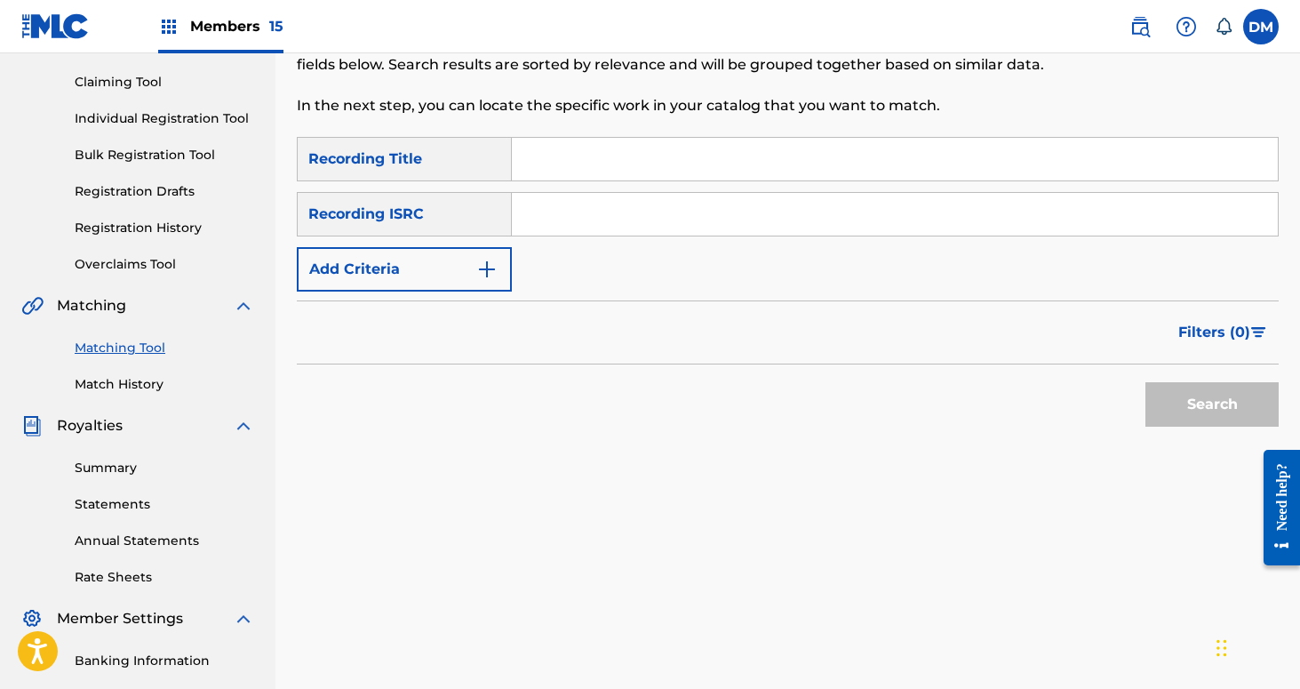
click at [563, 173] on input "Search Form" at bounding box center [895, 159] width 766 height 43
type input "One Sky Above US"
click at [475, 216] on div "Recording ISRC" at bounding box center [404, 214] width 215 height 44
click at [463, 266] on button "Add Criteria" at bounding box center [404, 269] width 215 height 44
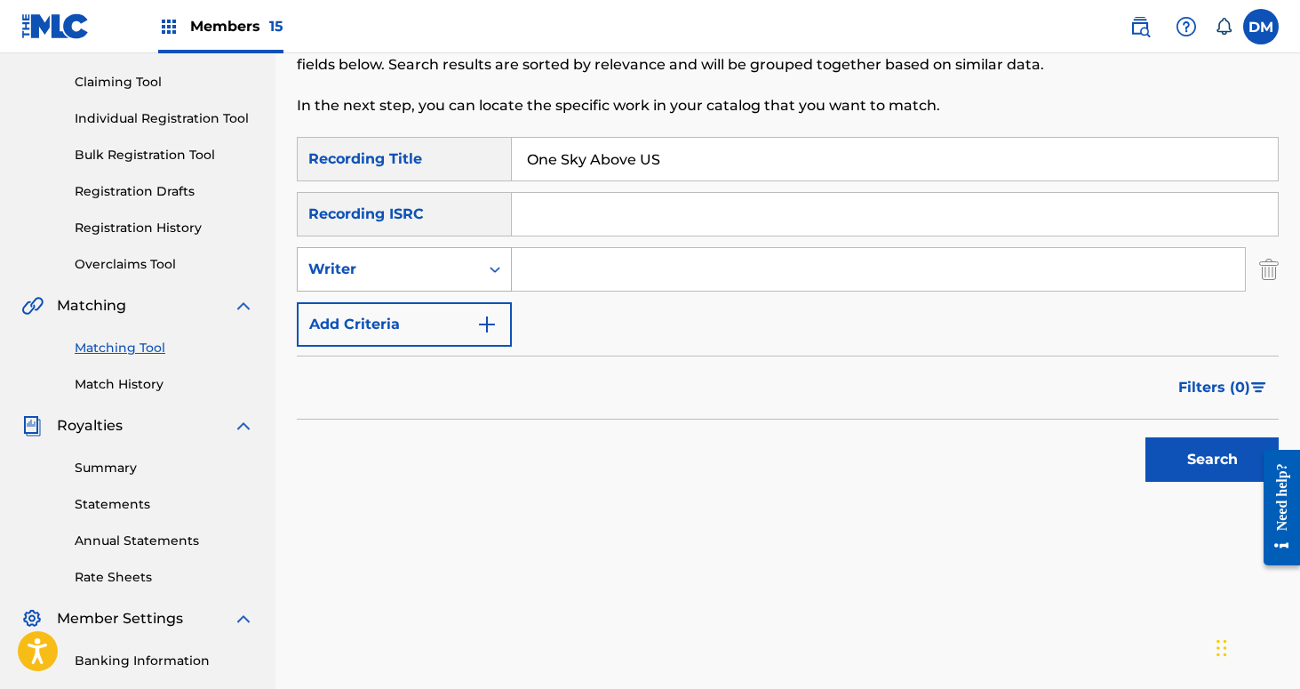
click at [459, 276] on div "Writer" at bounding box center [388, 269] width 160 height 21
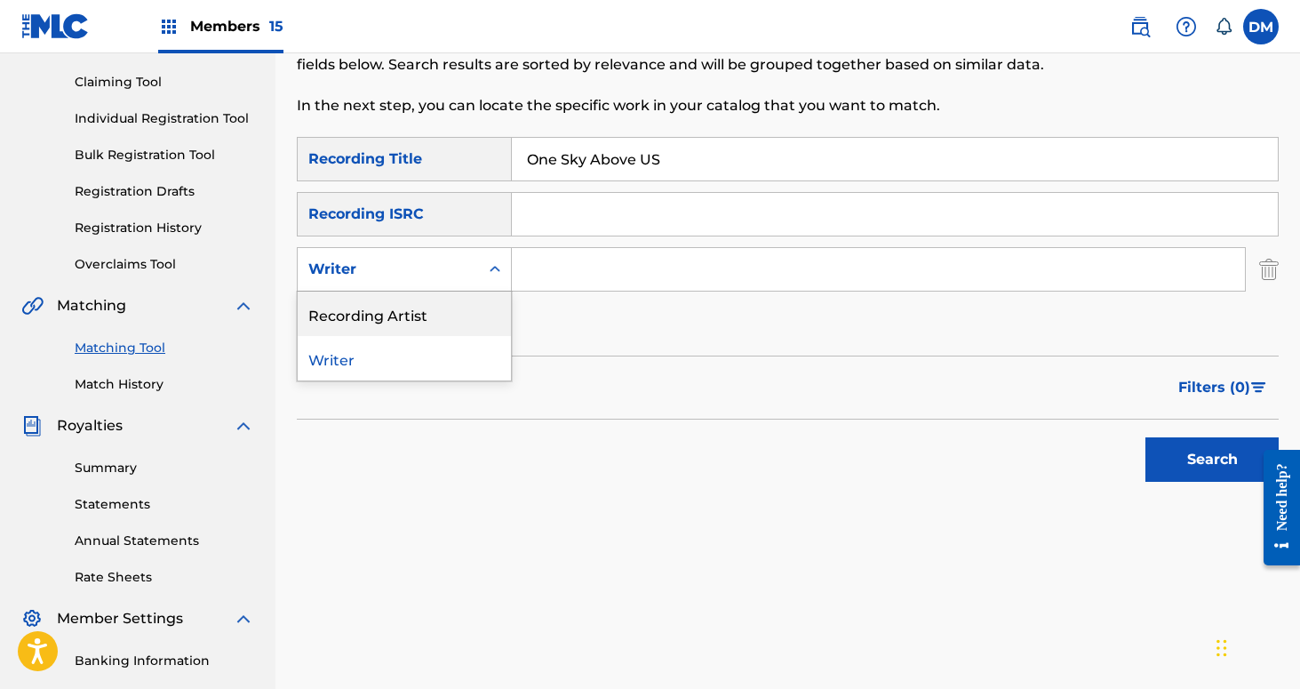
click at [450, 312] on div "Recording Artist" at bounding box center [404, 313] width 213 height 44
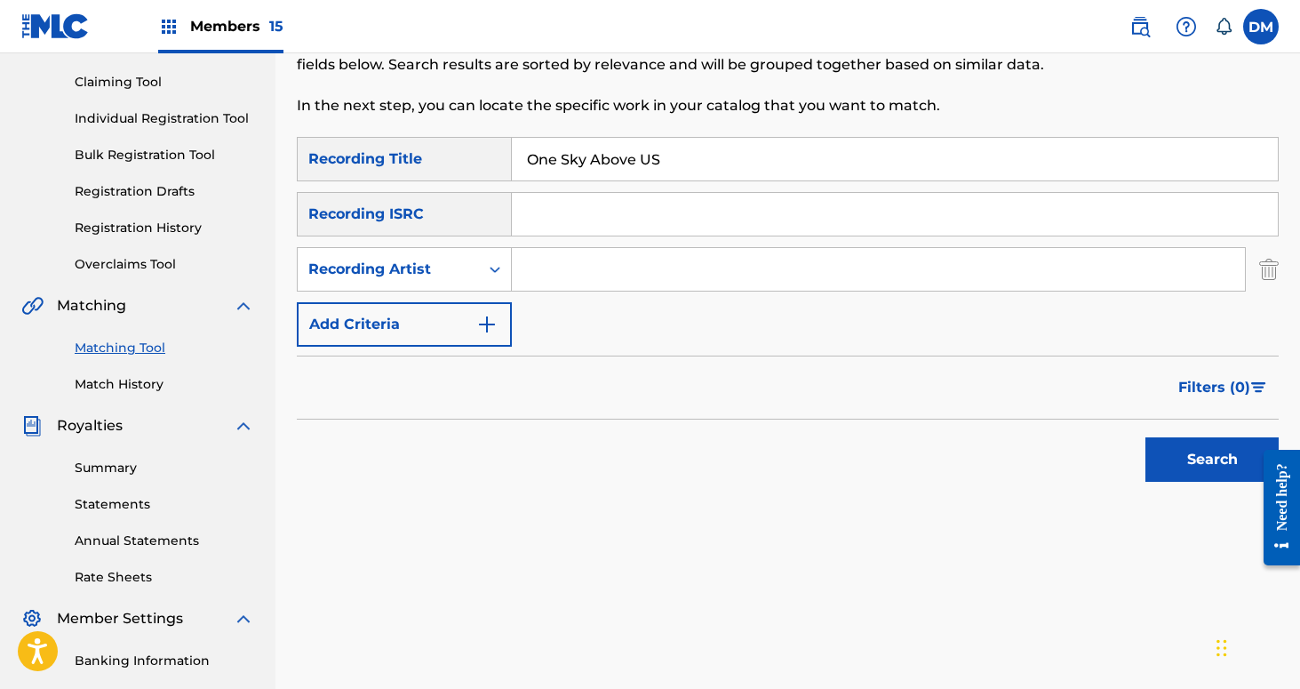
click at [560, 275] on input "Search Form" at bounding box center [878, 269] width 733 height 43
type input "If These Trees Could Talk"
click at [1204, 459] on button "Search" at bounding box center [1212, 459] width 133 height 44
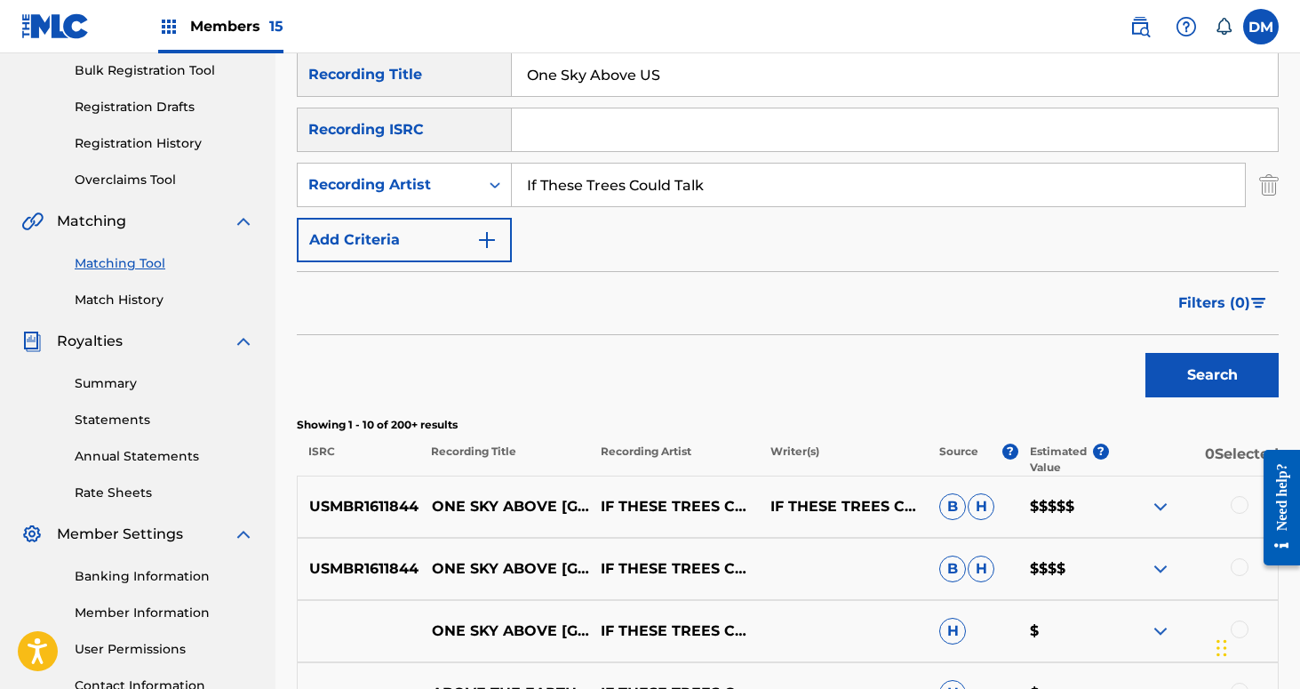
scroll to position [347, 0]
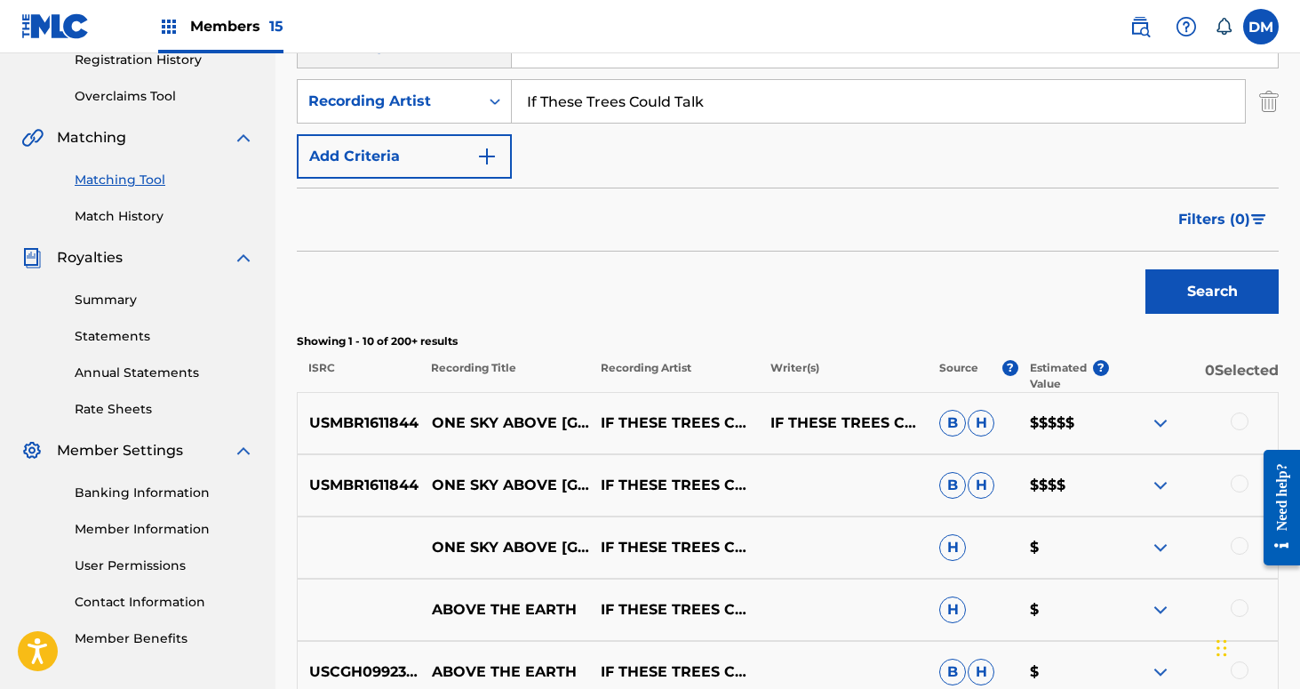
click at [1247, 419] on div at bounding box center [1240, 421] width 18 height 18
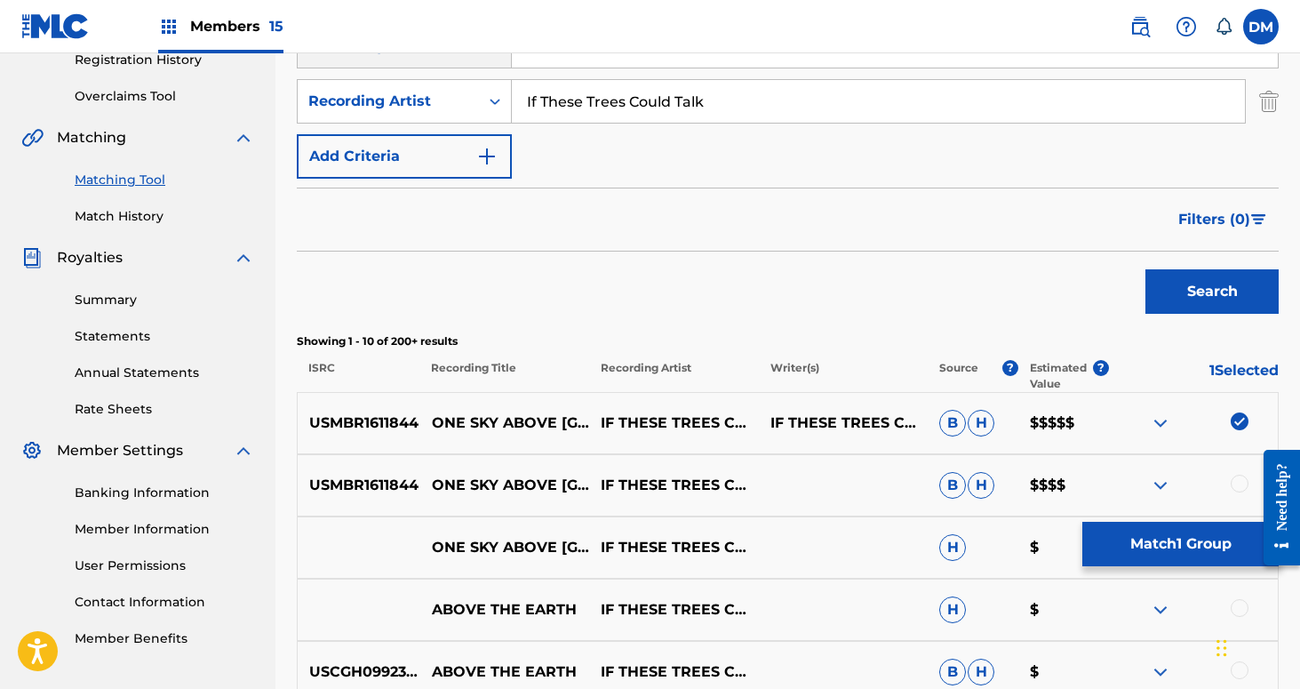
click at [1240, 489] on div at bounding box center [1240, 484] width 18 height 18
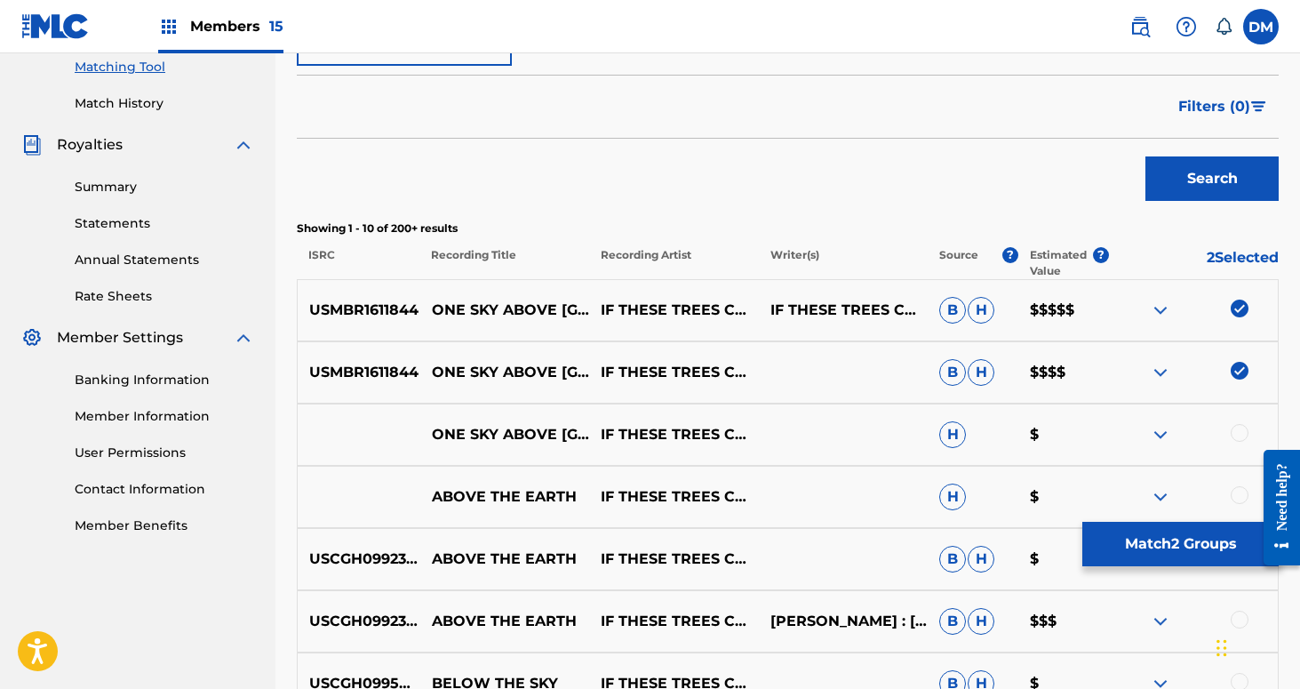
scroll to position [475, 0]
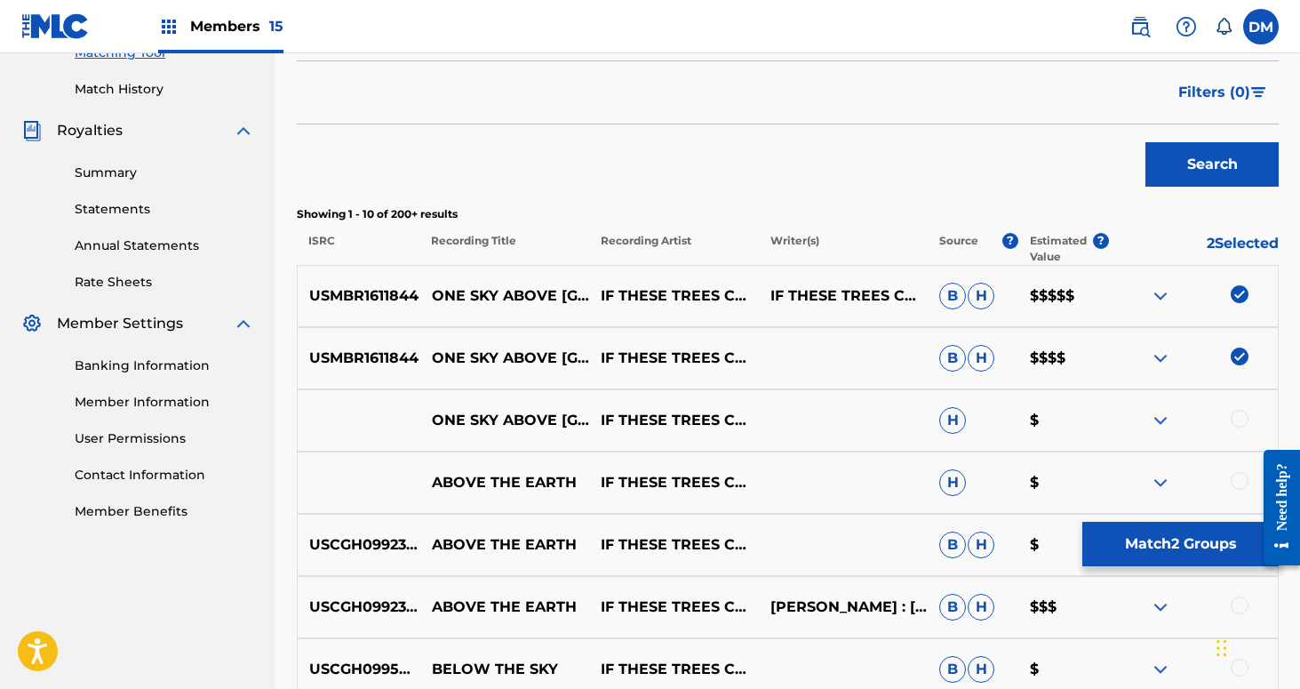
click at [1236, 419] on div at bounding box center [1240, 419] width 18 height 18
click at [1184, 543] on button "Match 3 Groups" at bounding box center [1180, 544] width 196 height 44
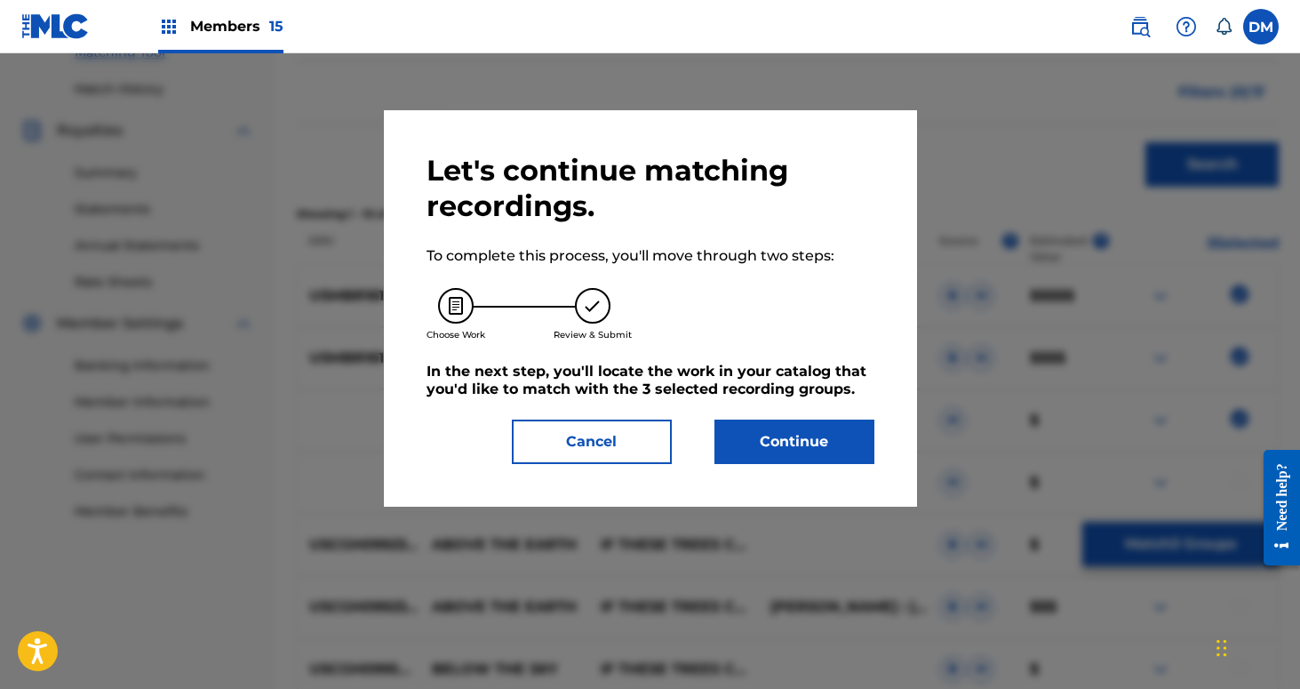
click at [779, 427] on button "Continue" at bounding box center [795, 441] width 160 height 44
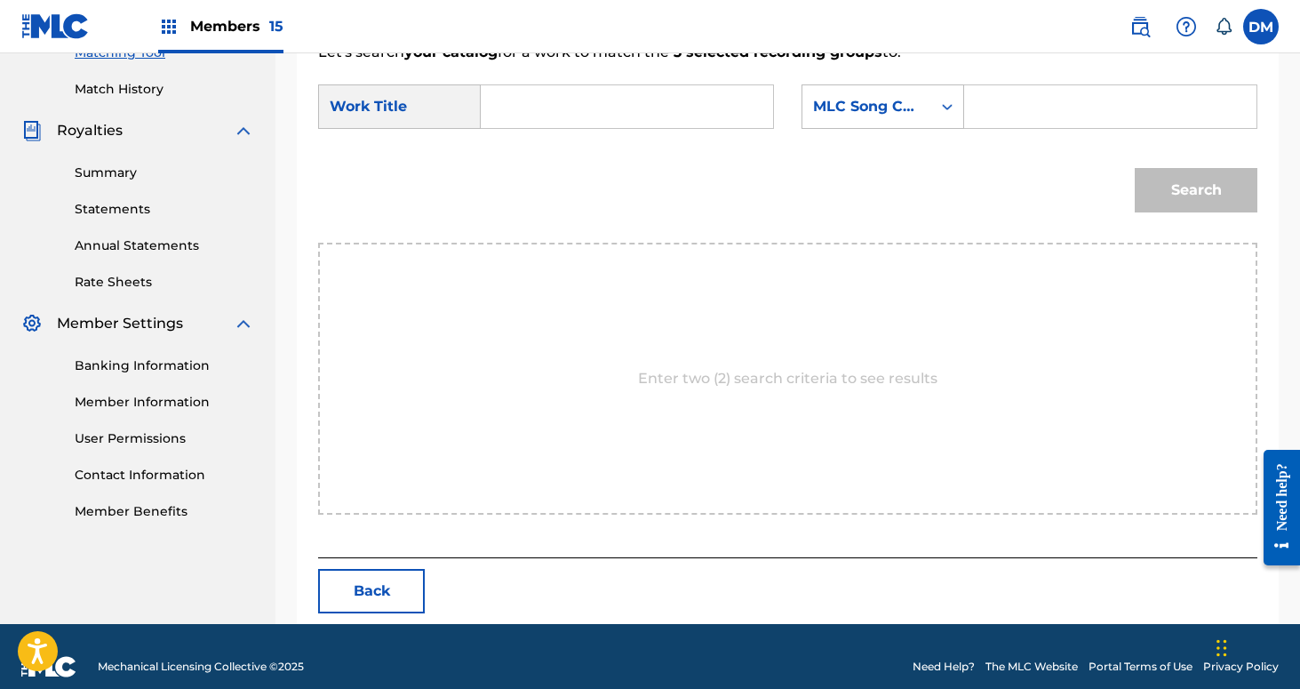
click at [511, 123] on input "Search Form" at bounding box center [627, 106] width 262 height 43
click at [541, 173] on div "Search" at bounding box center [787, 196] width 939 height 92
click at [525, 99] on input "one sk" at bounding box center [627, 106] width 262 height 43
click at [511, 177] on div "one sk y above us" at bounding box center [511, 179] width 30 height 96
type input "one sky above us"
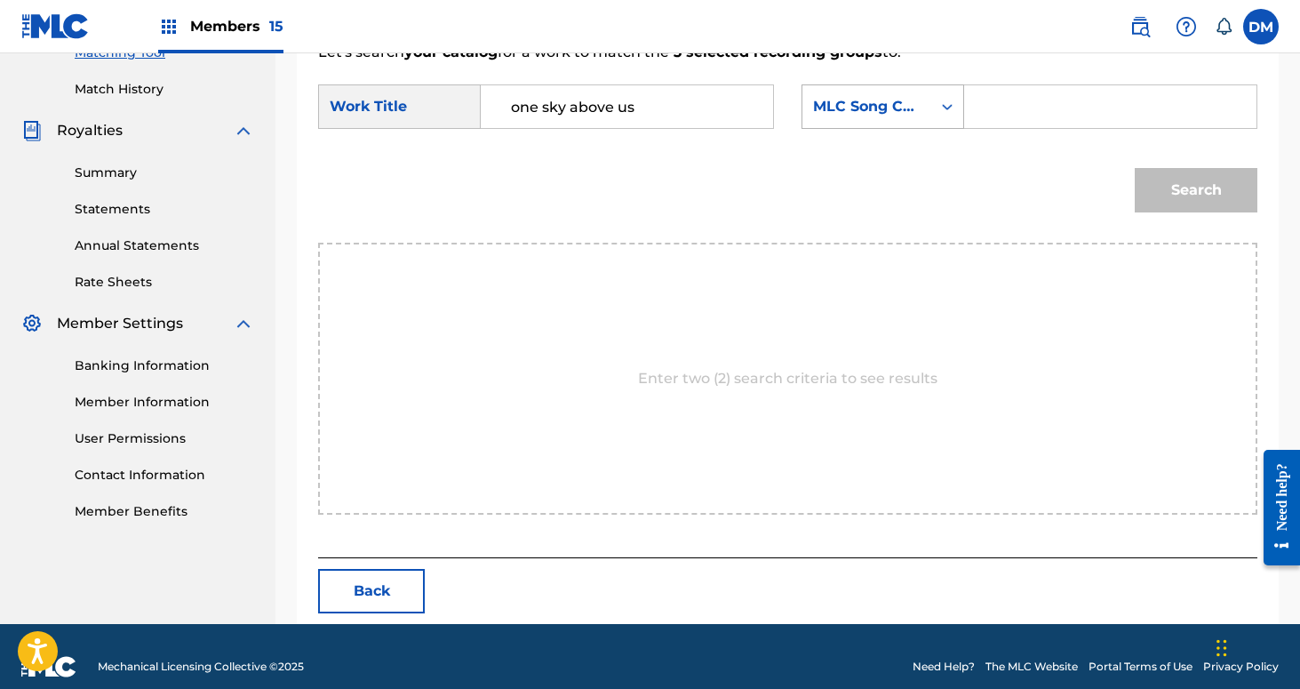
click at [916, 108] on div "MLC Song Code" at bounding box center [867, 106] width 108 height 21
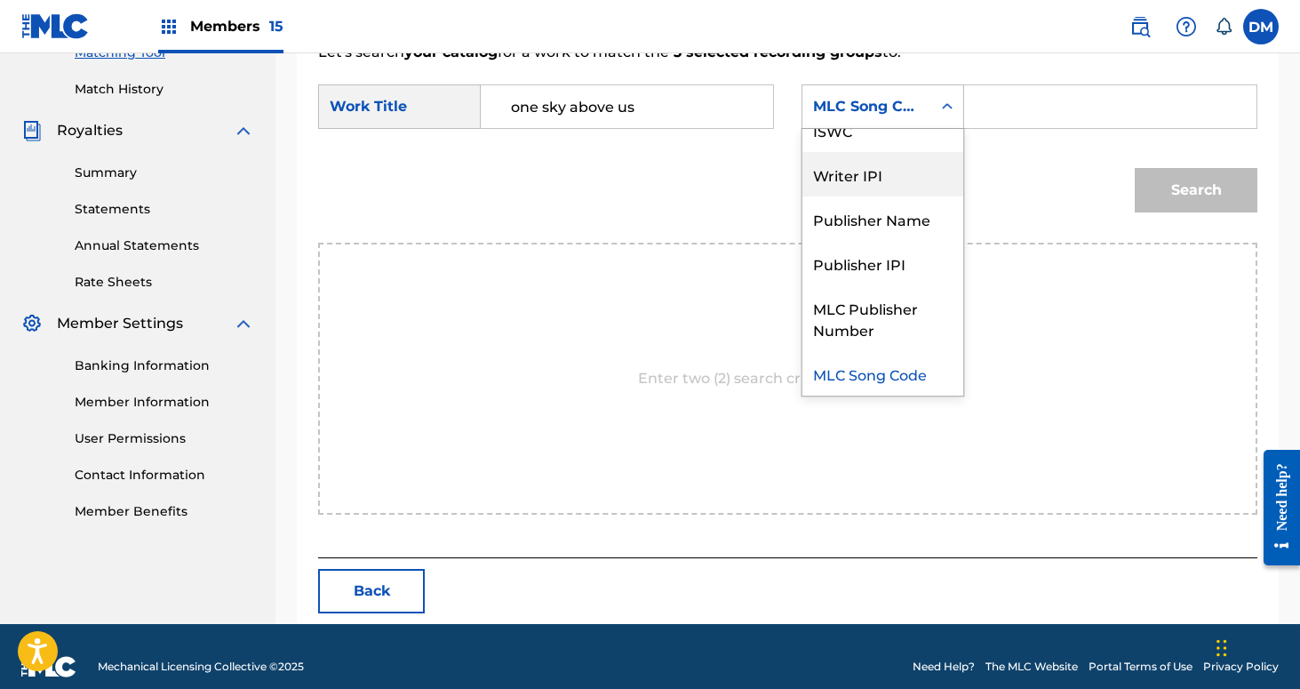
scroll to position [0, 0]
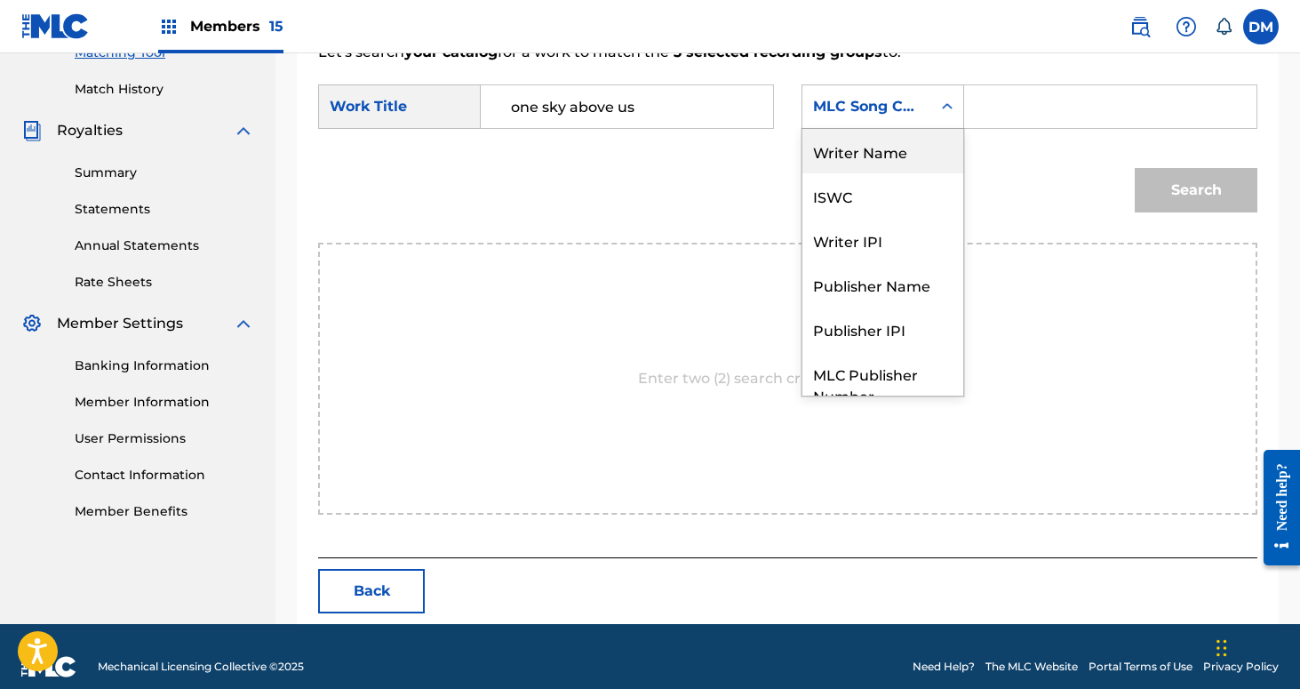
click at [888, 158] on div "Writer Name" at bounding box center [882, 151] width 161 height 44
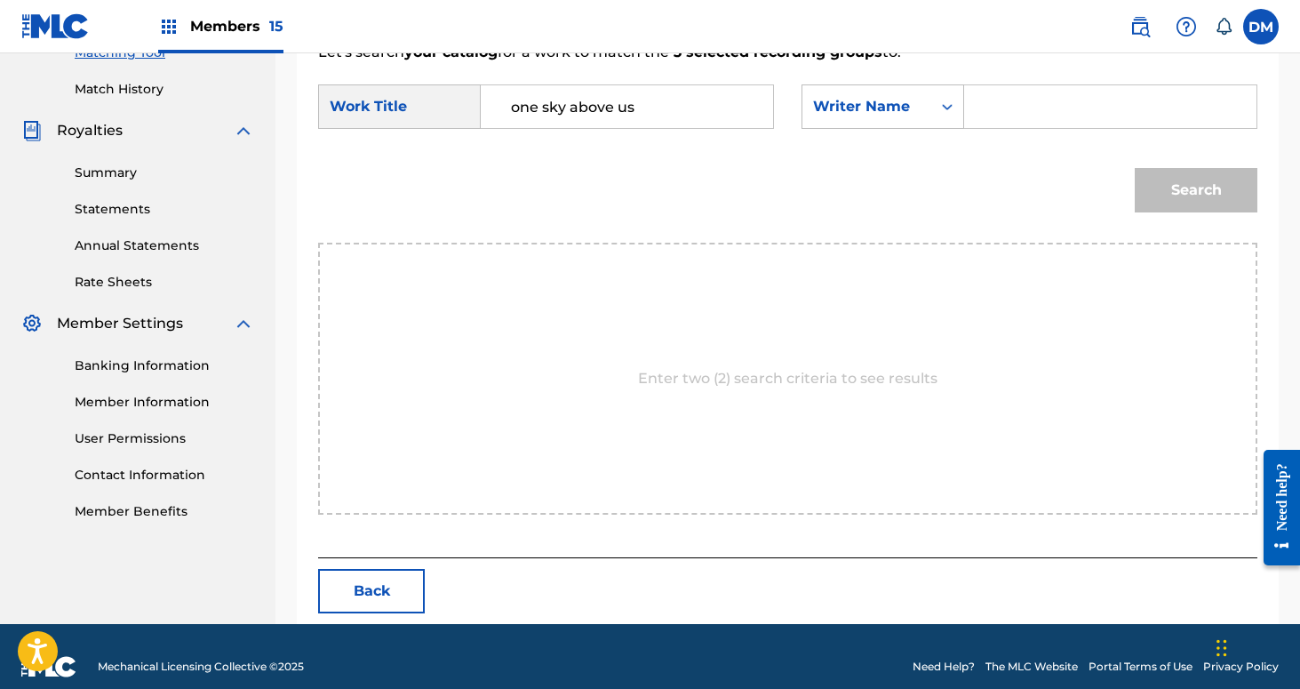
click at [944, 138] on div "SearchWithCriteria803d240a-3ee9-4ea3-aa9a-577e82270d18 Work Title one sky above…" at bounding box center [787, 111] width 939 height 55
click at [986, 99] on input "Search Form" at bounding box center [1110, 106] width 262 height 43
type input "[PERSON_NAME]"
click at [1135, 168] on button "Search" at bounding box center [1196, 190] width 123 height 44
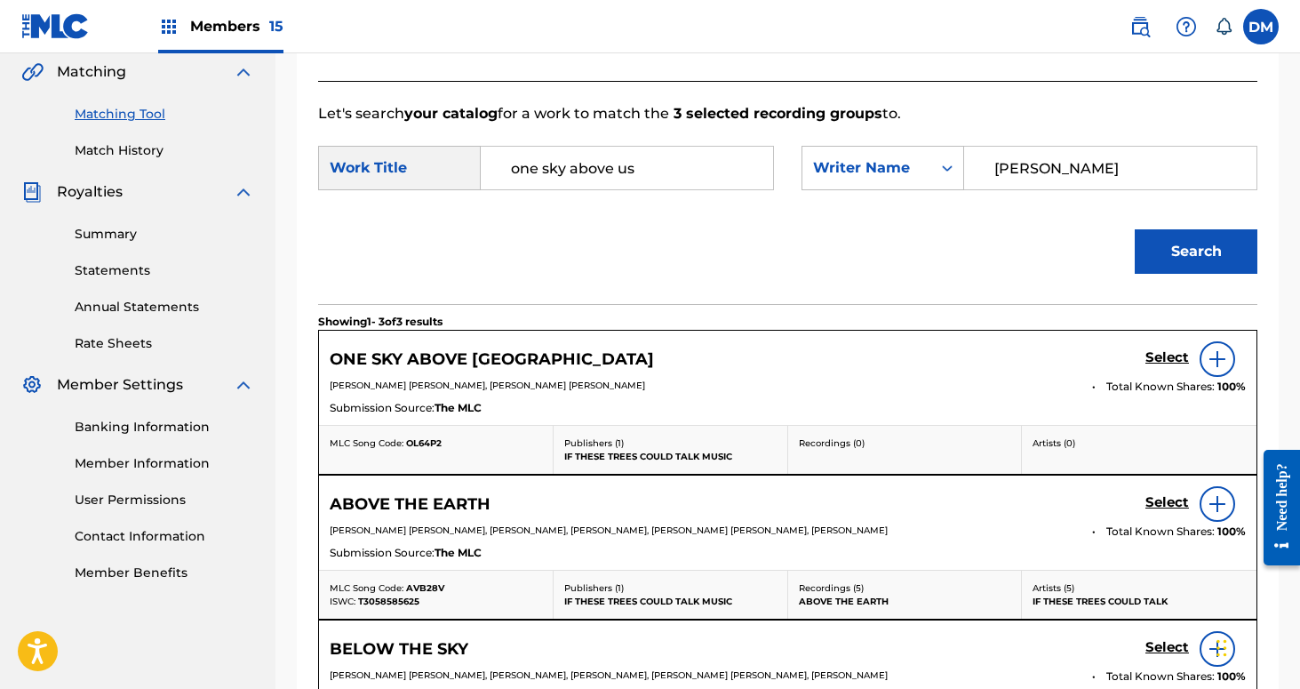
scroll to position [475, 0]
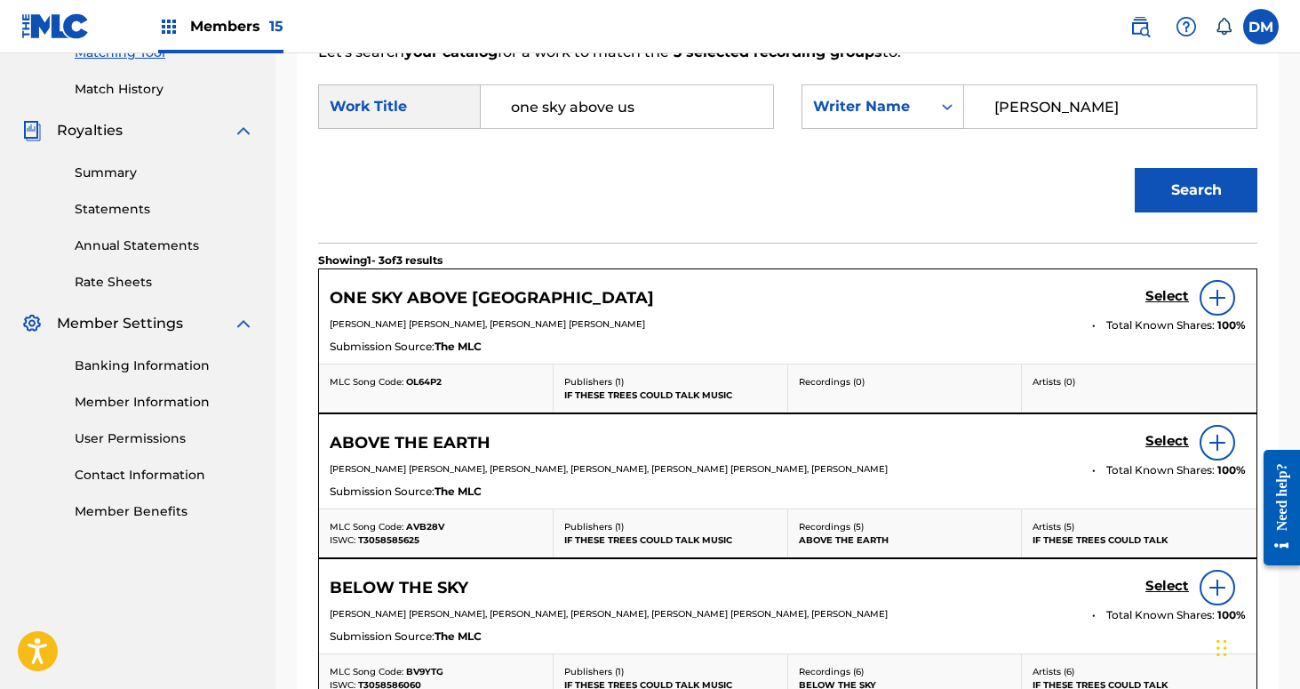
click at [1170, 300] on h5 "Select" at bounding box center [1168, 296] width 44 height 17
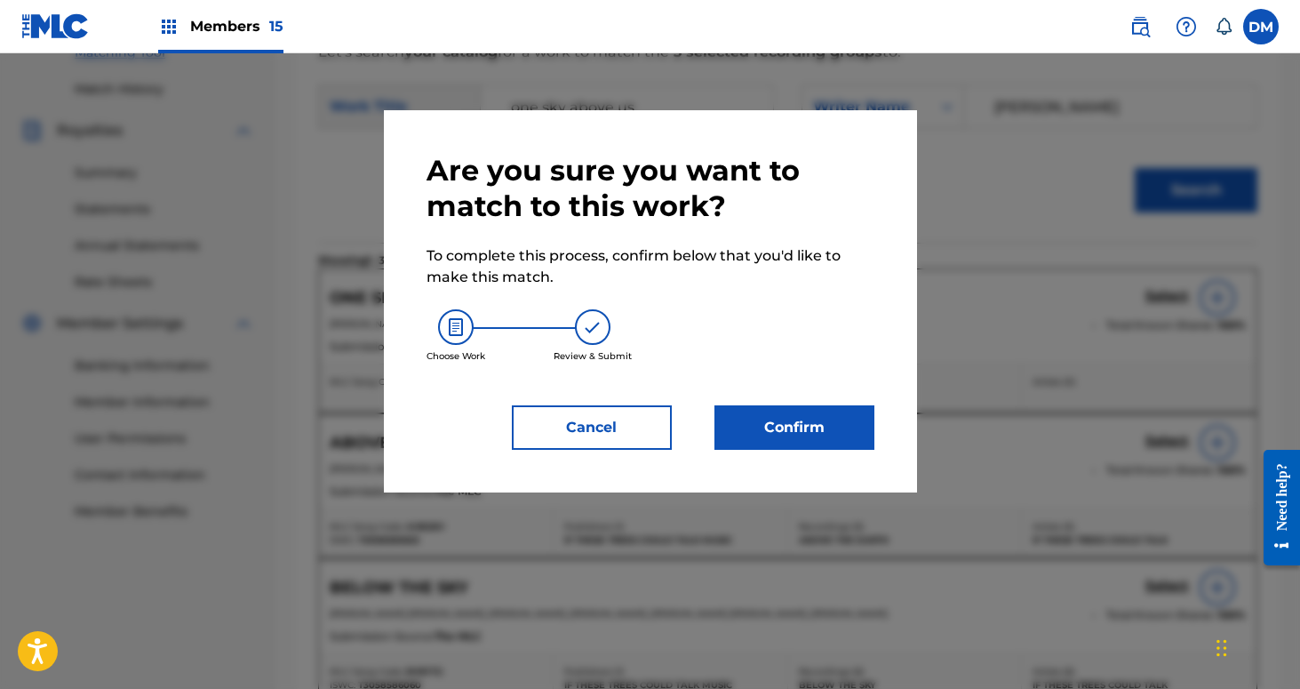
click at [843, 413] on button "Confirm" at bounding box center [795, 427] width 160 height 44
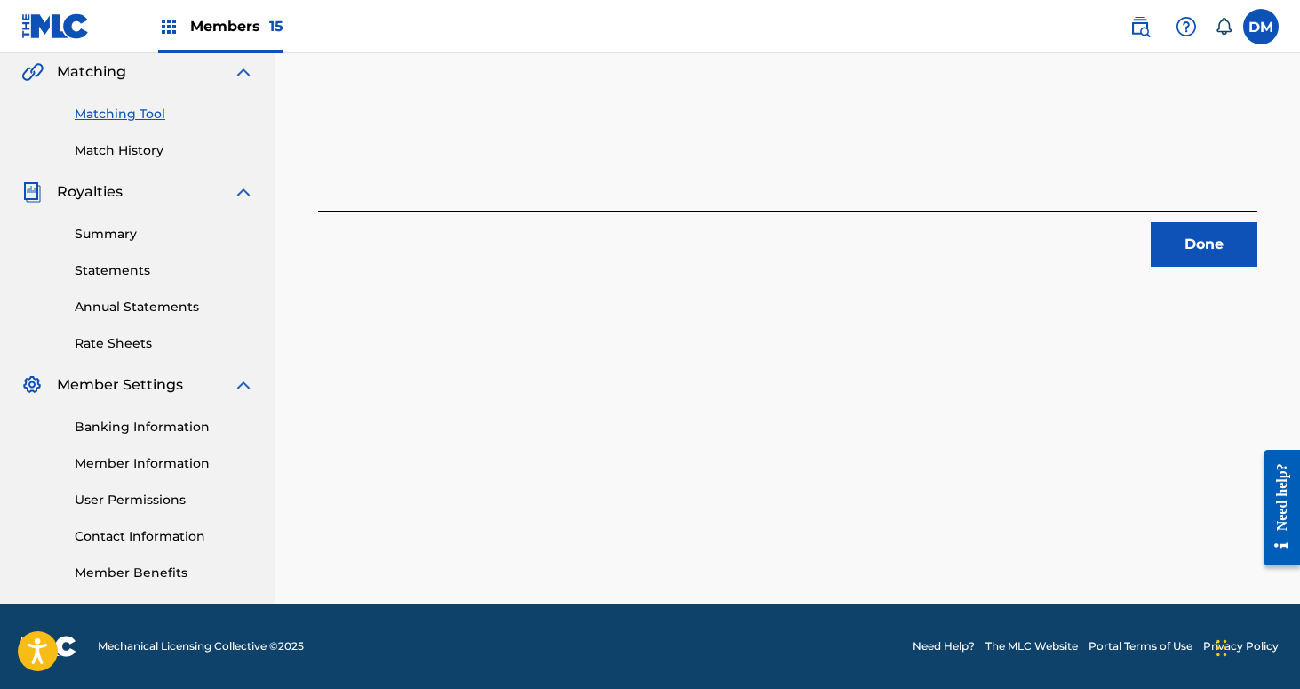
click at [1166, 237] on button "Done" at bounding box center [1204, 244] width 107 height 44
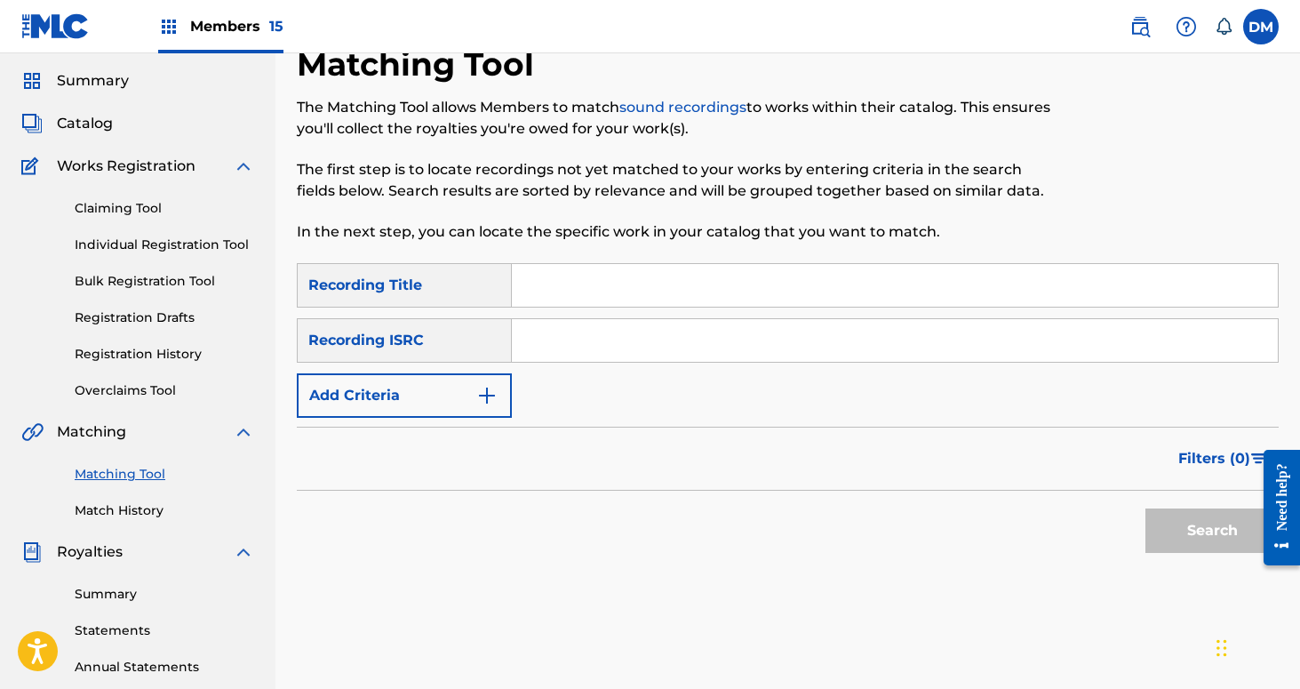
scroll to position [48, 0]
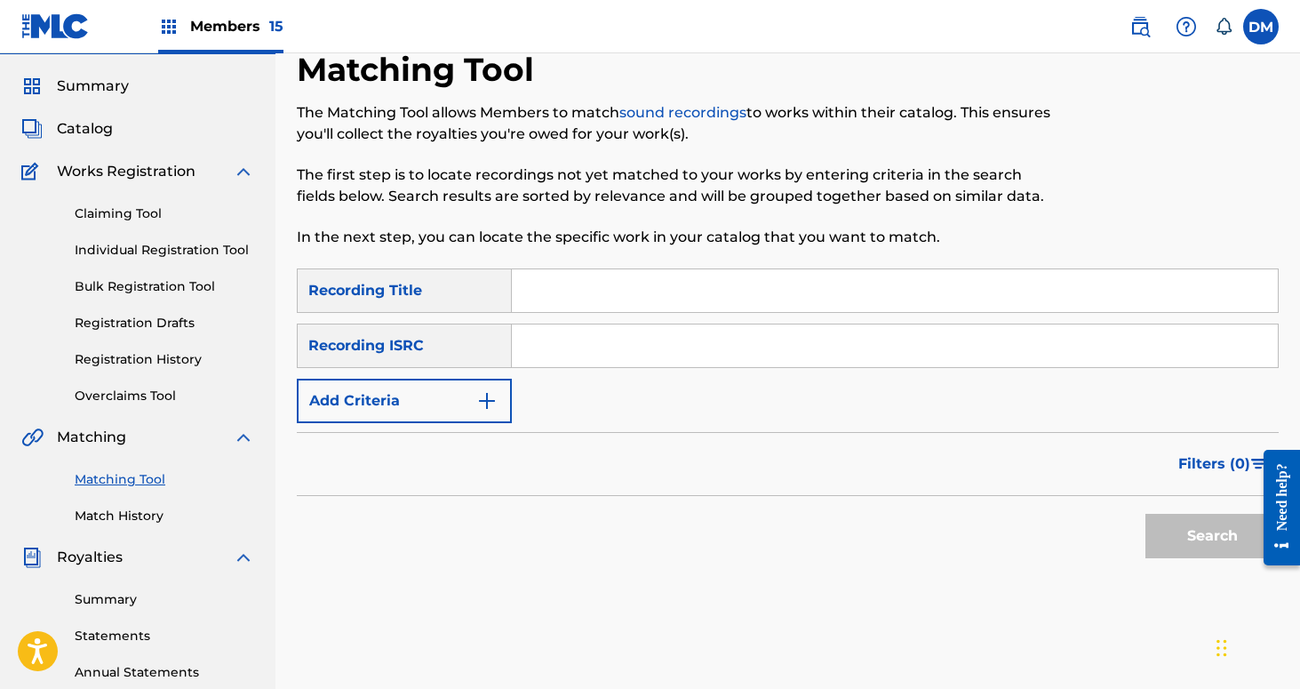
click at [565, 283] on input "Search Form" at bounding box center [895, 290] width 766 height 43
type input "Rebuilding the Temple"
click at [411, 399] on button "Add Criteria" at bounding box center [404, 401] width 215 height 44
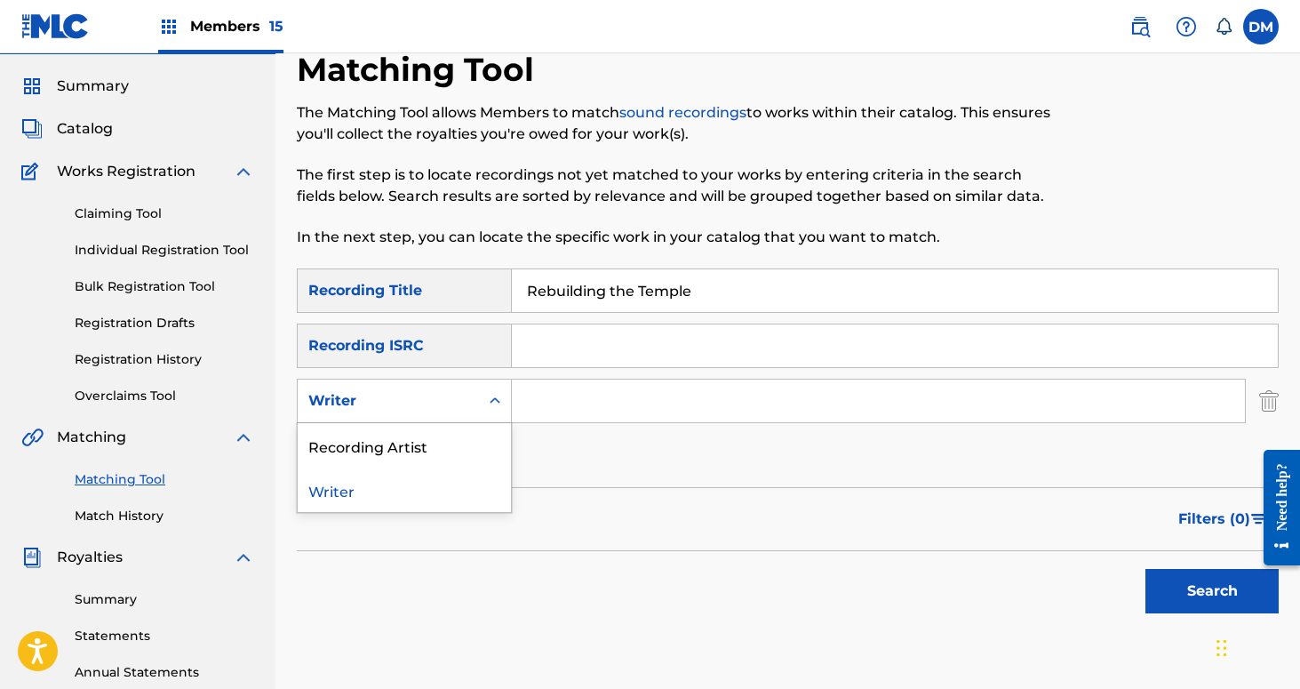
click at [408, 399] on div "Writer" at bounding box center [388, 400] width 160 height 21
click at [408, 437] on div "Recording Artist" at bounding box center [404, 445] width 213 height 44
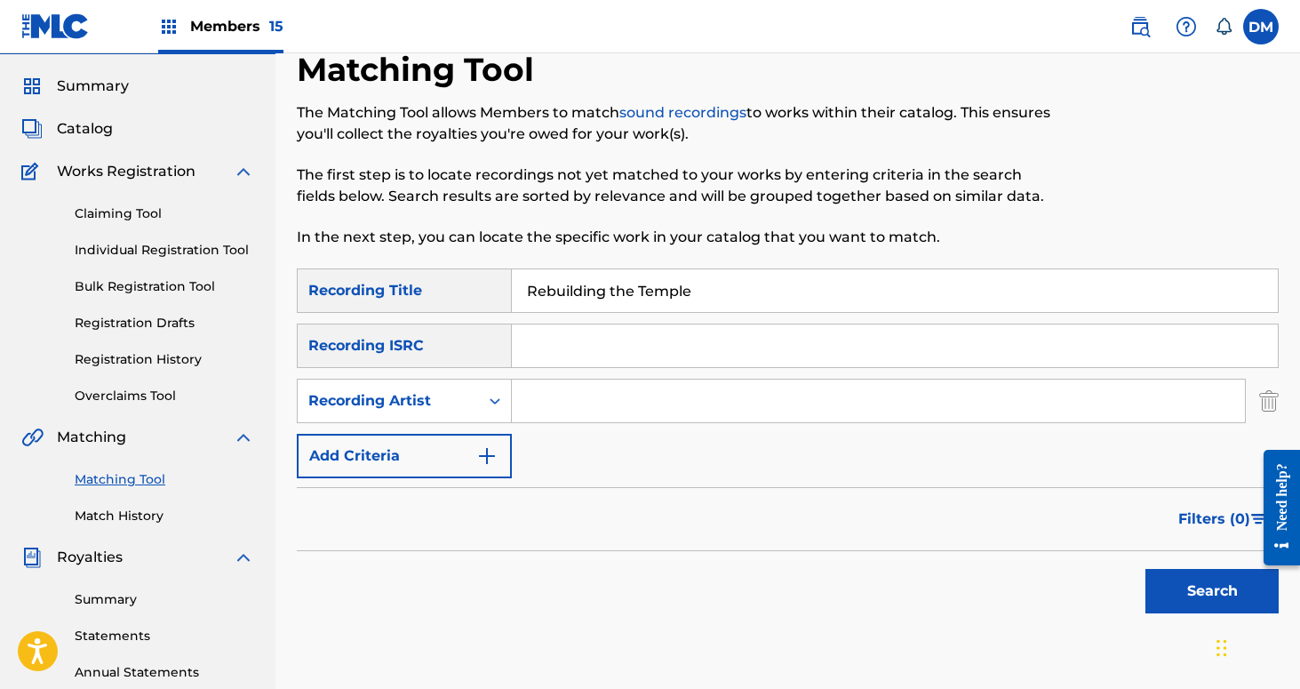
click at [550, 397] on input "Search Form" at bounding box center [878, 400] width 733 height 43
type input "If These Trees Could Talk"
click at [1206, 609] on button "Search" at bounding box center [1212, 591] width 133 height 44
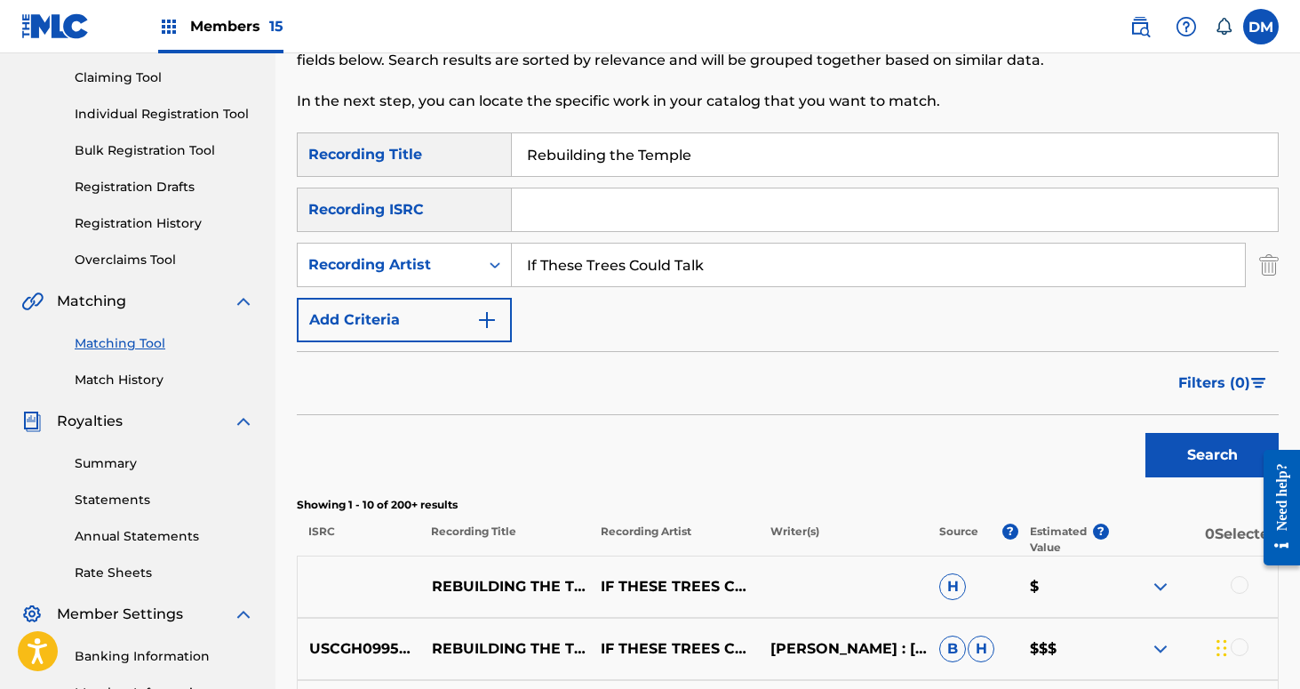
scroll to position [502, 0]
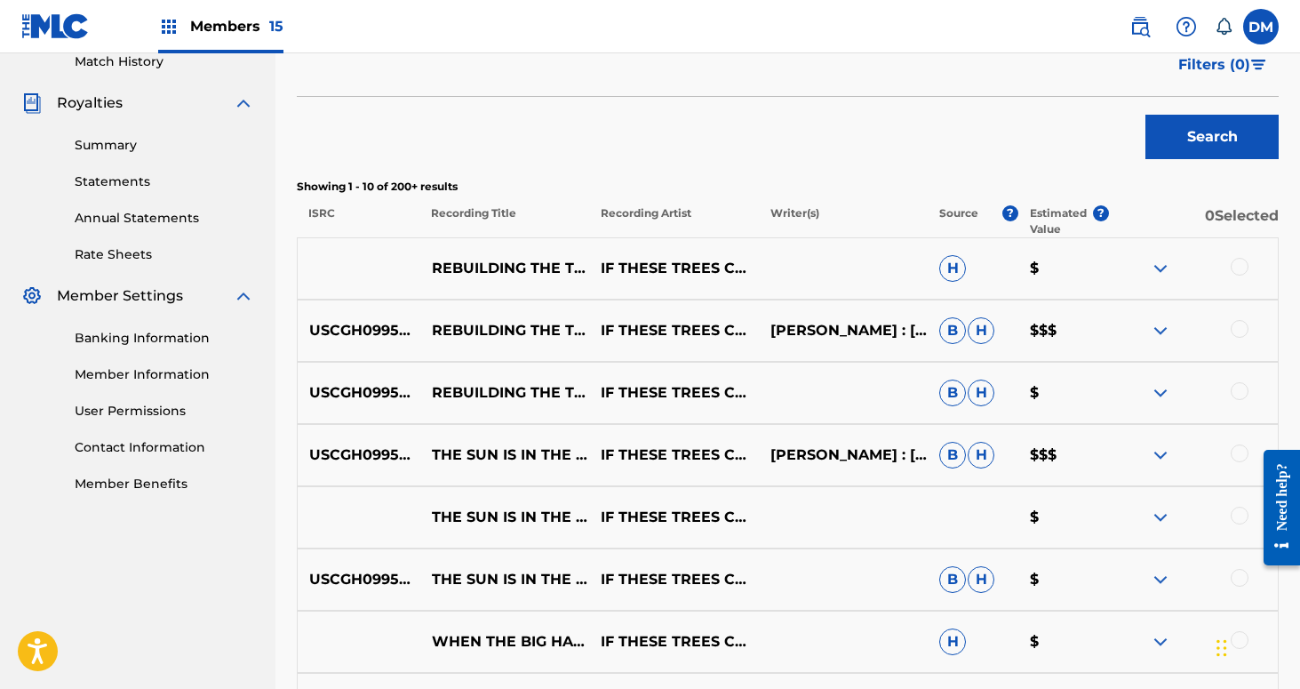
click at [1239, 262] on div at bounding box center [1240, 267] width 18 height 18
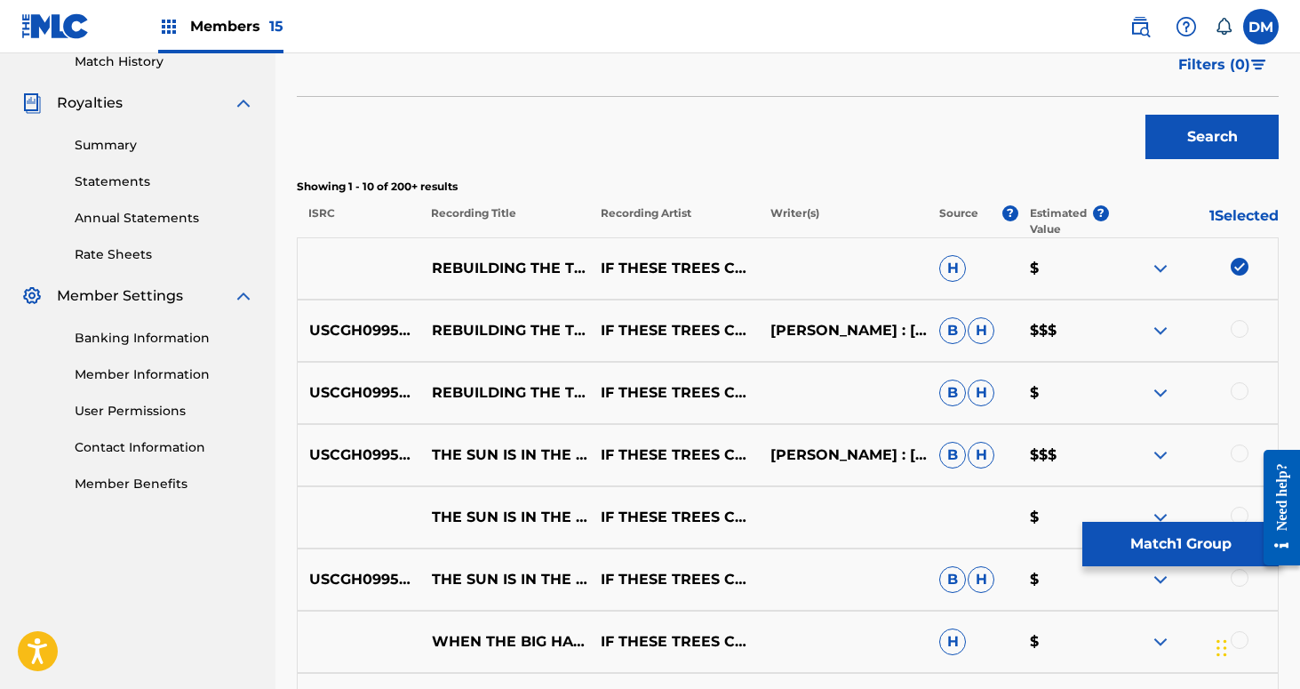
click at [1241, 340] on div at bounding box center [1193, 330] width 169 height 21
click at [1241, 336] on div at bounding box center [1240, 329] width 18 height 18
click at [1244, 388] on div at bounding box center [1240, 391] width 18 height 18
click at [1181, 538] on button "Match 3 Groups" at bounding box center [1180, 544] width 196 height 44
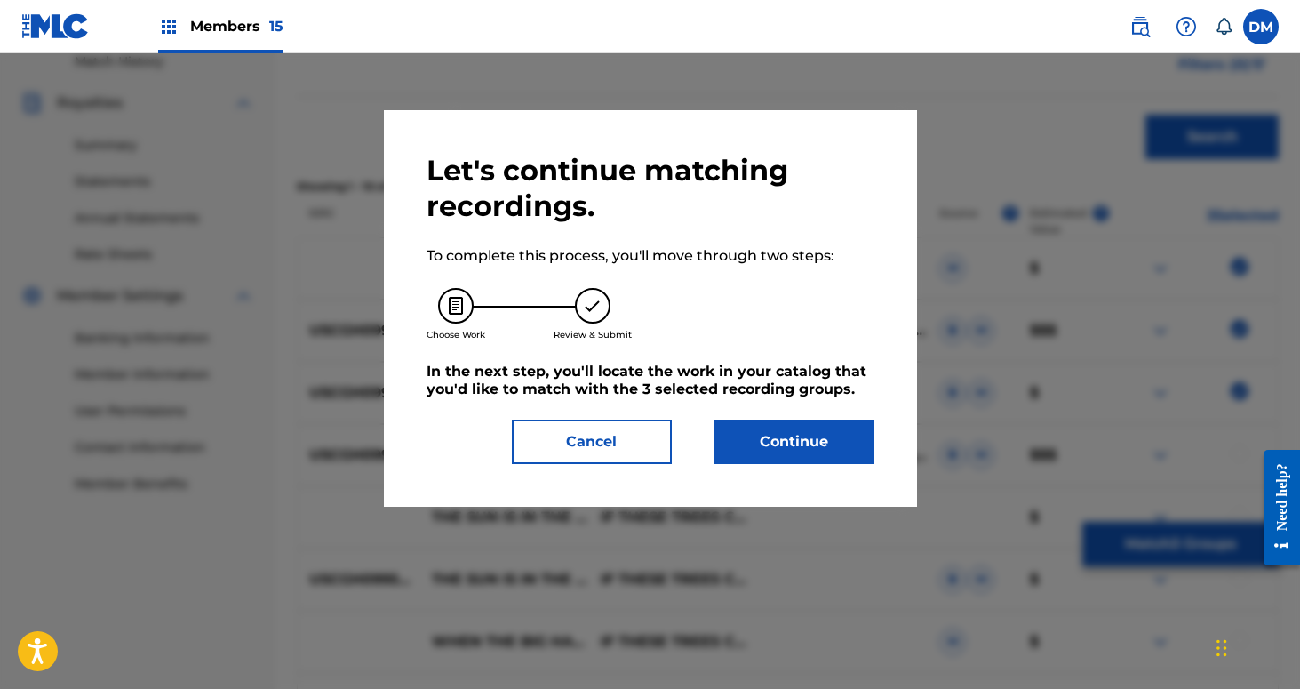
click at [842, 441] on button "Continue" at bounding box center [795, 441] width 160 height 44
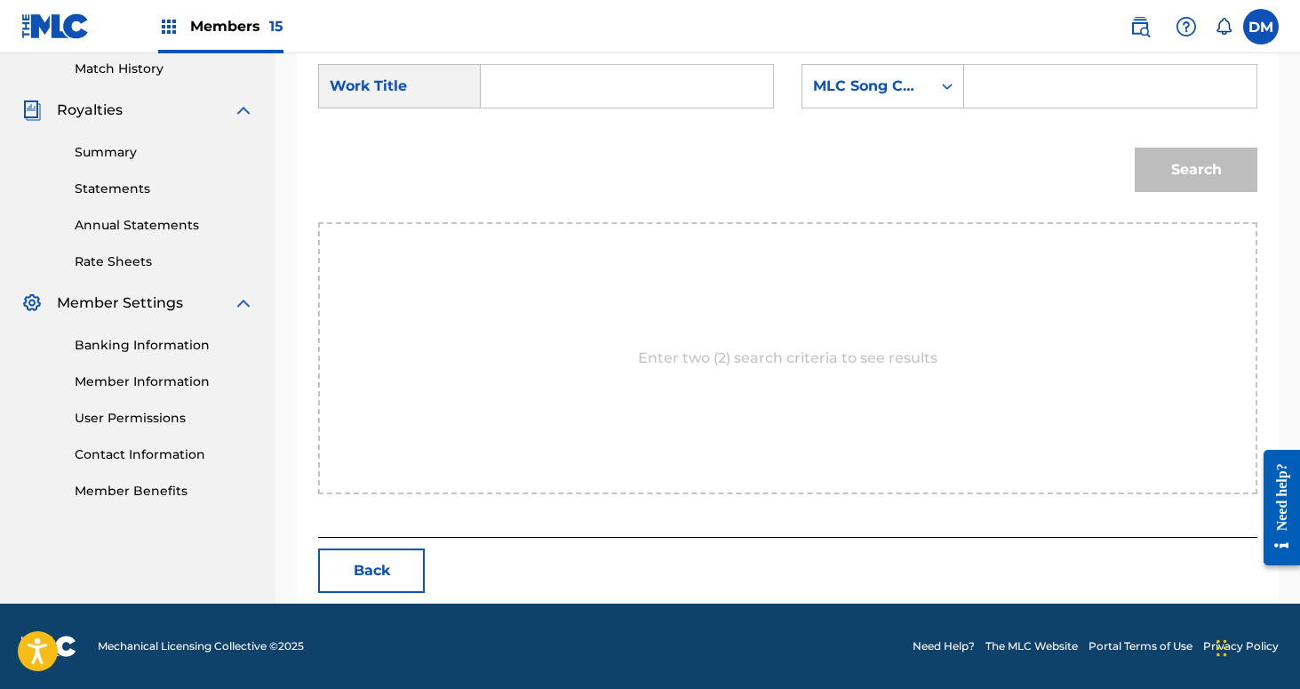
click at [578, 104] on input "Search Form" at bounding box center [627, 86] width 262 height 43
click at [526, 137] on div "rebuil ding the temple of artemis" at bounding box center [511, 168] width 30 height 117
type input "rebuilding the temple of artemis"
click at [911, 106] on div "MLC Song Code" at bounding box center [883, 86] width 163 height 44
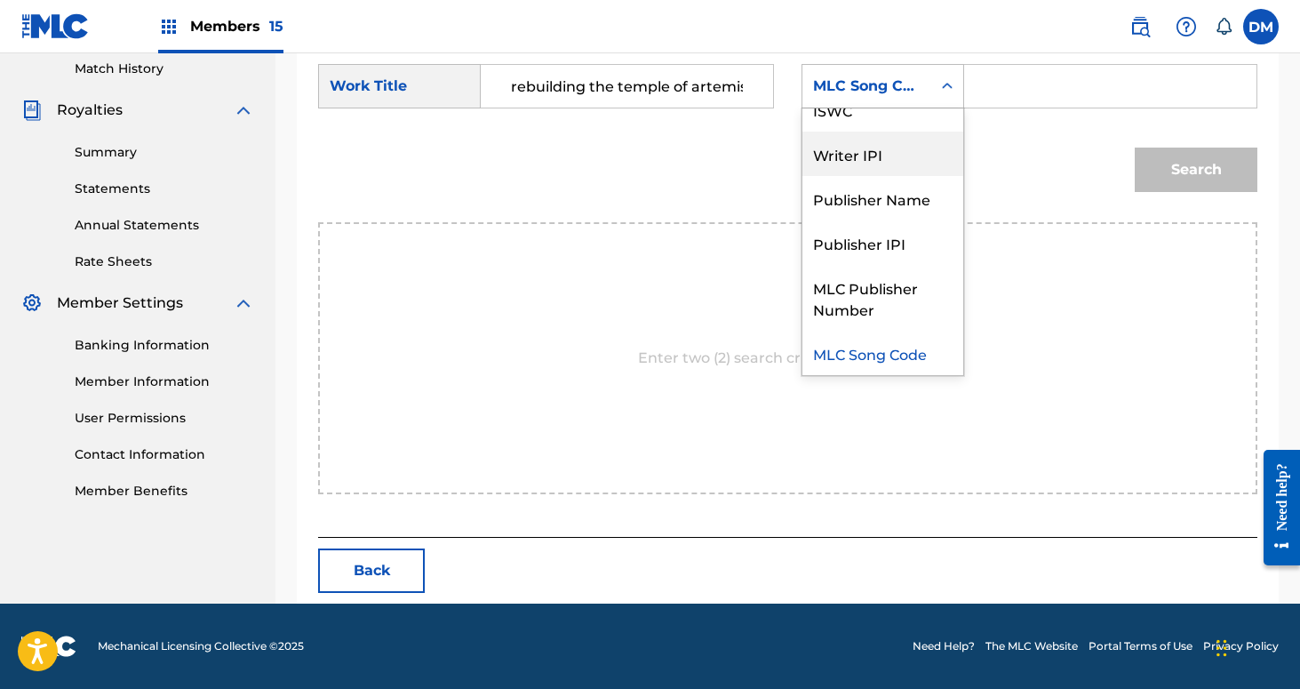
scroll to position [0, 0]
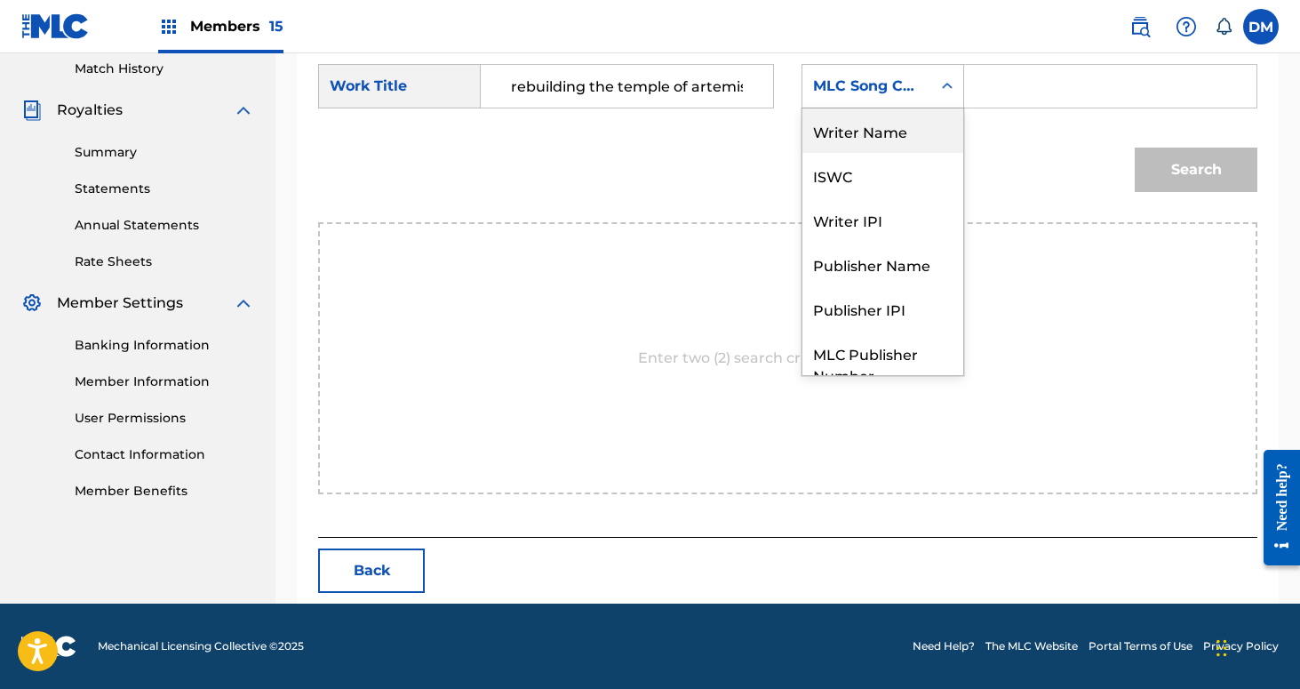
click at [910, 119] on div "Writer Name" at bounding box center [882, 130] width 161 height 44
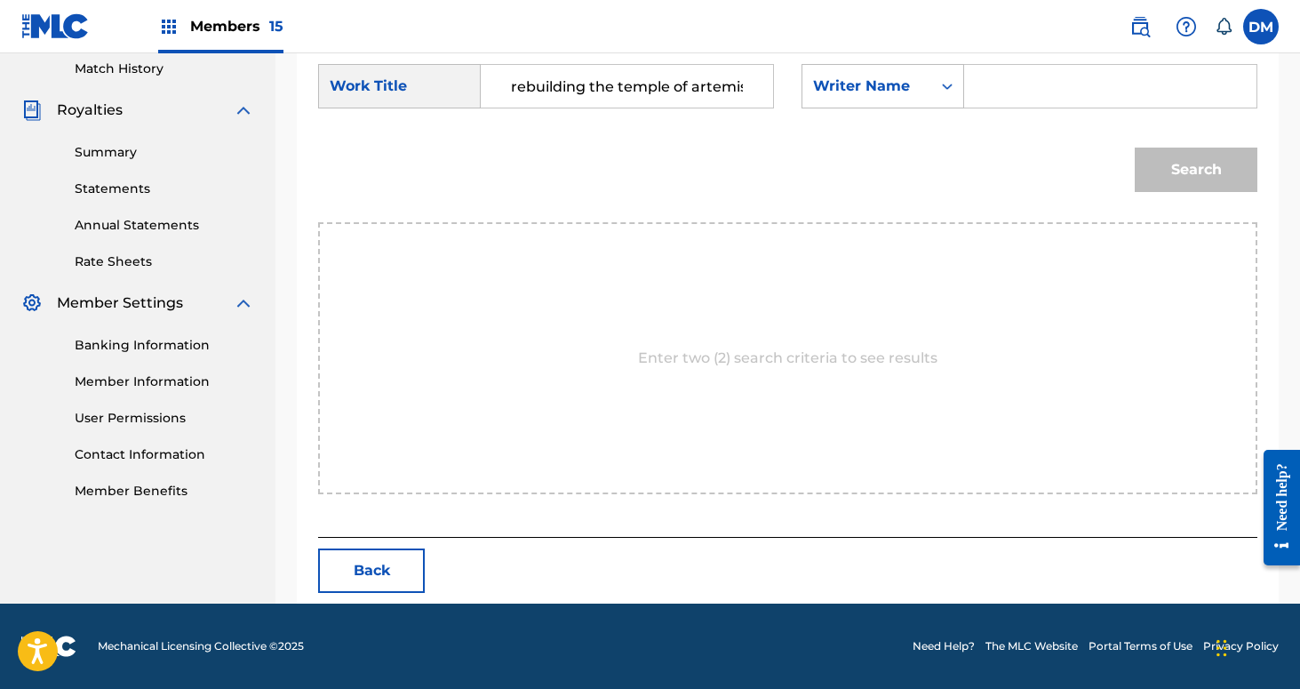
click at [1021, 95] on input "Search Form" at bounding box center [1110, 86] width 262 height 43
type input "[PERSON_NAME]"
click at [1135, 148] on button "Search" at bounding box center [1196, 170] width 123 height 44
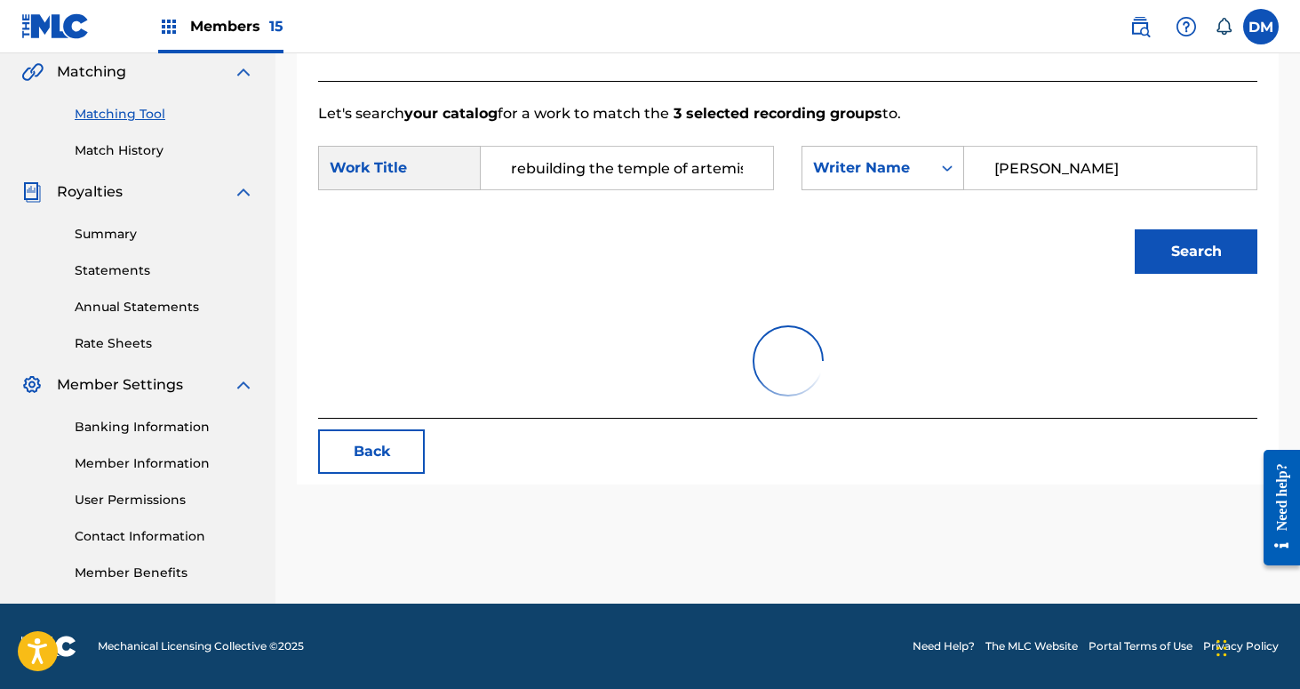
scroll to position [495, 0]
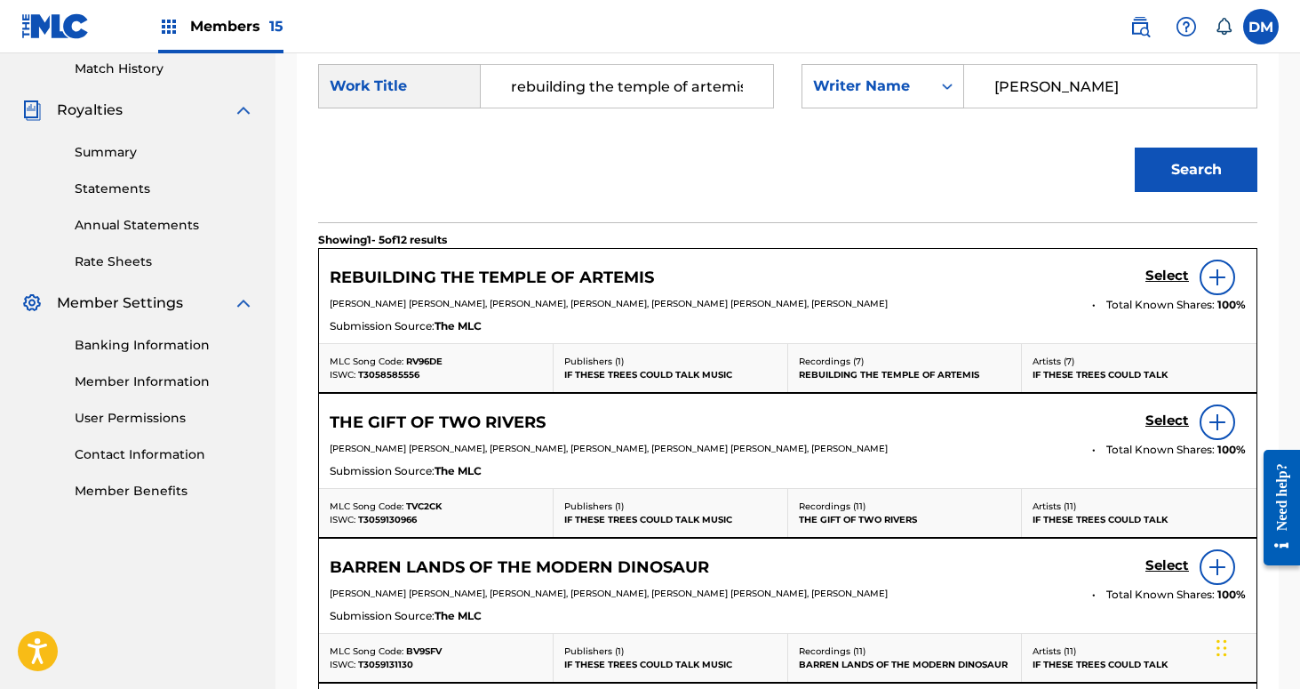
click at [1166, 273] on h5 "Select" at bounding box center [1168, 275] width 44 height 17
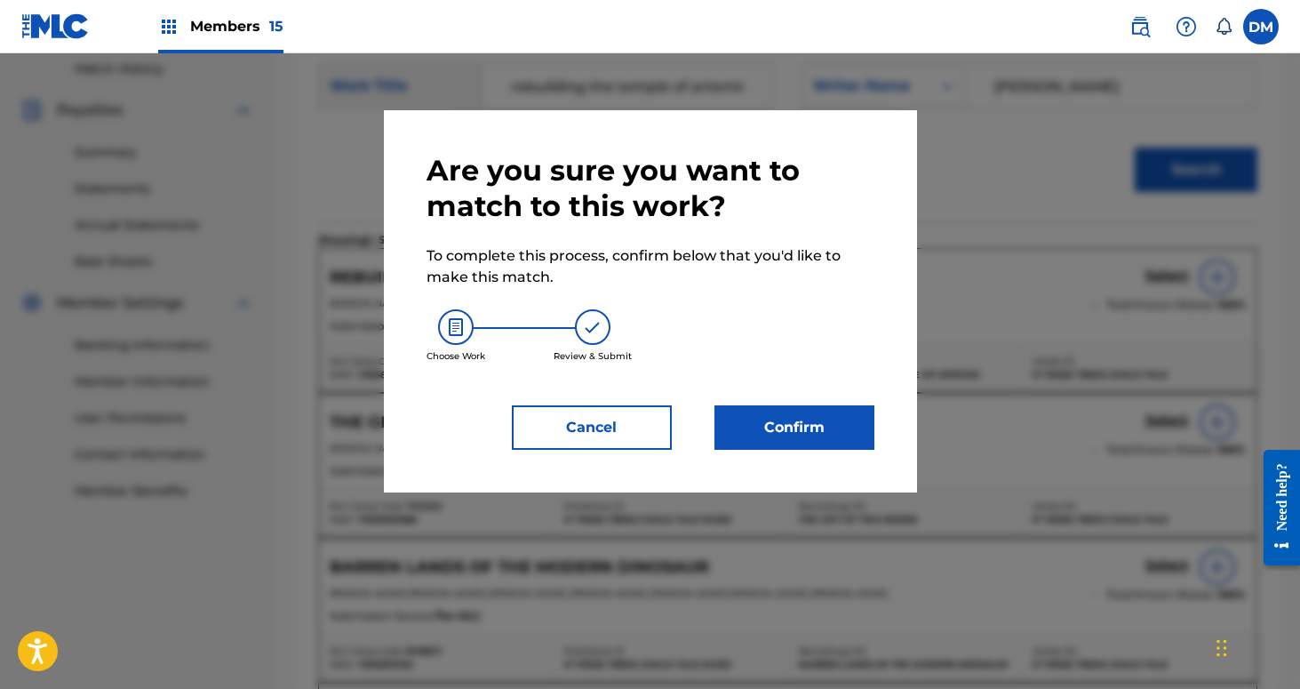
click at [815, 443] on button "Confirm" at bounding box center [795, 427] width 160 height 44
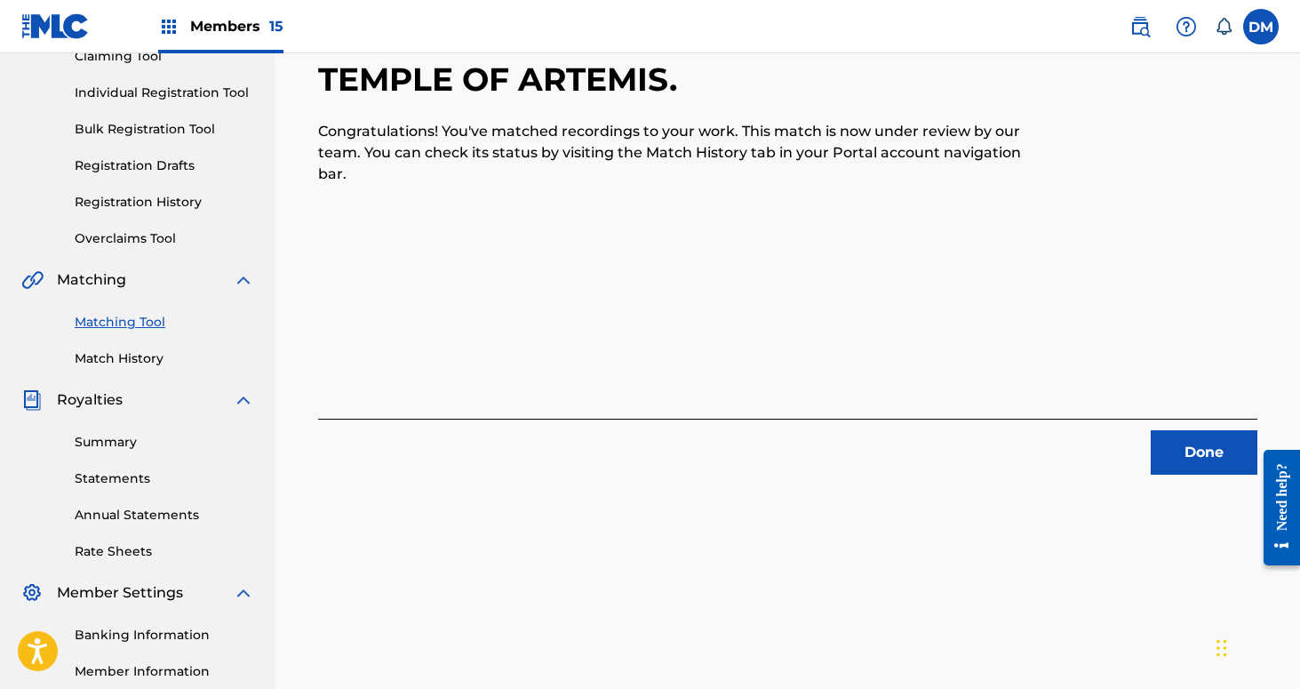
scroll to position [254, 0]
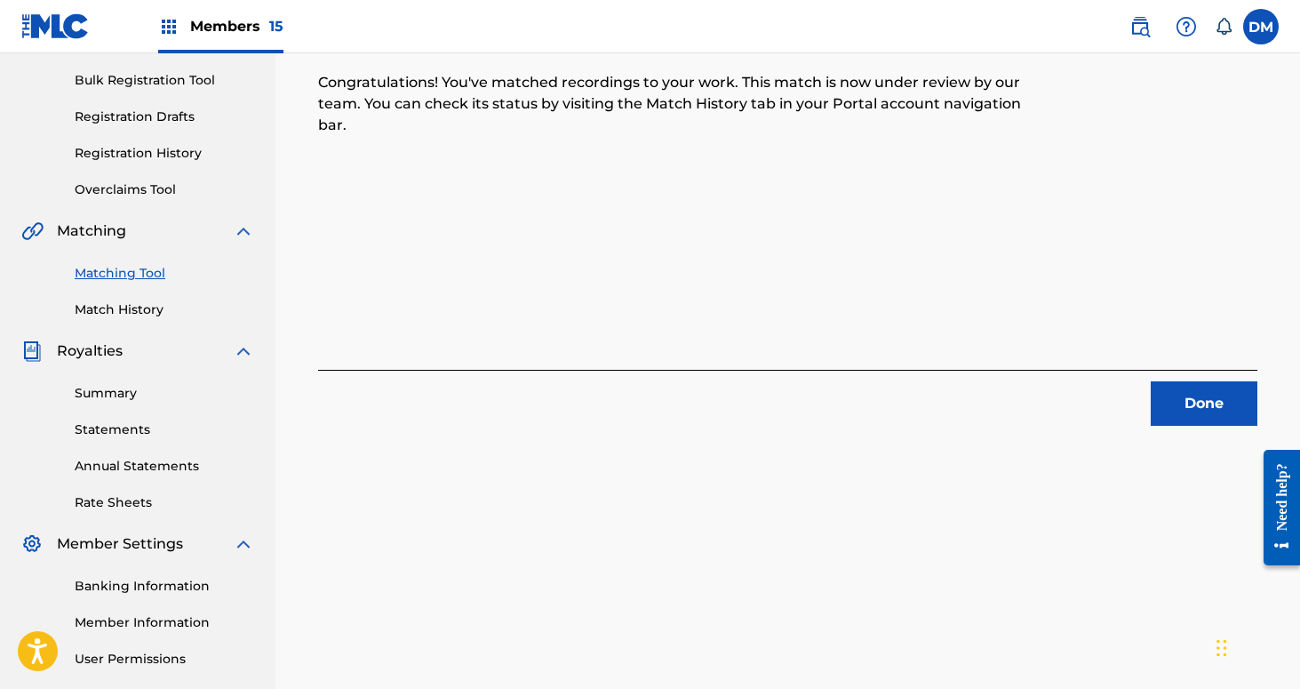
click at [1174, 400] on button "Done" at bounding box center [1204, 403] width 107 height 44
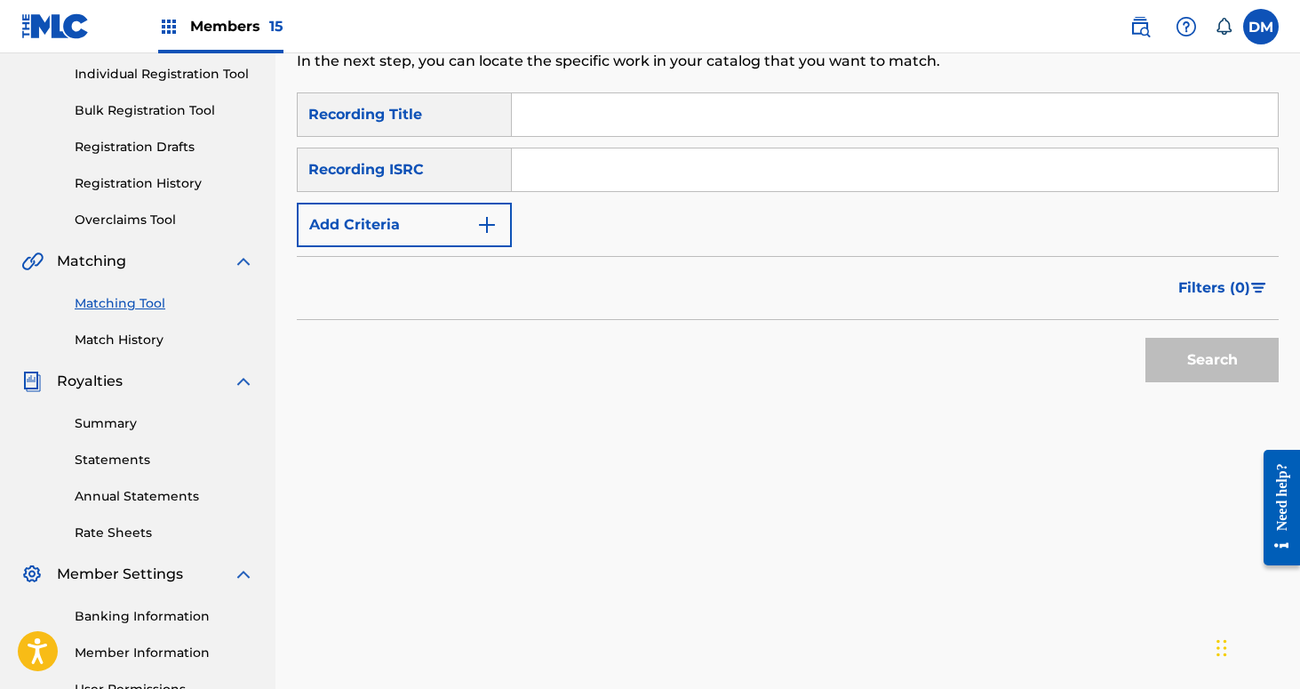
scroll to position [218, 0]
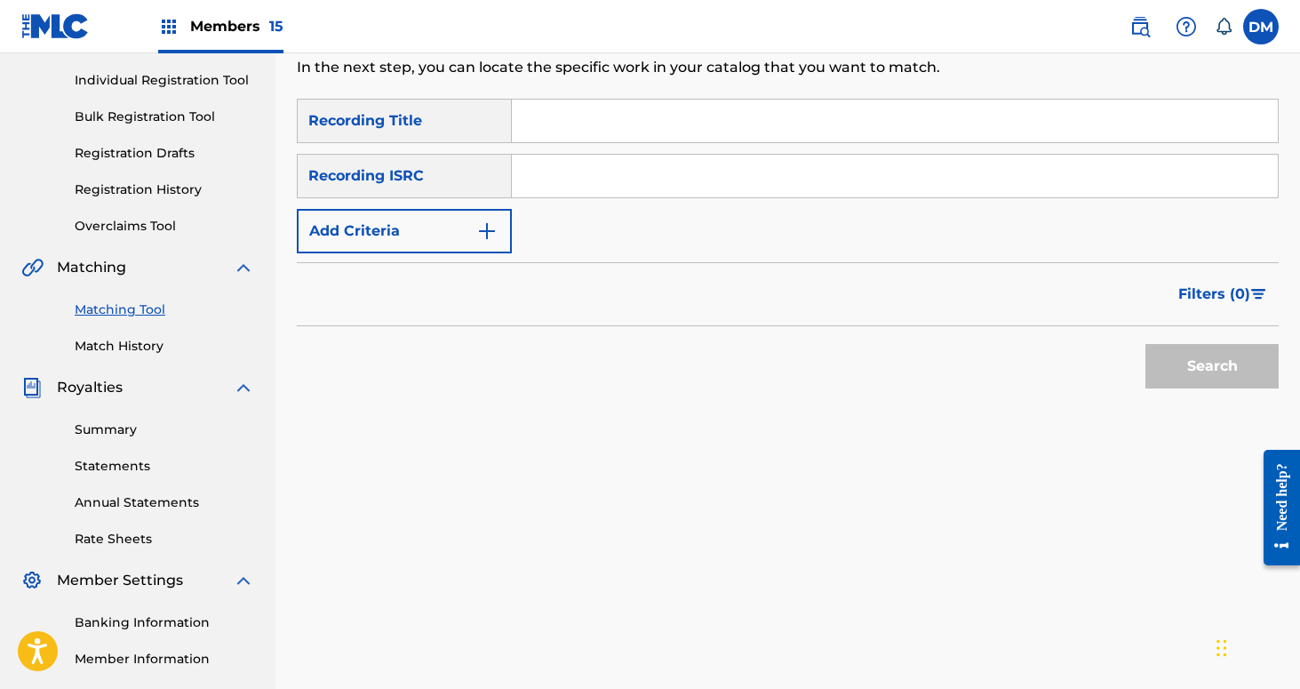
click at [608, 123] on input "Search Form" at bounding box center [895, 121] width 766 height 43
type input "Red Forest"
click at [433, 225] on button "Add Criteria" at bounding box center [404, 231] width 215 height 44
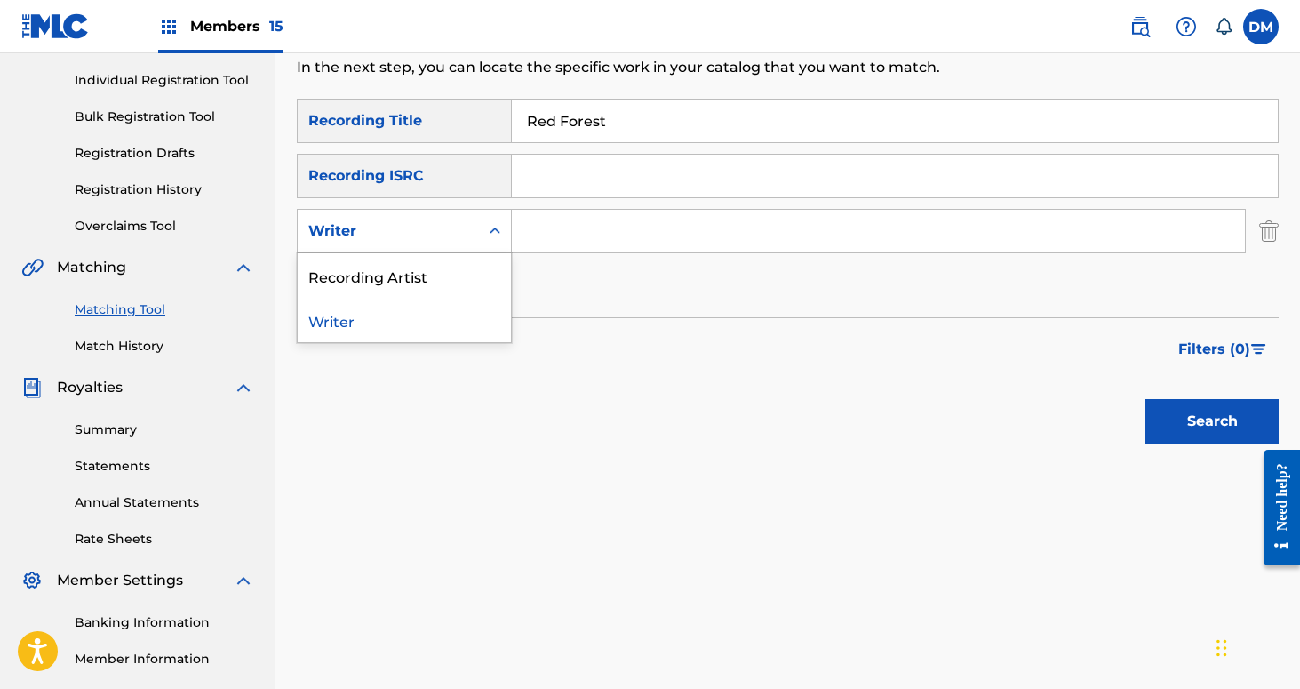
click at [428, 225] on div "Writer" at bounding box center [388, 230] width 160 height 21
click at [426, 262] on div "Recording Artist" at bounding box center [404, 275] width 213 height 44
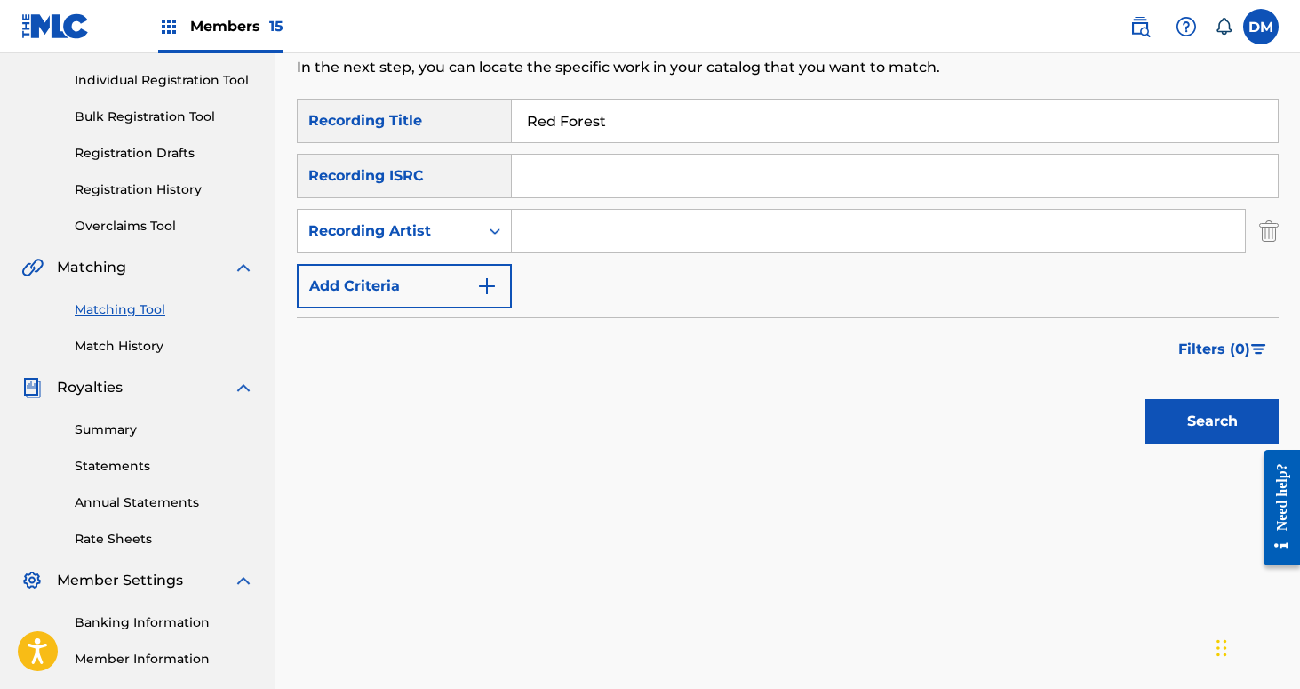
click at [537, 238] on input "Search Form" at bounding box center [878, 231] width 733 height 43
type input "If These Trees Could Talk"
click at [1173, 423] on button "Search" at bounding box center [1212, 421] width 133 height 44
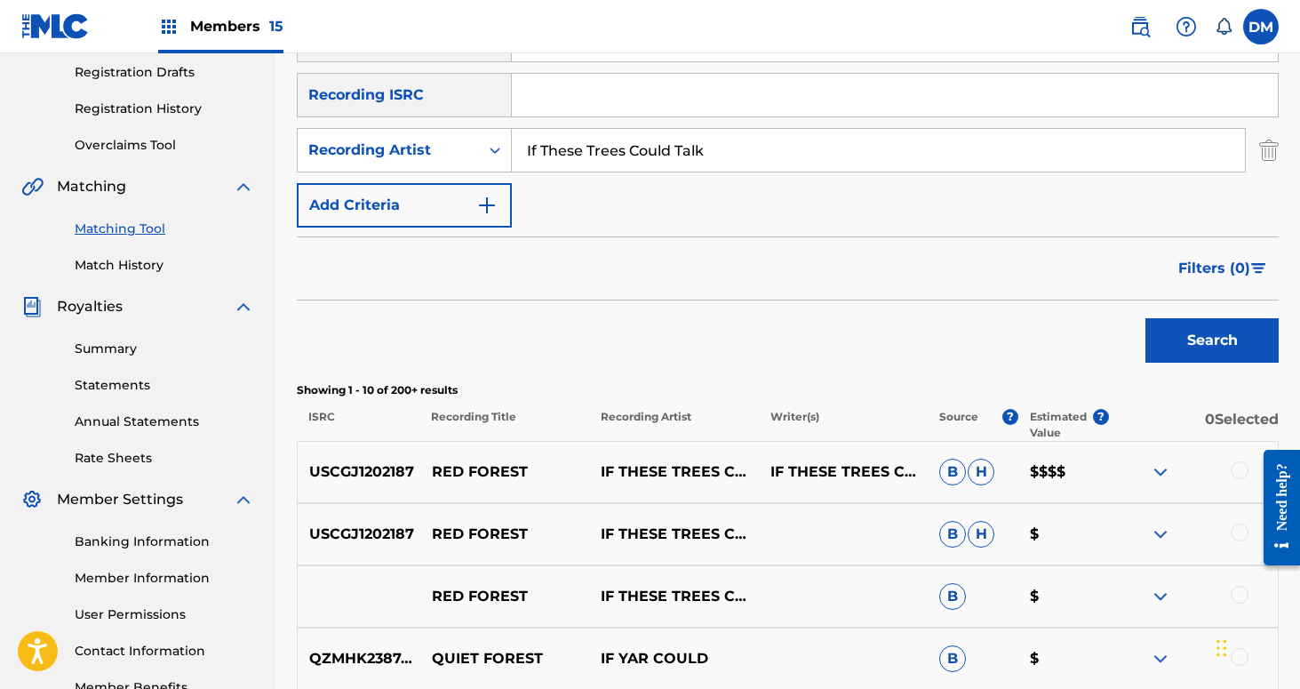
scroll to position [301, 0]
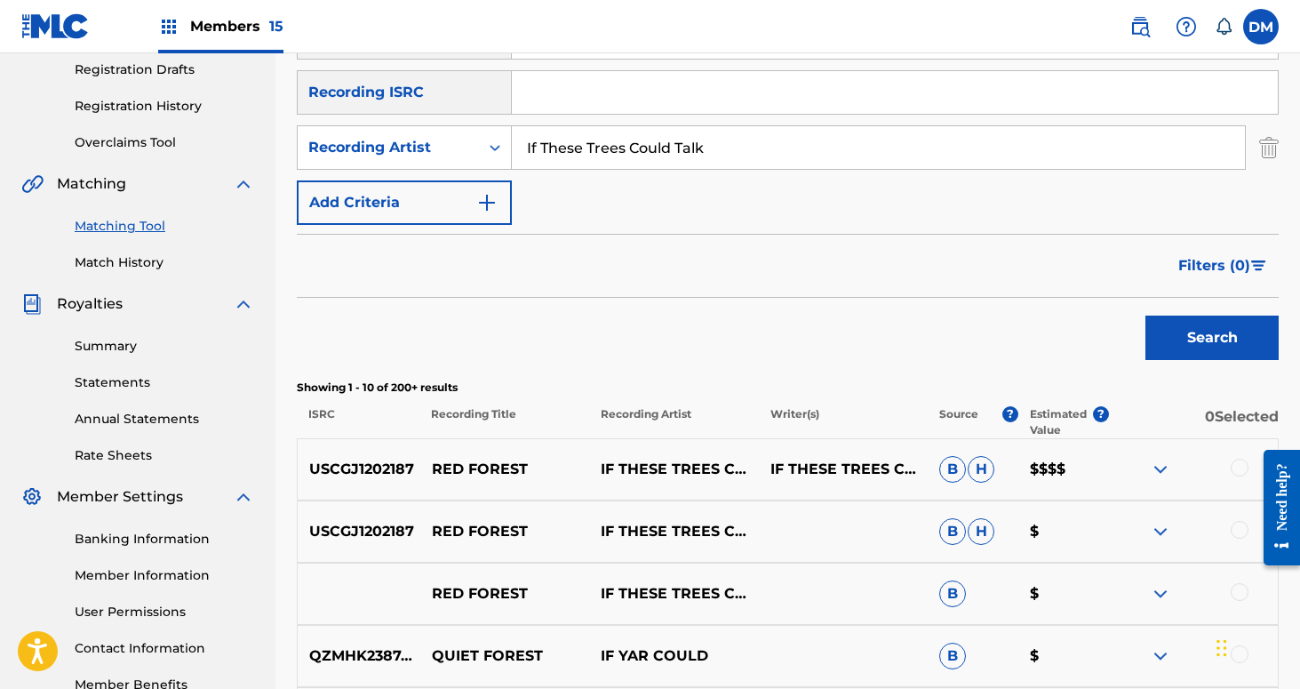
click at [1244, 465] on div at bounding box center [1240, 468] width 18 height 18
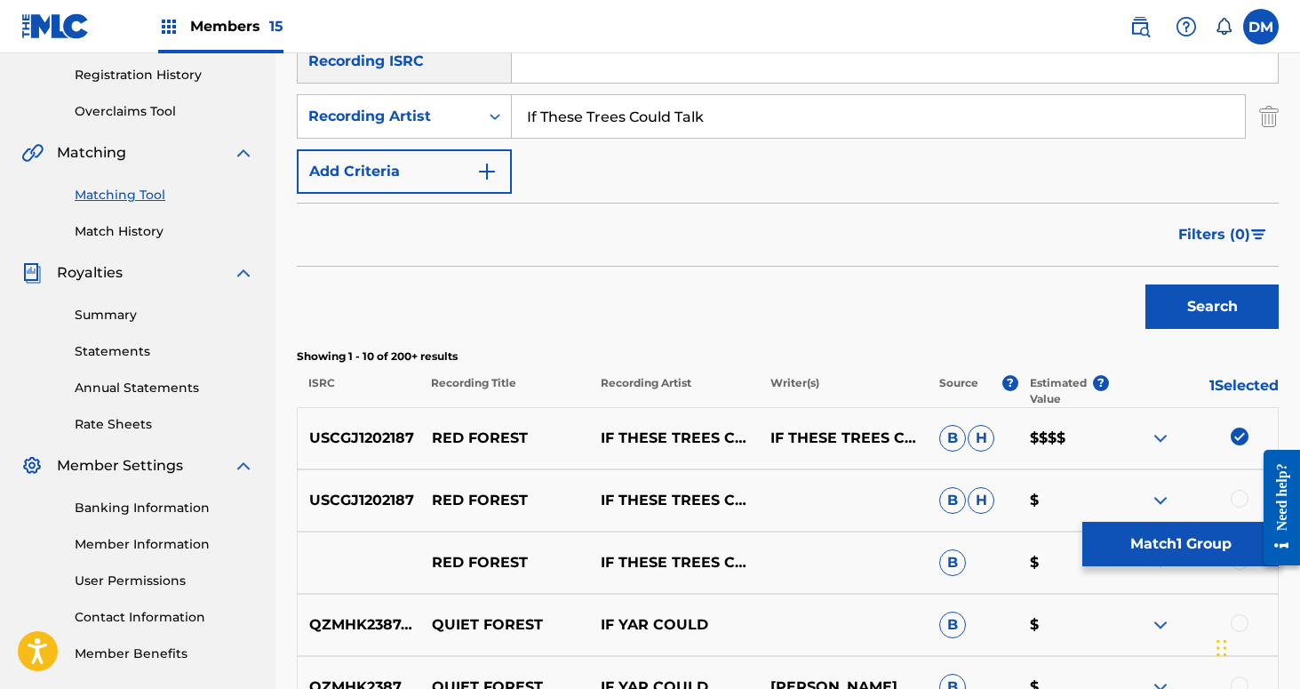
scroll to position [387, 0]
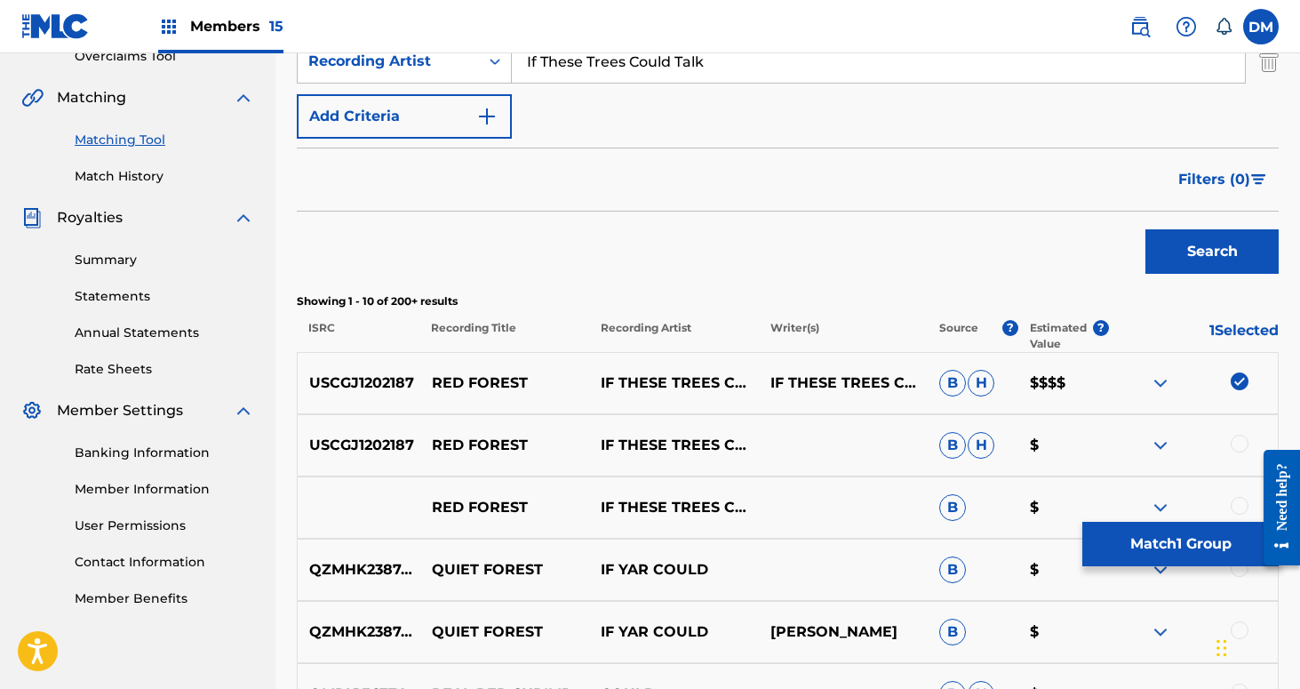
click at [1239, 443] on div at bounding box center [1240, 444] width 18 height 18
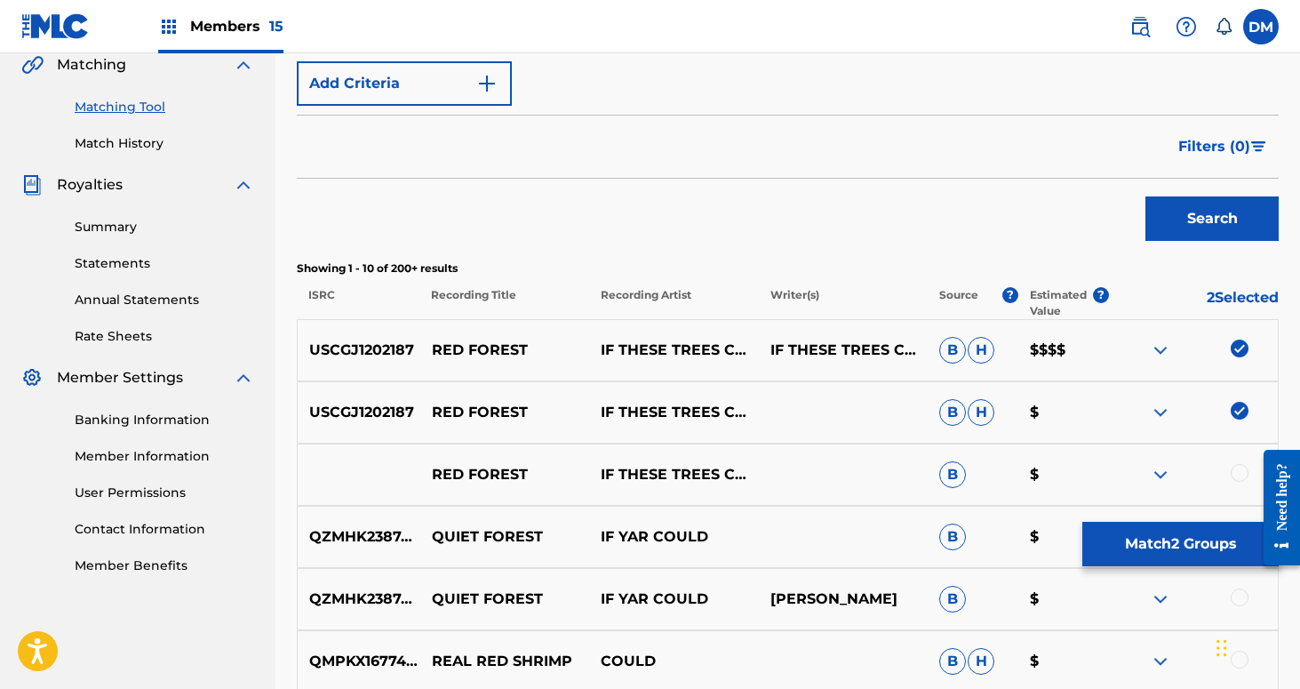
scroll to position [426, 0]
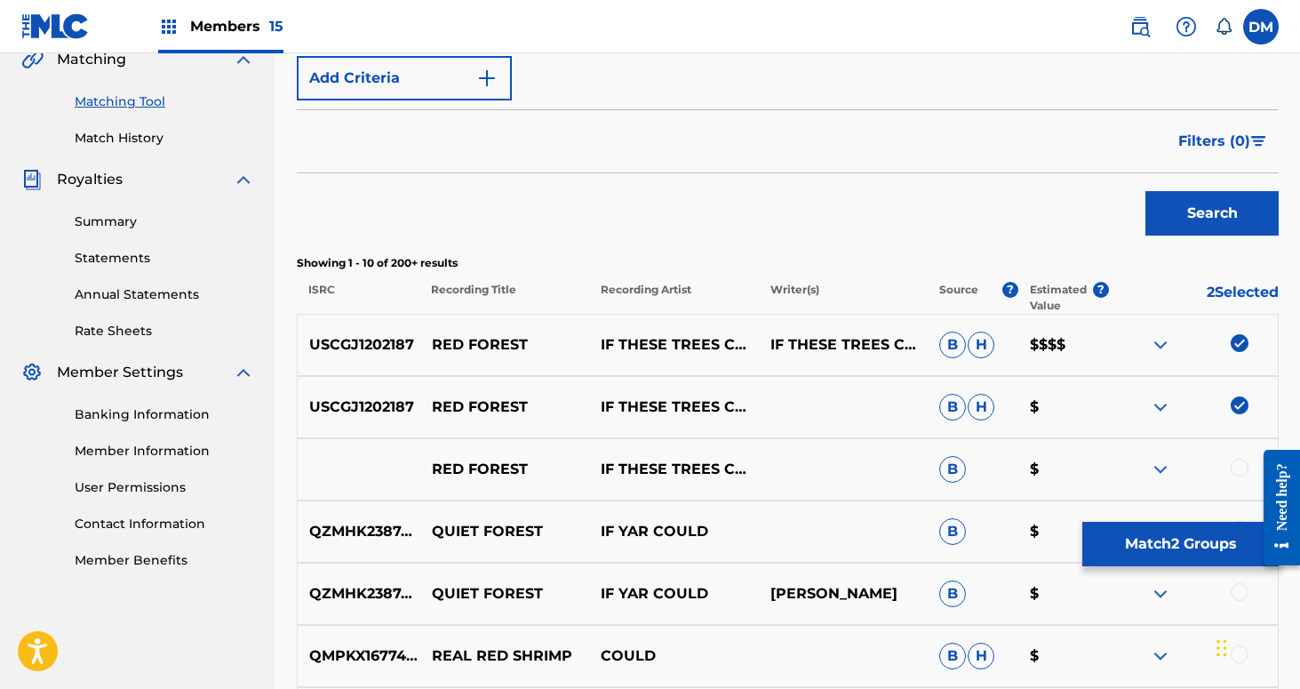
click at [1241, 461] on div at bounding box center [1240, 468] width 18 height 18
click at [1196, 547] on button "Match 3 Groups" at bounding box center [1180, 544] width 196 height 44
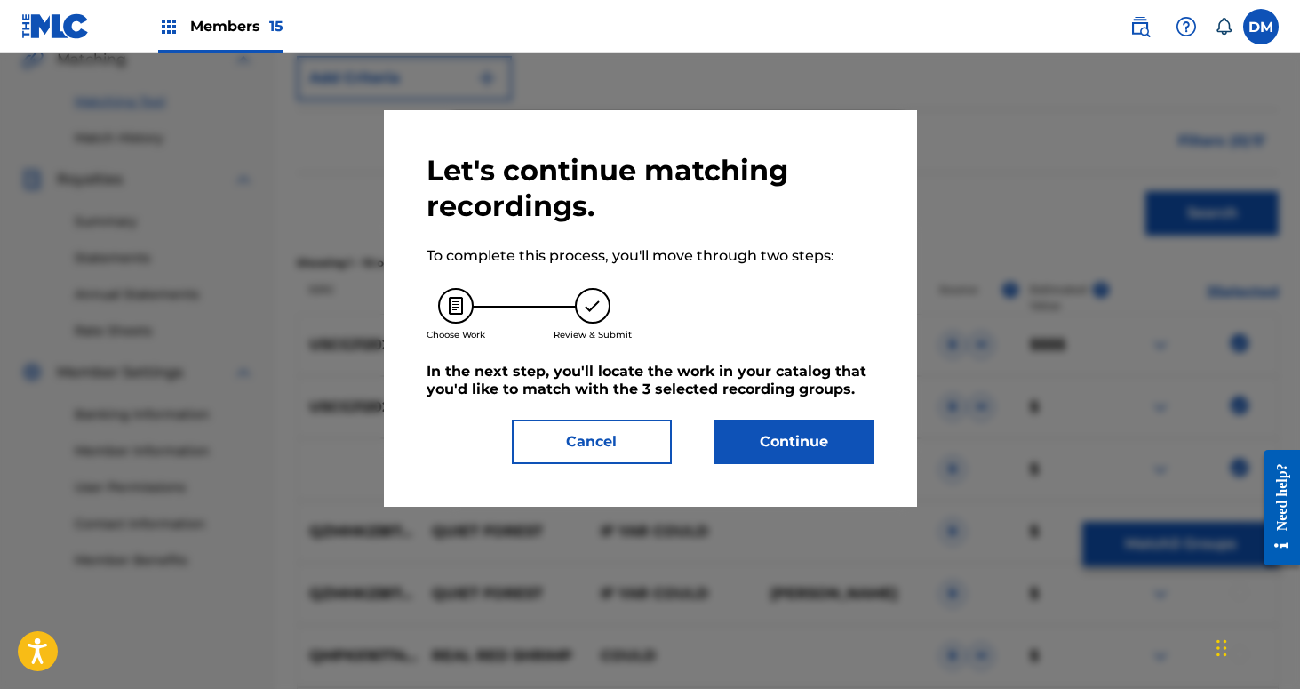
click at [832, 437] on button "Continue" at bounding box center [795, 441] width 160 height 44
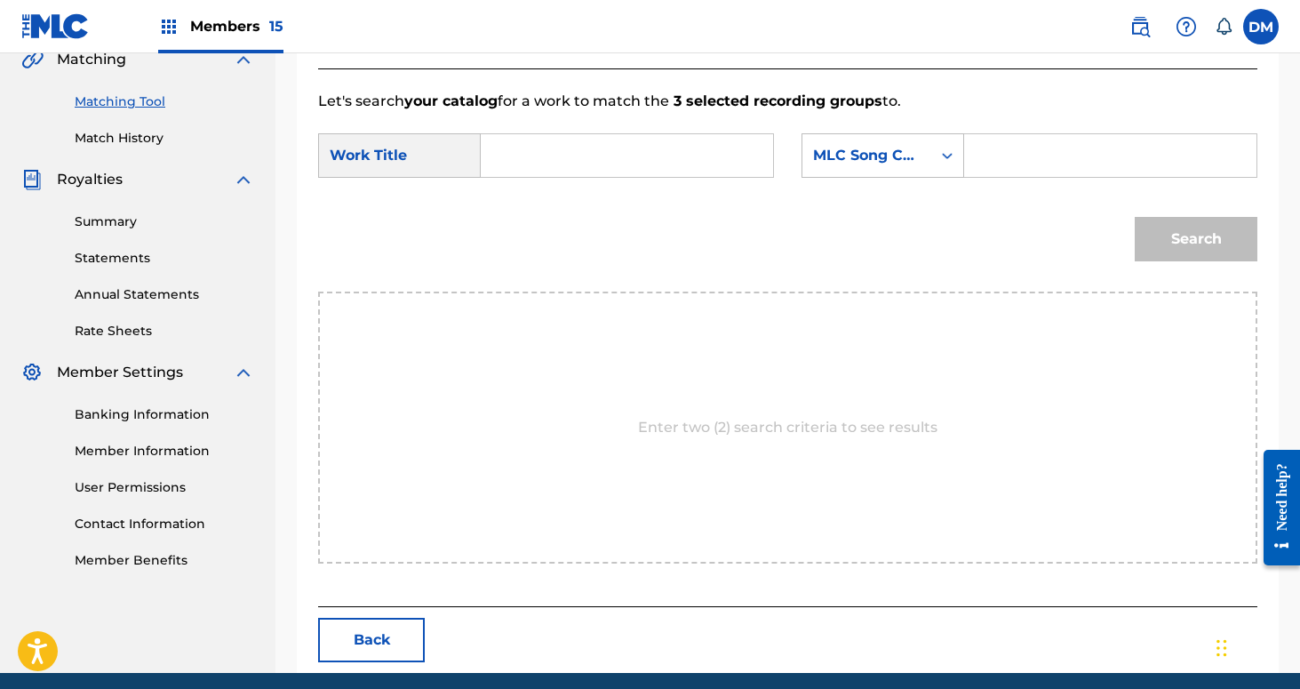
click at [603, 147] on input "Search Form" at bounding box center [627, 155] width 262 height 43
click at [535, 209] on span "est" at bounding box center [542, 216] width 22 height 17
type input "red forest"
click at [861, 164] on div "MLC Song Code" at bounding box center [867, 155] width 108 height 21
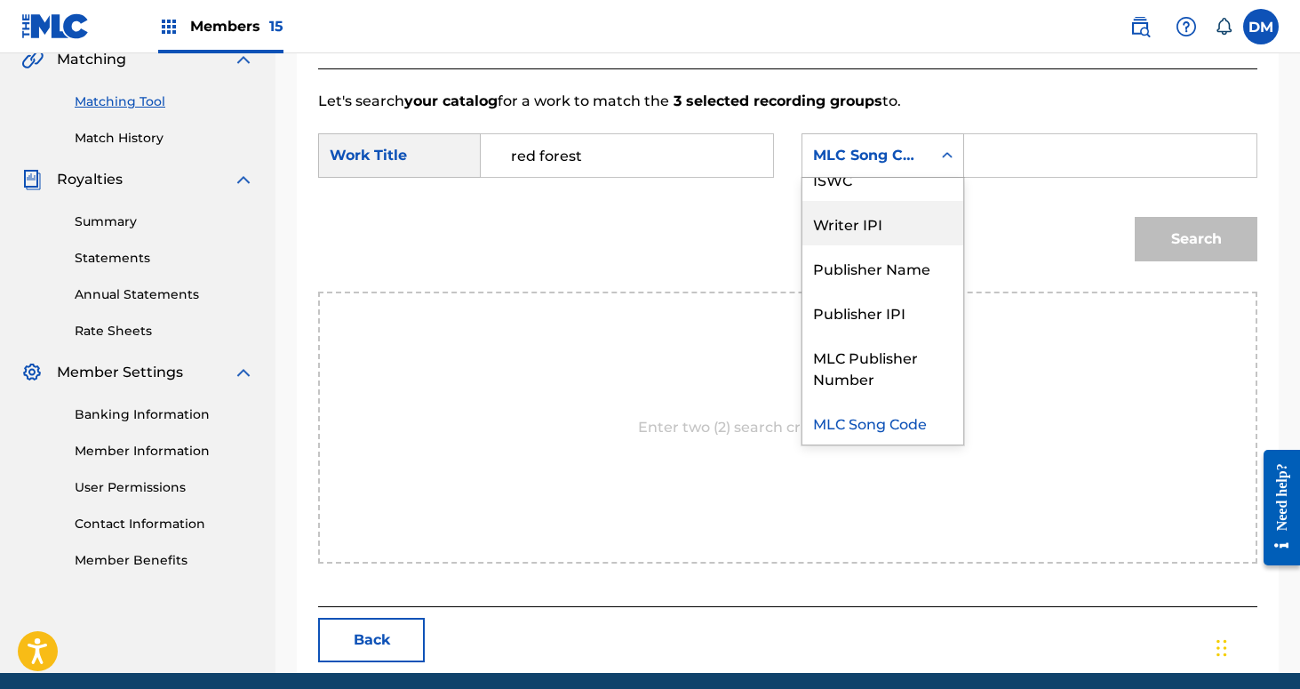
scroll to position [0, 0]
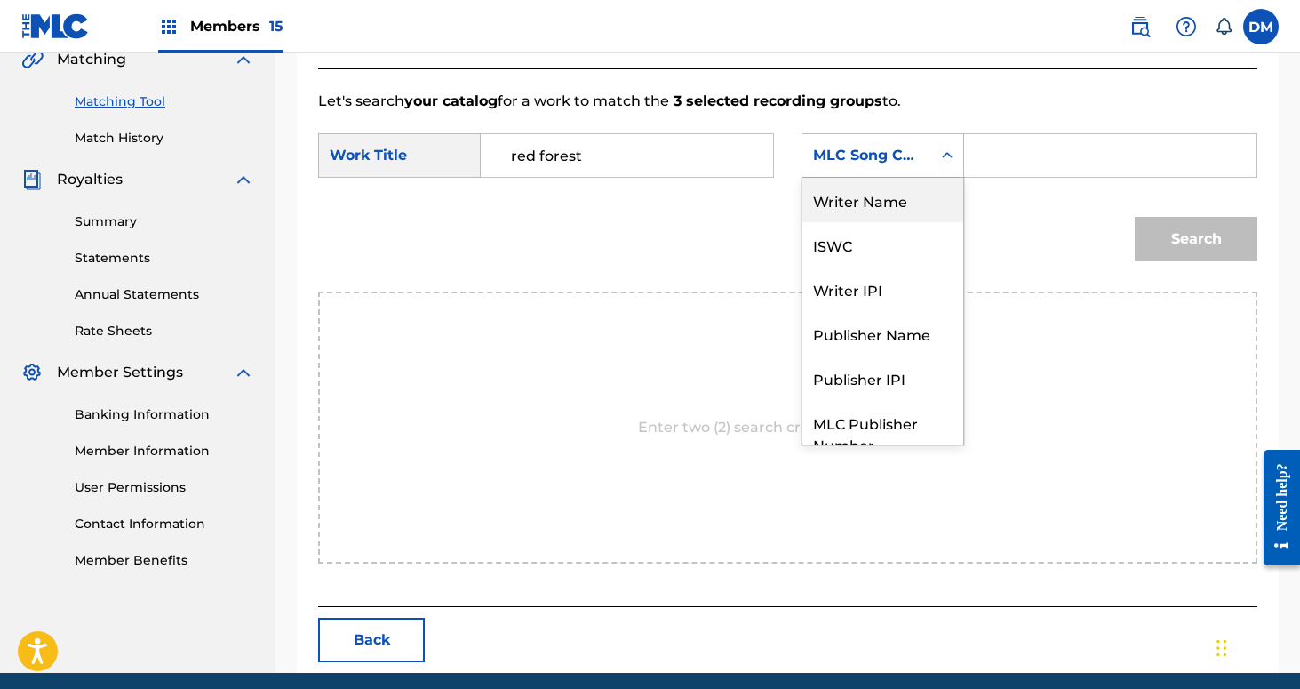
click at [881, 210] on div "Writer Name" at bounding box center [882, 200] width 161 height 44
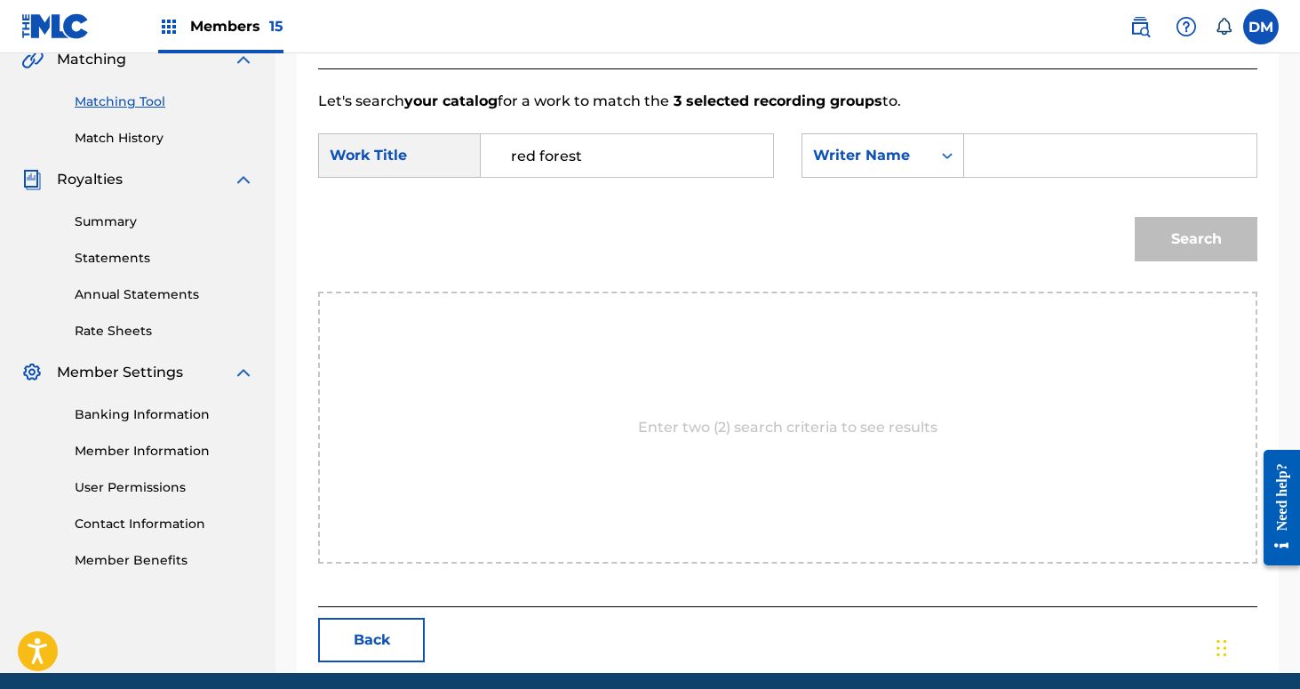
click at [1017, 142] on input "Search Form" at bounding box center [1110, 155] width 262 height 43
type input "L"
type input "J"
type input "[PERSON_NAME]"
click at [1173, 251] on button "Search" at bounding box center [1196, 239] width 123 height 44
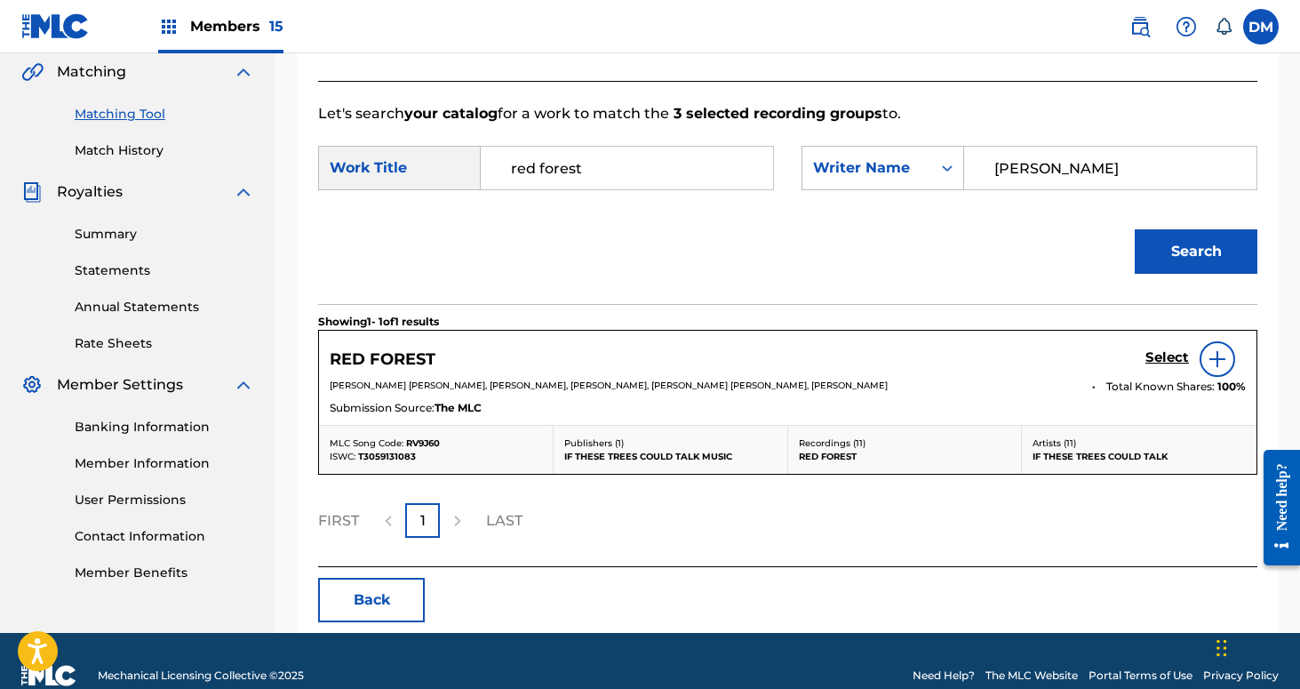
scroll to position [426, 0]
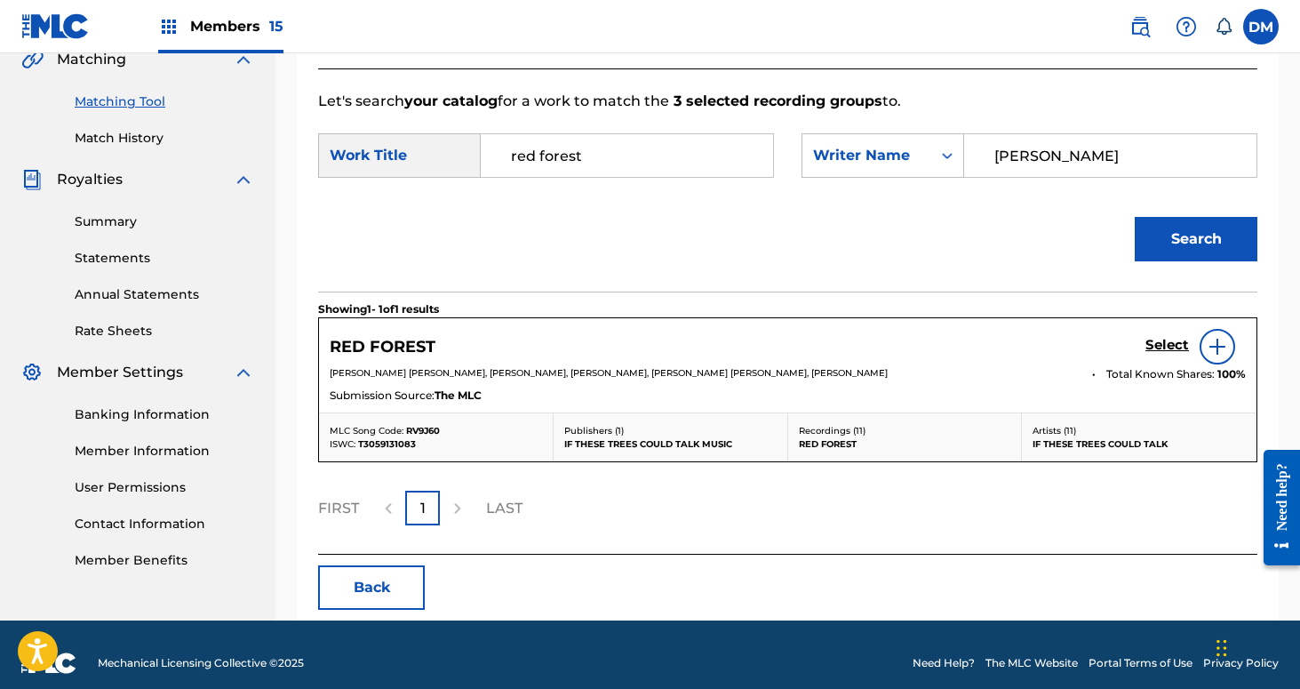
click at [1156, 342] on h5 "Select" at bounding box center [1168, 345] width 44 height 17
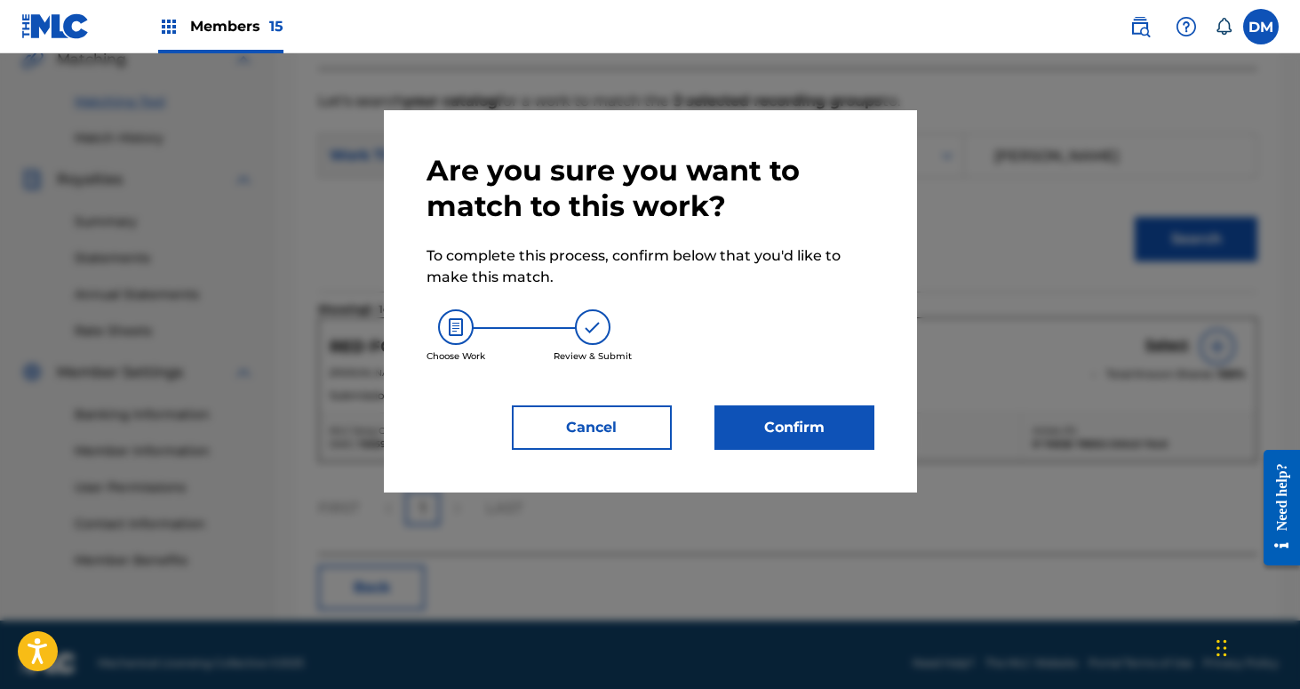
click at [832, 427] on button "Confirm" at bounding box center [795, 427] width 160 height 44
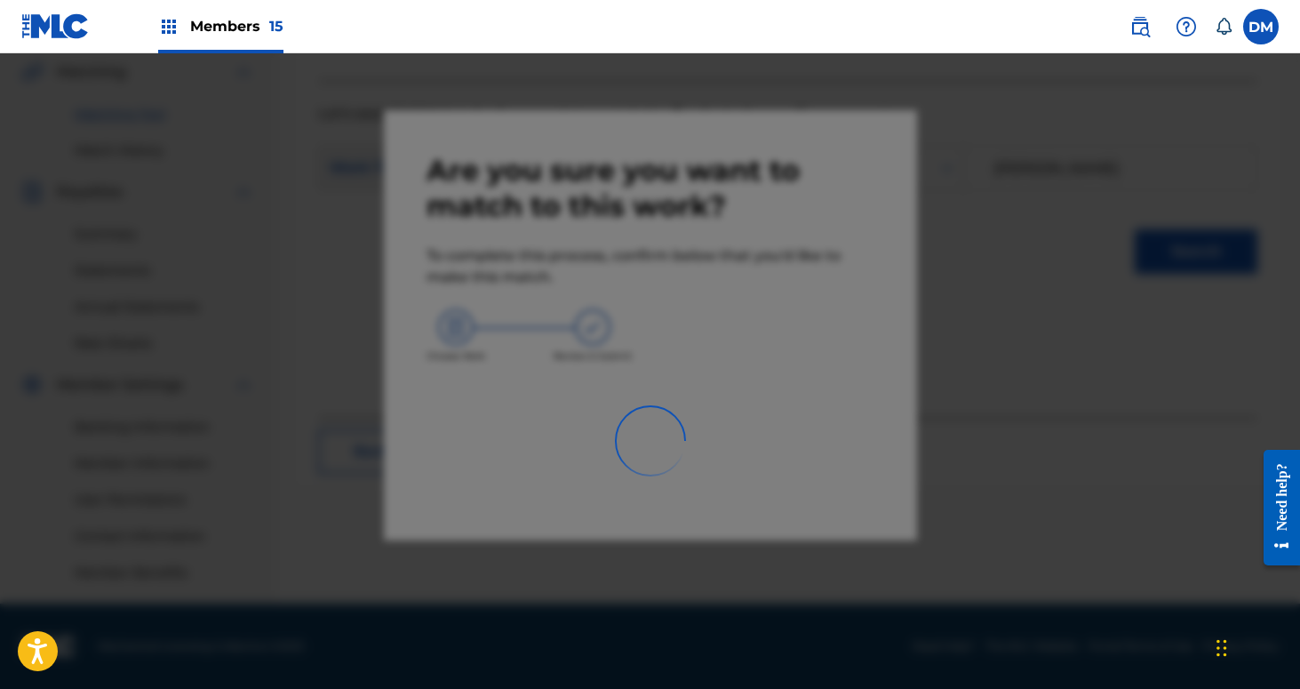
scroll to position [413, 0]
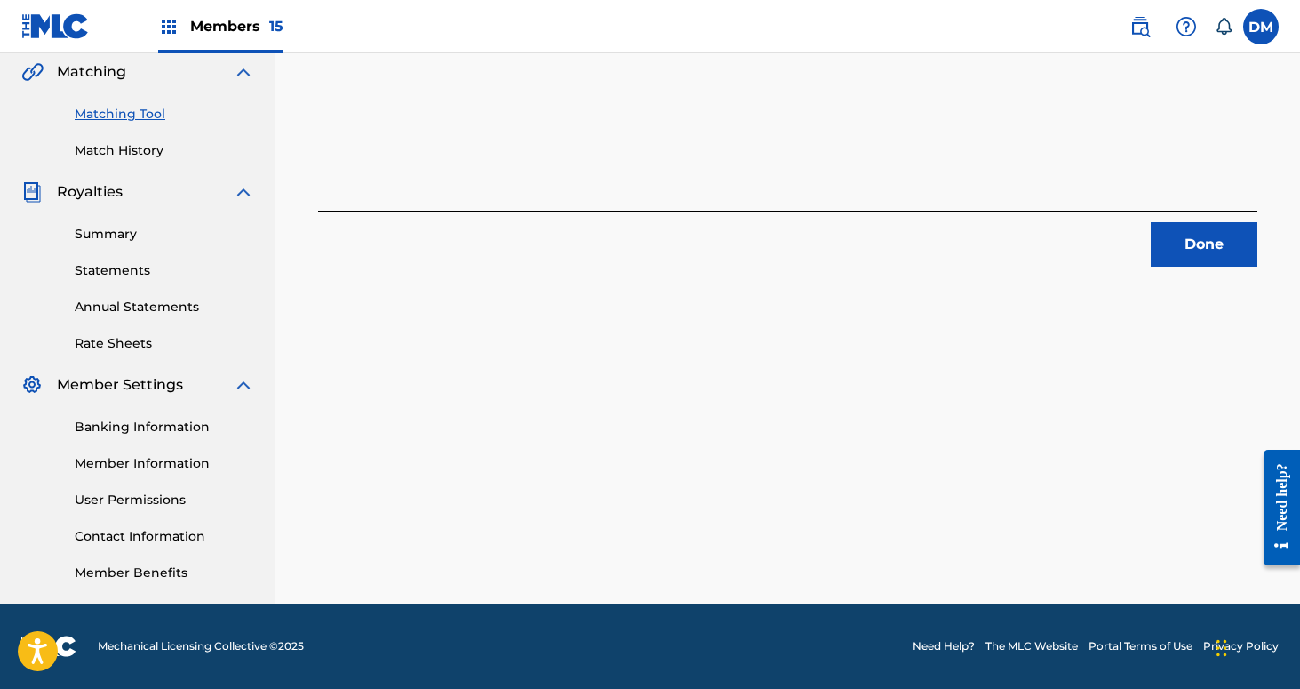
click at [1200, 220] on div "Done" at bounding box center [787, 239] width 939 height 56
click at [1186, 242] on button "Done" at bounding box center [1204, 244] width 107 height 44
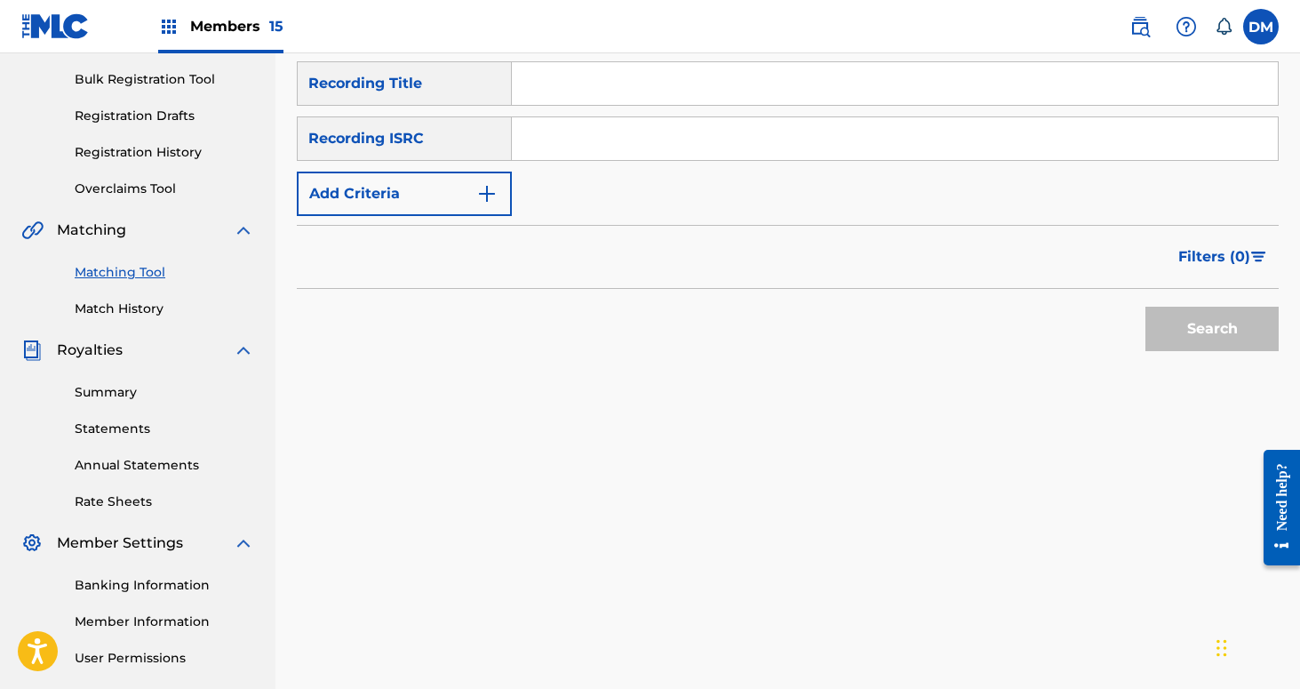
scroll to position [196, 0]
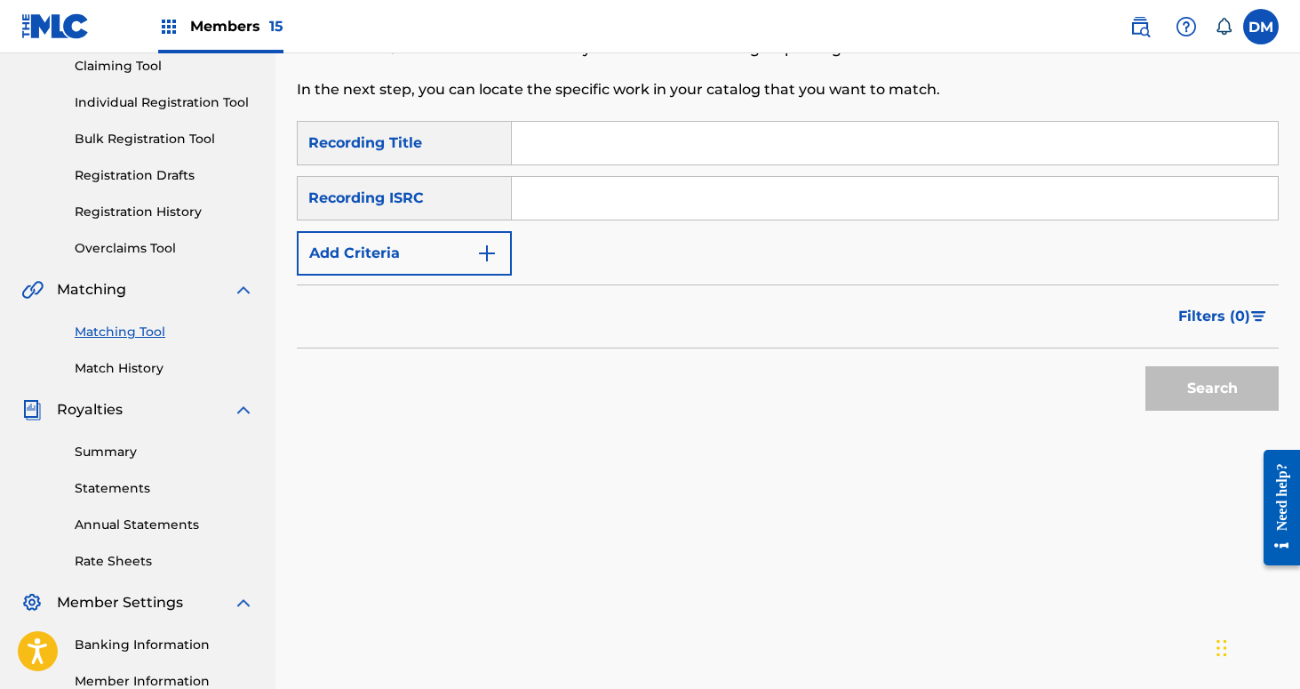
click at [645, 159] on input "Search Form" at bounding box center [895, 143] width 766 height 43
type input "Signal Tree"
click at [470, 266] on button "Add Criteria" at bounding box center [404, 253] width 215 height 44
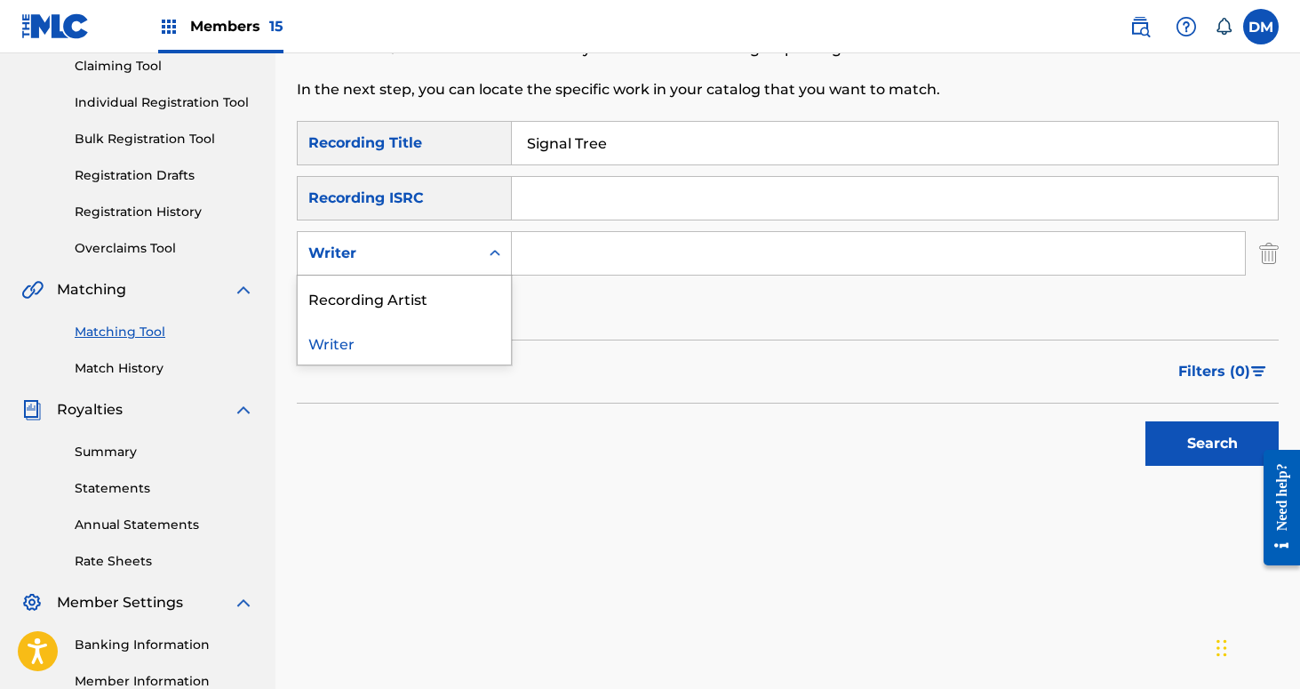
click at [461, 268] on div "Writer" at bounding box center [388, 253] width 181 height 34
click at [444, 310] on div "Recording Artist" at bounding box center [404, 297] width 213 height 44
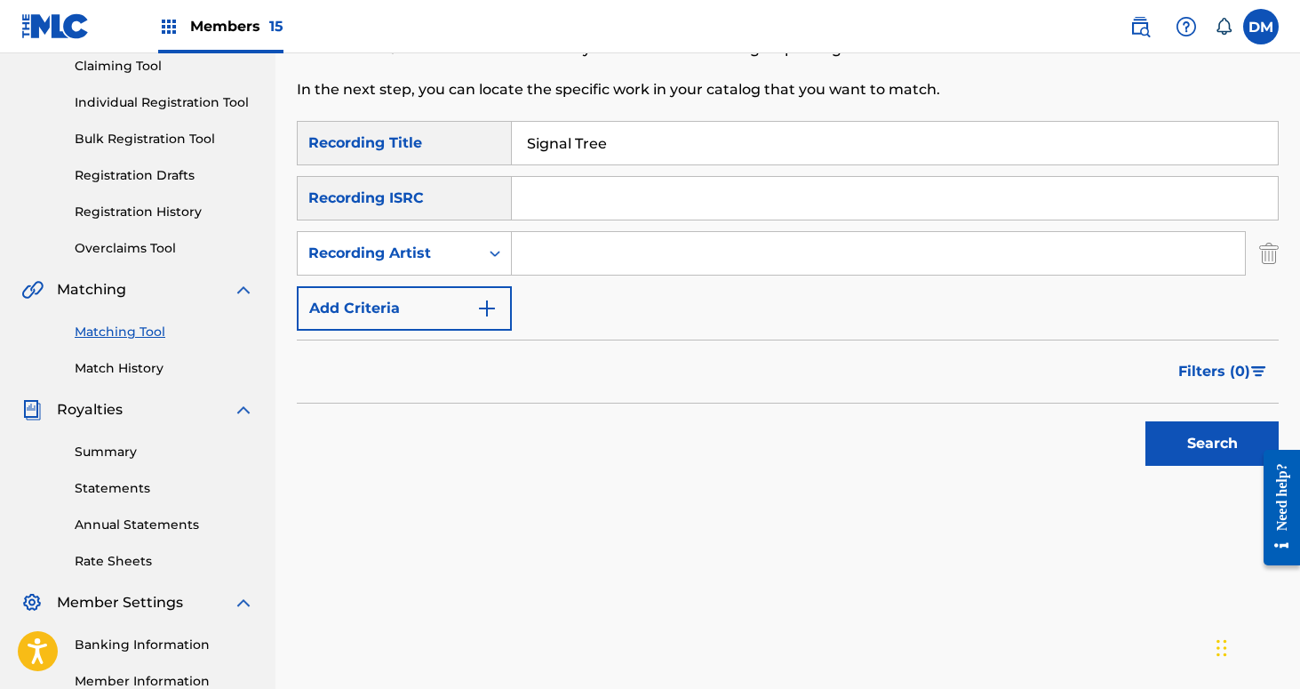
click at [525, 272] on input "Search Form" at bounding box center [878, 253] width 733 height 43
type input "If These Trees Could Talk"
click at [1209, 443] on button "Search" at bounding box center [1212, 443] width 133 height 44
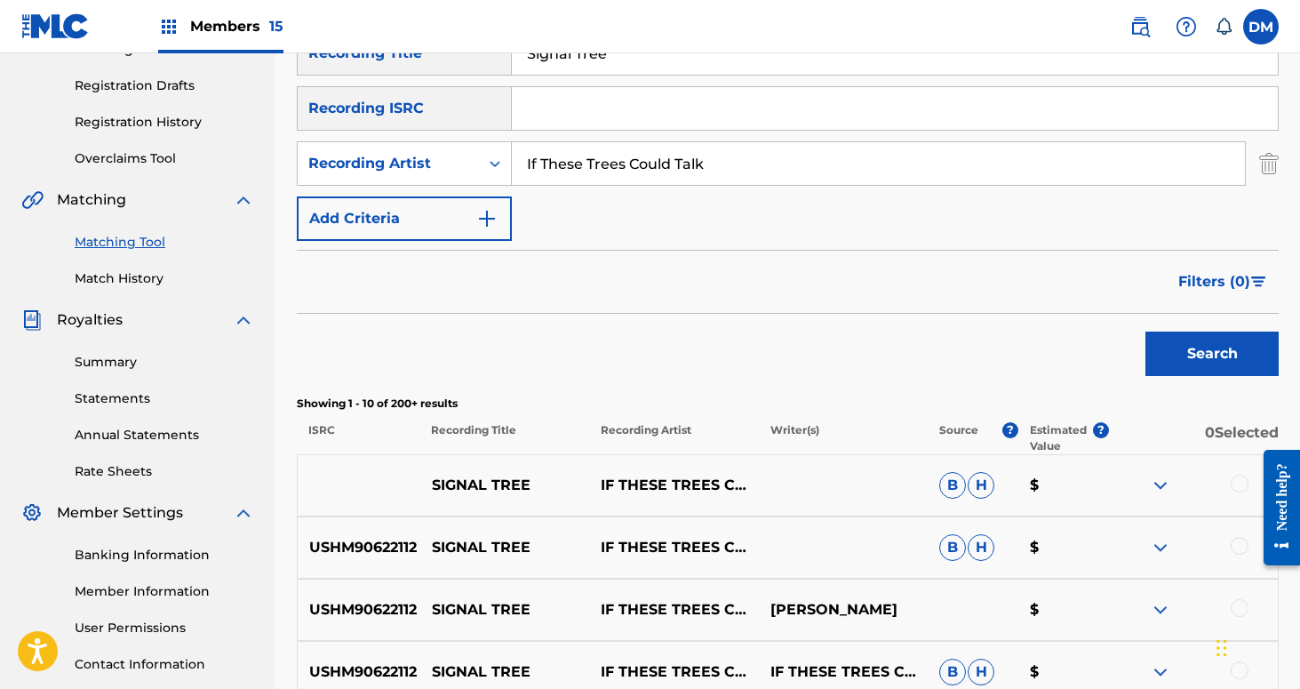
scroll to position [337, 0]
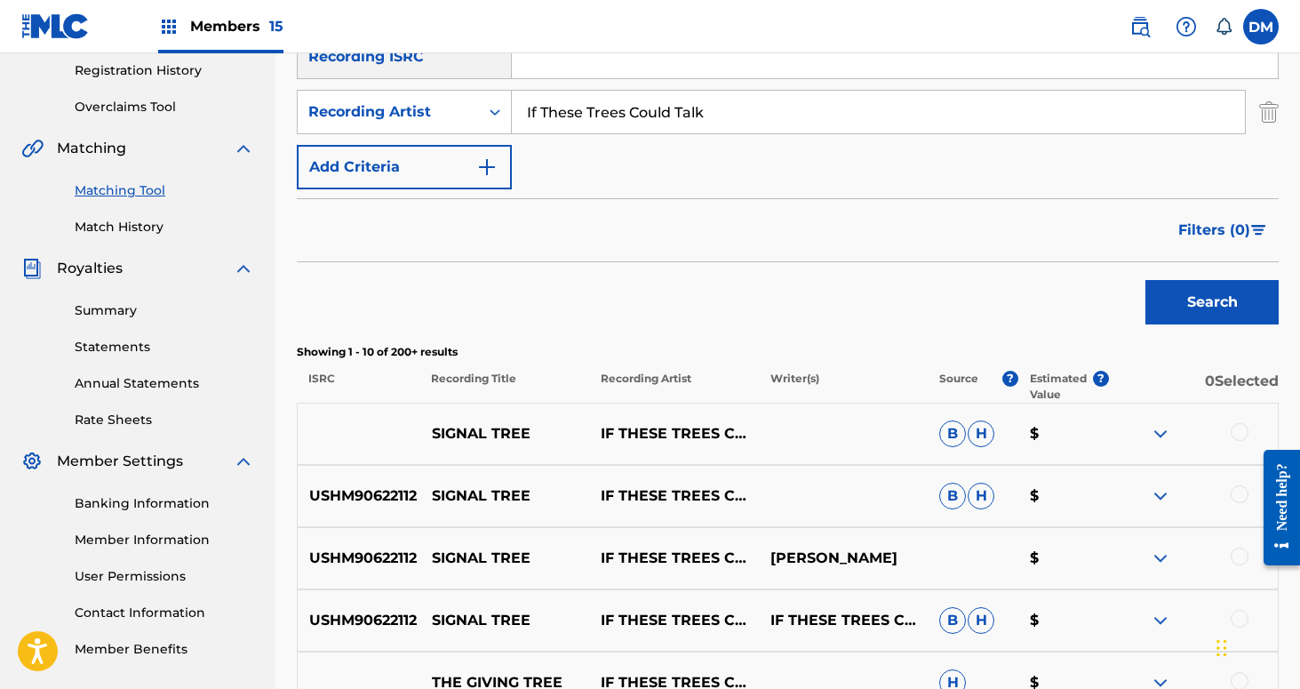
click at [1234, 429] on div at bounding box center [1240, 432] width 18 height 18
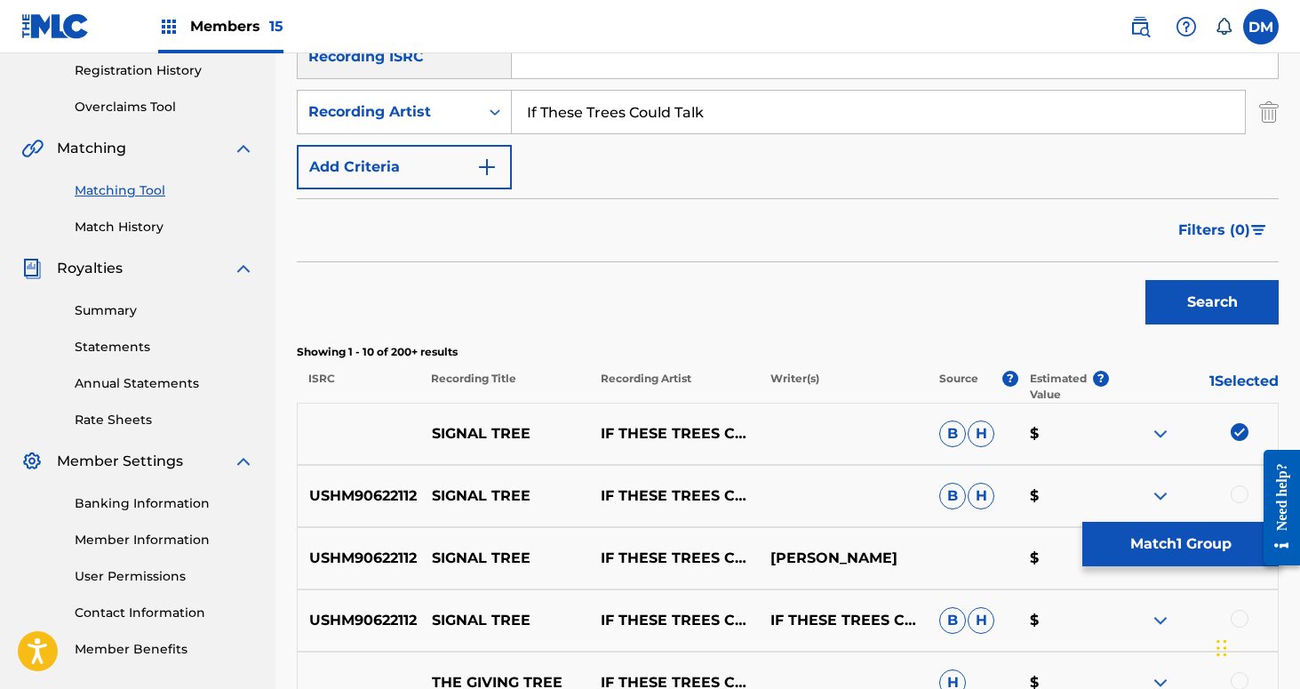
click at [1241, 494] on div at bounding box center [1240, 494] width 18 height 18
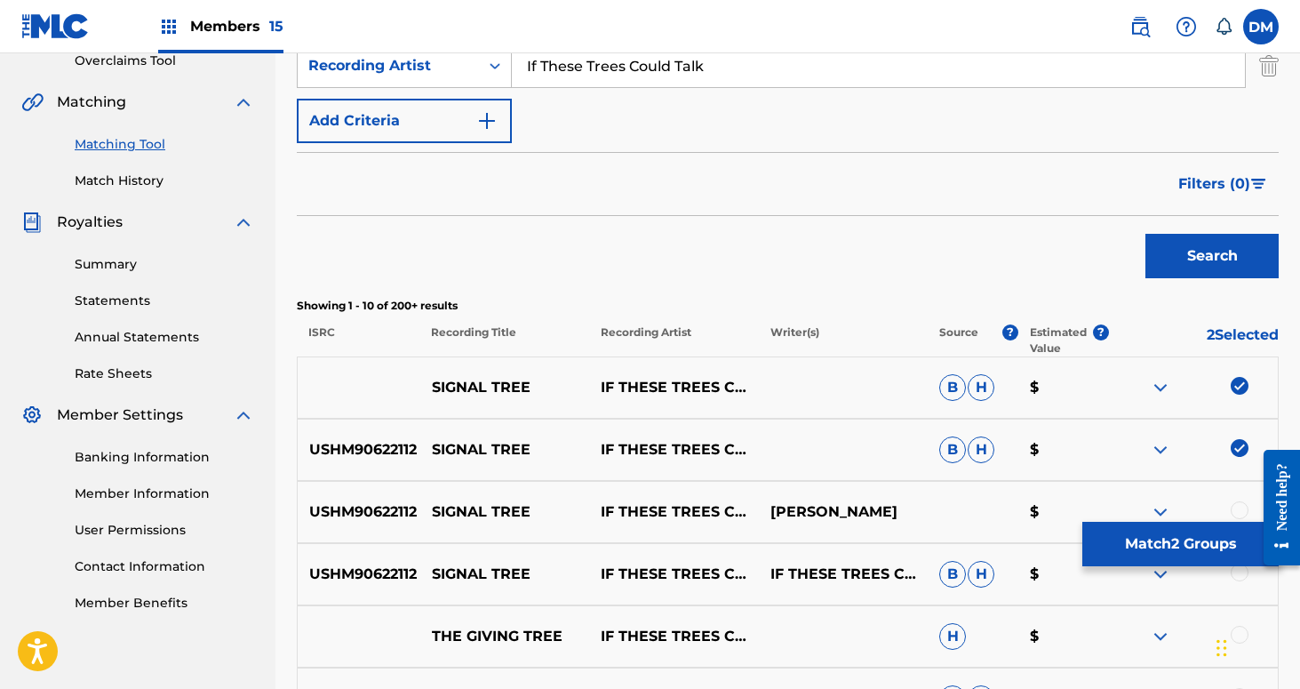
scroll to position [427, 0]
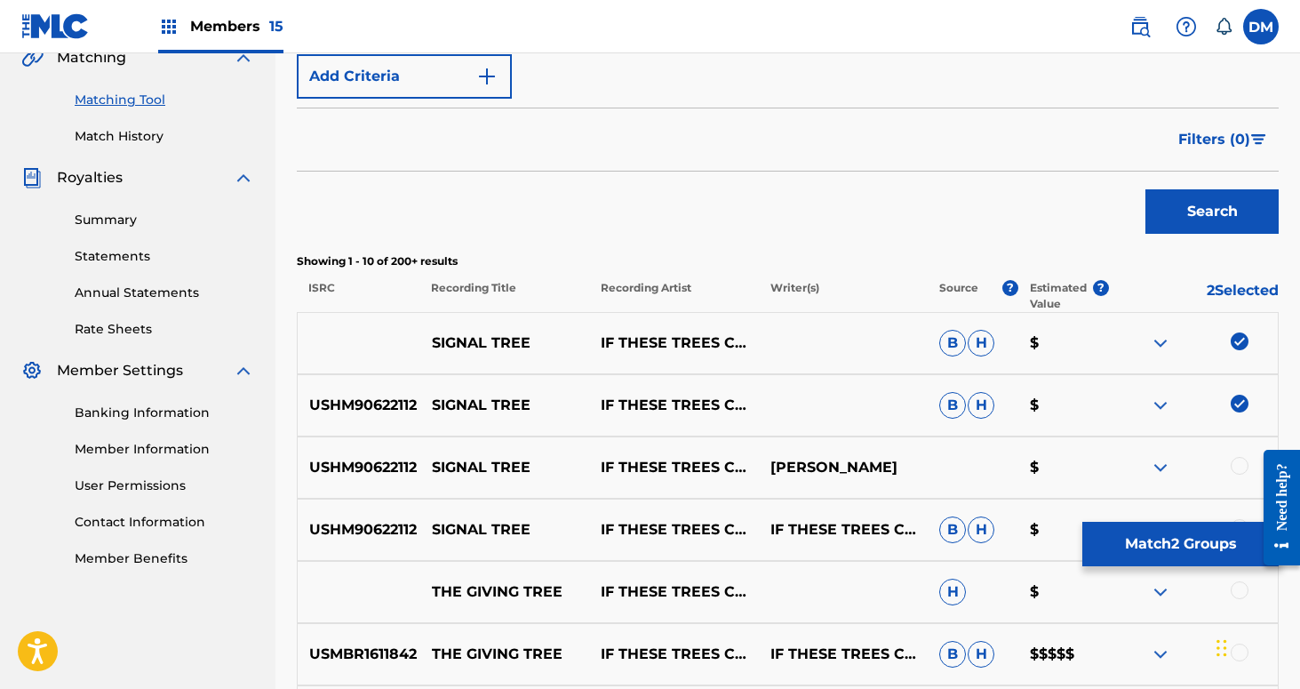
click at [1238, 463] on div at bounding box center [1240, 466] width 18 height 18
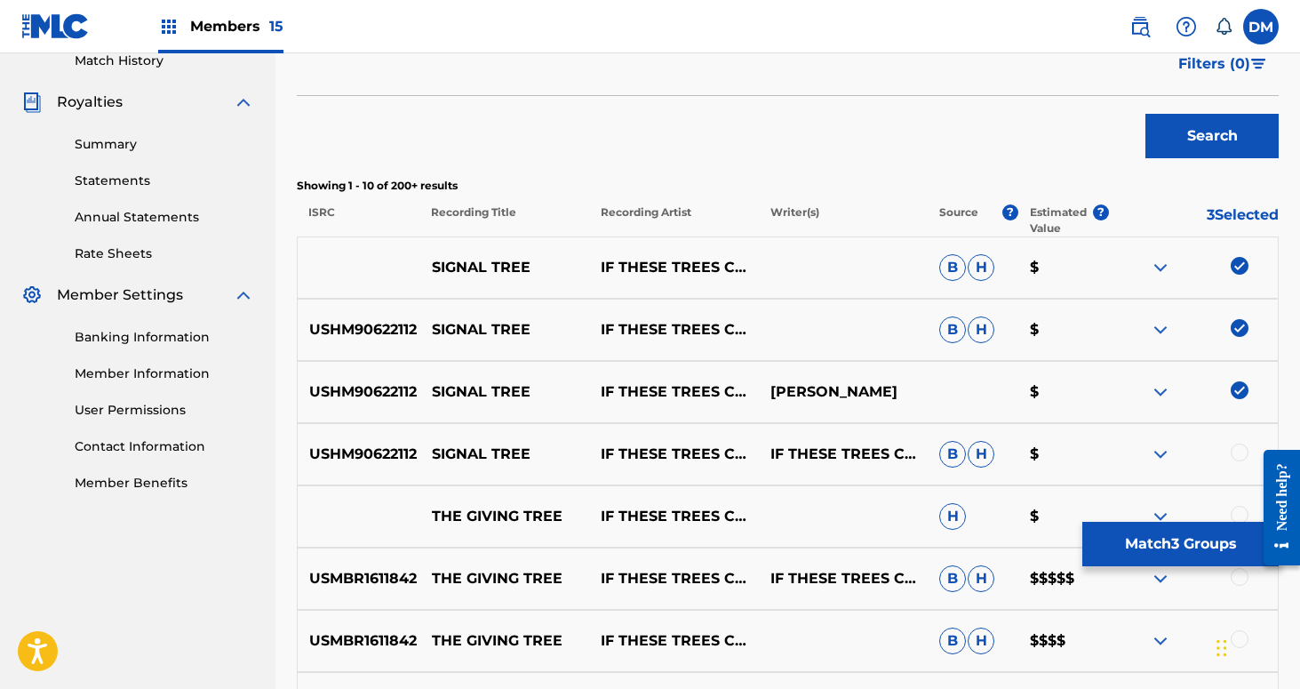
scroll to position [509, 0]
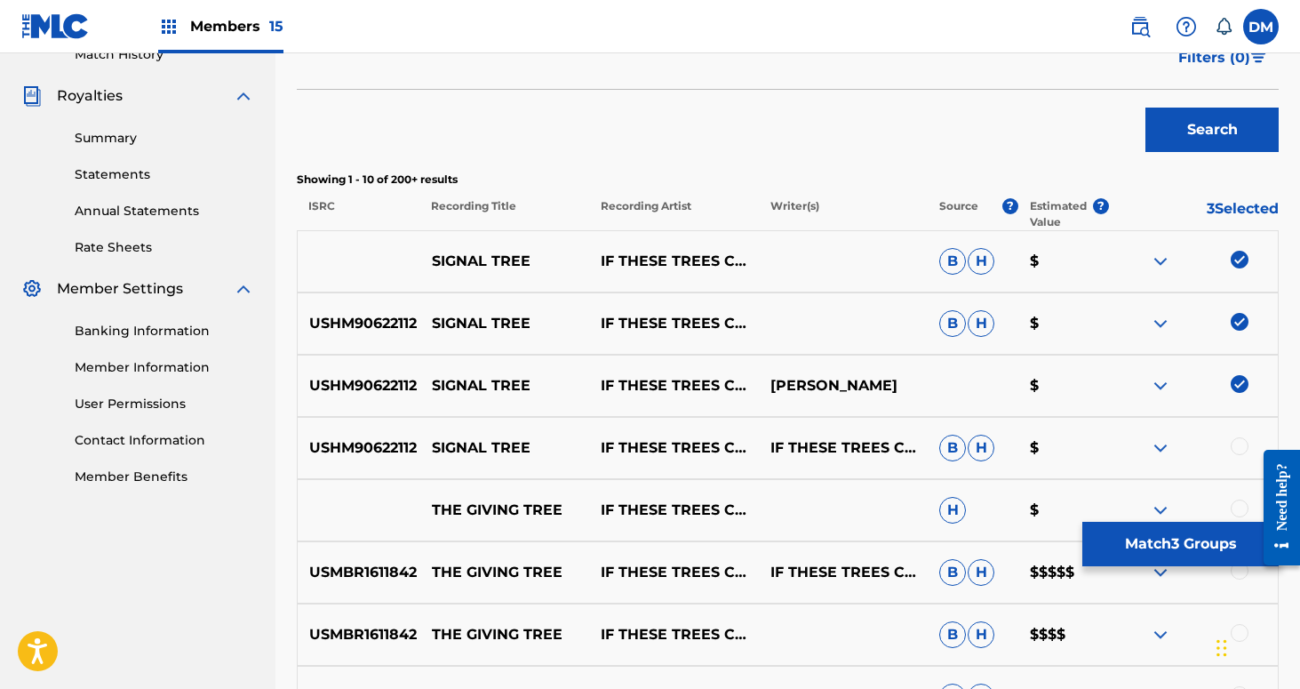
click at [1239, 450] on div at bounding box center [1240, 446] width 18 height 18
click at [1223, 549] on button "Match 4 Groups" at bounding box center [1180, 544] width 196 height 44
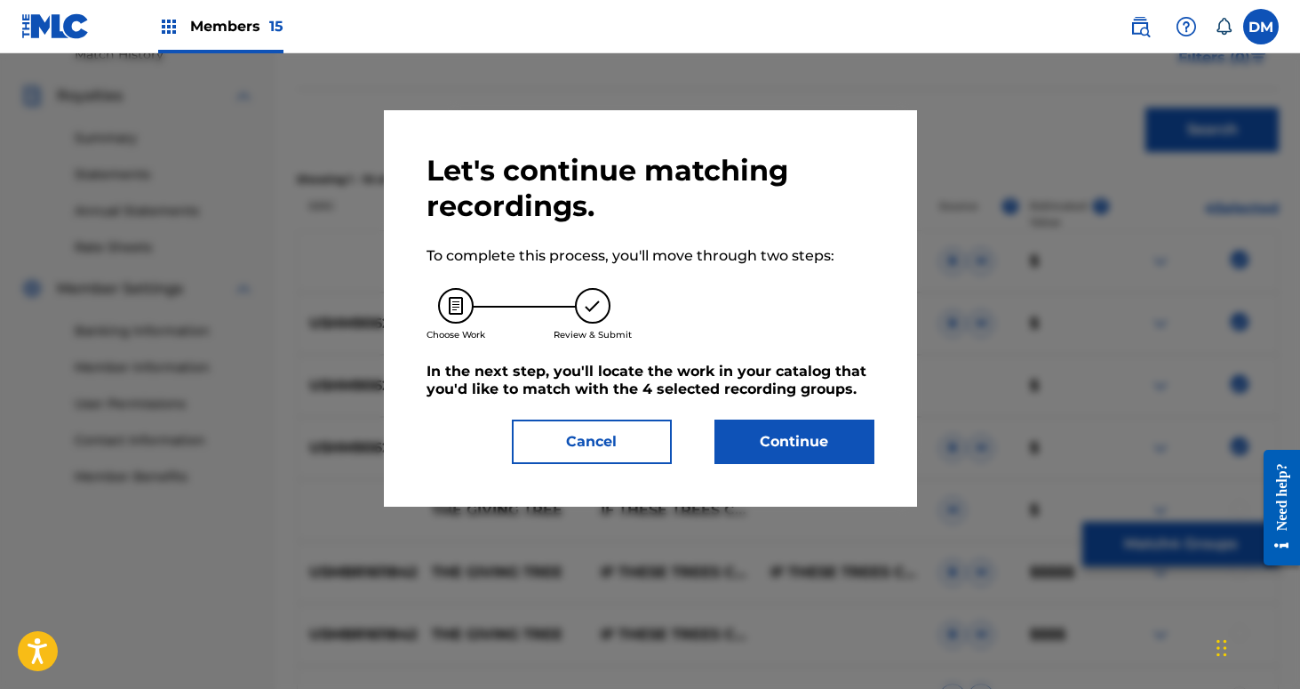
click at [842, 449] on button "Continue" at bounding box center [795, 441] width 160 height 44
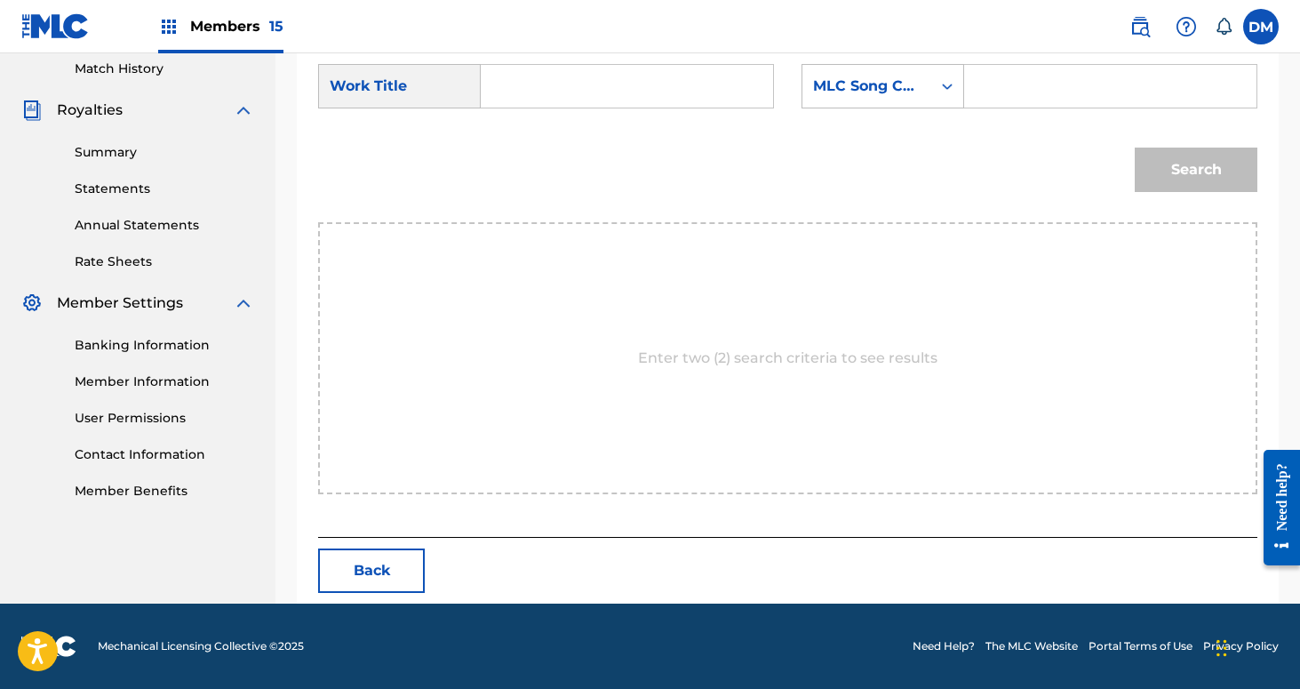
click at [588, 95] on input "Search Form" at bounding box center [627, 86] width 262 height 43
type input "W"
click at [530, 123] on strong "signal" at bounding box center [533, 125] width 45 height 17
type input "signal tree"
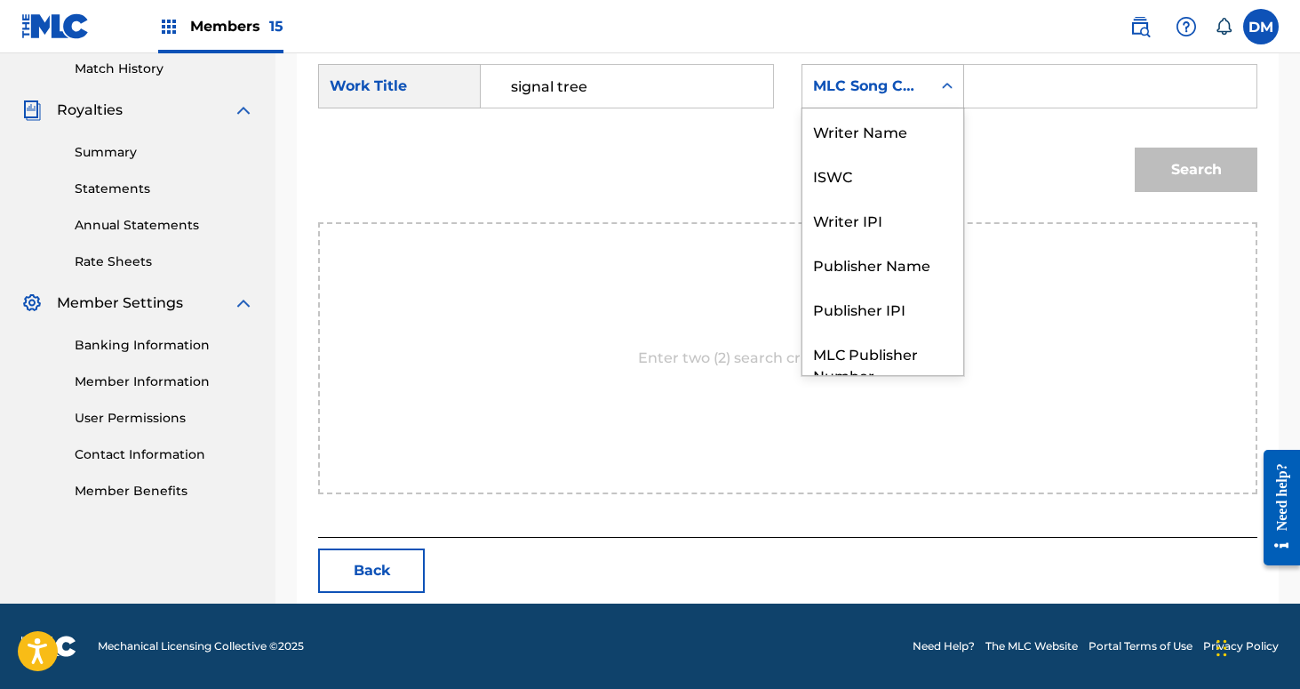
click at [902, 74] on div "MLC Song Code" at bounding box center [866, 86] width 129 height 34
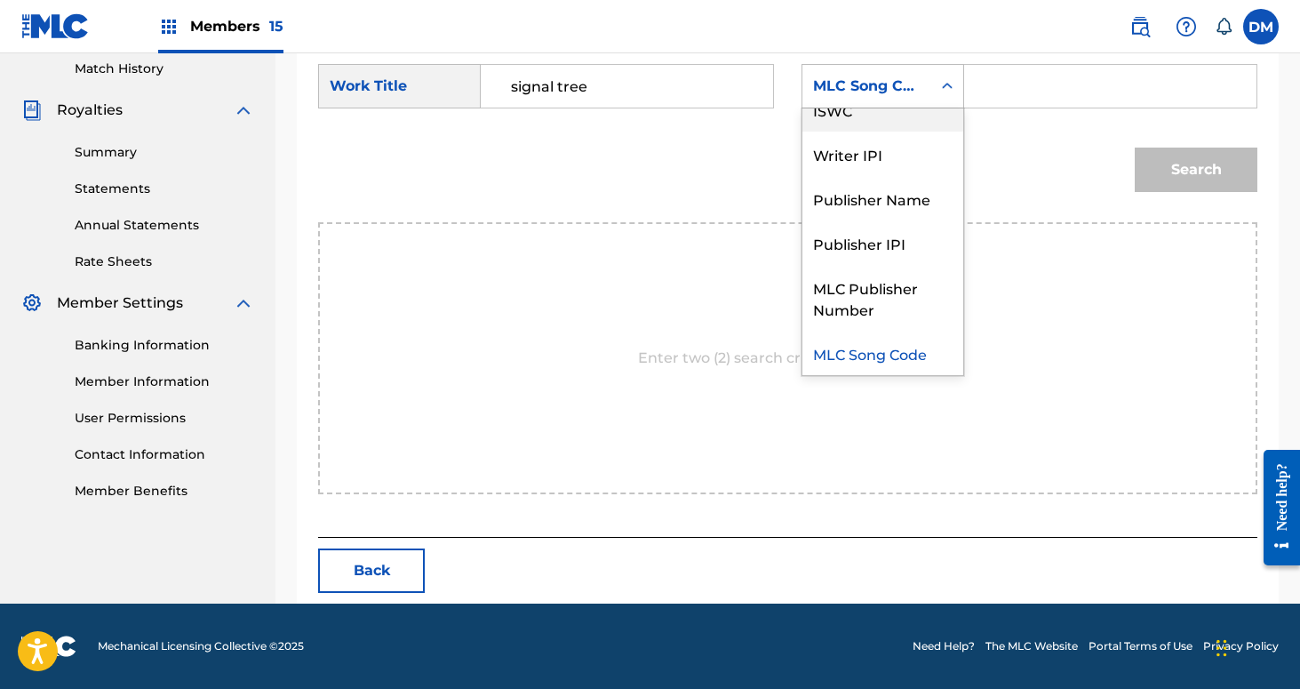
scroll to position [0, 0]
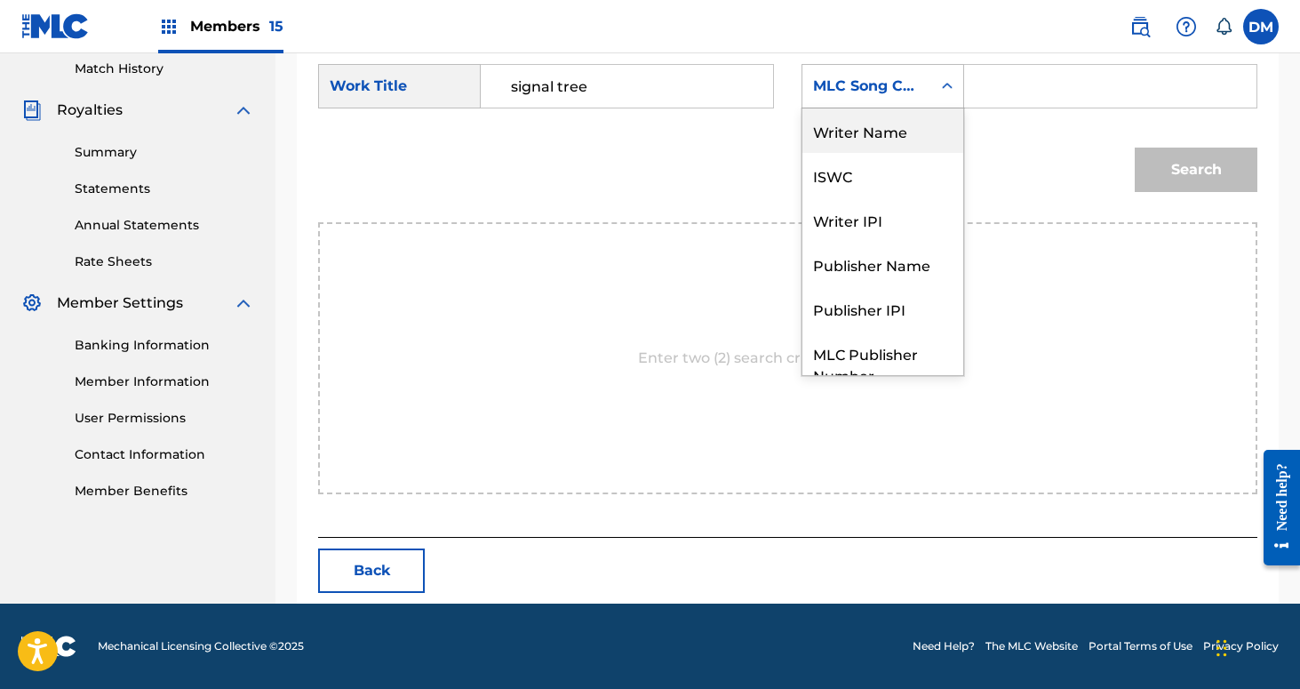
click at [890, 119] on div "Writer Name" at bounding box center [882, 130] width 161 height 44
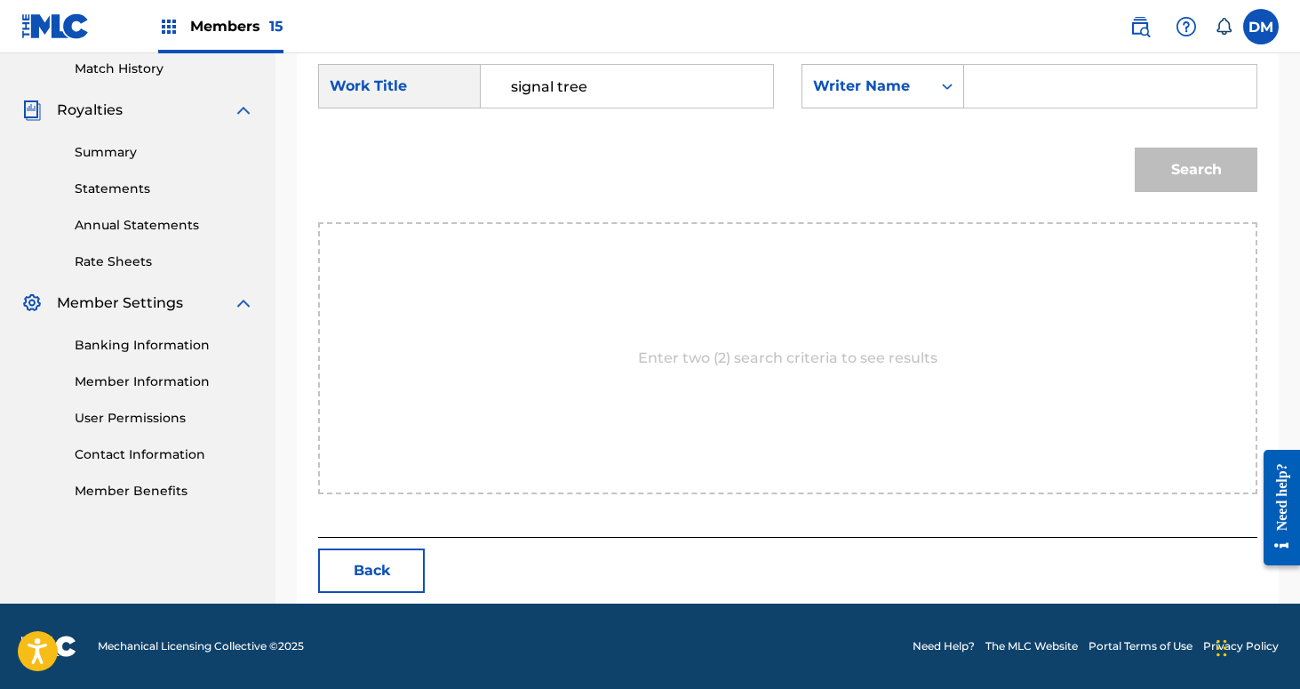
click at [1022, 81] on input "Search Form" at bounding box center [1110, 86] width 262 height 43
type input "[PERSON_NAME]"
click at [1135, 148] on button "Search" at bounding box center [1196, 170] width 123 height 44
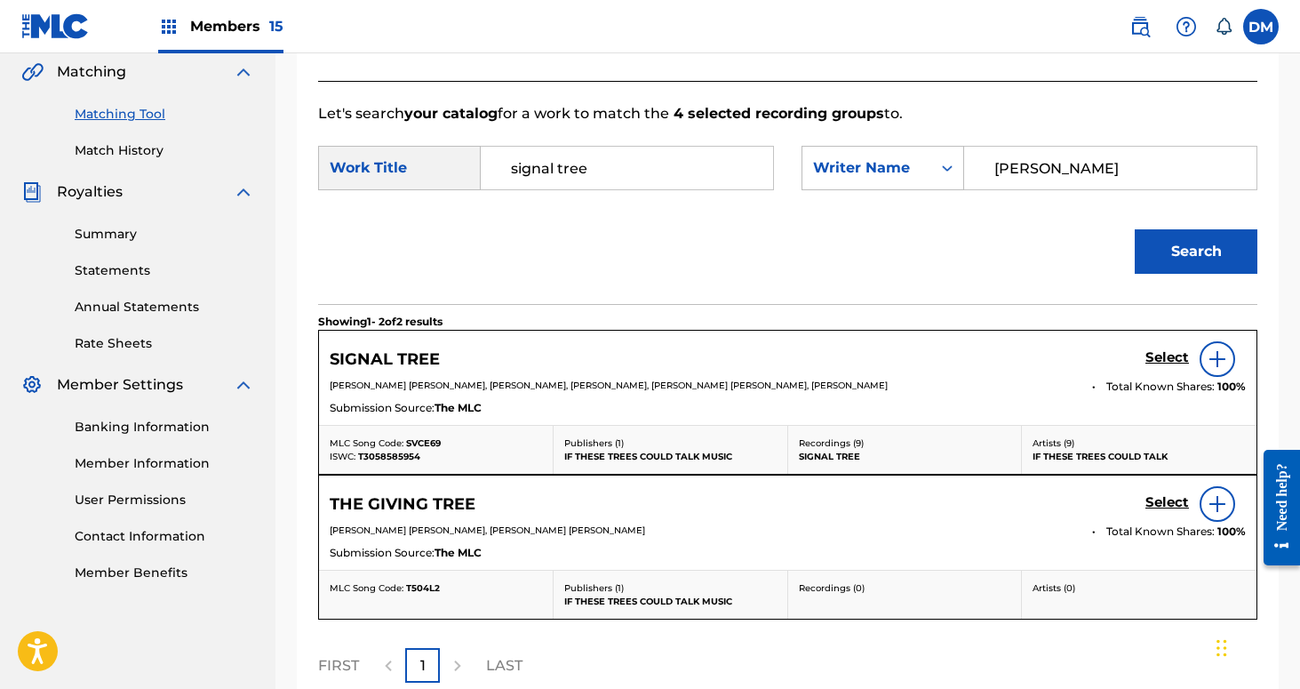
scroll to position [495, 0]
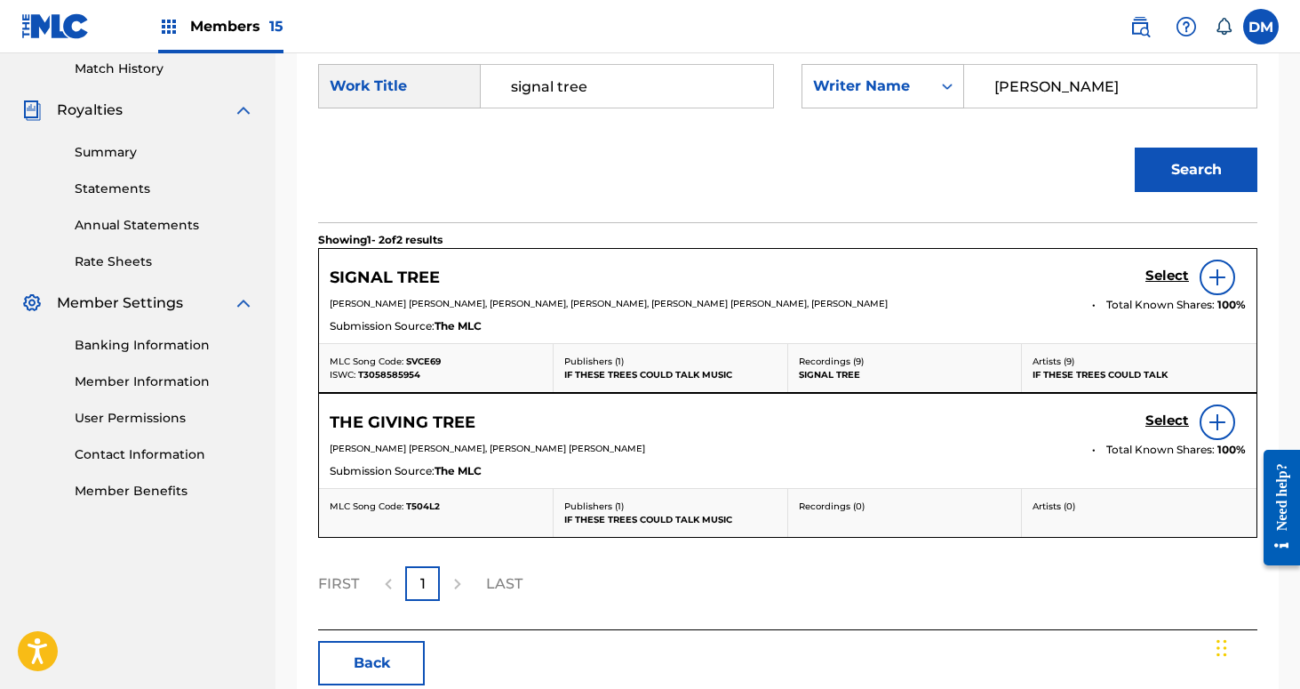
click at [1167, 274] on h5 "Select" at bounding box center [1168, 275] width 44 height 17
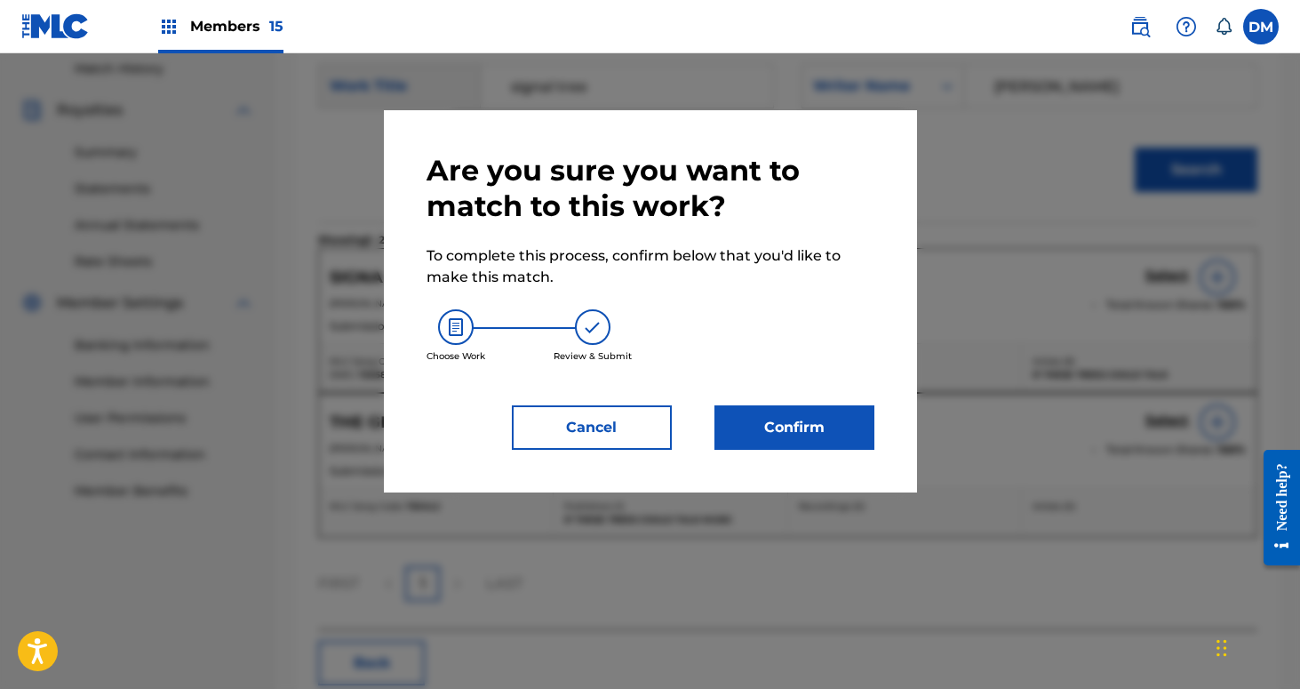
click at [808, 442] on button "Confirm" at bounding box center [795, 427] width 160 height 44
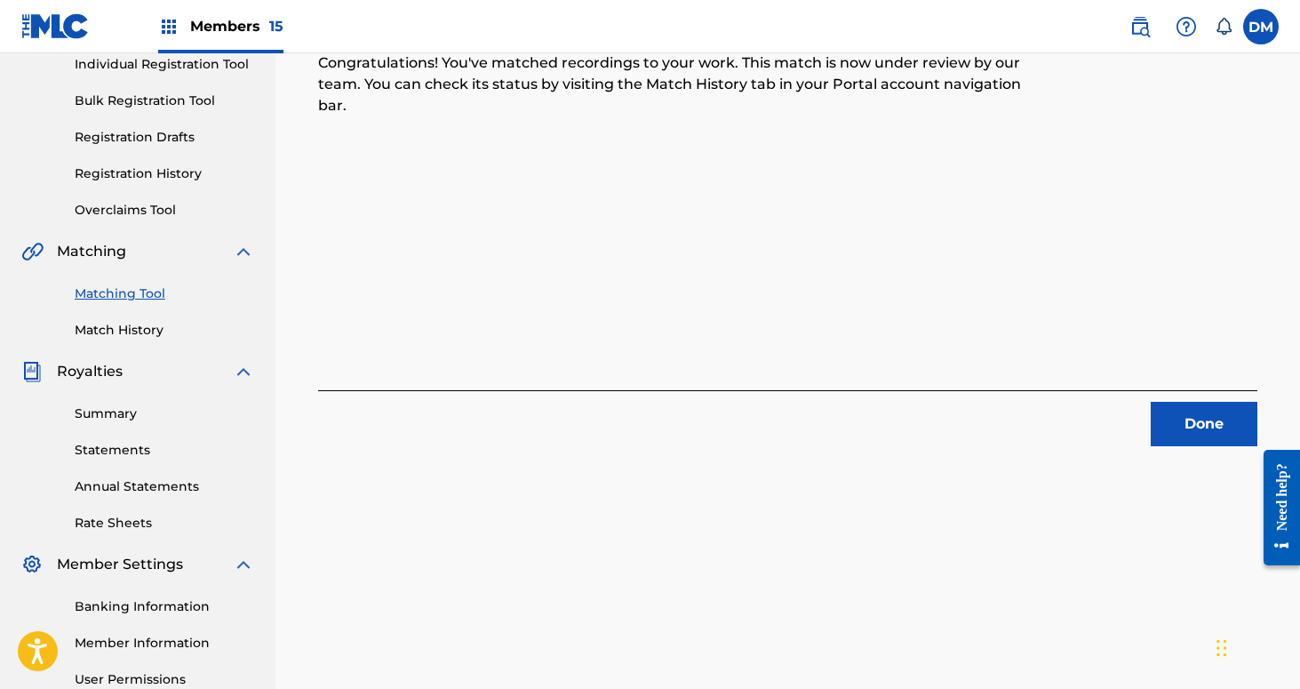
scroll to position [0, 0]
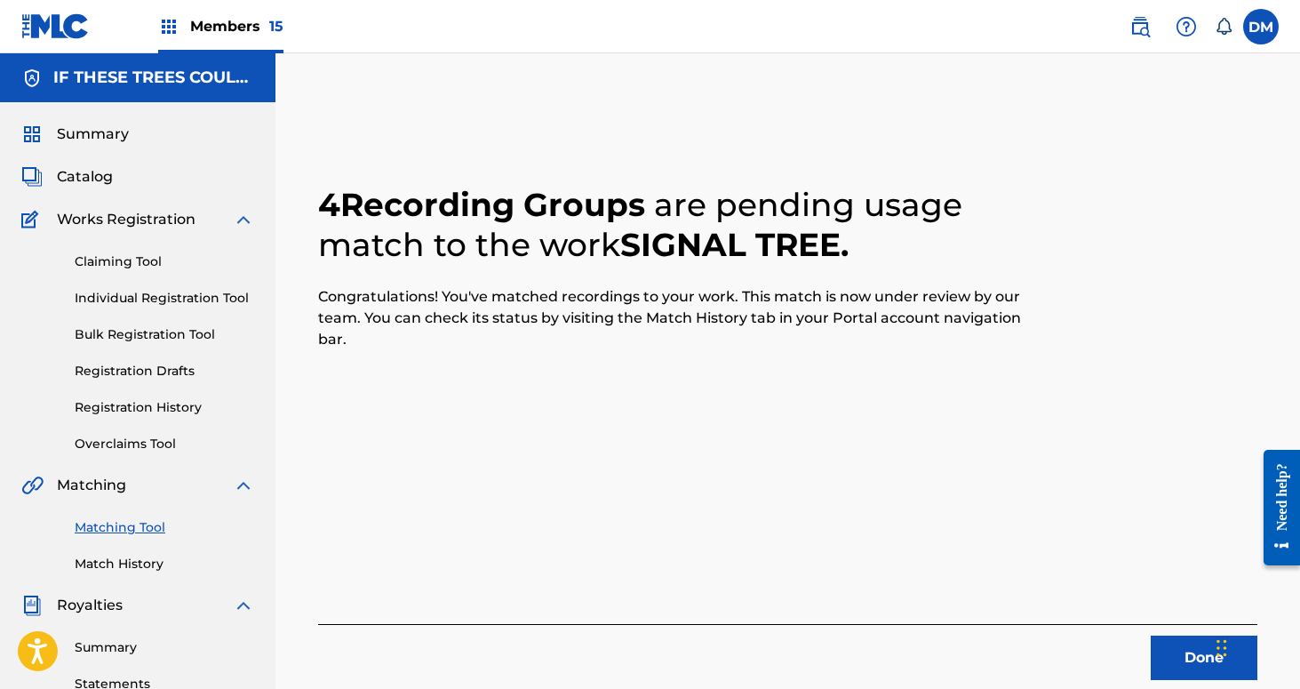
click at [1173, 649] on button "Done" at bounding box center [1204, 657] width 107 height 44
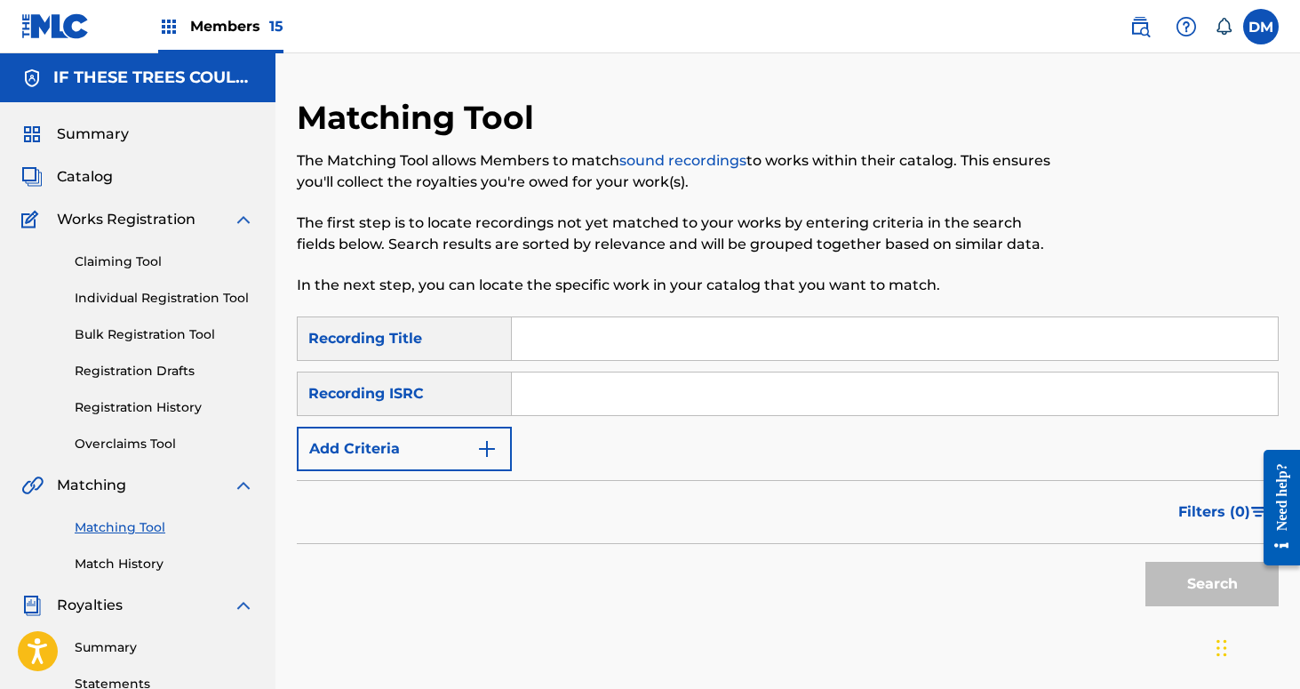
click at [657, 323] on input "Search Form" at bounding box center [895, 338] width 766 height 43
type input "Smoke Stacks"
click at [407, 454] on button "Add Criteria" at bounding box center [404, 449] width 215 height 44
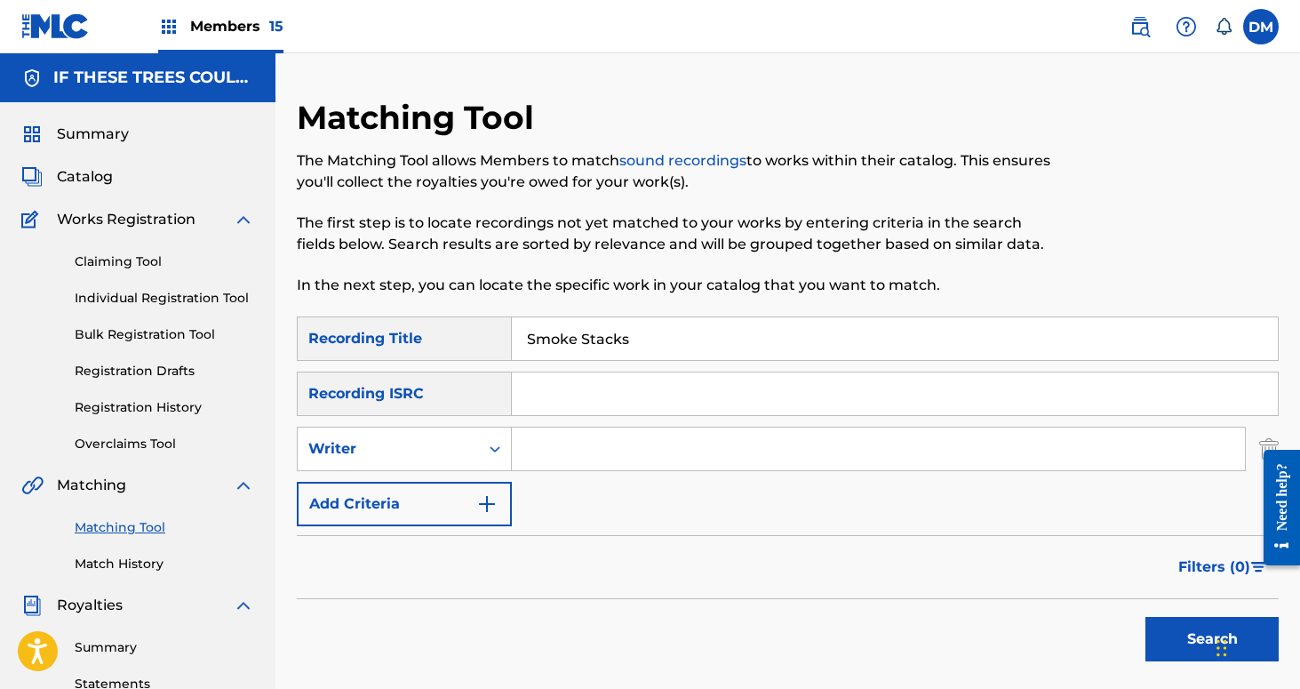
click at [545, 433] on input "Search Form" at bounding box center [878, 448] width 733 height 43
type input "If These Trees Could Talk"
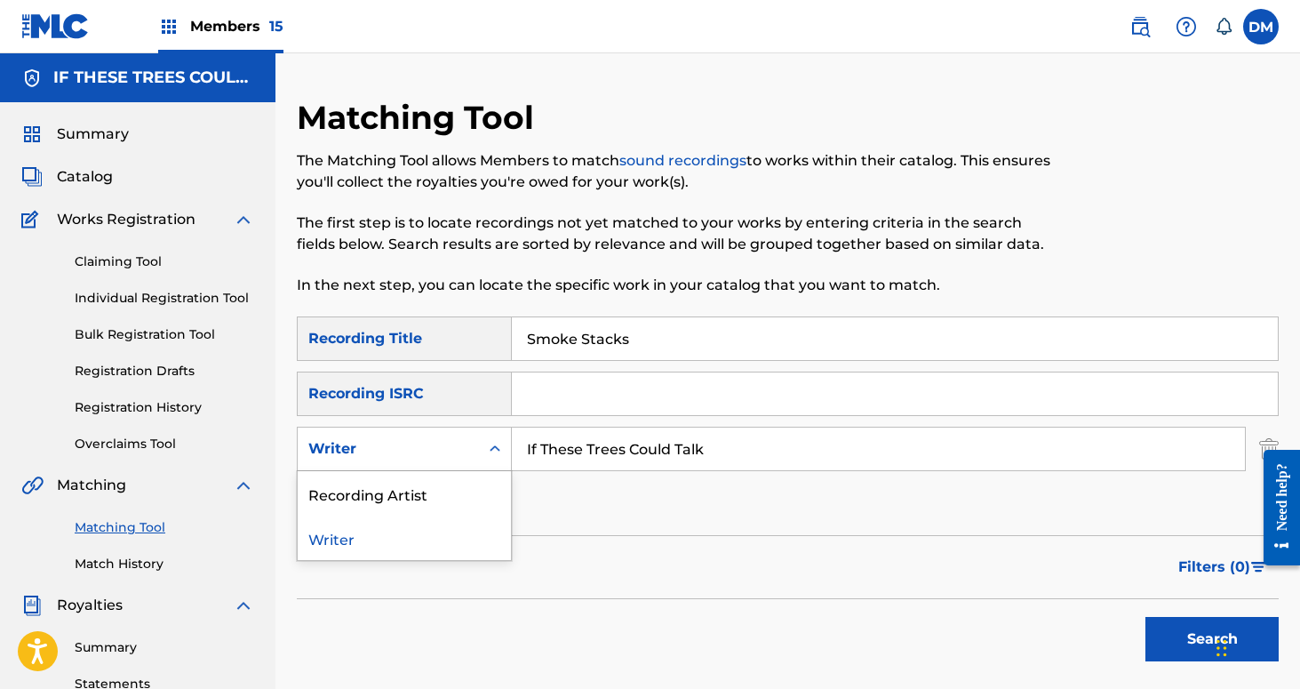
click at [463, 461] on div "Writer" at bounding box center [388, 449] width 181 height 34
click at [467, 483] on div "Recording Artist" at bounding box center [404, 493] width 213 height 44
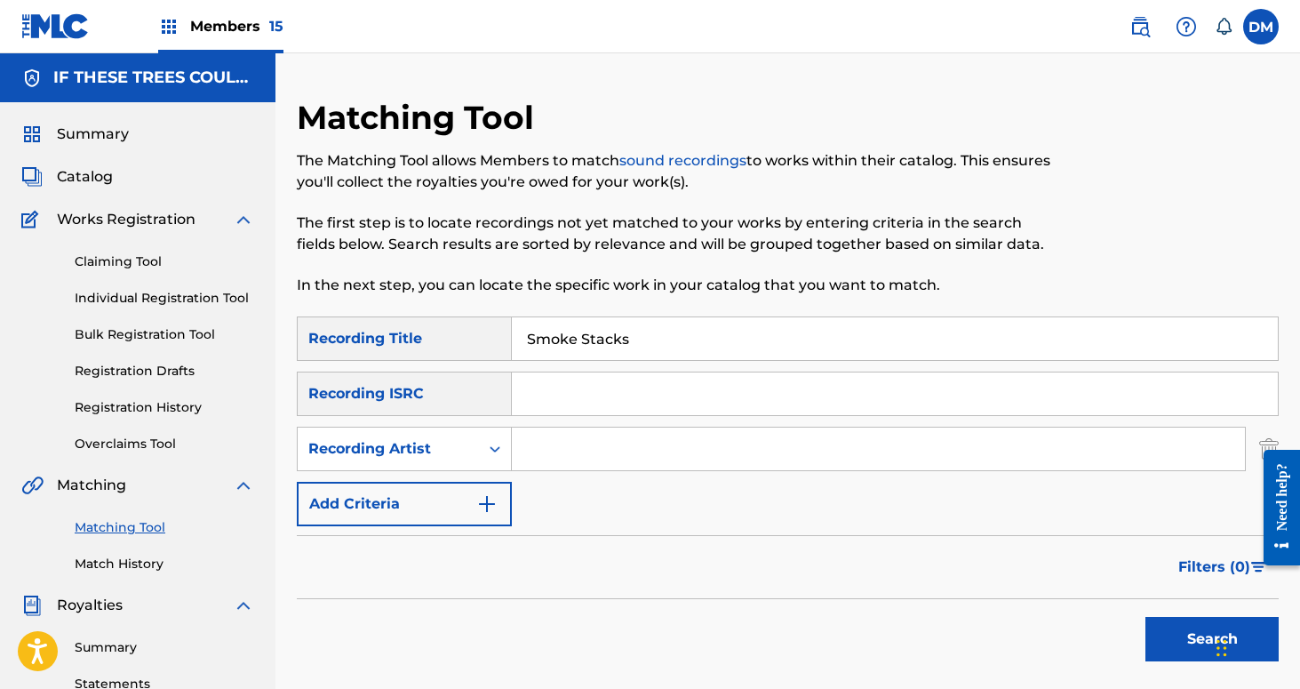
click at [587, 436] on input "Search Form" at bounding box center [878, 448] width 733 height 43
type input "If These Trees Could Talk"
click at [1161, 631] on button "Search" at bounding box center [1212, 639] width 133 height 44
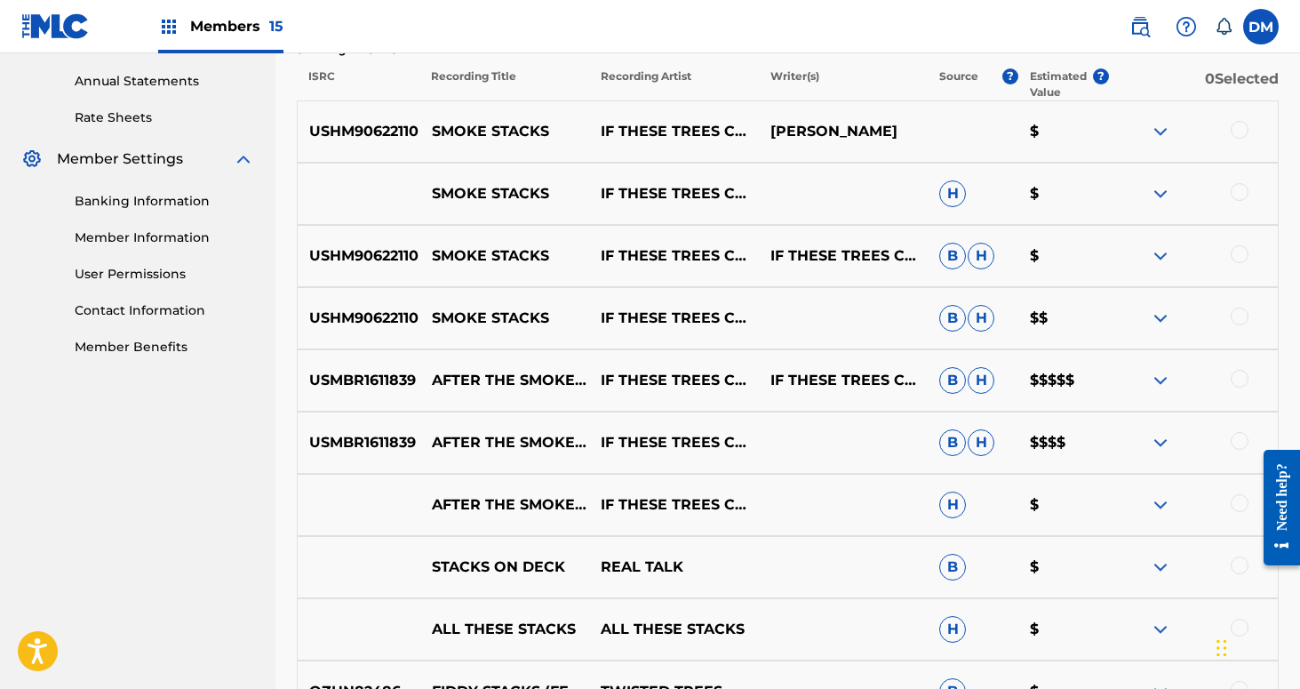
scroll to position [640, 0]
click at [1234, 128] on div at bounding box center [1240, 129] width 18 height 18
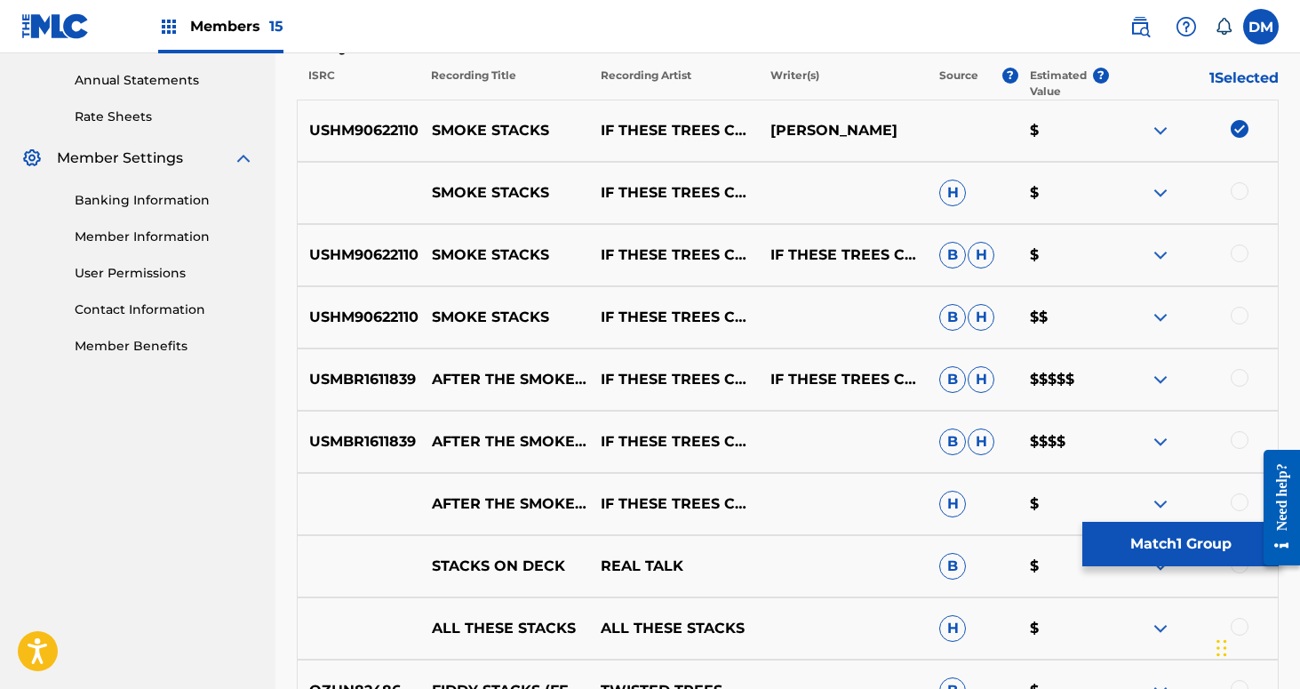
click at [1240, 197] on div at bounding box center [1240, 191] width 18 height 18
click at [1242, 251] on div at bounding box center [1240, 253] width 18 height 18
click at [1235, 322] on div at bounding box center [1240, 316] width 18 height 18
click at [1184, 549] on button "Match 4 Groups" at bounding box center [1180, 544] width 196 height 44
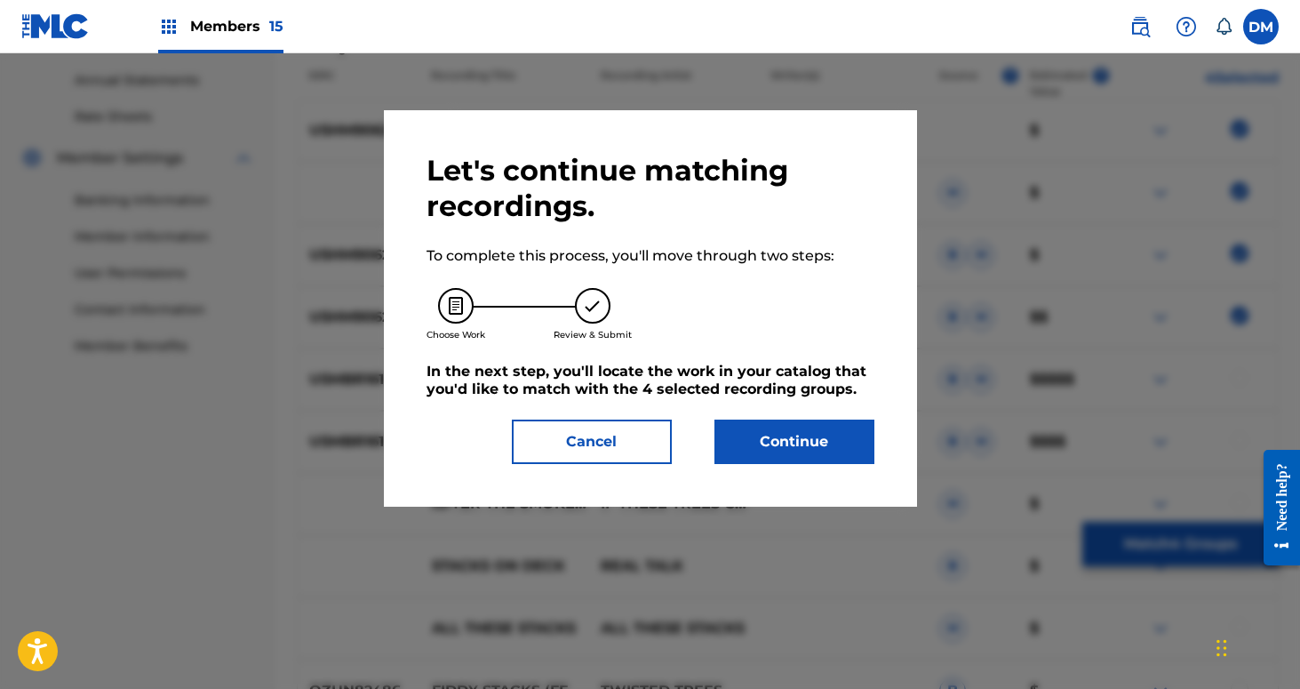
click at [830, 430] on button "Continue" at bounding box center [795, 441] width 160 height 44
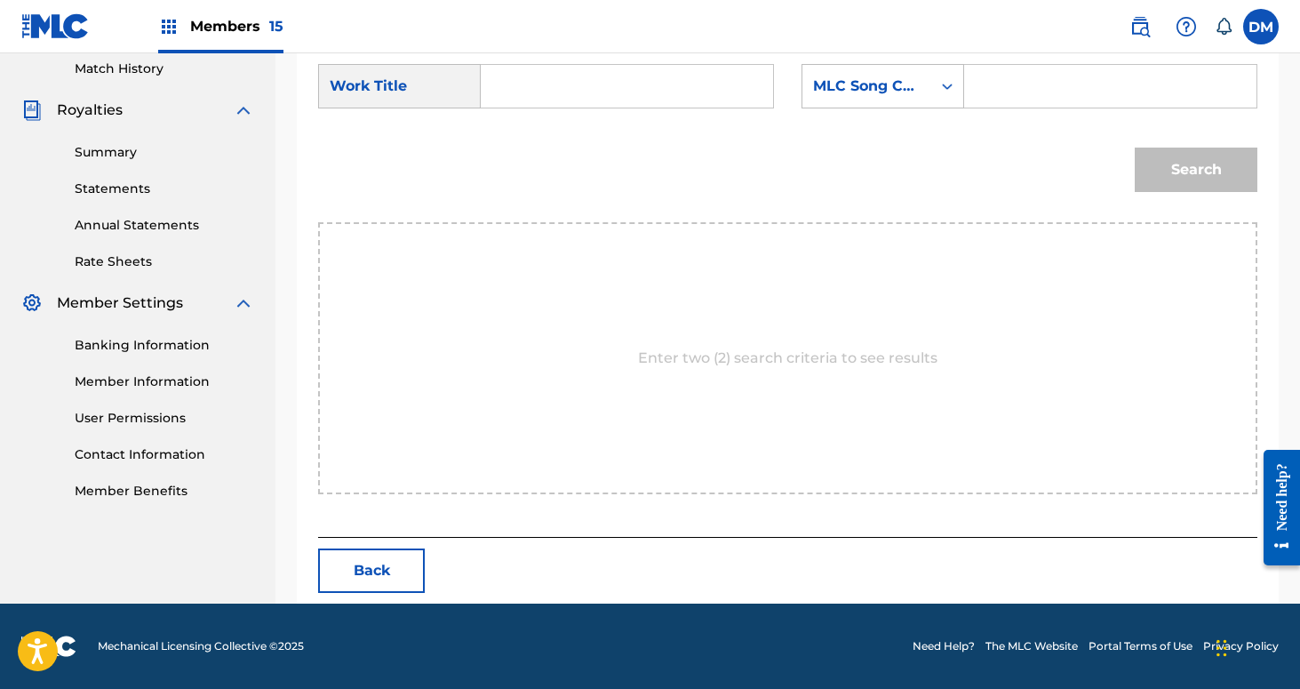
click at [618, 87] on input "Search Form" at bounding box center [627, 86] width 262 height 43
click at [526, 135] on div "smoke st acks" at bounding box center [511, 136] width 30 height 53
type input "smoke stacks"
click at [923, 85] on div "MLC Song Code" at bounding box center [866, 86] width 129 height 34
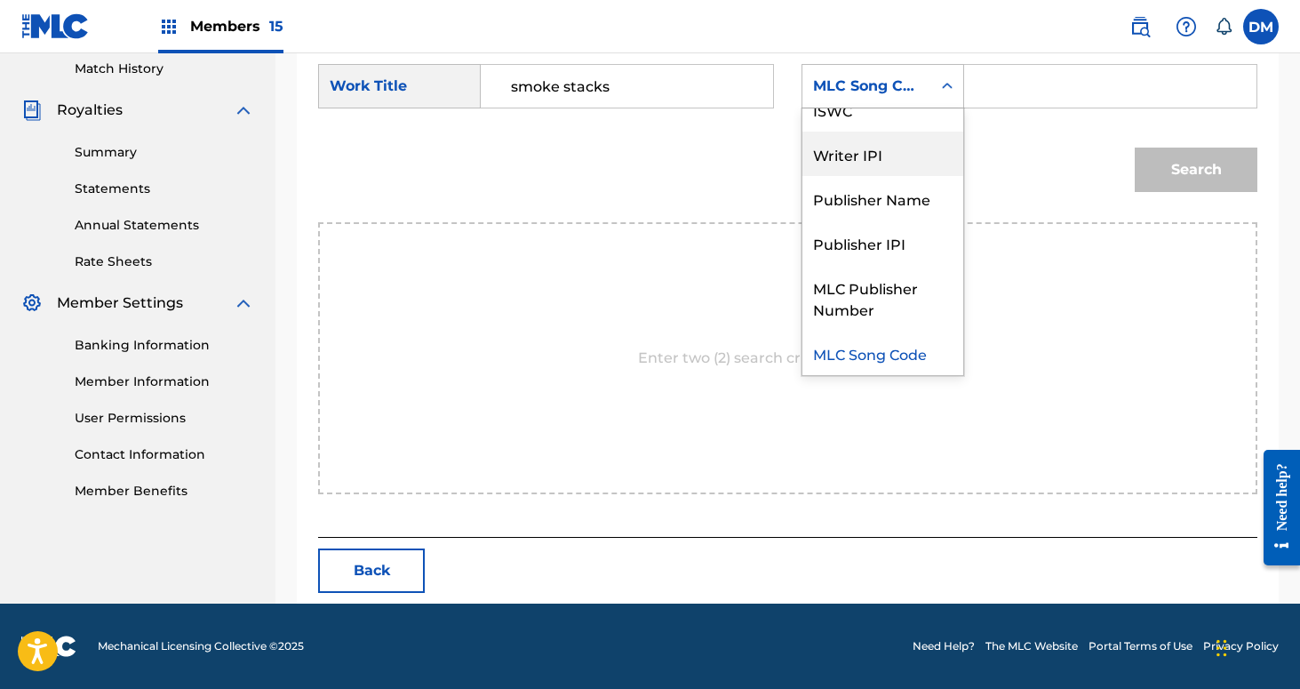
scroll to position [0, 0]
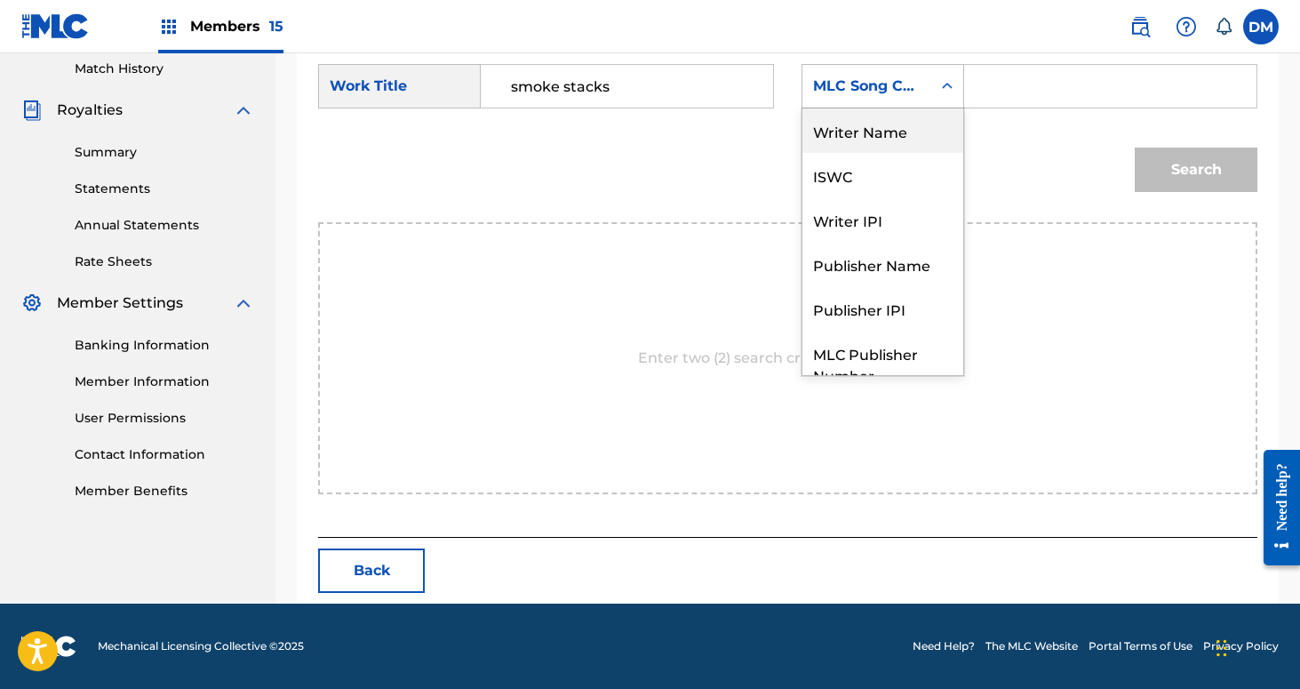
click at [924, 138] on div "Writer Name" at bounding box center [882, 130] width 161 height 44
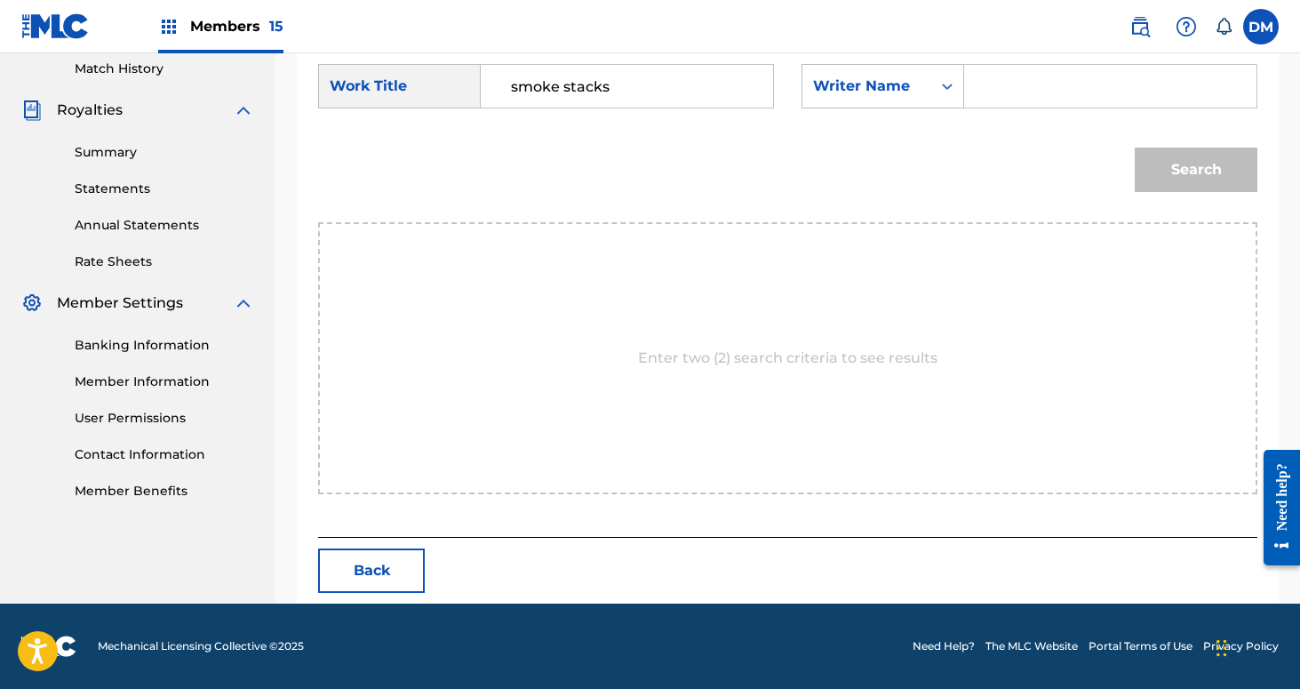
click at [1002, 100] on input "Search Form" at bounding box center [1110, 86] width 262 height 43
type input "[PERSON_NAME]"
click at [1135, 148] on button "Search" at bounding box center [1196, 170] width 123 height 44
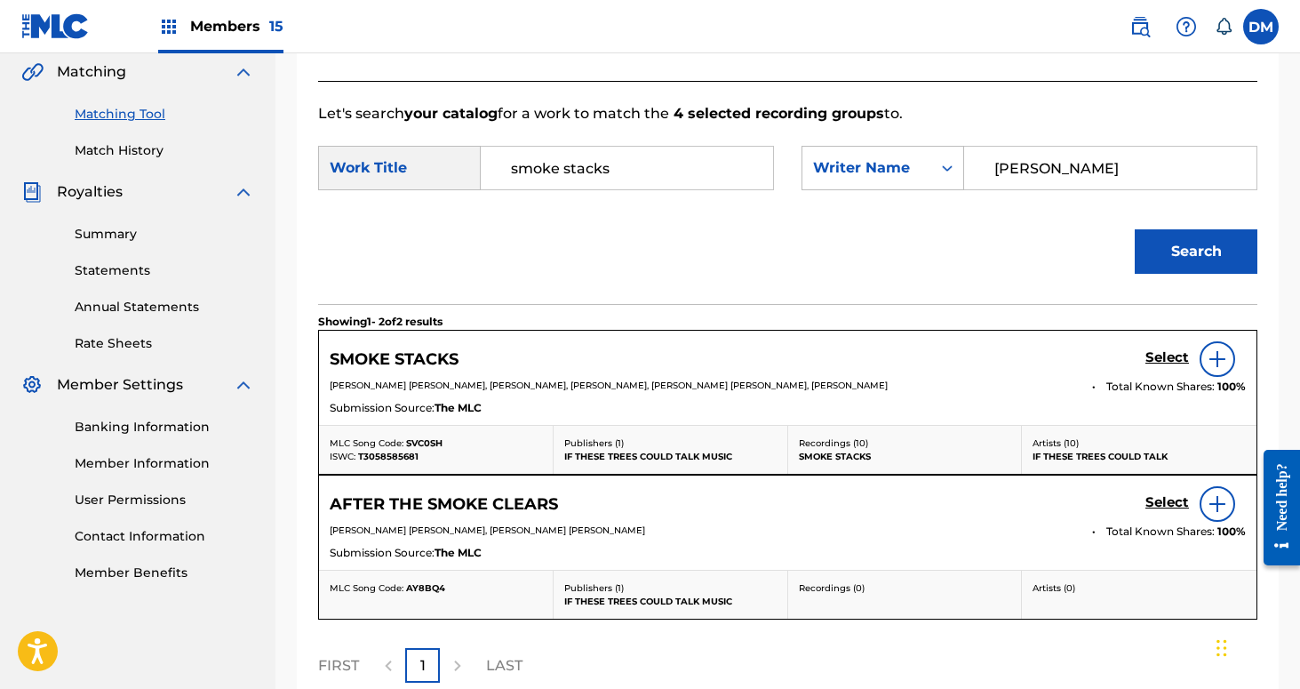
scroll to position [495, 0]
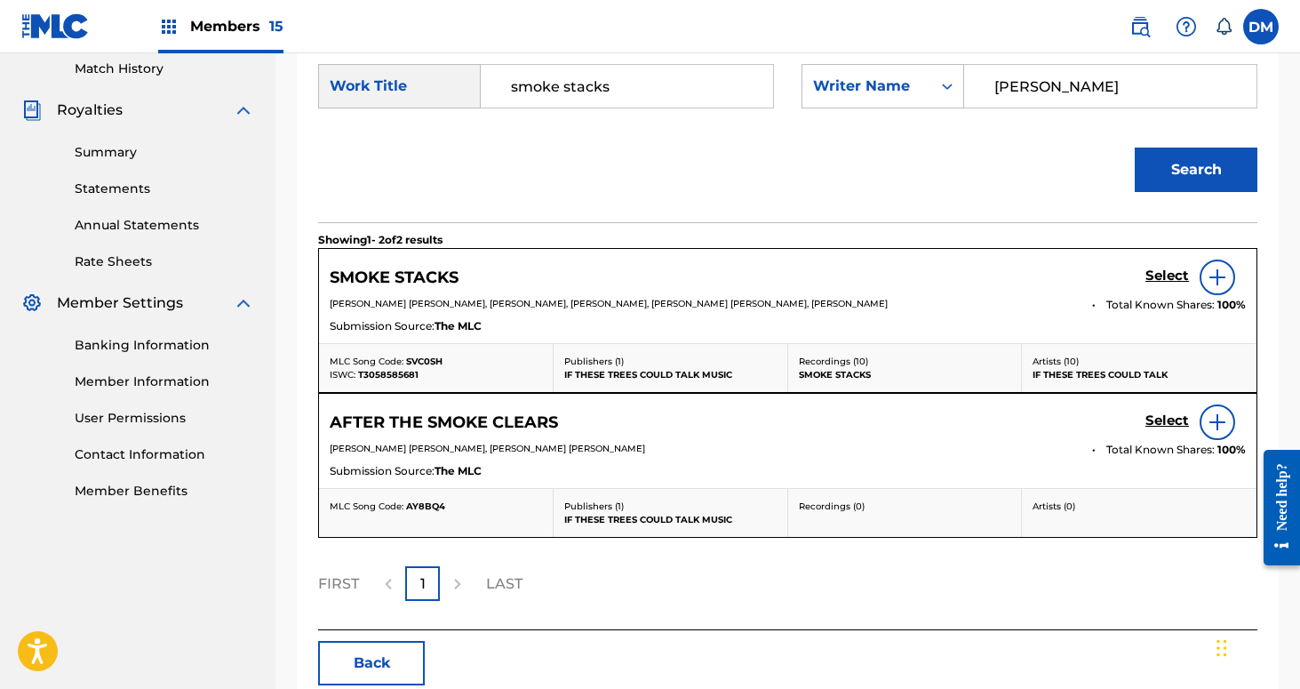
click at [1158, 276] on h5 "Select" at bounding box center [1168, 275] width 44 height 17
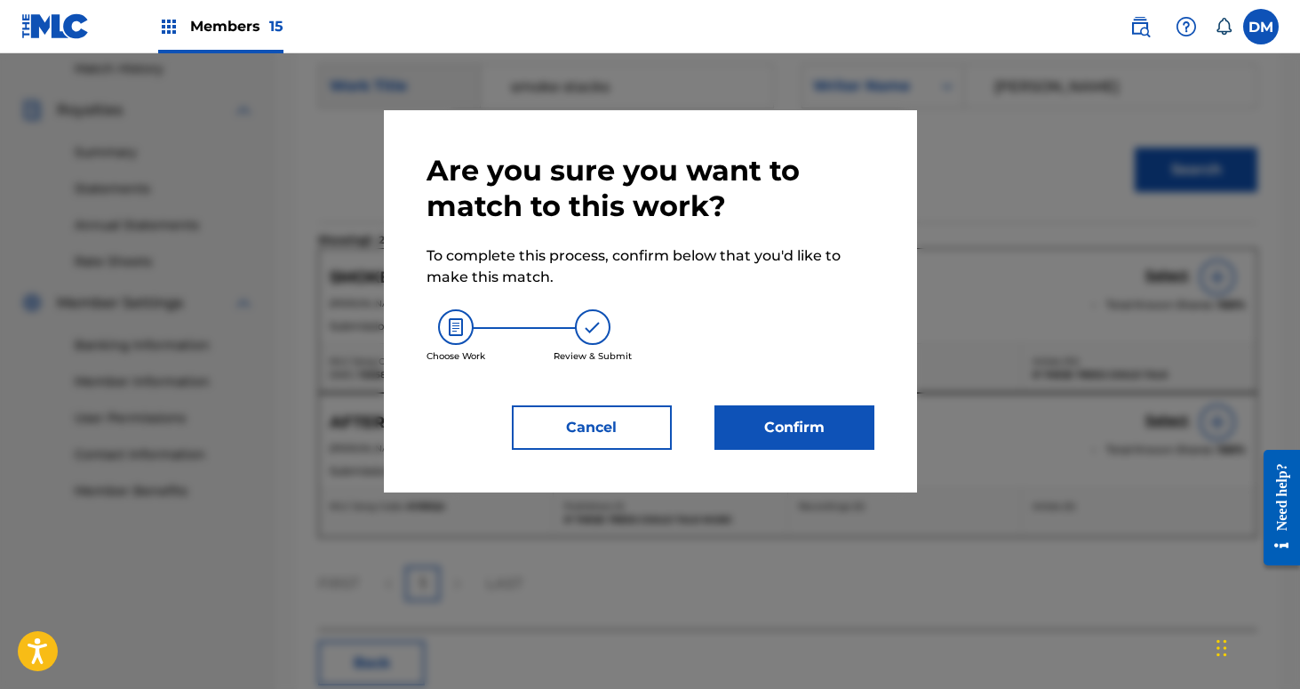
click at [812, 402] on div "Are you sure you want to match to this work? To complete this process, confirm …" at bounding box center [651, 301] width 448 height 297
click at [791, 419] on button "Confirm" at bounding box center [795, 427] width 160 height 44
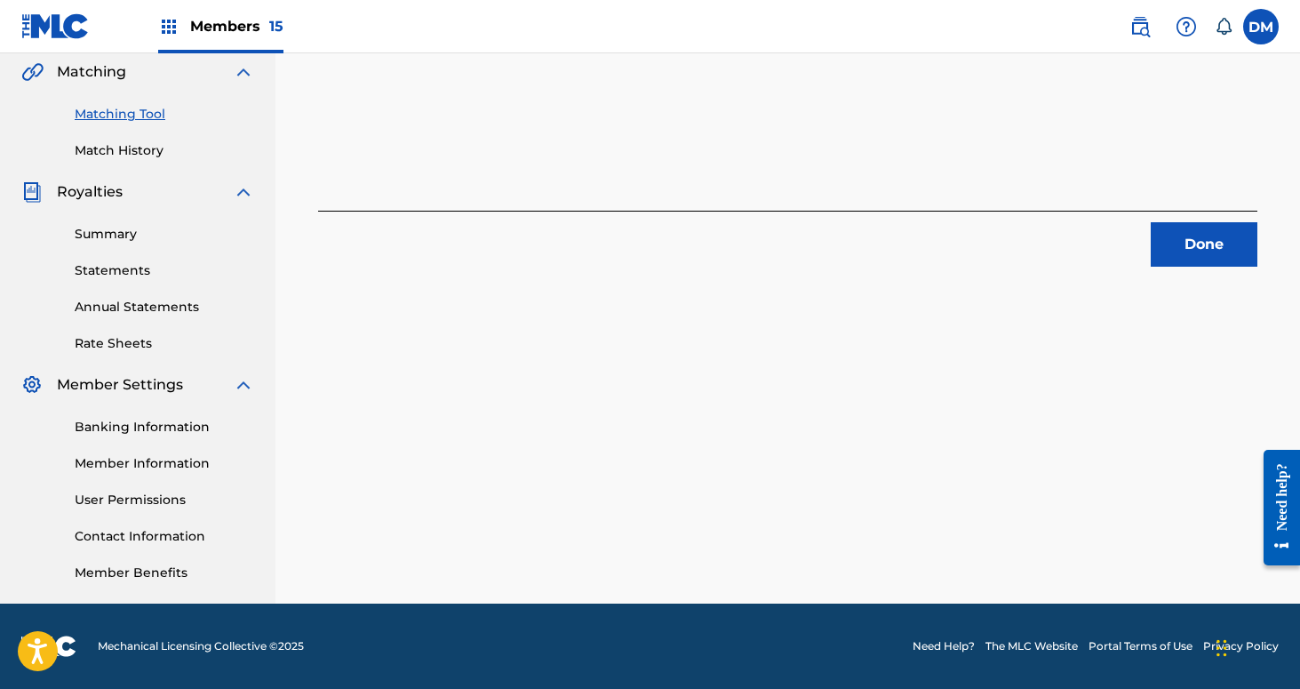
click at [1193, 234] on button "Done" at bounding box center [1204, 244] width 107 height 44
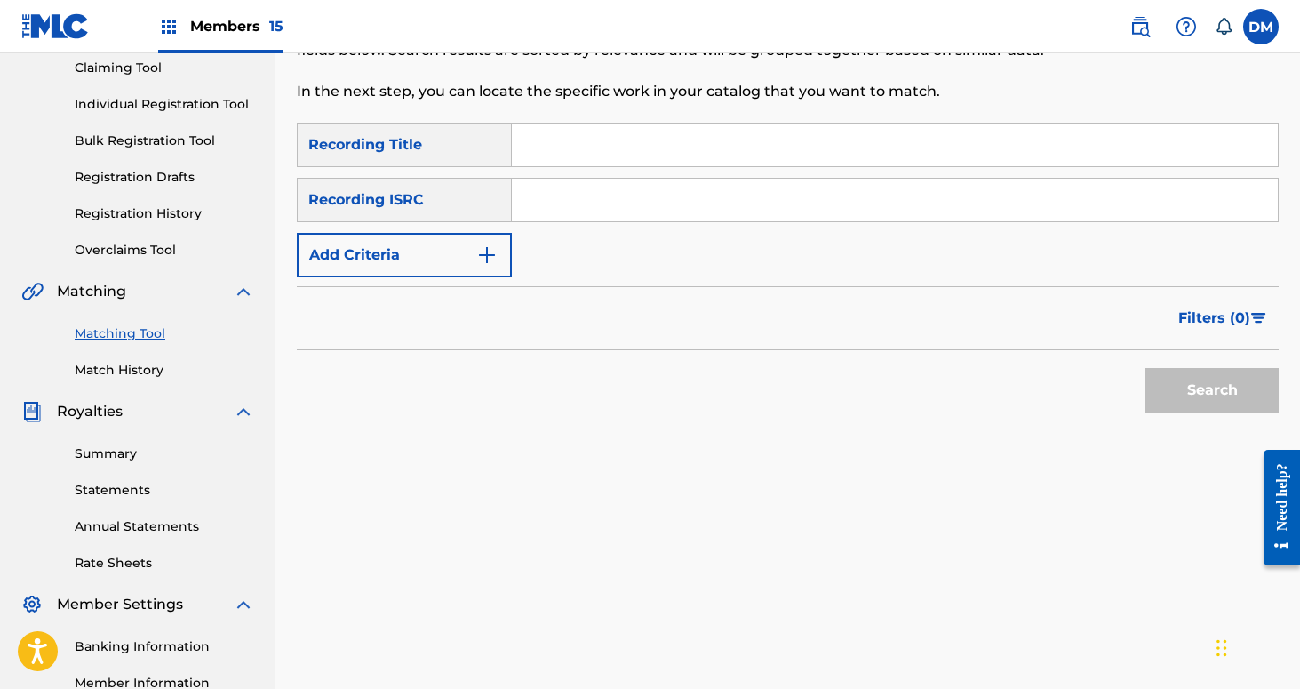
scroll to position [102, 0]
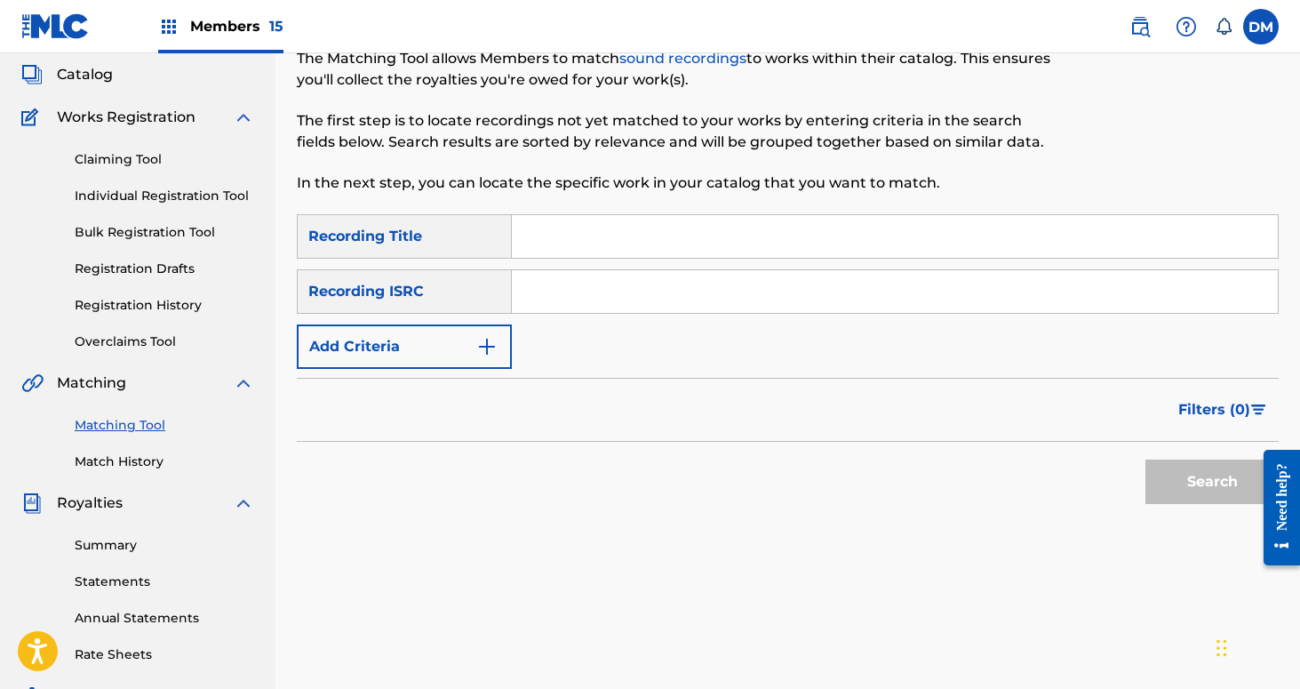
click at [730, 245] on input "Search Form" at bounding box center [895, 236] width 766 height 43
type input "Solstice"
click at [427, 369] on form "SearchWithCriteria4f1e5792-aad5-4d26-890c-e9415201d2e2 Recording Title Solstice…" at bounding box center [788, 363] width 982 height 299
click at [415, 349] on button "Add Criteria" at bounding box center [404, 346] width 215 height 44
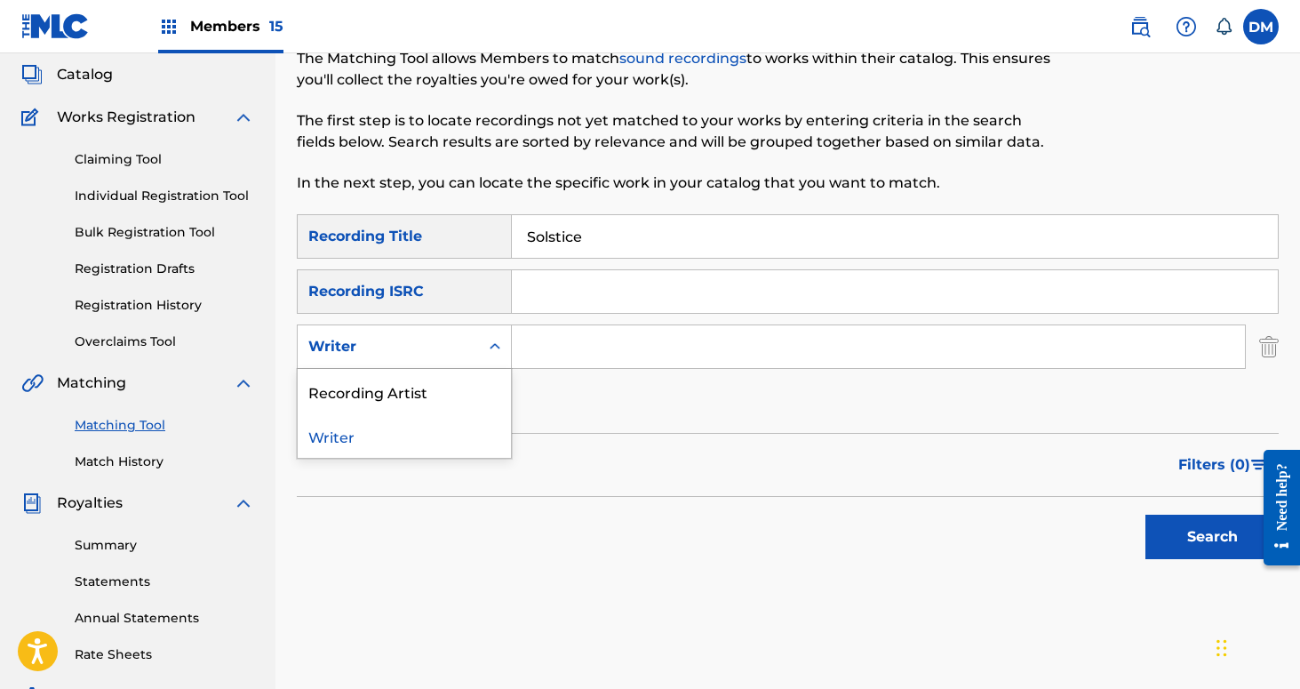
click at [415, 349] on div "Writer" at bounding box center [388, 346] width 160 height 21
click at [415, 391] on div "Recording Artist" at bounding box center [404, 391] width 213 height 44
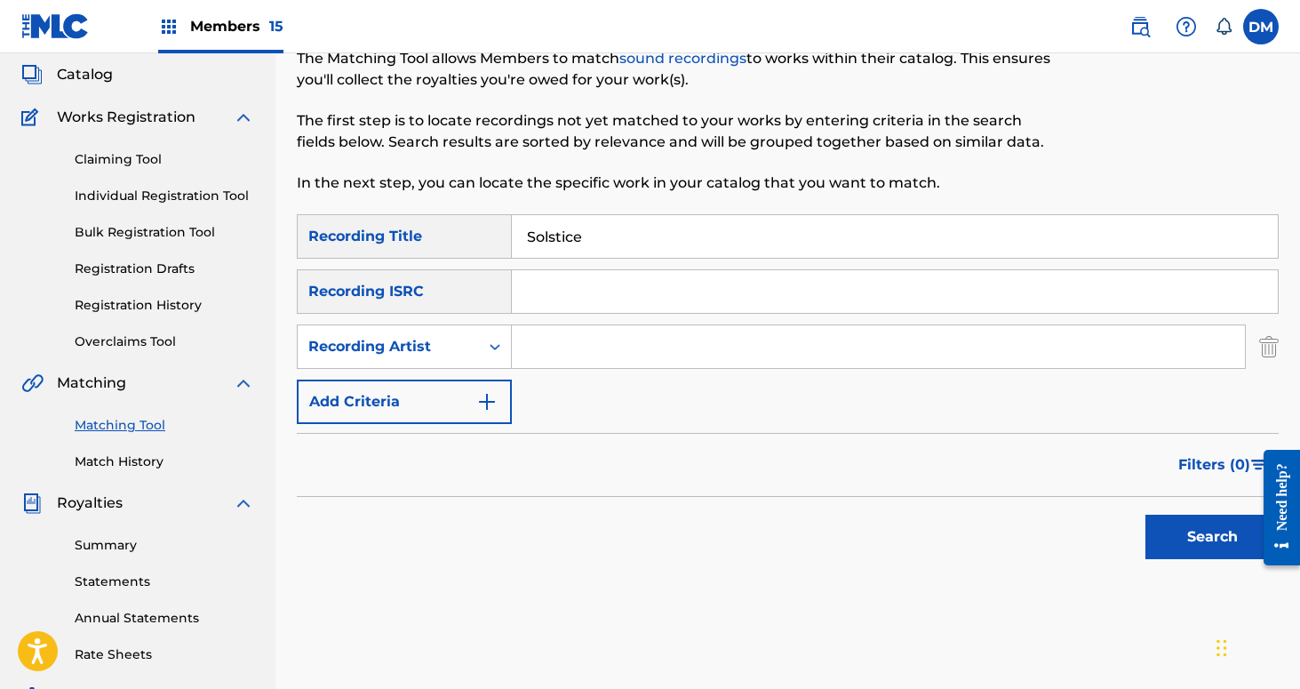
click at [558, 351] on input "Search Form" at bounding box center [878, 346] width 733 height 43
type input "If These Trees Could Talk"
click at [1182, 521] on button "Search" at bounding box center [1212, 537] width 133 height 44
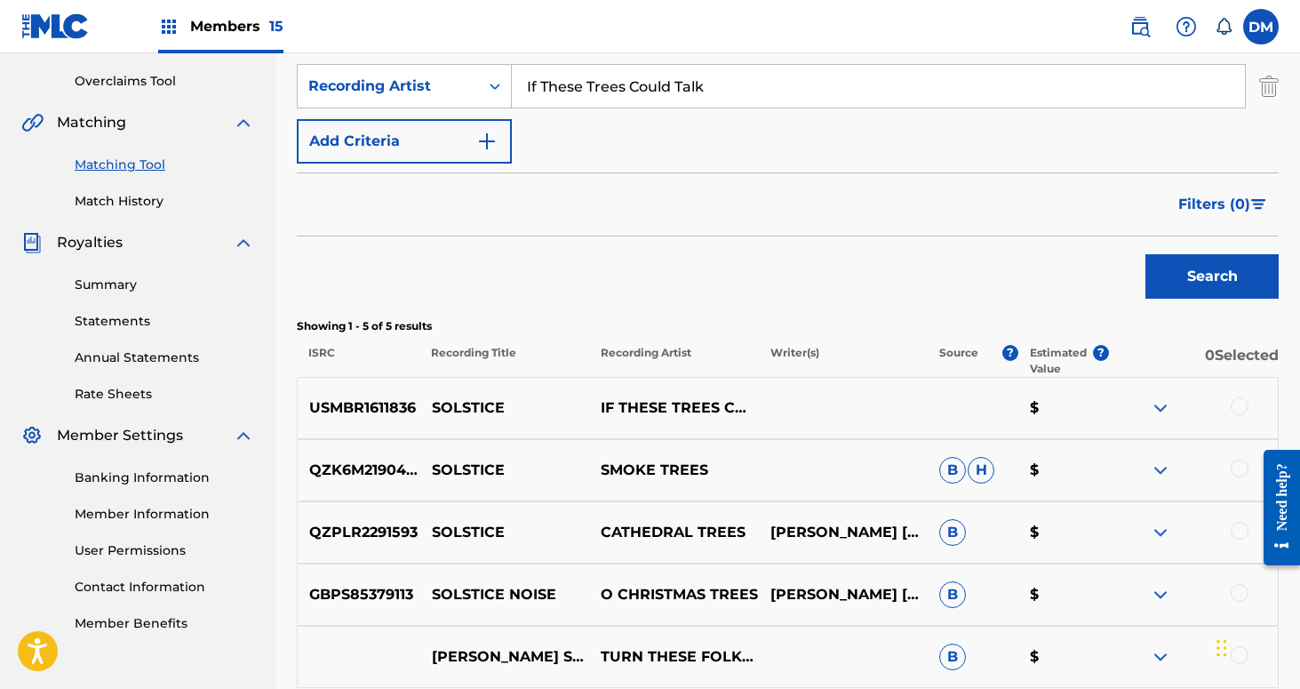
scroll to position [401, 0]
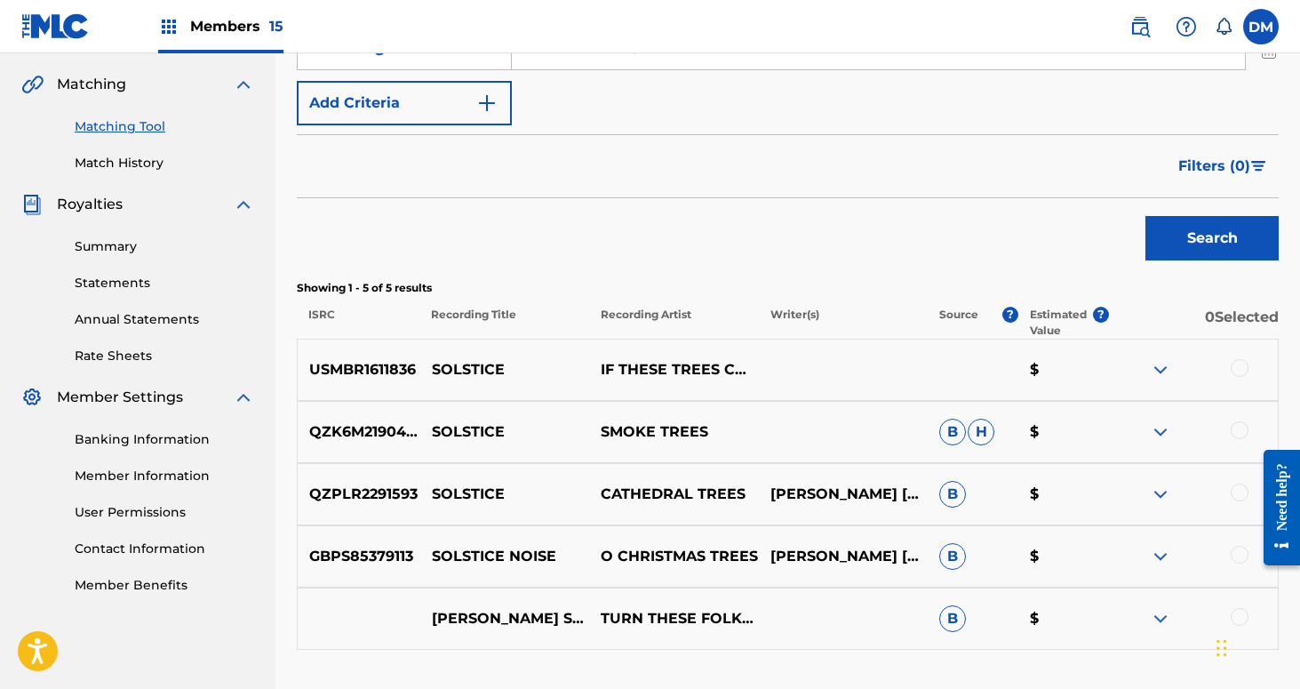
click at [1238, 364] on div at bounding box center [1240, 368] width 18 height 18
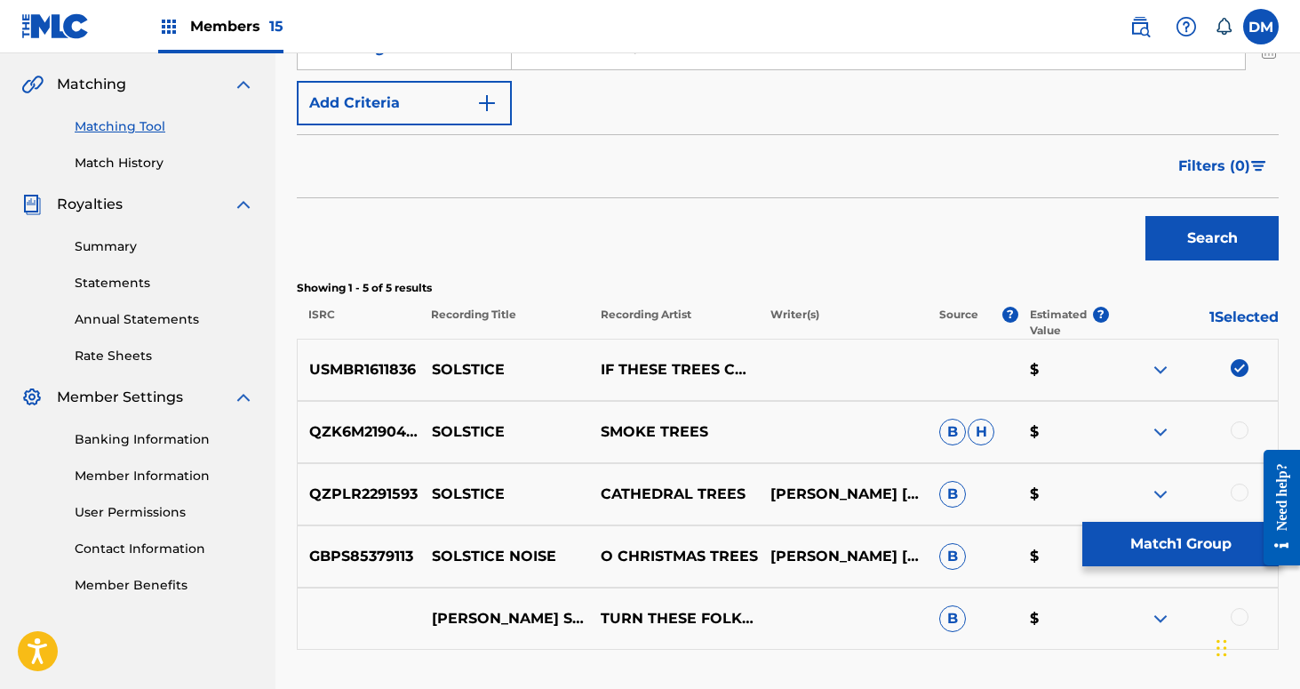
click at [1157, 545] on button "Match 1 Group" at bounding box center [1180, 544] width 196 height 44
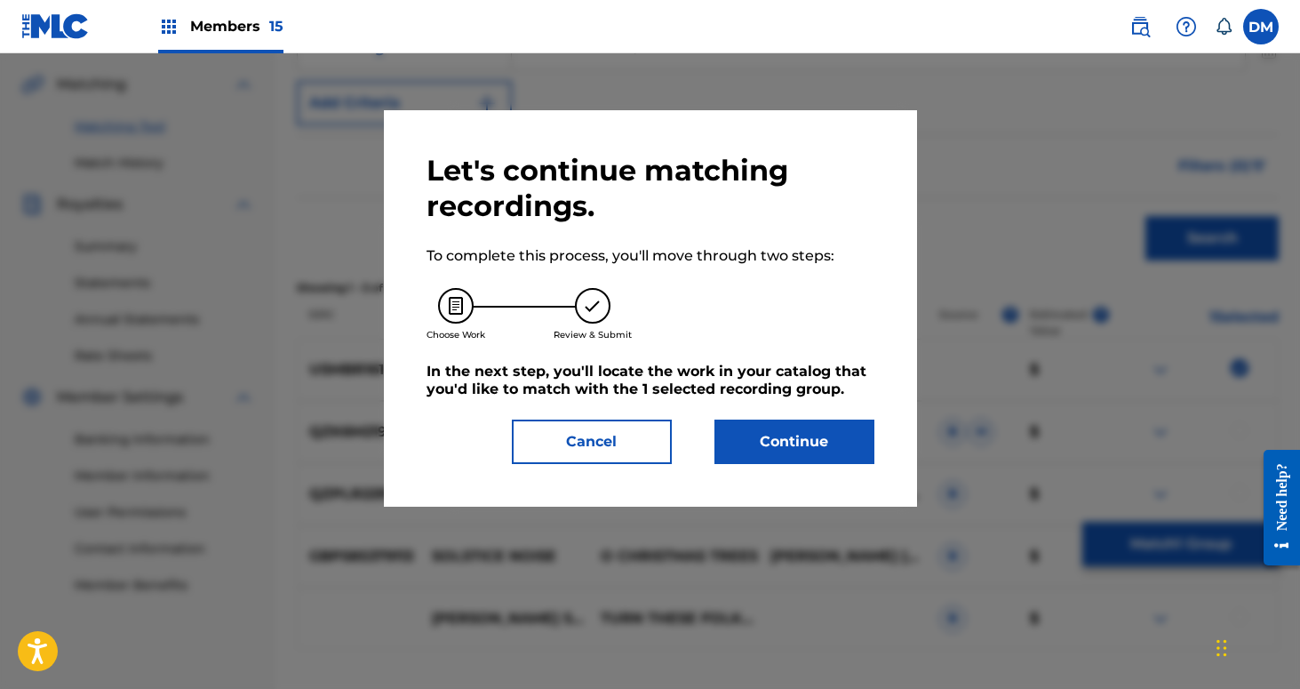
click at [834, 454] on button "Continue" at bounding box center [795, 441] width 160 height 44
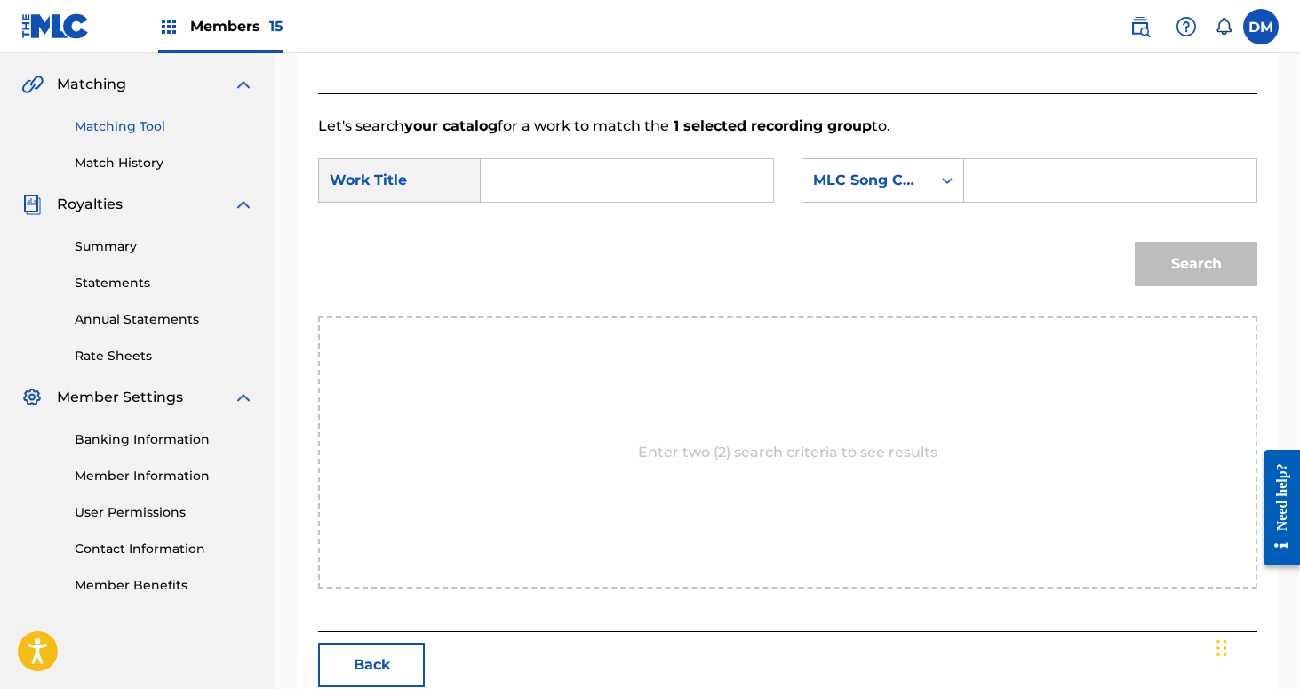
click at [585, 189] on input "Search Form" at bounding box center [627, 180] width 262 height 43
click at [512, 214] on strong "sols" at bounding box center [525, 220] width 29 height 17
type input "solstice"
click at [913, 186] on div "MLC Song Code" at bounding box center [867, 180] width 108 height 21
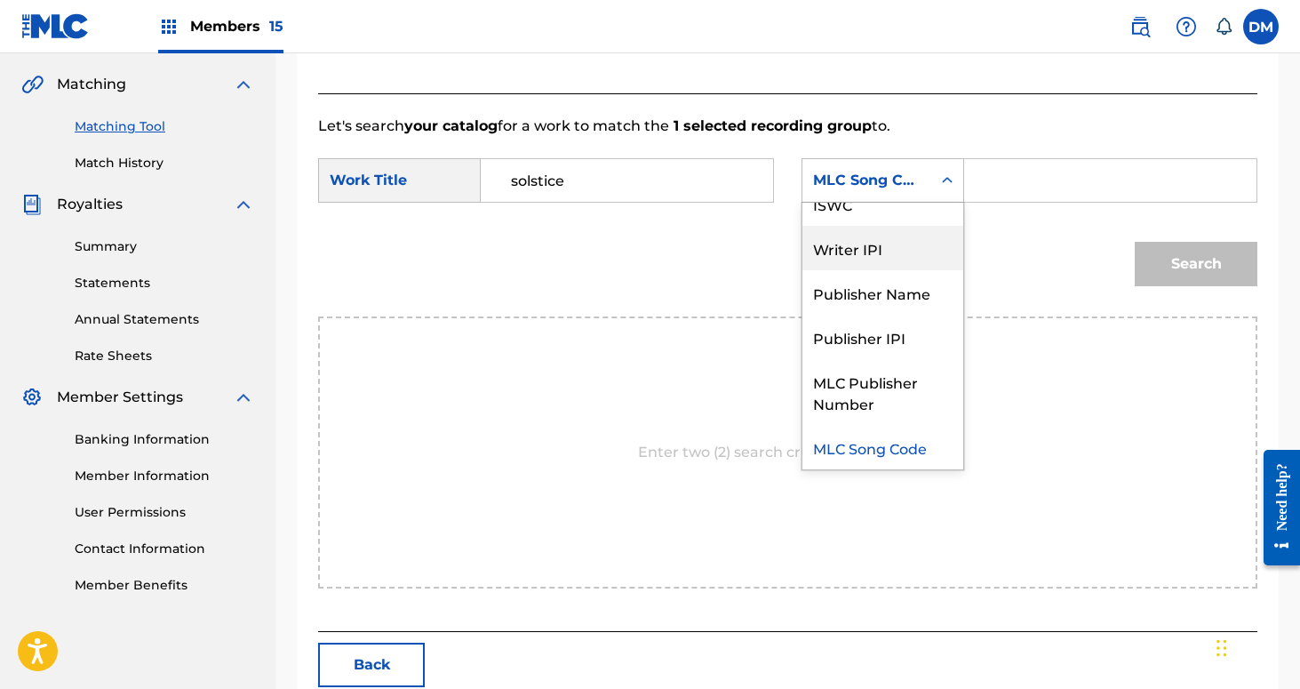
scroll to position [0, 0]
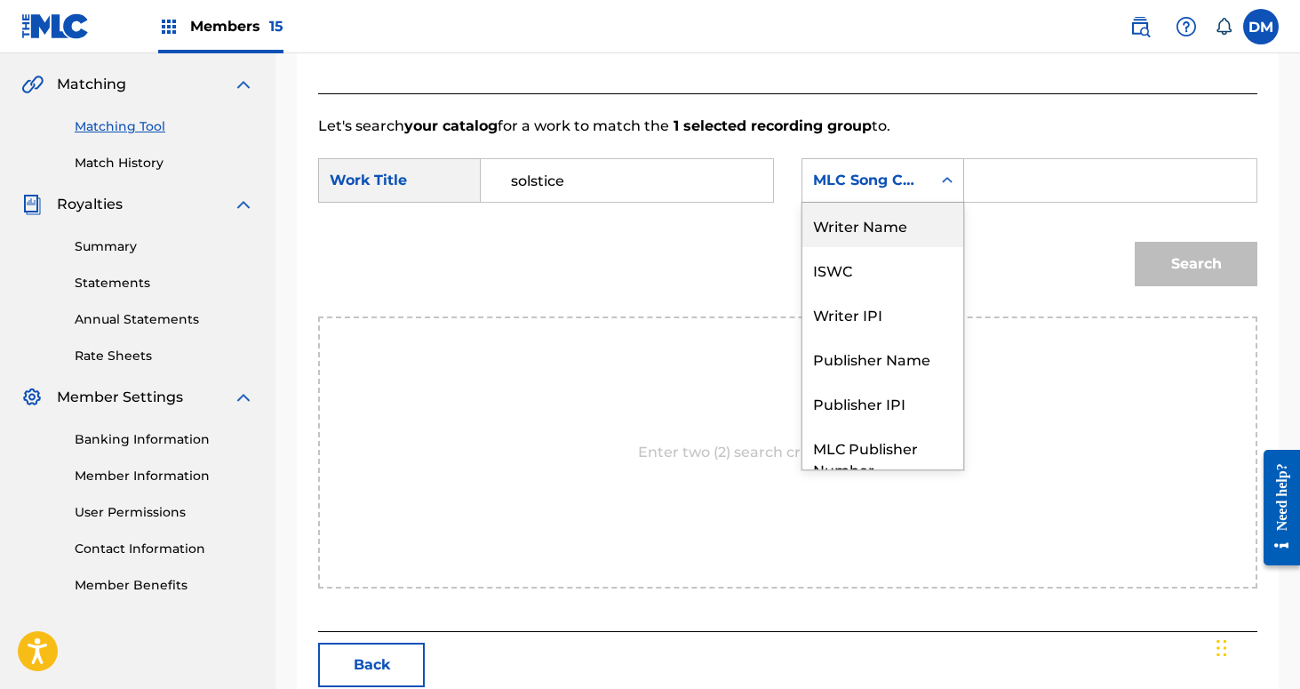
click at [892, 231] on div "Writer Name" at bounding box center [882, 225] width 161 height 44
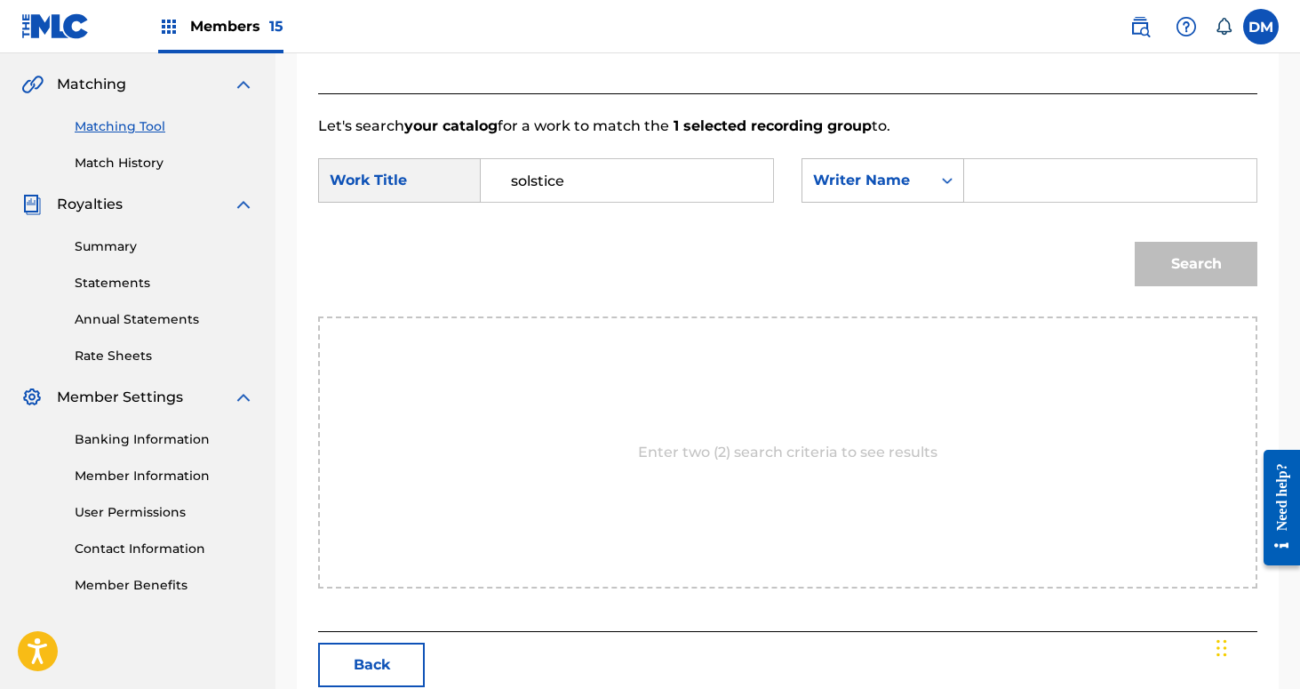
click at [989, 183] on input "Search Form" at bounding box center [1110, 180] width 262 height 43
type input "[PERSON_NAME]"
click at [1135, 242] on button "Search" at bounding box center [1196, 264] width 123 height 44
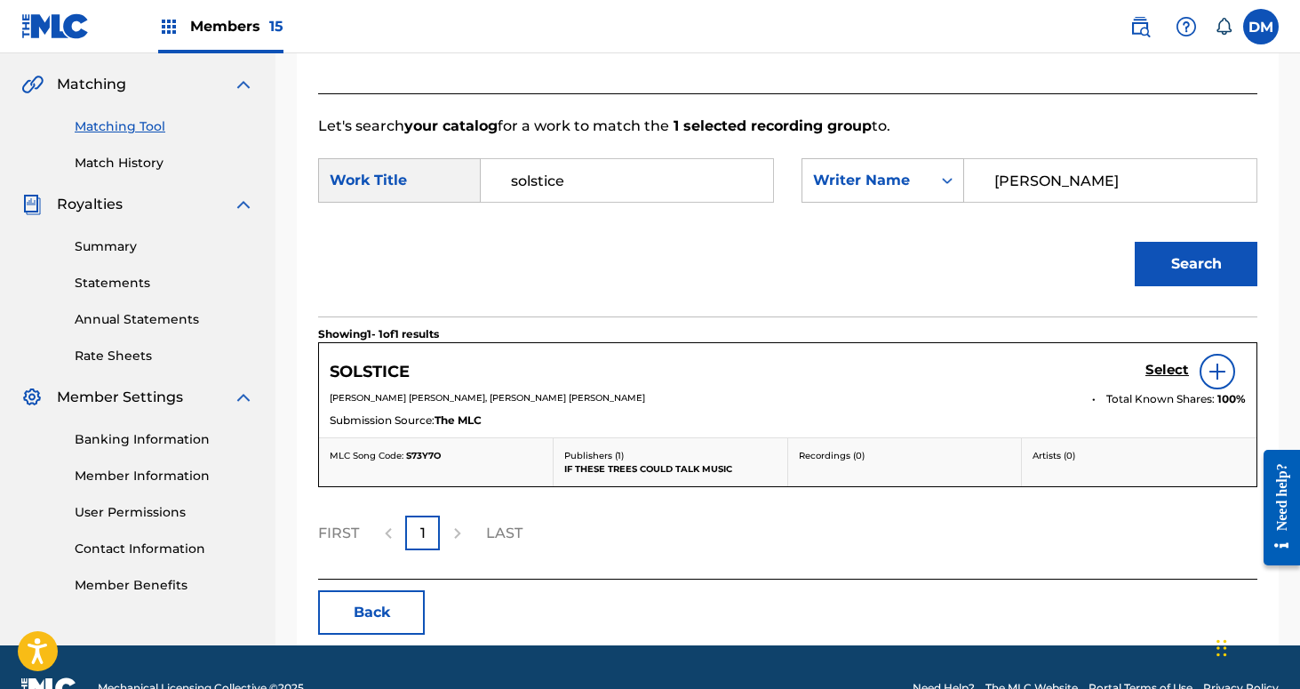
click at [1161, 370] on h5 "Select" at bounding box center [1168, 370] width 44 height 17
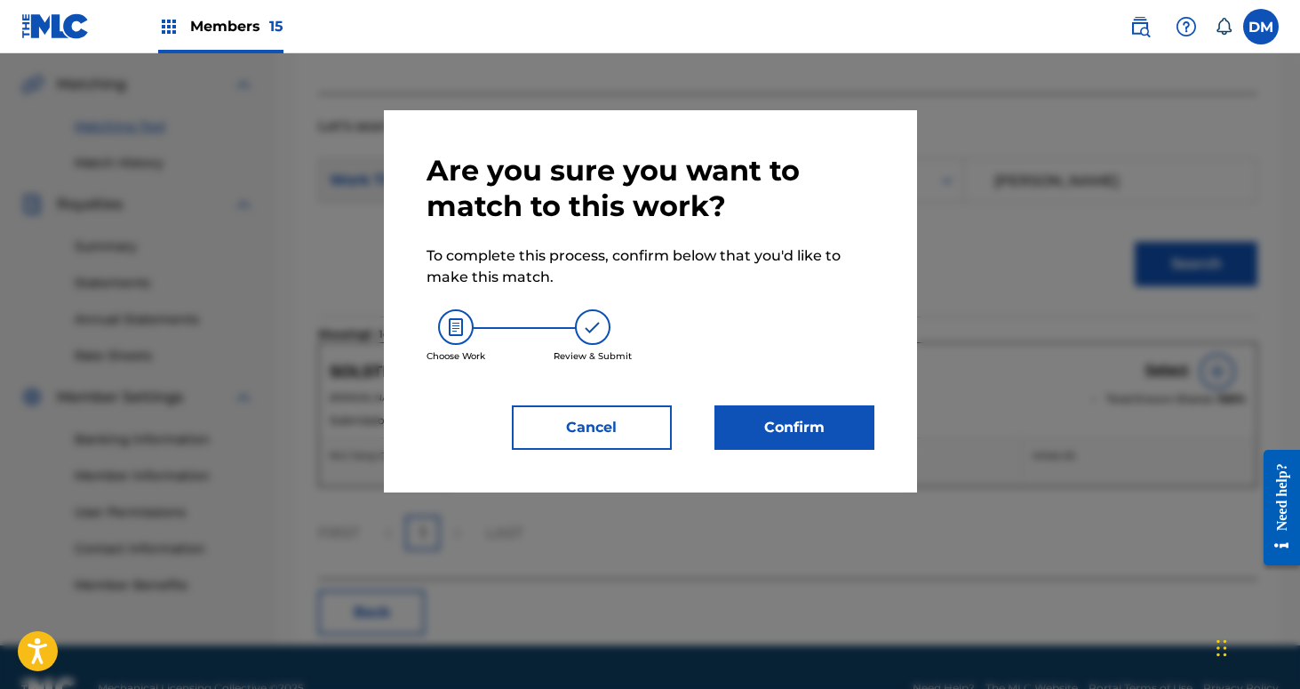
click at [802, 429] on button "Confirm" at bounding box center [795, 427] width 160 height 44
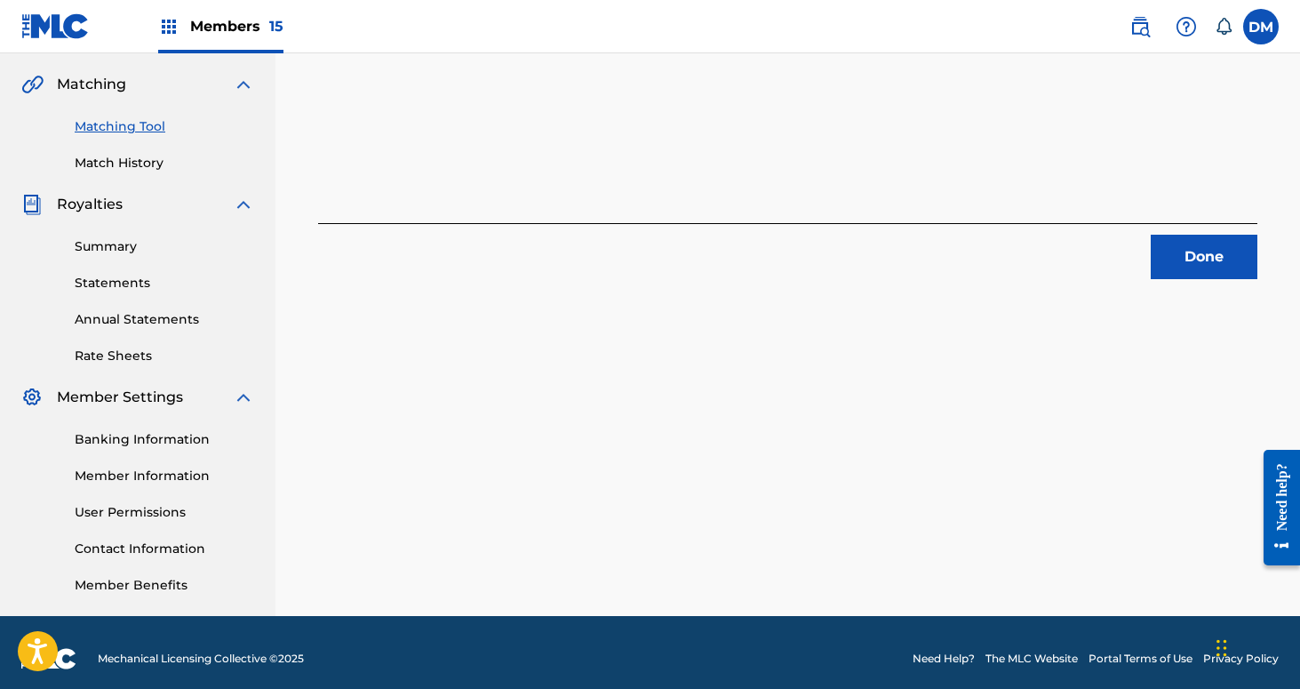
click at [1210, 266] on button "Done" at bounding box center [1204, 257] width 107 height 44
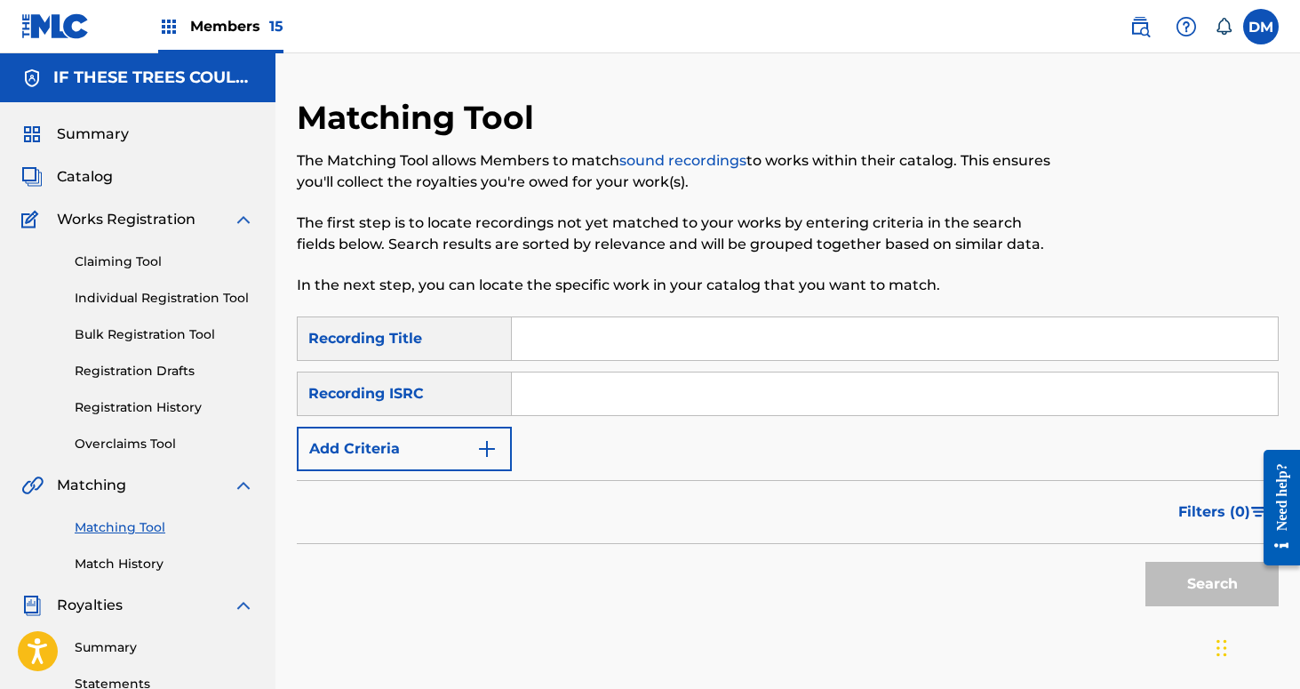
click at [529, 335] on input "Search Form" at bounding box center [895, 338] width 766 height 43
type input "Swallowing Teeth"
click at [478, 441] on img "Search Form" at bounding box center [486, 448] width 21 height 21
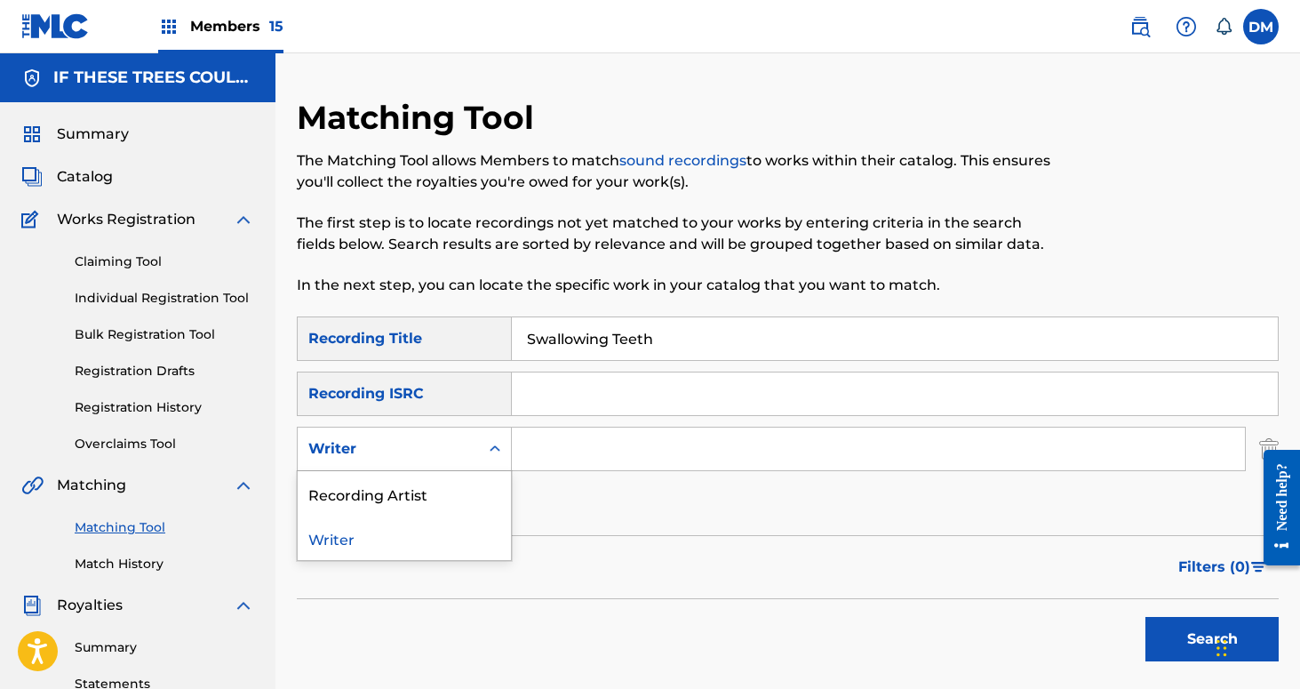
click at [478, 441] on div "Writer" at bounding box center [388, 449] width 181 height 34
click at [477, 476] on div "Recording Artist" at bounding box center [404, 493] width 213 height 44
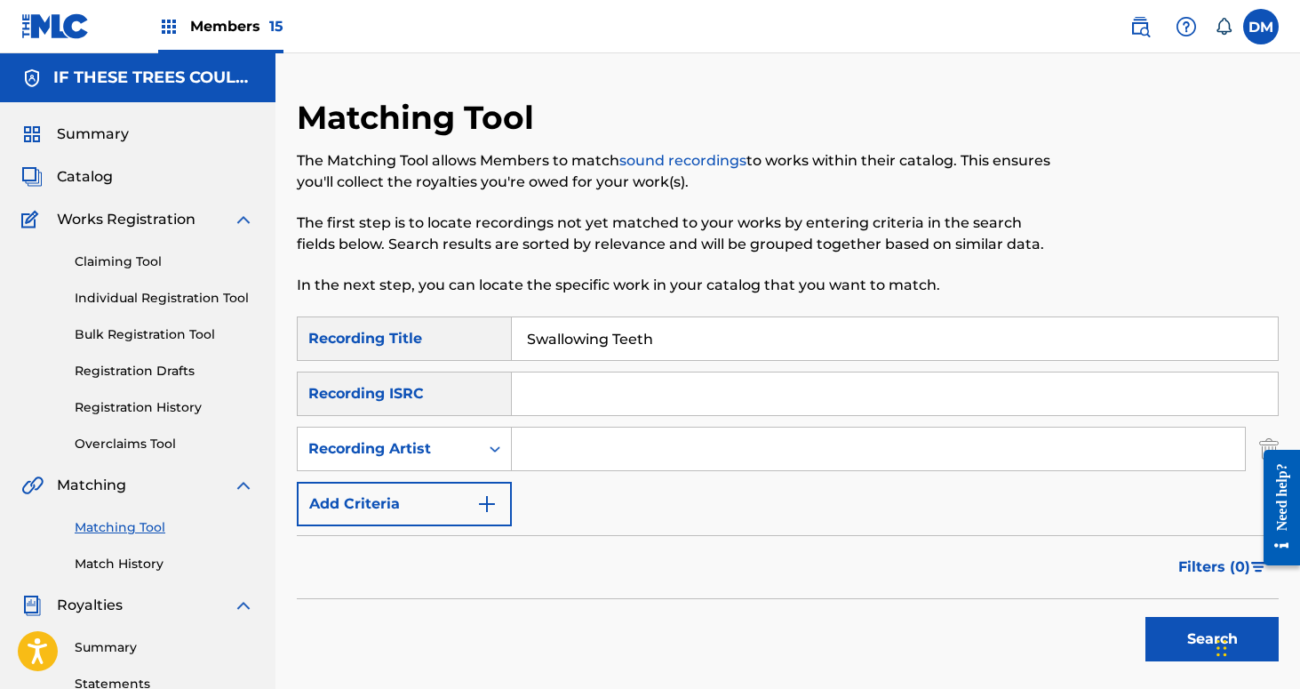
click at [581, 443] on input "Search Form" at bounding box center [878, 448] width 733 height 43
type input "If These Trees Could Talk"
click at [1165, 642] on button "Search" at bounding box center [1212, 639] width 133 height 44
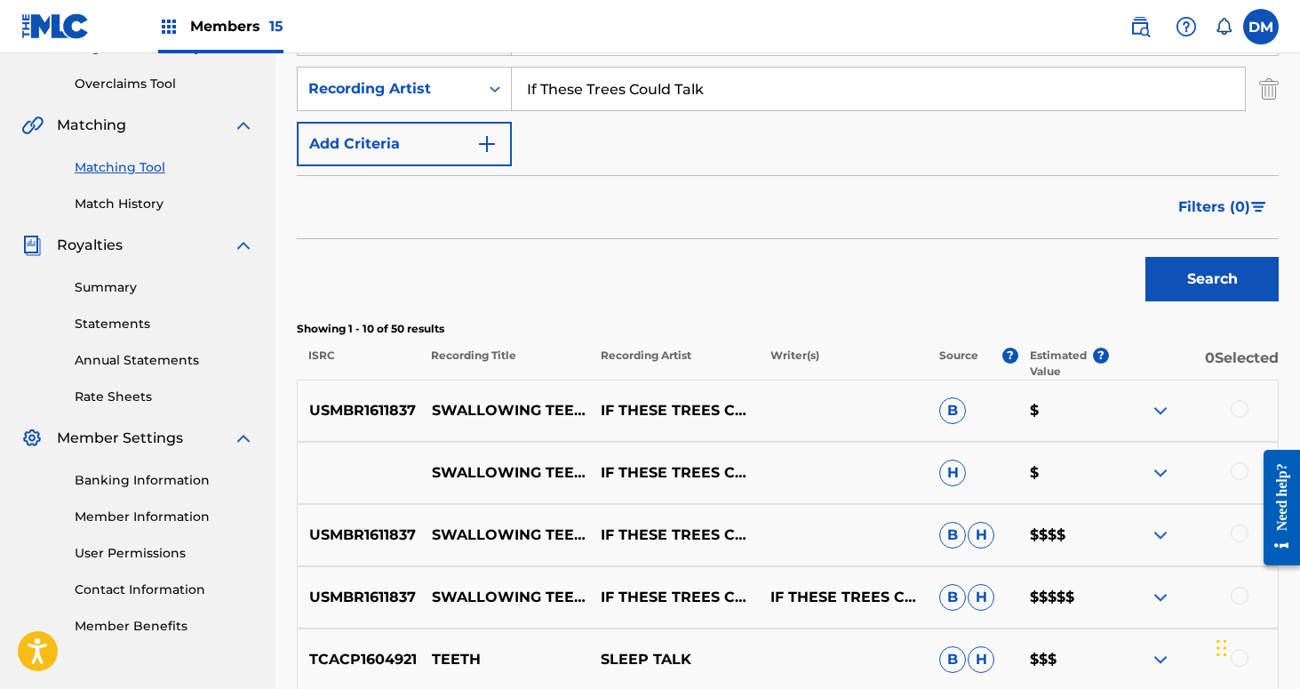
scroll to position [397, 0]
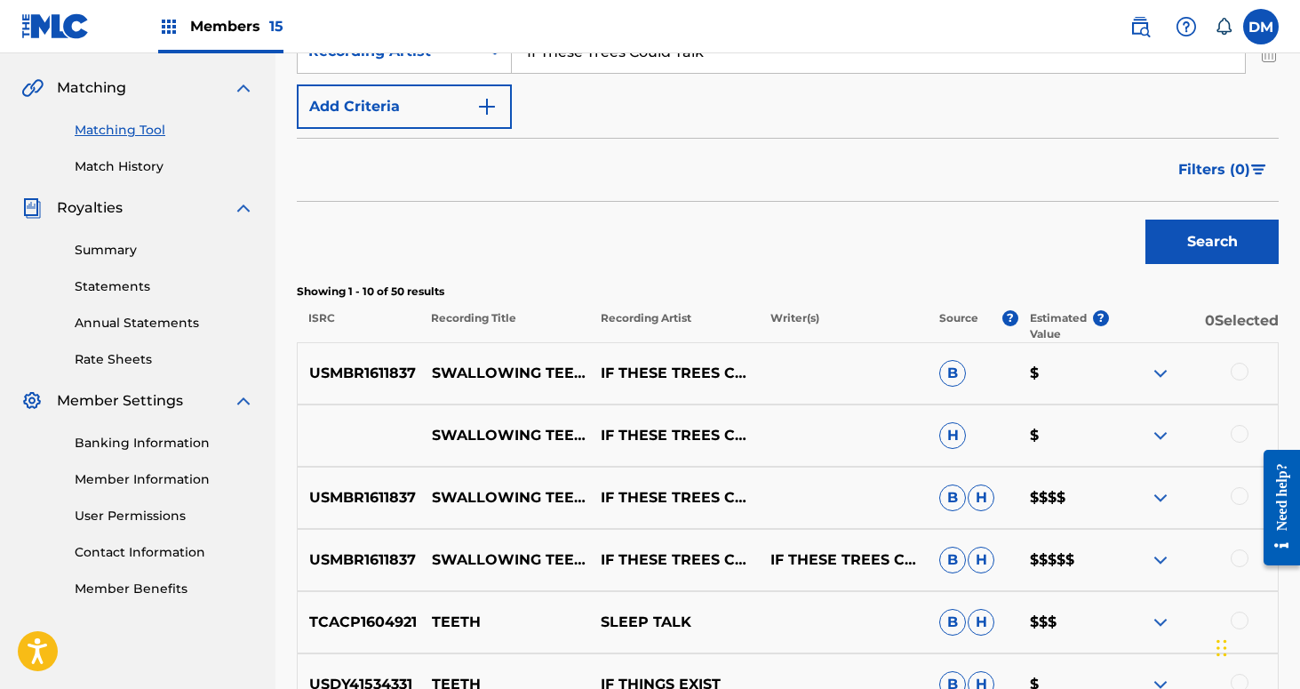
click at [1234, 371] on div at bounding box center [1240, 372] width 18 height 18
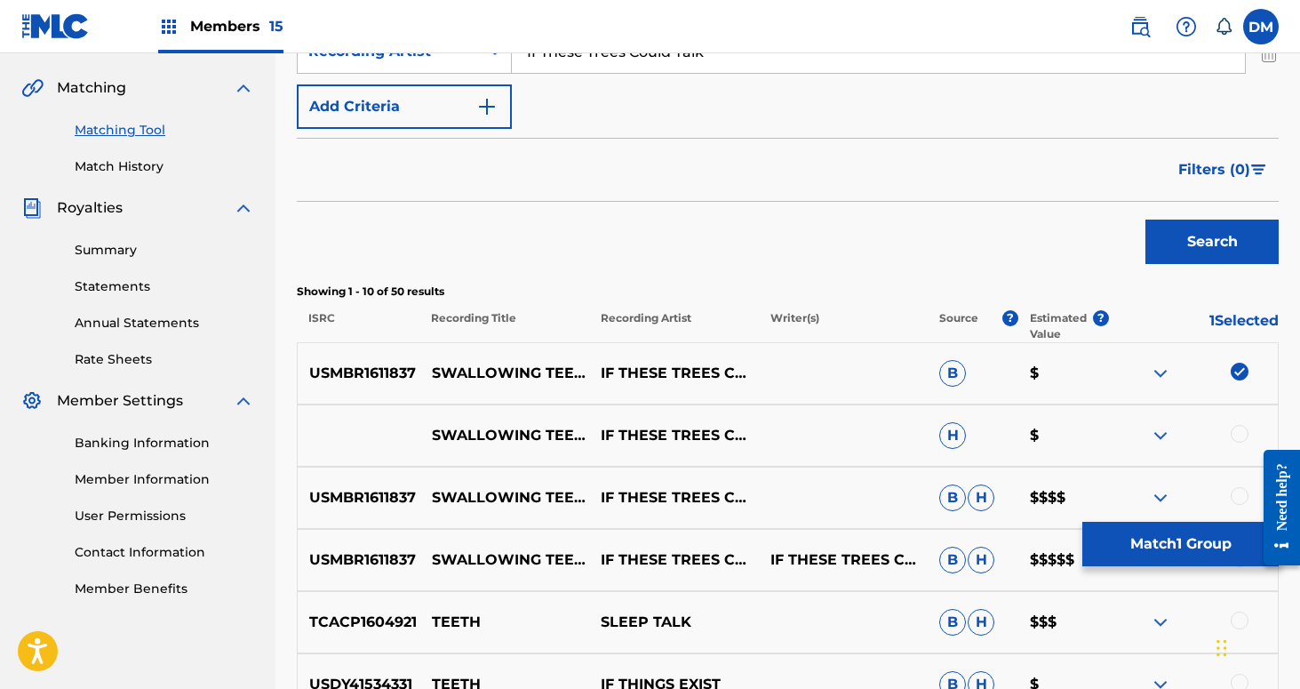
click at [1242, 424] on div "SWALLOWING TEETH IF THESE TREES COULD TALK H $" at bounding box center [788, 435] width 982 height 62
click at [1239, 427] on div at bounding box center [1240, 434] width 18 height 18
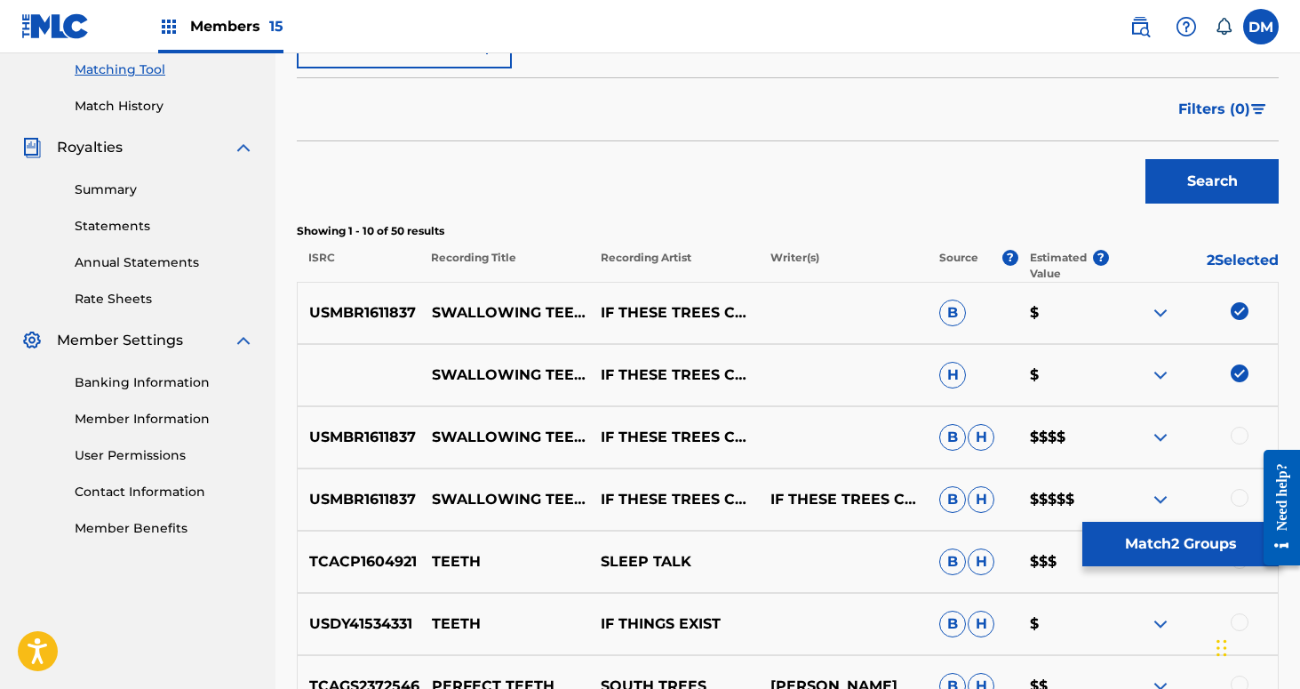
scroll to position [490, 0]
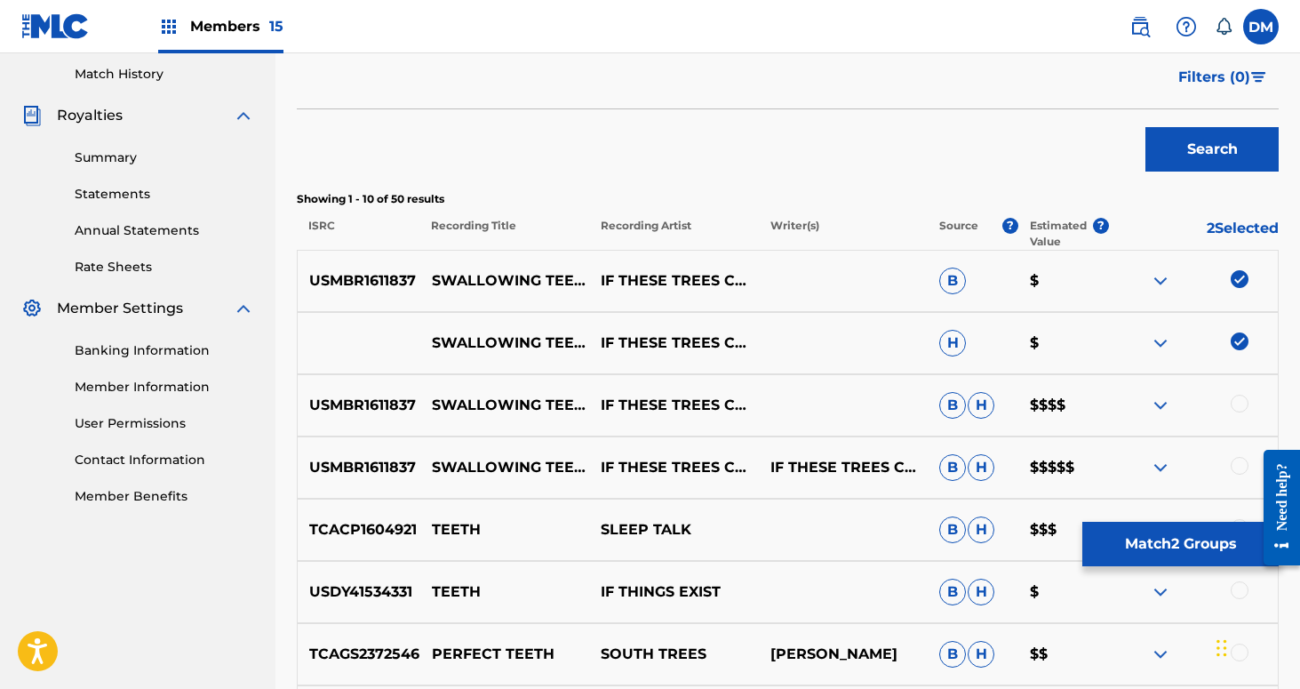
click at [1234, 408] on div at bounding box center [1240, 404] width 18 height 18
click at [1238, 468] on div at bounding box center [1240, 466] width 18 height 18
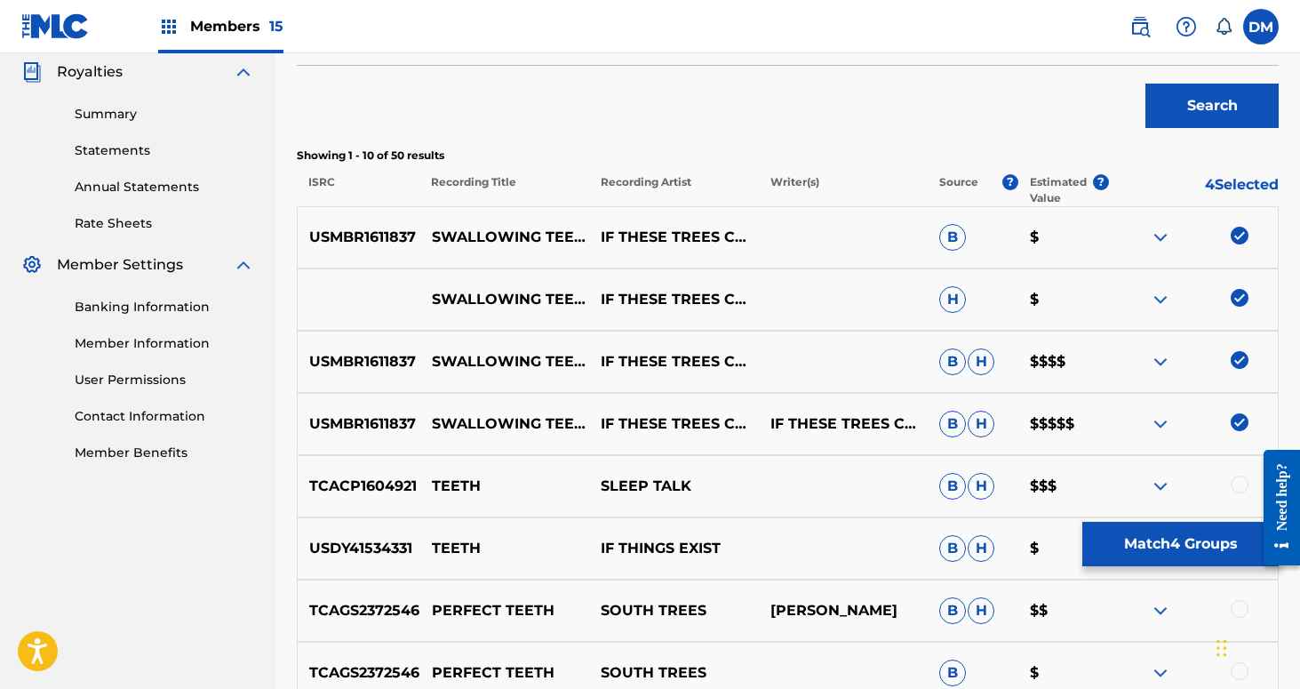
scroll to position [534, 0]
click at [1178, 542] on button "Match 4 Groups" at bounding box center [1180, 544] width 196 height 44
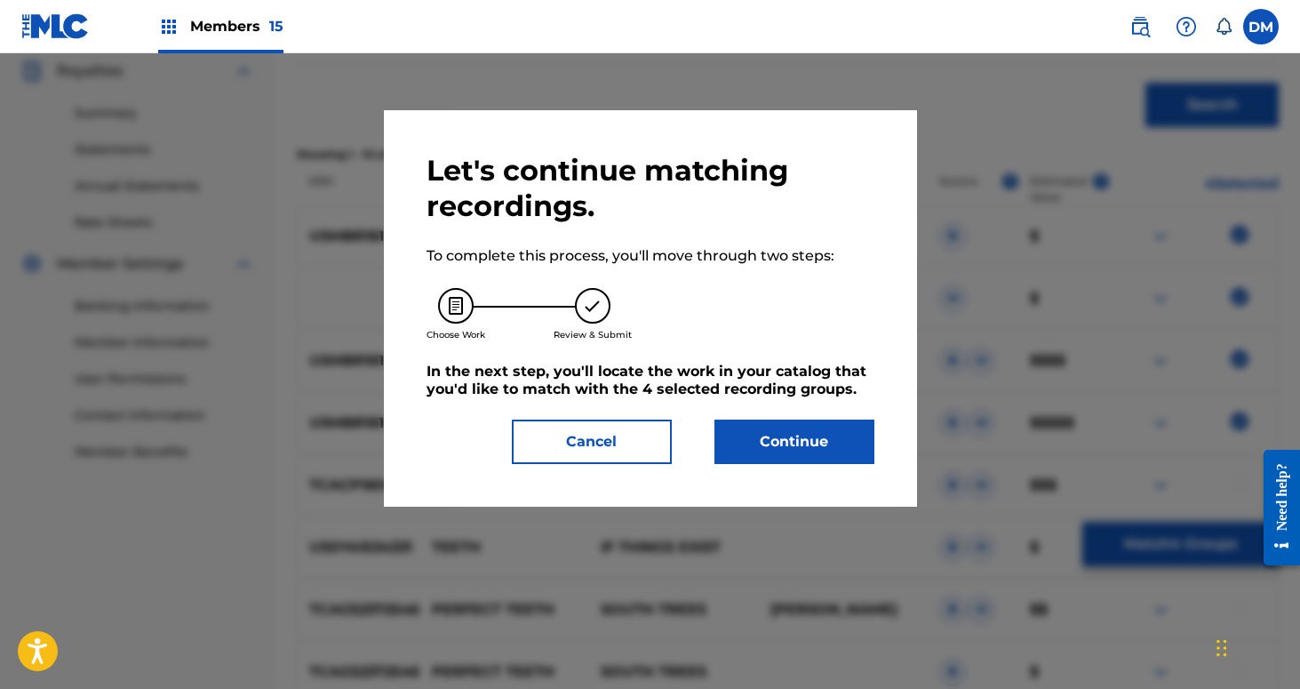
click at [853, 438] on button "Continue" at bounding box center [795, 441] width 160 height 44
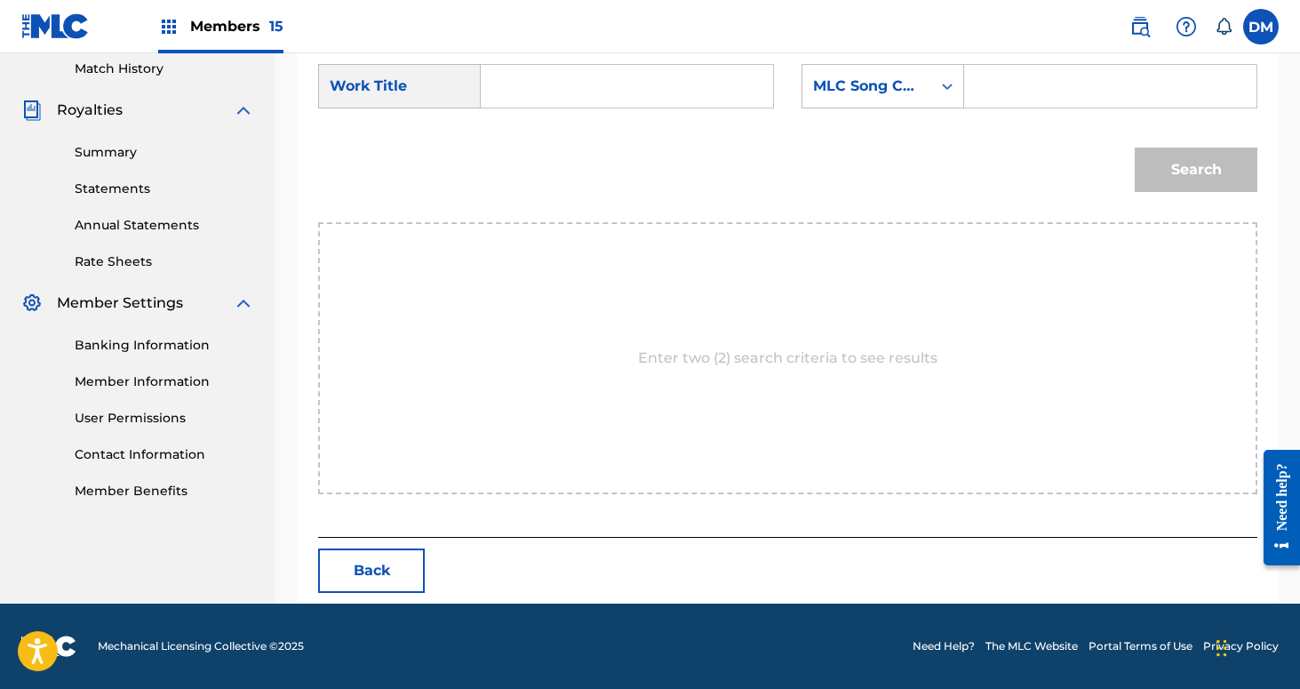
click at [519, 92] on input "Search Form" at bounding box center [627, 86] width 262 height 43
click at [596, 134] on span "teeth" at bounding box center [616, 125] width 40 height 17
type input "swallowing teeth"
click at [919, 96] on div "MLC Song Code" at bounding box center [867, 86] width 108 height 21
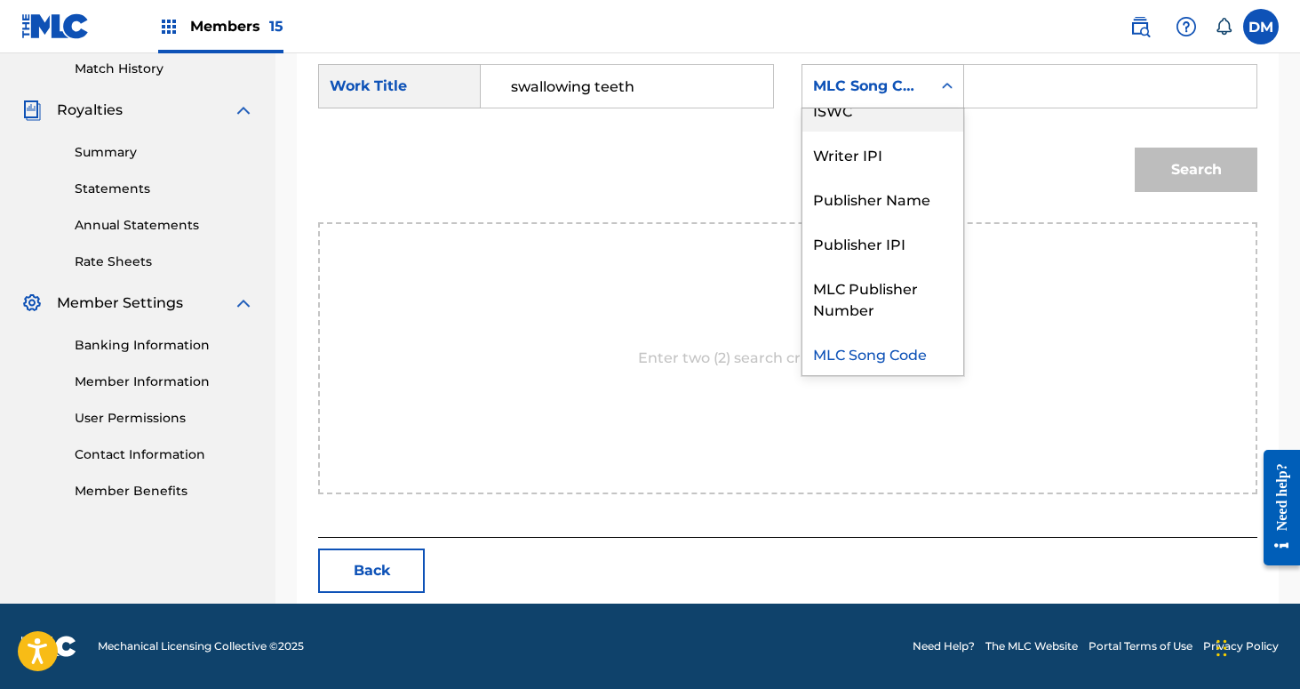
scroll to position [0, 0]
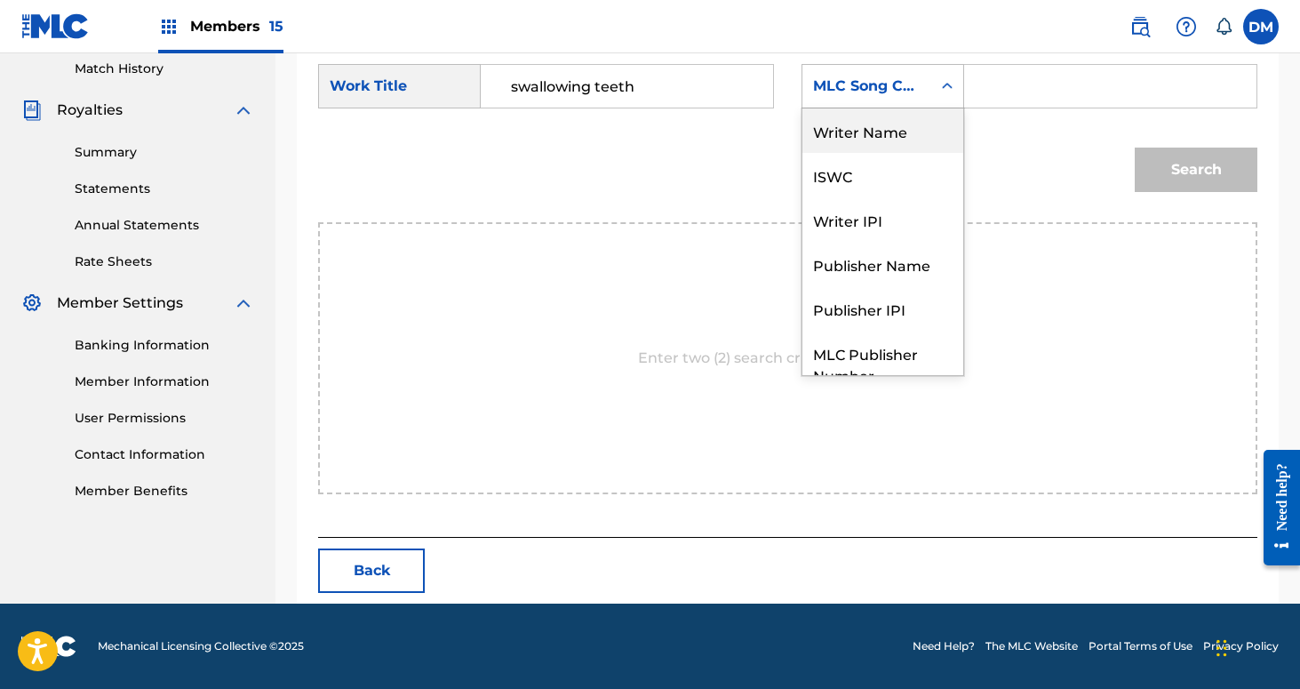
click at [913, 135] on div "Writer Name" at bounding box center [882, 130] width 161 height 44
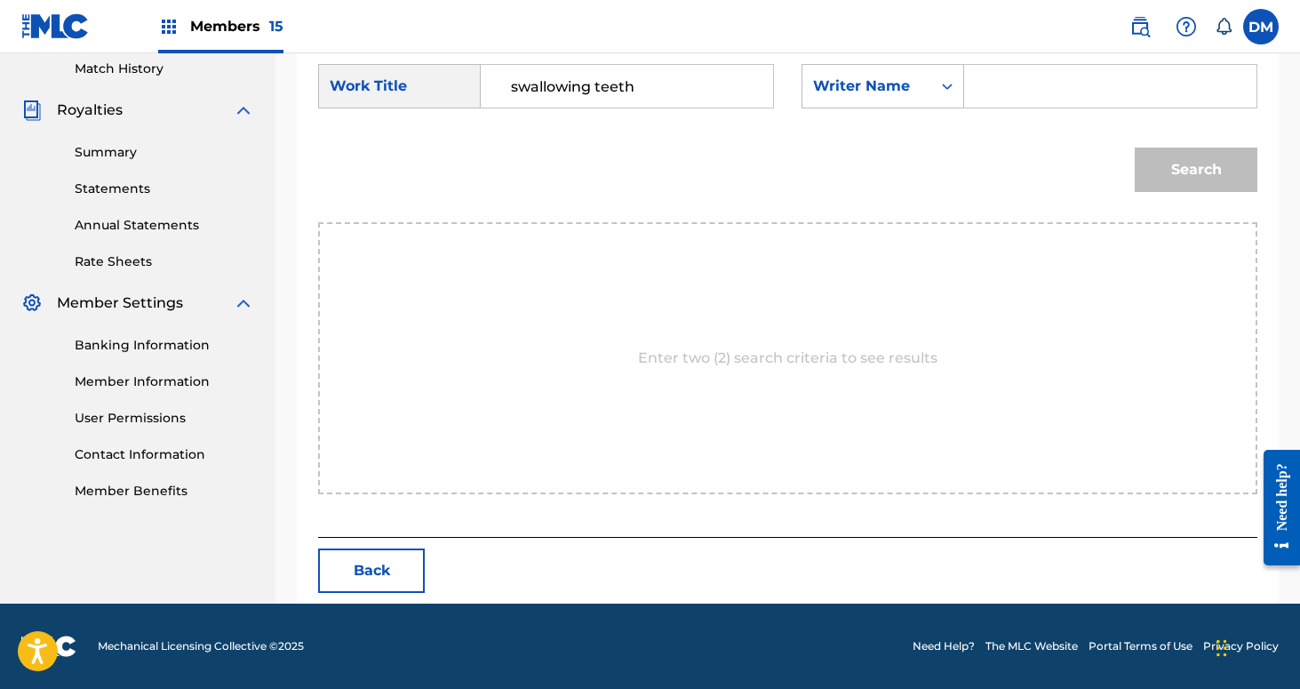
click at [983, 101] on input "Search Form" at bounding box center [1110, 86] width 262 height 43
type input "[PERSON_NAME]"
click at [1135, 148] on button "Search" at bounding box center [1196, 170] width 123 height 44
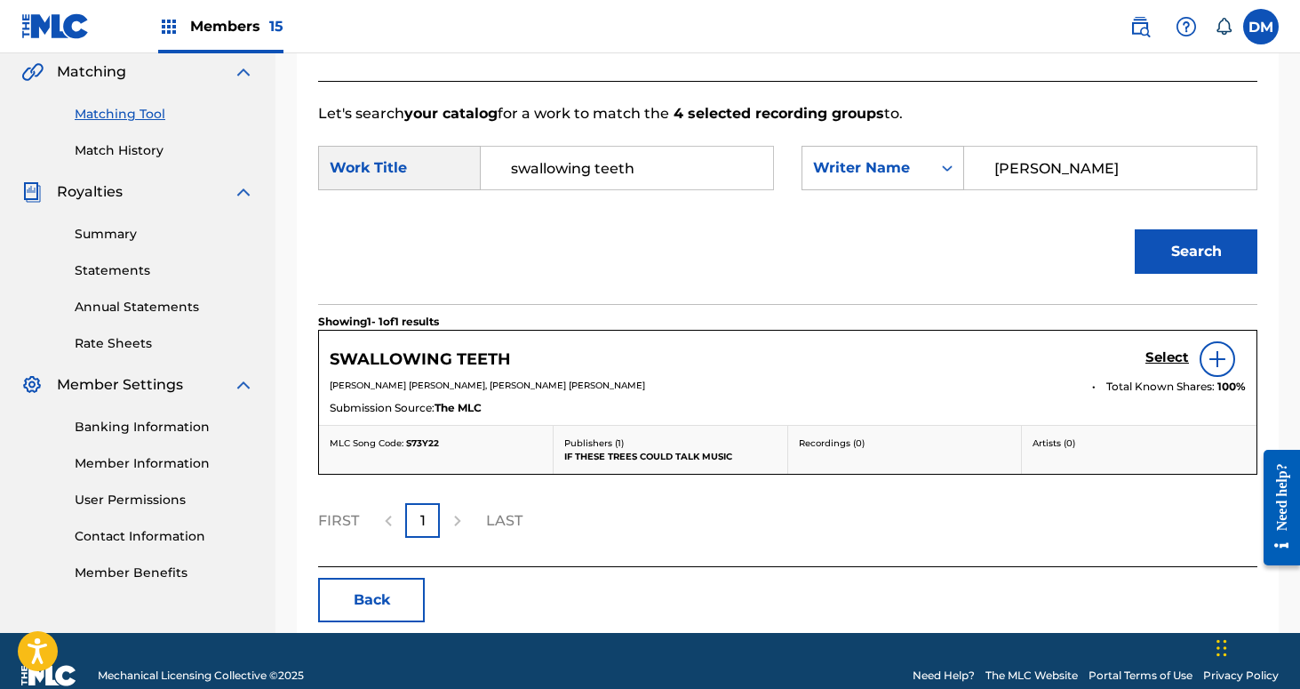
scroll to position [443, 0]
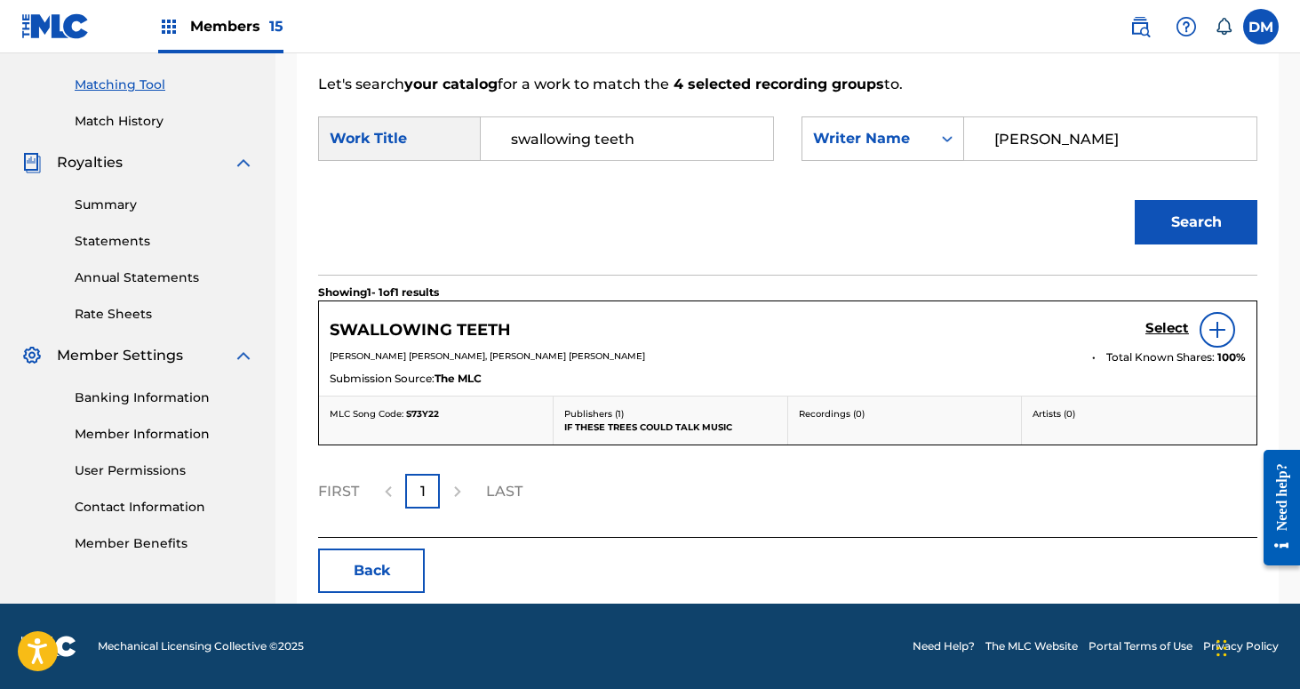
click at [1172, 329] on h5 "Select" at bounding box center [1168, 328] width 44 height 17
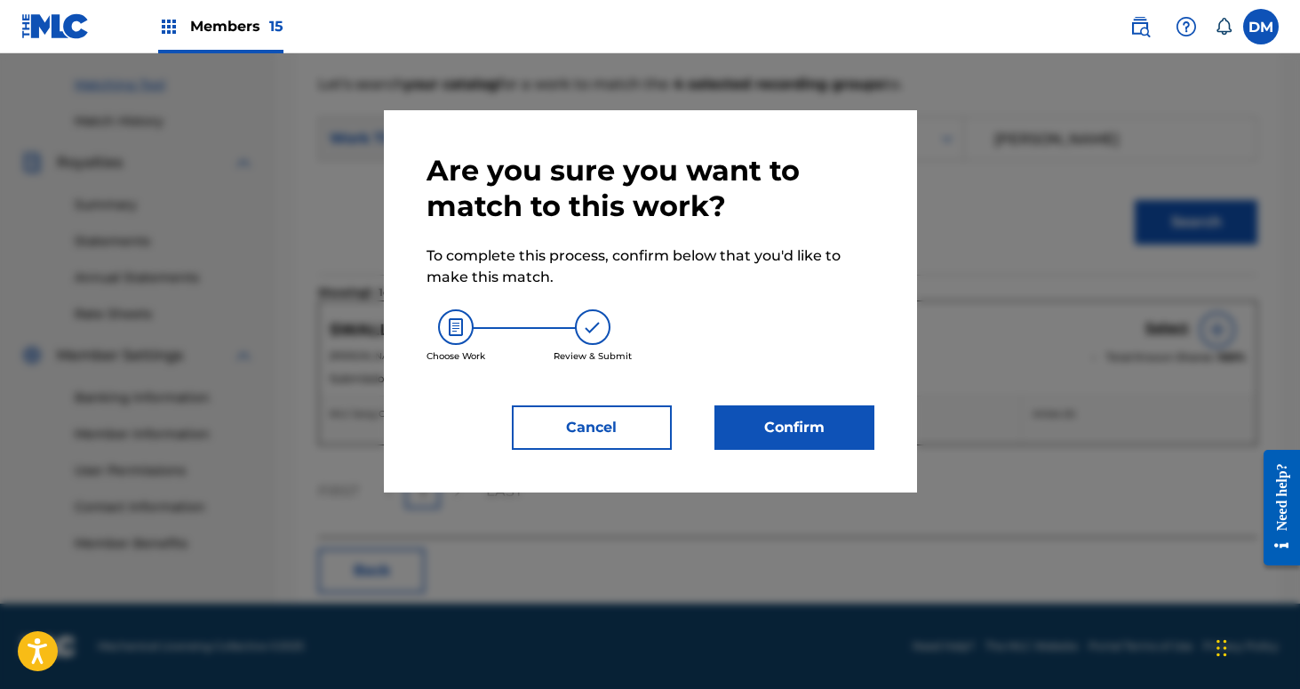
click at [822, 412] on button "Confirm" at bounding box center [795, 427] width 160 height 44
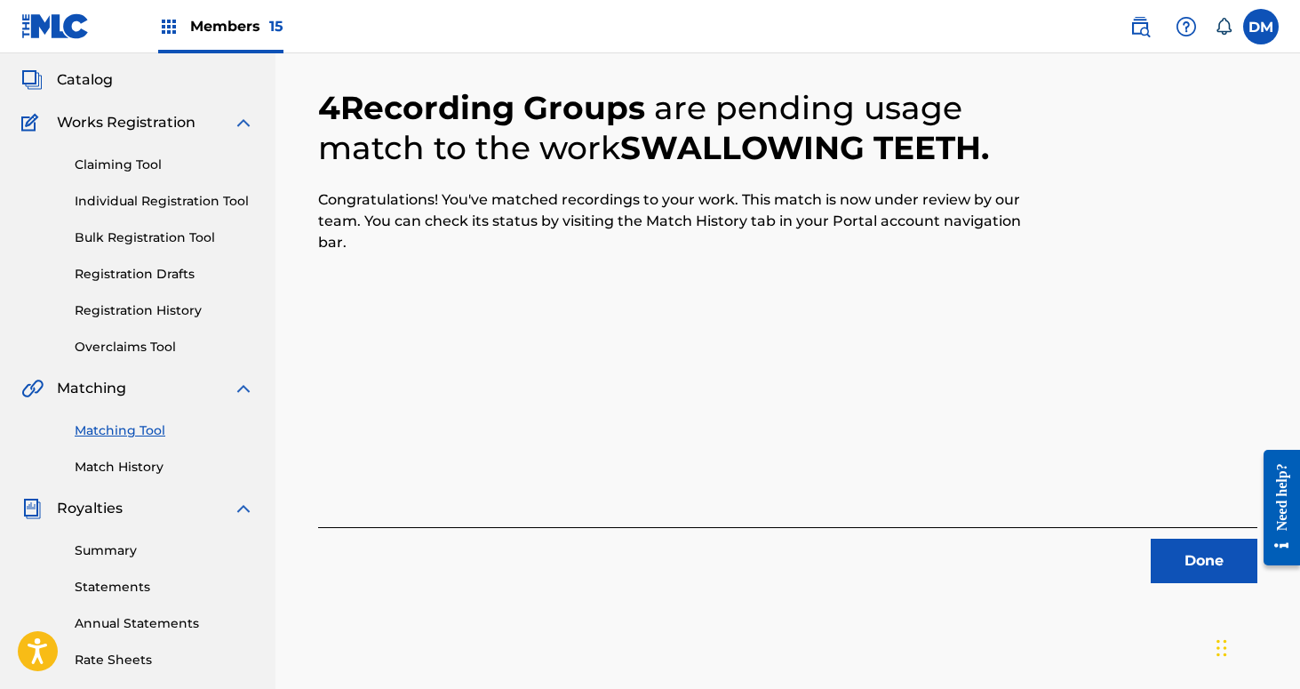
scroll to position [52, 0]
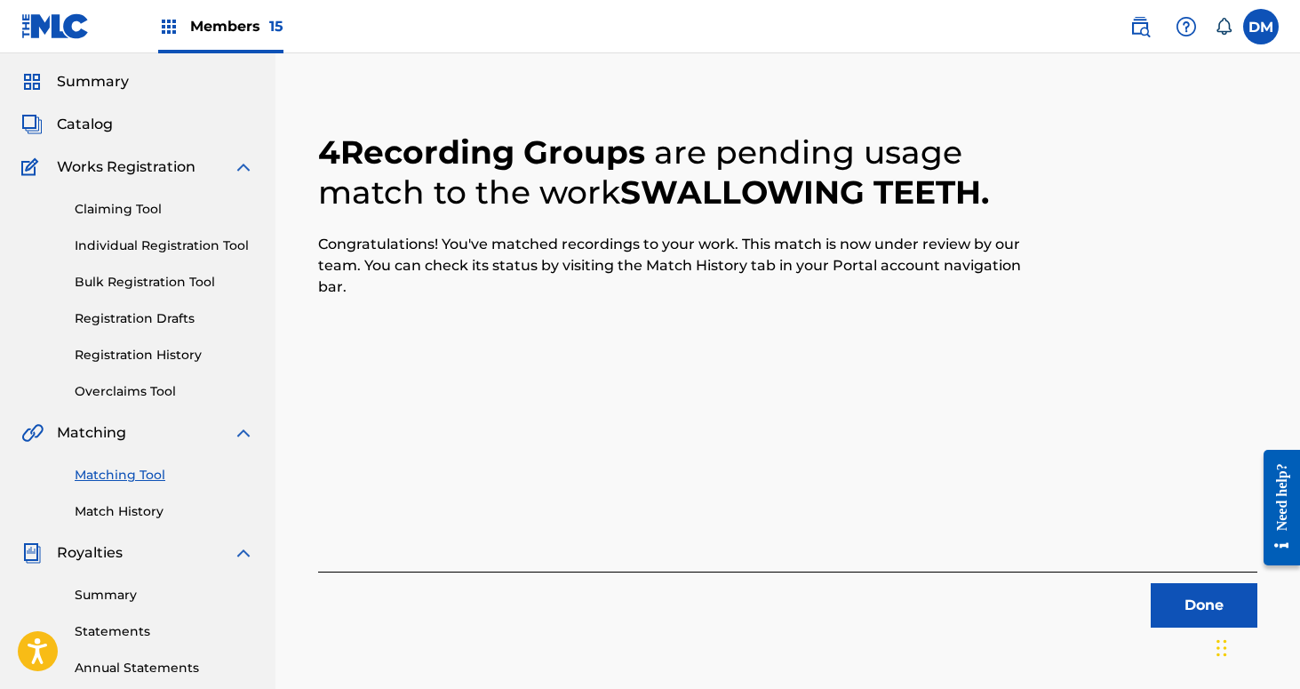
click at [1198, 604] on button "Done" at bounding box center [1204, 605] width 107 height 44
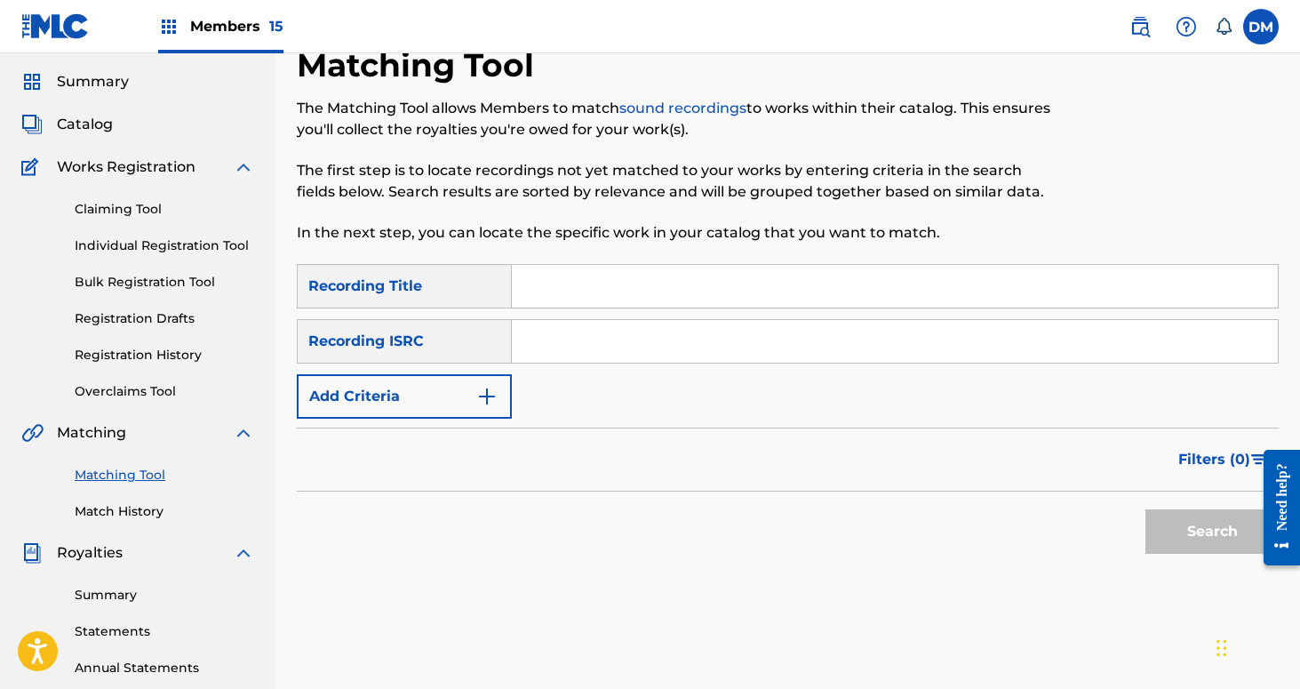
click at [540, 288] on input "Search Form" at bounding box center [895, 286] width 766 height 43
type input "Terra Incognita"
click at [483, 390] on img "Search Form" at bounding box center [486, 396] width 21 height 21
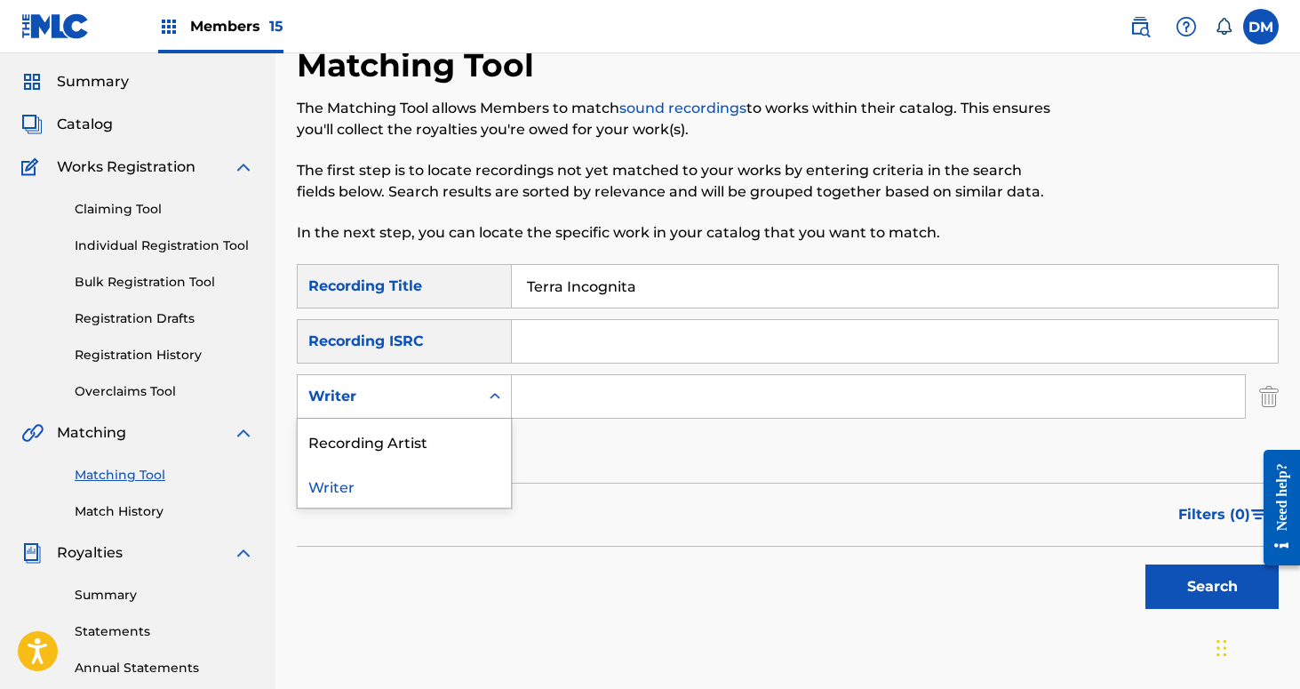
click at [468, 403] on div "Writer" at bounding box center [388, 396] width 181 height 34
click at [457, 447] on div "Recording Artist" at bounding box center [404, 441] width 213 height 44
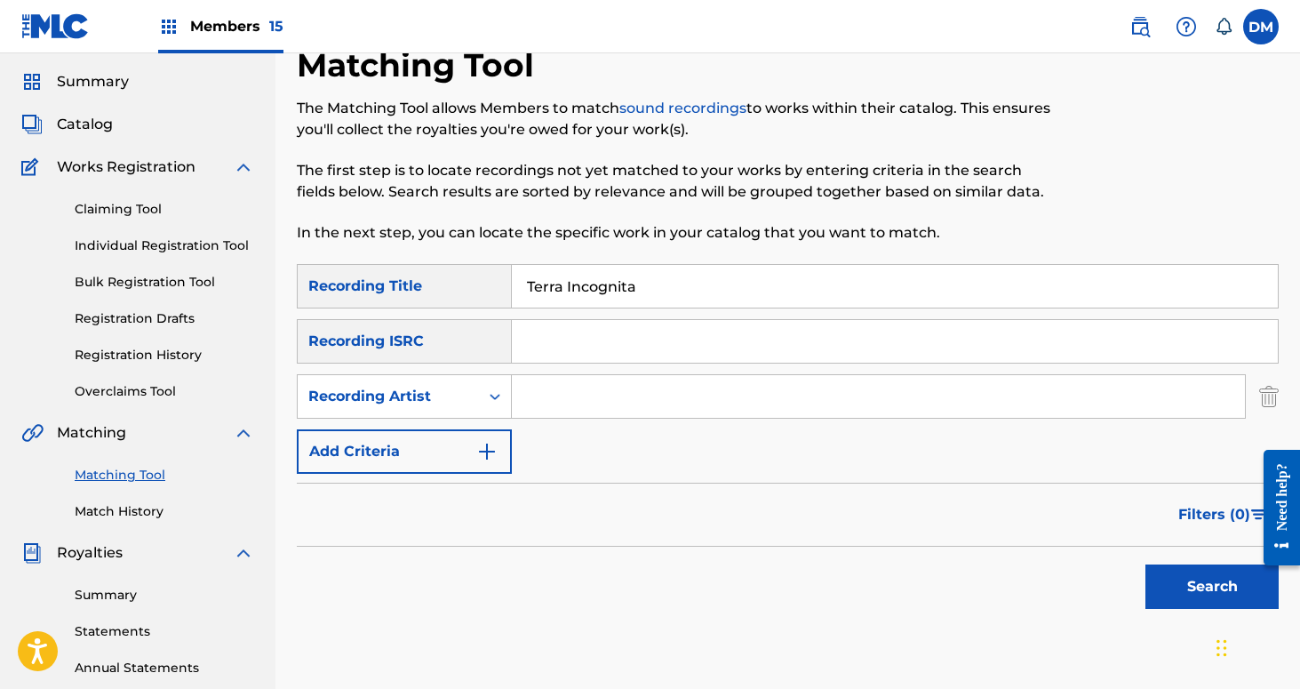
click at [541, 409] on input "Search Form" at bounding box center [878, 396] width 733 height 43
type input "If These Trees Could Talk"
click at [1178, 587] on button "Search" at bounding box center [1212, 586] width 133 height 44
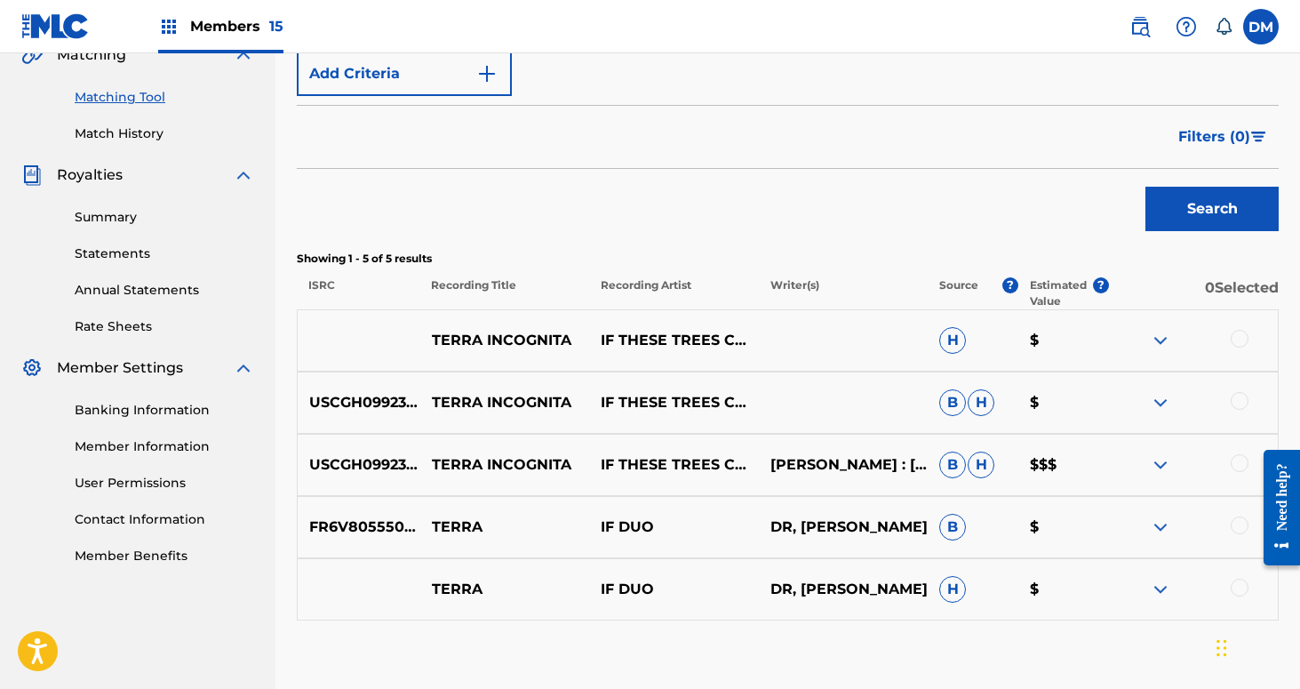
scroll to position [499, 0]
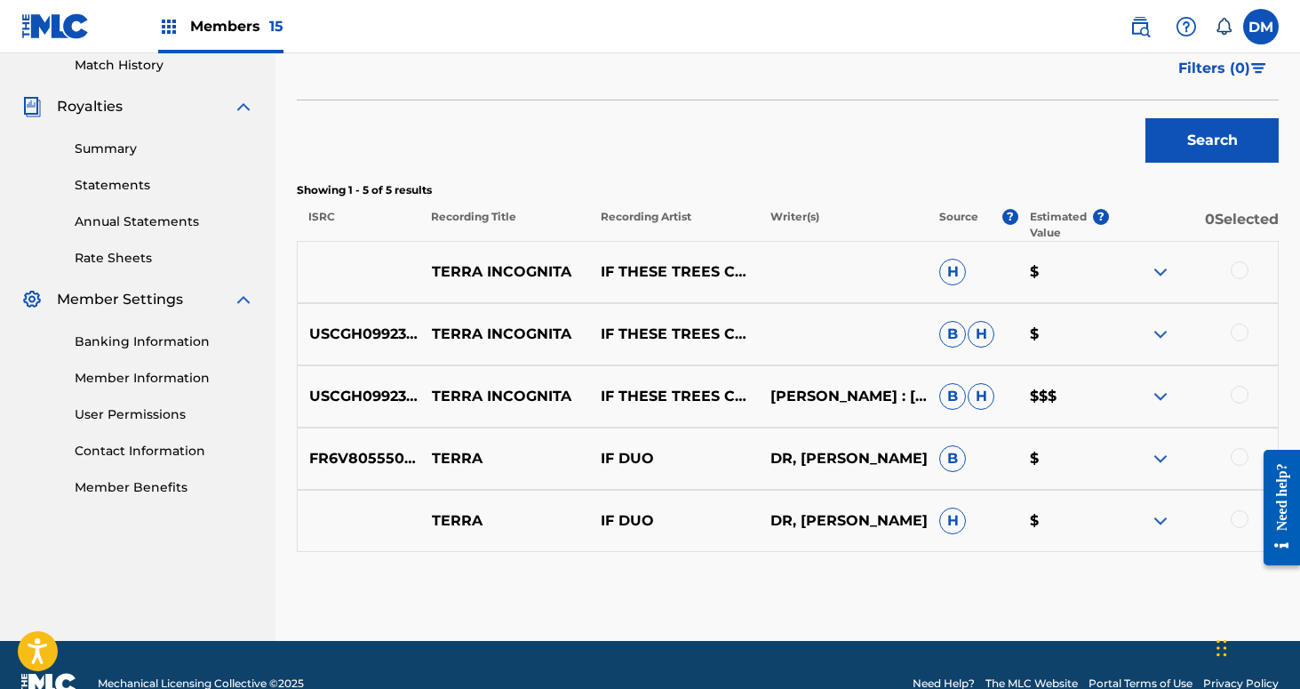
click at [1238, 269] on div at bounding box center [1240, 270] width 18 height 18
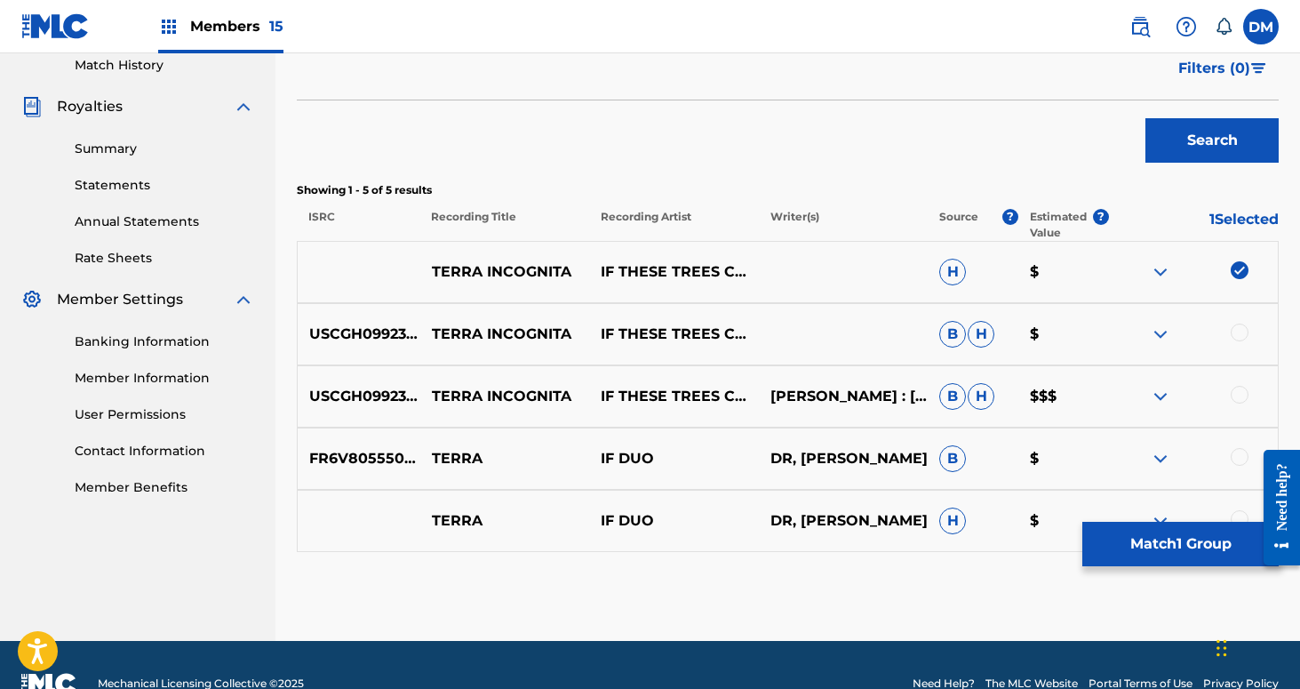
click at [1241, 324] on div at bounding box center [1240, 332] width 18 height 18
click at [1239, 394] on div at bounding box center [1240, 395] width 18 height 18
click at [1165, 546] on button "Match 3 Groups" at bounding box center [1180, 544] width 196 height 44
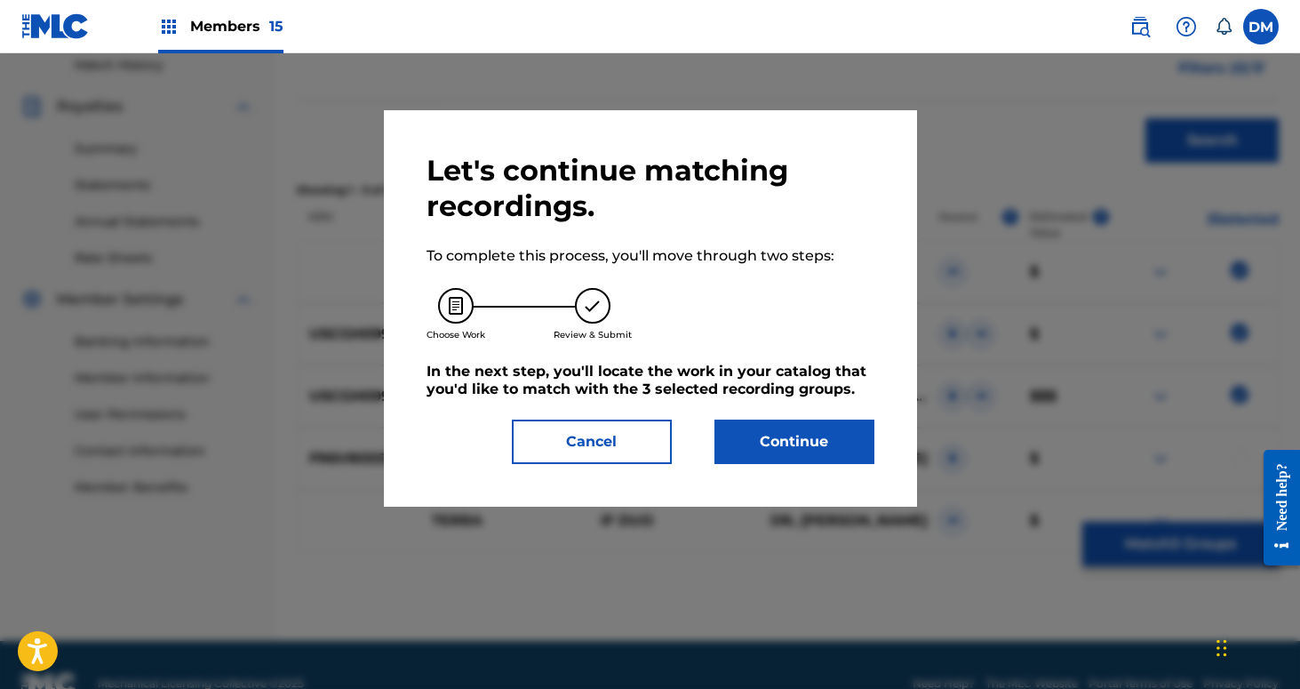
click at [845, 435] on button "Continue" at bounding box center [795, 441] width 160 height 44
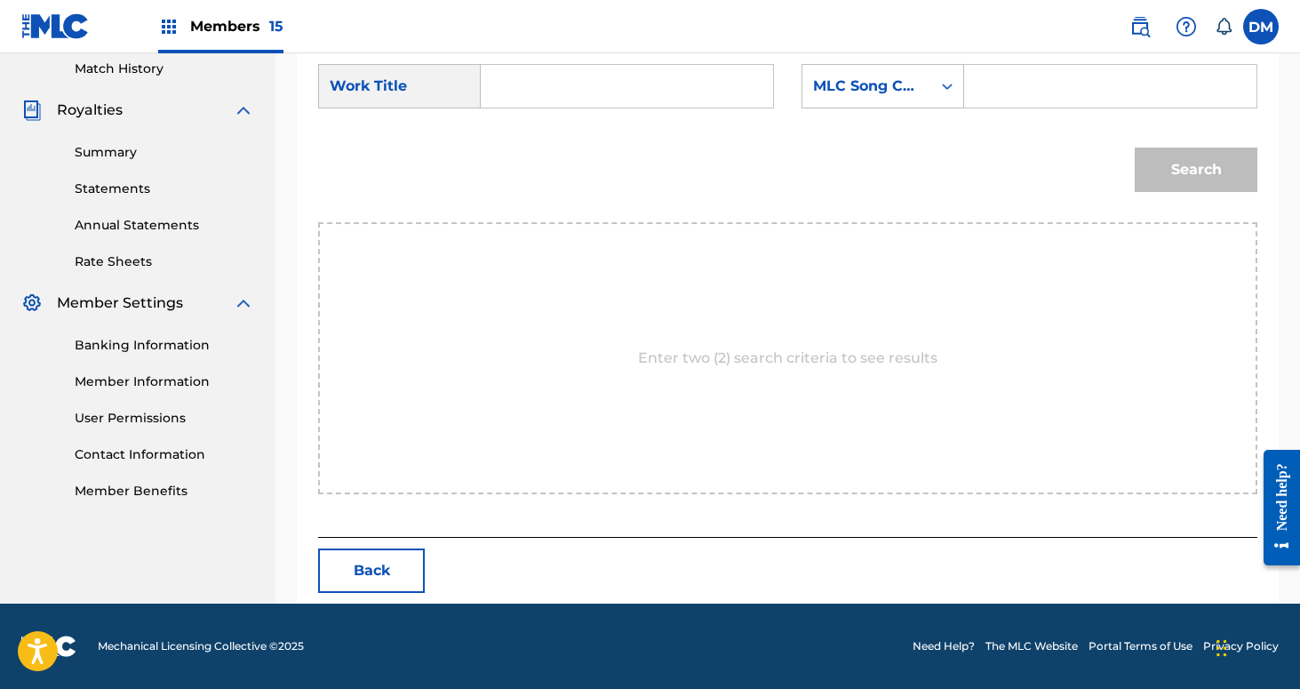
drag, startPoint x: 529, startPoint y: 85, endPoint x: 541, endPoint y: 77, distance: 14.8
click at [529, 84] on input "Search Form" at bounding box center [627, 86] width 262 height 43
click at [547, 134] on span "incognita" at bounding box center [581, 125] width 68 height 17
type input "terra incognita"
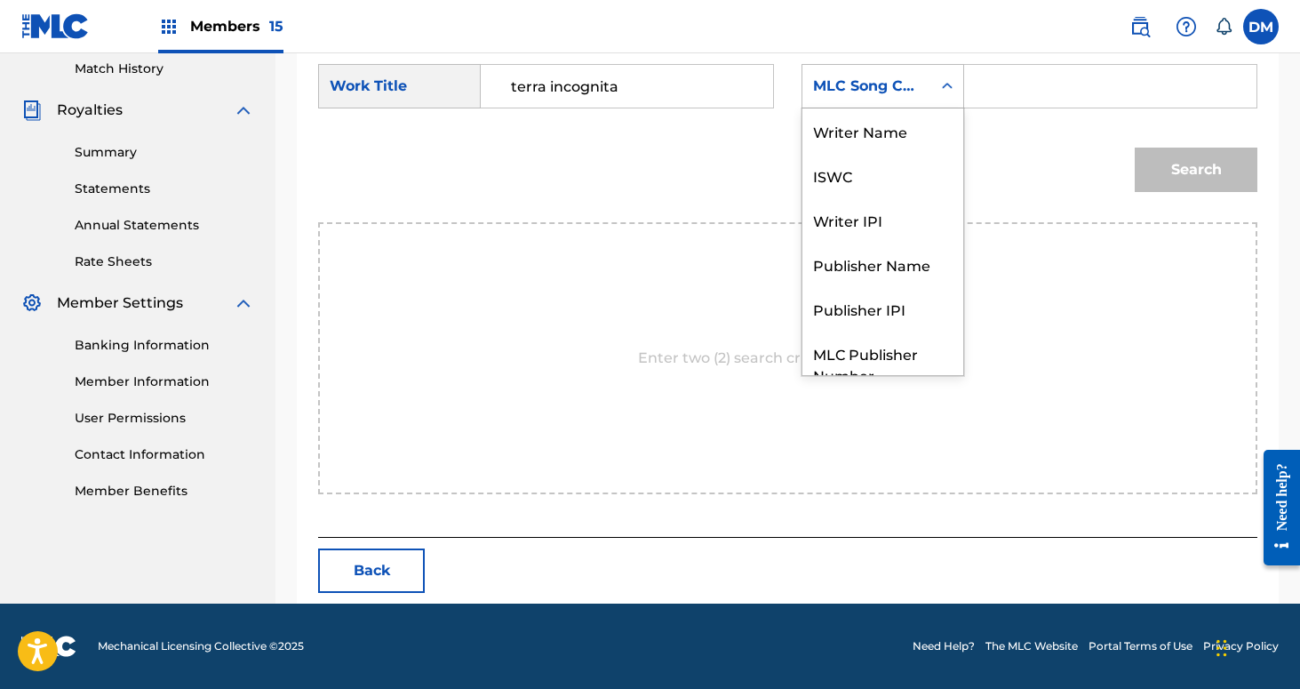
click at [917, 92] on div "MLC Song Code" at bounding box center [867, 86] width 108 height 21
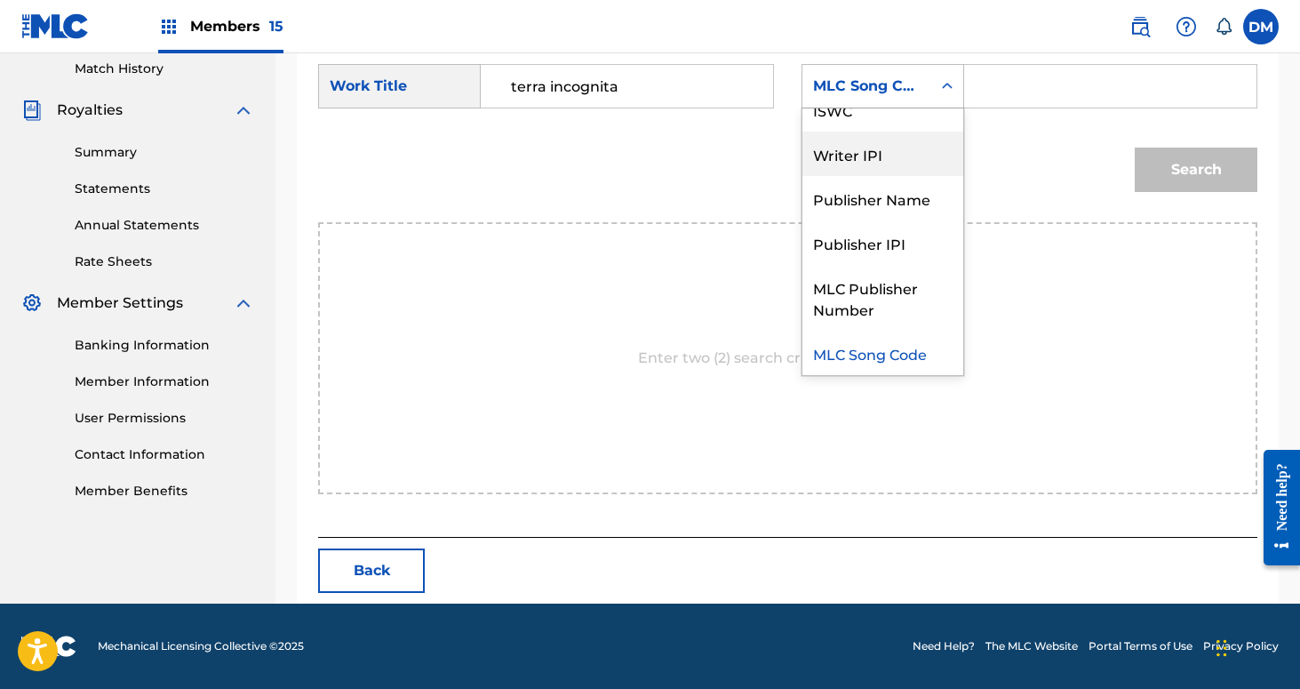
scroll to position [0, 0]
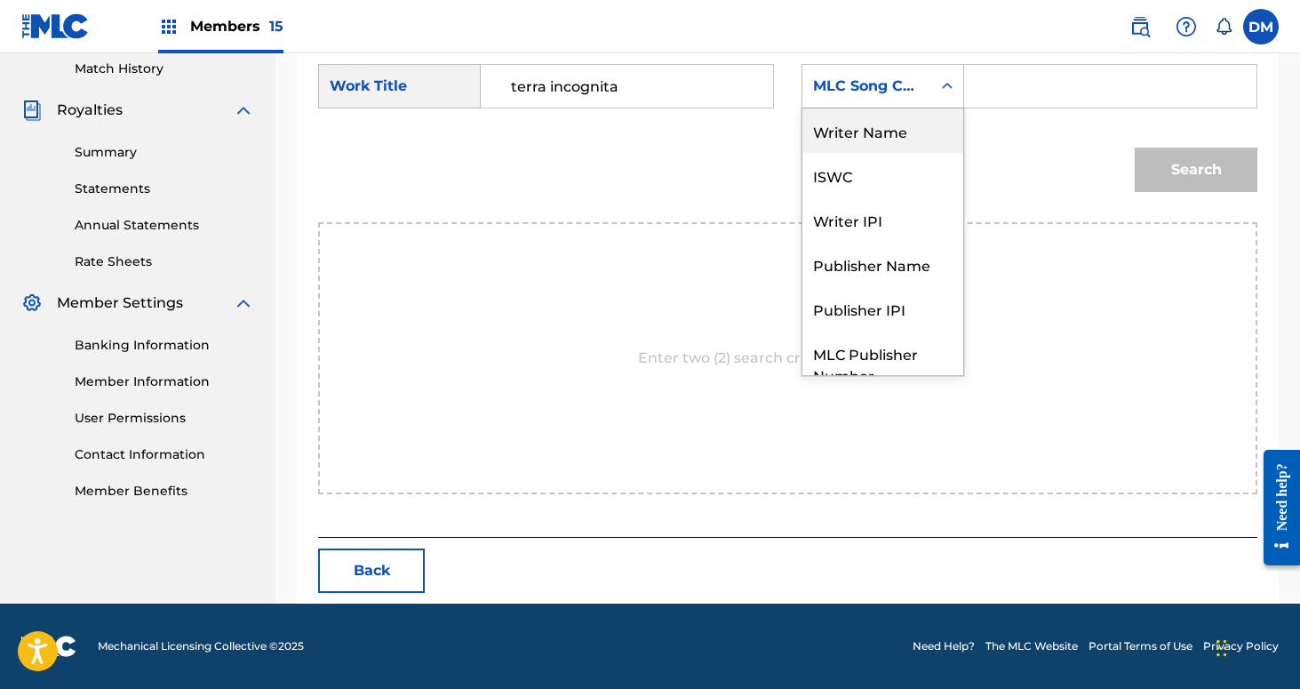
click at [912, 143] on div "Writer Name" at bounding box center [882, 130] width 161 height 44
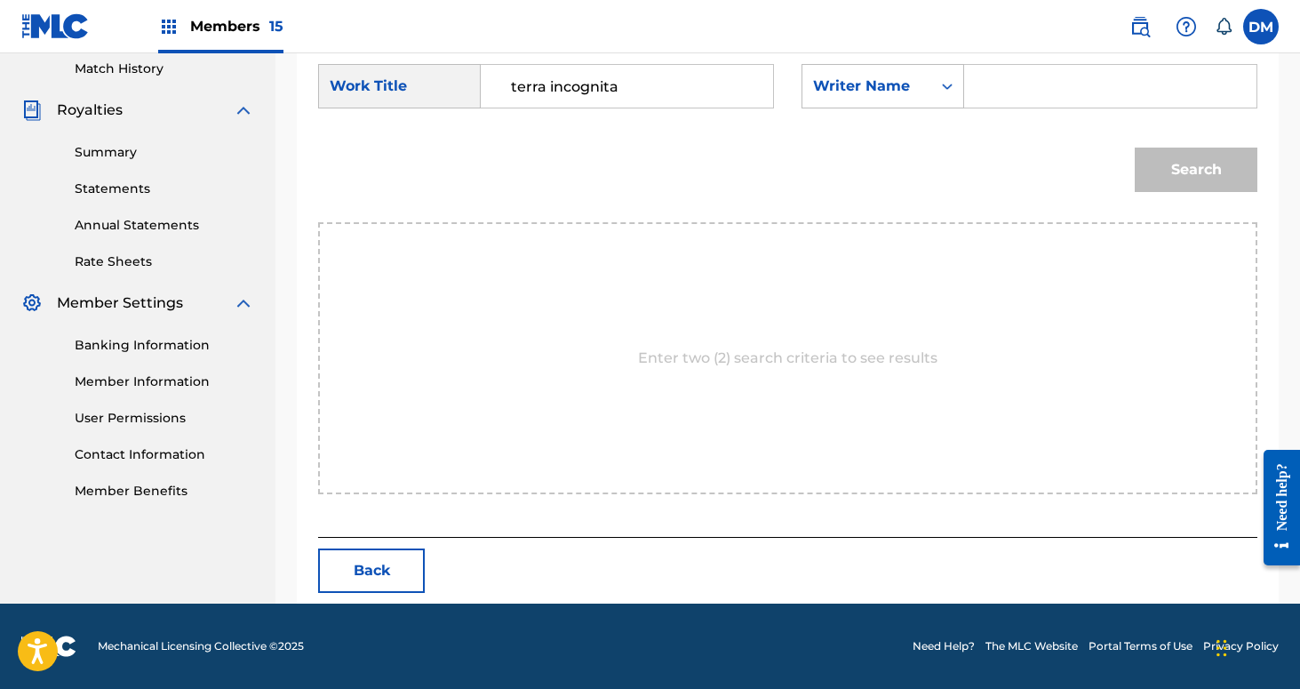
click at [1010, 99] on input "Search Form" at bounding box center [1110, 86] width 262 height 43
type input "[PERSON_NAME]"
click at [1135, 148] on button "Search" at bounding box center [1196, 170] width 123 height 44
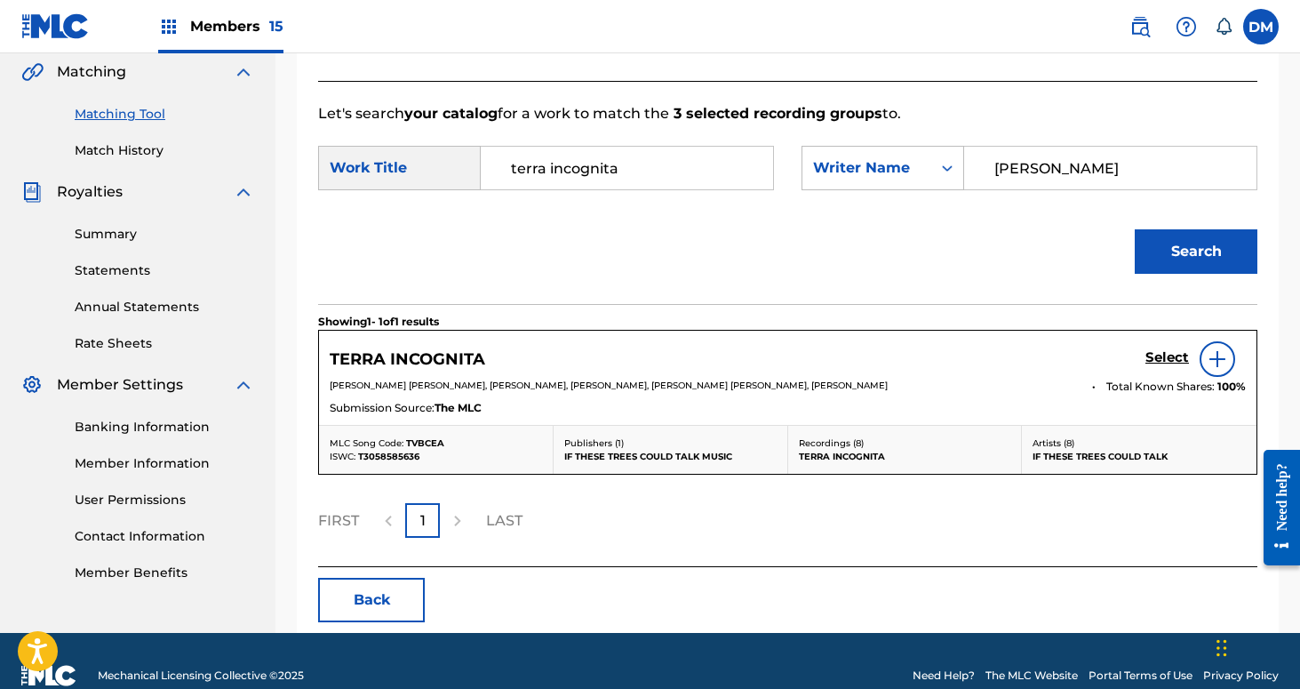
scroll to position [443, 0]
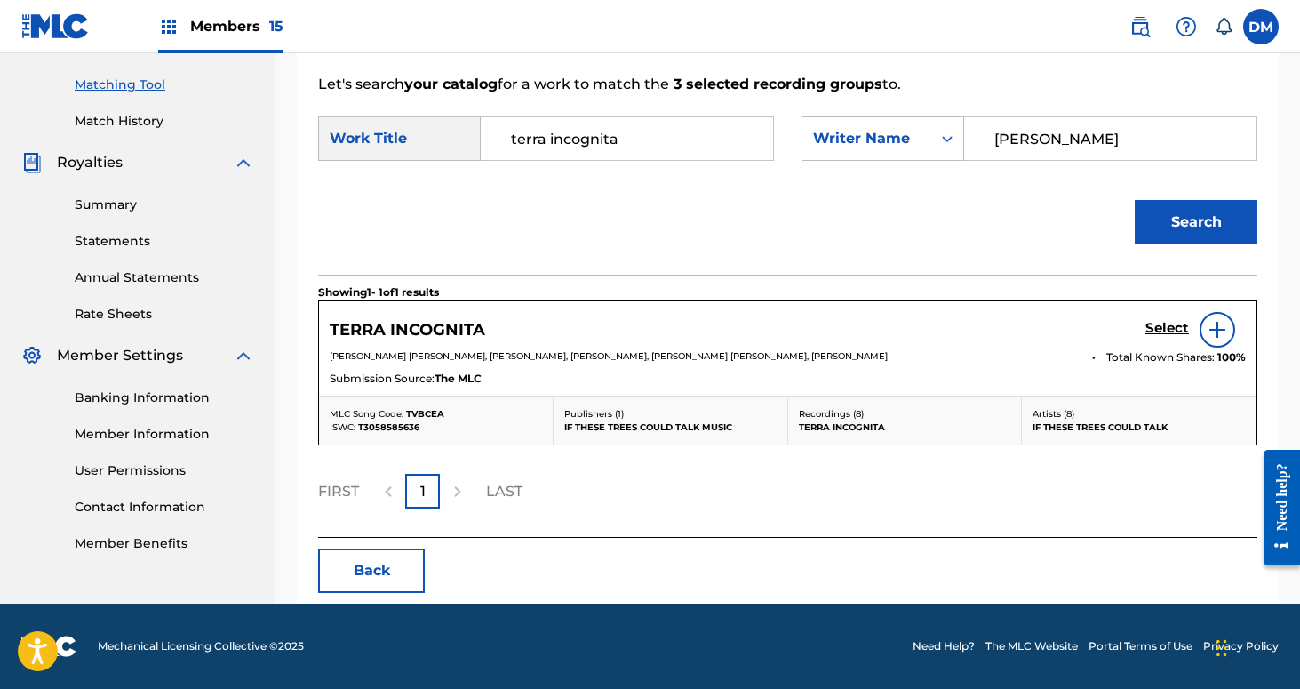
click at [1157, 332] on h5 "Select" at bounding box center [1168, 328] width 44 height 17
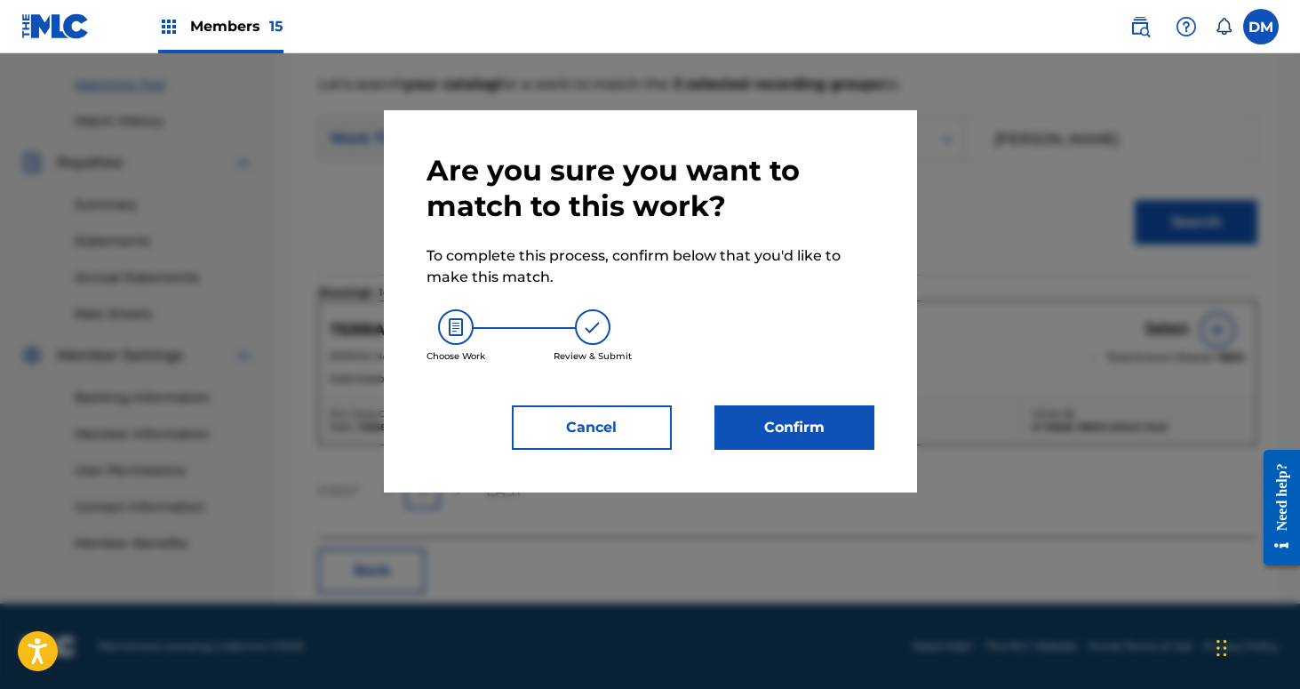
click at [829, 423] on button "Confirm" at bounding box center [795, 427] width 160 height 44
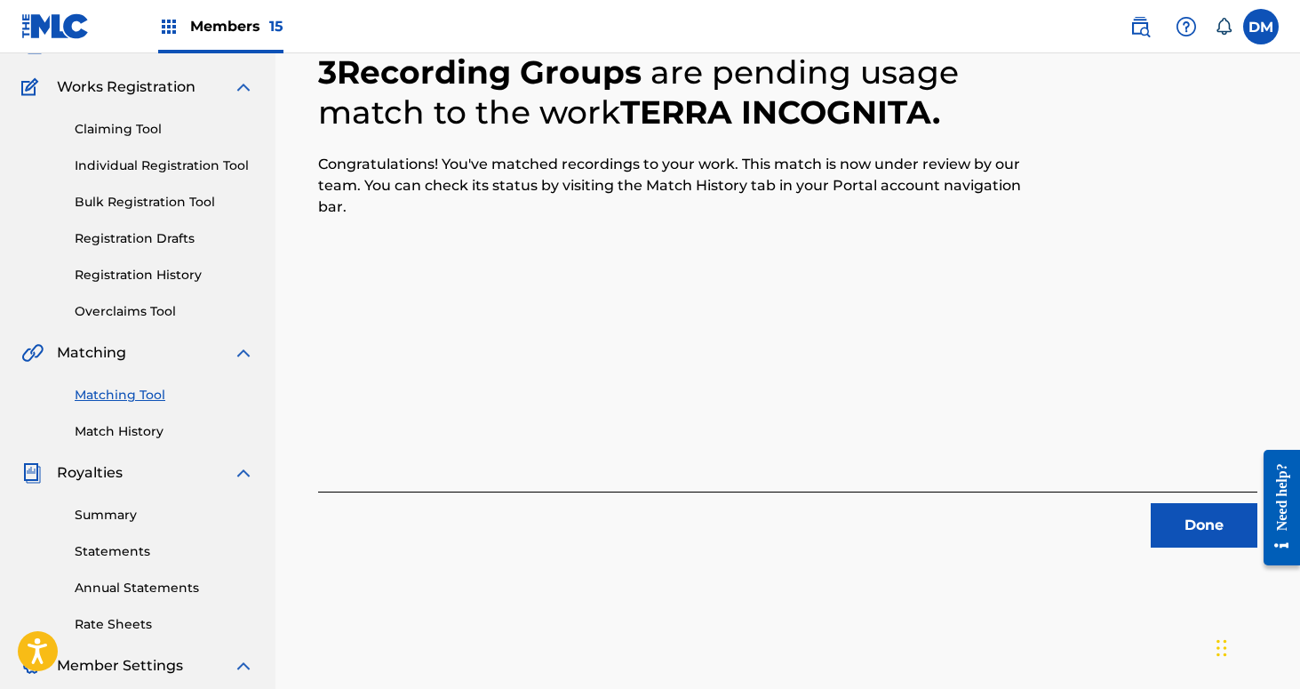
scroll to position [98, 0]
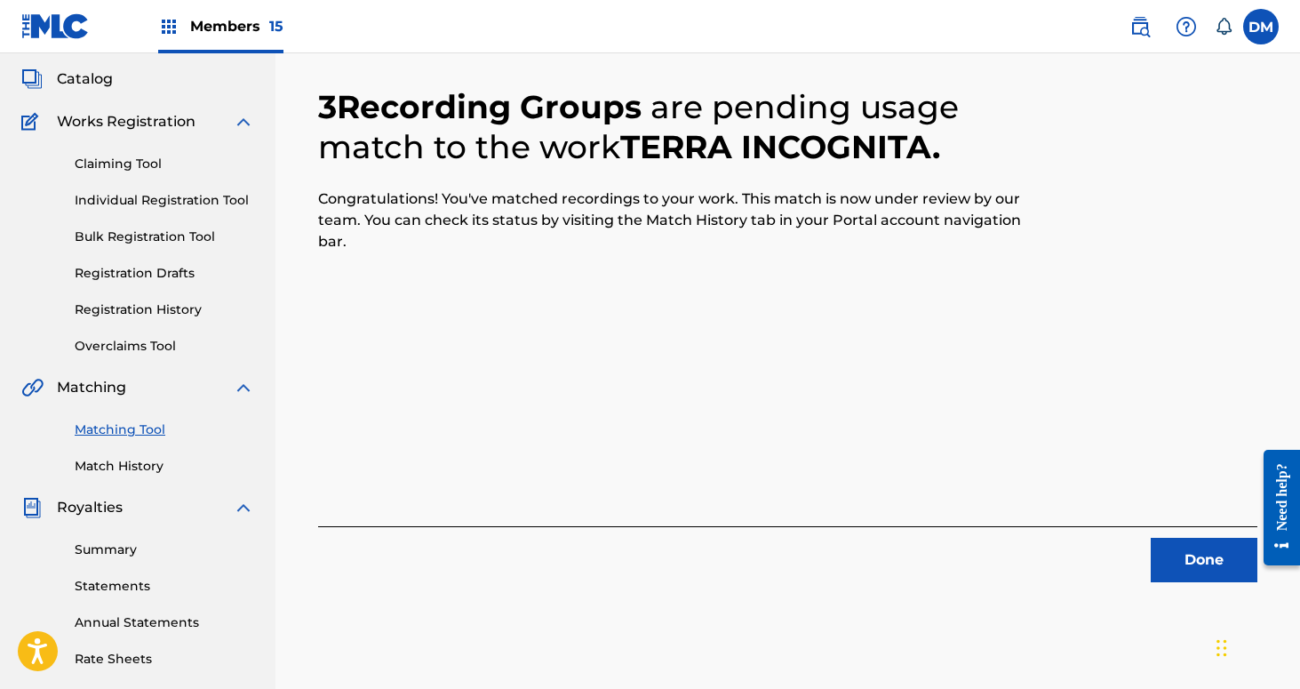
click at [1177, 555] on button "Done" at bounding box center [1204, 560] width 107 height 44
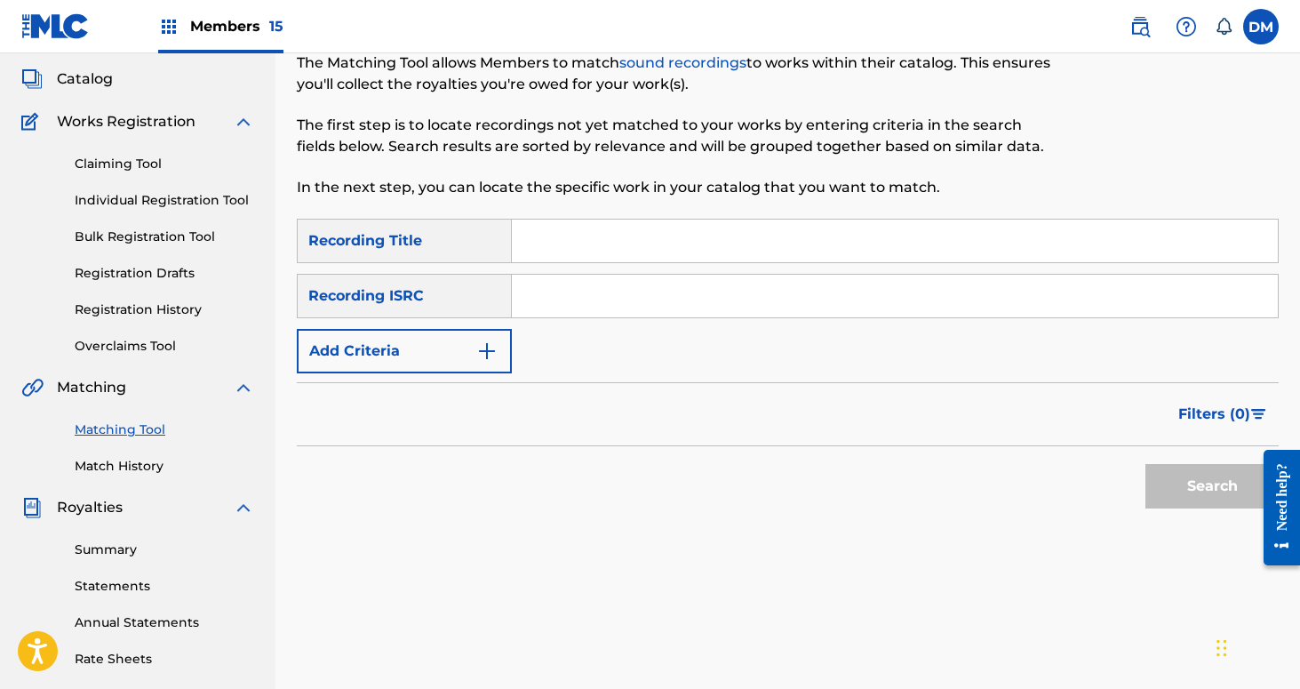
click at [569, 257] on input "Search Form" at bounding box center [895, 241] width 766 height 43
type input "The first fire"
click at [486, 335] on button "Add Criteria" at bounding box center [404, 351] width 215 height 44
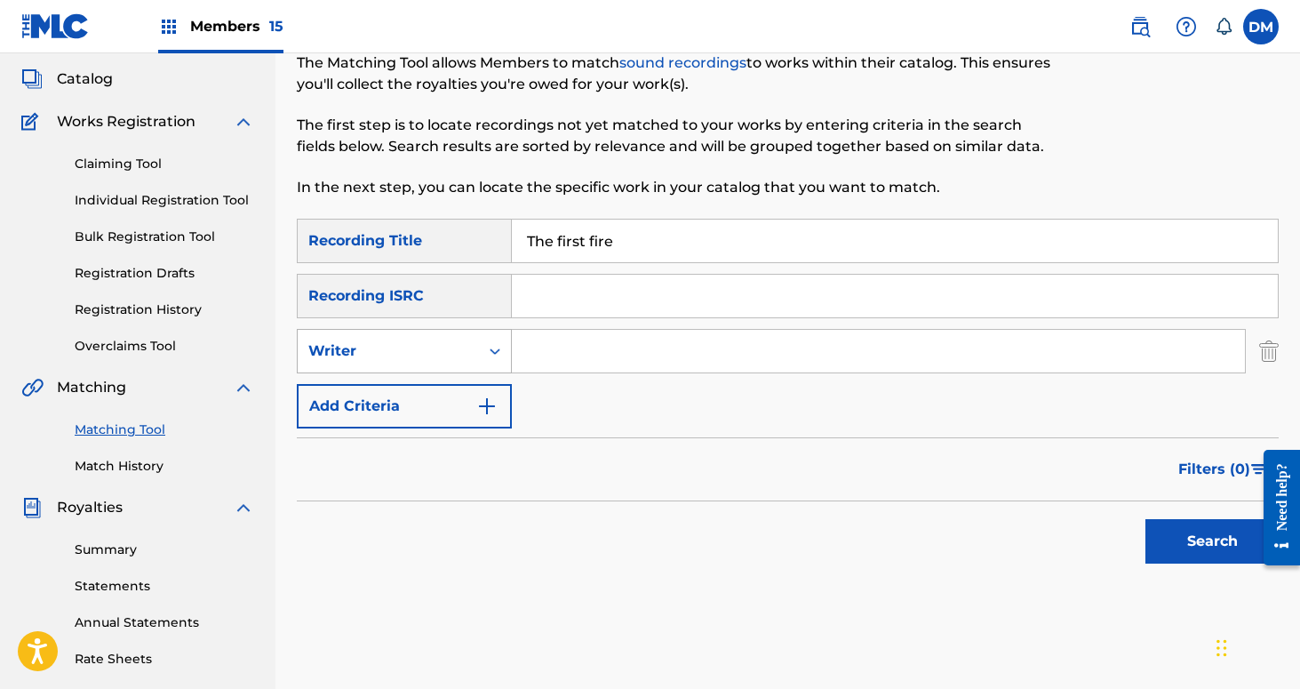
click at [472, 358] on div "Writer" at bounding box center [388, 351] width 181 height 34
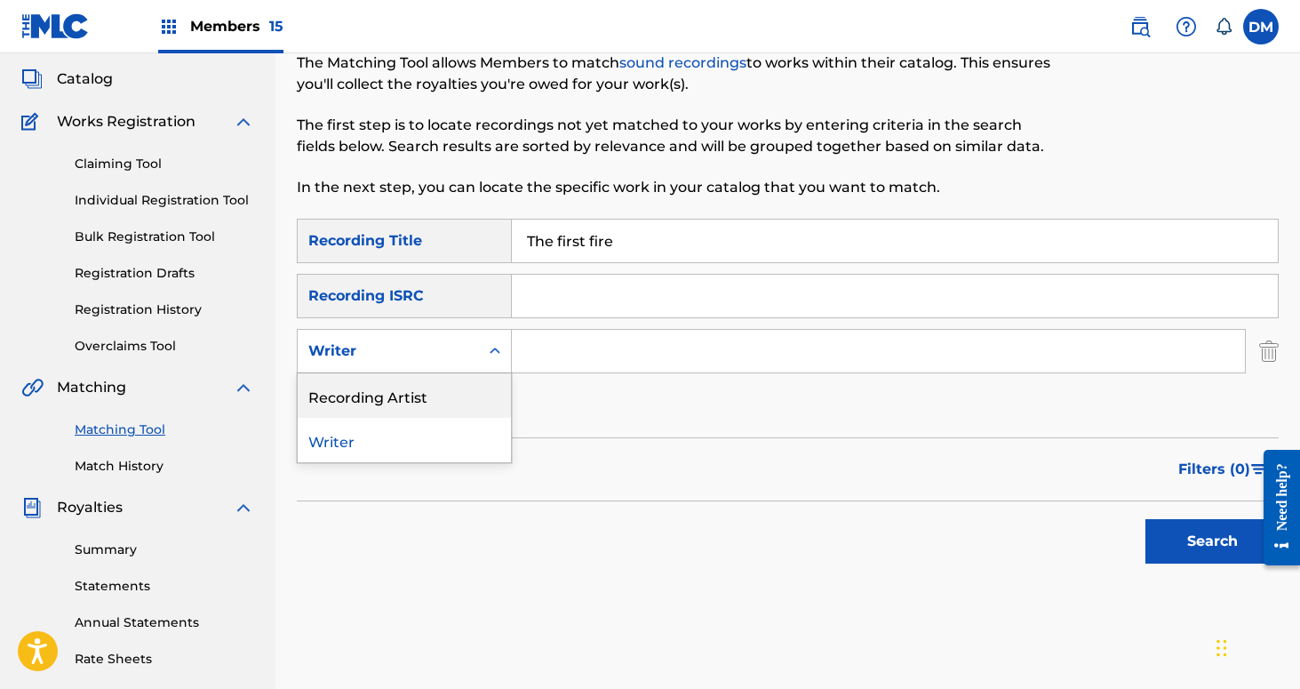
click at [477, 405] on div "Recording Artist" at bounding box center [404, 395] width 213 height 44
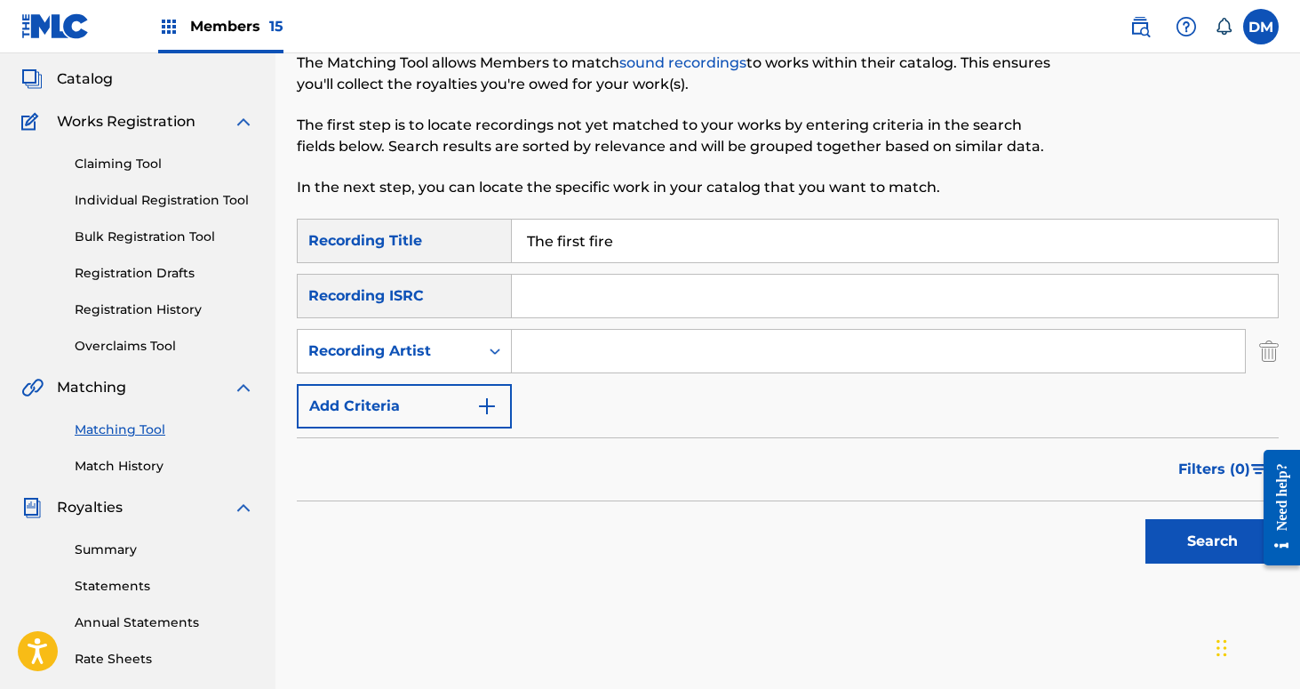
click at [555, 371] on input "Search Form" at bounding box center [878, 351] width 733 height 43
type input "If These Trees Could Talk"
click at [1208, 533] on button "Search" at bounding box center [1212, 541] width 133 height 44
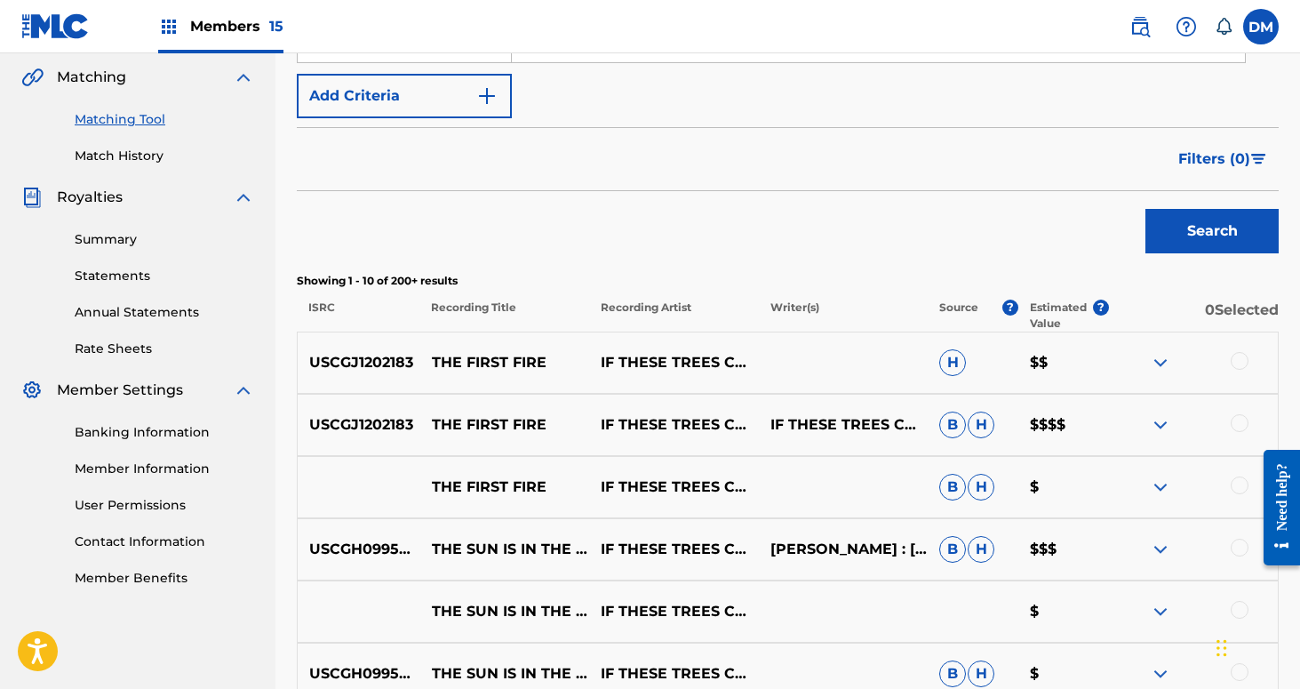
scroll to position [413, 0]
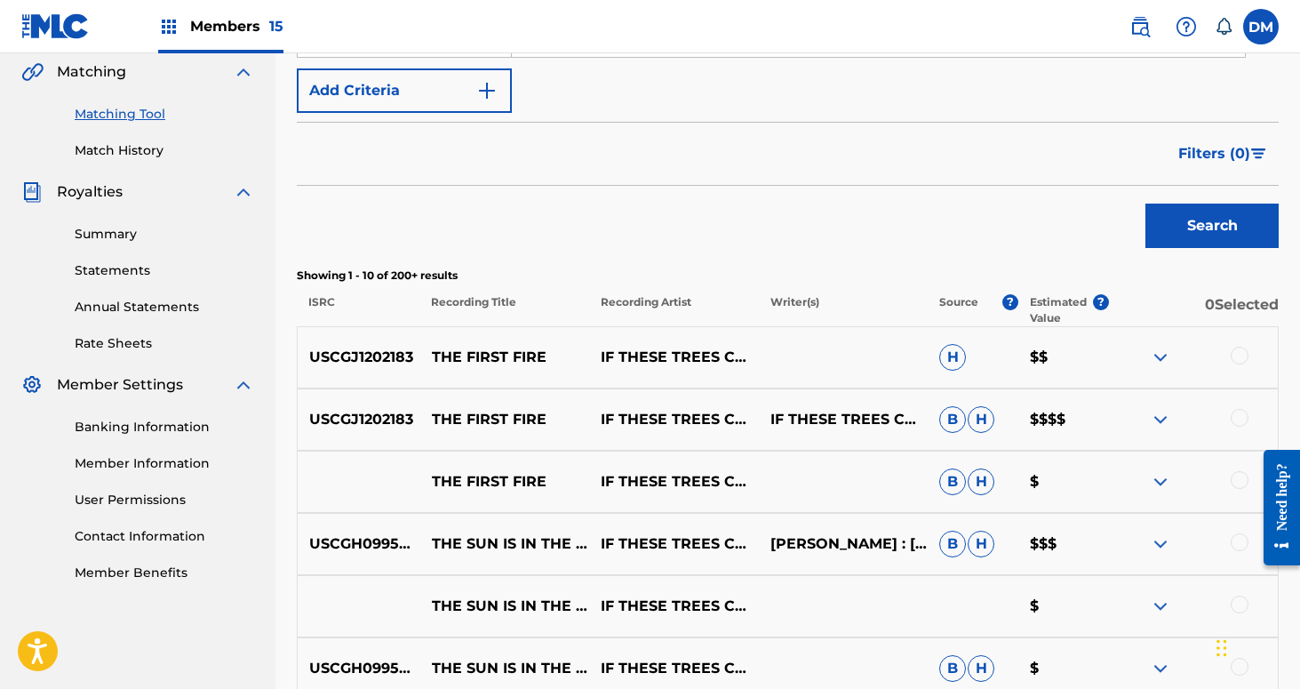
click at [1243, 357] on div at bounding box center [1240, 356] width 18 height 18
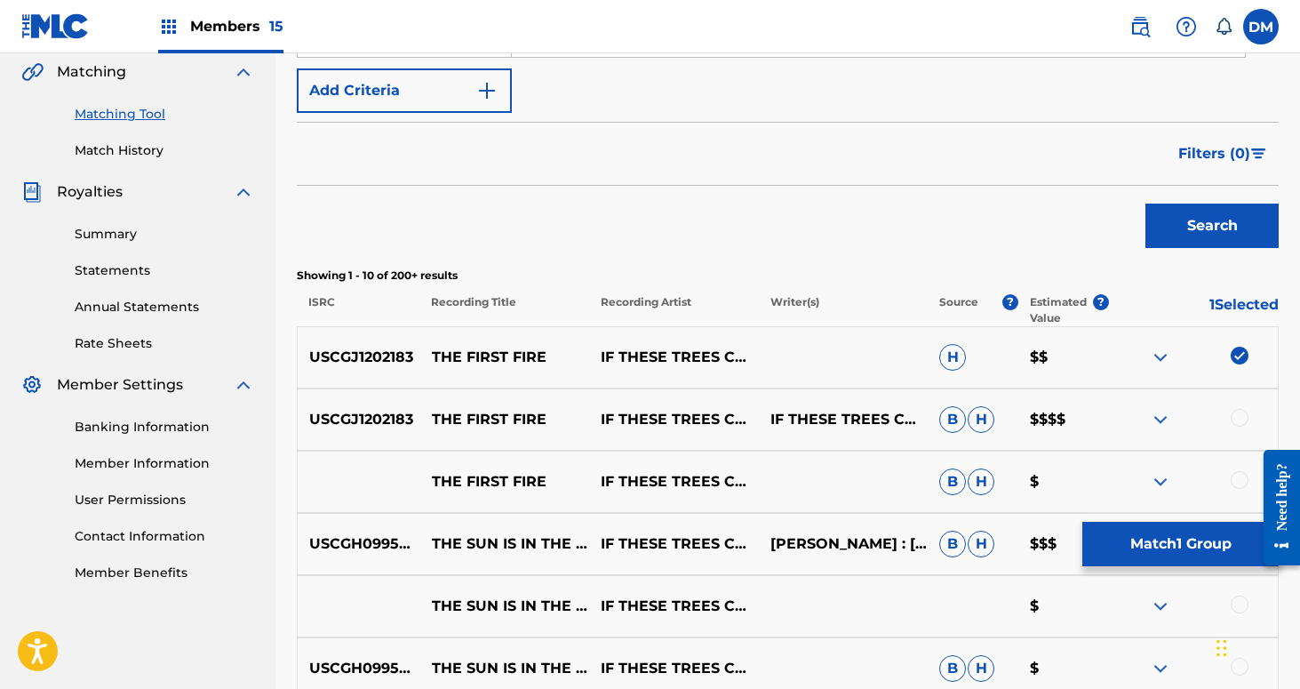
click at [1235, 411] on div at bounding box center [1240, 418] width 18 height 18
click at [1235, 488] on div at bounding box center [1193, 481] width 169 height 21
click at [1178, 558] on button "Match 2 Groups" at bounding box center [1180, 544] width 196 height 44
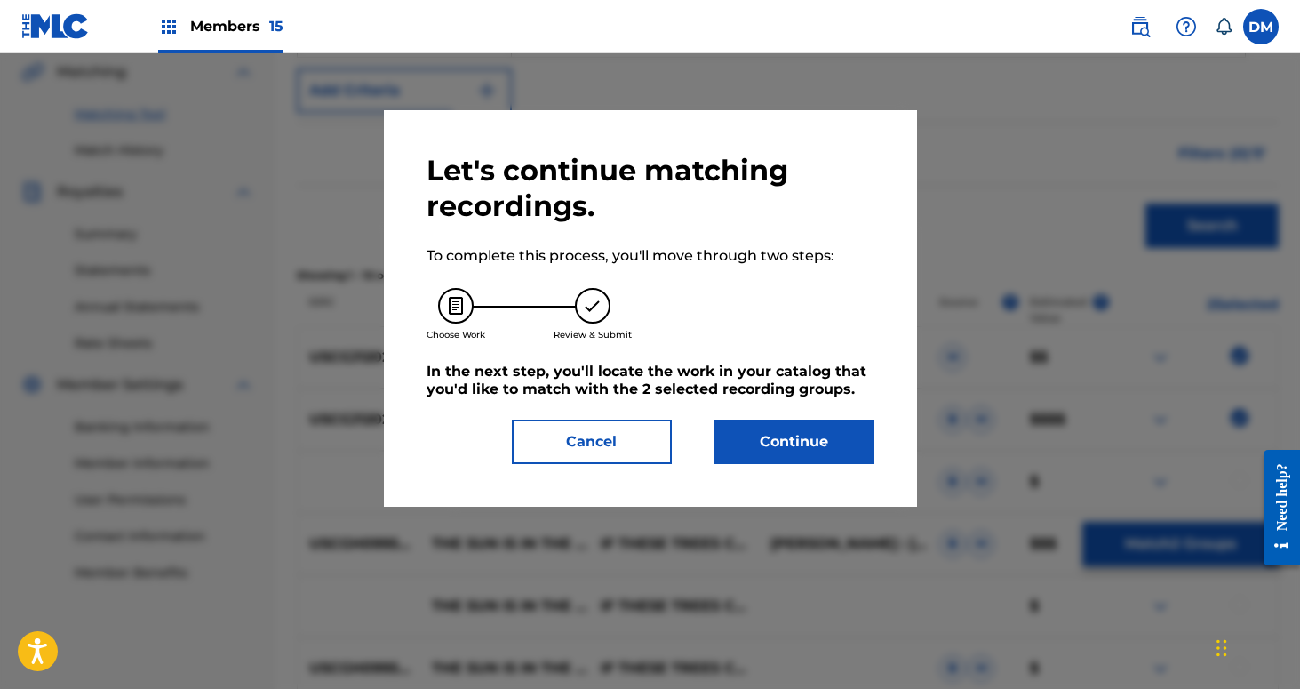
click at [847, 427] on button "Continue" at bounding box center [795, 441] width 160 height 44
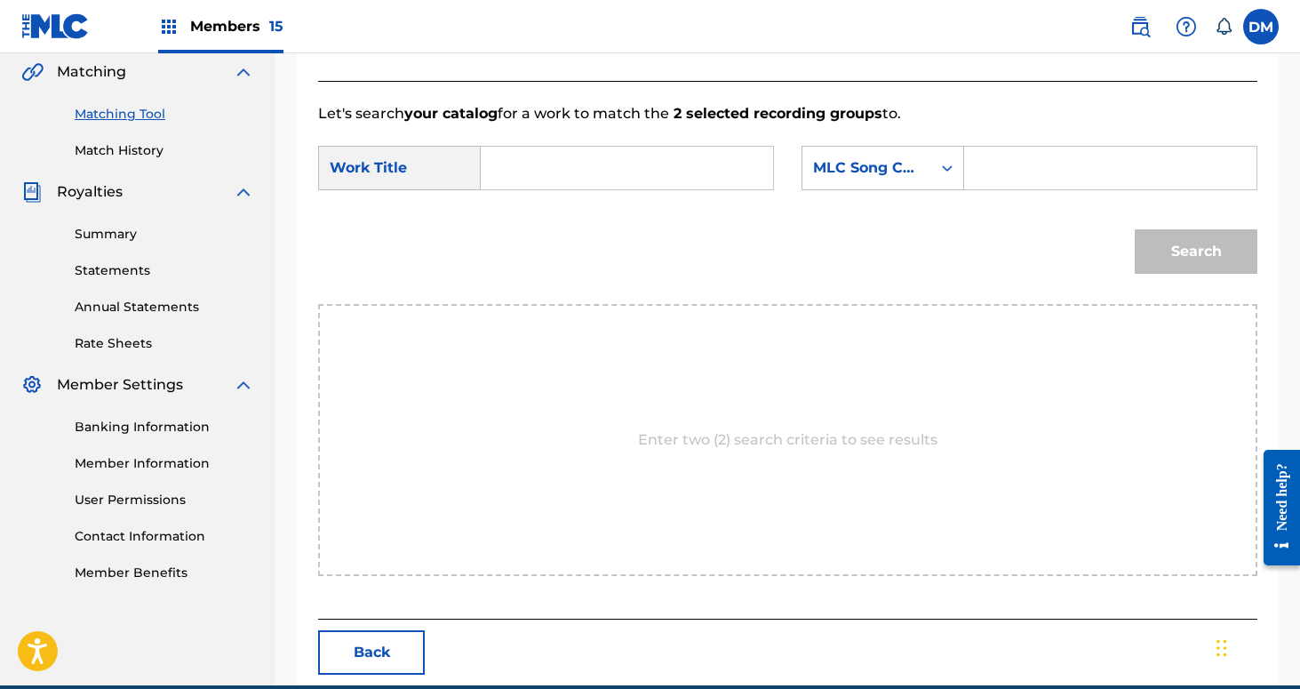
click at [594, 172] on input "Search Form" at bounding box center [627, 168] width 262 height 43
type input "the first fire"
click at [922, 153] on div "MLC Song Code" at bounding box center [866, 168] width 129 height 34
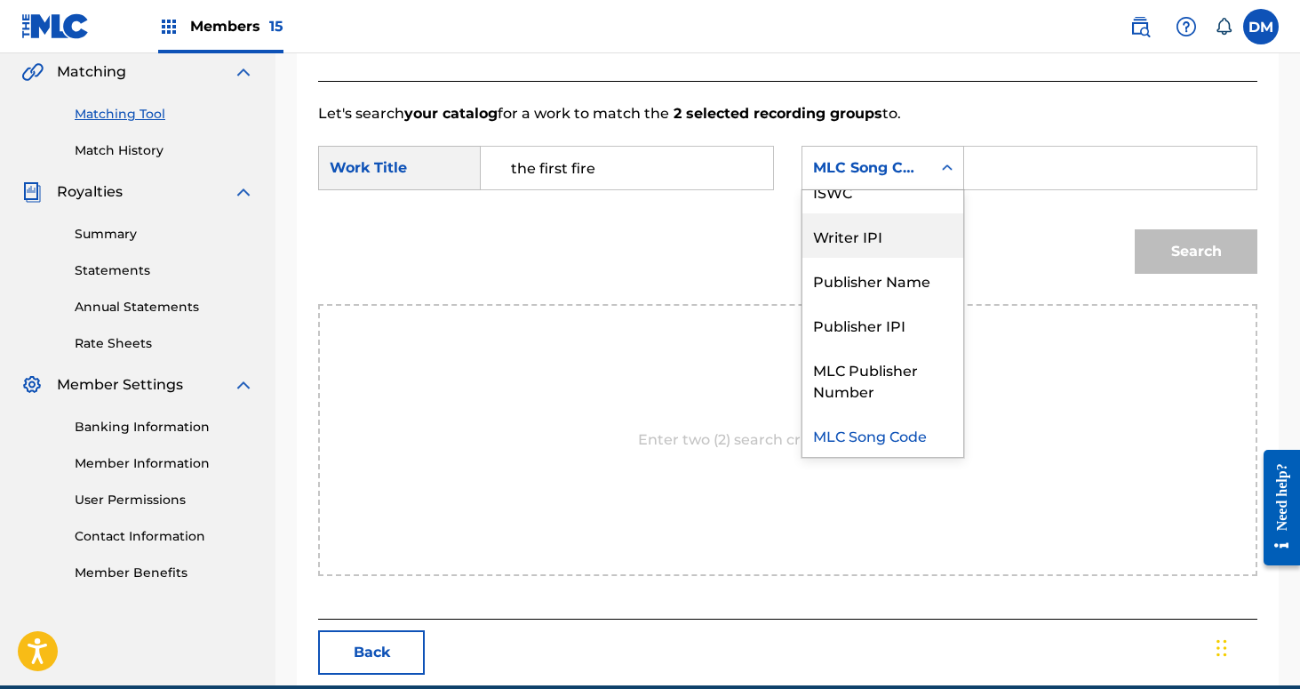
scroll to position [0, 0]
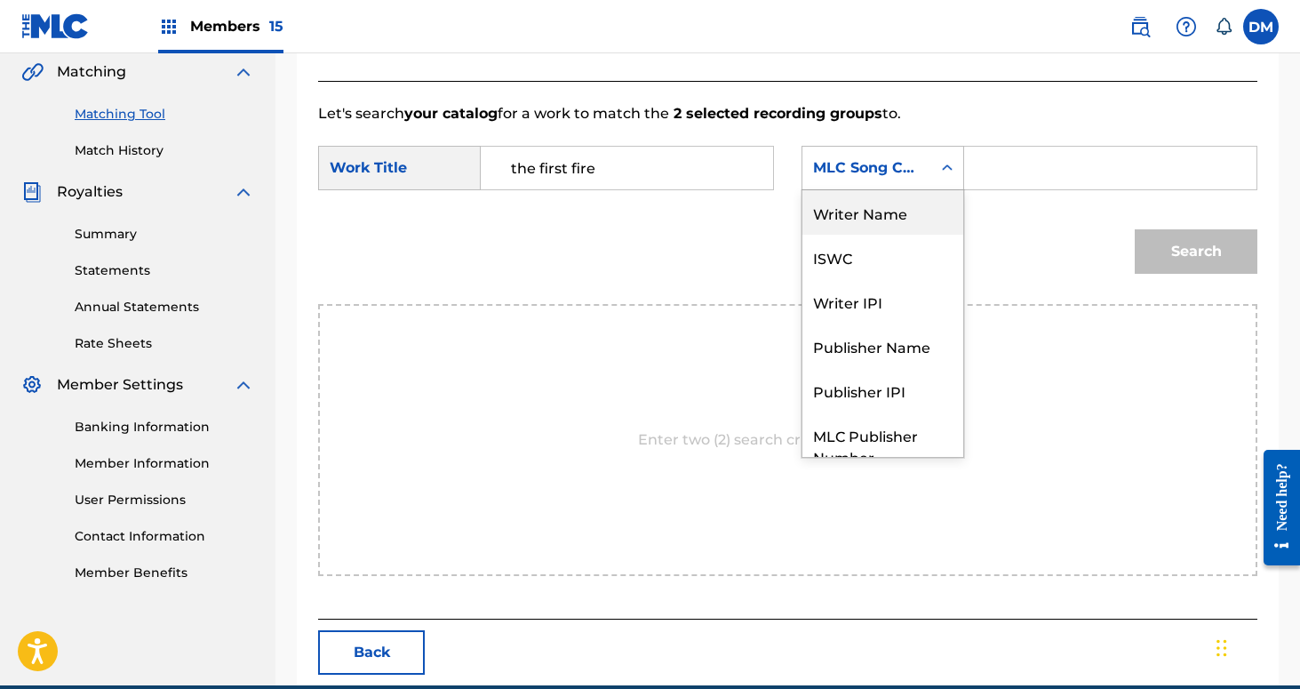
click at [909, 220] on div "Writer Name" at bounding box center [882, 212] width 161 height 44
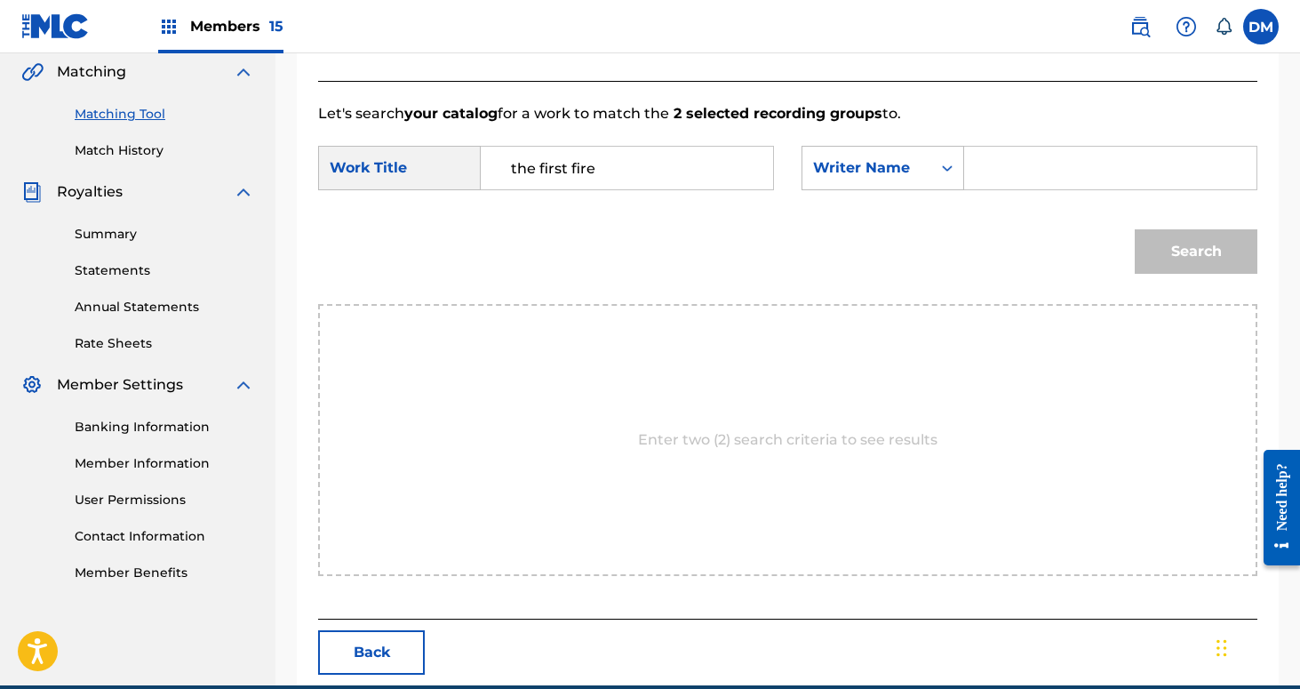
click at [989, 172] on input "Search Form" at bounding box center [1110, 168] width 262 height 43
type input "[PERSON_NAME]"
click at [1135, 229] on button "Search" at bounding box center [1196, 251] width 123 height 44
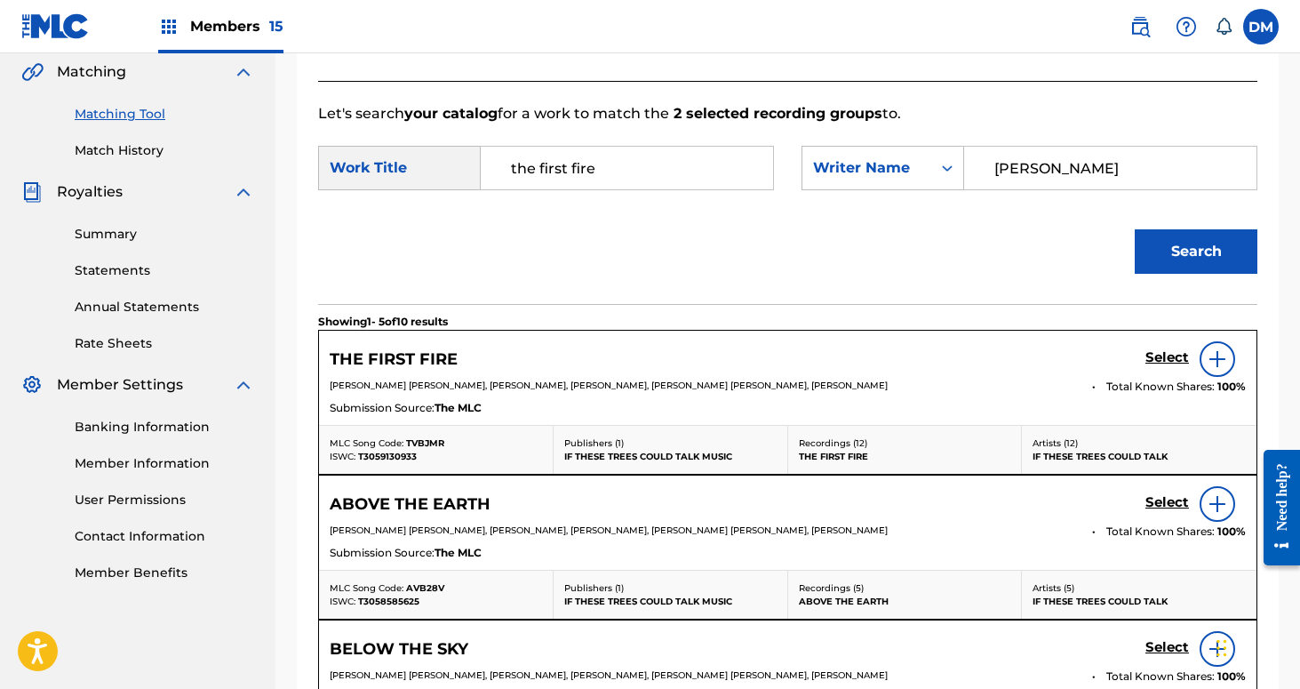
click at [1158, 362] on h5 "Select" at bounding box center [1168, 357] width 44 height 17
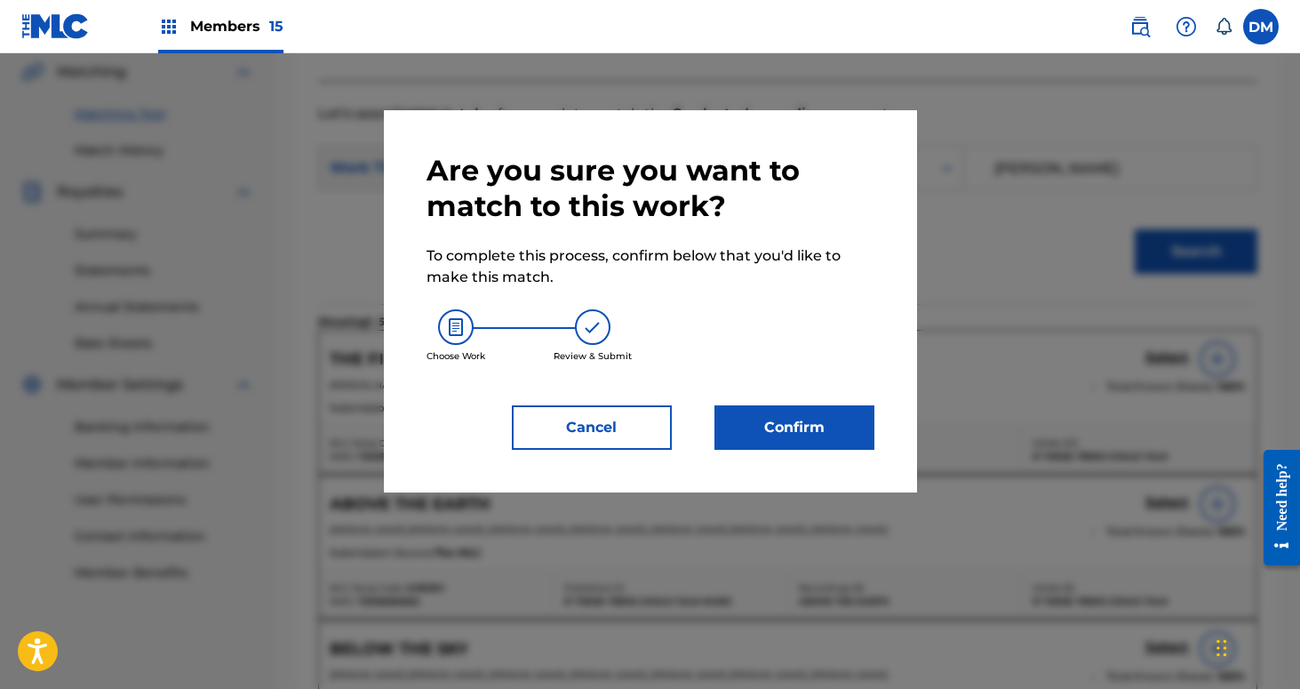
click at [819, 431] on button "Confirm" at bounding box center [795, 427] width 160 height 44
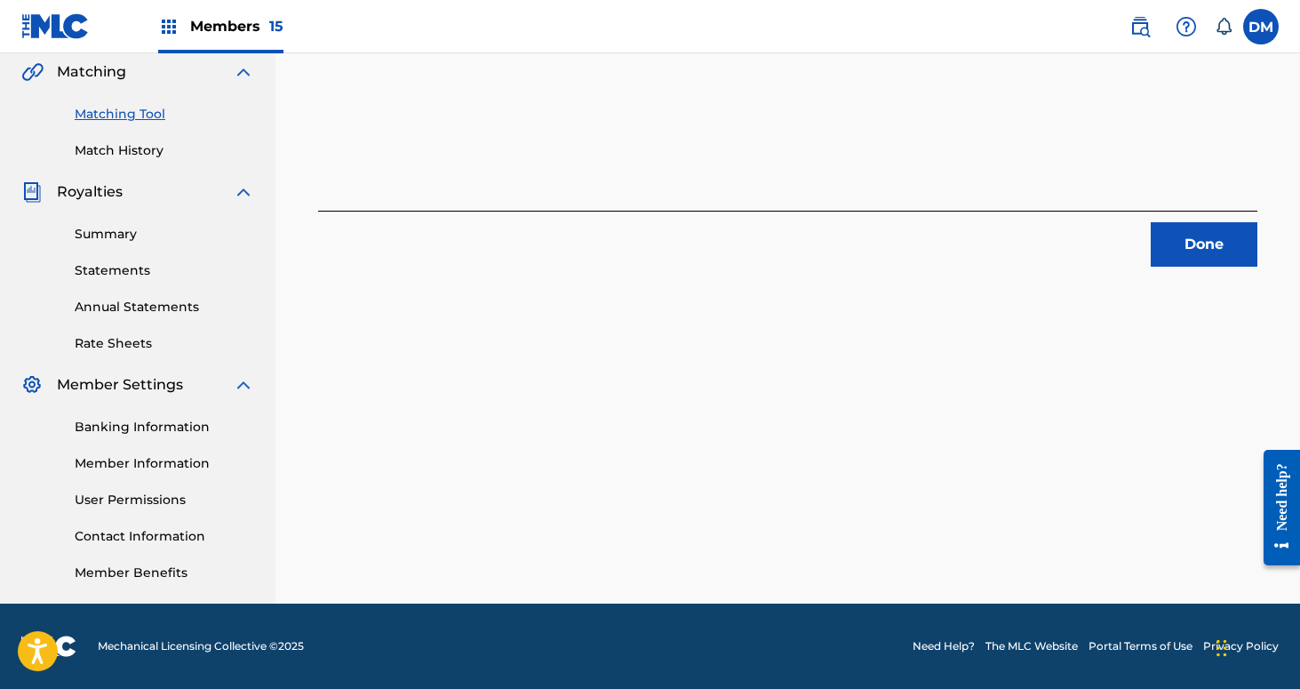
click at [1172, 237] on button "Done" at bounding box center [1204, 244] width 107 height 44
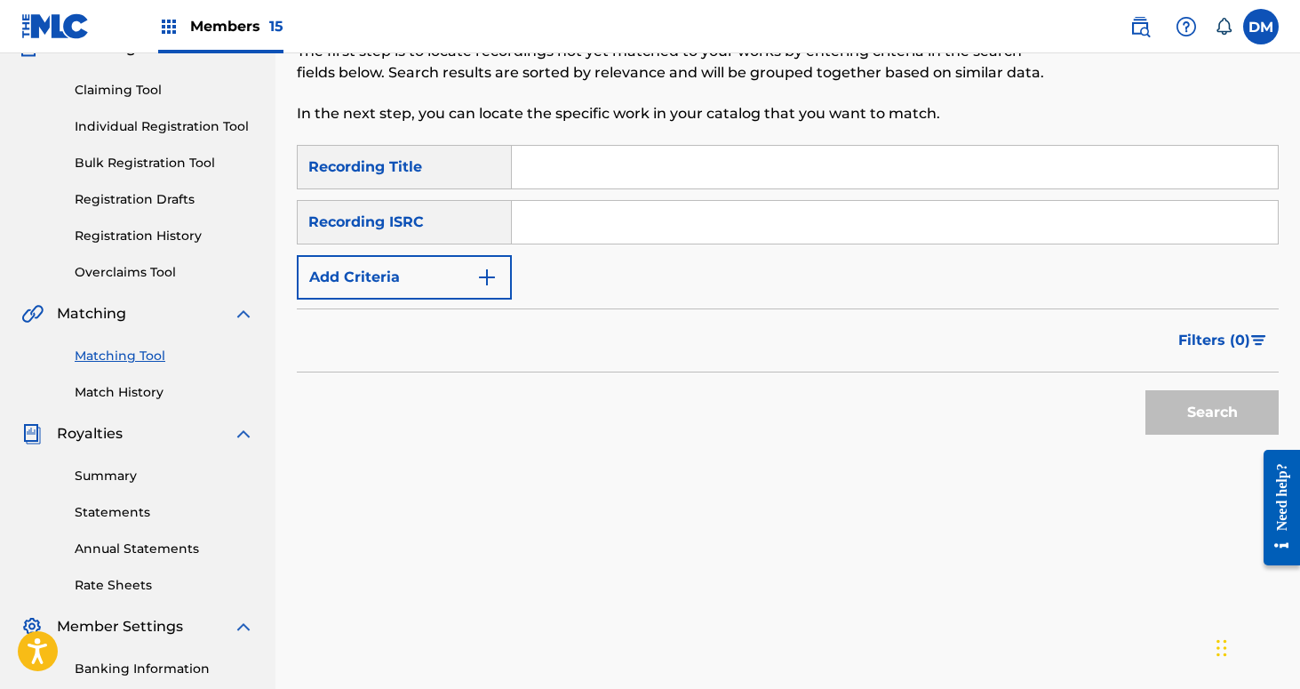
scroll to position [100, 0]
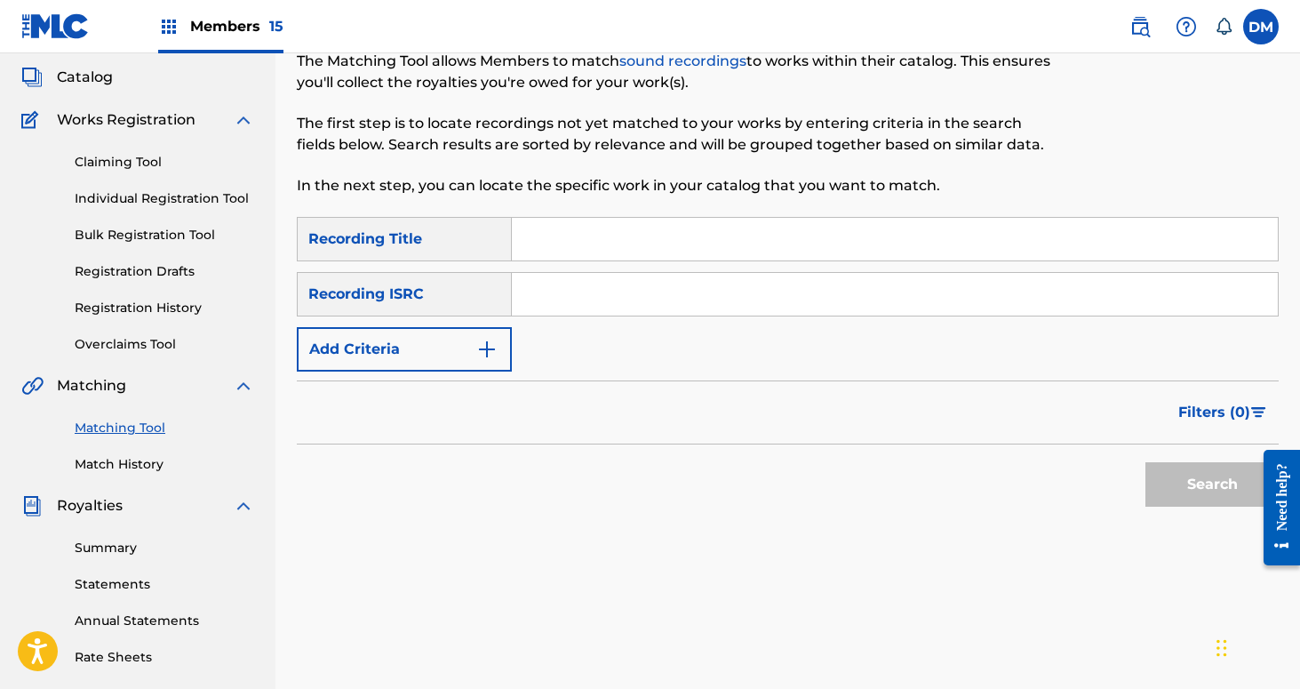
click at [612, 235] on input "Search Form" at bounding box center [895, 239] width 766 height 43
type input "the gift of two rivers"
click at [479, 344] on img "Search Form" at bounding box center [486, 349] width 21 height 21
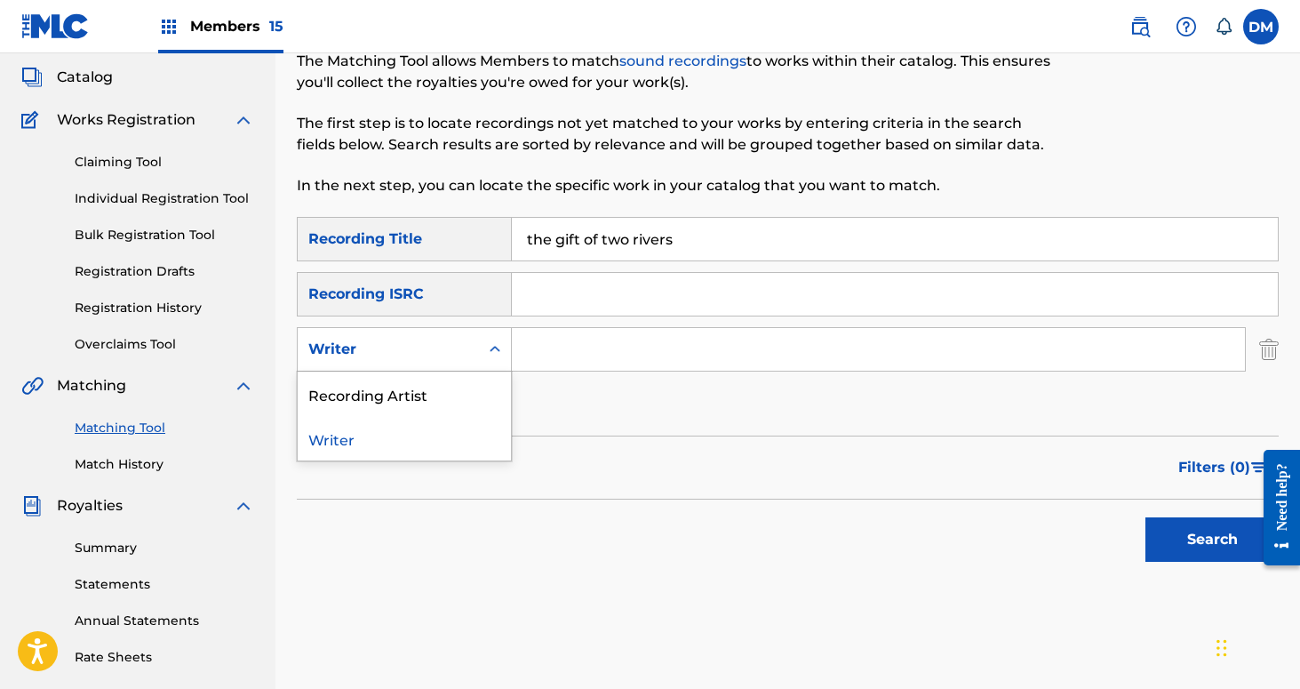
click at [472, 348] on div "Writer" at bounding box center [388, 349] width 181 height 34
click at [470, 379] on div "Recording Artist" at bounding box center [404, 393] width 213 height 44
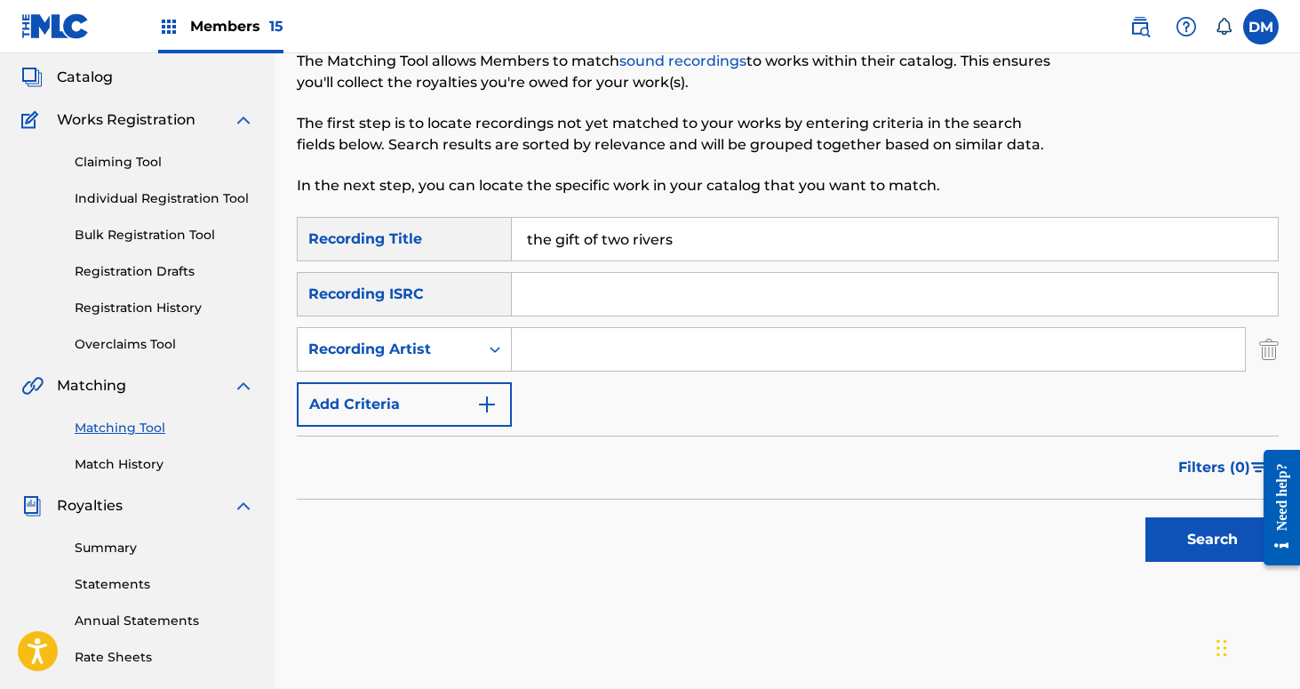
click at [558, 340] on input "Search Form" at bounding box center [878, 349] width 733 height 43
type input "If These Trees Could Talk"
click at [1168, 544] on button "Search" at bounding box center [1212, 539] width 133 height 44
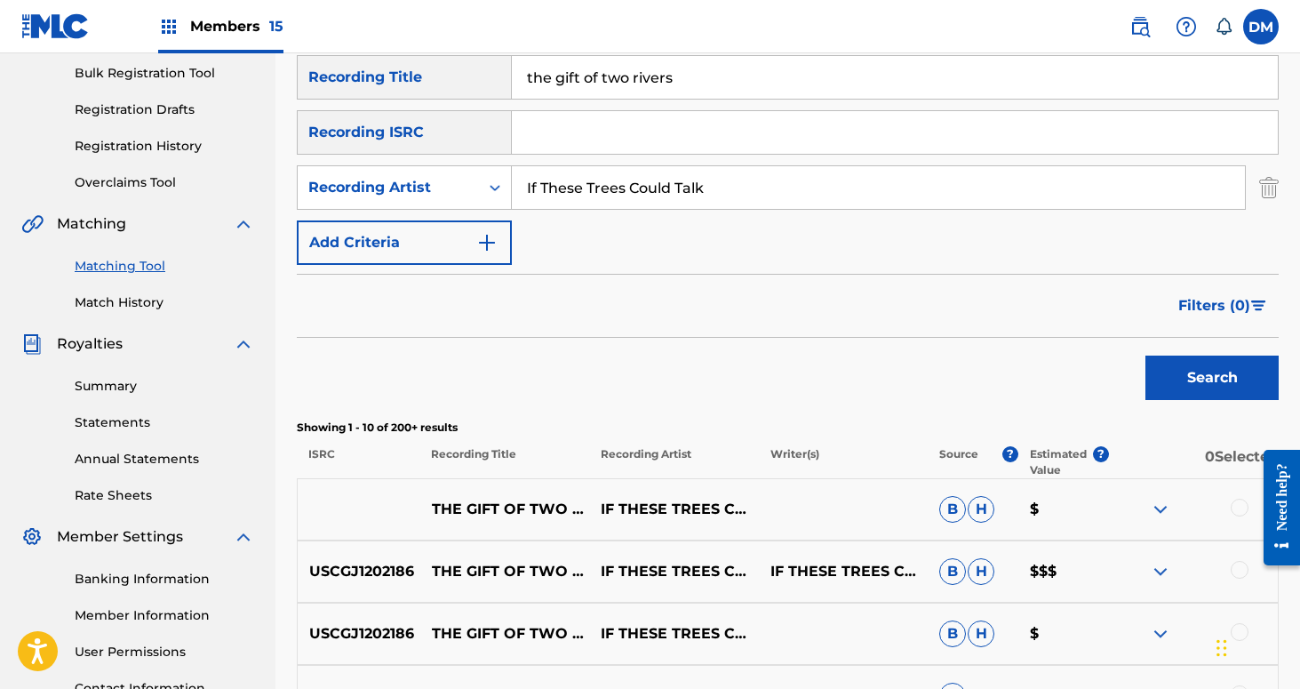
scroll to position [356, 0]
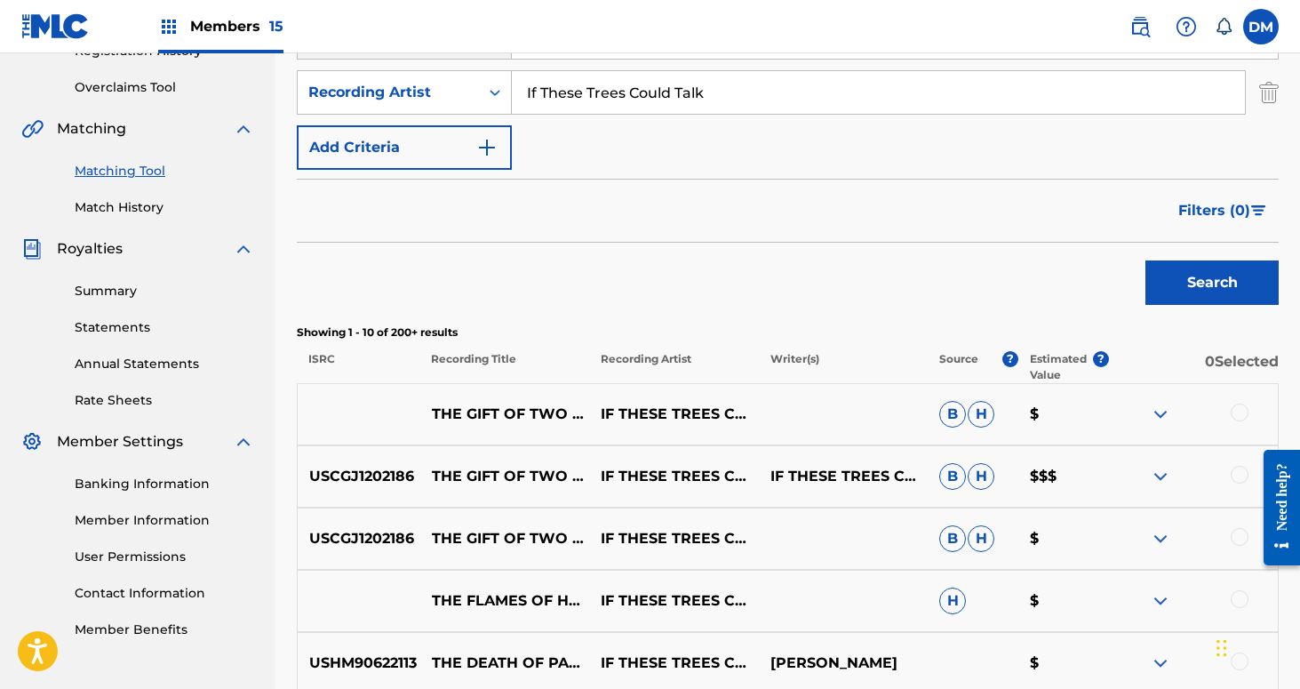
click at [1241, 413] on div at bounding box center [1240, 412] width 18 height 18
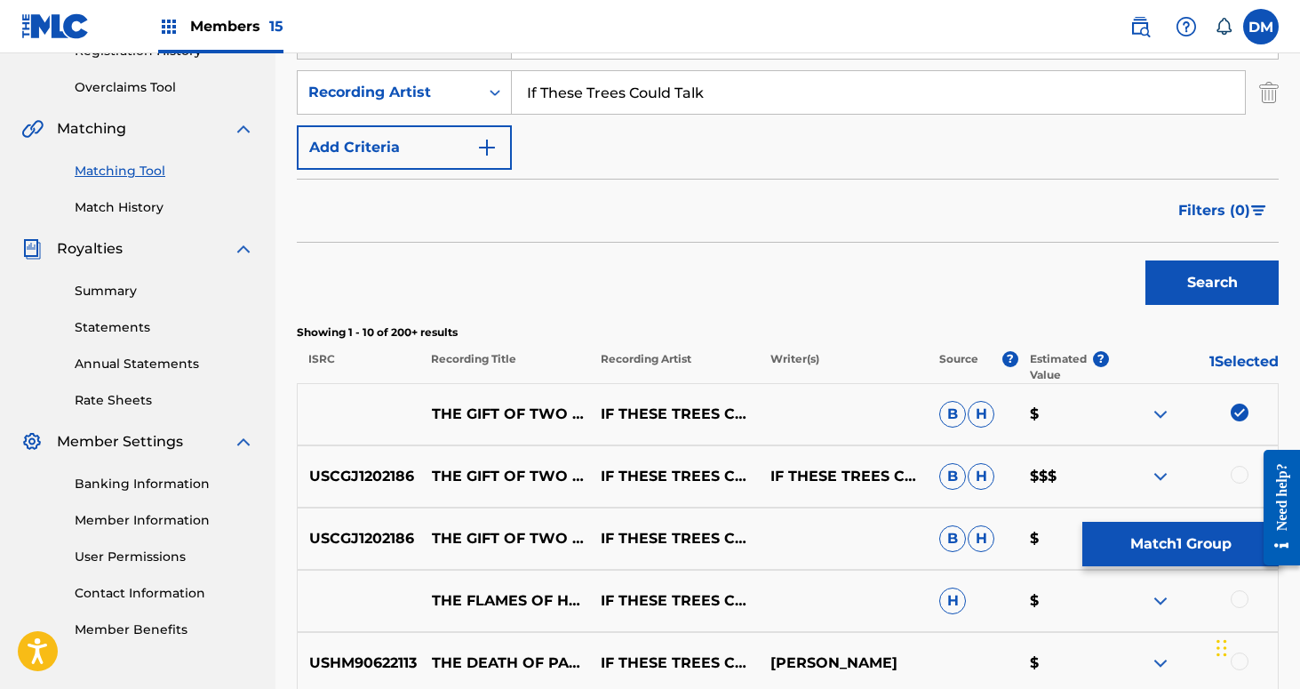
click at [1245, 469] on div at bounding box center [1240, 475] width 18 height 18
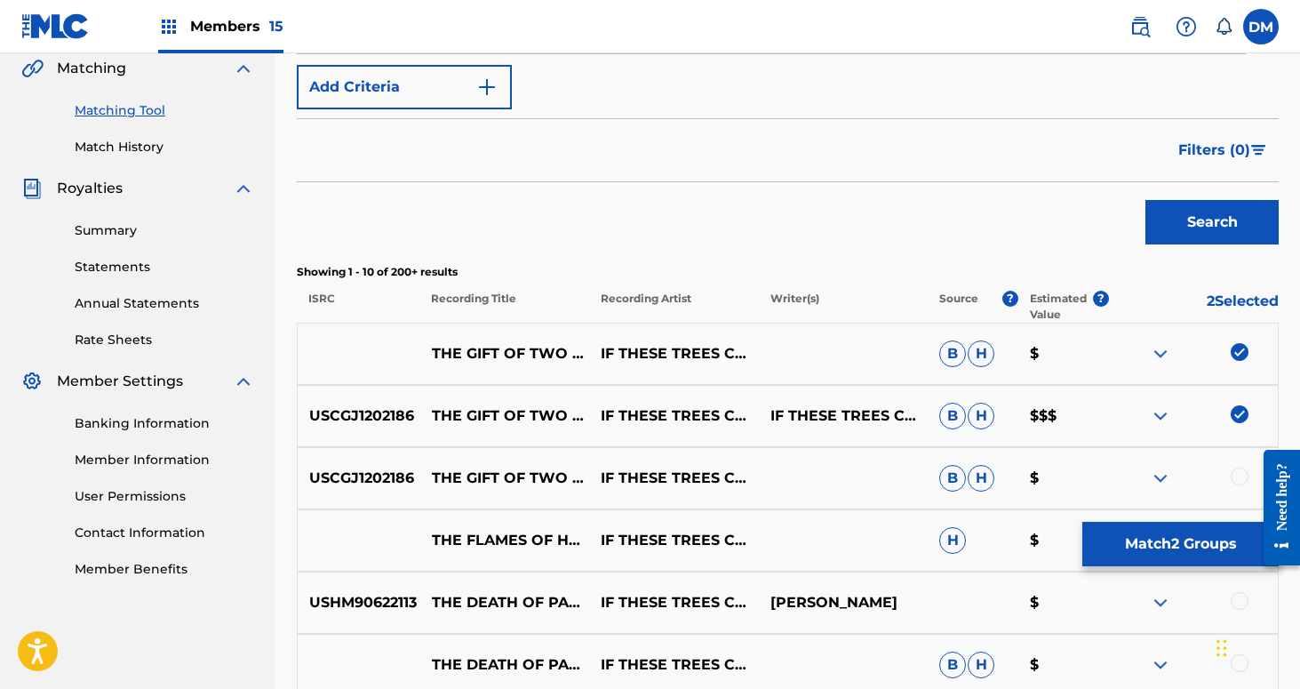
scroll to position [438, 0]
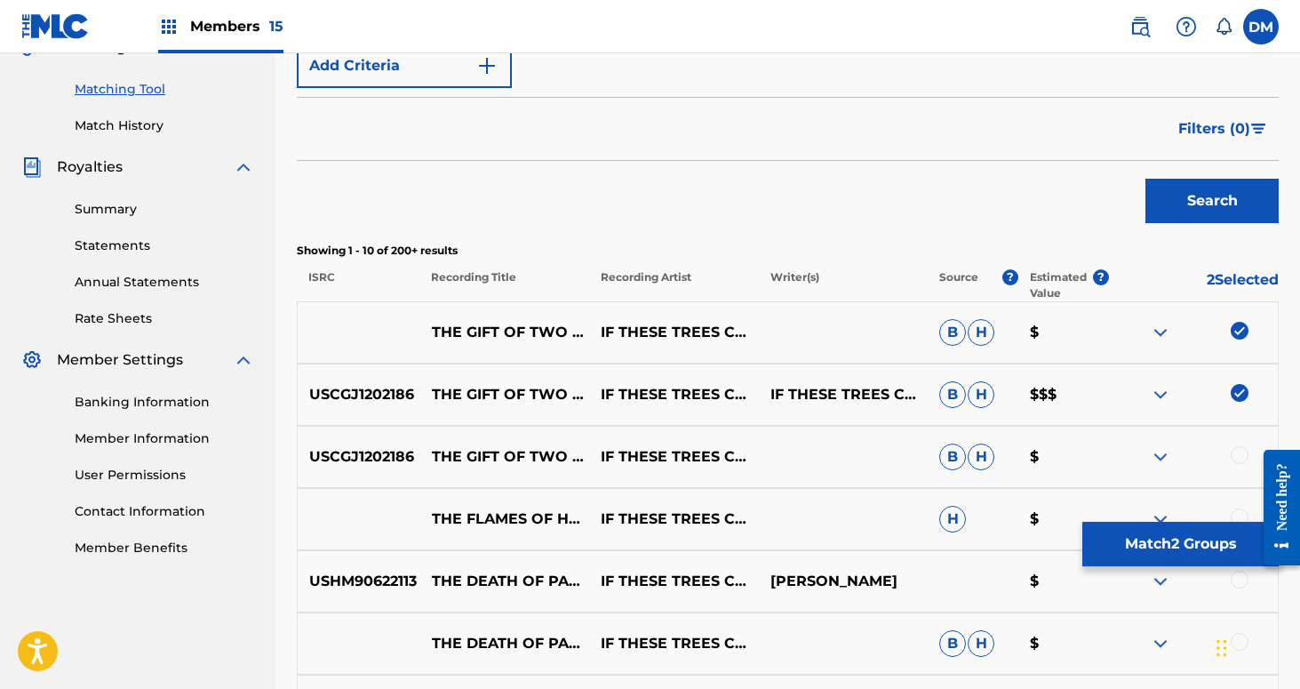
click at [1237, 451] on div at bounding box center [1240, 455] width 18 height 18
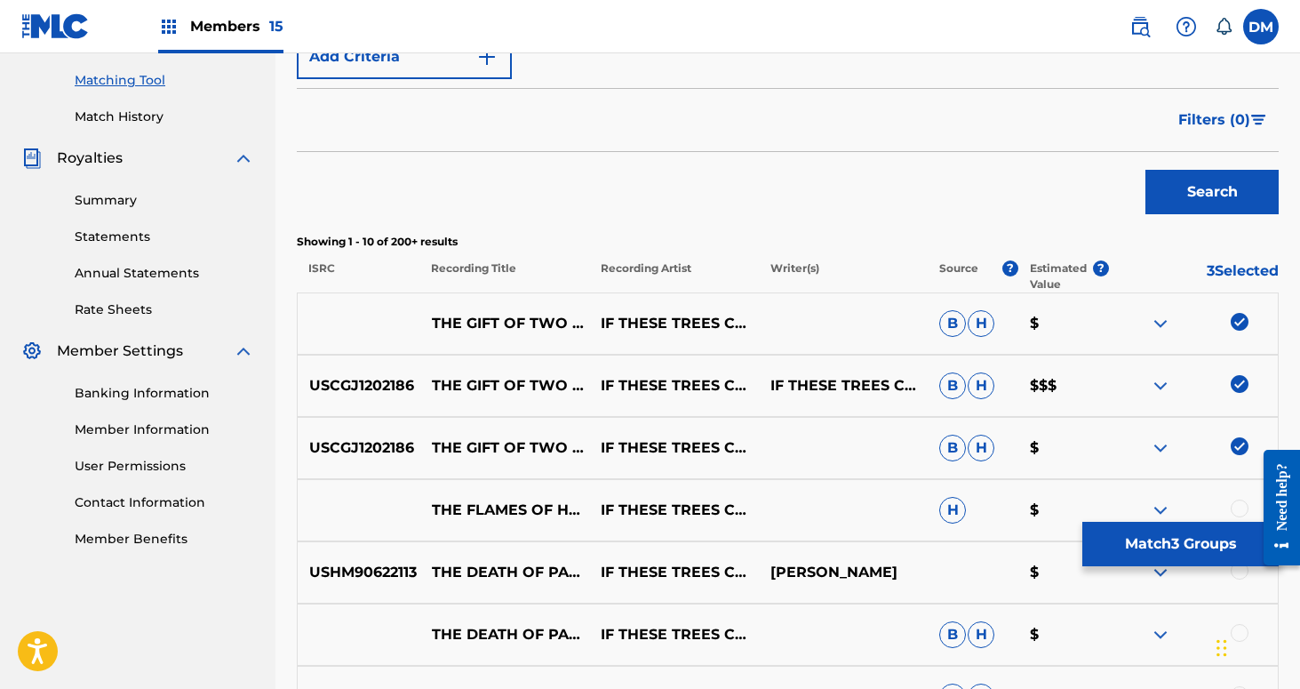
click at [1183, 549] on button "Match 3 Groups" at bounding box center [1180, 544] width 196 height 44
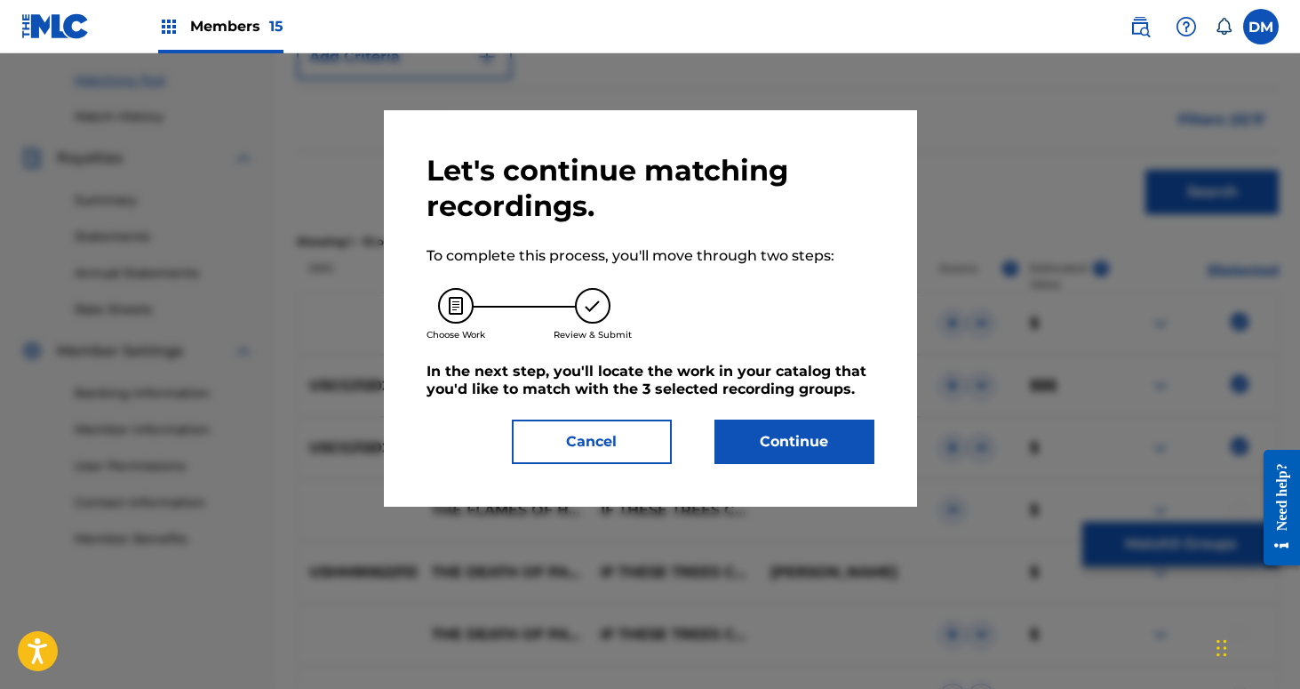
click at [840, 440] on button "Continue" at bounding box center [795, 441] width 160 height 44
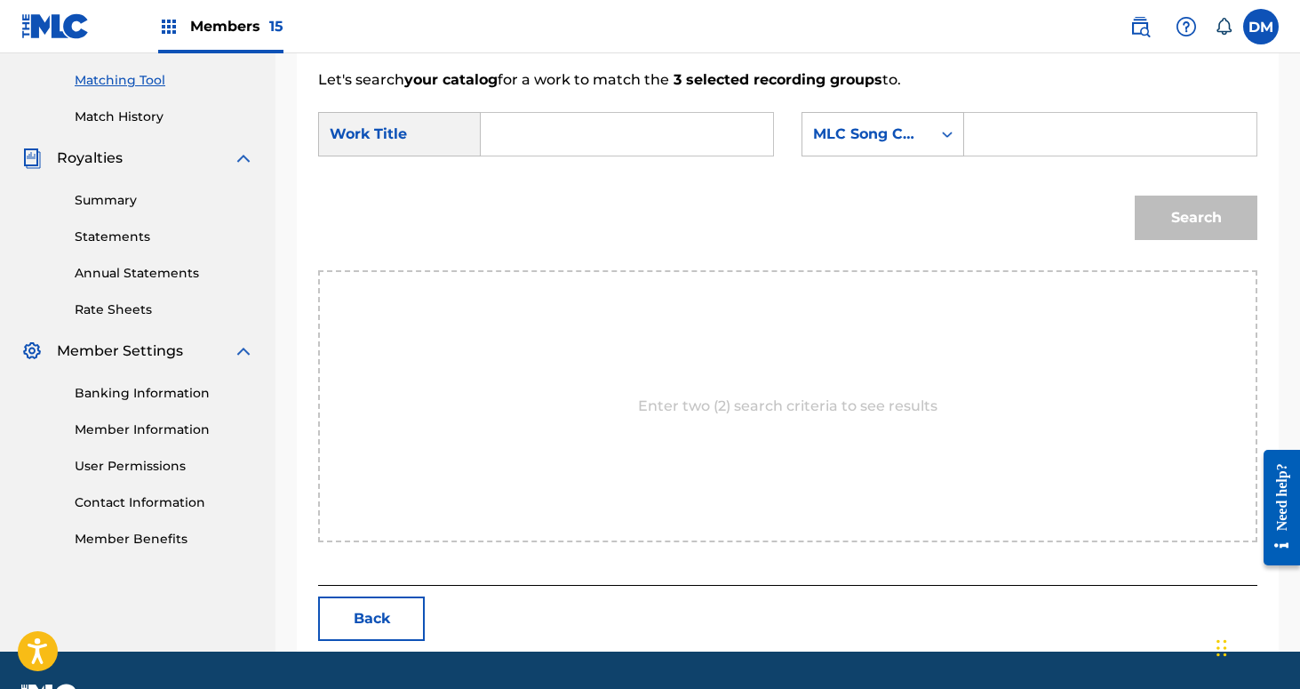
click at [629, 147] on input "Search Form" at bounding box center [627, 134] width 262 height 43
click at [537, 194] on strong "giving" at bounding box center [534, 195] width 47 height 17
type input "the giving tree"
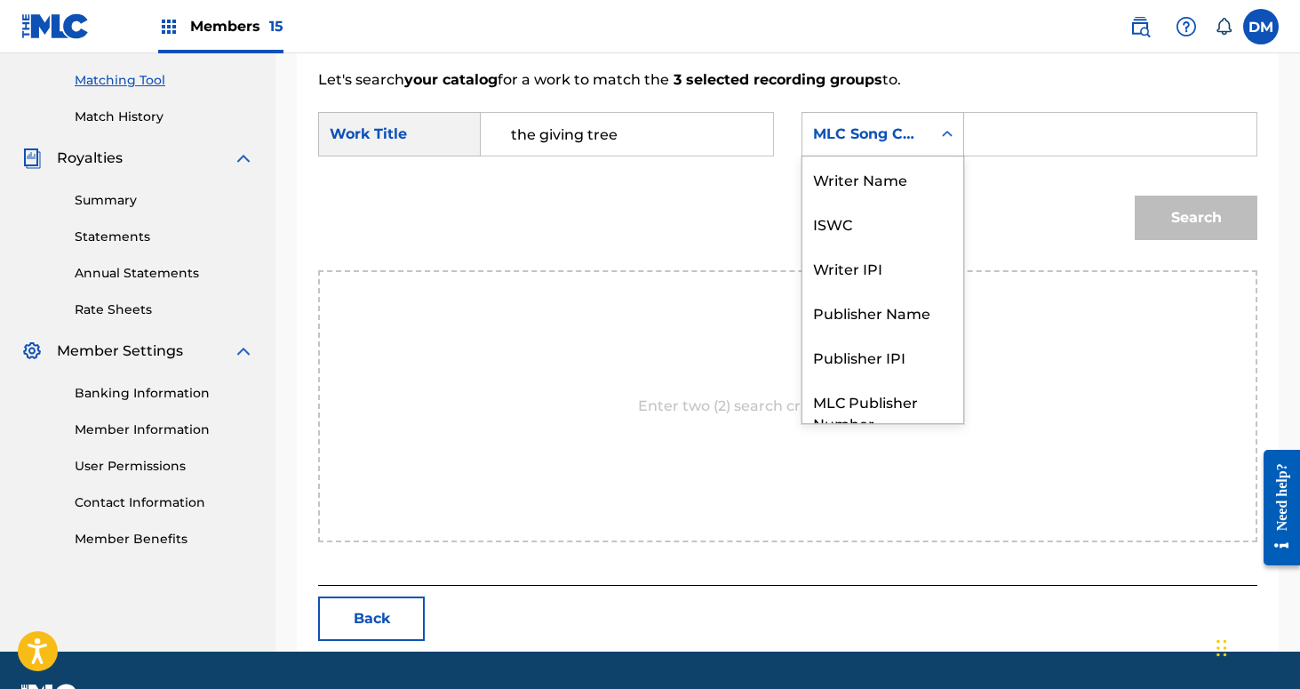
click at [946, 143] on div "Search Form" at bounding box center [947, 134] width 32 height 32
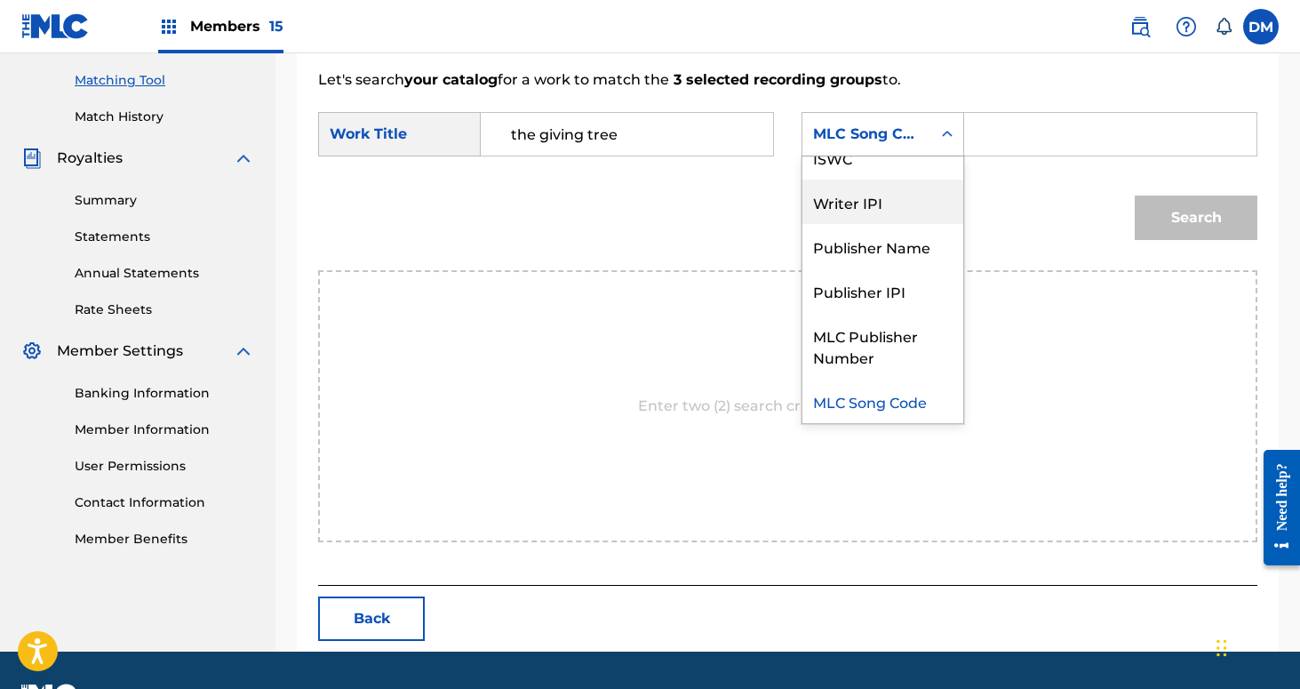
scroll to position [0, 0]
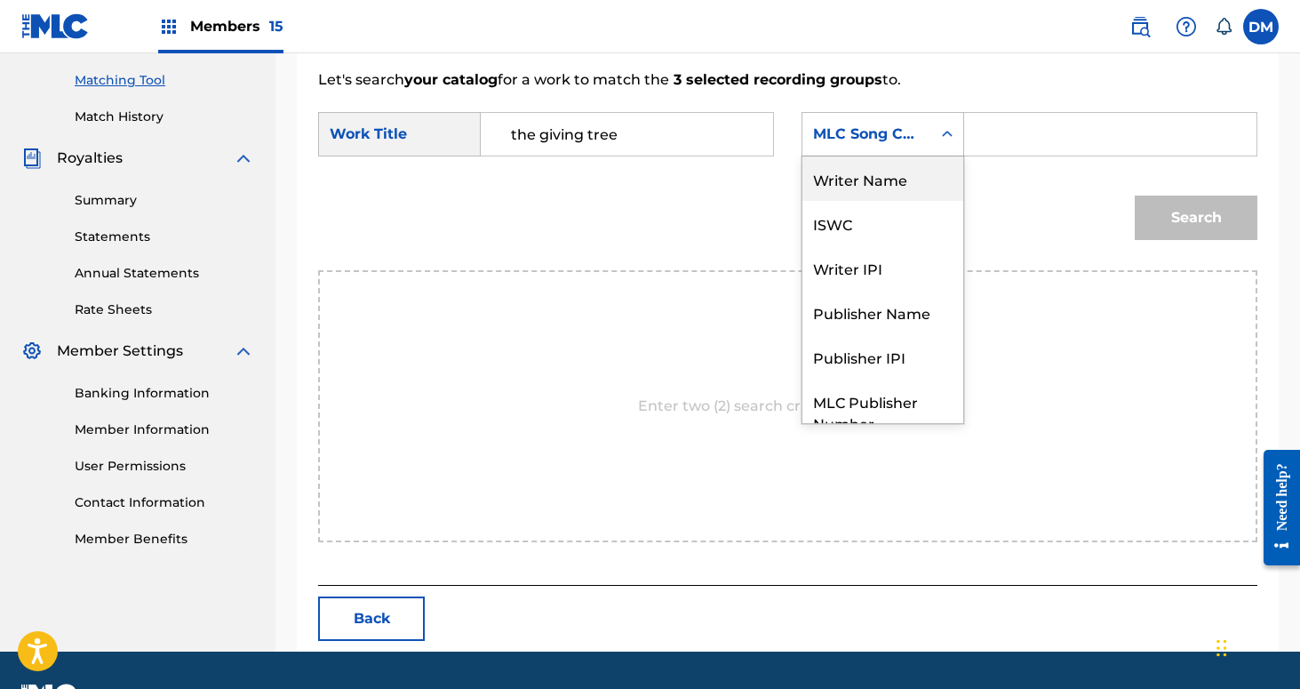
click at [937, 187] on div "Writer Name" at bounding box center [882, 178] width 161 height 44
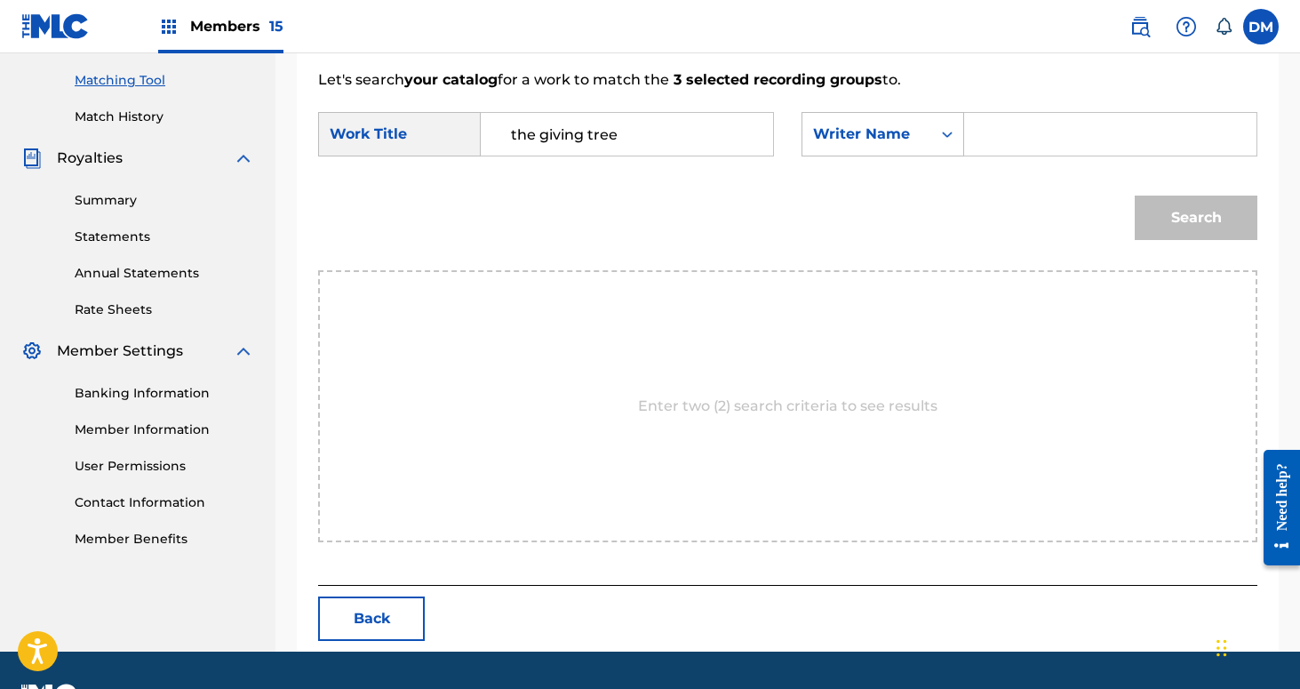
click at [1010, 140] on input "Search Form" at bounding box center [1110, 134] width 262 height 43
type input "[PERSON_NAME]"
click at [1135, 196] on button "Search" at bounding box center [1196, 218] width 123 height 44
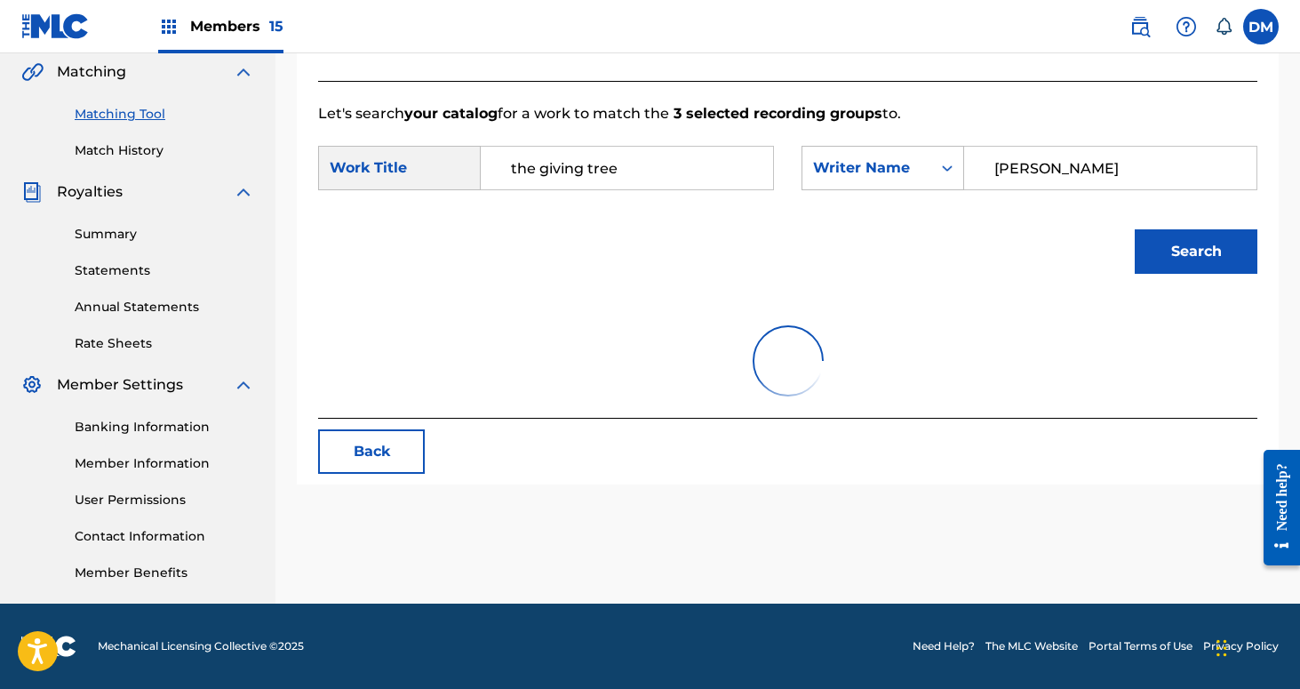
scroll to position [447, 0]
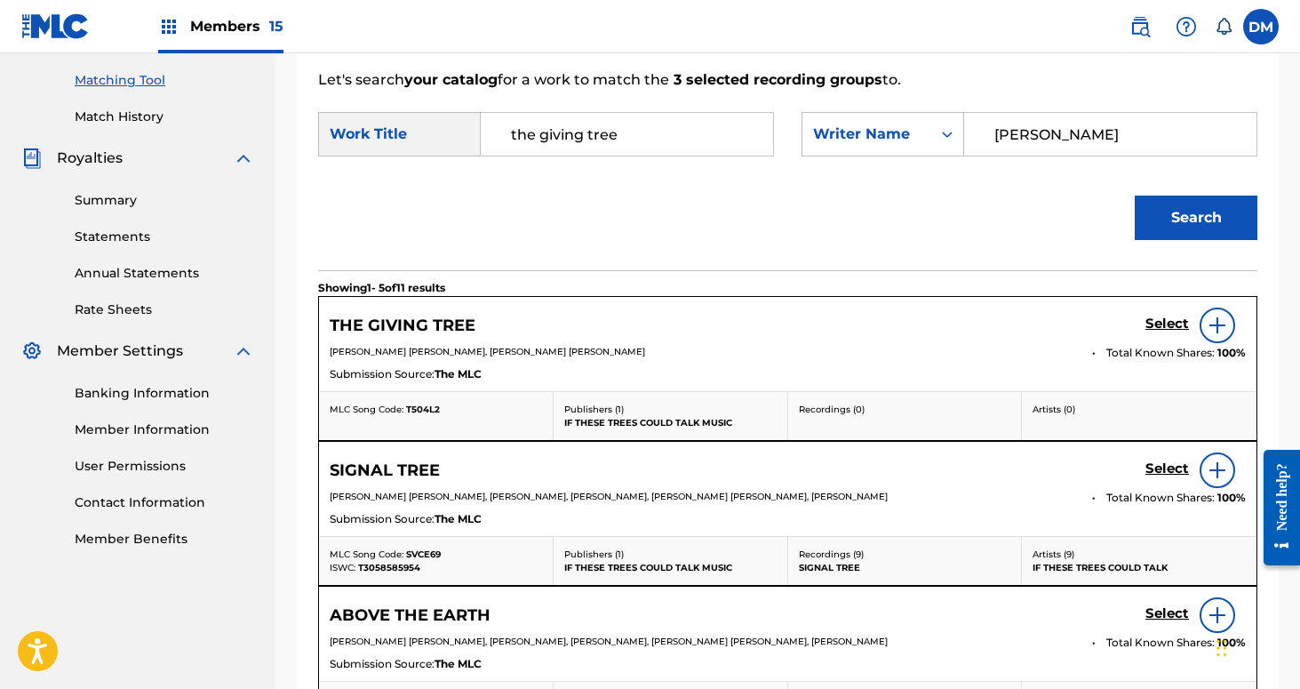
click at [1171, 322] on h5 "Select" at bounding box center [1168, 323] width 44 height 17
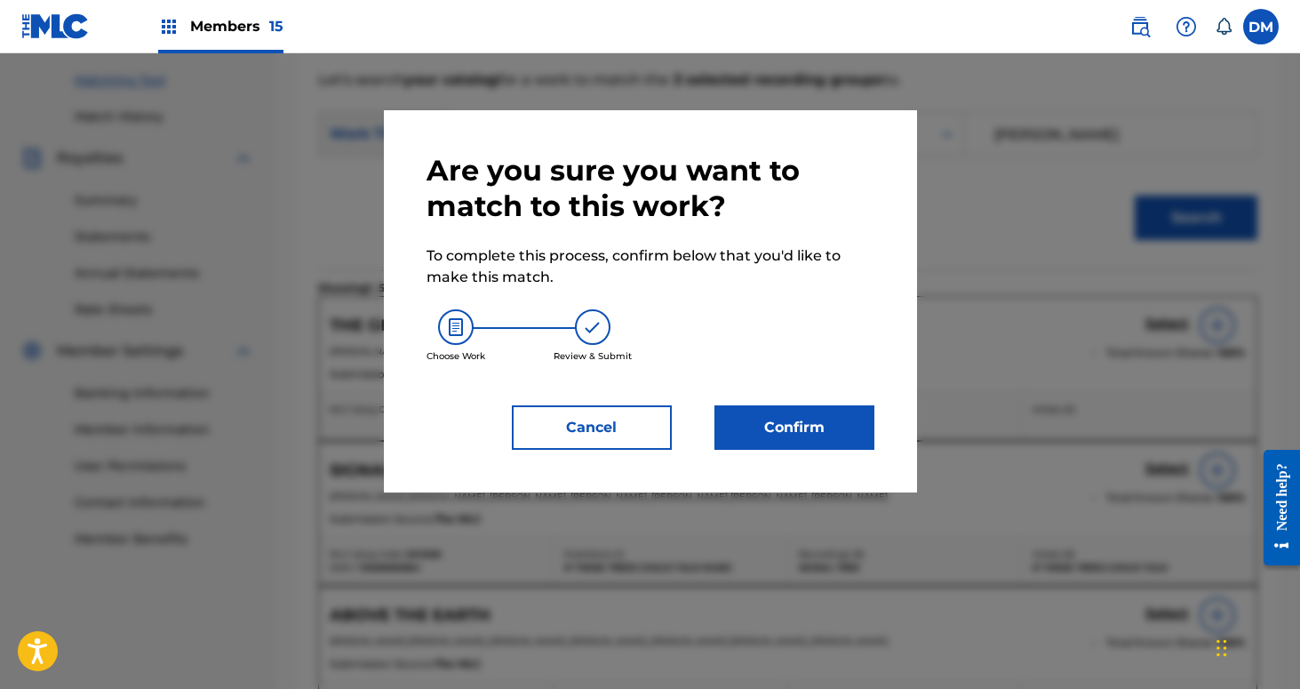
click at [831, 417] on button "Confirm" at bounding box center [795, 427] width 160 height 44
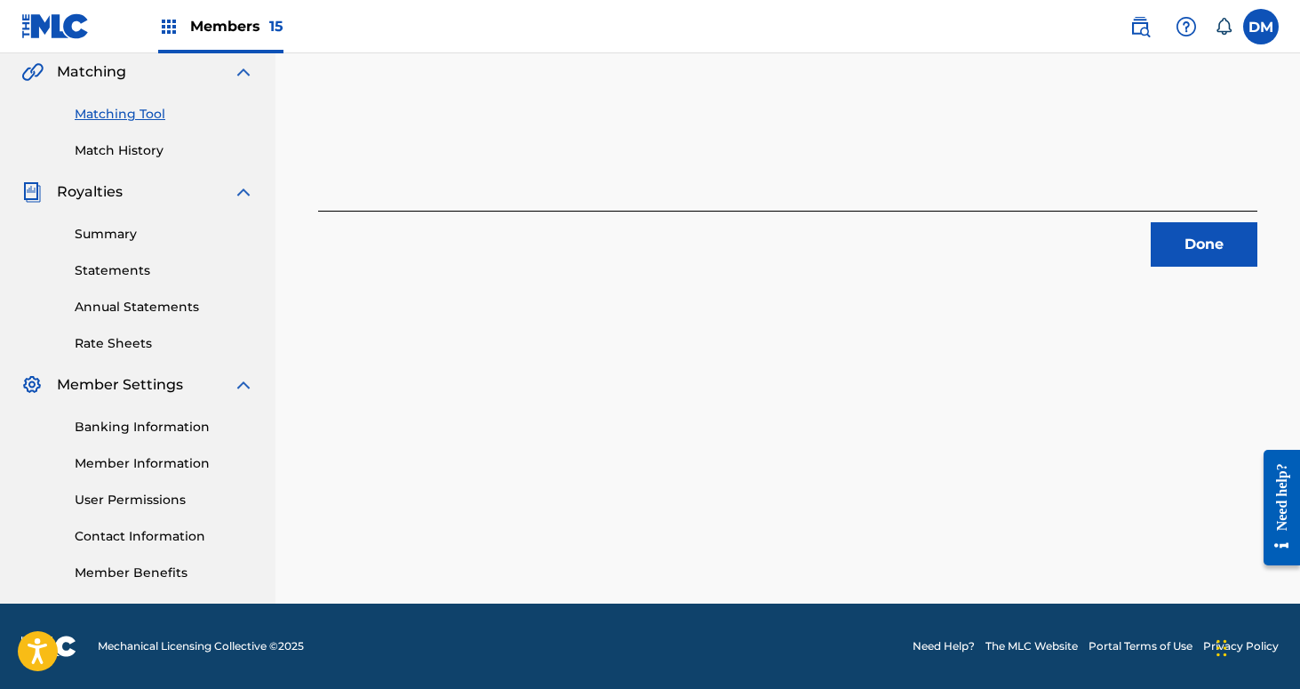
click at [1185, 222] on button "Done" at bounding box center [1204, 244] width 107 height 44
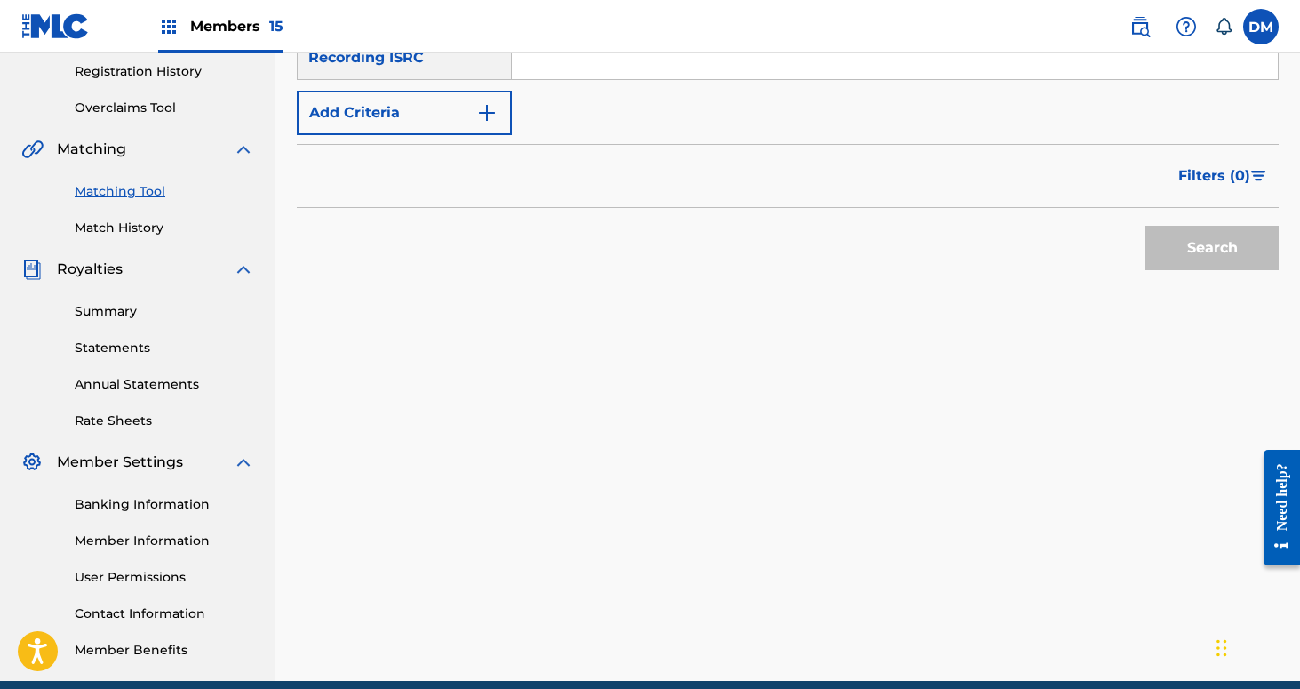
scroll to position [220, 0]
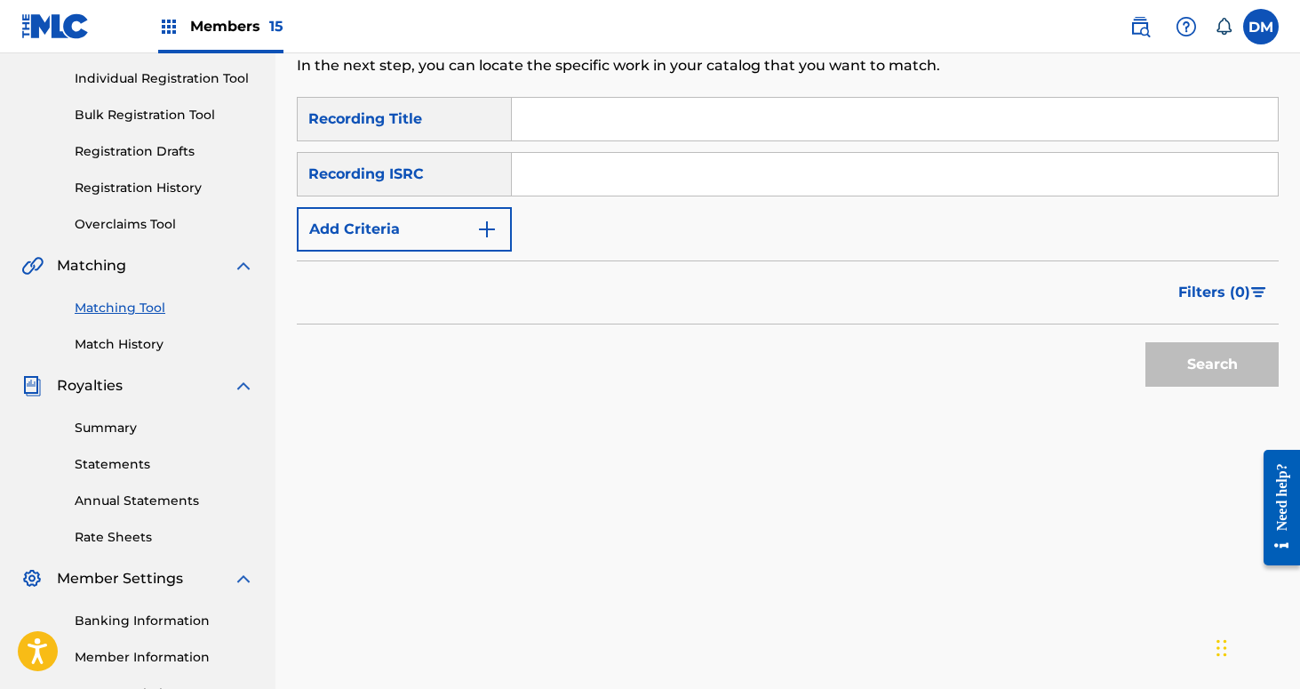
click at [644, 115] on input "Search Form" at bounding box center [895, 119] width 766 height 43
type input "the here and hereafter"
click at [1146, 342] on button "Search" at bounding box center [1212, 364] width 133 height 44
click at [461, 227] on button "Add Criteria" at bounding box center [404, 229] width 215 height 44
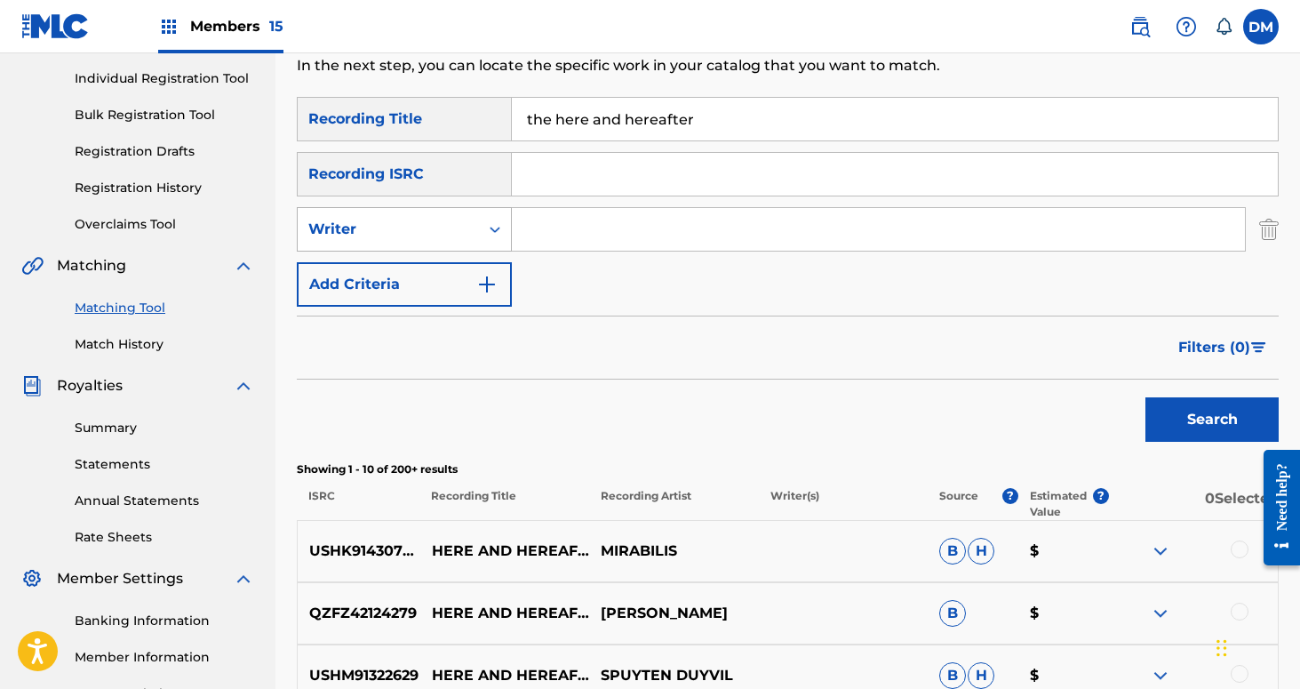
click at [469, 227] on div "Writer" at bounding box center [388, 229] width 181 height 34
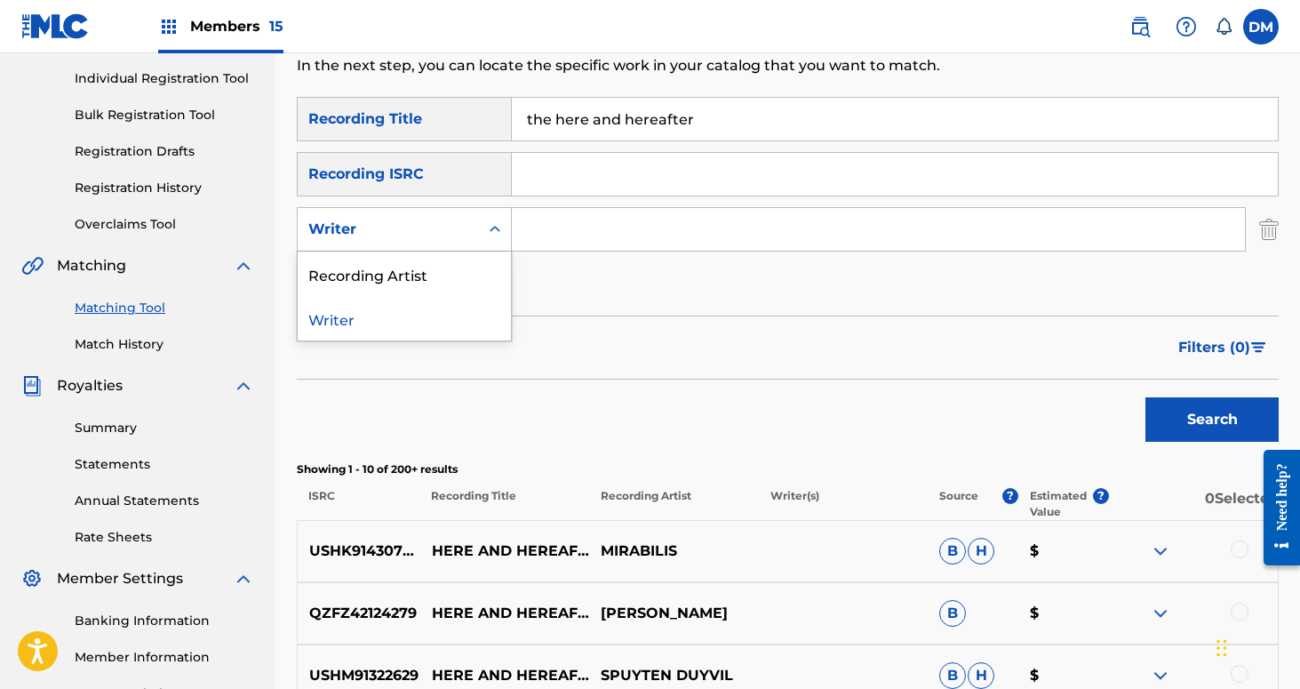
click at [470, 265] on div "Recording Artist" at bounding box center [404, 274] width 213 height 44
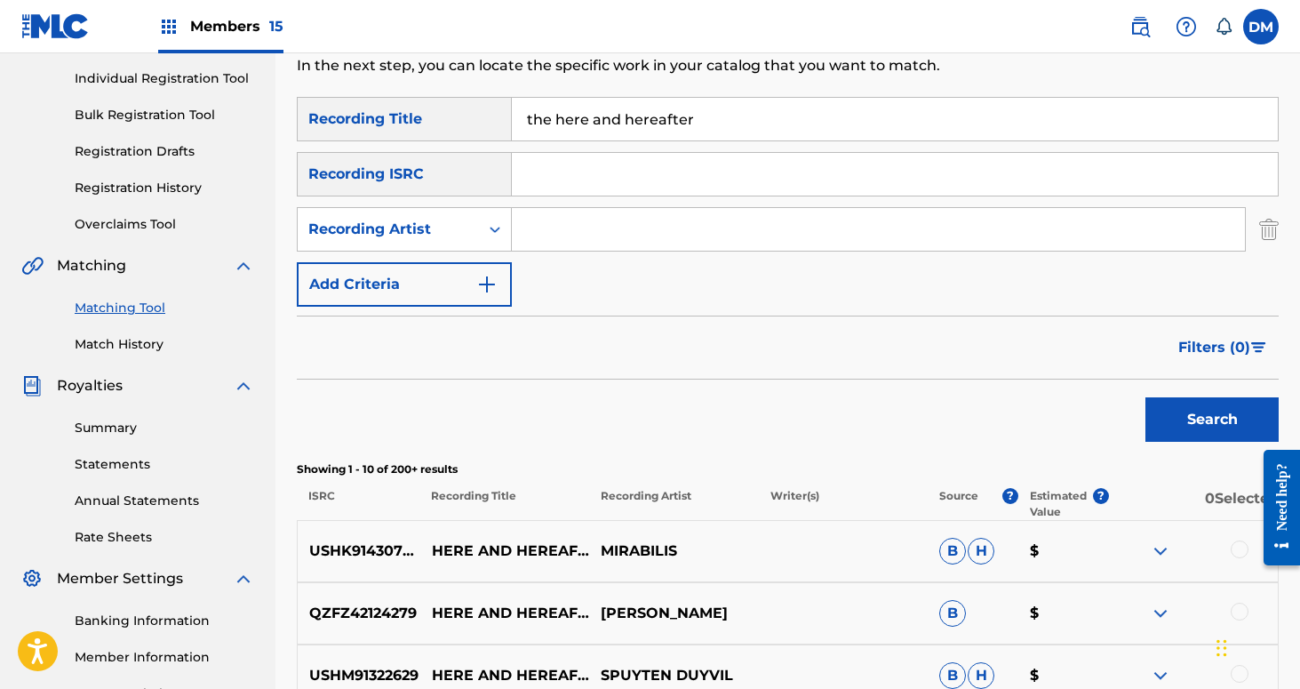
click at [542, 228] on input "Search Form" at bounding box center [878, 229] width 733 height 43
type input "If These Trees Could Talk"
click at [1146, 397] on button "Search" at bounding box center [1212, 419] width 133 height 44
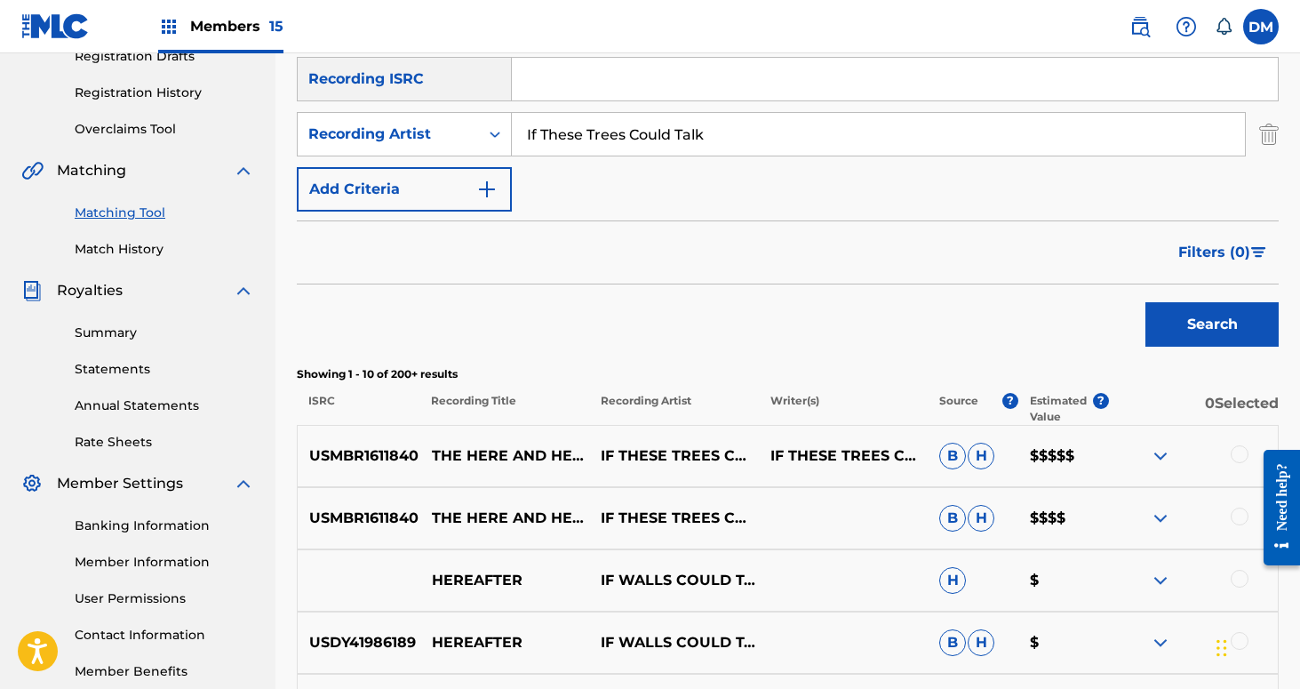
scroll to position [378, 0]
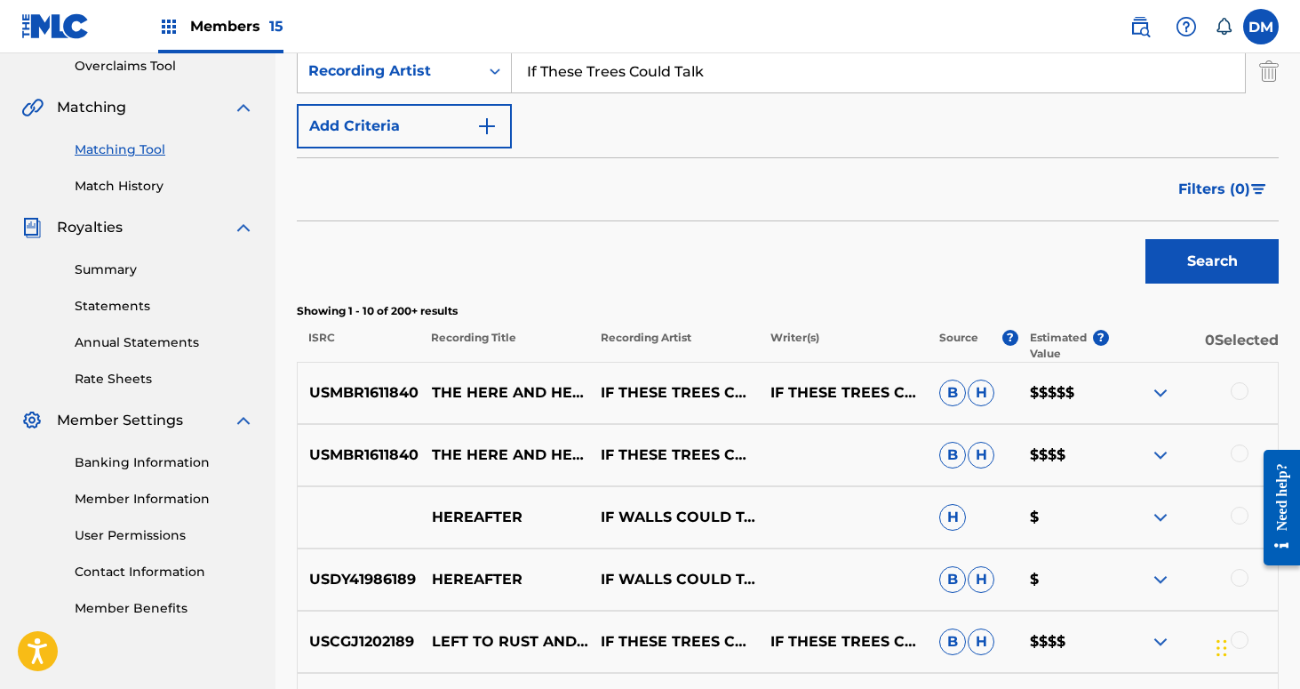
click at [1236, 387] on div at bounding box center [1240, 391] width 18 height 18
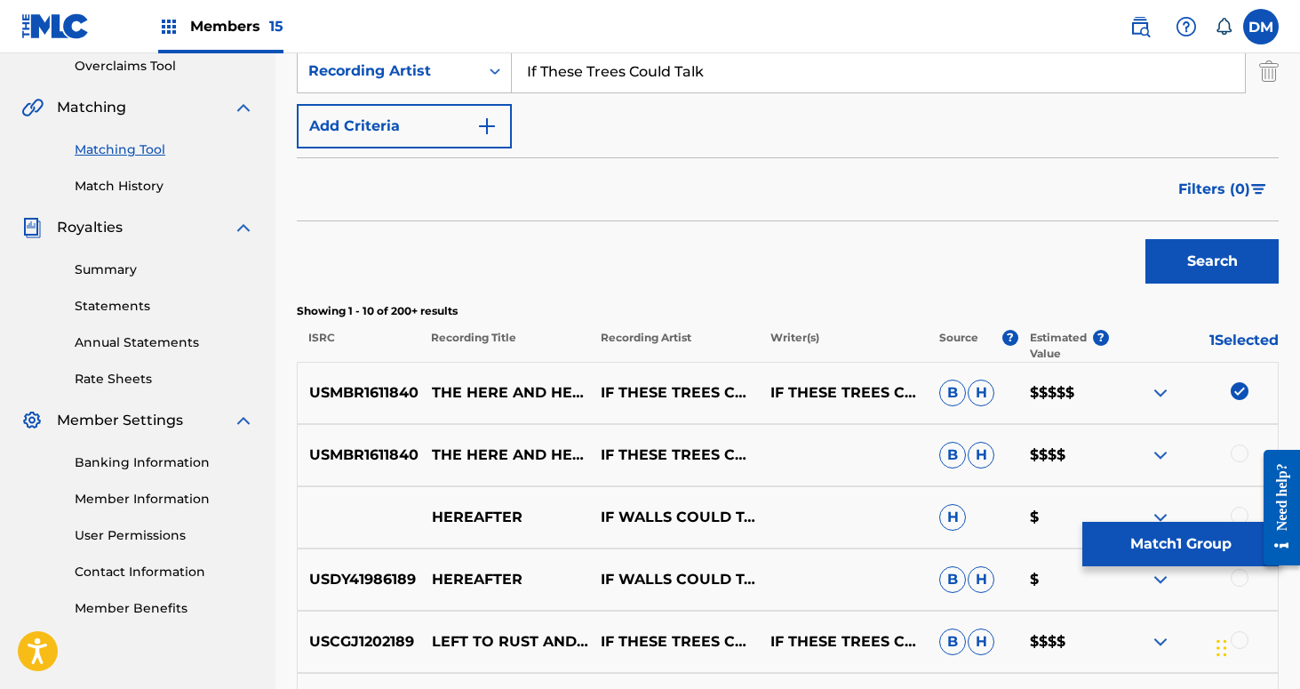
click at [1238, 444] on div at bounding box center [1240, 453] width 18 height 18
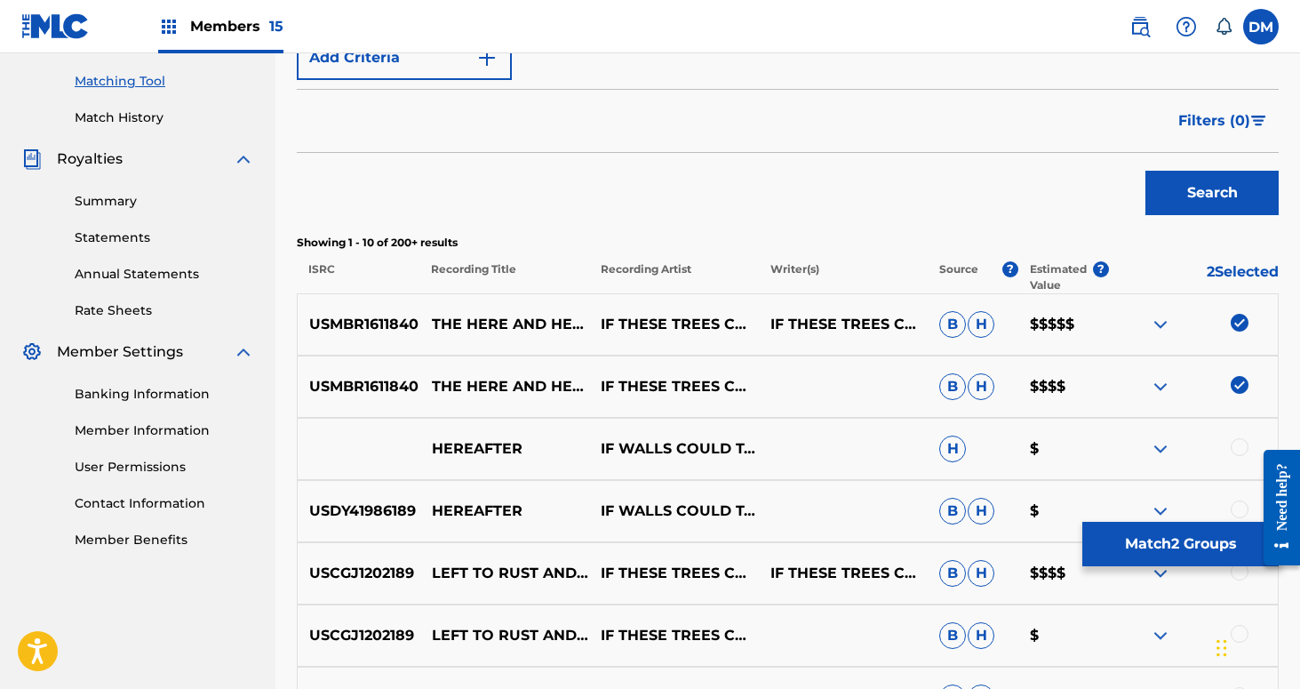
scroll to position [451, 0]
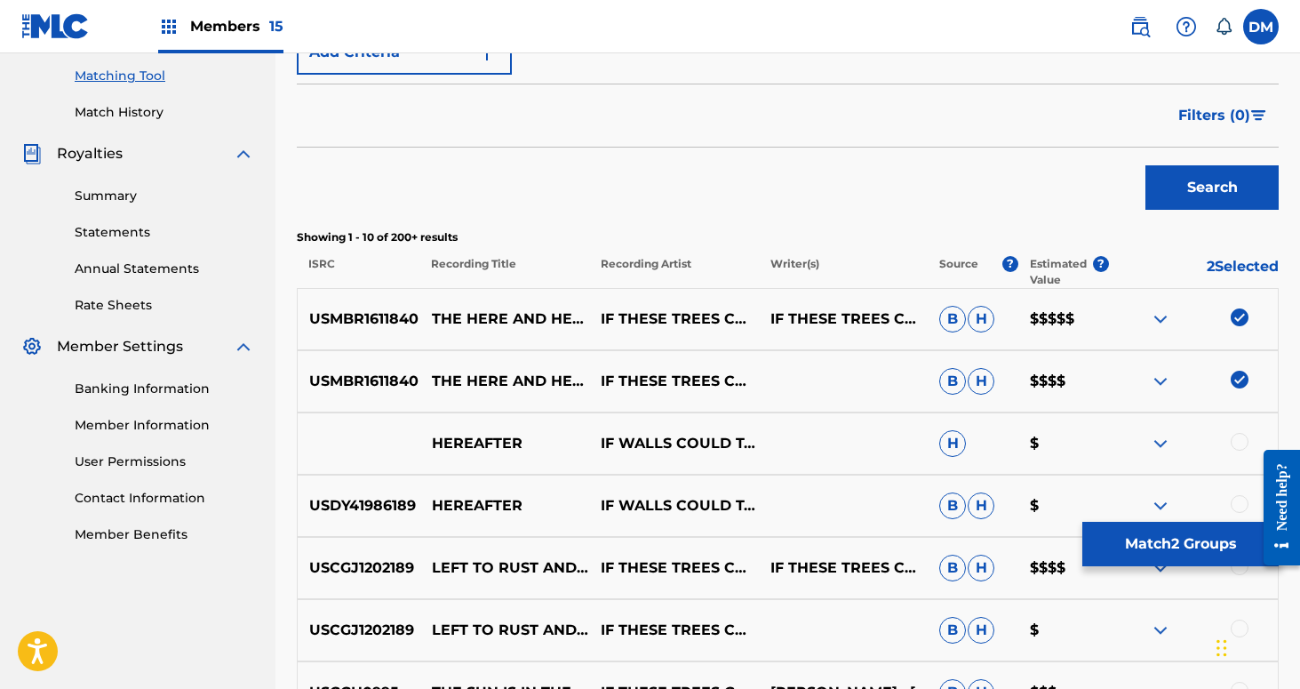
click at [1185, 546] on button "Match 2 Groups" at bounding box center [1180, 544] width 196 height 44
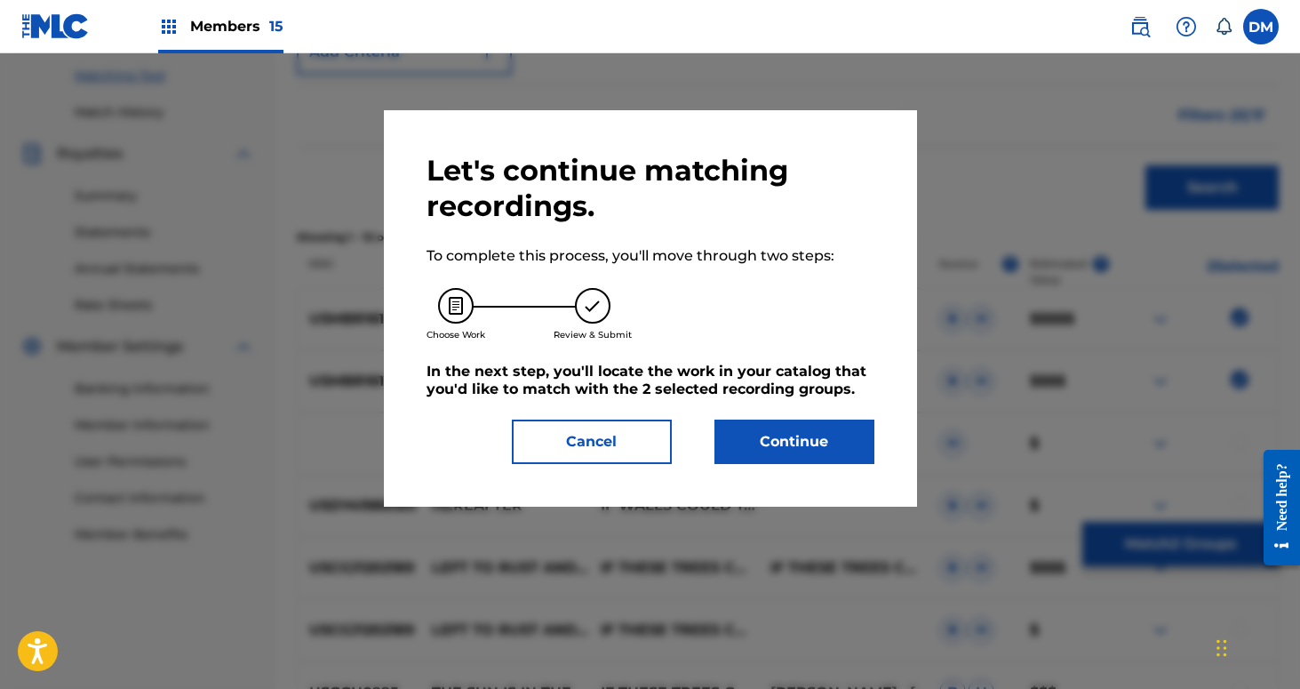
click at [832, 433] on button "Continue" at bounding box center [795, 441] width 160 height 44
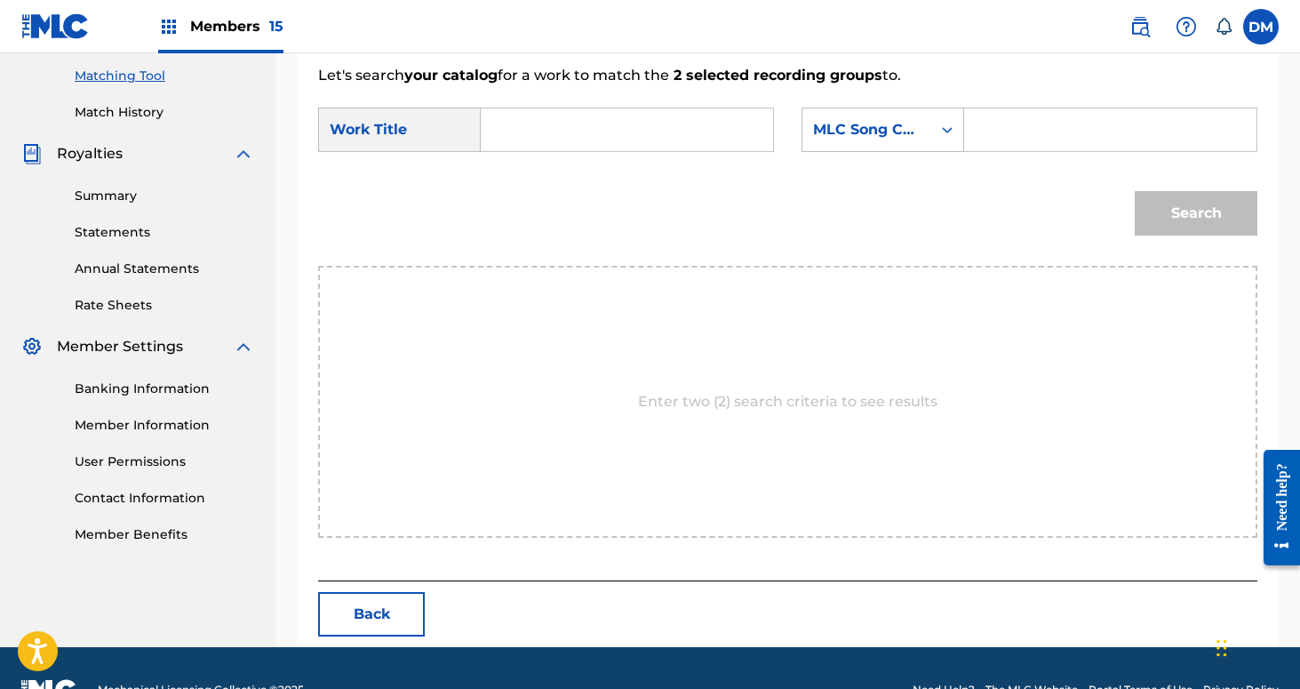
click at [590, 104] on form "SearchWithCriteria803d240a-3ee9-4ea3-aa9a-577e82270d18 Work Title SearchWithCri…" at bounding box center [787, 176] width 939 height 180
click at [574, 148] on input "Search Form" at bounding box center [627, 129] width 262 height 43
click at [523, 199] on span "and hereafter" at bounding box center [554, 180] width 87 height 38
type input "the here and hereafter"
click at [965, 135] on div "Search Form" at bounding box center [1110, 130] width 293 height 44
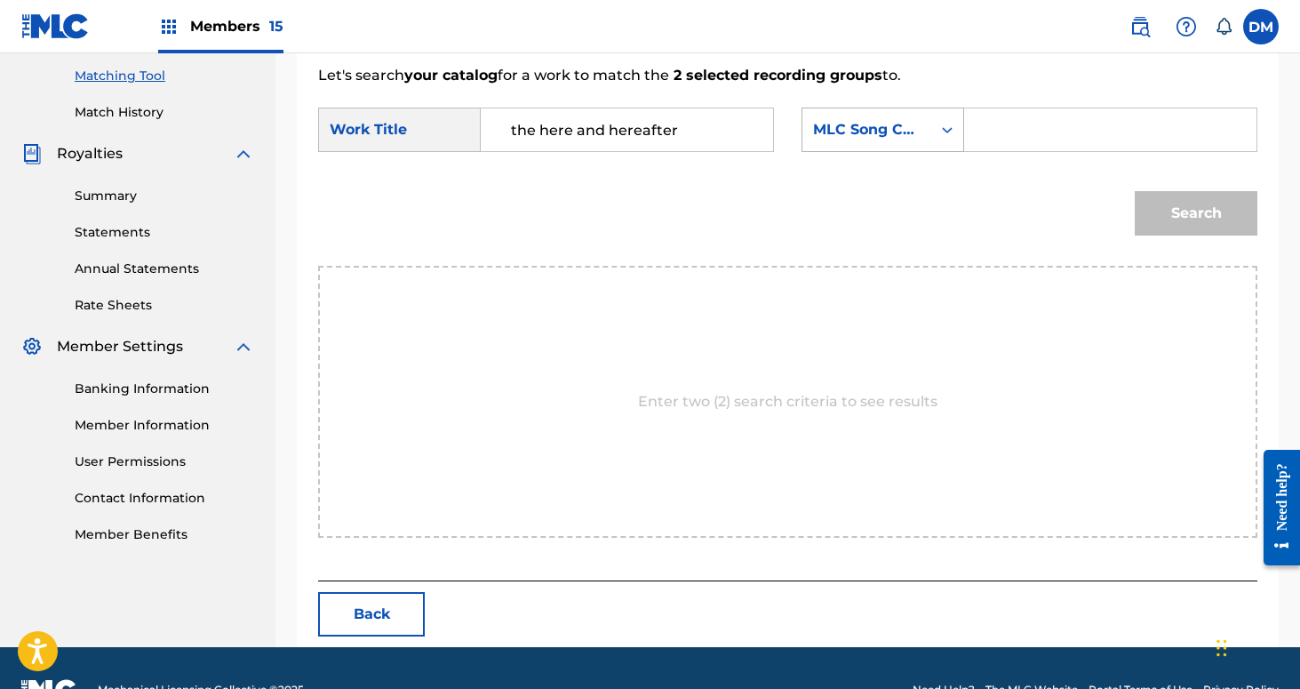
click at [930, 130] on div "MLC Song Code" at bounding box center [866, 130] width 129 height 34
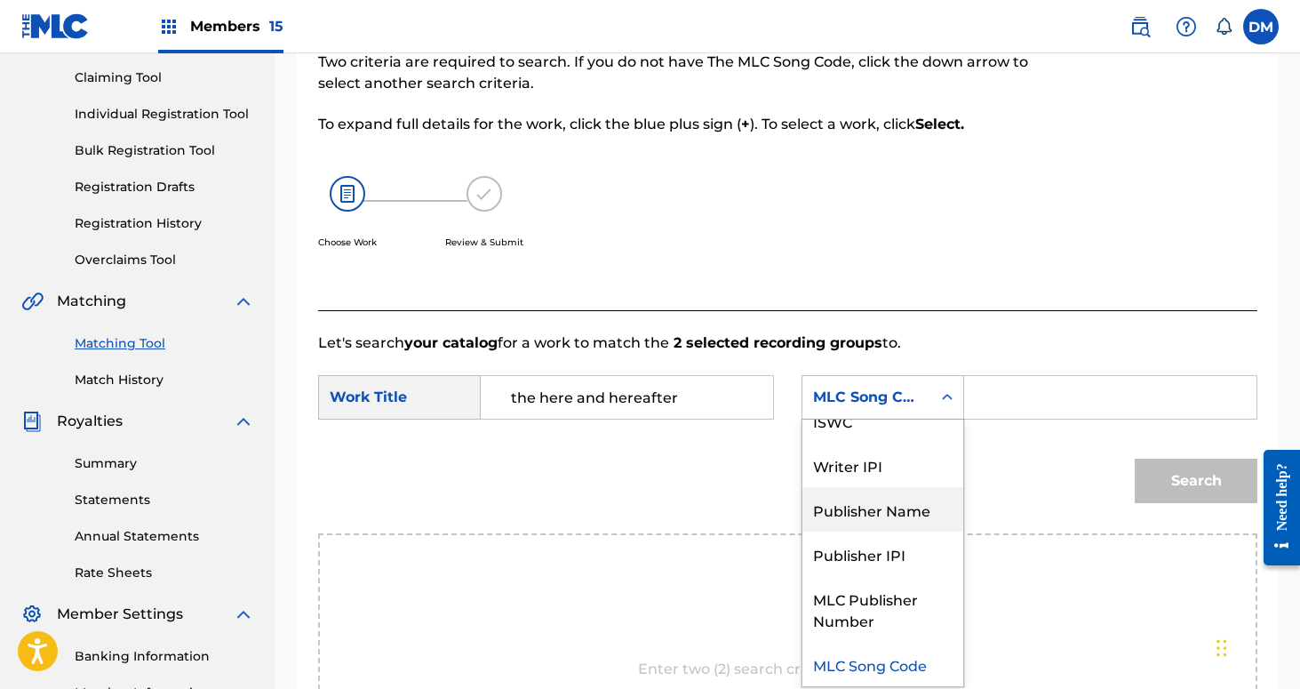
scroll to position [0, 0]
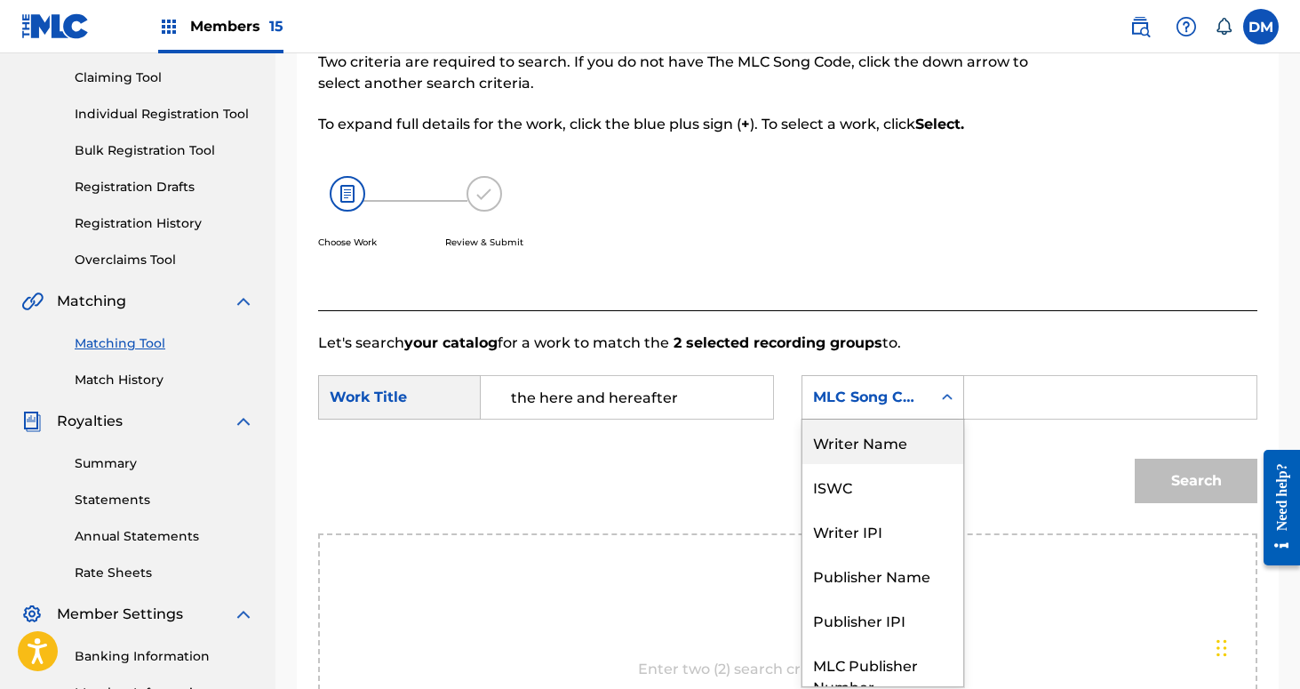
click at [915, 427] on div "Writer Name" at bounding box center [882, 441] width 161 height 44
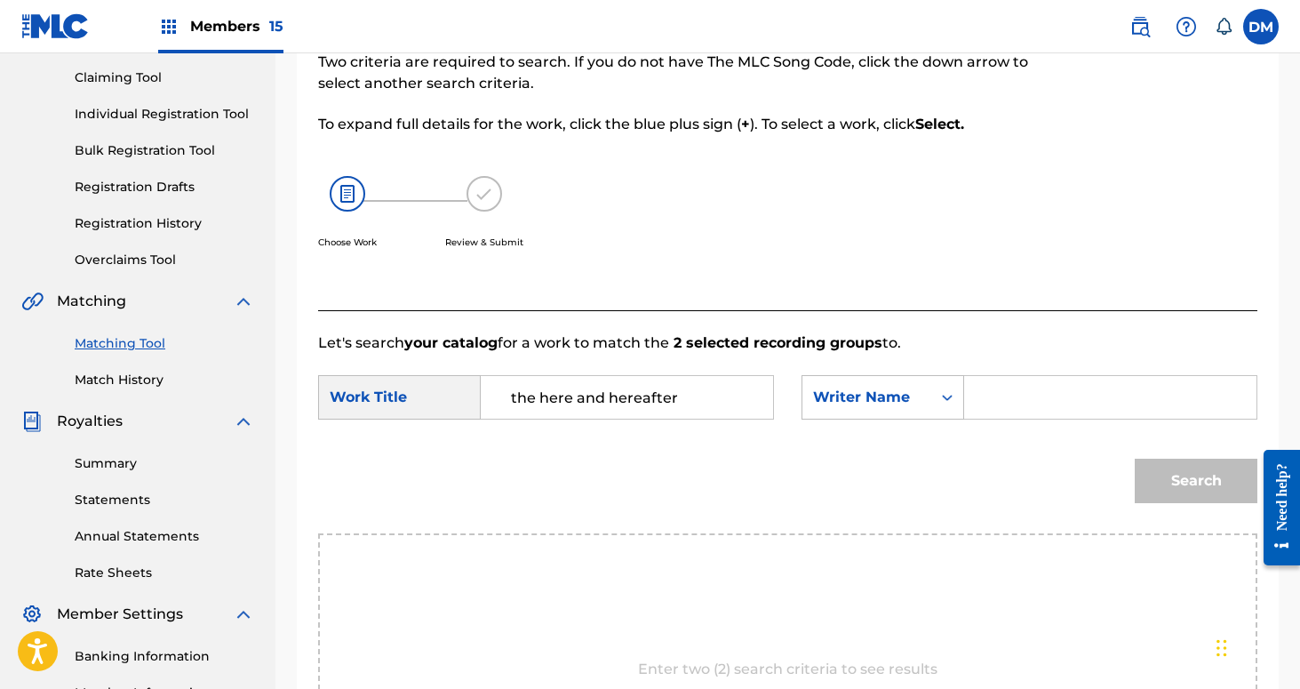
click at [970, 413] on div "Search Form" at bounding box center [1110, 397] width 293 height 44
click at [1004, 391] on input "Search Form" at bounding box center [1110, 397] width 262 height 43
type input "[PERSON_NAME]"
click at [1135, 459] on button "Search" at bounding box center [1196, 481] width 123 height 44
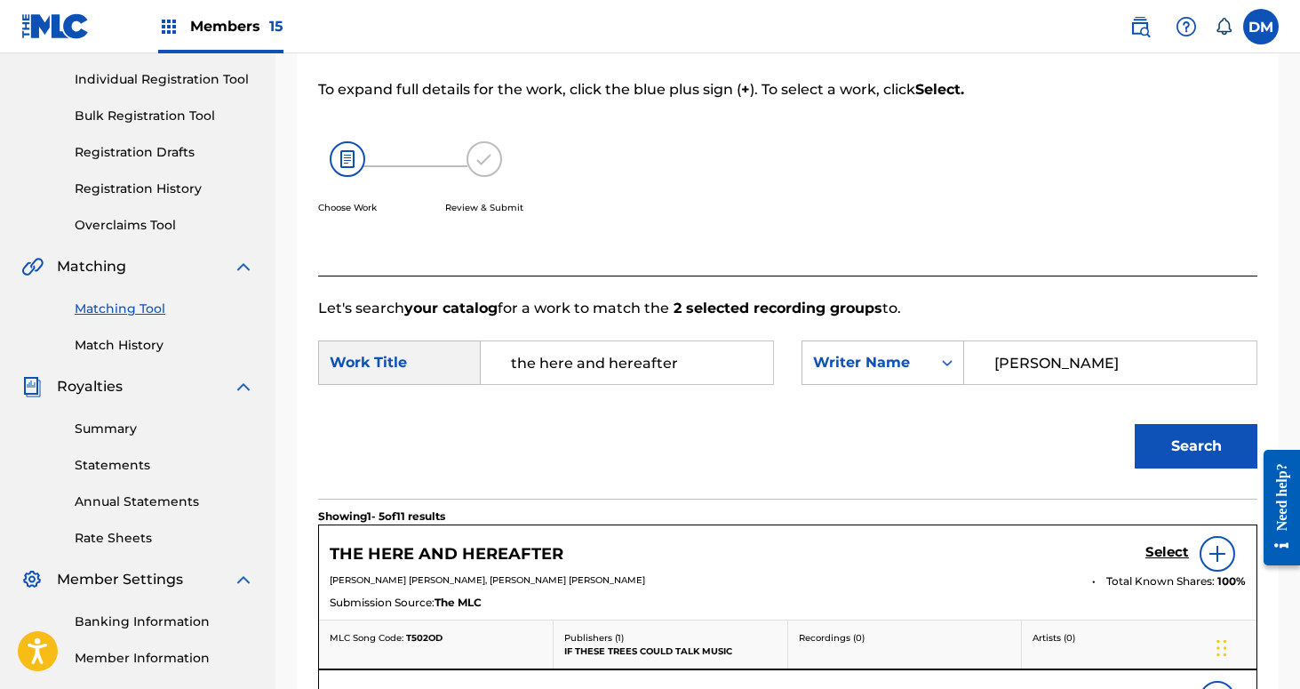
scroll to position [224, 0]
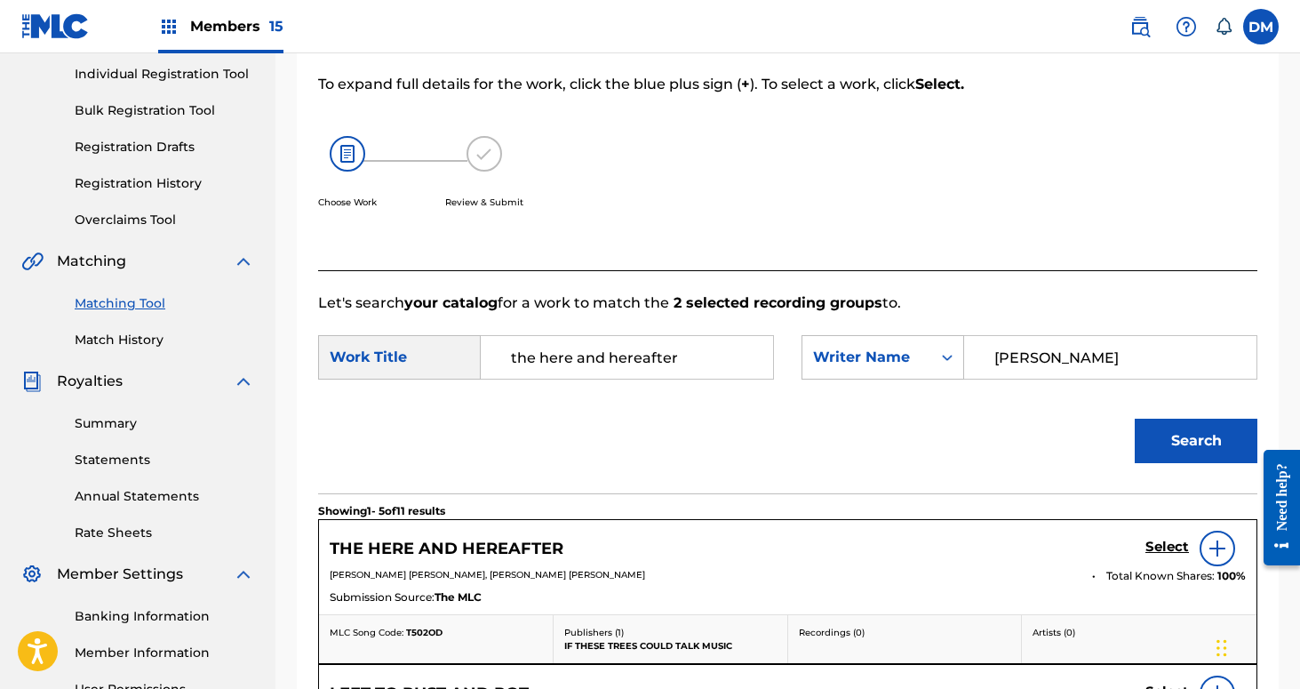
click at [1153, 542] on h5 "Select" at bounding box center [1168, 547] width 44 height 17
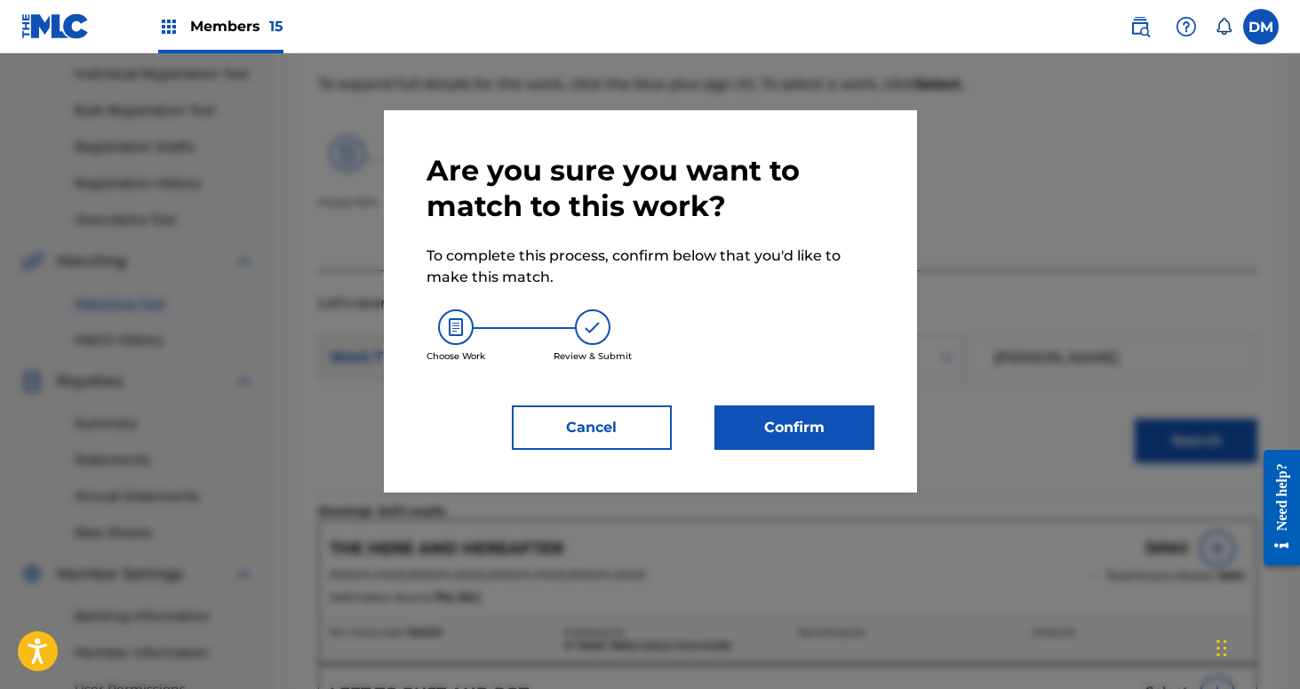
click at [833, 429] on button "Confirm" at bounding box center [795, 427] width 160 height 44
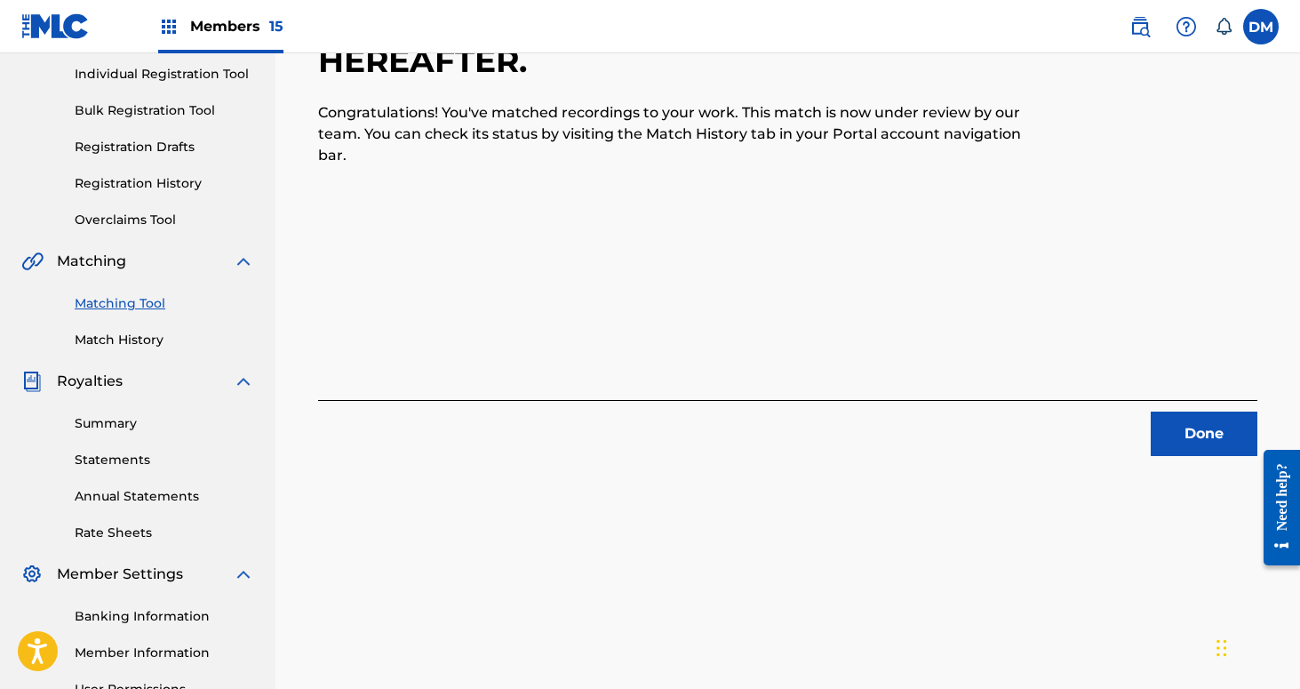
click at [1203, 436] on button "Done" at bounding box center [1204, 433] width 107 height 44
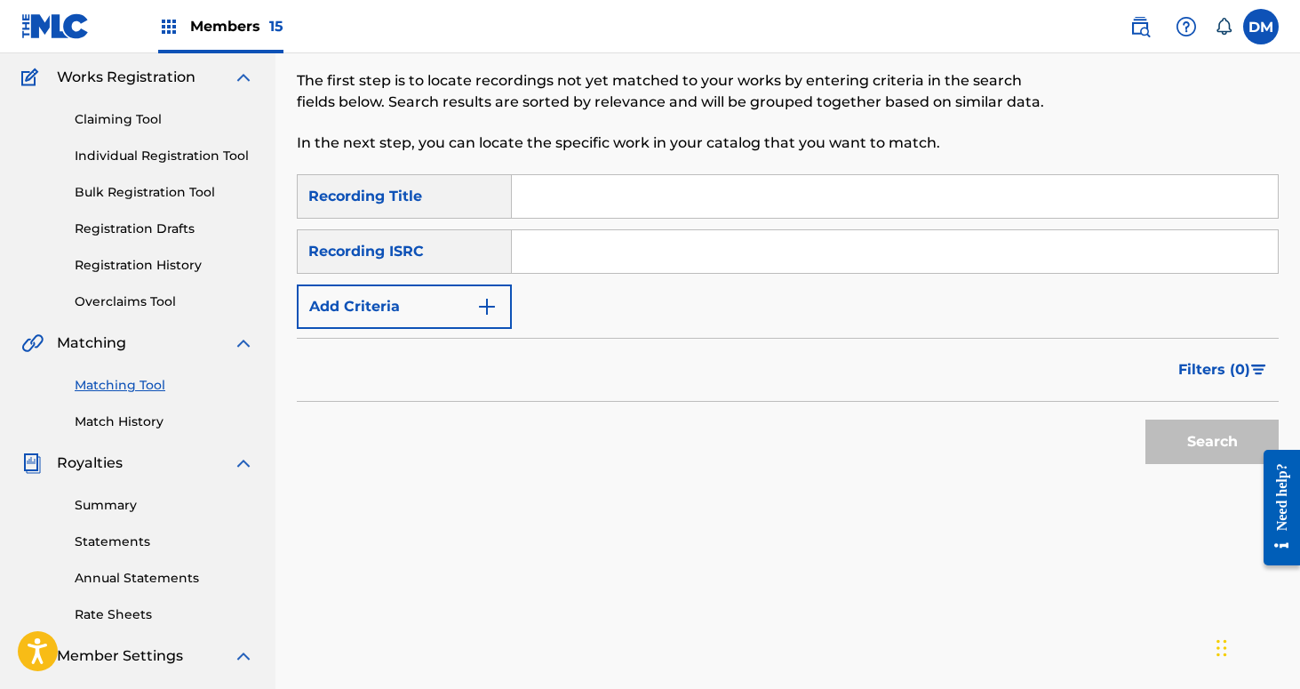
scroll to position [0, 0]
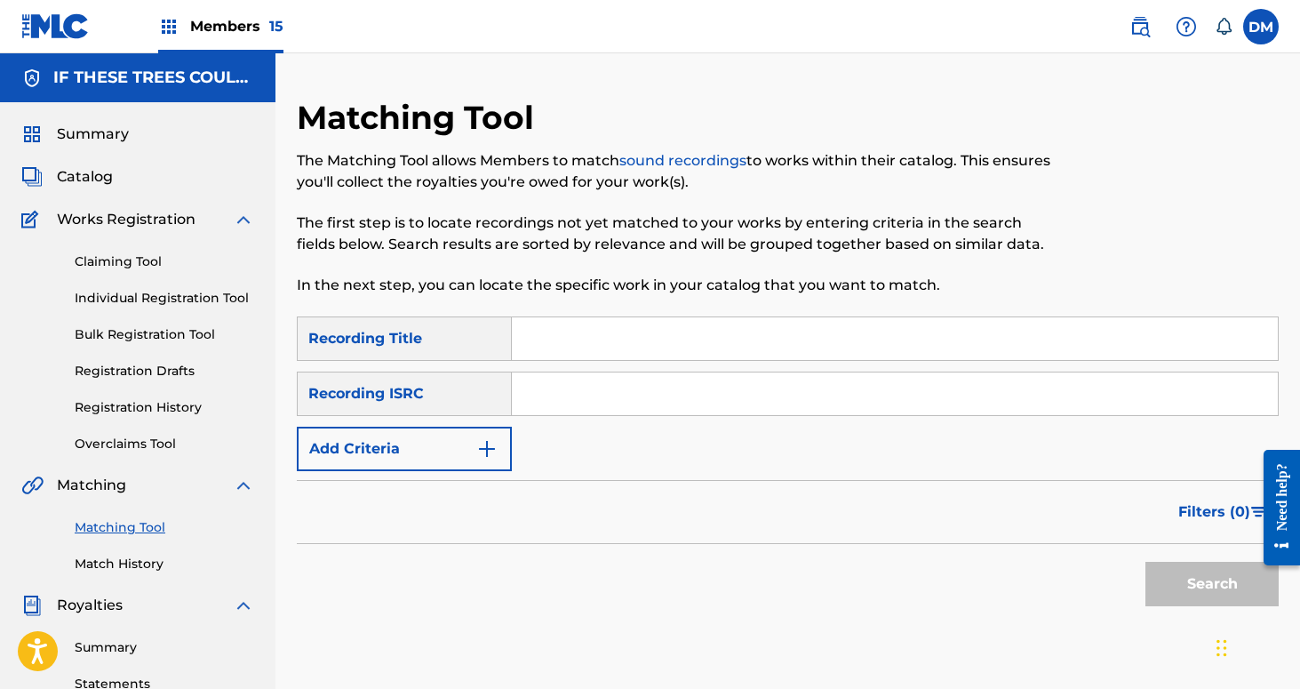
click at [594, 342] on input "Search Form" at bounding box center [895, 338] width 766 height 43
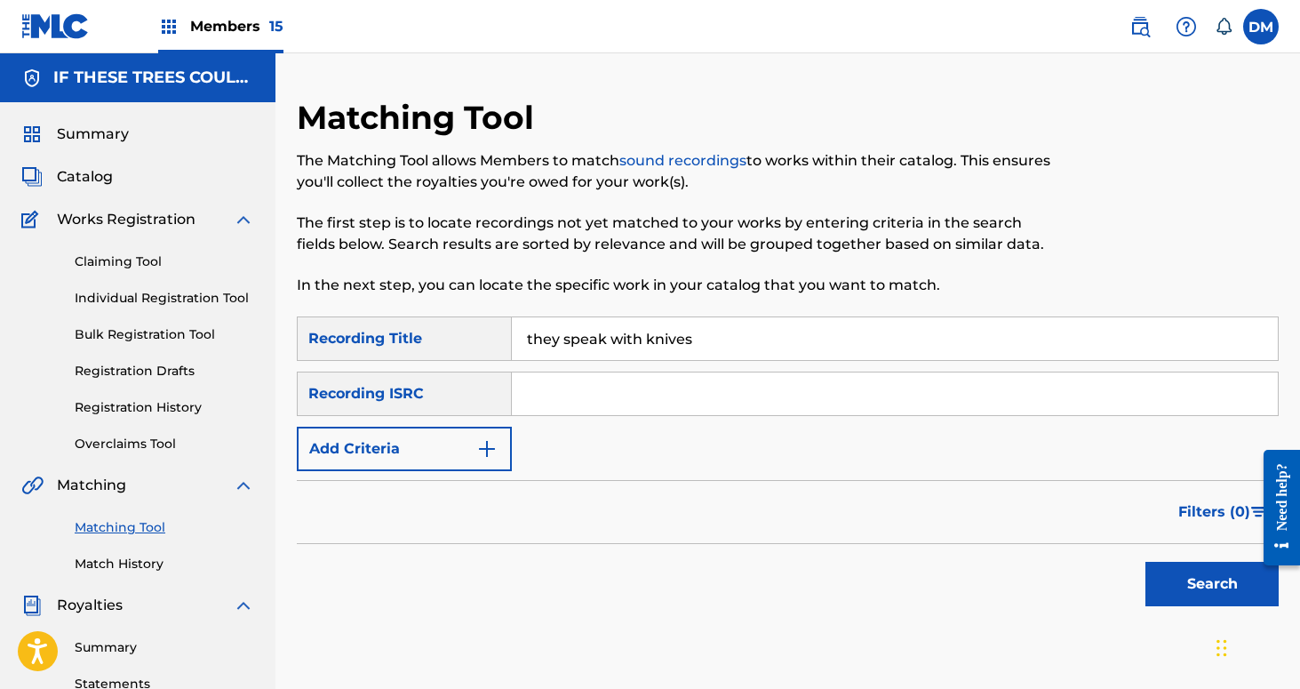
type input "they speak with knives"
click at [476, 435] on button "Add Criteria" at bounding box center [404, 449] width 215 height 44
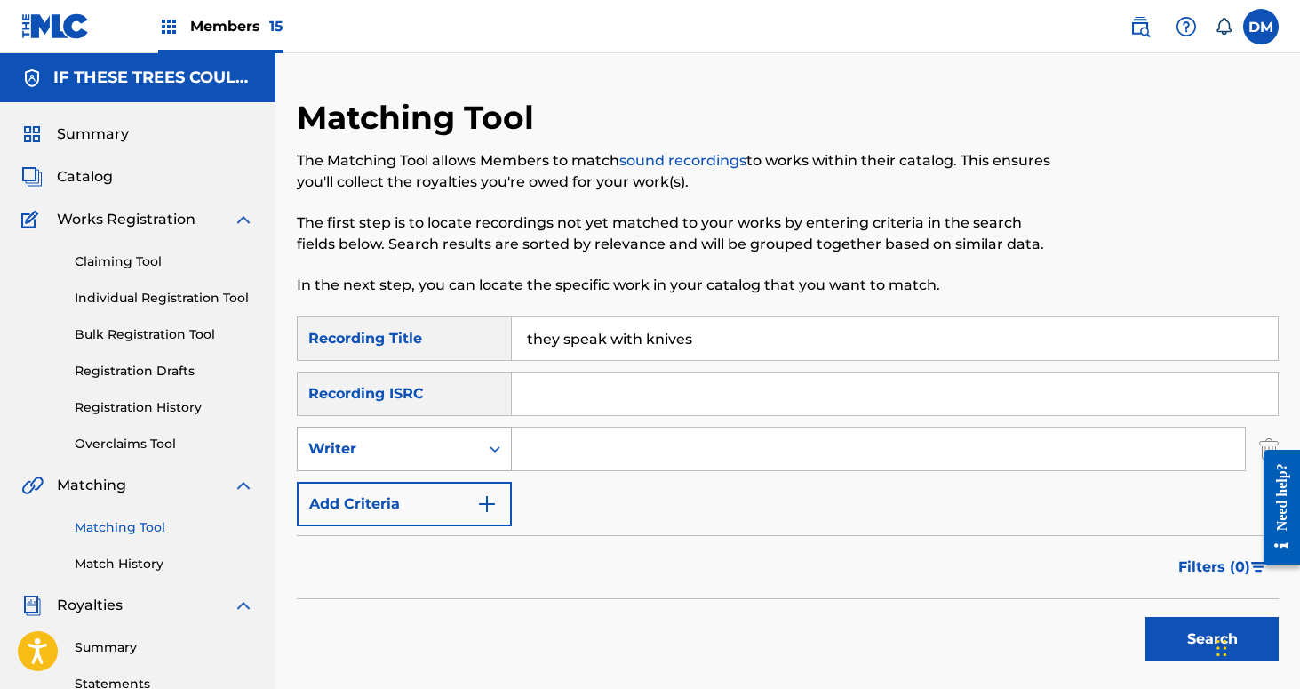
click at [477, 430] on div "Writer" at bounding box center [404, 449] width 215 height 44
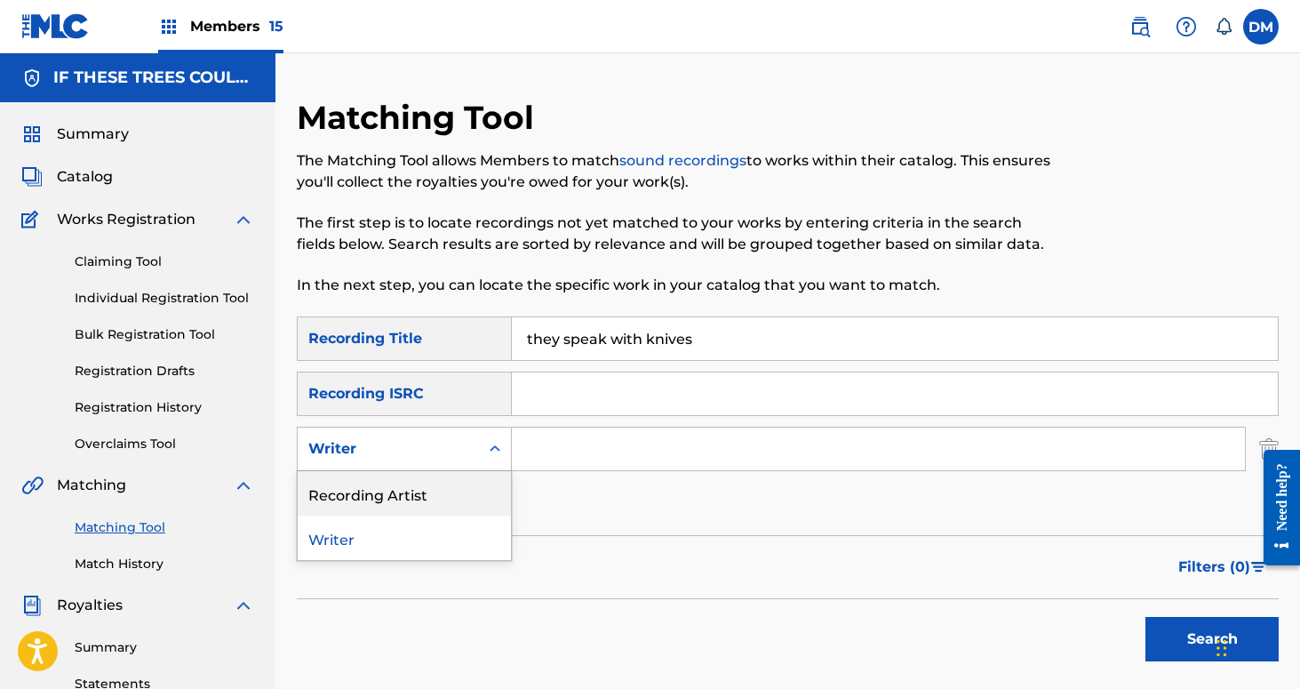
click at [471, 475] on div "Recording Artist" at bounding box center [404, 493] width 213 height 44
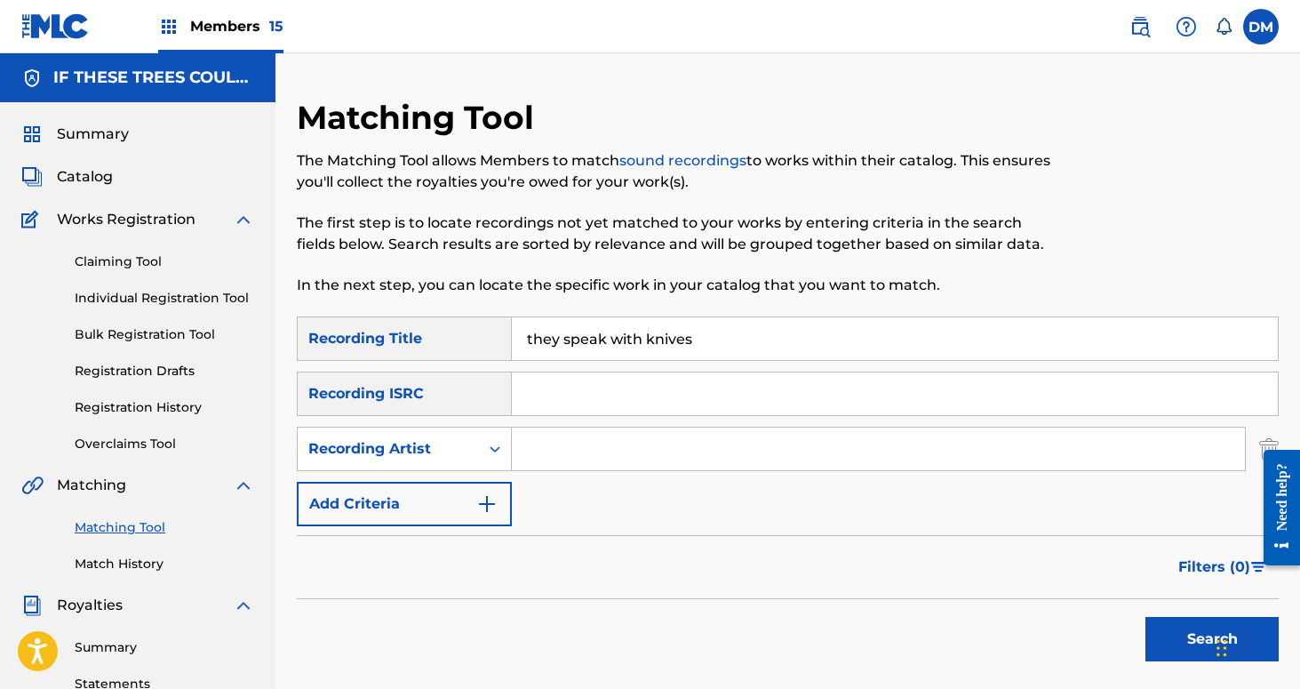
click at [563, 451] on input "Search Form" at bounding box center [878, 448] width 733 height 43
type input "If These Trees Could Talk"
click at [1173, 645] on button "Search" at bounding box center [1212, 639] width 133 height 44
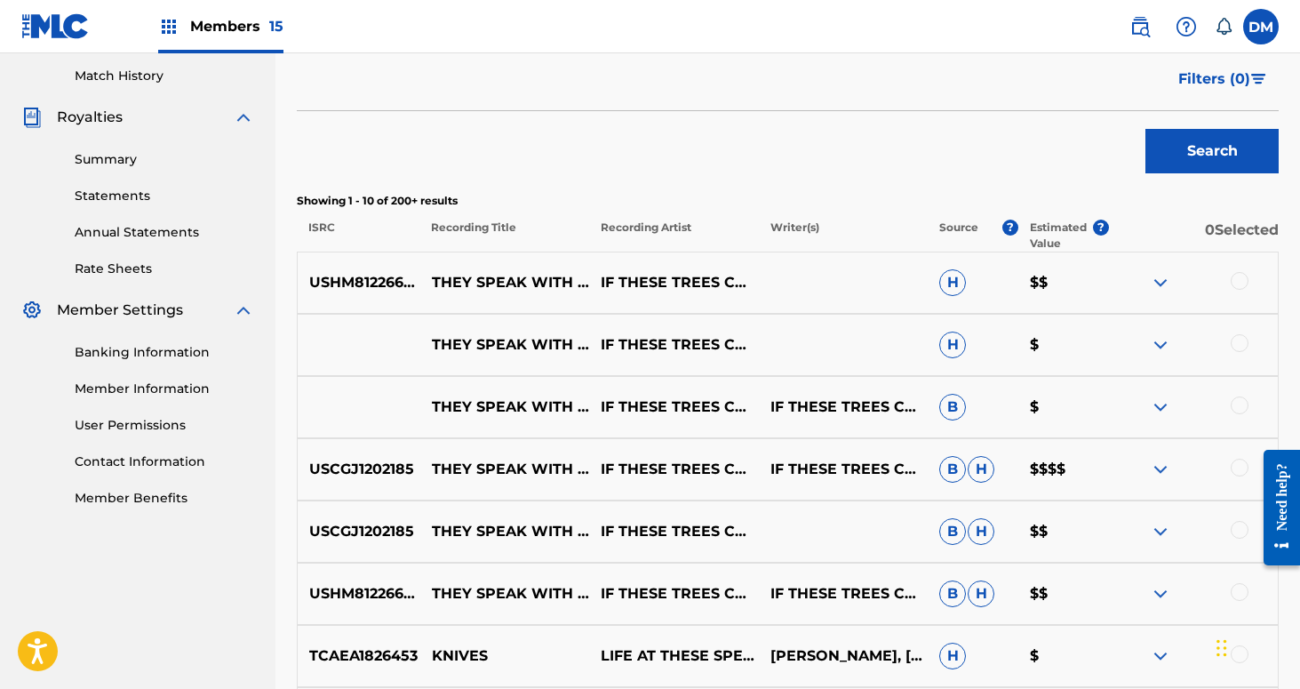
scroll to position [540, 0]
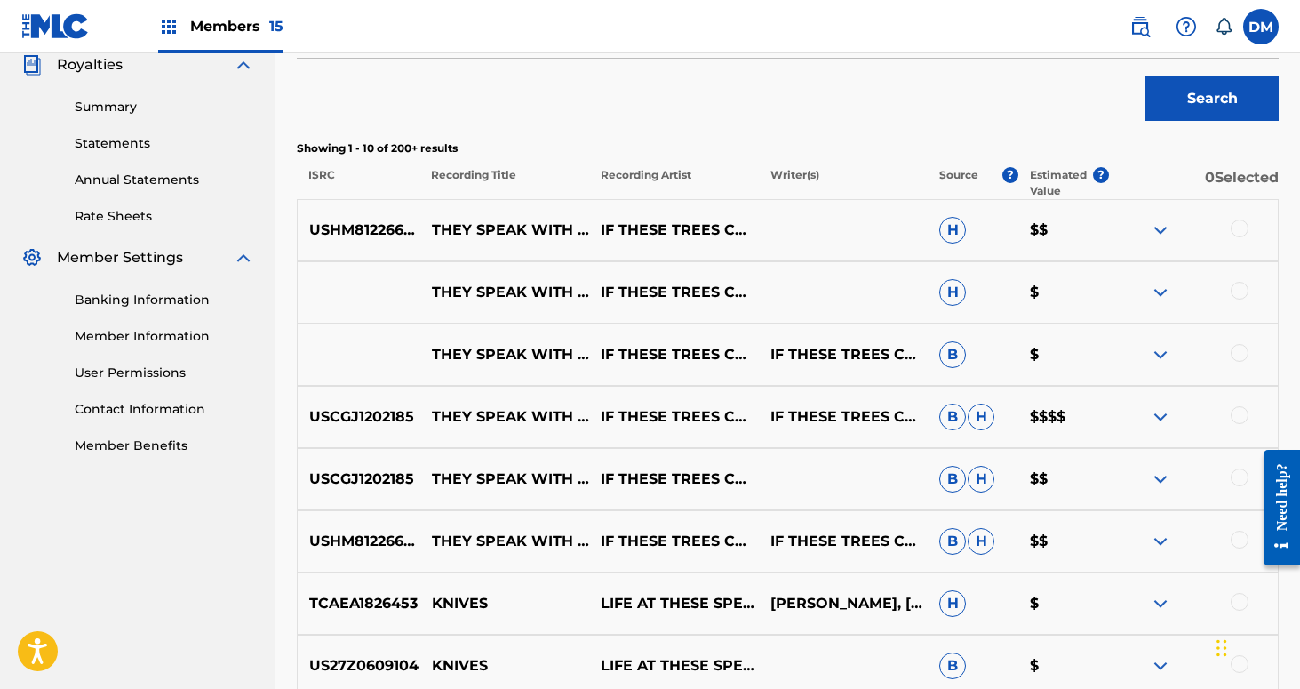
click at [1237, 226] on div at bounding box center [1240, 229] width 18 height 18
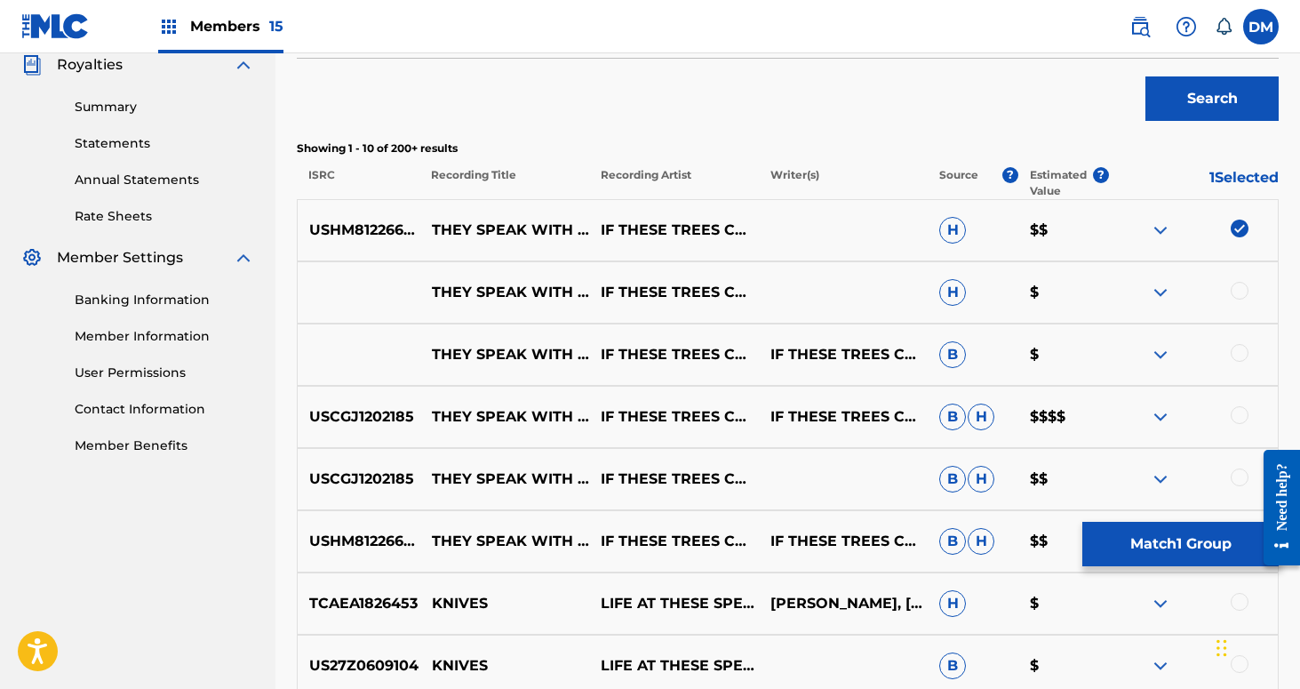
click at [1236, 289] on div at bounding box center [1240, 291] width 18 height 18
click at [1238, 350] on div at bounding box center [1240, 353] width 18 height 18
click at [1240, 418] on div at bounding box center [1240, 415] width 18 height 18
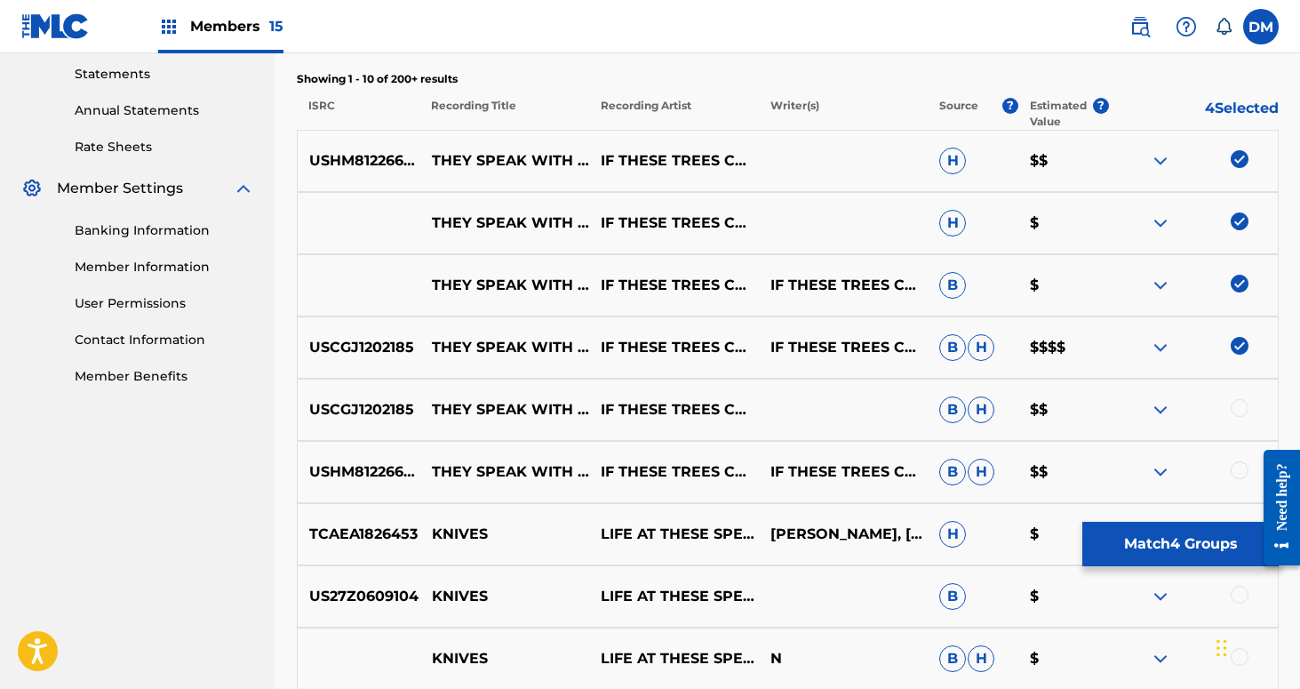
scroll to position [645, 0]
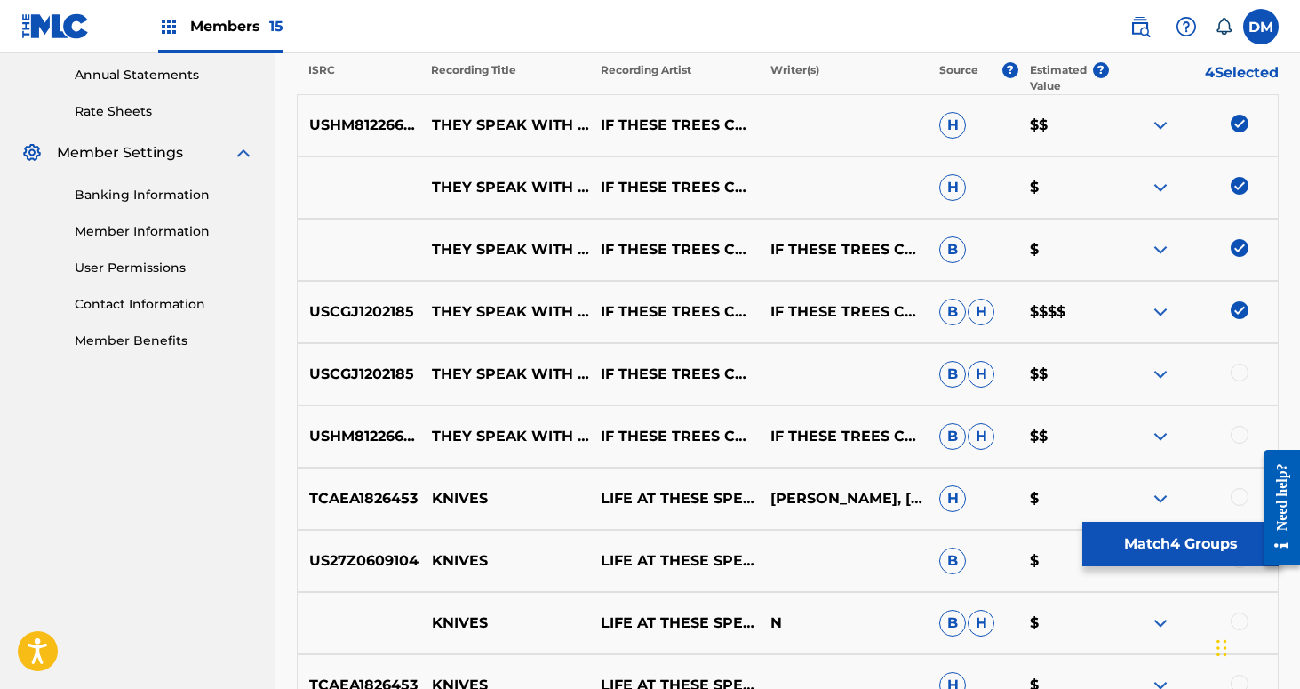
click at [1240, 375] on div at bounding box center [1240, 372] width 18 height 18
click at [1235, 432] on div at bounding box center [1240, 435] width 18 height 18
click at [1212, 535] on button "Match 6 Groups" at bounding box center [1180, 544] width 196 height 44
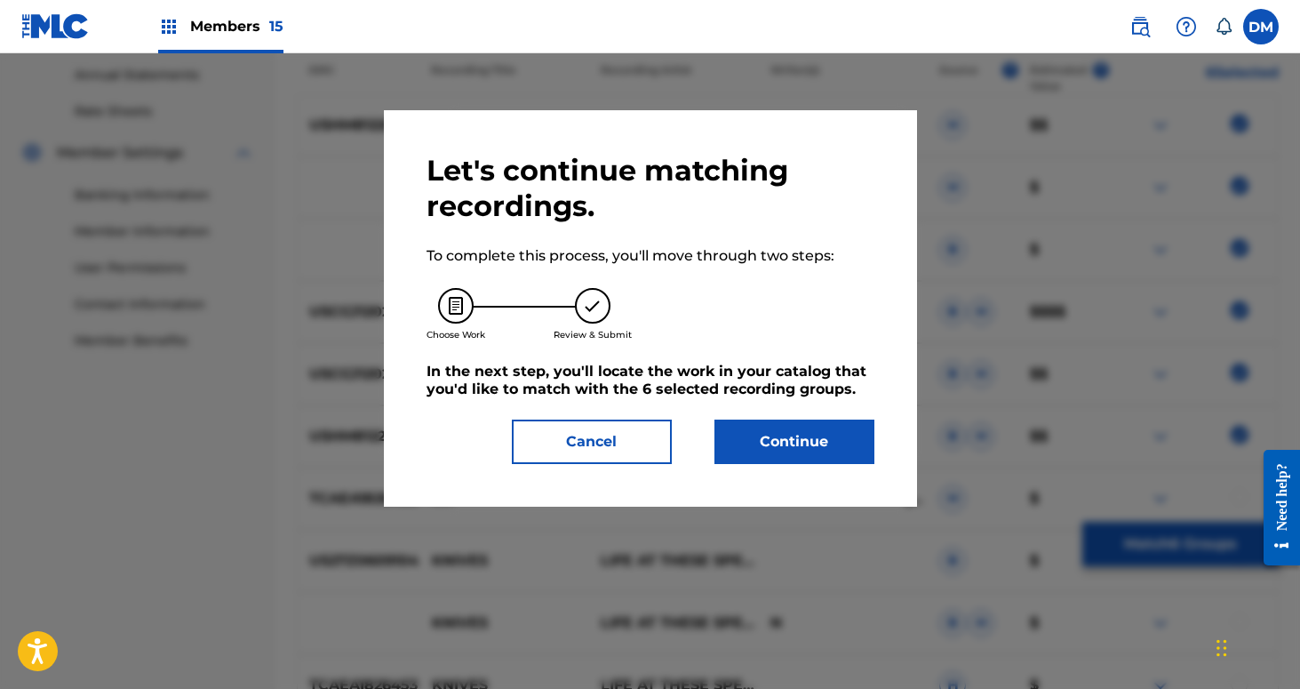
click at [854, 446] on button "Continue" at bounding box center [795, 441] width 160 height 44
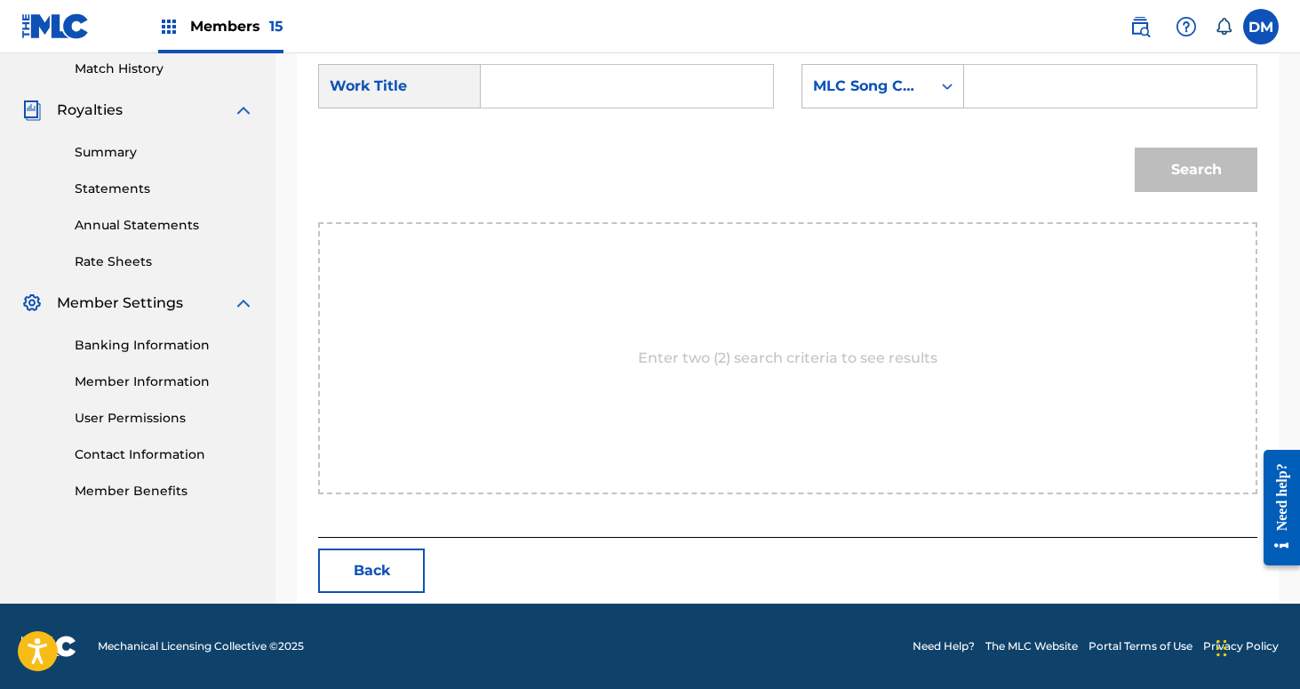
scroll to position [495, 0]
click at [529, 61] on form "SearchWithCriteria803d240a-3ee9-4ea3-aa9a-577e82270d18 Work Title SearchWithCri…" at bounding box center [787, 133] width 939 height 180
click at [529, 84] on input "Search Form" at bounding box center [627, 86] width 262 height 43
click at [538, 156] on span "peak with knives" at bounding box center [534, 169] width 46 height 60
type input "they speak with knives"
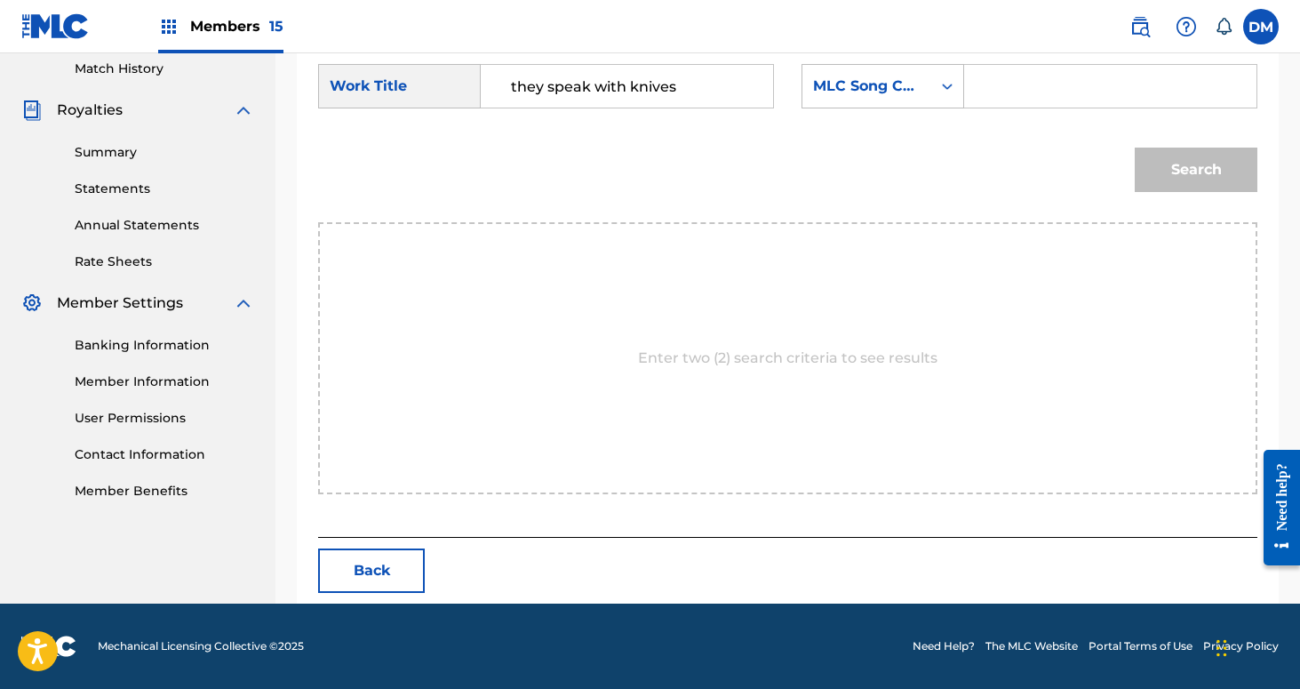
click at [995, 88] on input "Search Form" at bounding box center [1110, 86] width 262 height 43
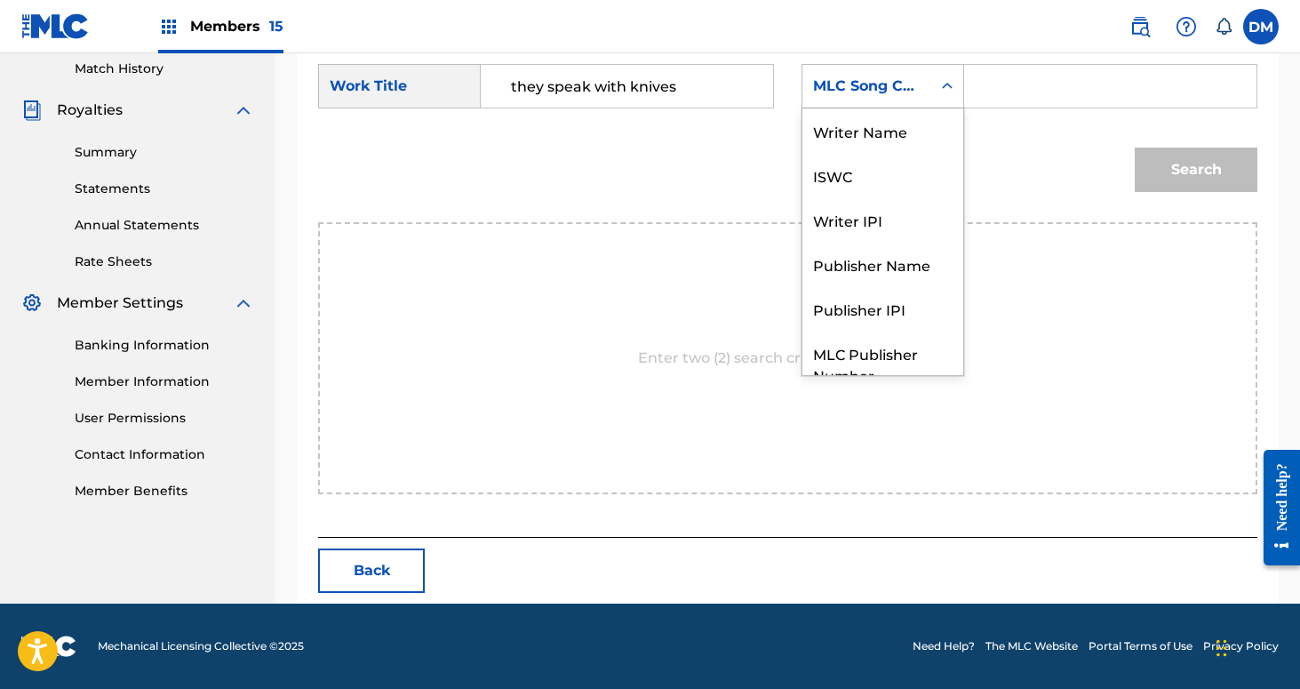
click at [908, 88] on div "MLC Song Code" at bounding box center [867, 86] width 108 height 21
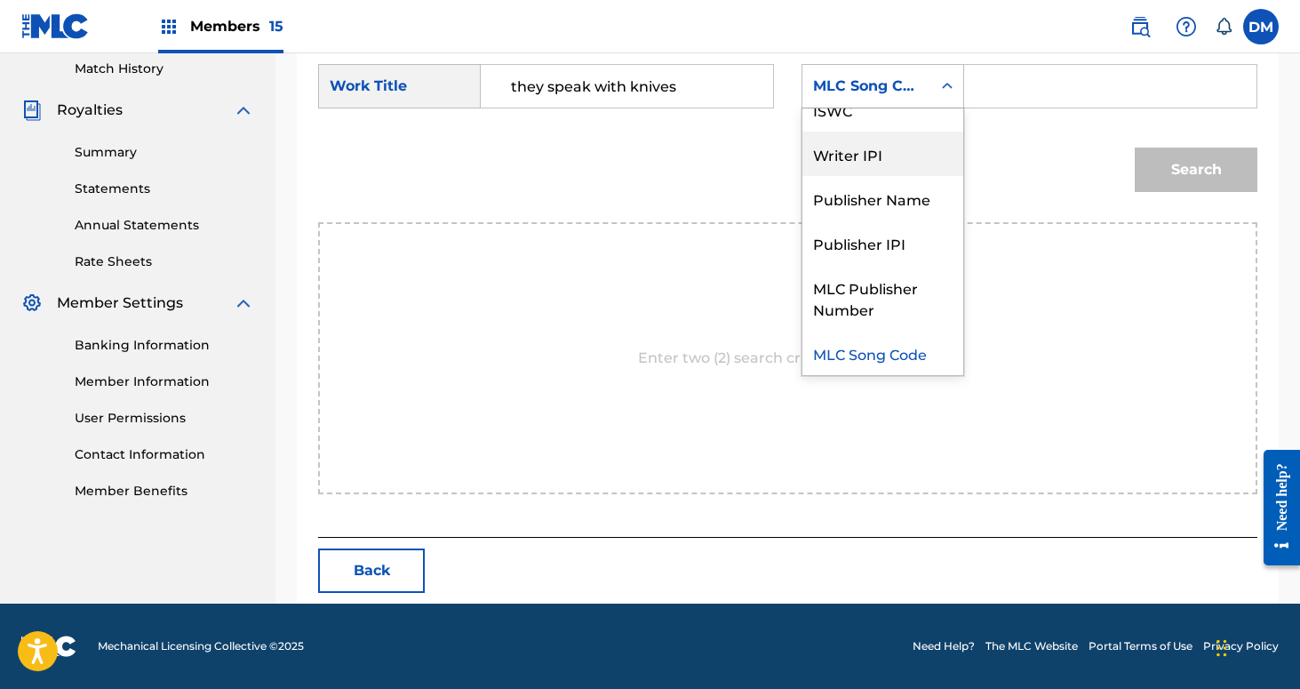
scroll to position [0, 0]
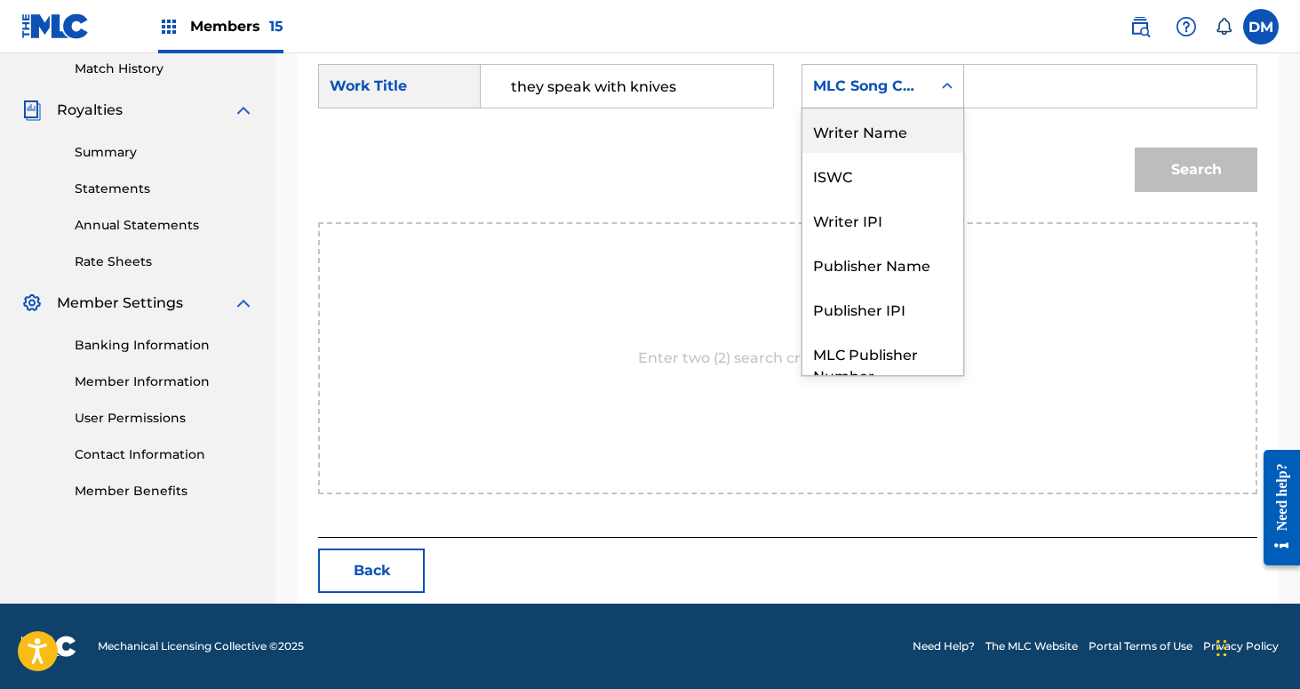
click at [904, 139] on div "Writer Name" at bounding box center [882, 130] width 161 height 44
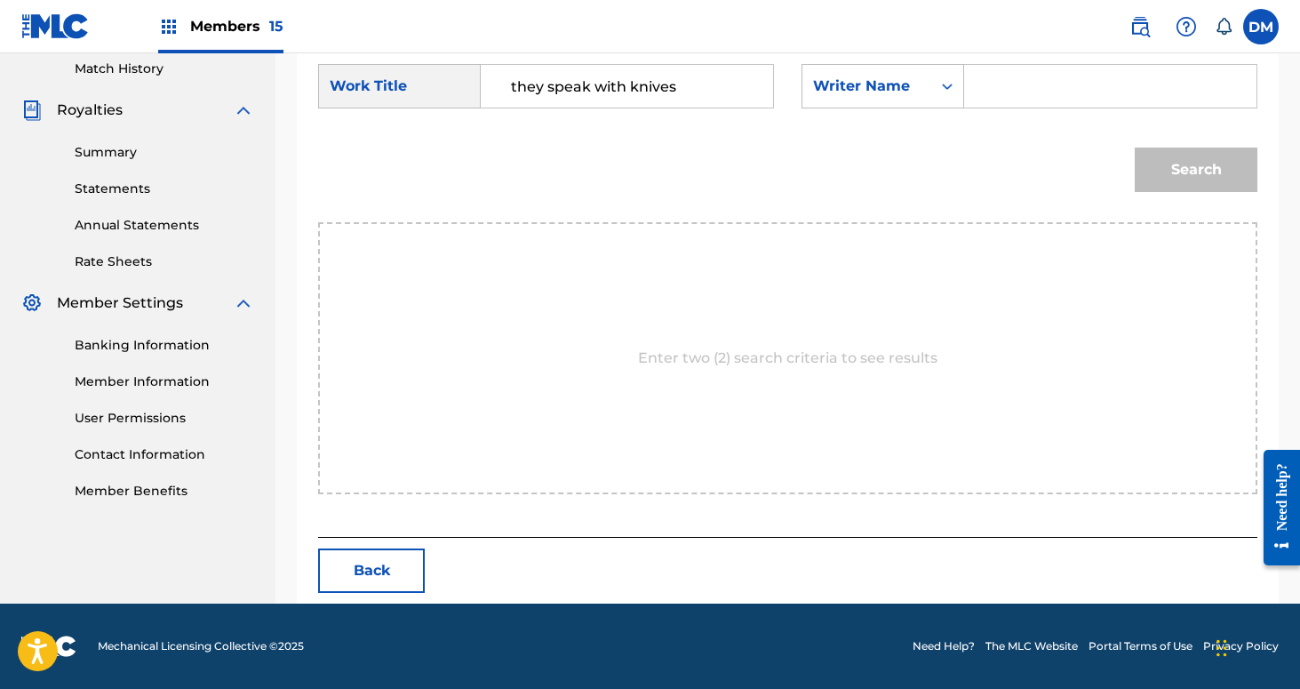
click at [986, 107] on input "Search Form" at bounding box center [1110, 86] width 262 height 43
type input "[PERSON_NAME]"
click at [1135, 148] on button "Search" at bounding box center [1196, 170] width 123 height 44
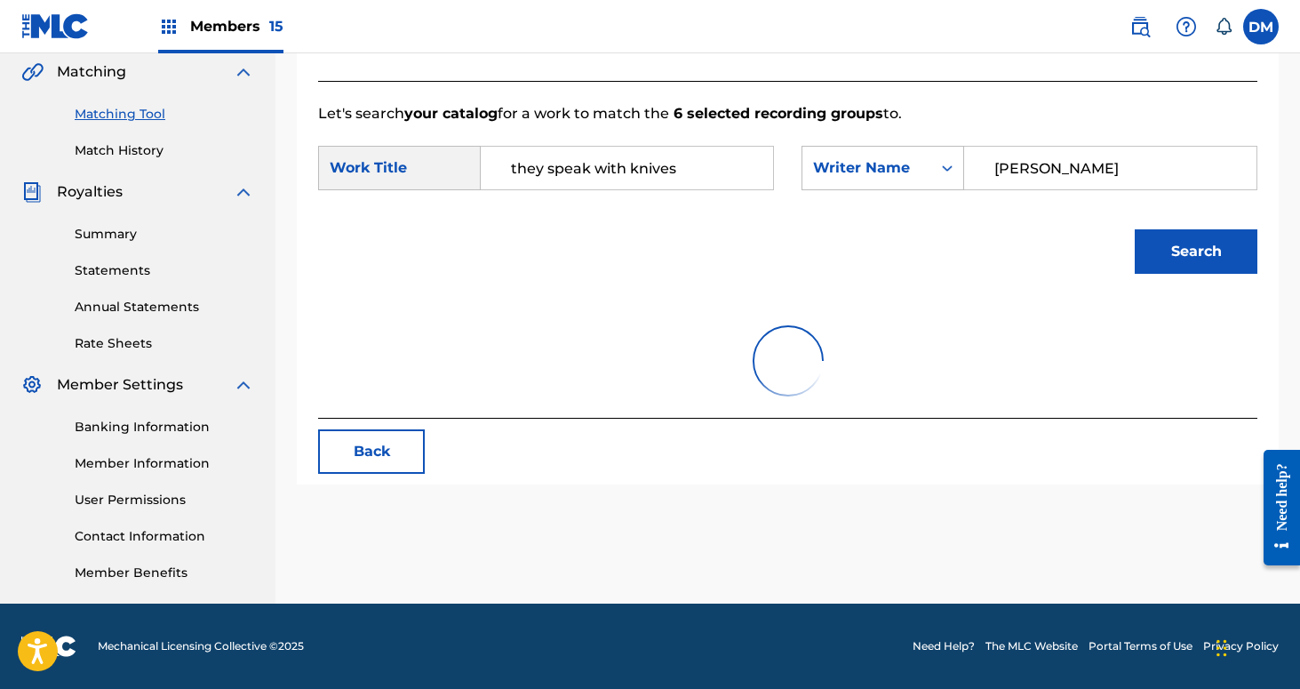
scroll to position [443, 0]
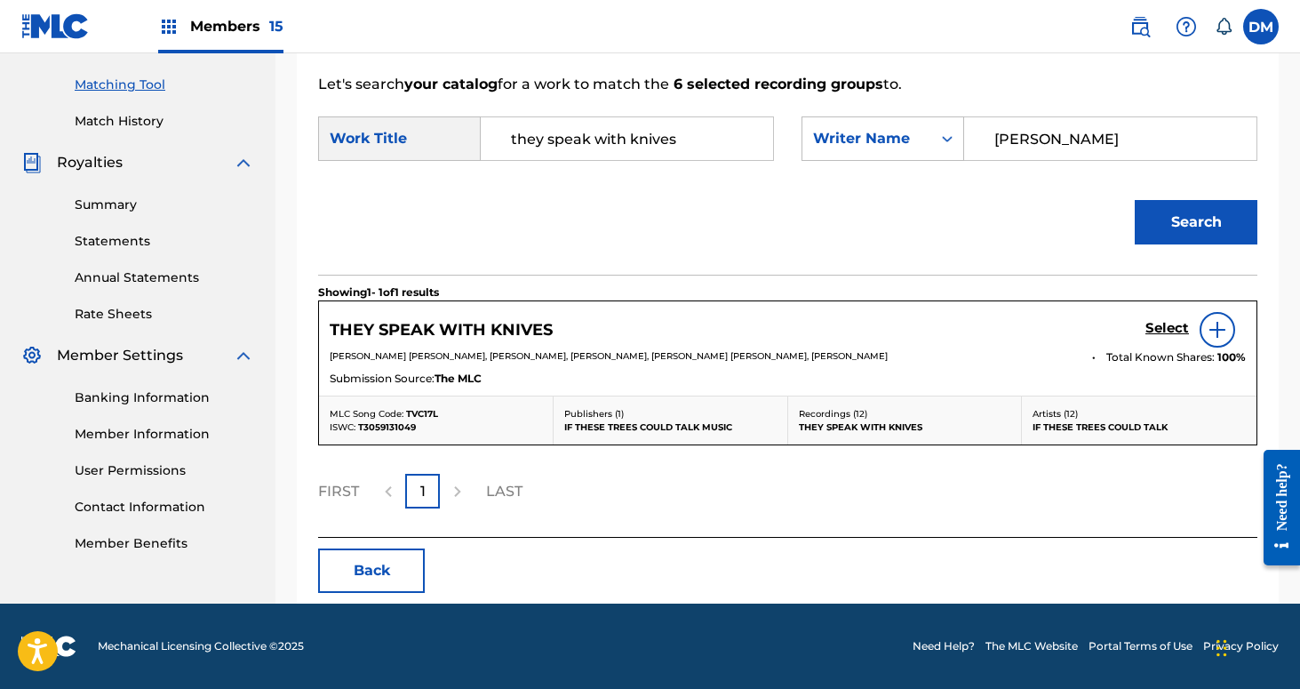
click at [1156, 324] on h5 "Select" at bounding box center [1168, 328] width 44 height 17
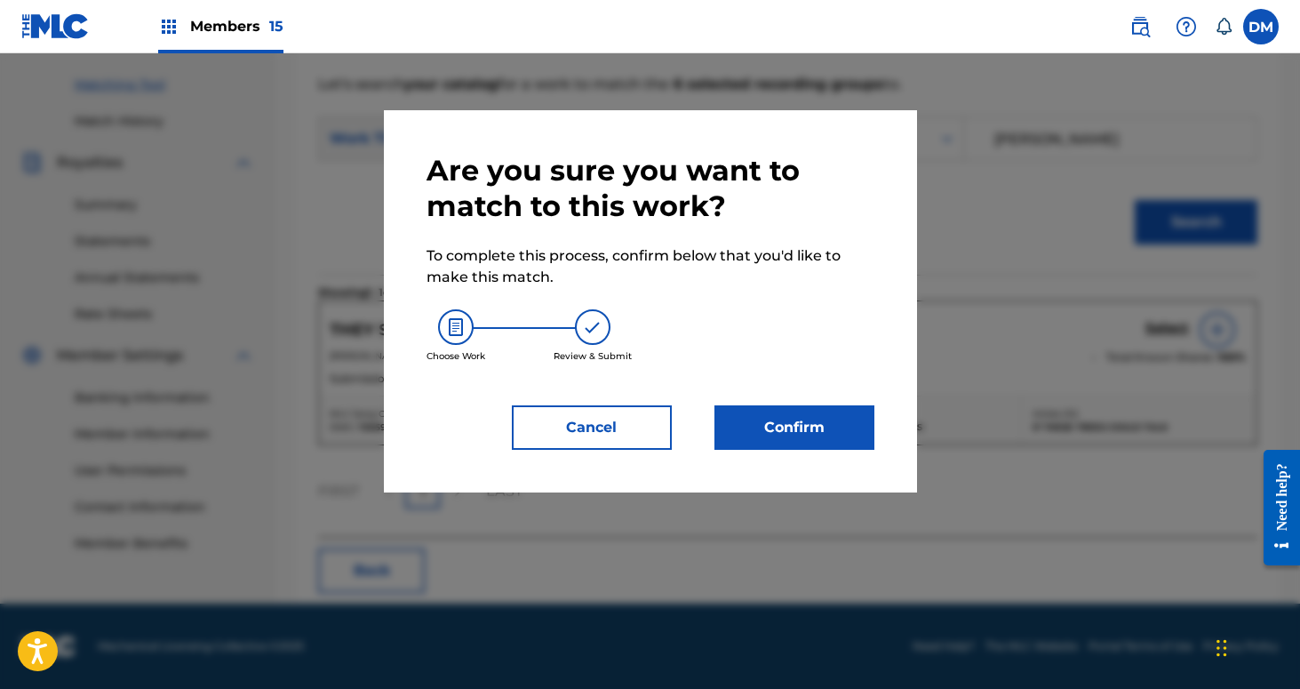
click at [818, 411] on button "Confirm" at bounding box center [795, 427] width 160 height 44
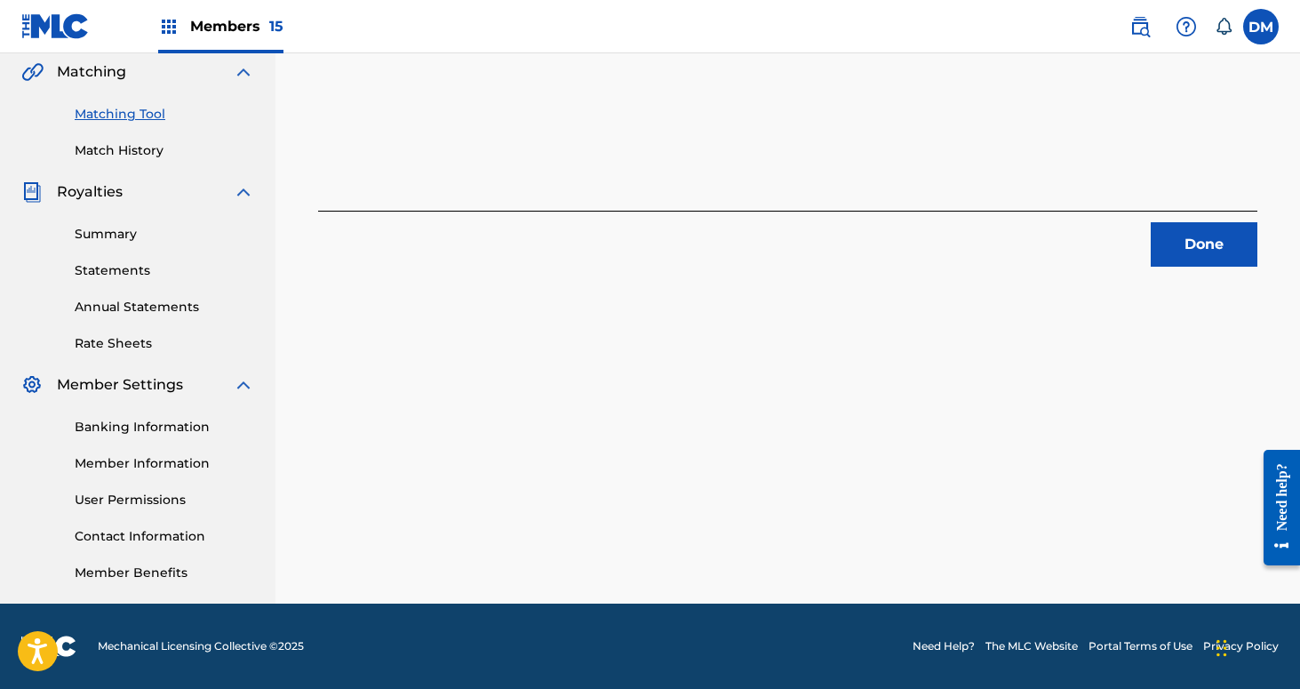
click at [1176, 244] on button "Done" at bounding box center [1204, 244] width 107 height 44
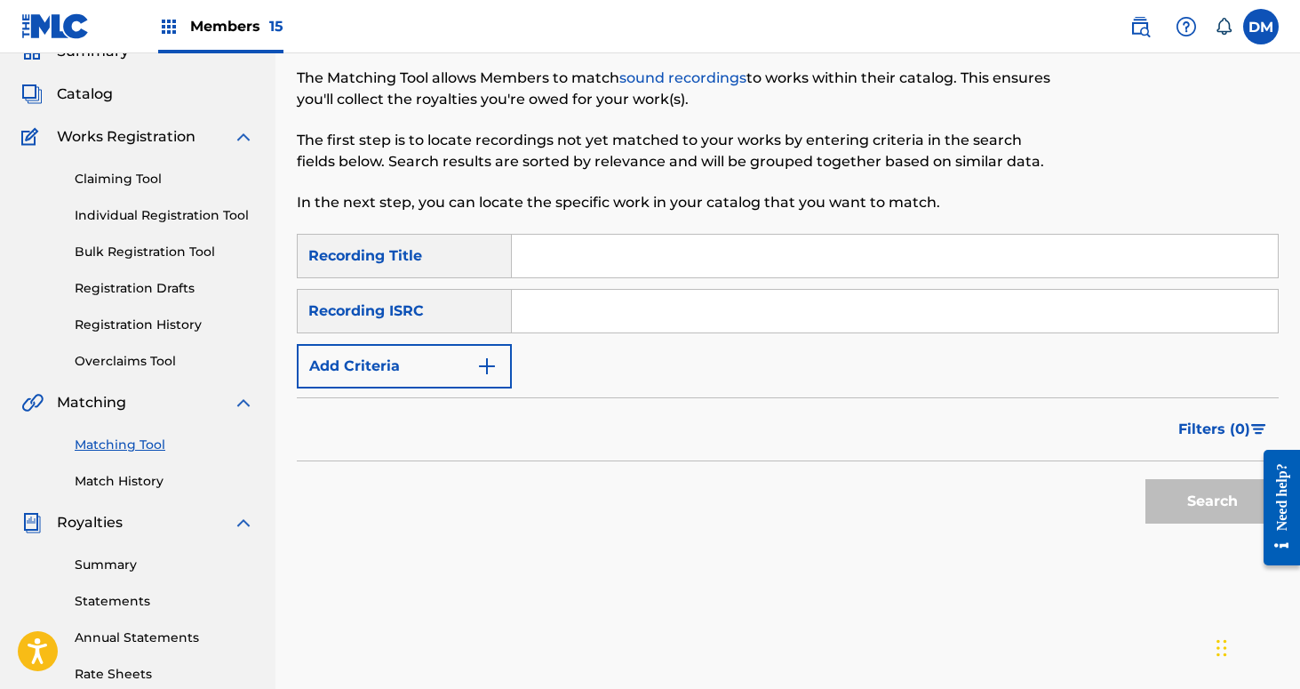
scroll to position [0, 0]
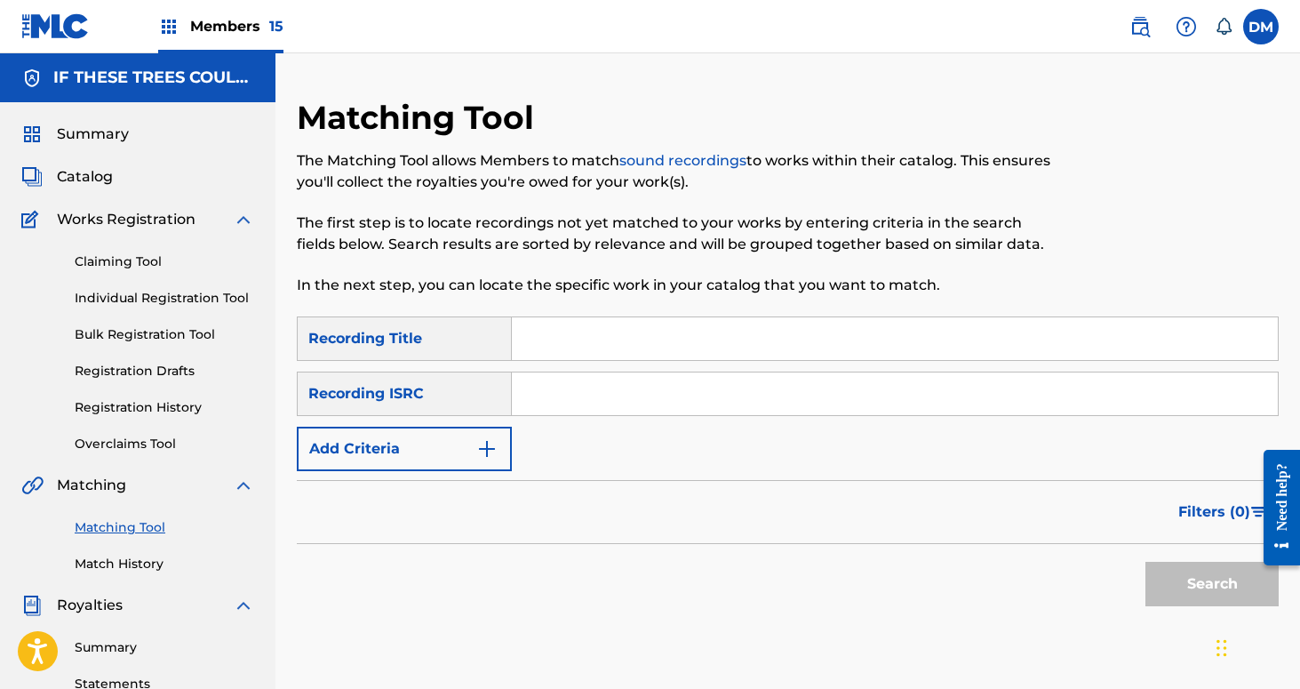
click at [661, 327] on input "Search Form" at bounding box center [895, 338] width 766 height 43
type input "h"
type input "whispering ghosts"
click at [465, 446] on button "Add Criteria" at bounding box center [404, 449] width 215 height 44
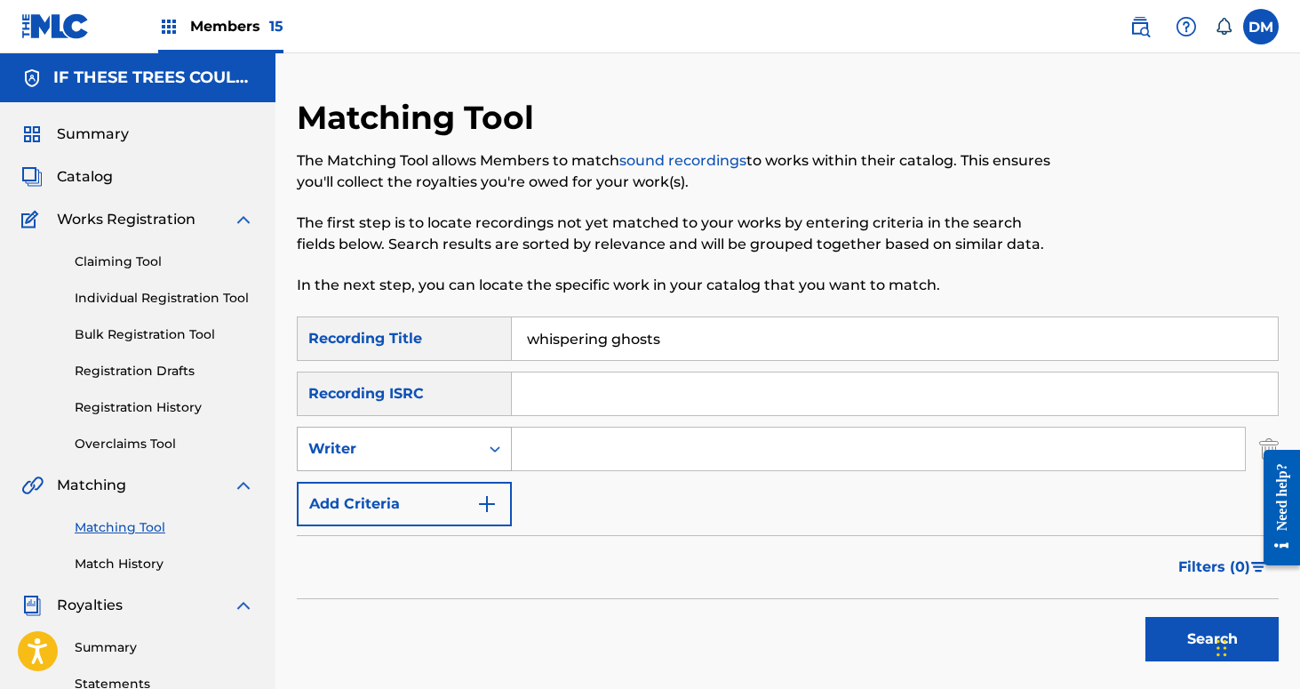
click at [474, 443] on div "Writer" at bounding box center [388, 449] width 181 height 34
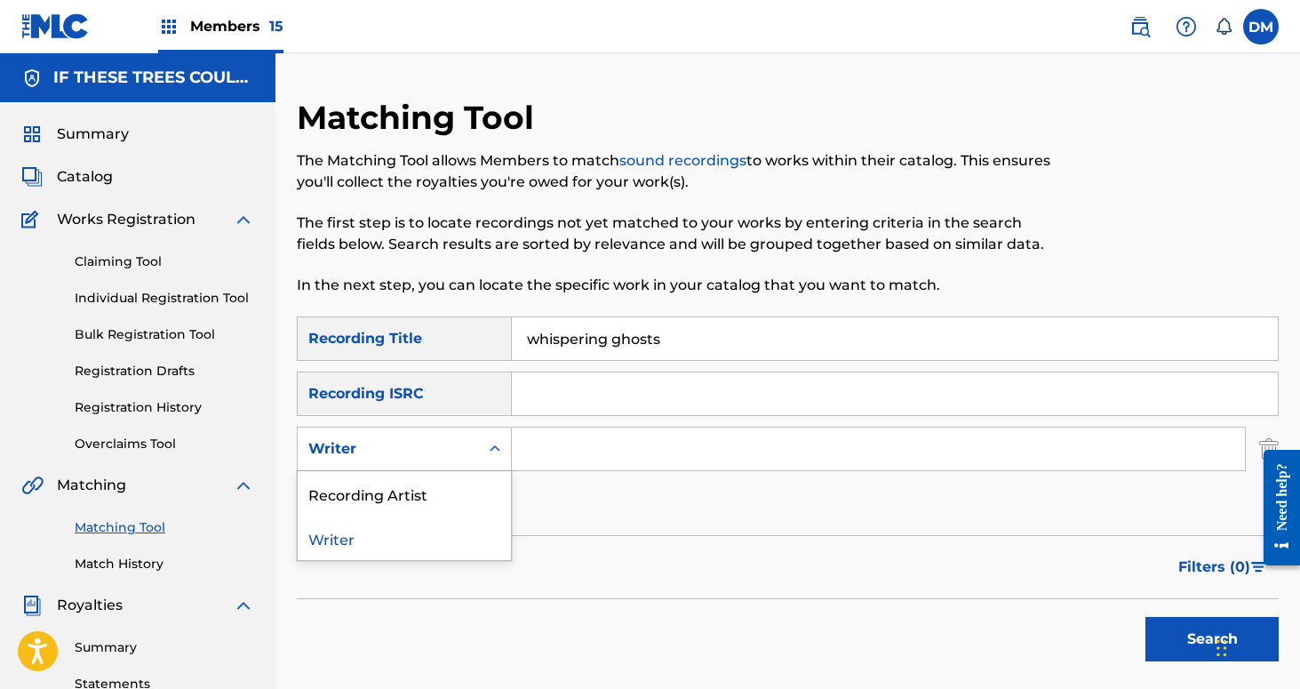
click at [467, 472] on div "Recording Artist" at bounding box center [404, 493] width 213 height 44
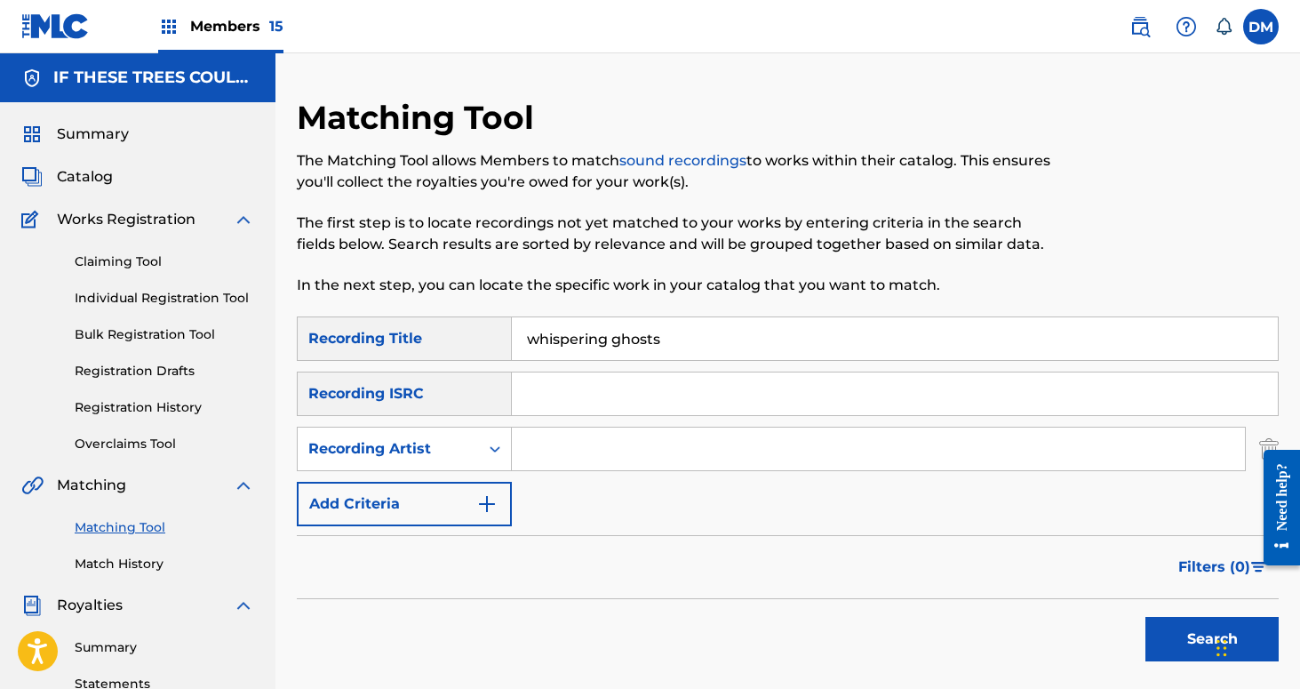
click at [554, 456] on input "Search Form" at bounding box center [878, 448] width 733 height 43
click at [1202, 643] on button "Search" at bounding box center [1212, 639] width 133 height 44
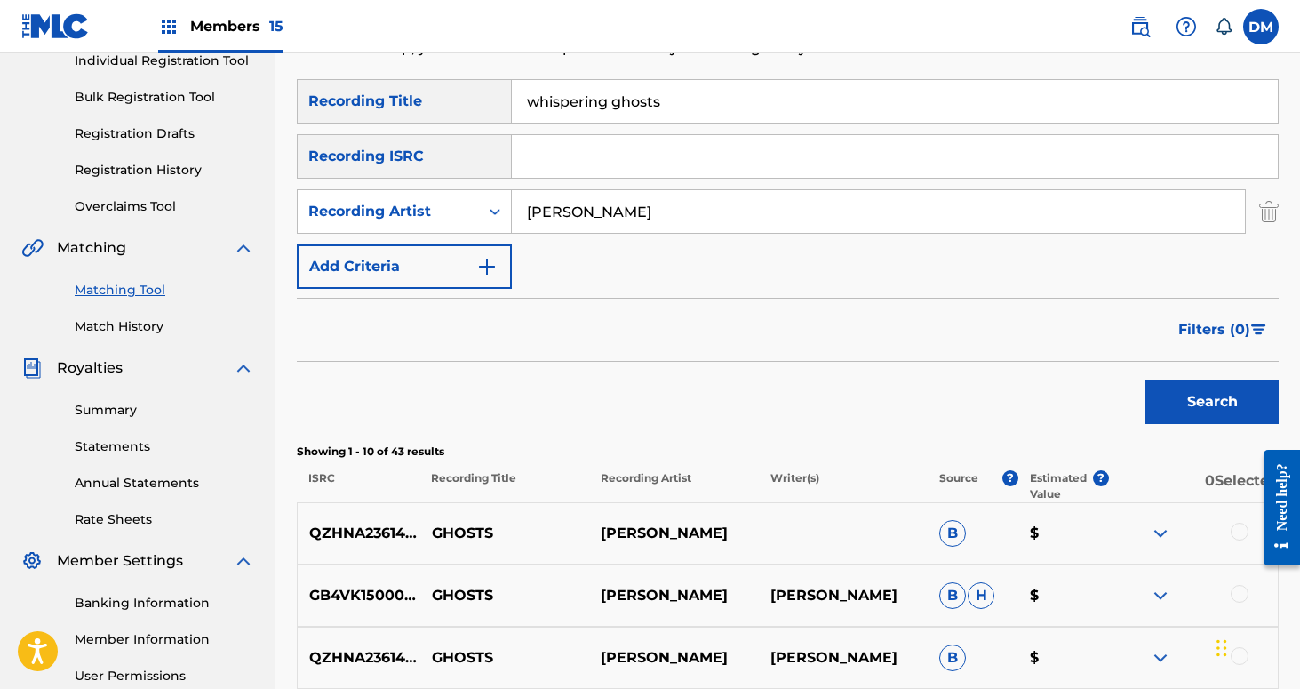
scroll to position [165, 0]
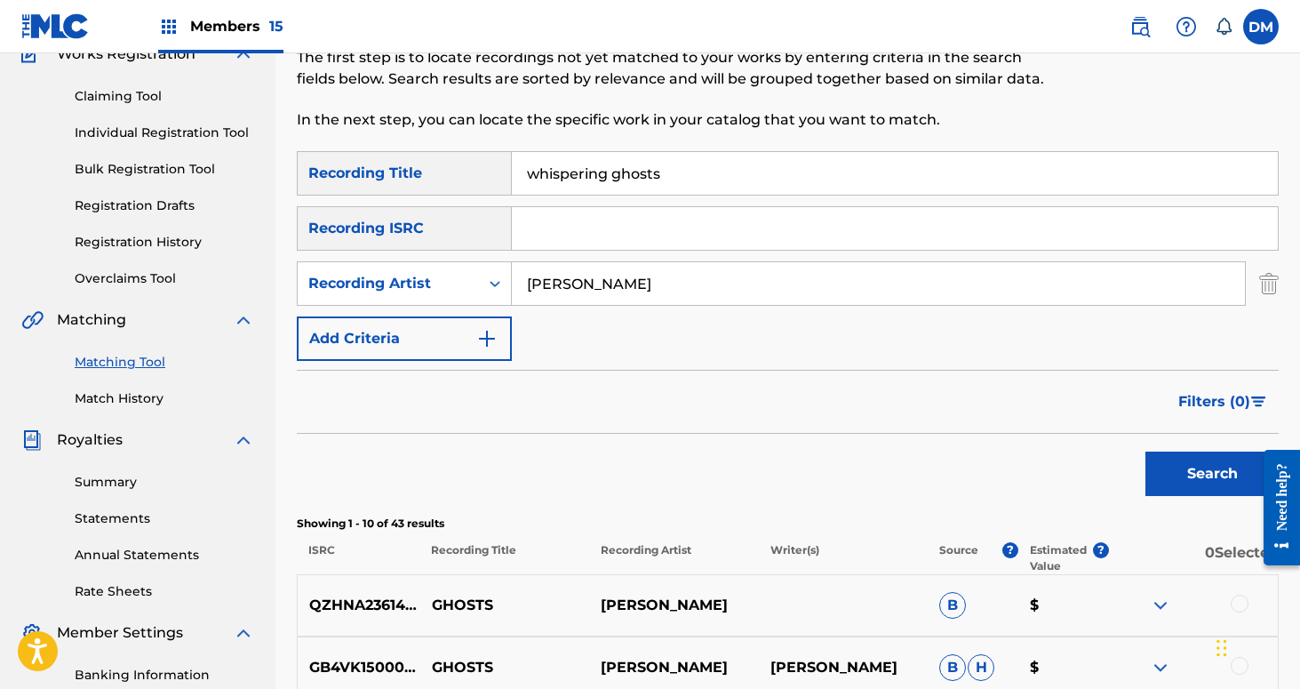
click at [654, 272] on input "[PERSON_NAME]" at bounding box center [878, 283] width 733 height 43
type input "If These Trees Could Talk"
click at [1168, 473] on button "Search" at bounding box center [1212, 473] width 133 height 44
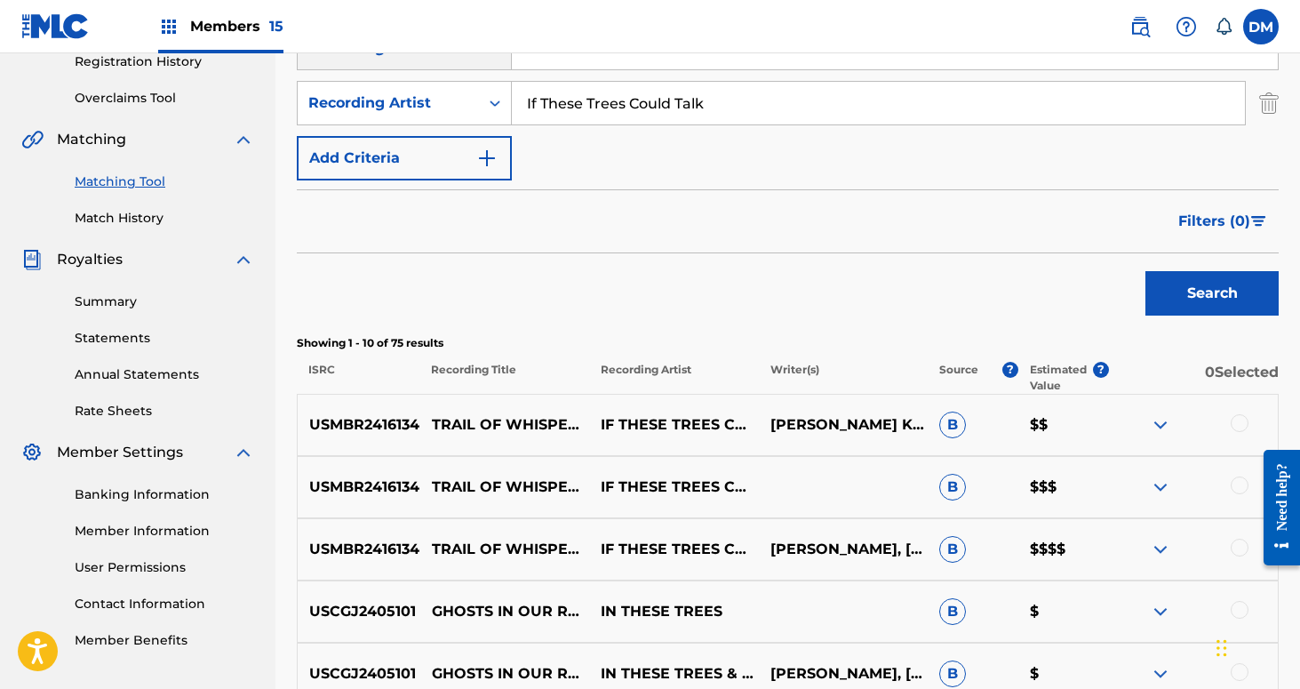
scroll to position [405, 0]
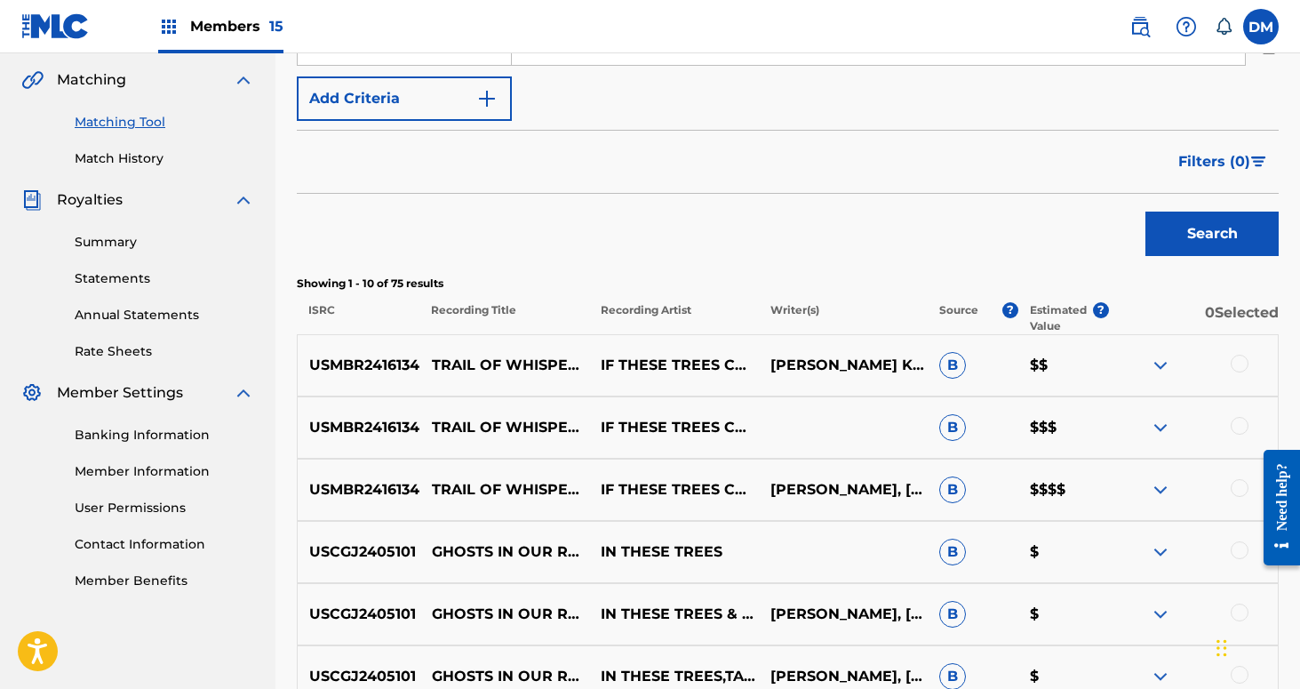
click at [1237, 363] on div at bounding box center [1240, 364] width 18 height 18
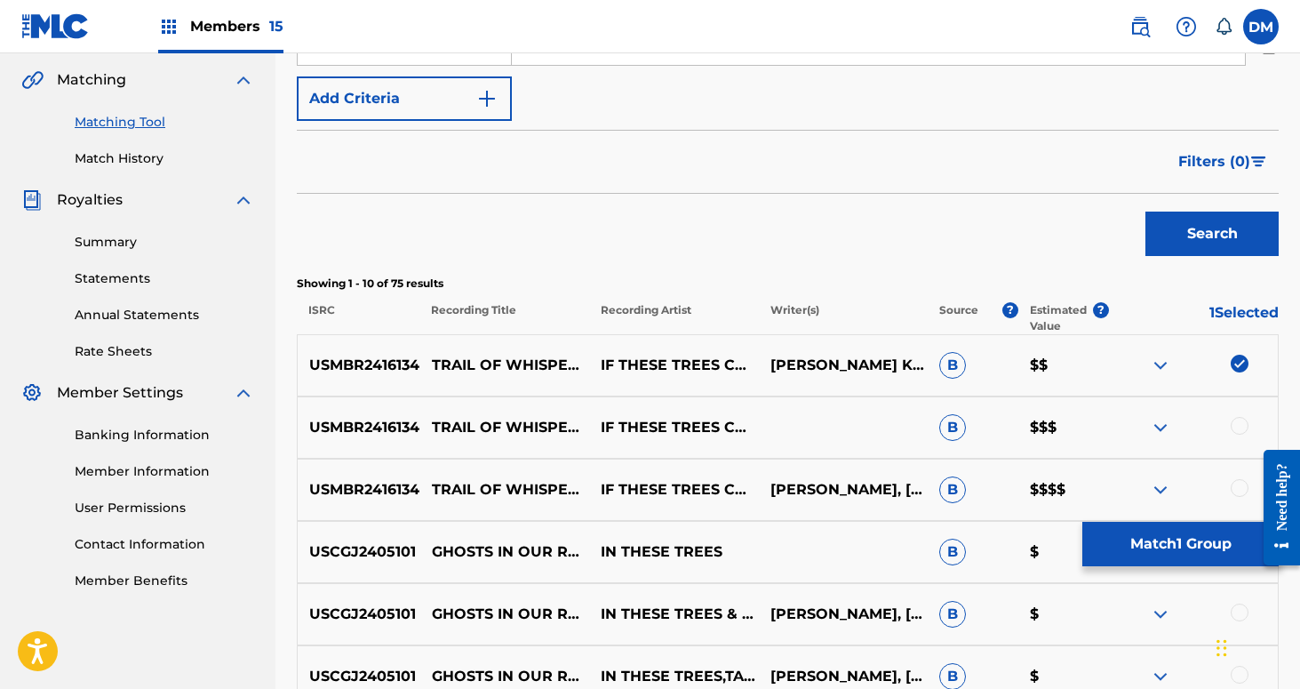
click at [1239, 420] on div at bounding box center [1240, 426] width 18 height 18
click at [1237, 486] on div at bounding box center [1240, 488] width 18 height 18
click at [1179, 541] on button "Match 3 Groups" at bounding box center [1180, 544] width 196 height 44
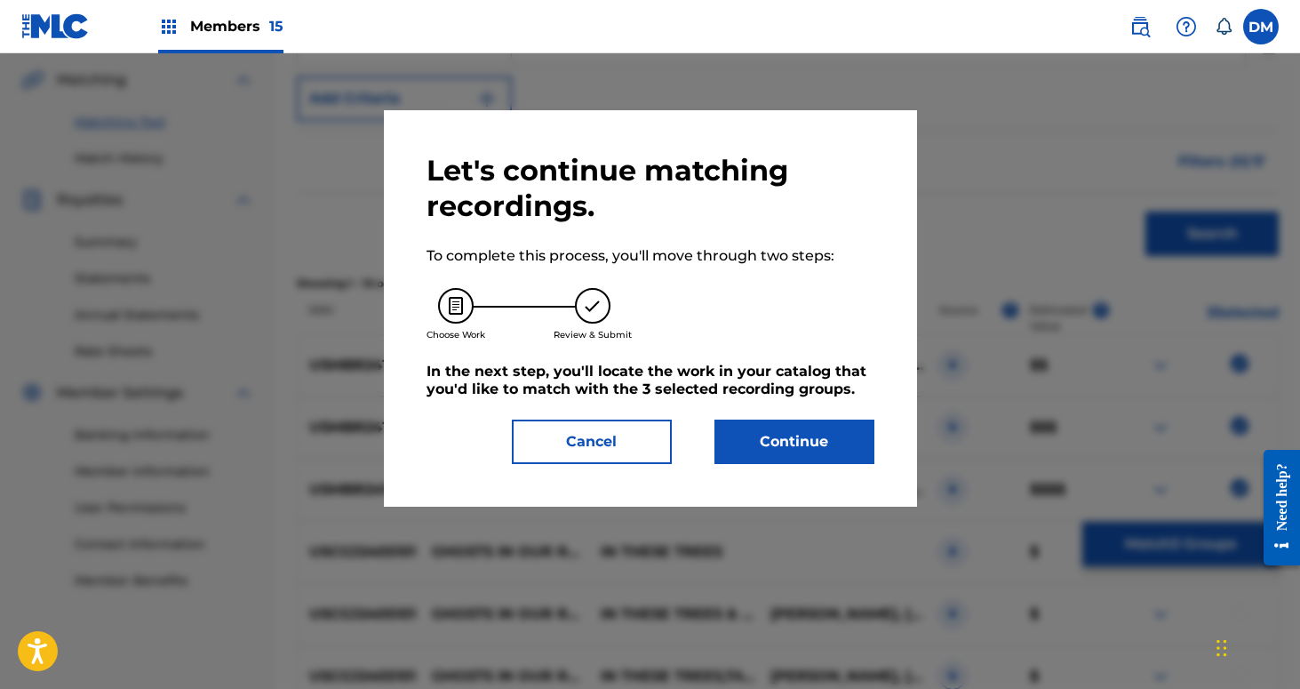
click at [805, 430] on button "Continue" at bounding box center [795, 441] width 160 height 44
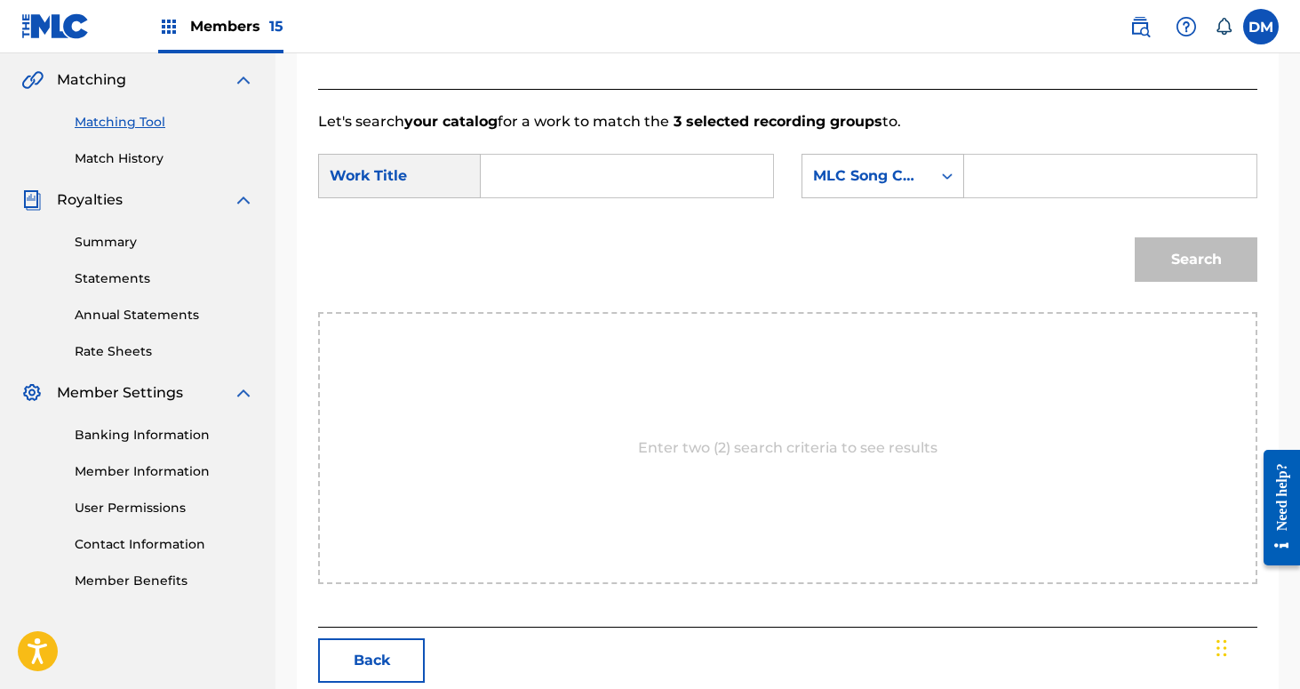
click at [630, 181] on input "Search Form" at bounding box center [627, 176] width 262 height 43
click at [547, 267] on span "of whispering giants" at bounding box center [551, 237] width 81 height 60
type input "trail of whispering giants"
click at [970, 152] on form "SearchWithCriteria803d240a-3ee9-4ea3-aa9a-577e82270d18 Work Title trail of whis…" at bounding box center [787, 222] width 939 height 180
click at [943, 159] on div "Search Form" at bounding box center [947, 176] width 32 height 43
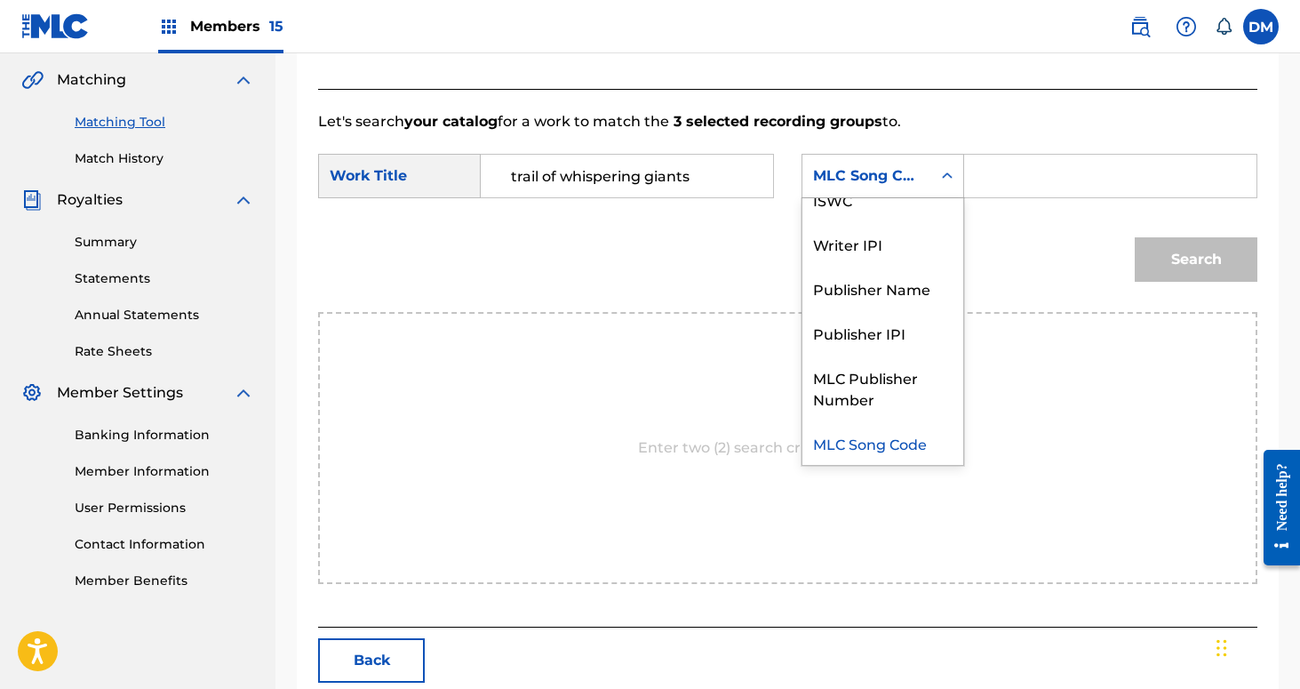
scroll to position [0, 0]
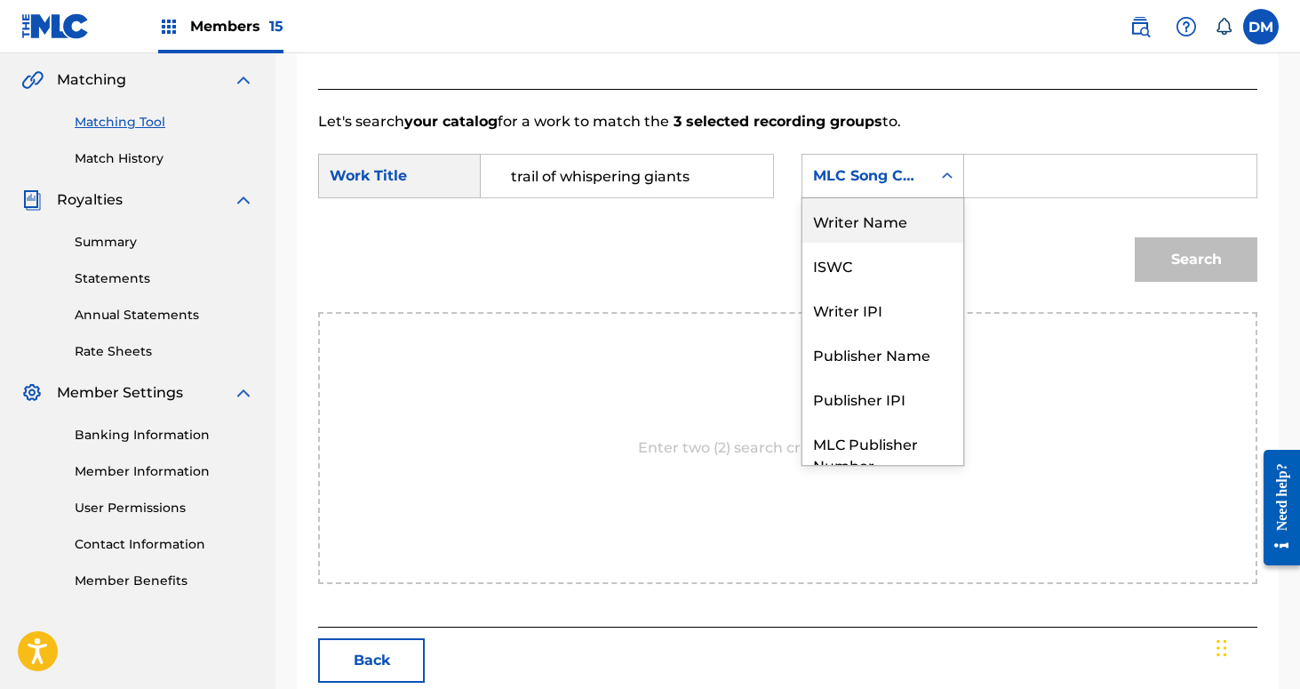
click at [946, 236] on div "Writer Name" at bounding box center [882, 220] width 161 height 44
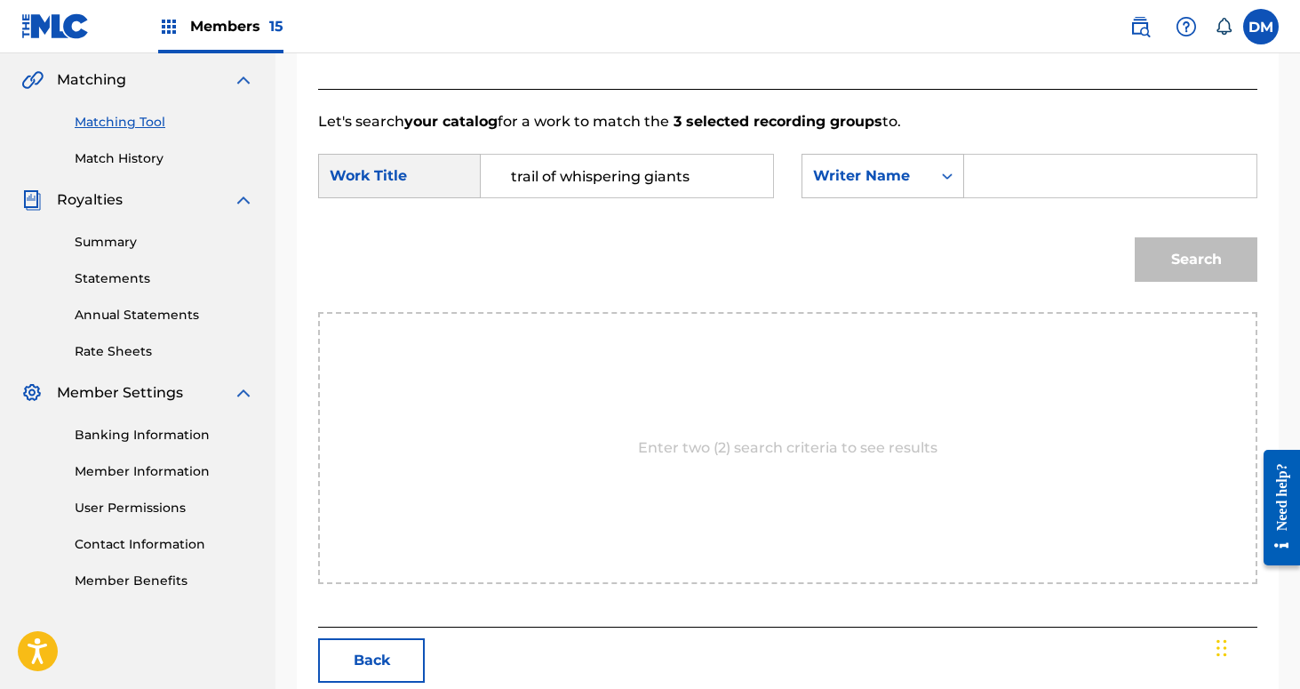
click at [1019, 172] on input "Search Form" at bounding box center [1110, 176] width 262 height 43
type input "[PERSON_NAME]"
click at [1135, 237] on button "Search" at bounding box center [1196, 259] width 123 height 44
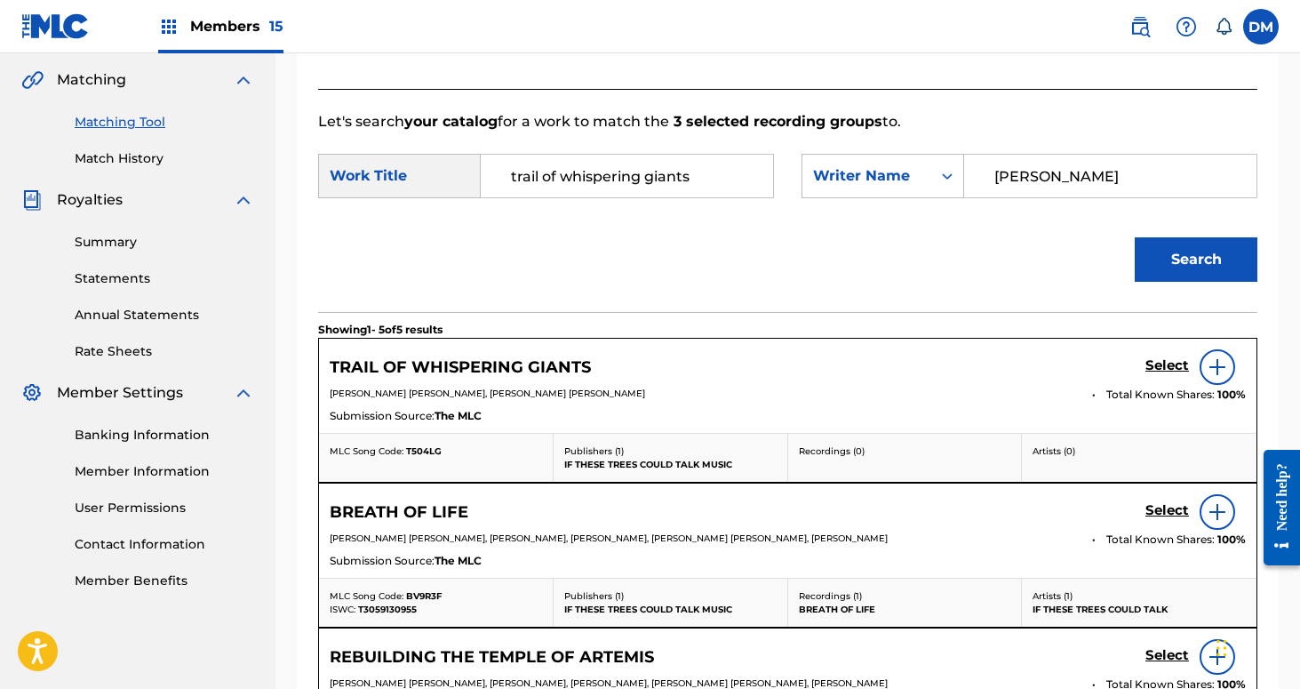
click at [1177, 363] on h5 "Select" at bounding box center [1168, 365] width 44 height 17
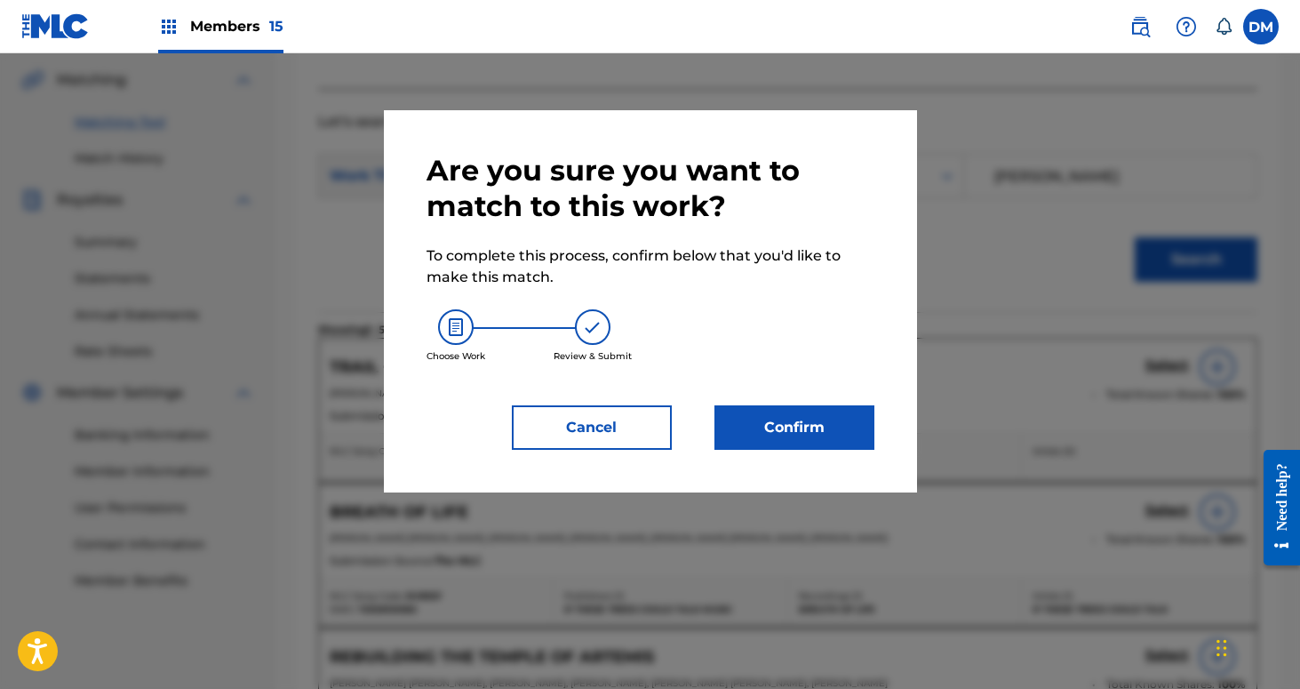
click at [799, 413] on button "Confirm" at bounding box center [795, 427] width 160 height 44
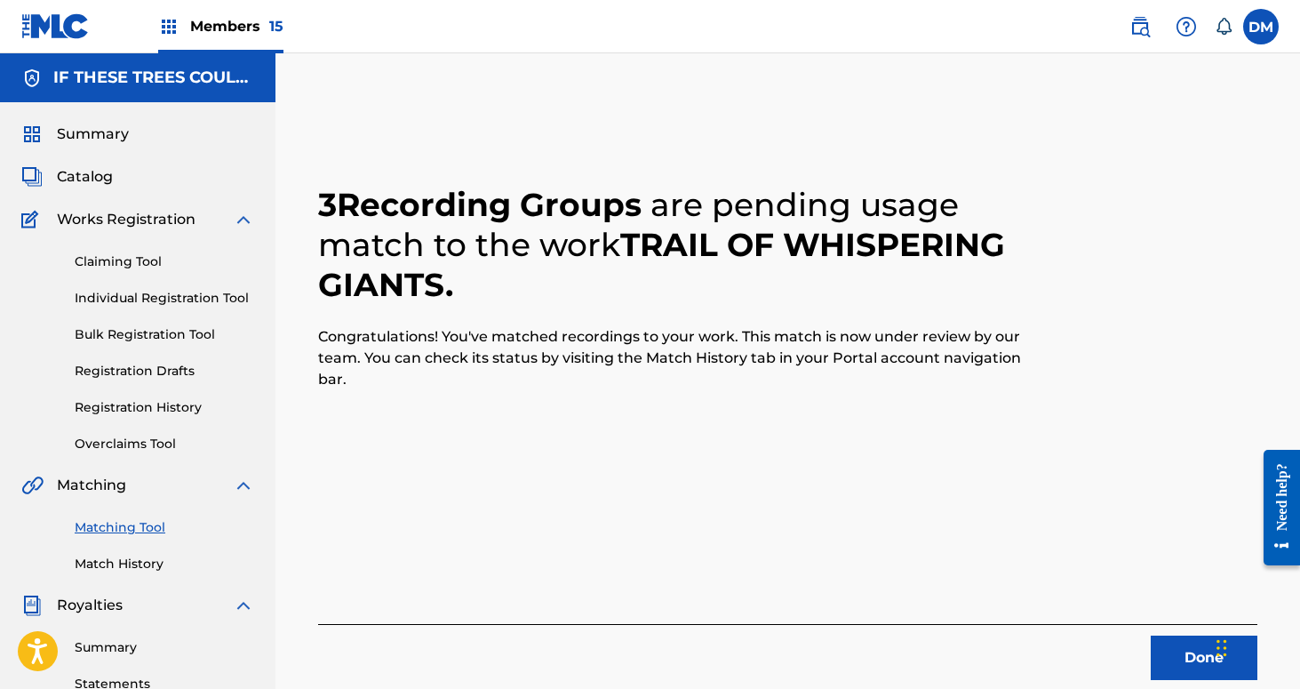
click at [1187, 659] on button "Done" at bounding box center [1204, 657] width 107 height 44
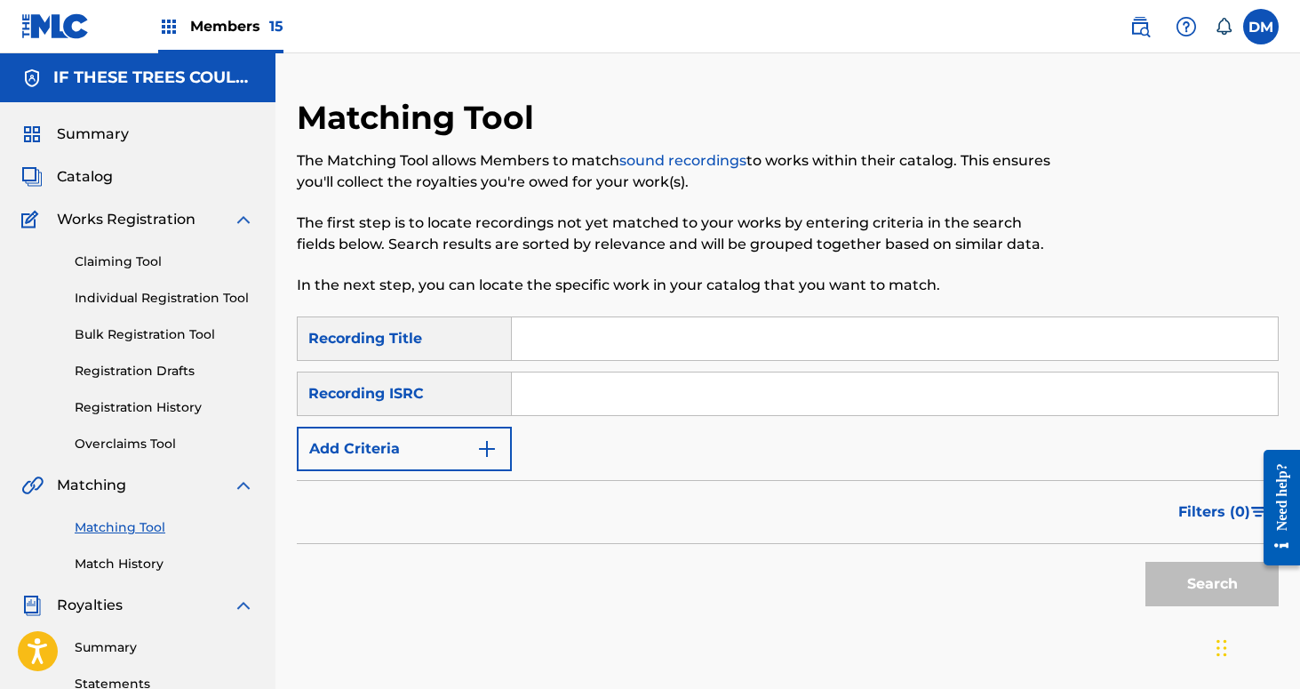
click at [702, 347] on input "Search Form" at bounding box center [895, 338] width 766 height 43
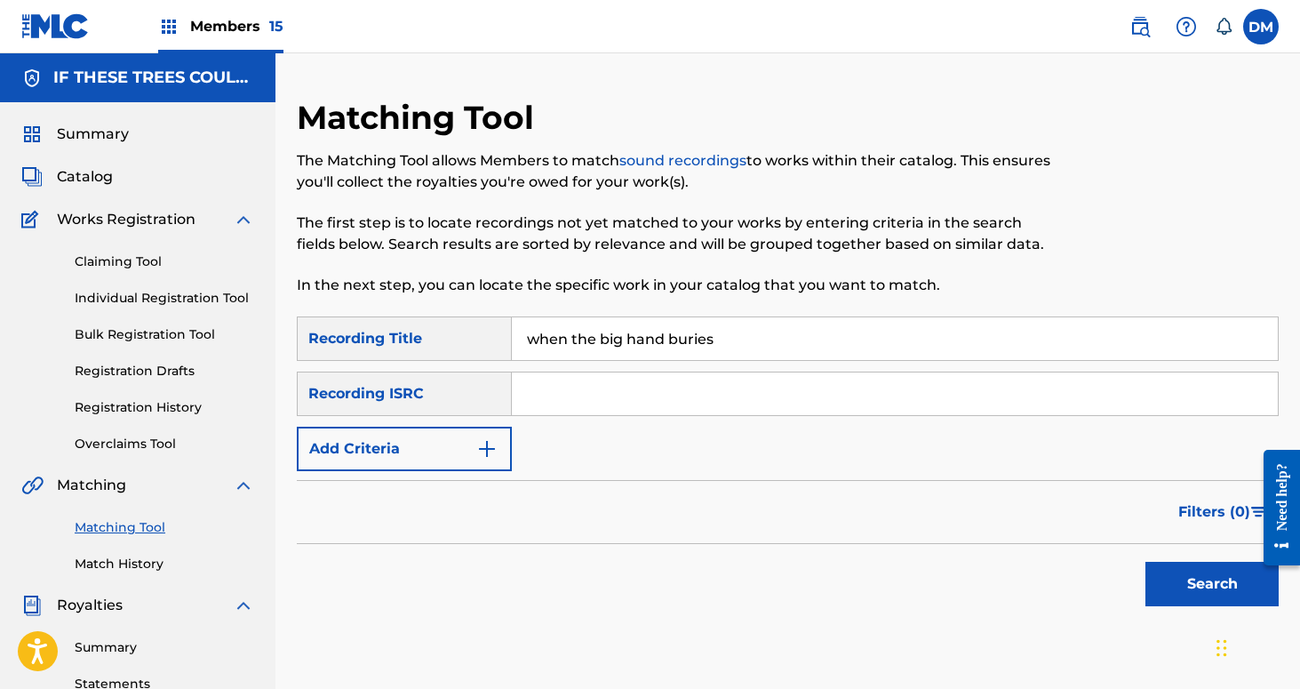
type input "when the big hand buries"
click at [1146, 562] on button "Search" at bounding box center [1212, 584] width 133 height 44
click at [480, 434] on button "Add Criteria" at bounding box center [404, 449] width 215 height 44
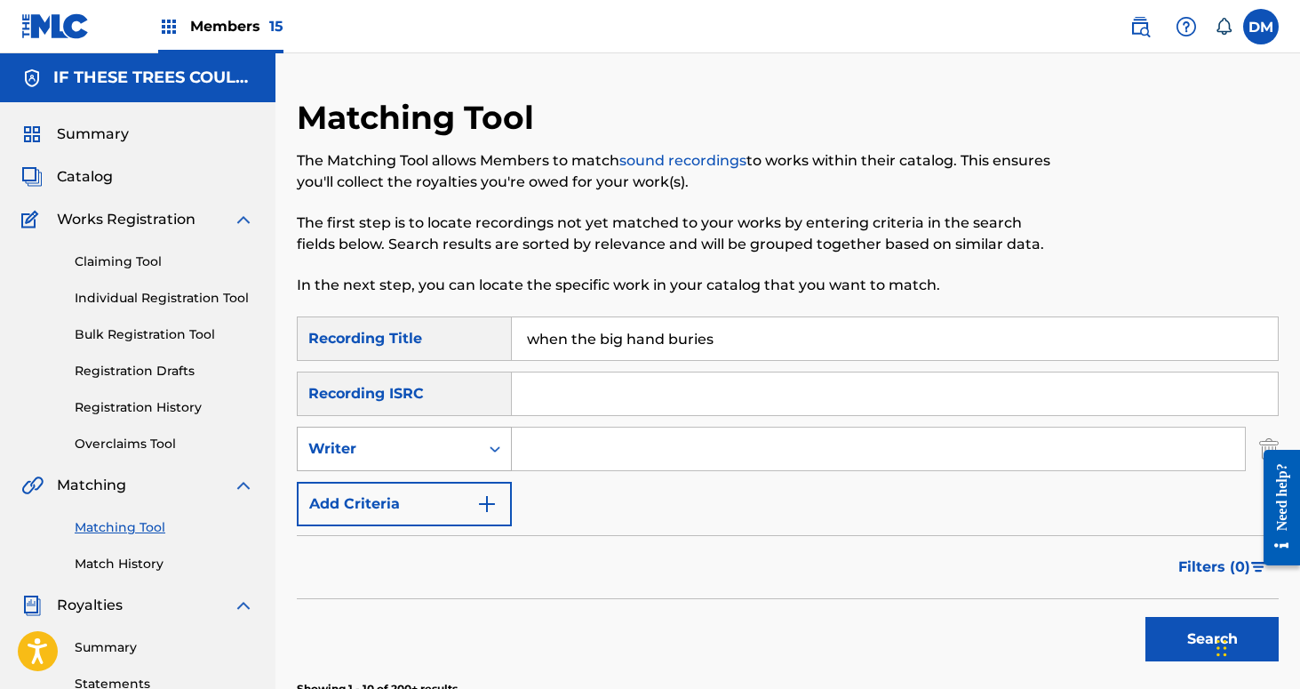
drag, startPoint x: 480, startPoint y: 434, endPoint x: 479, endPoint y: 444, distance: 10.7
click at [479, 444] on div "Search Form" at bounding box center [495, 449] width 32 height 32
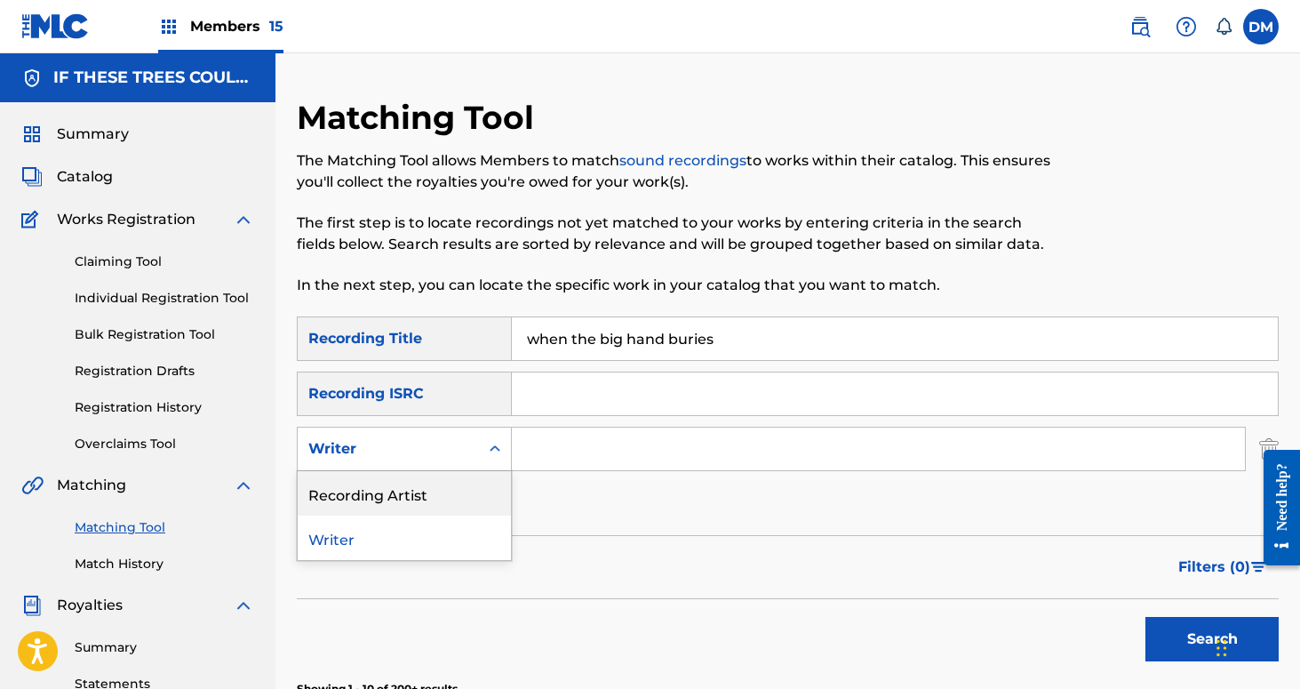
click at [473, 493] on div "Recording Artist" at bounding box center [404, 493] width 213 height 44
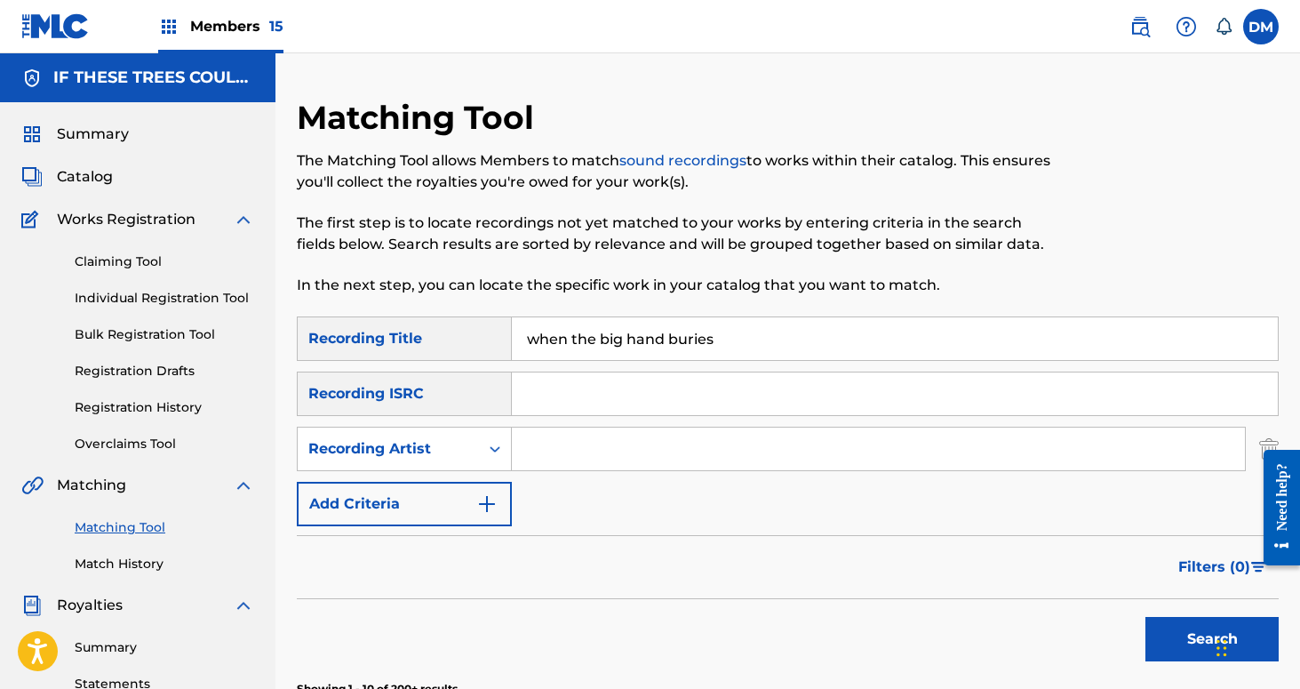
click at [553, 455] on input "Search Form" at bounding box center [878, 448] width 733 height 43
type input "If These Trees Could Talk"
click at [1183, 644] on button "Search" at bounding box center [1212, 639] width 133 height 44
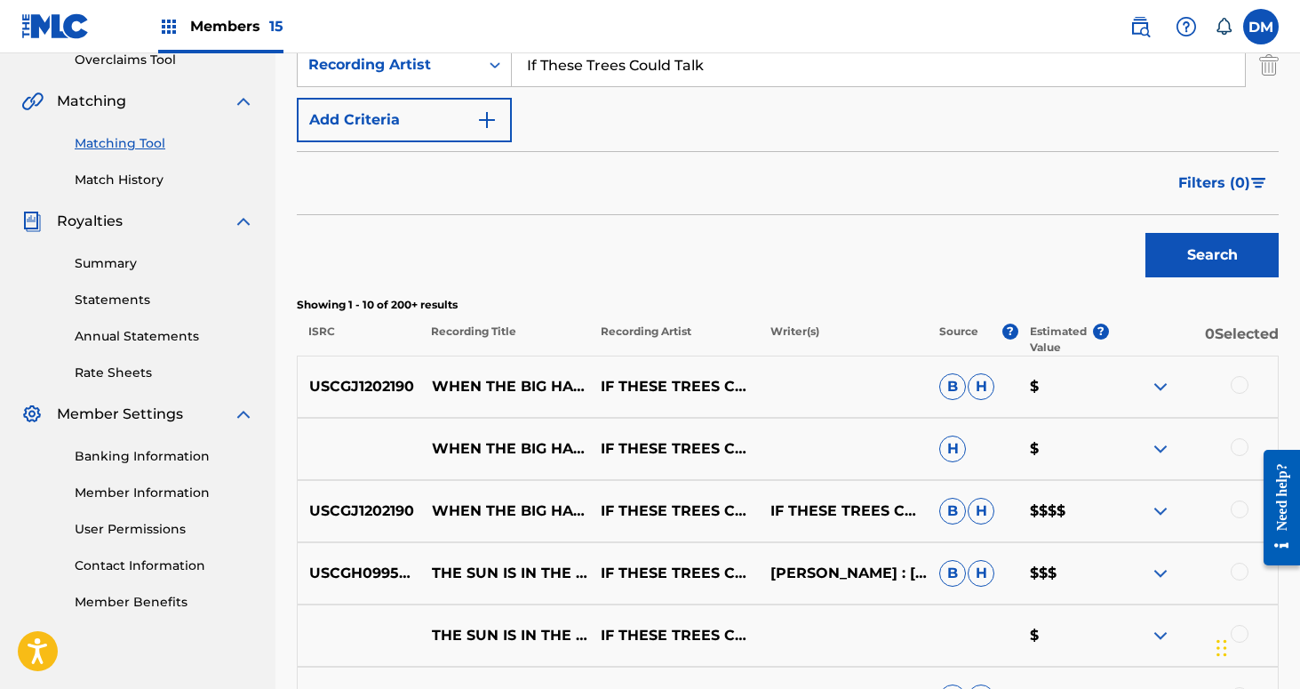
scroll to position [424, 0]
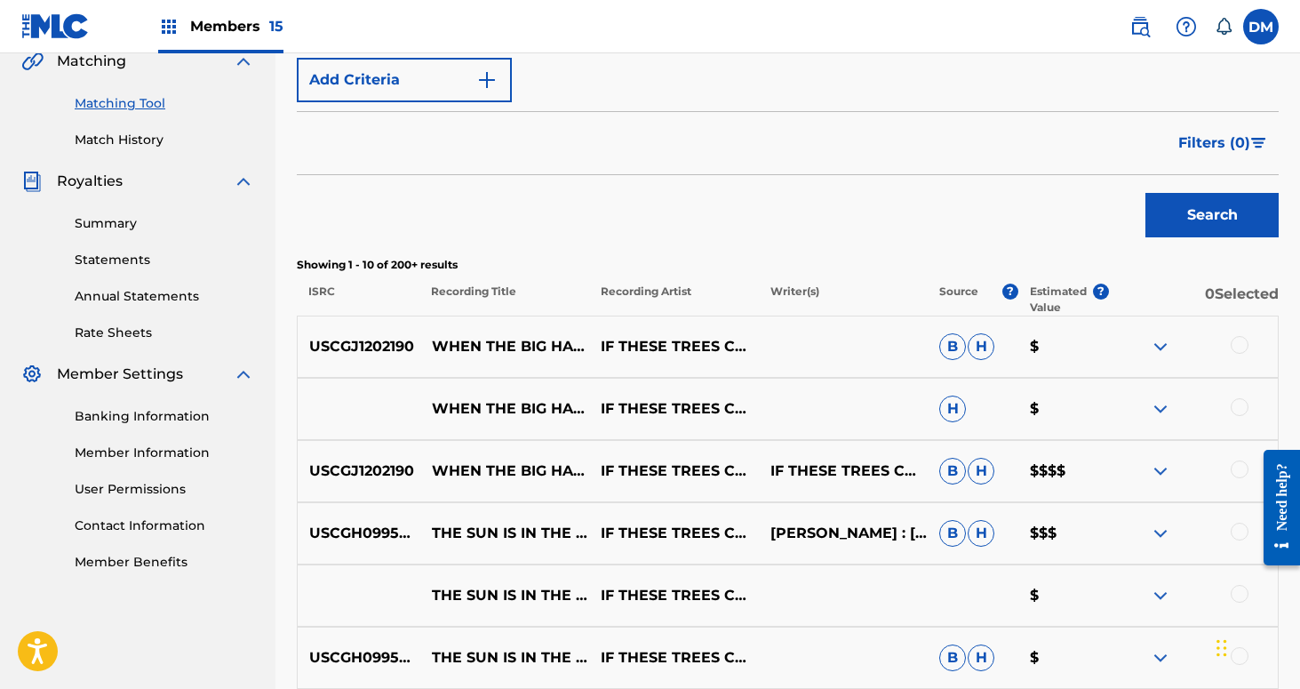
click at [1242, 338] on div at bounding box center [1240, 345] width 18 height 18
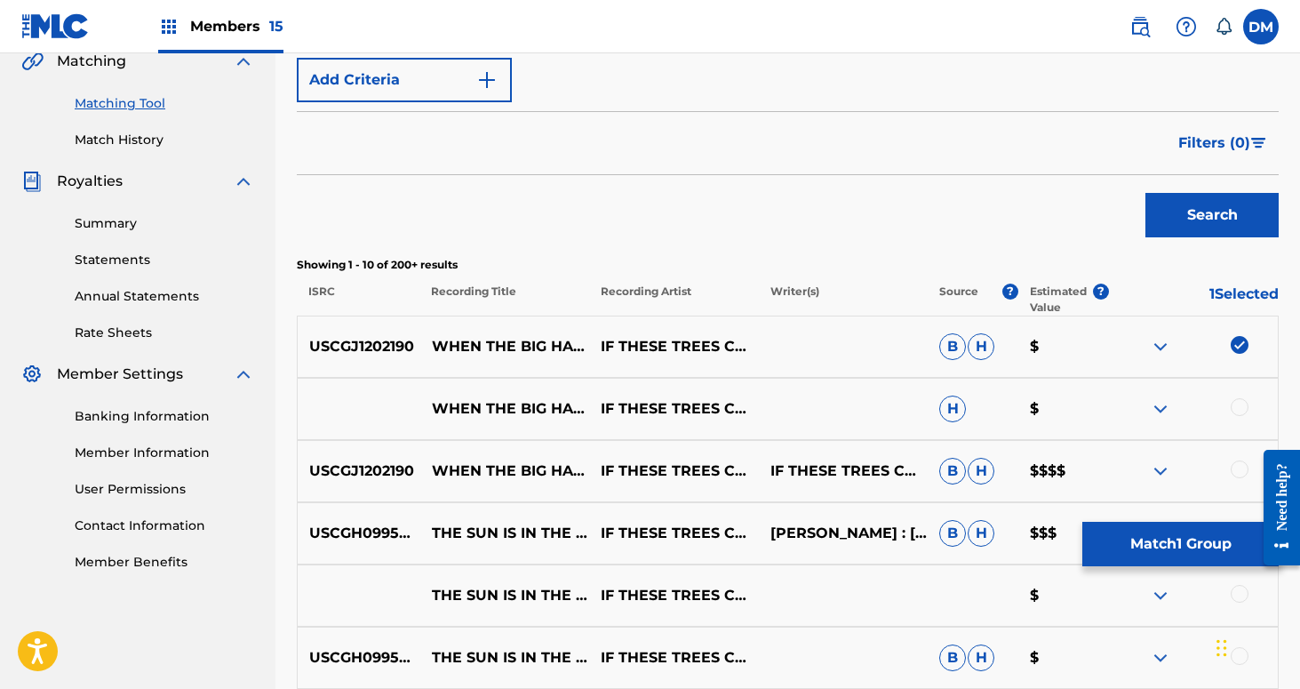
click at [1249, 398] on div at bounding box center [1193, 408] width 169 height 21
click at [1242, 404] on div at bounding box center [1240, 407] width 18 height 18
click at [1241, 473] on div at bounding box center [1240, 469] width 18 height 18
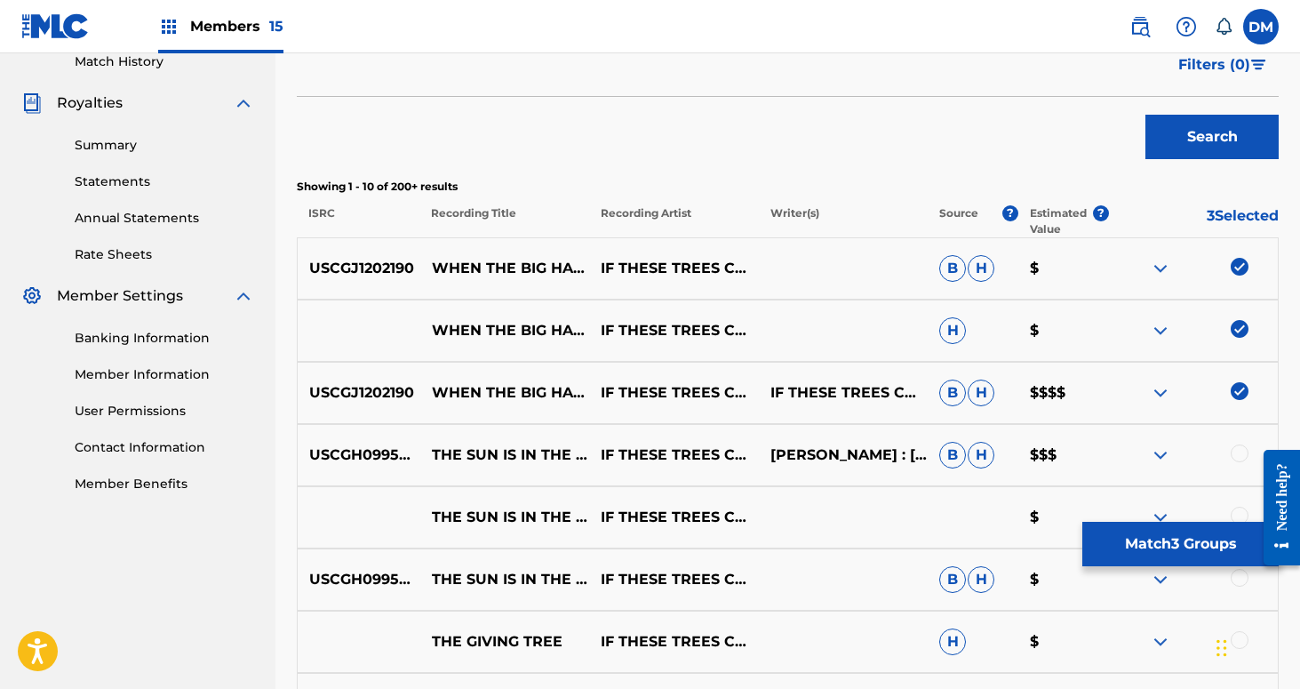
scroll to position [504, 0]
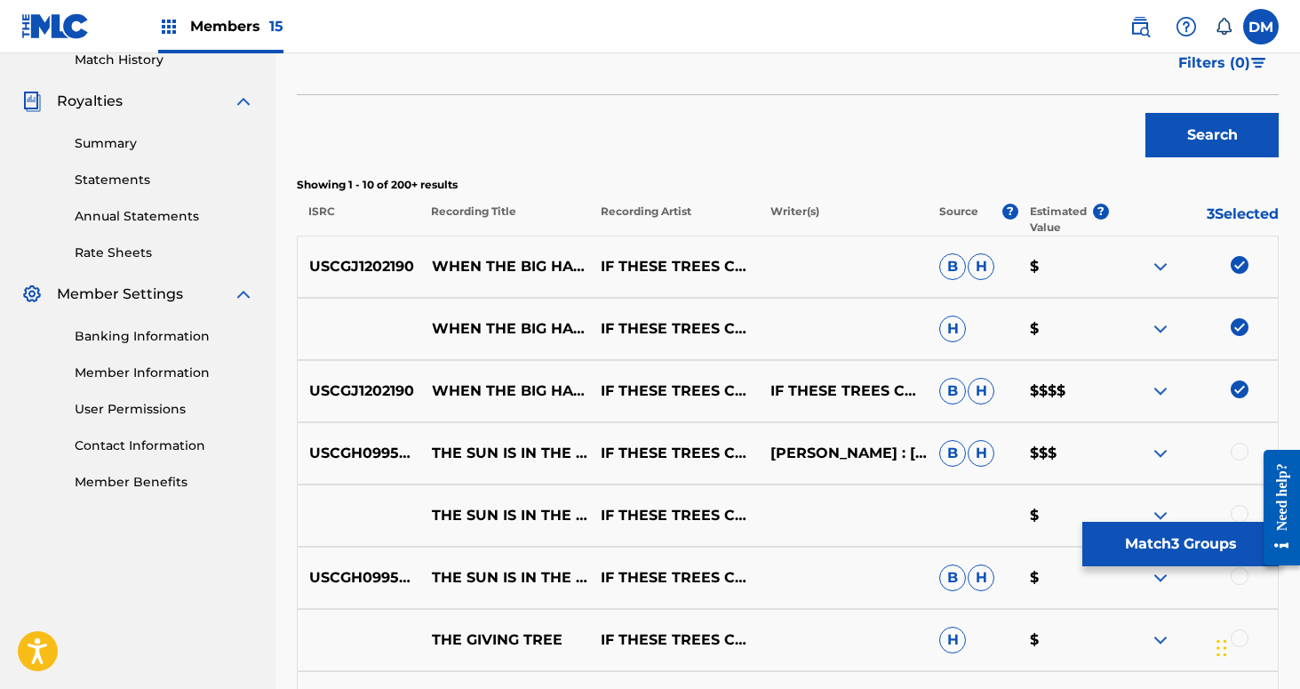
click at [1240, 449] on div at bounding box center [1240, 452] width 18 height 18
click at [1233, 458] on img at bounding box center [1240, 452] width 18 height 18
click at [1170, 531] on button "Match 3 Groups" at bounding box center [1180, 544] width 196 height 44
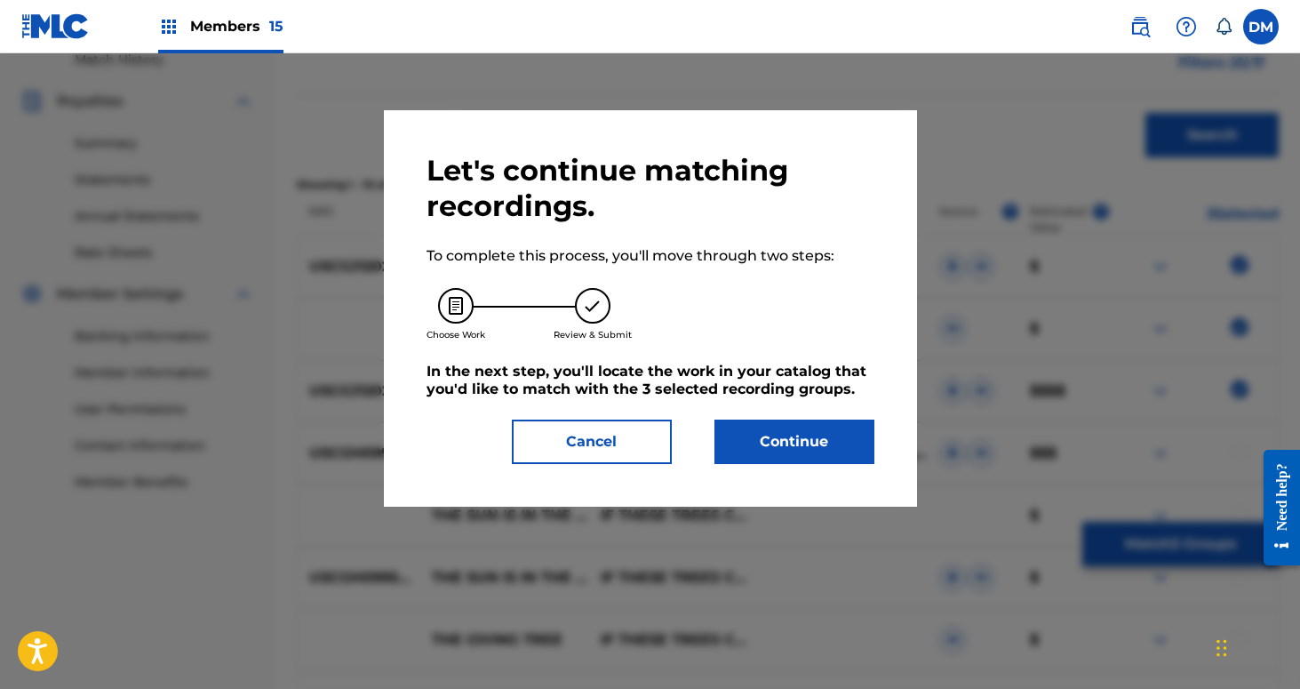
click at [847, 444] on button "Continue" at bounding box center [795, 441] width 160 height 44
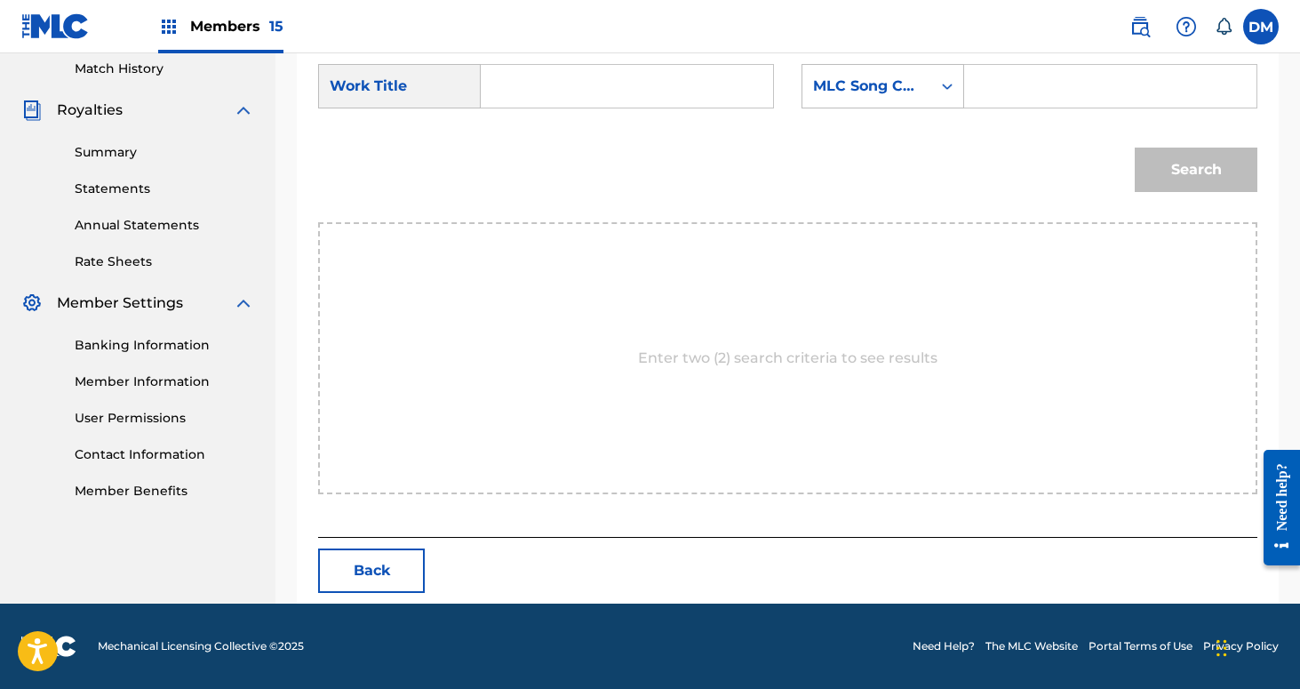
scroll to position [495, 0]
click at [540, 93] on input "Search Form" at bounding box center [627, 86] width 262 height 43
click at [515, 180] on div "when the big hand buries the twelve" at bounding box center [511, 179] width 30 height 139
type input "when the big hand buries the twelve"
click at [858, 90] on div "MLC Song Code" at bounding box center [867, 86] width 108 height 21
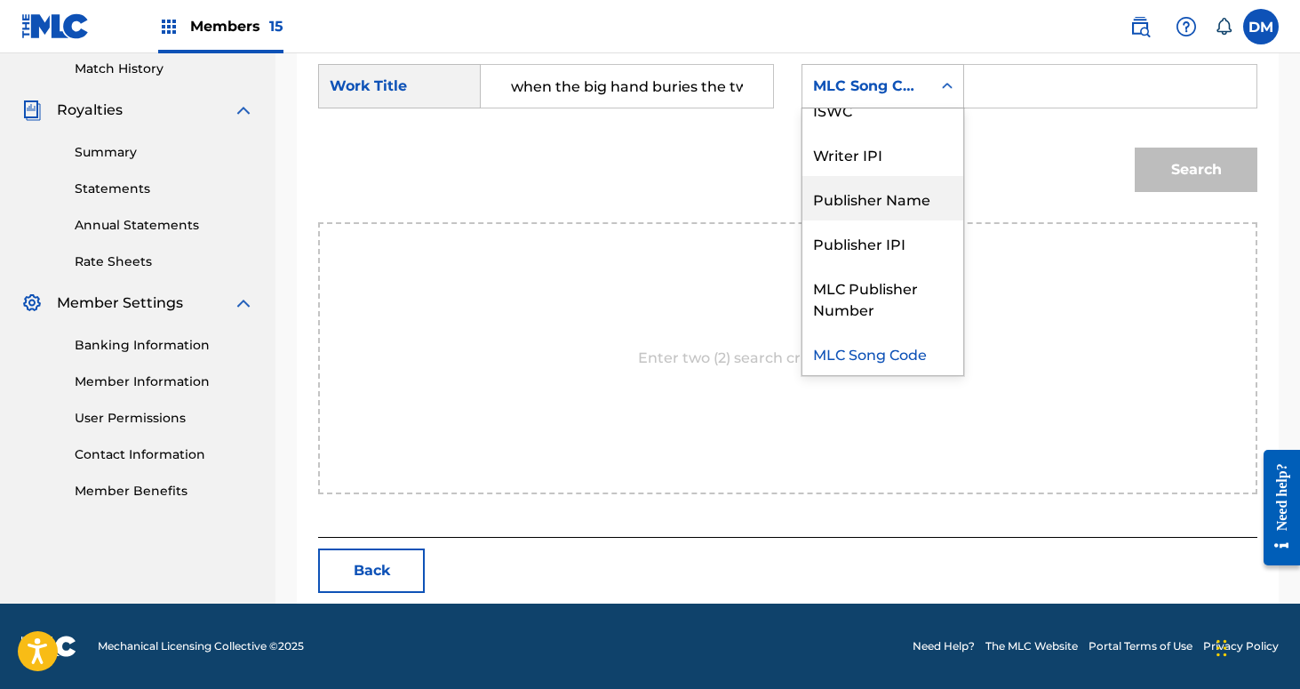
scroll to position [0, 0]
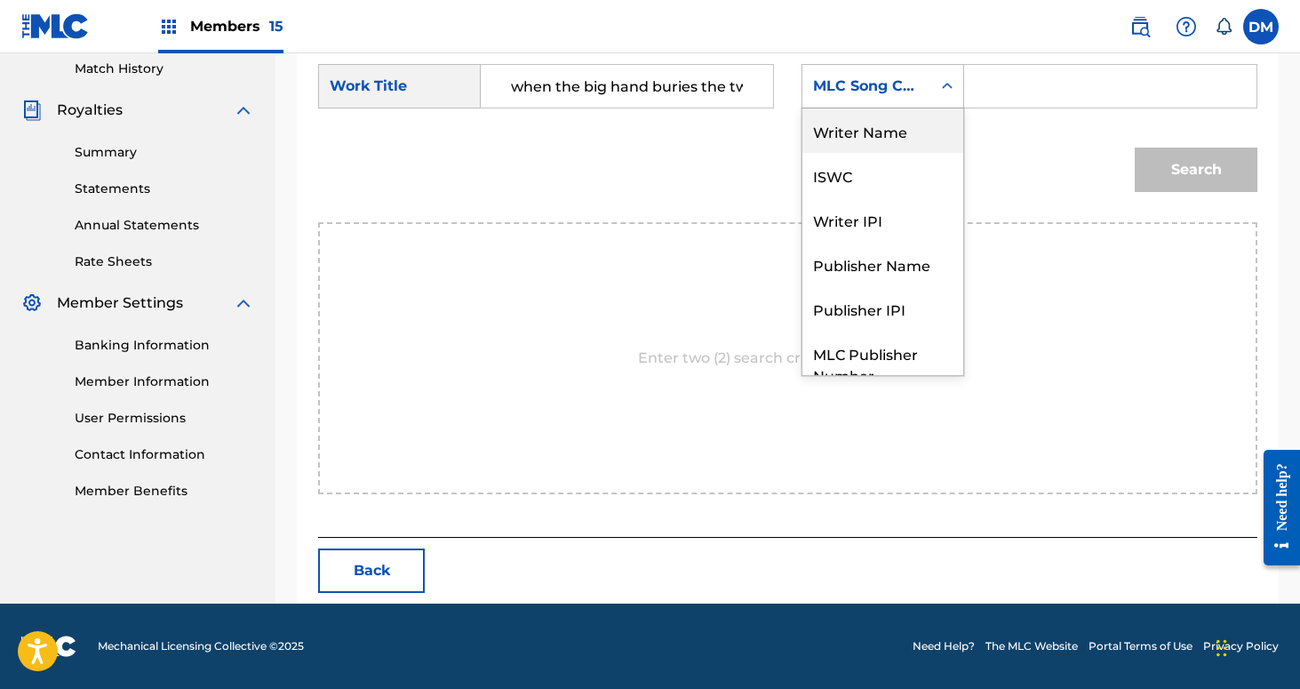
click at [879, 138] on div "Writer Name" at bounding box center [882, 130] width 161 height 44
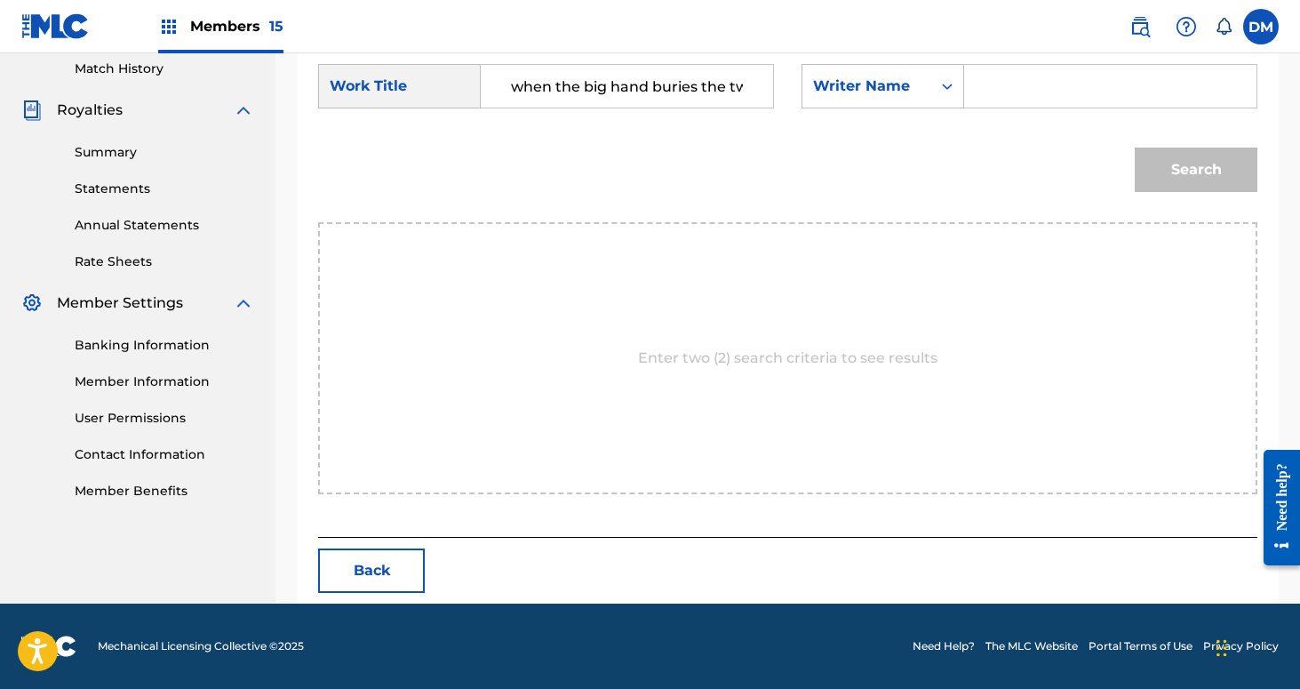
click at [1008, 99] on input "Search Form" at bounding box center [1110, 86] width 262 height 43
type input "[PERSON_NAME]"
click at [1135, 148] on button "Search" at bounding box center [1196, 170] width 123 height 44
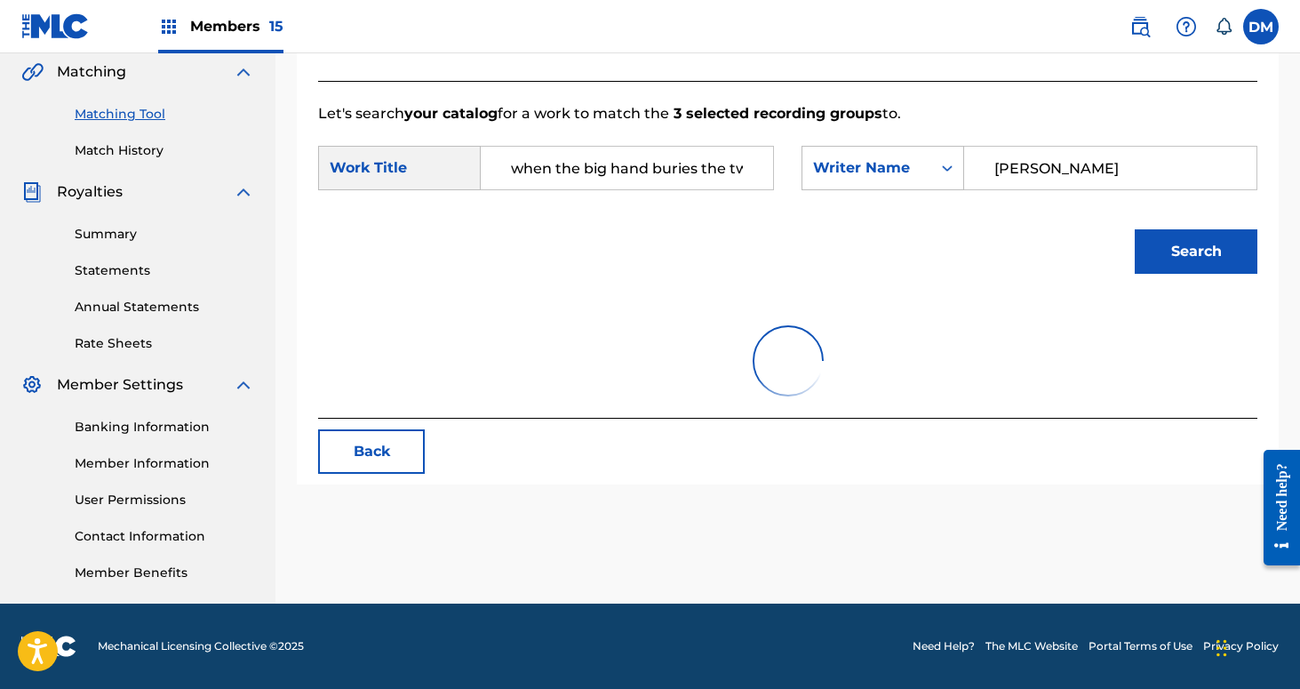
scroll to position [495, 0]
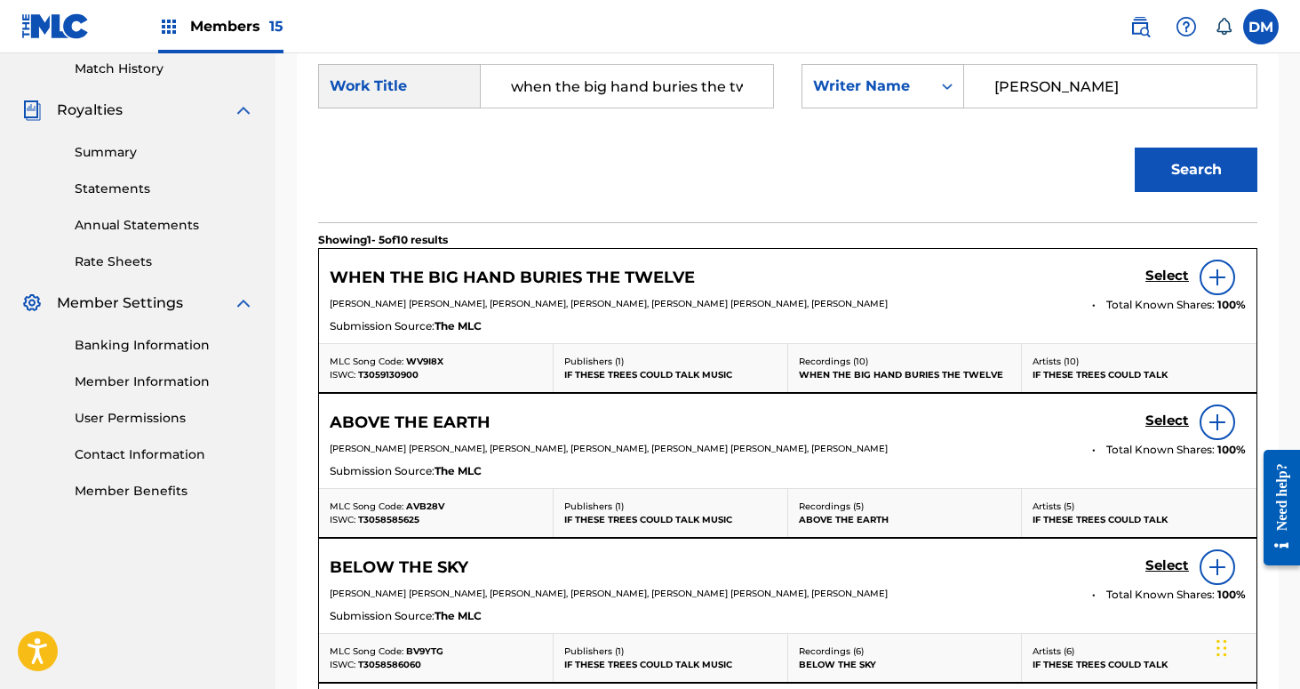
click at [1167, 283] on h5 "Select" at bounding box center [1168, 275] width 44 height 17
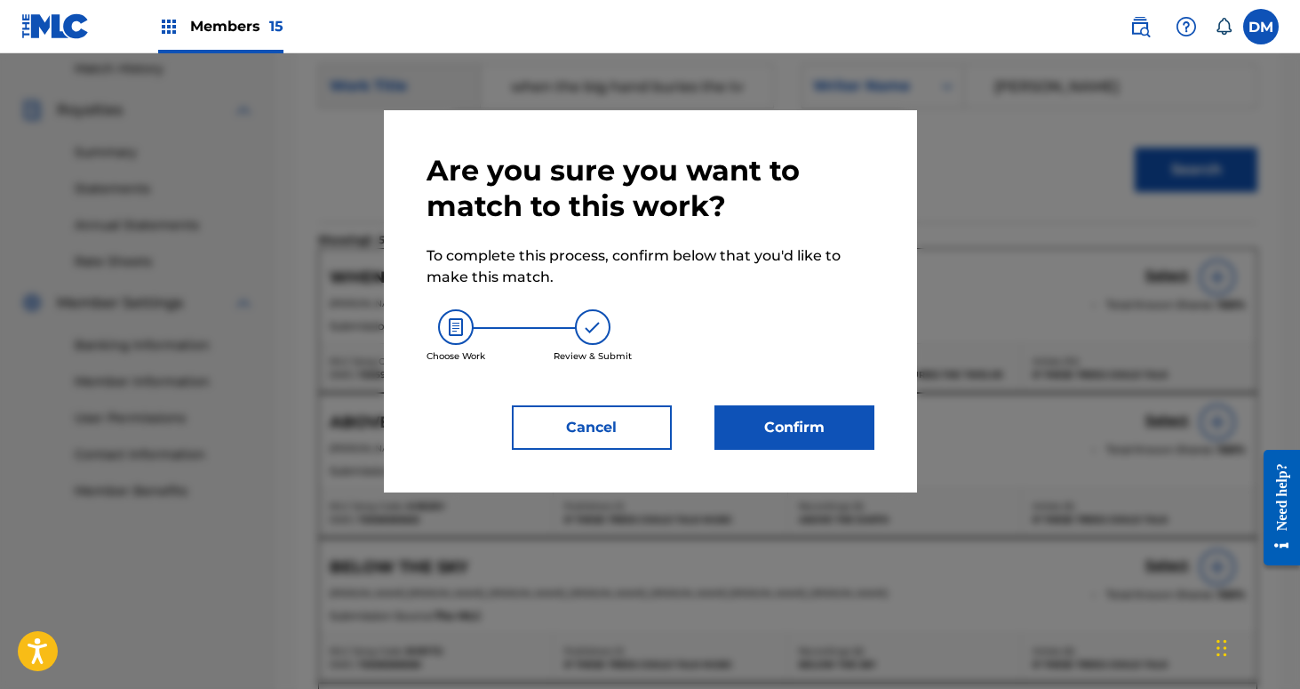
click at [797, 444] on button "Confirm" at bounding box center [795, 427] width 160 height 44
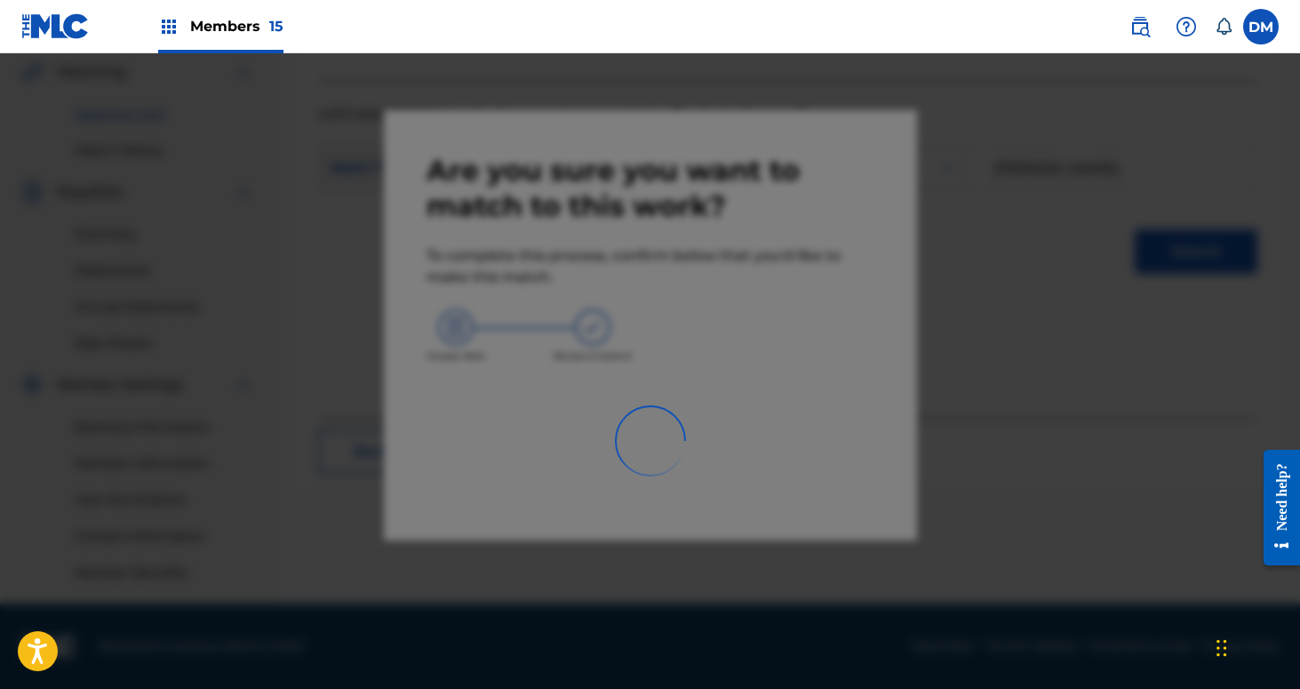
scroll to position [413, 0]
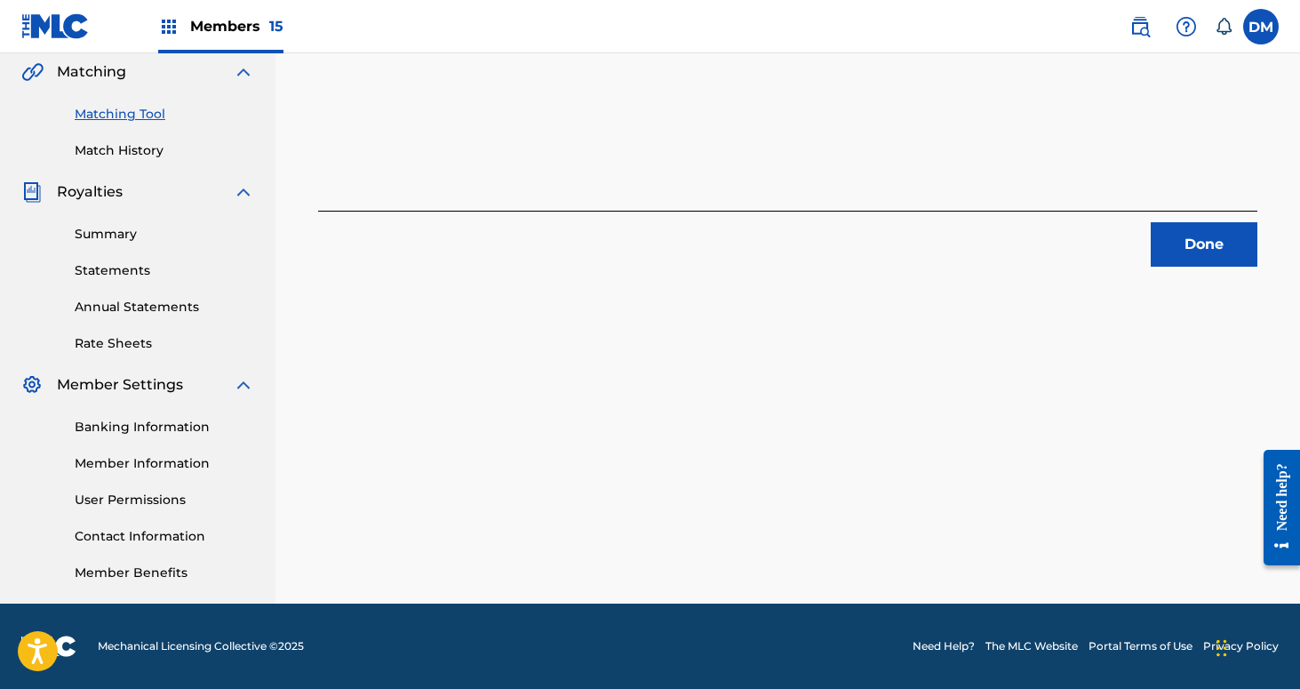
click at [138, 148] on link "Match History" at bounding box center [165, 150] width 180 height 19
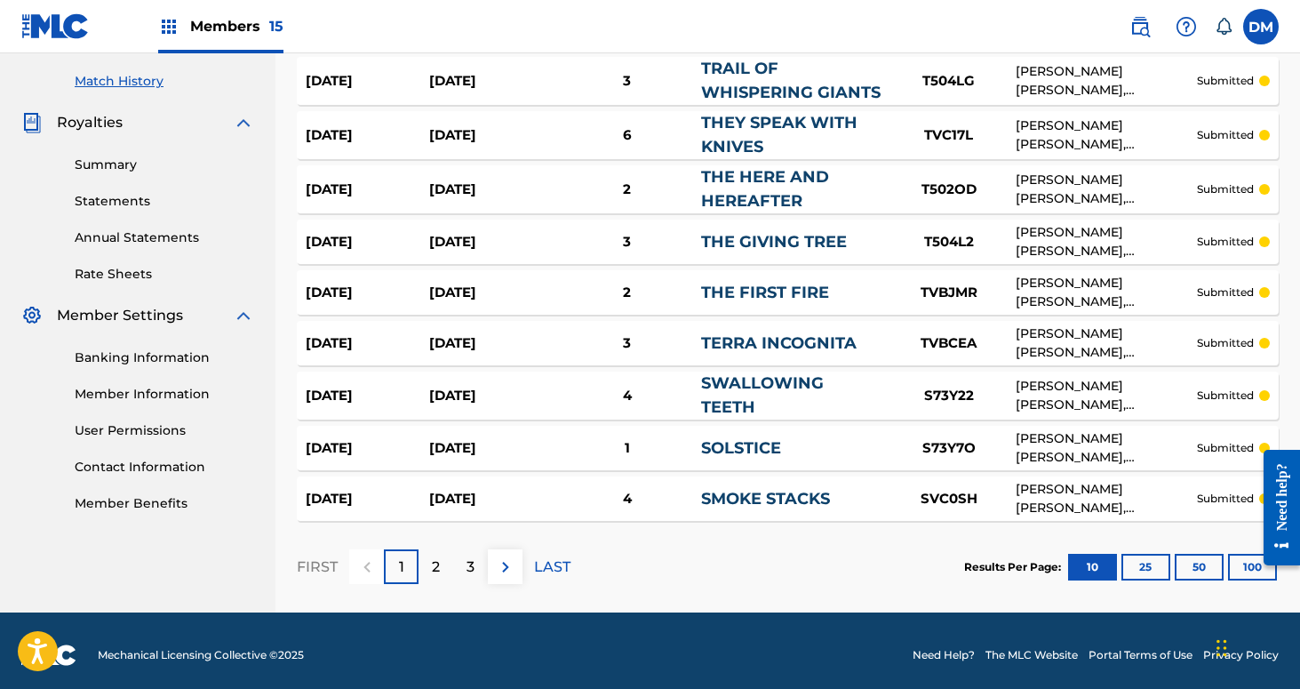
scroll to position [488, 0]
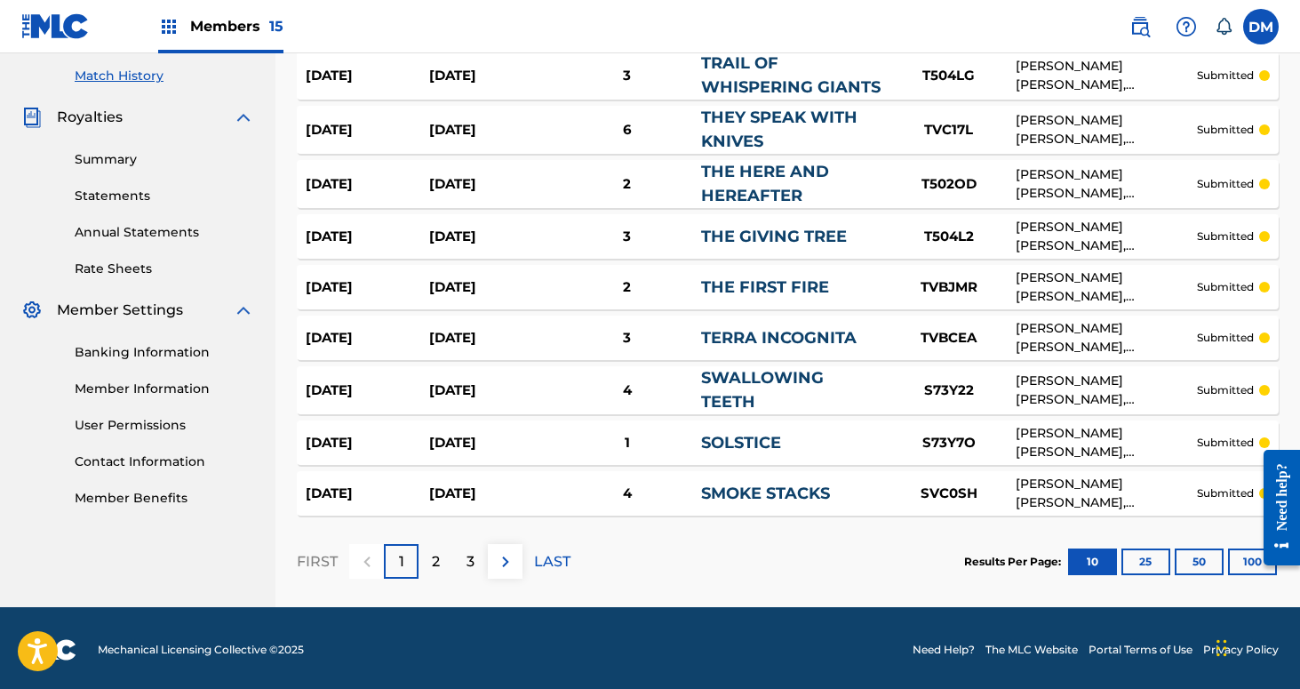
click at [1193, 550] on button "50" at bounding box center [1199, 561] width 49 height 27
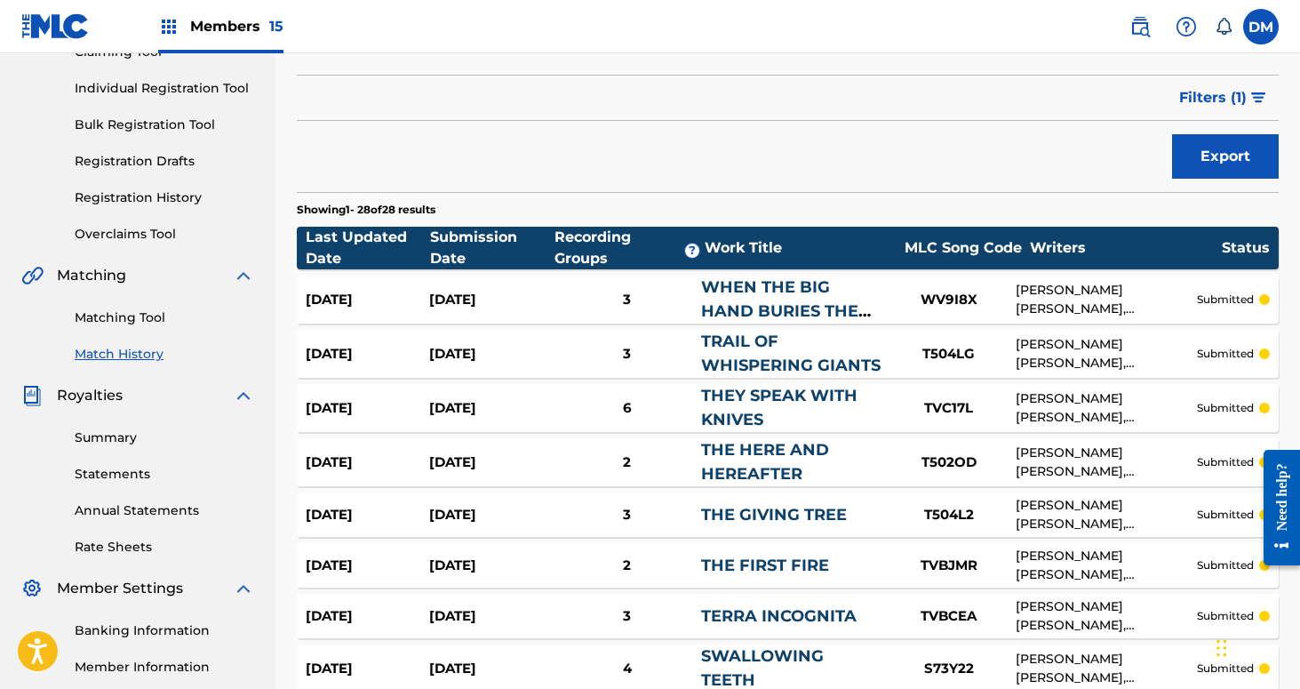
scroll to position [0, 0]
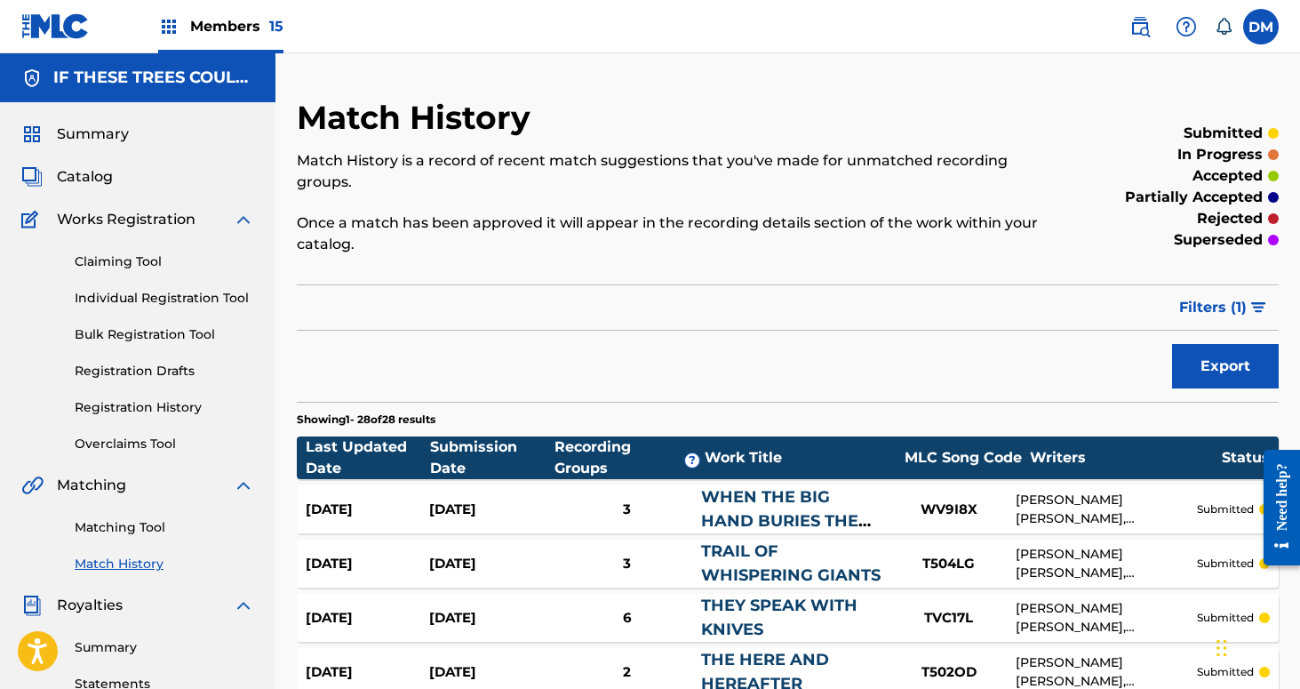
click at [142, 523] on link "Matching Tool" at bounding box center [165, 527] width 180 height 19
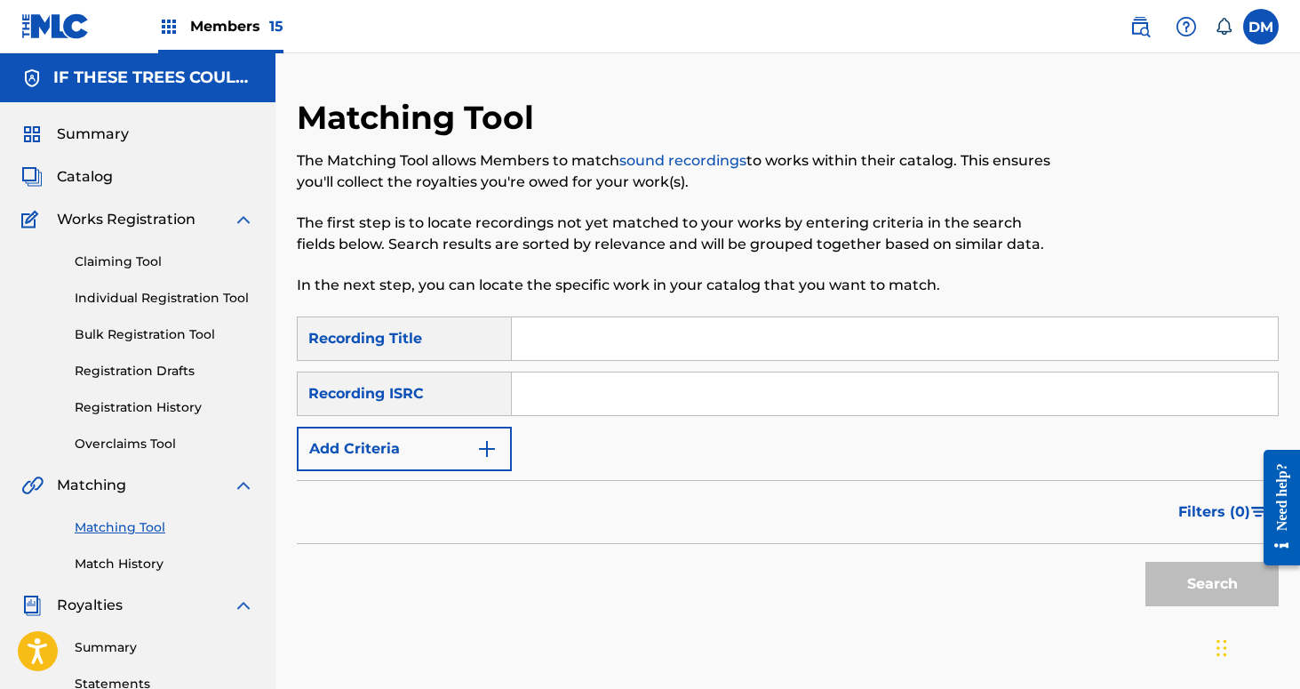
click at [608, 347] on input "Search Form" at bounding box center [895, 338] width 766 height 43
type input "gift of two rivers"
click at [452, 450] on button "Add Criteria" at bounding box center [404, 449] width 215 height 44
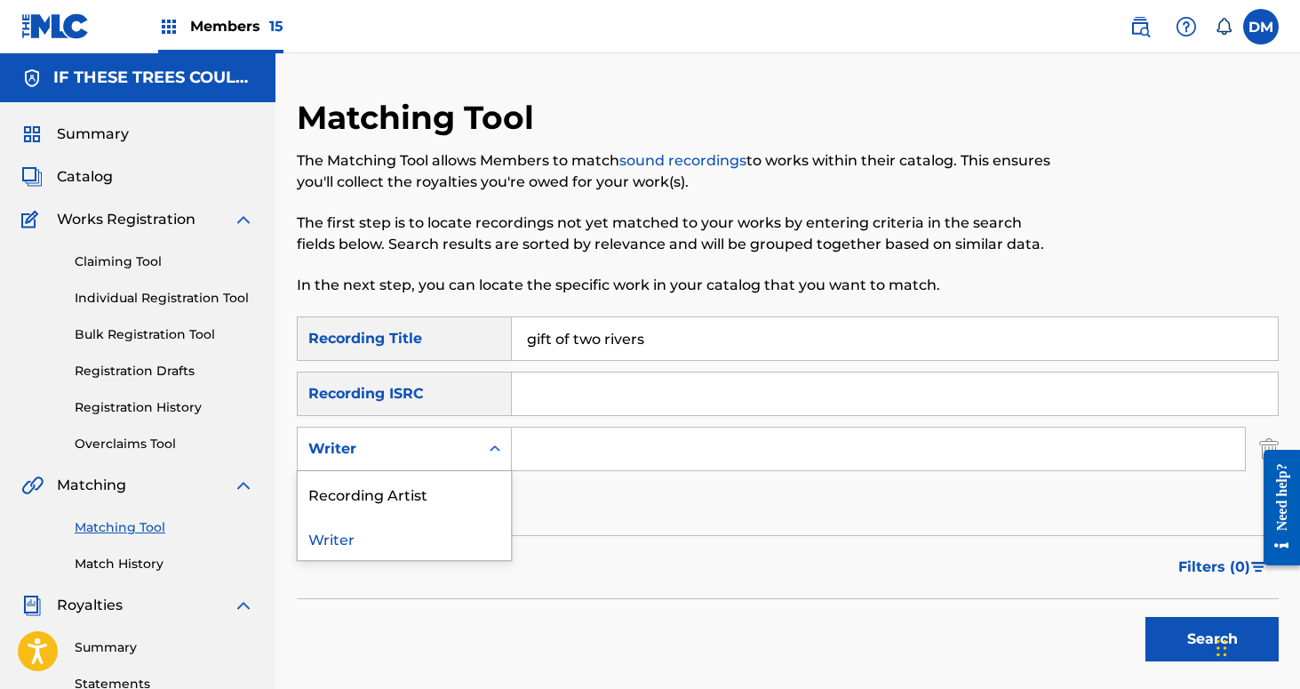
click at [452, 450] on div "Writer" at bounding box center [388, 448] width 160 height 21
click at [458, 486] on div "Recording Artist" at bounding box center [404, 493] width 213 height 44
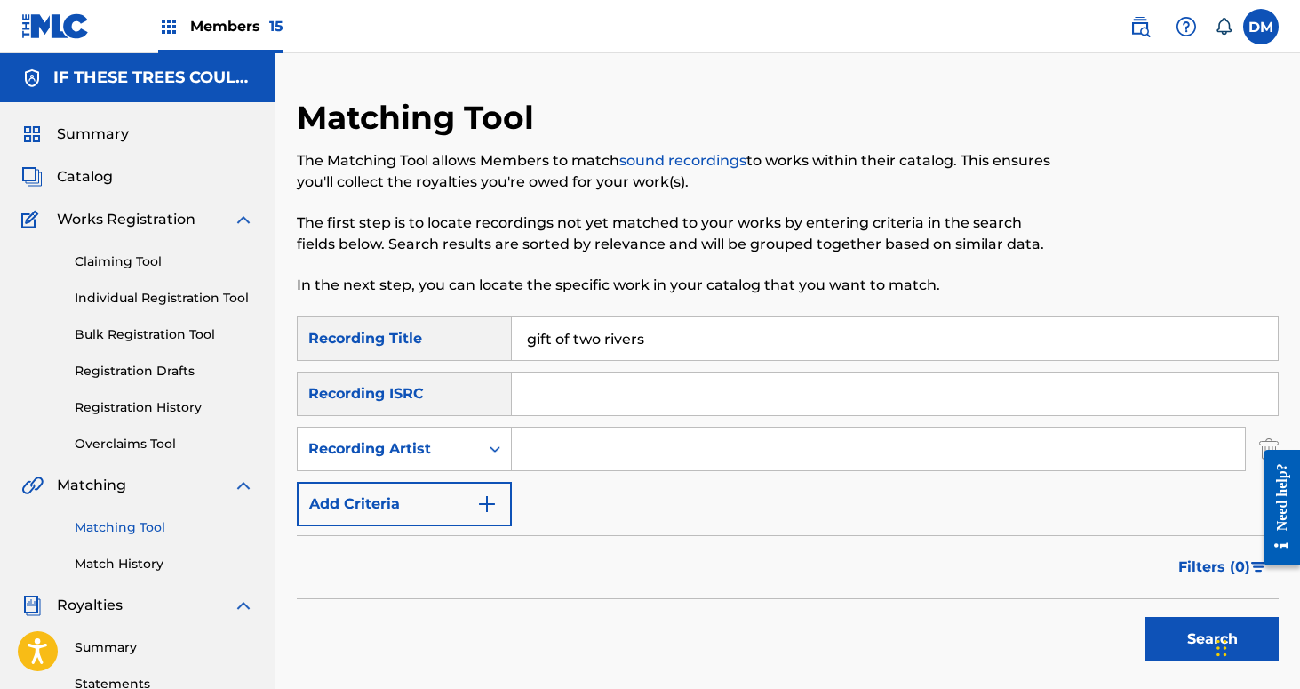
click at [523, 465] on input "Search Form" at bounding box center [878, 448] width 733 height 43
type input "If These Trees Could Talk"
click at [1224, 656] on div "Chat Widget" at bounding box center [1255, 645] width 89 height 85
click at [1197, 646] on button "Search" at bounding box center [1212, 639] width 133 height 44
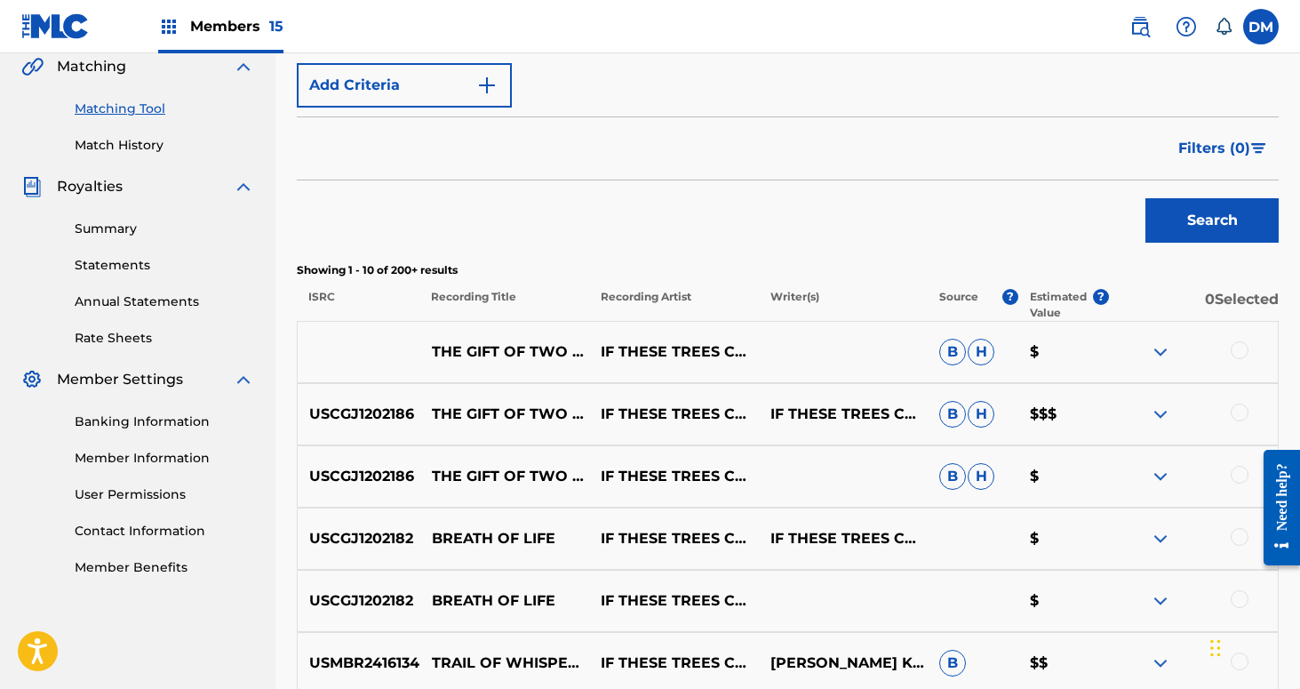
scroll to position [447, 0]
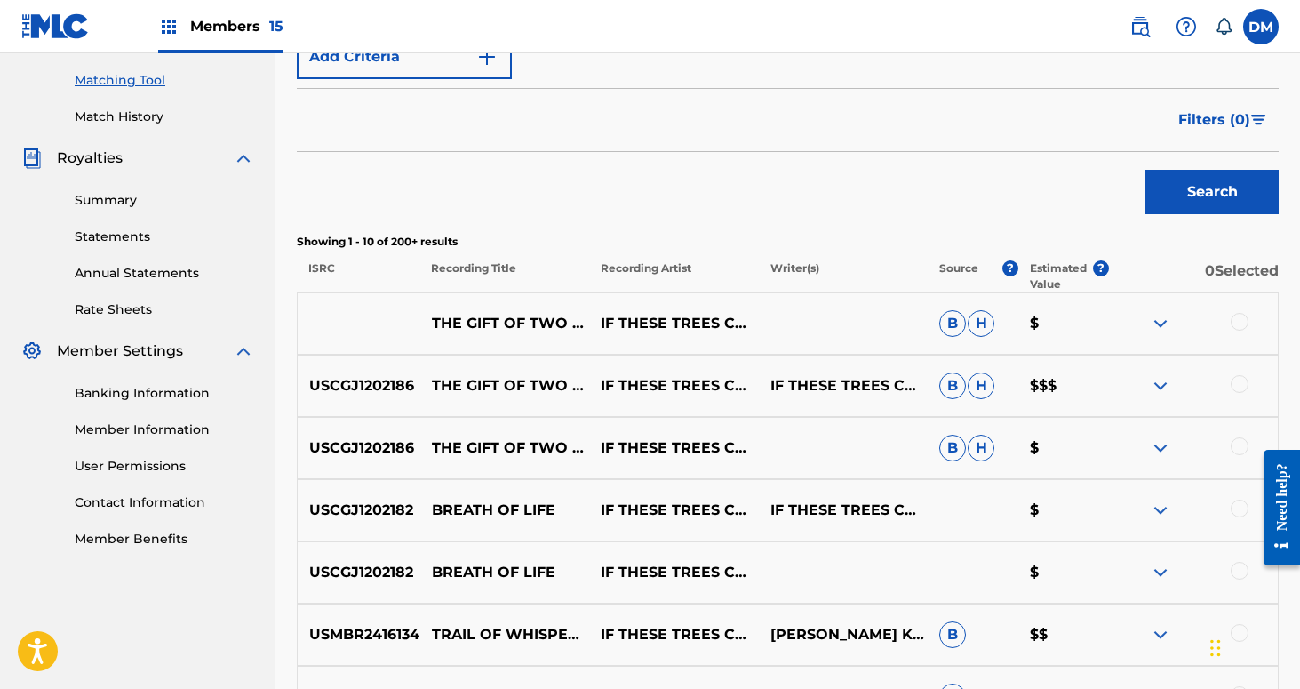
click at [1236, 323] on div at bounding box center [1240, 322] width 18 height 18
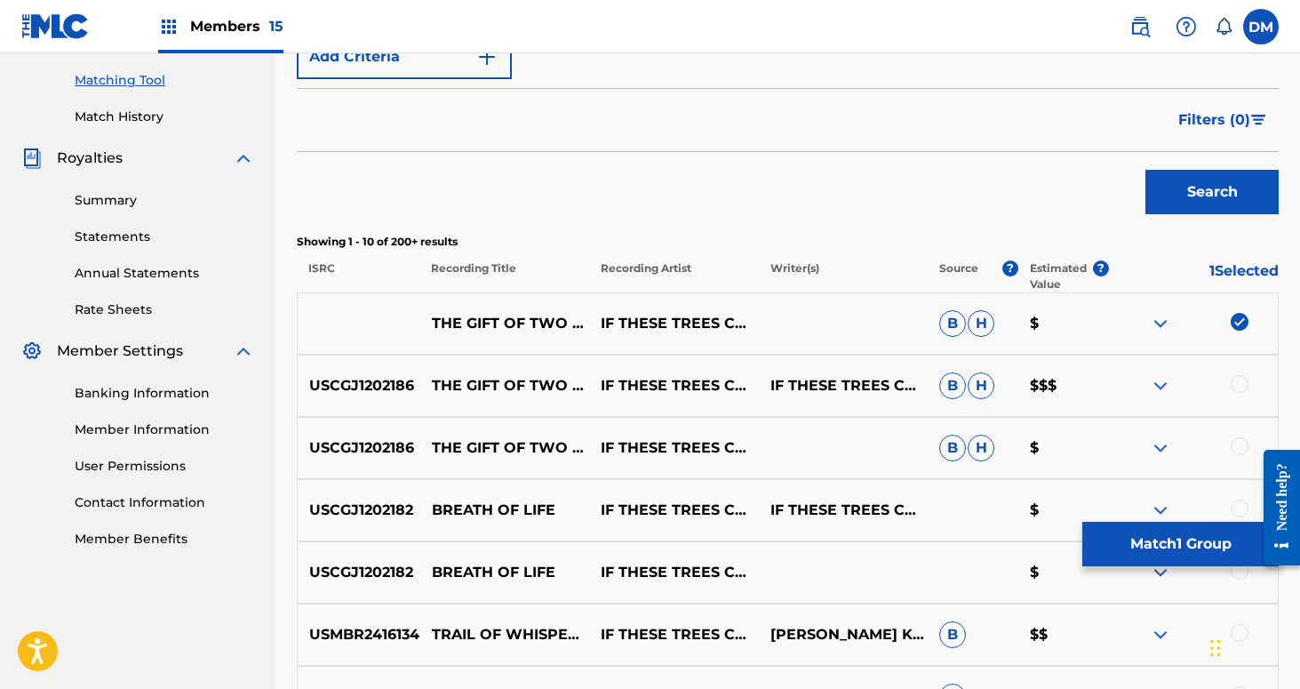
click at [1241, 388] on div at bounding box center [1240, 384] width 18 height 18
click at [1232, 447] on div at bounding box center [1240, 446] width 18 height 18
click at [1212, 537] on button "Match 3 Groups" at bounding box center [1180, 544] width 196 height 44
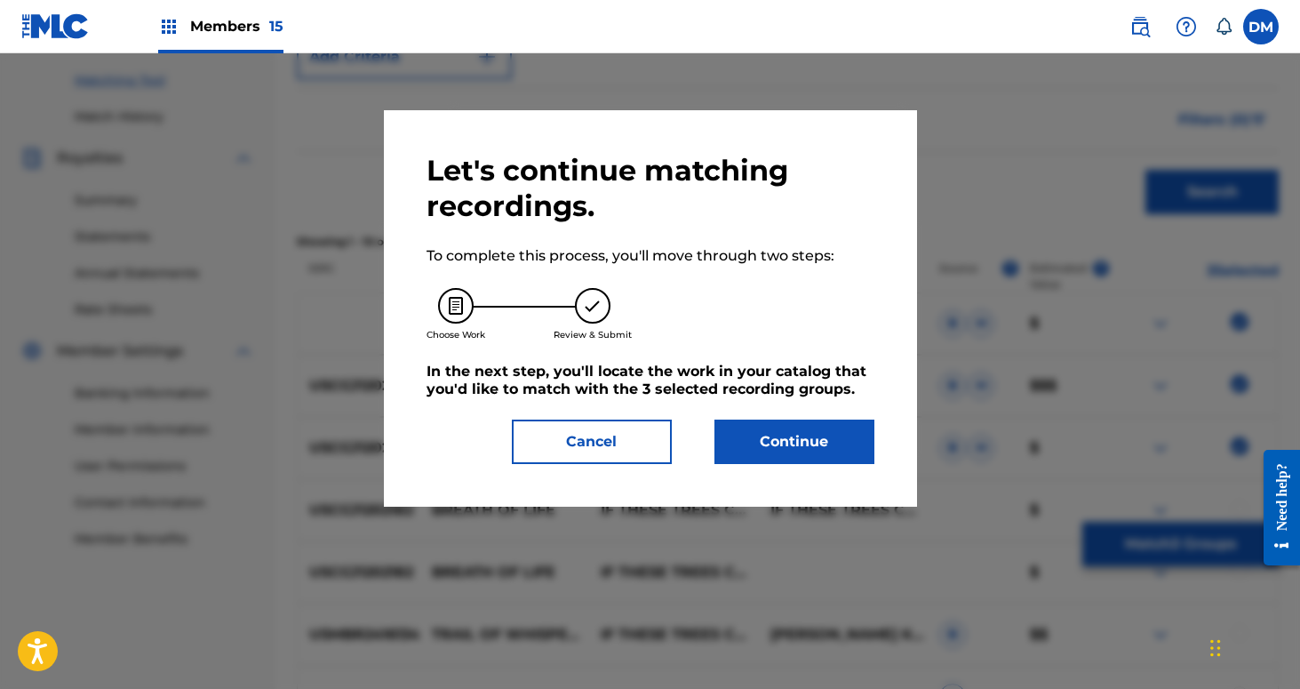
click at [839, 431] on button "Continue" at bounding box center [795, 441] width 160 height 44
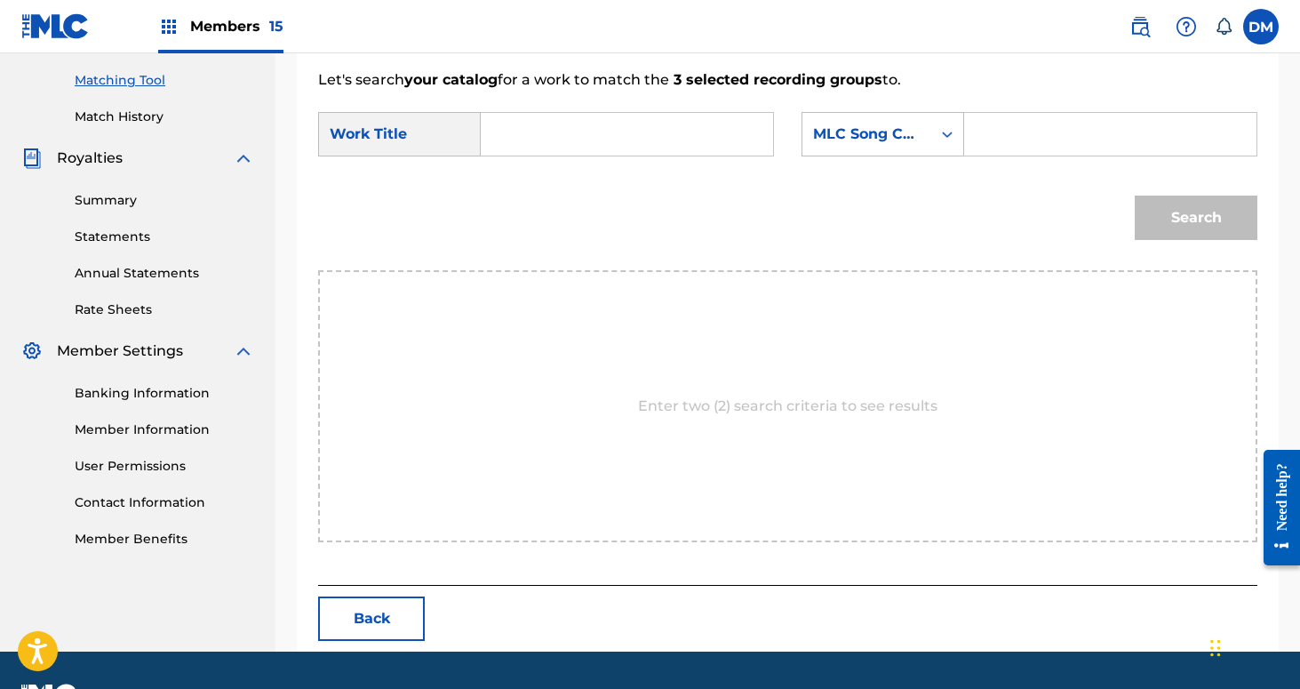
click at [591, 140] on input "Search Form" at bounding box center [627, 134] width 262 height 43
type input "i"
click at [502, 204] on div "the gift of two rivers" at bounding box center [511, 195] width 30 height 75
type input "the gift of two rivers"
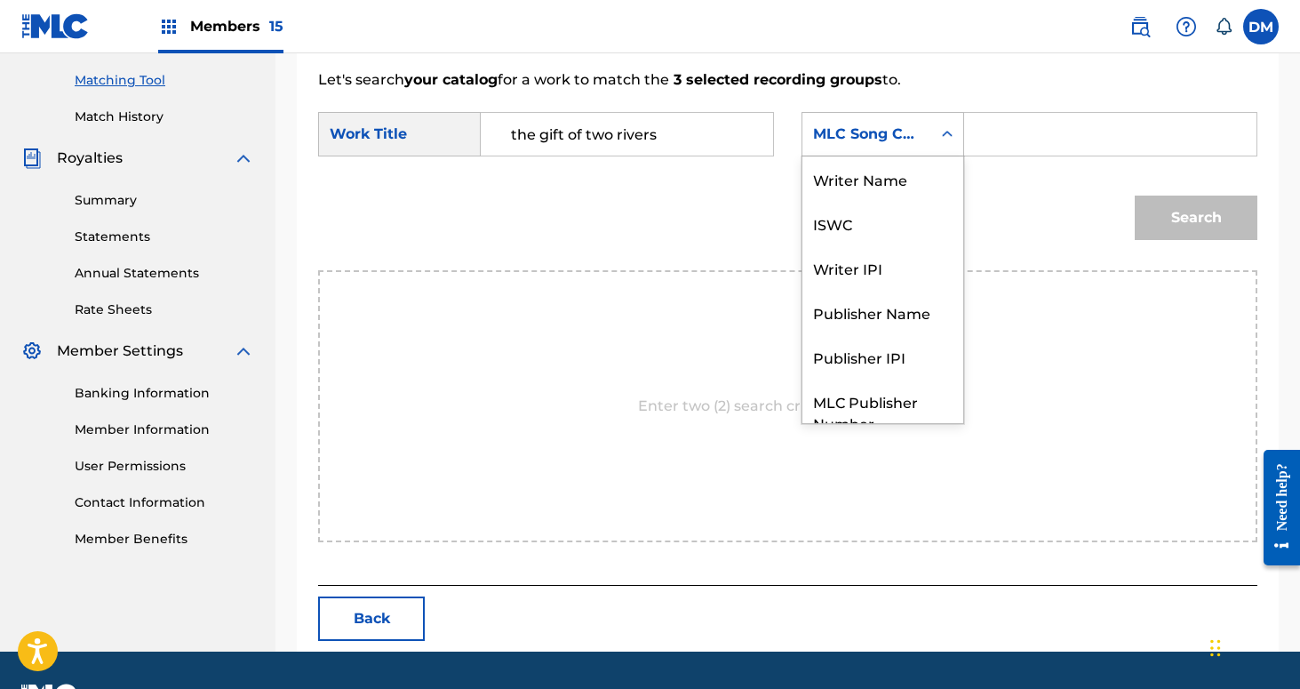
click at [893, 135] on div "MLC Song Code" at bounding box center [867, 134] width 108 height 21
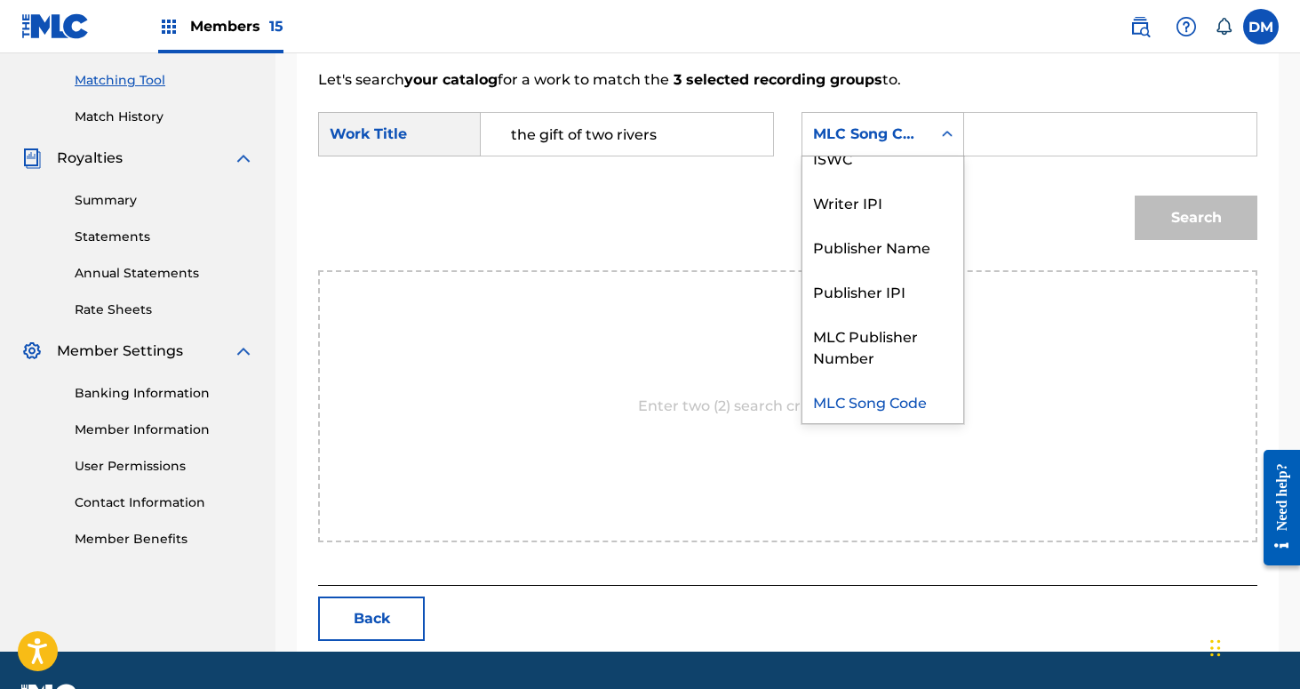
scroll to position [0, 0]
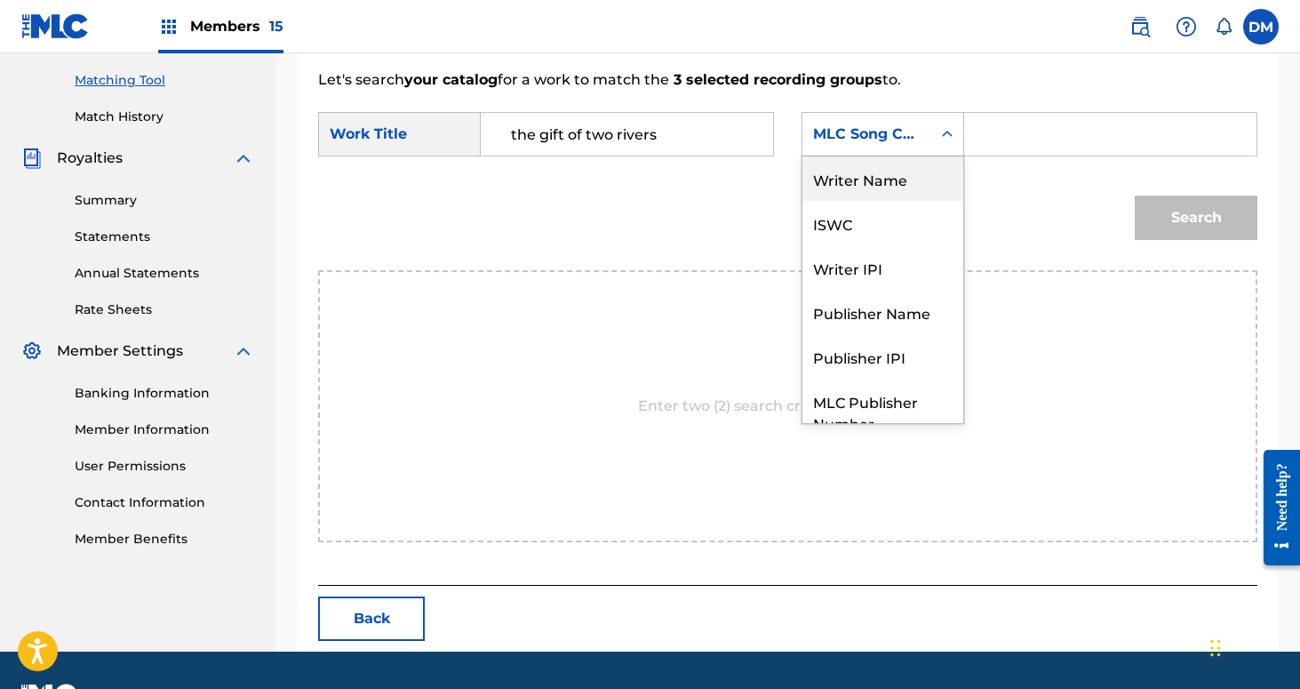
click at [907, 176] on div "Writer Name" at bounding box center [882, 178] width 161 height 44
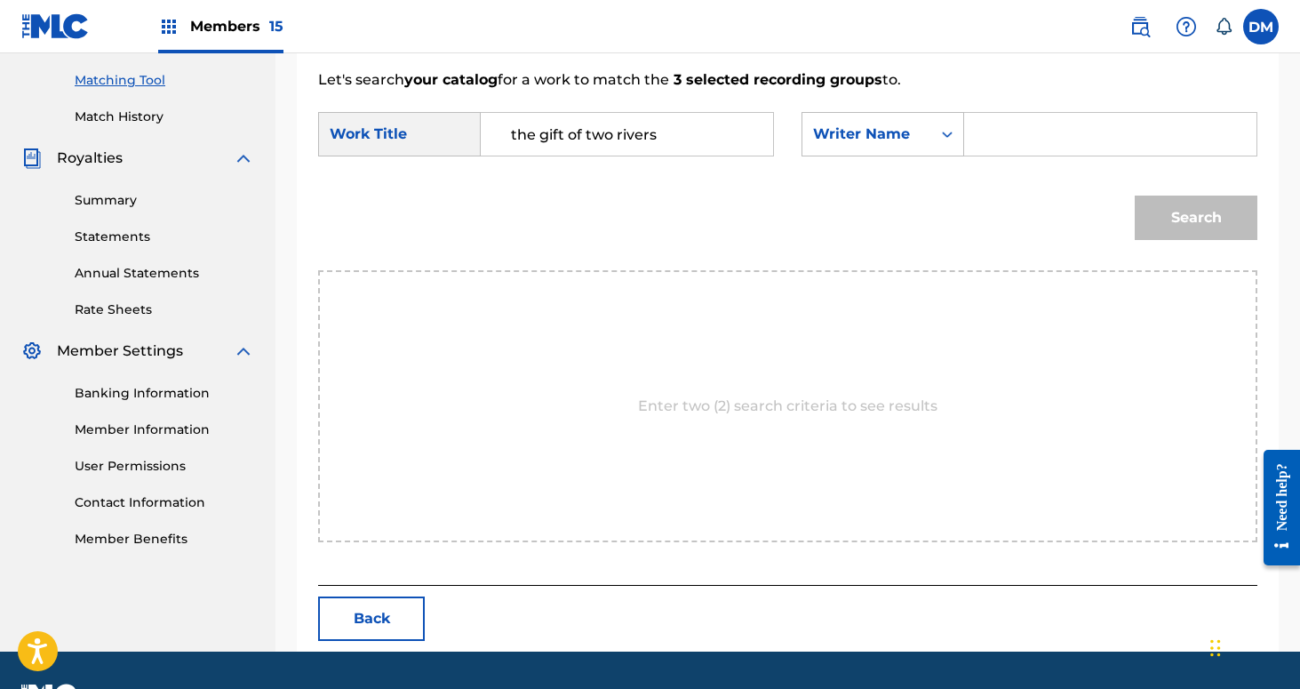
click at [990, 148] on input "Search Form" at bounding box center [1110, 134] width 262 height 43
type input "[PERSON_NAME]"
click at [1135, 196] on button "Search" at bounding box center [1196, 218] width 123 height 44
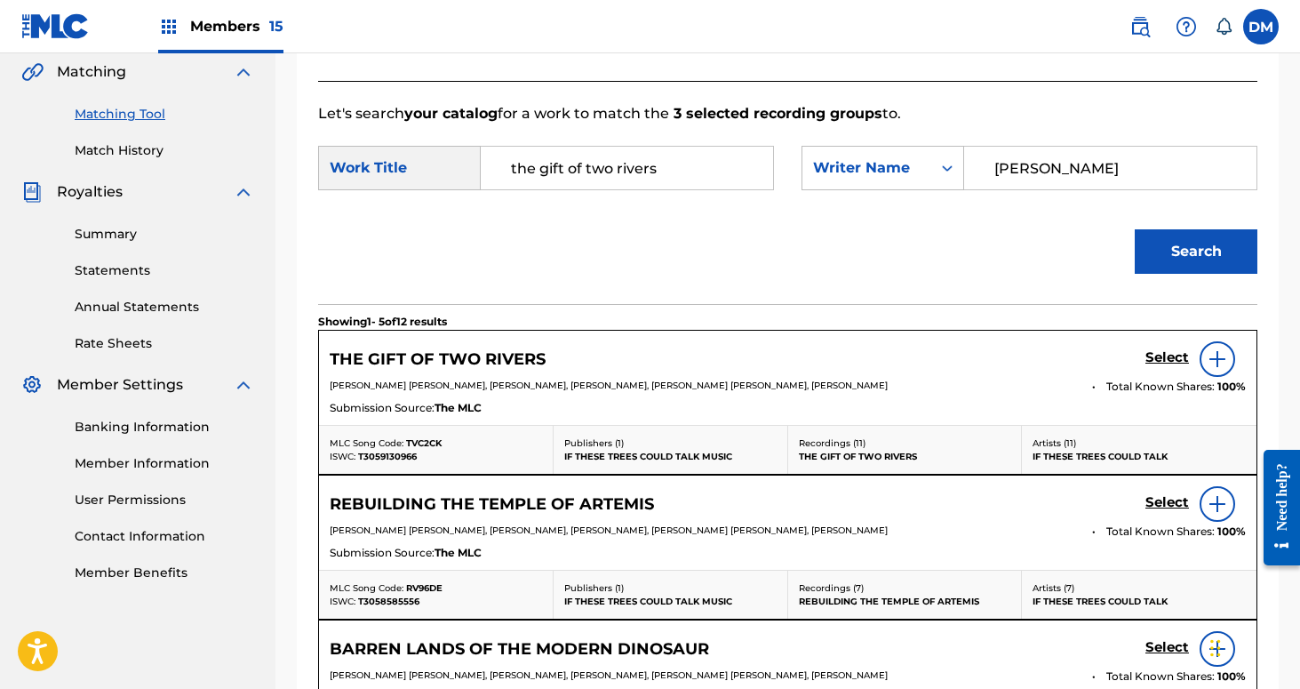
scroll to position [447, 0]
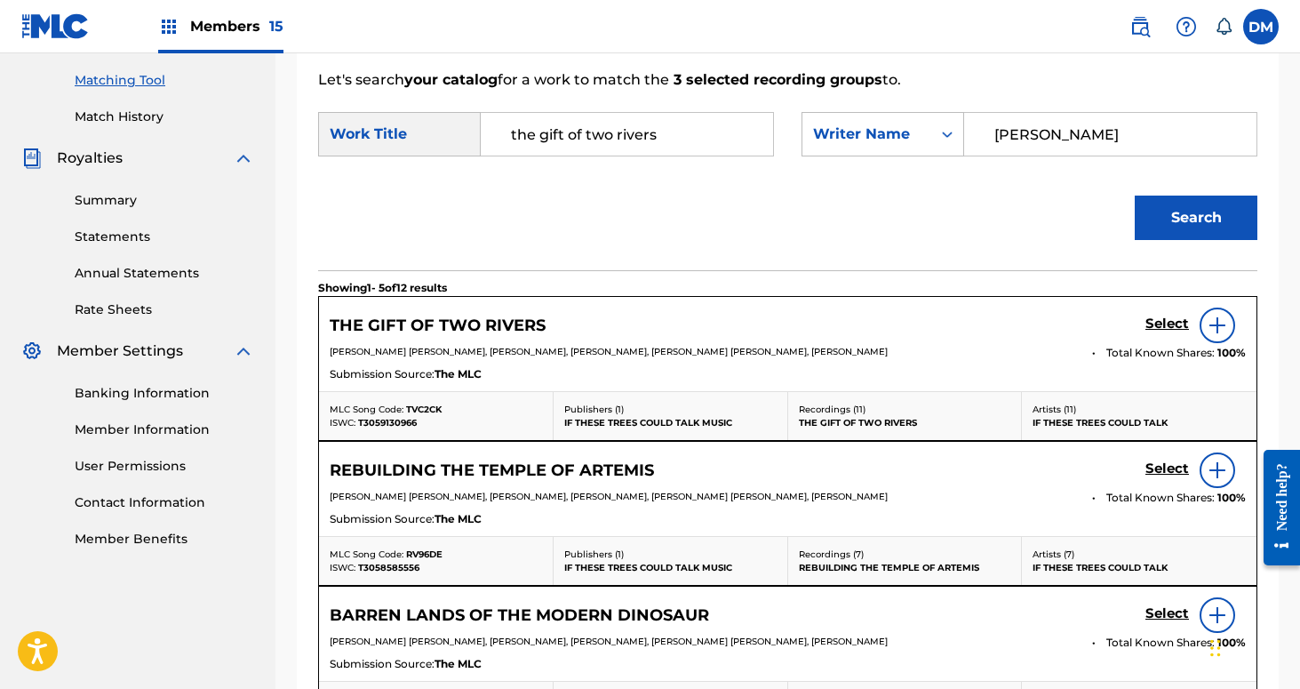
click at [1171, 322] on h5 "Select" at bounding box center [1168, 323] width 44 height 17
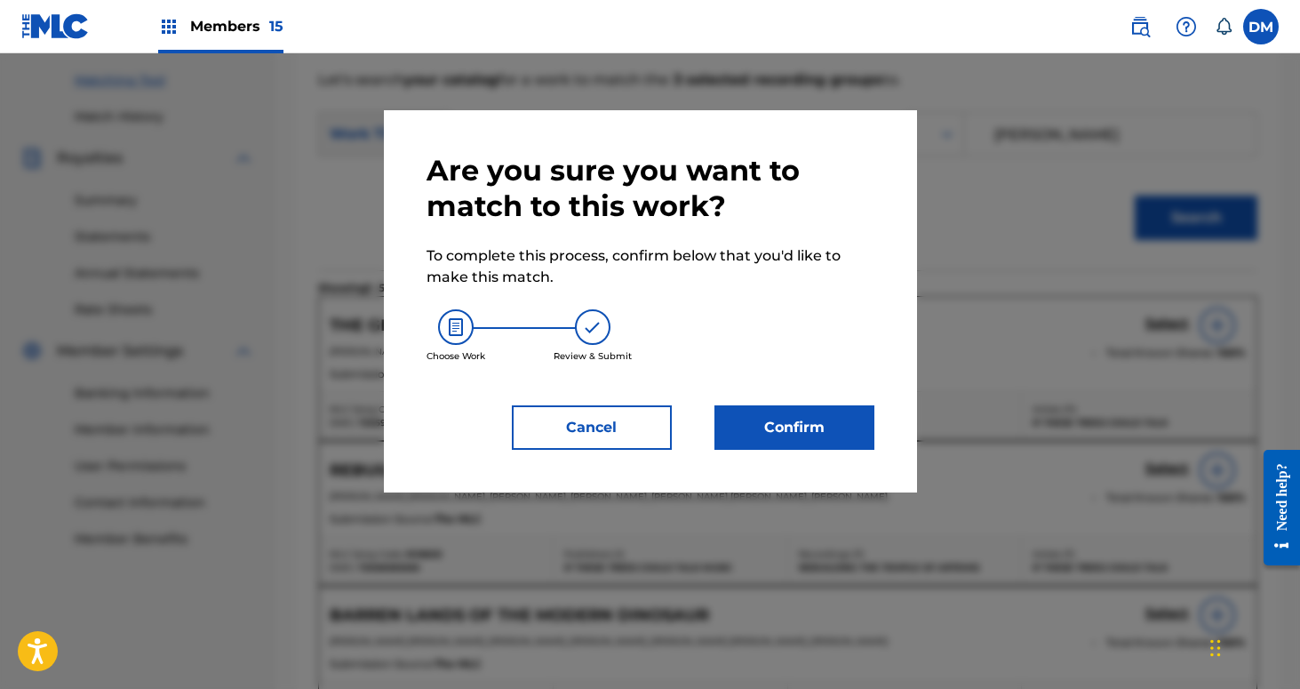
click at [841, 431] on button "Confirm" at bounding box center [795, 427] width 160 height 44
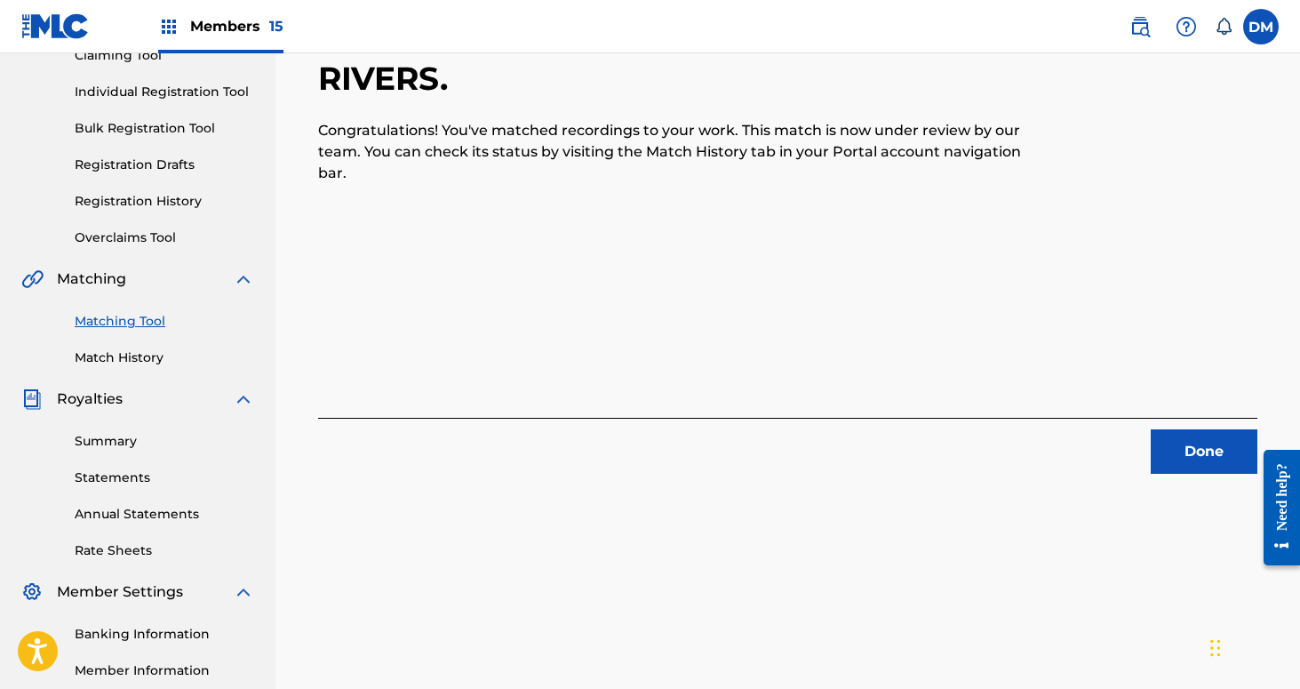
scroll to position [92, 0]
